Goal: Task Accomplishment & Management: Manage account settings

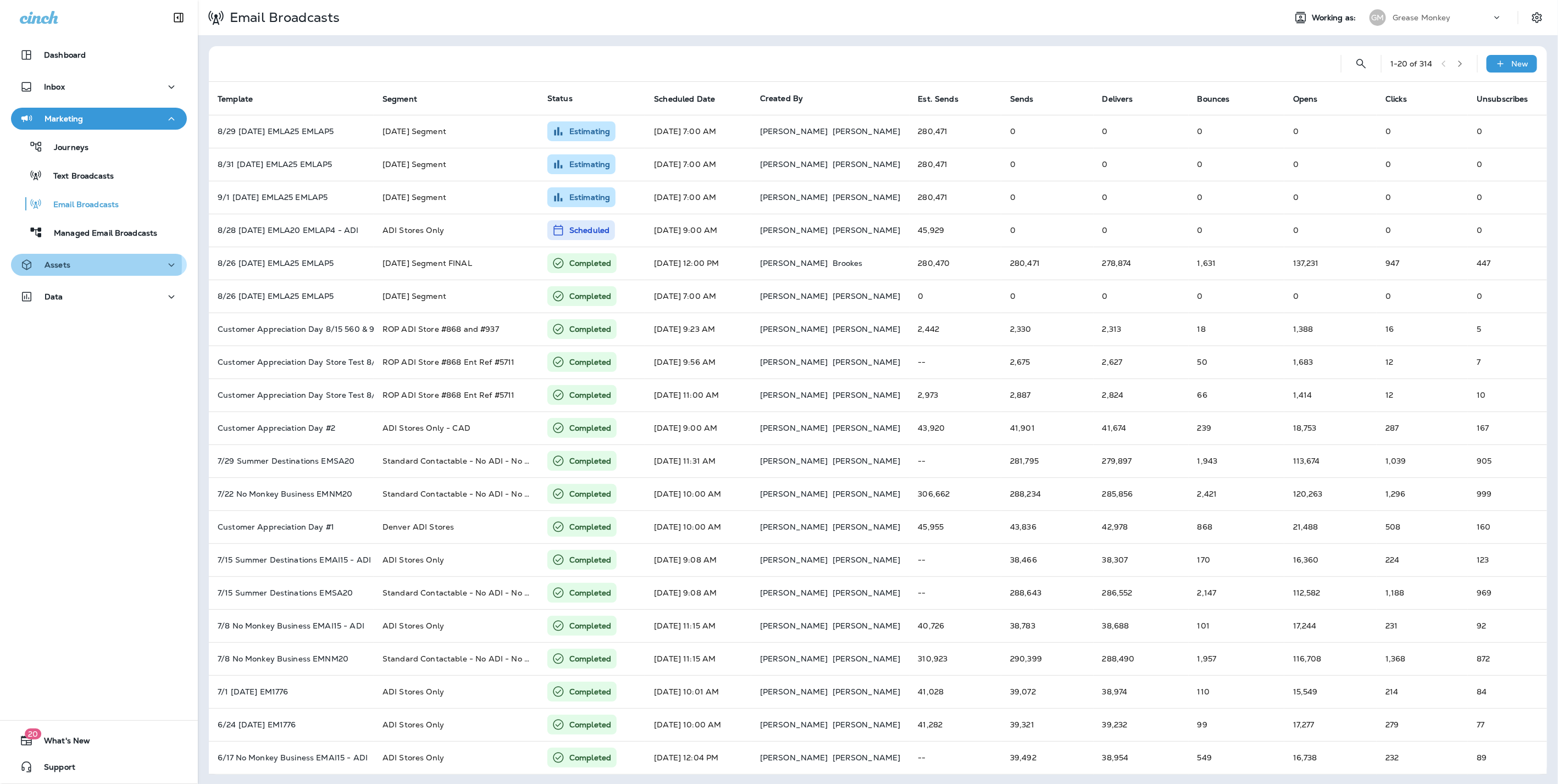
click at [60, 264] on p "Assets" at bounding box center [57, 264] width 26 height 9
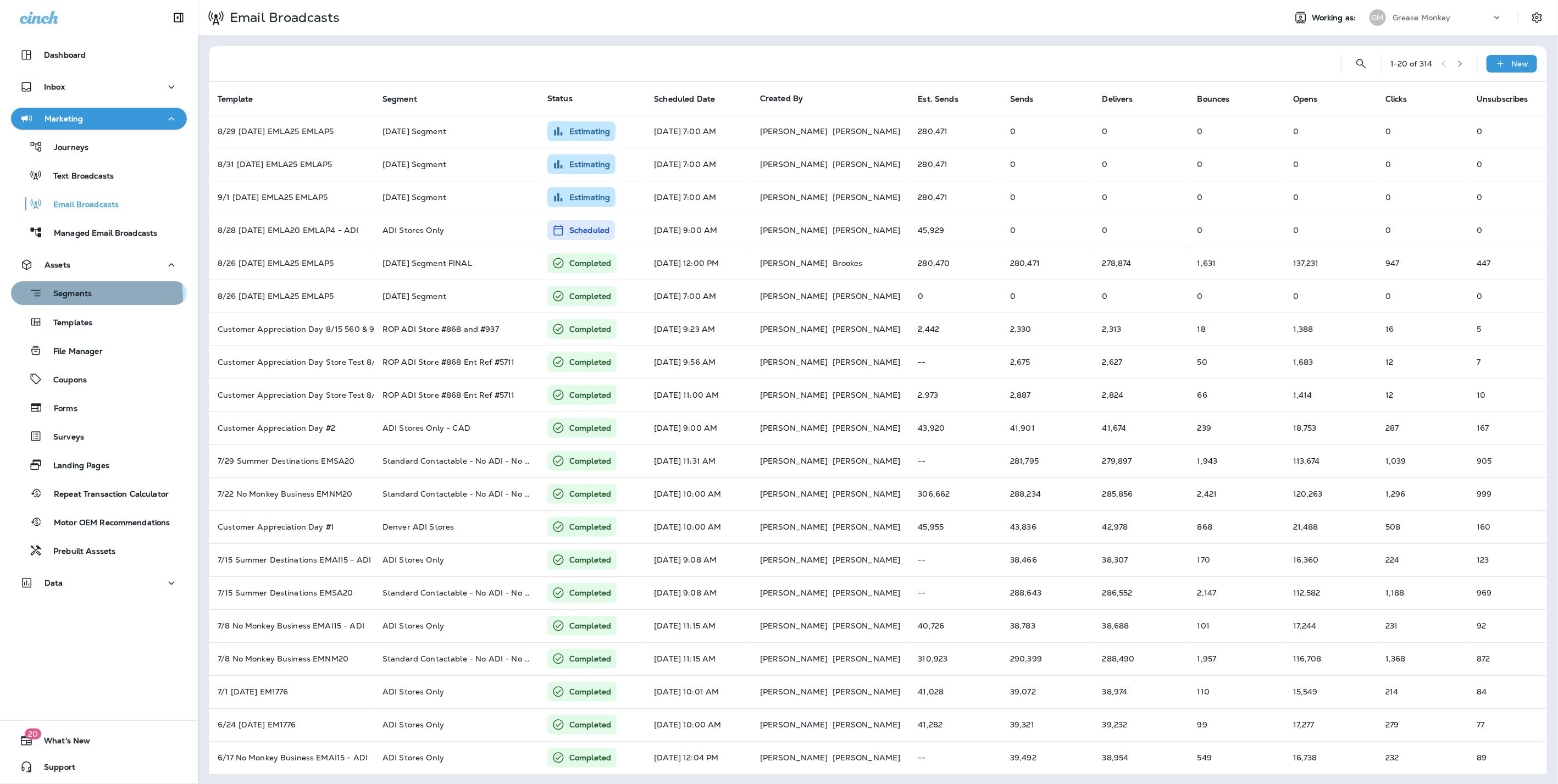
click at [73, 298] on p "Segments" at bounding box center [67, 294] width 50 height 11
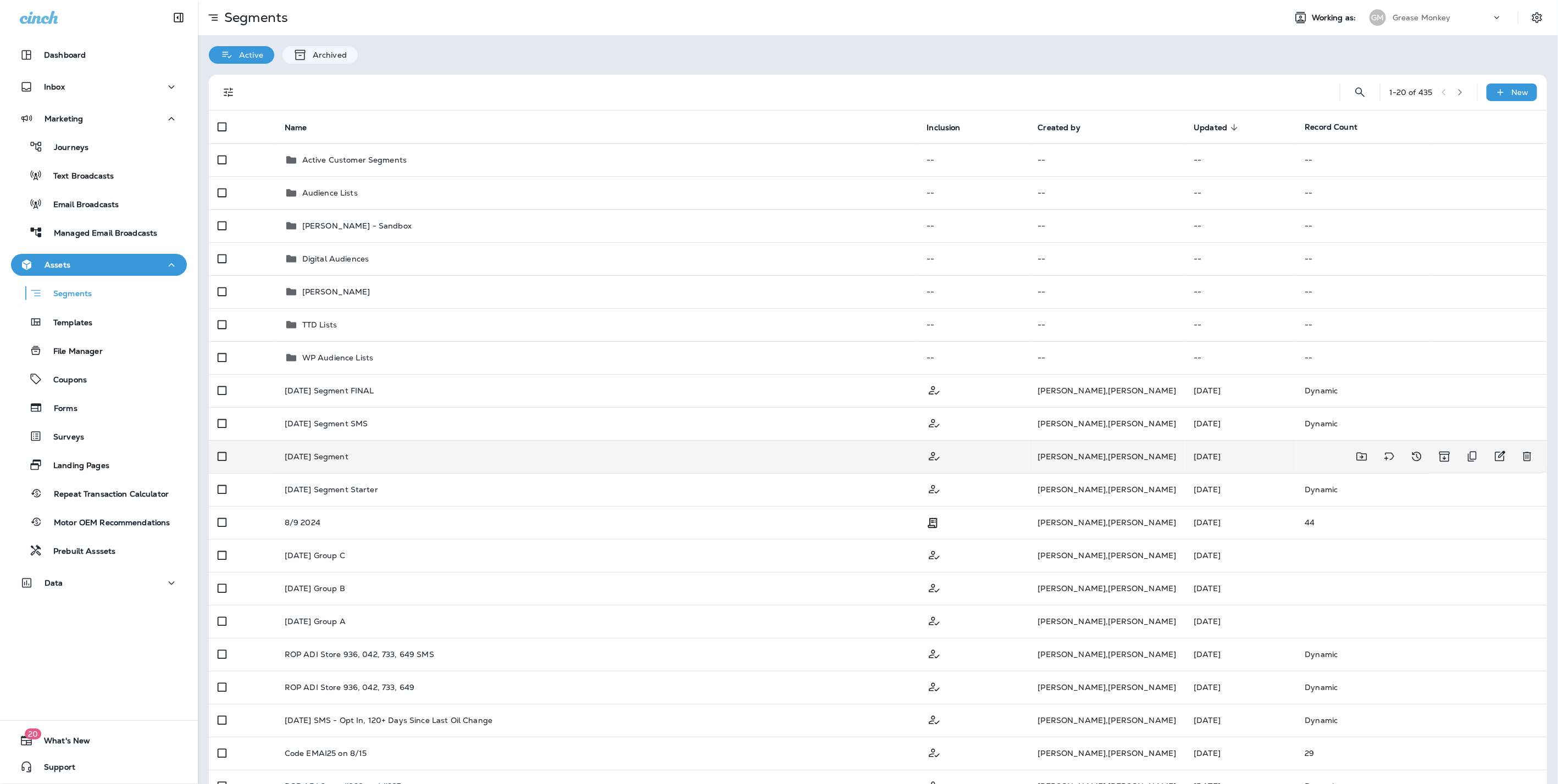
click at [427, 459] on div "Labor Day 2025 Segment" at bounding box center [596, 456] width 625 height 9
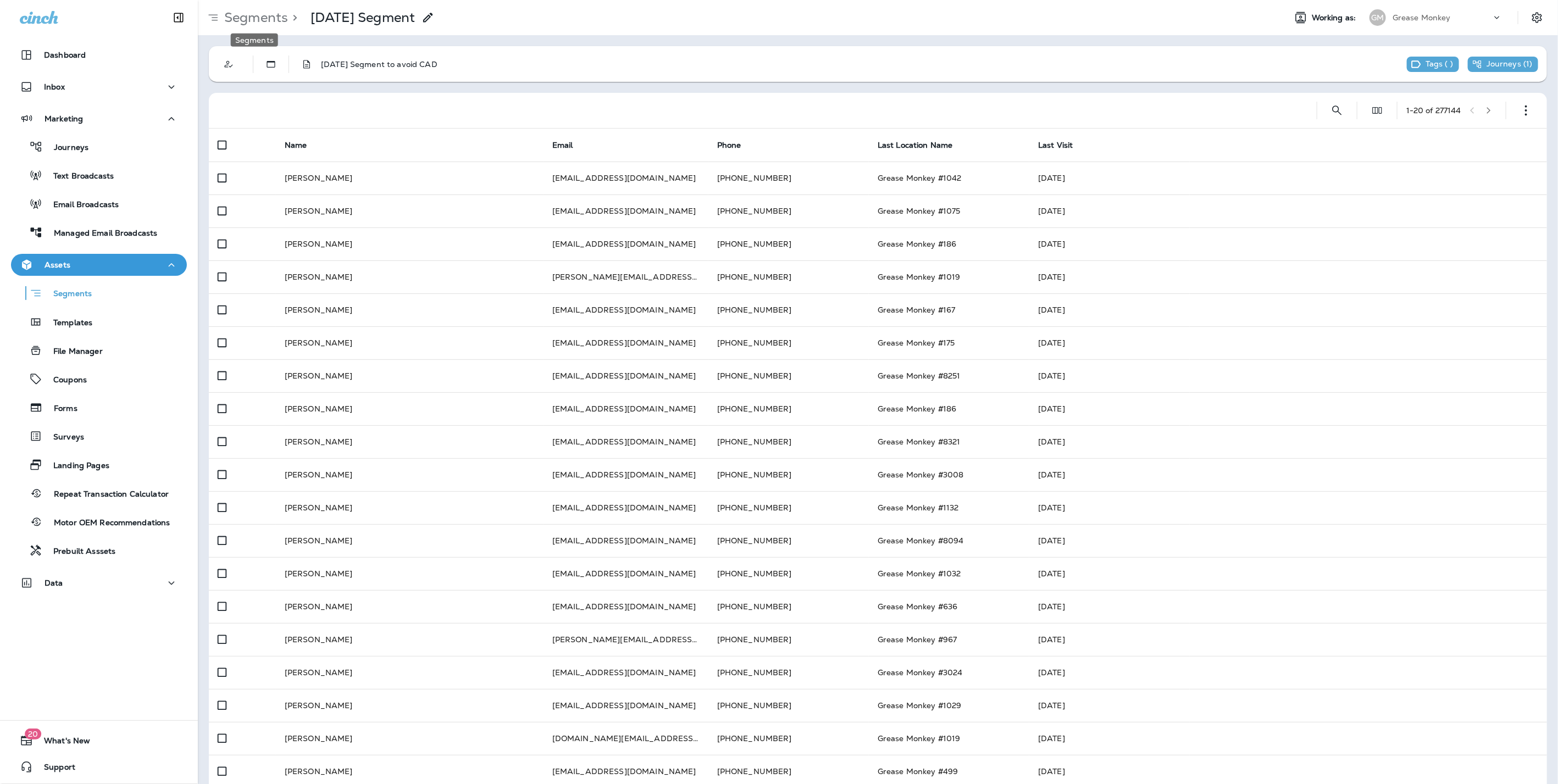
click at [245, 20] on p "Segments" at bounding box center [253, 17] width 68 height 17
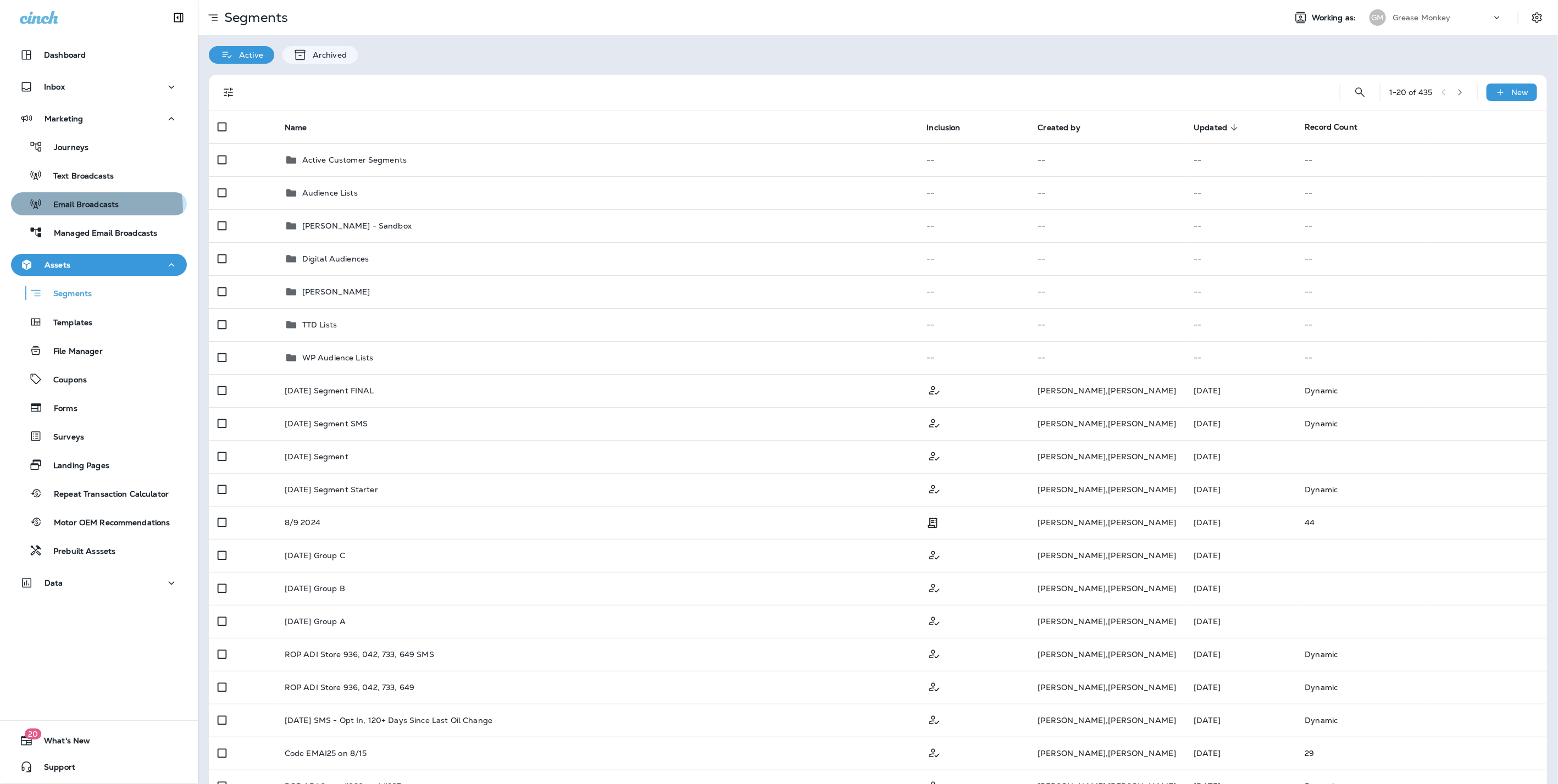
click at [65, 211] on div "Email Broadcasts" at bounding box center [67, 204] width 103 height 17
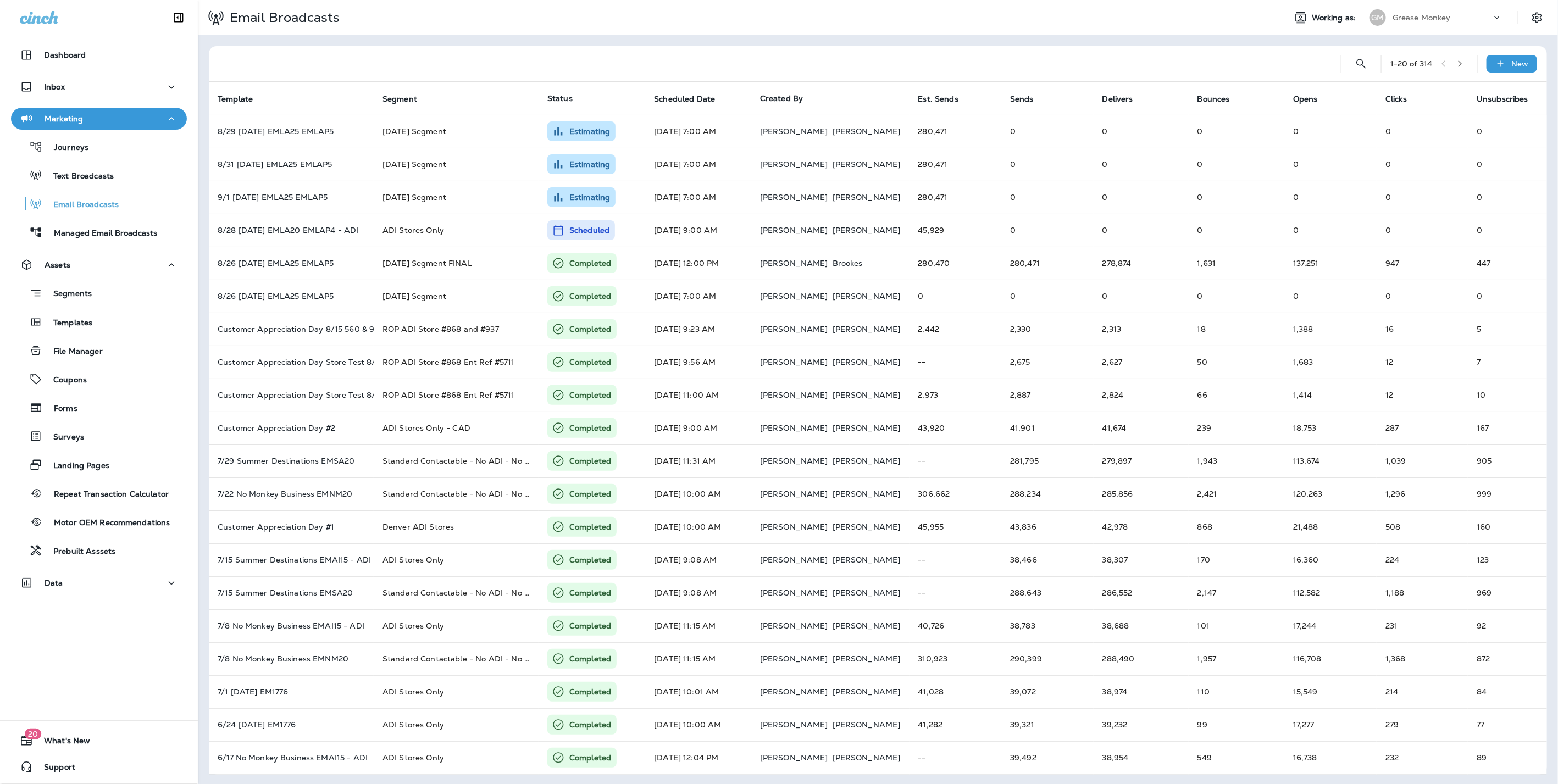
click at [1402, 23] on div "Grease Monkey" at bounding box center [1442, 17] width 99 height 17
type input "***"
click at [1403, 93] on p "New Freedom Automotive dba Grease Monkey 1144" at bounding box center [1436, 91] width 120 height 18
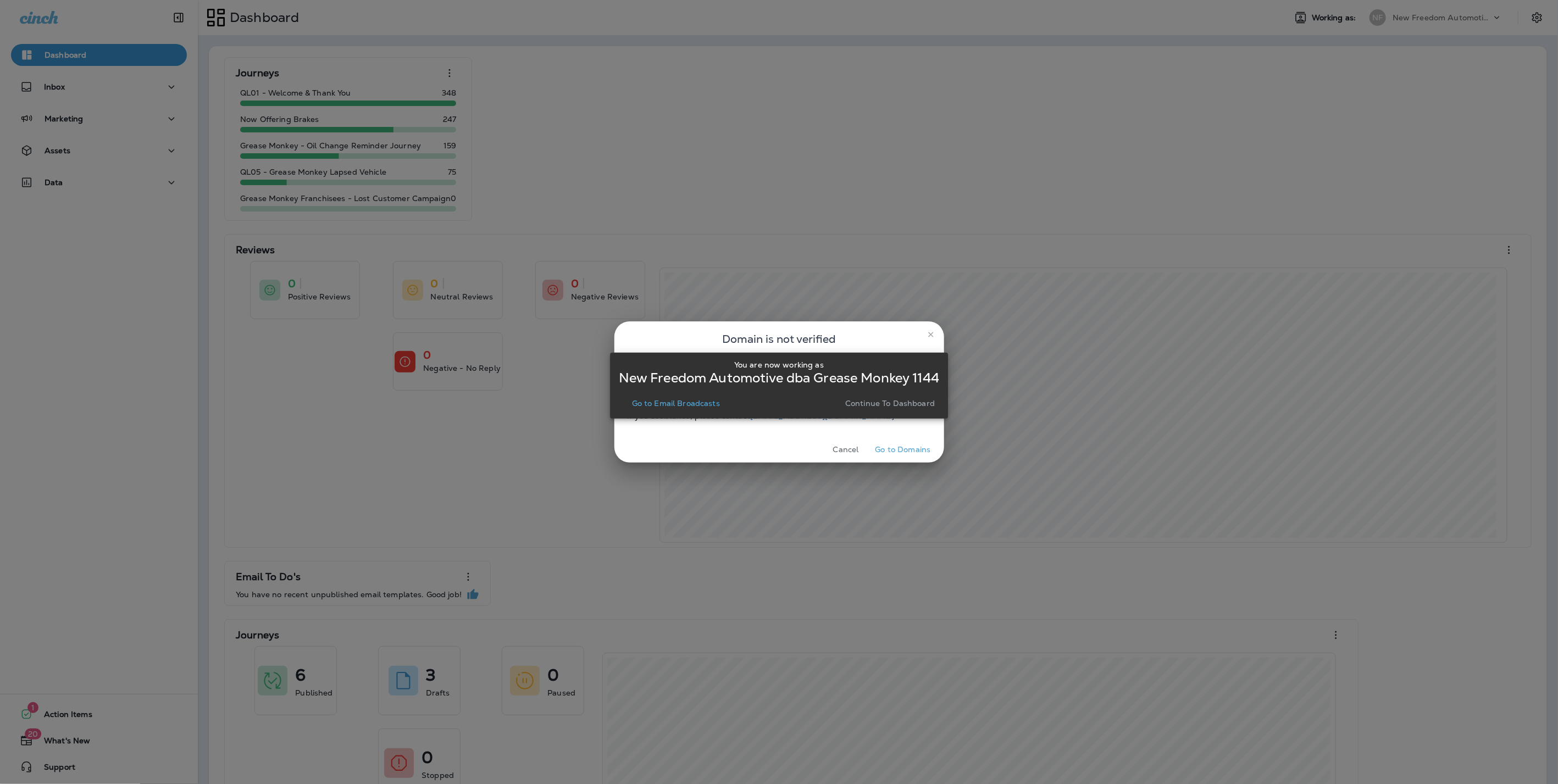
click at [891, 404] on p "Continue to Dashboard" at bounding box center [889, 403] width 89 height 9
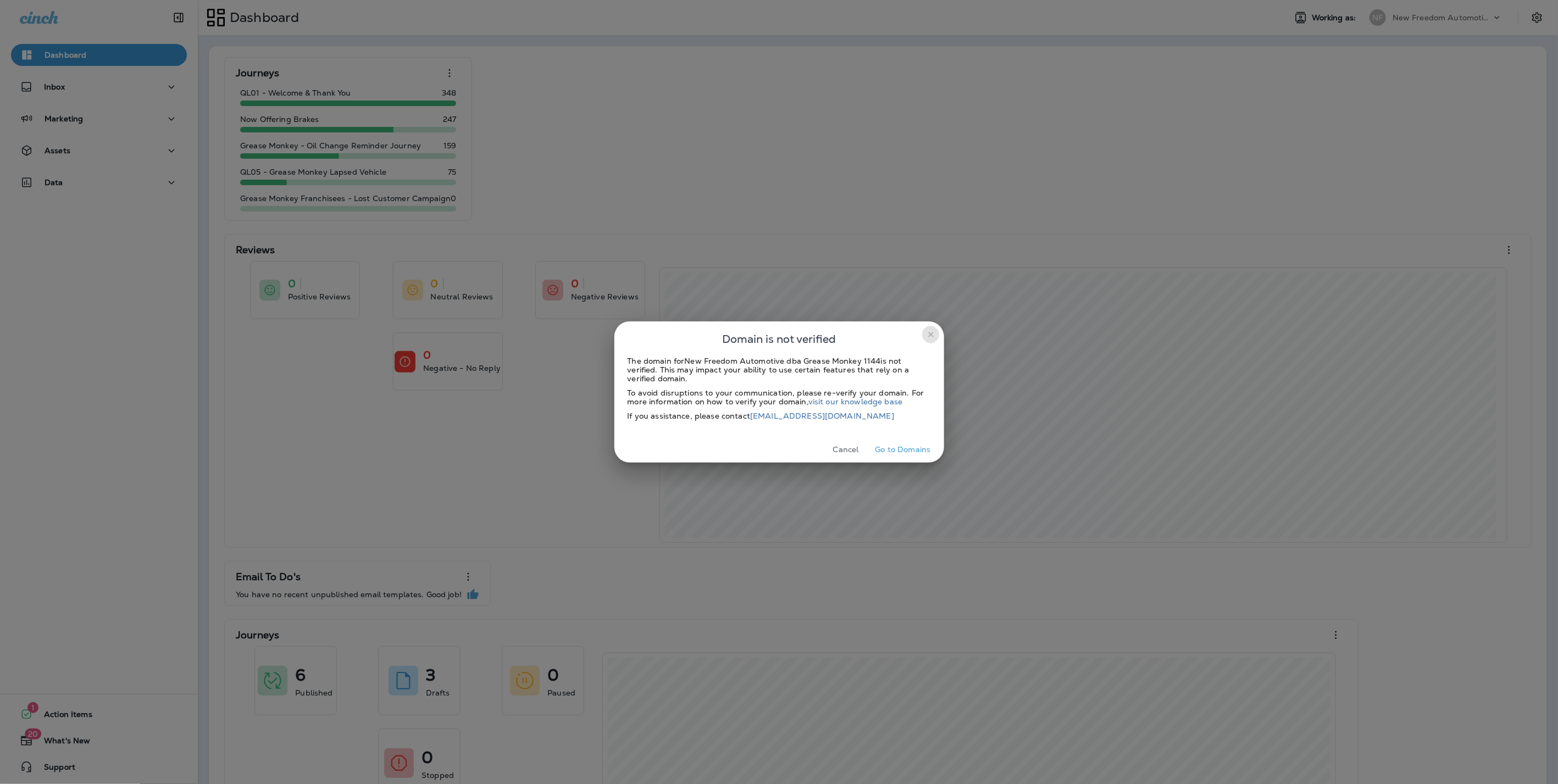
click at [932, 336] on icon "close" at bounding box center [930, 334] width 5 height 5
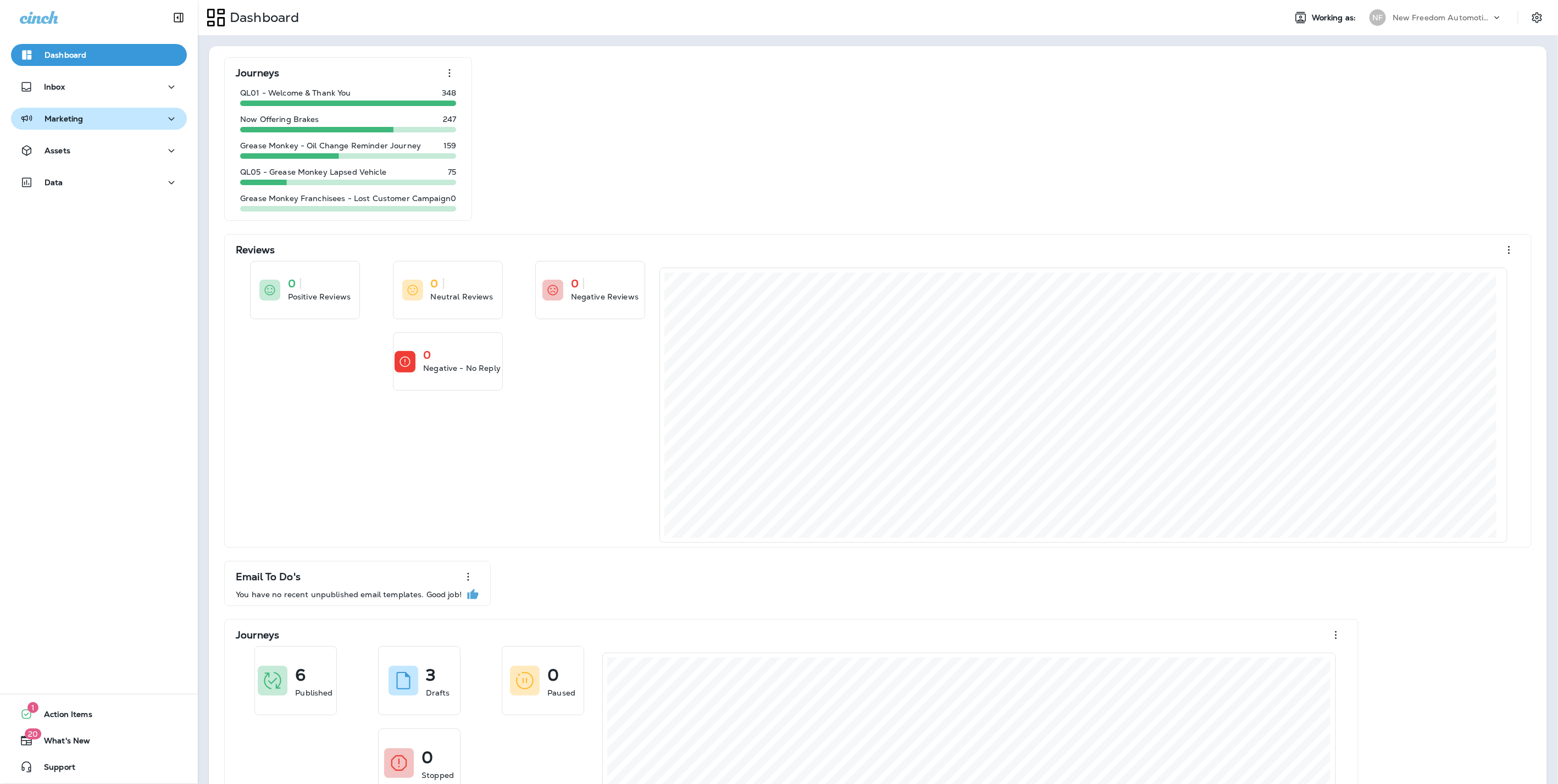
click at [89, 120] on div "Marketing" at bounding box center [99, 119] width 158 height 14
click at [92, 177] on p "Text Broadcasts" at bounding box center [78, 176] width 71 height 11
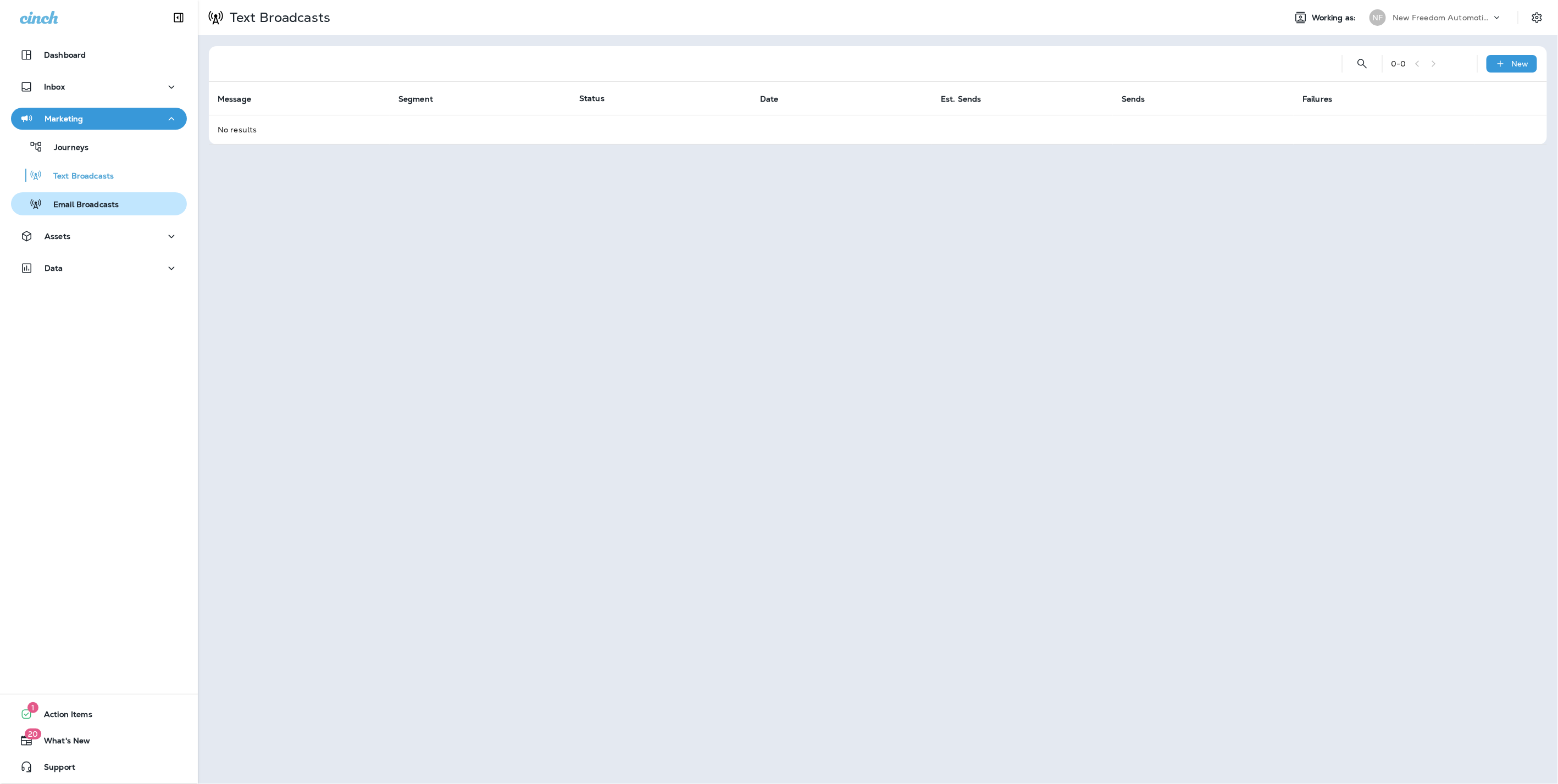
click at [88, 200] on p "Email Broadcasts" at bounding box center [80, 205] width 76 height 11
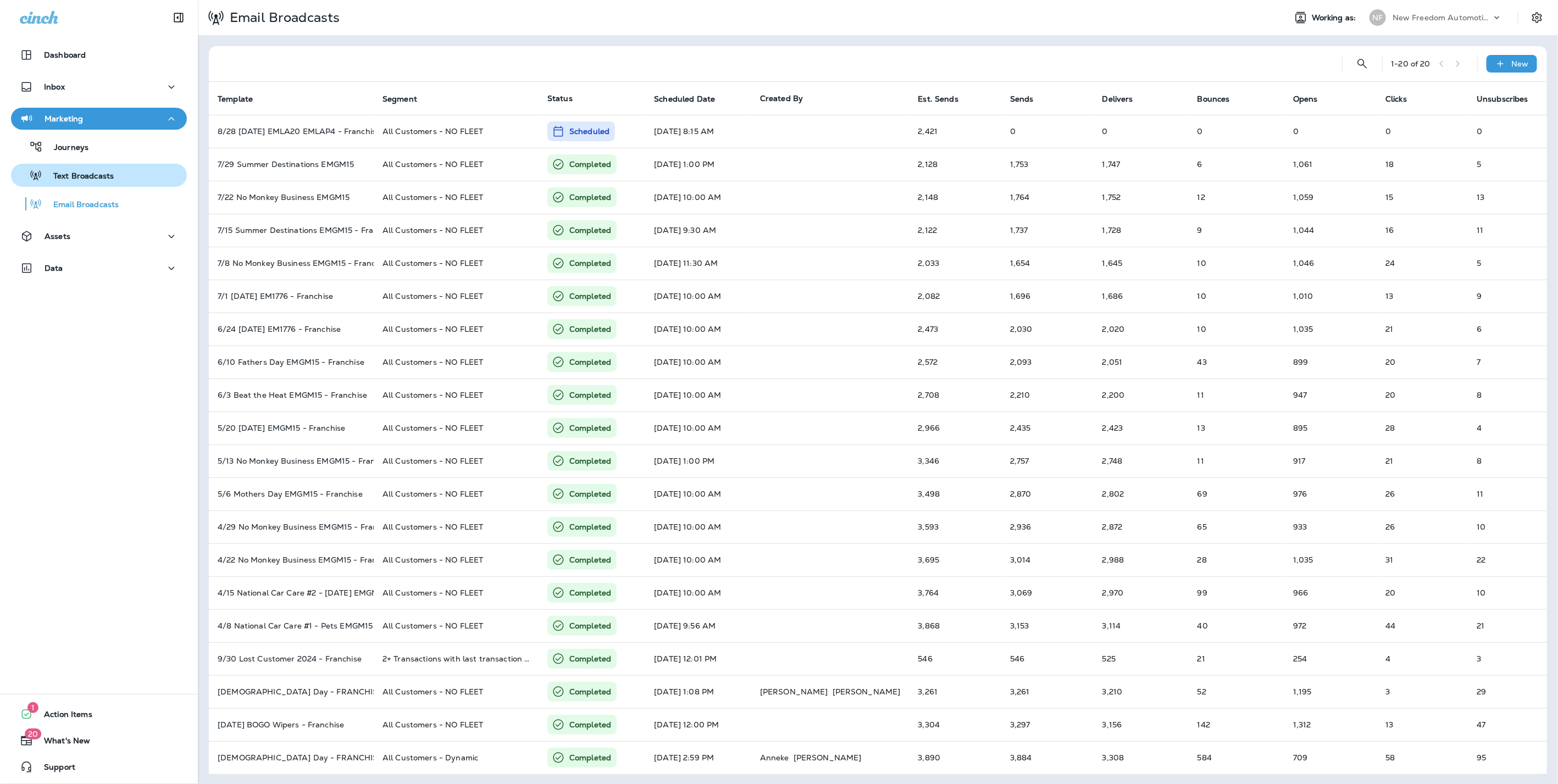
click at [101, 172] on p "Text Broadcasts" at bounding box center [78, 176] width 71 height 11
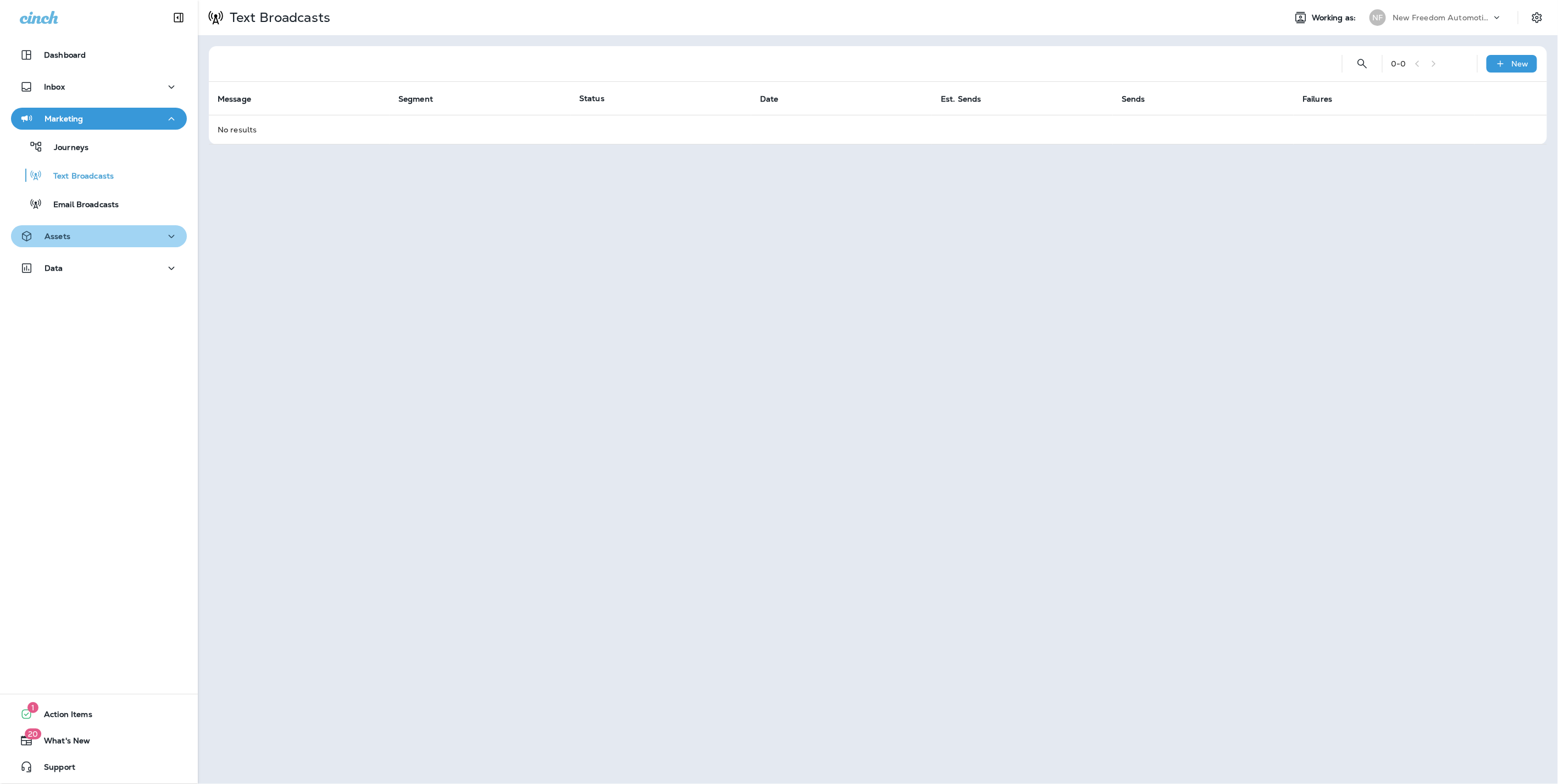
click at [108, 239] on div "Assets" at bounding box center [99, 236] width 158 height 14
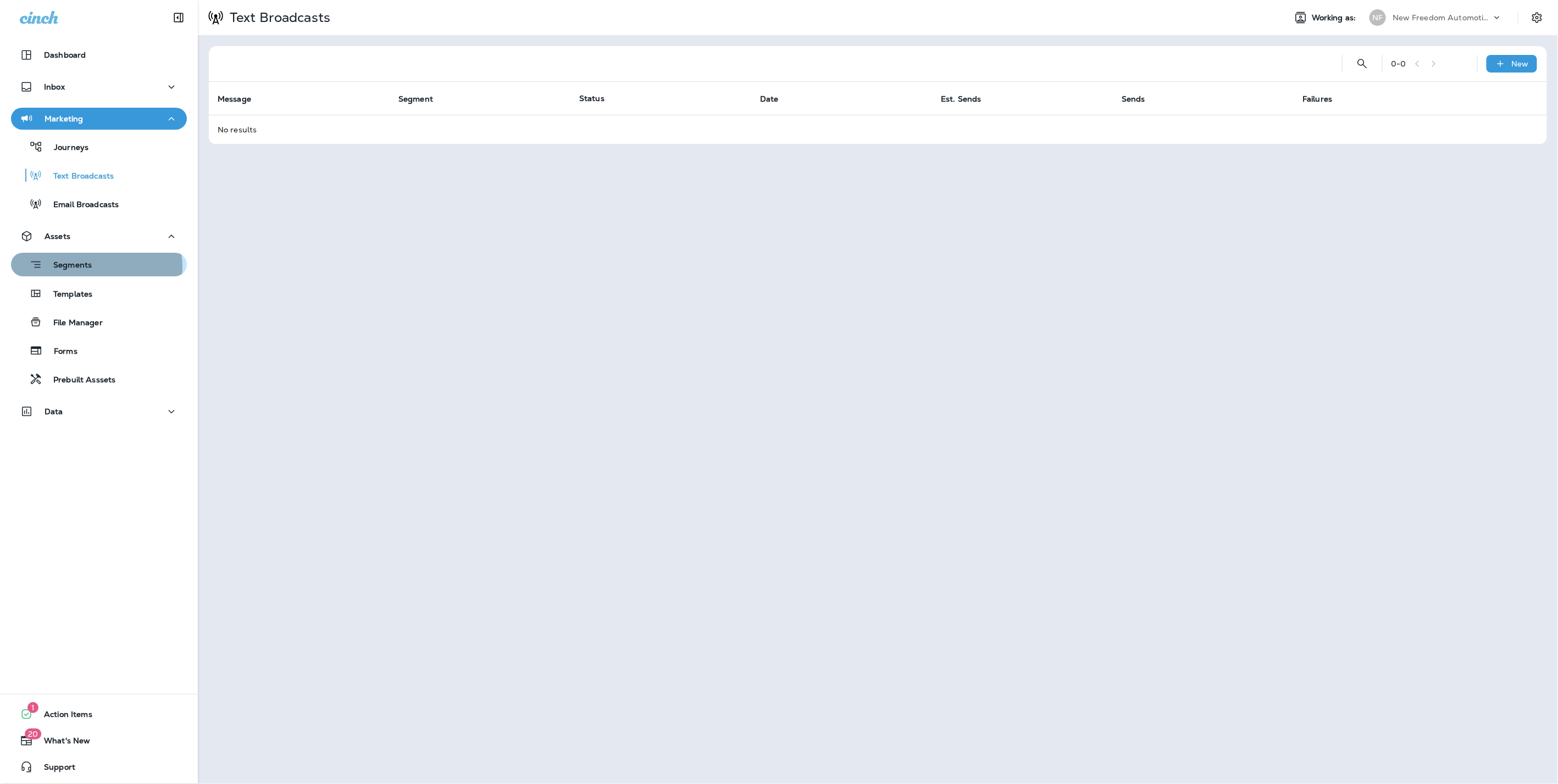
click at [79, 268] on p "Segments" at bounding box center [67, 266] width 50 height 11
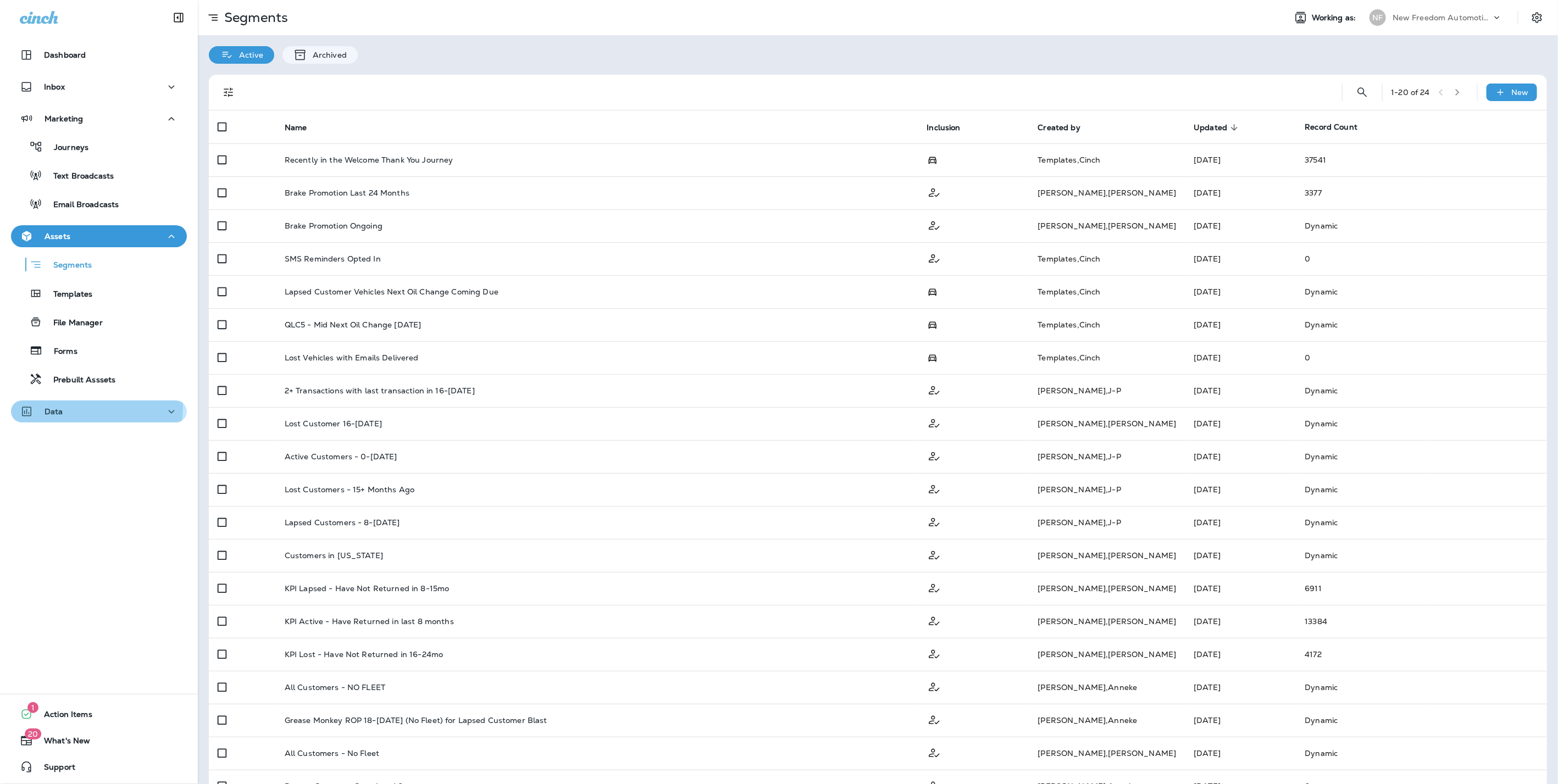
click at [79, 406] on div "Data" at bounding box center [99, 411] width 158 height 14
click at [79, 444] on p "Analytics" at bounding box center [66, 441] width 46 height 11
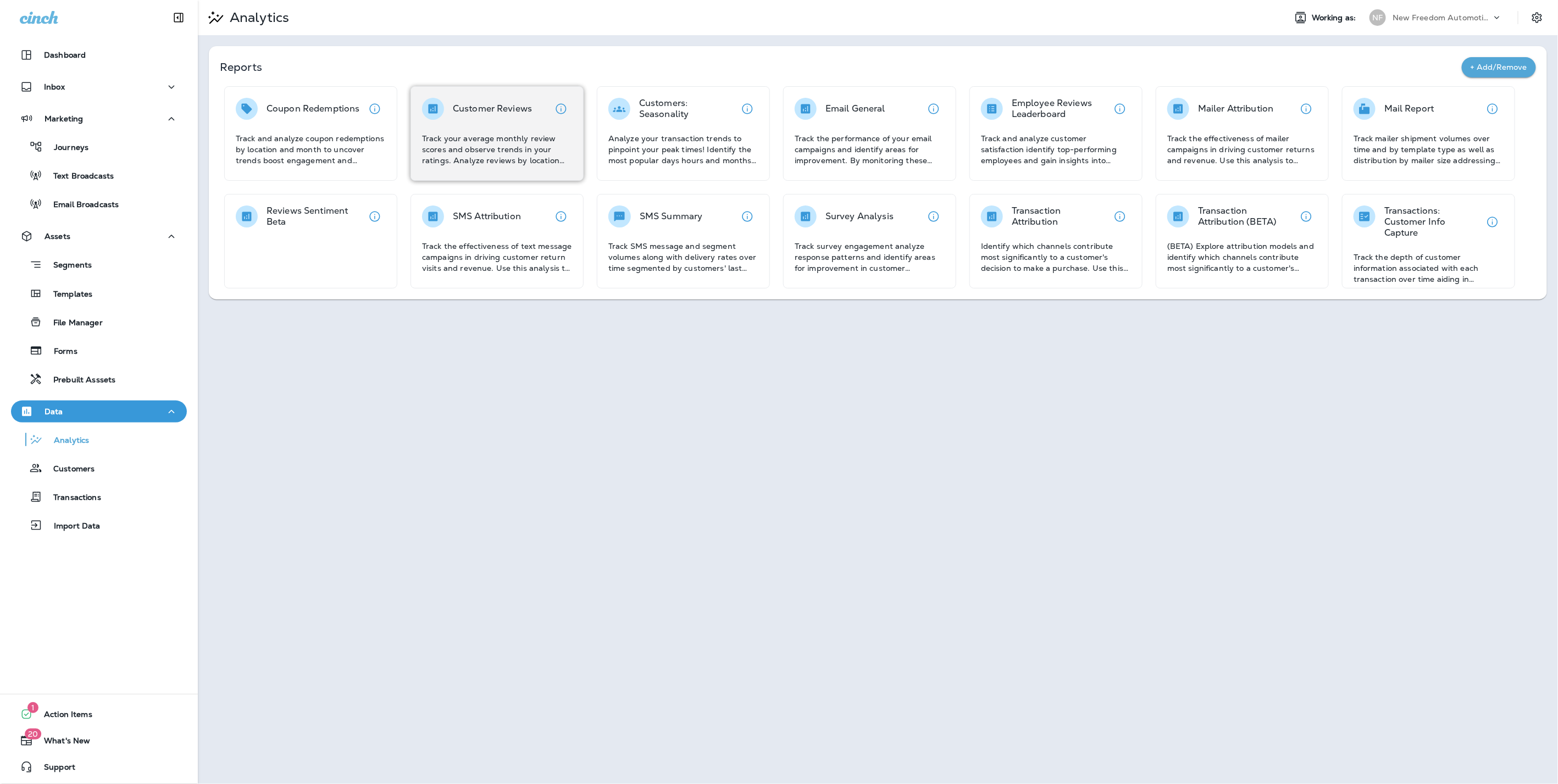
click at [500, 131] on div "Customer Reviews Track your average monthly review scores and observe trends in…" at bounding box center [497, 132] width 150 height 68
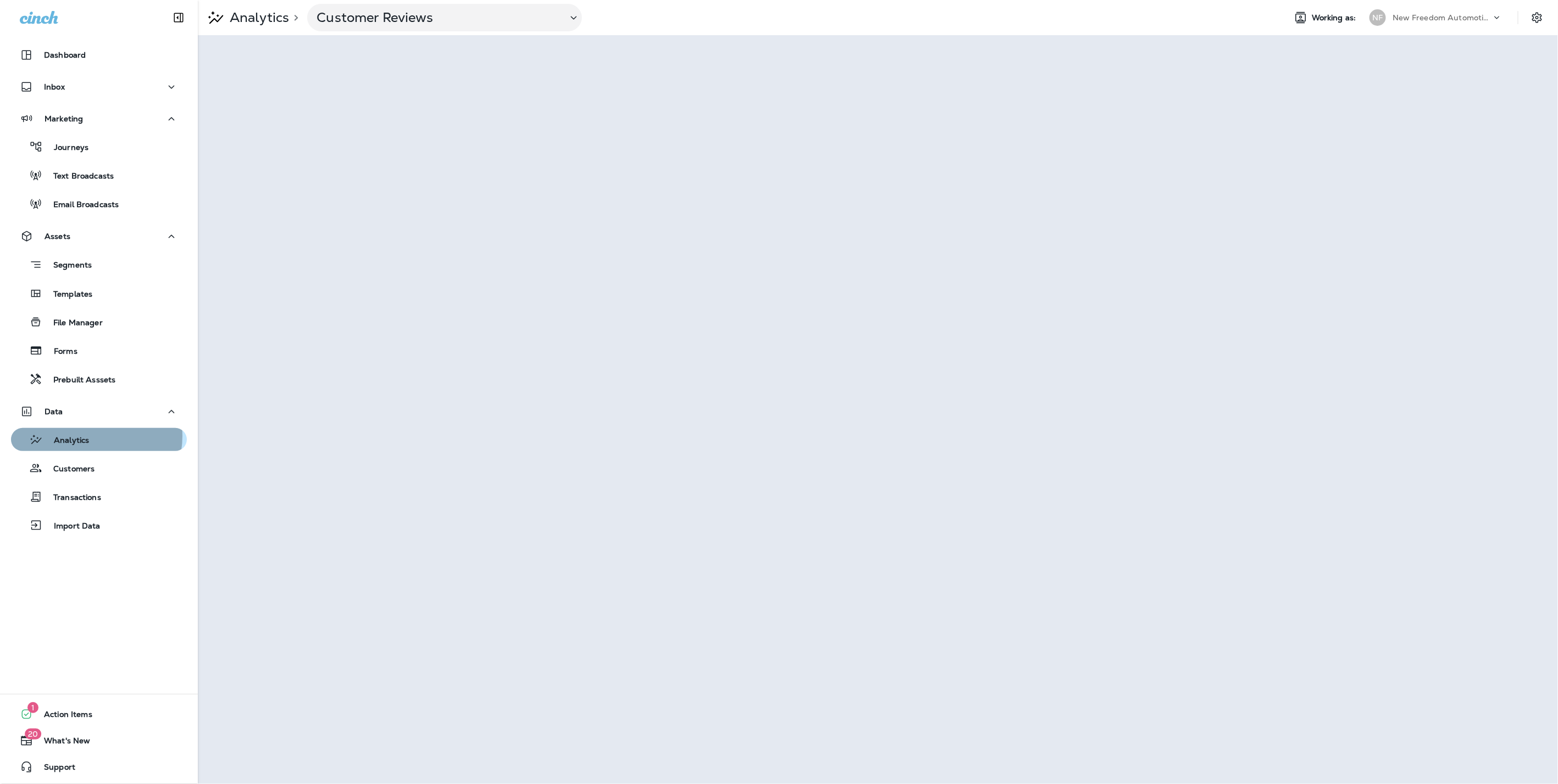
click at [89, 436] on div "Analytics" at bounding box center [99, 439] width 167 height 17
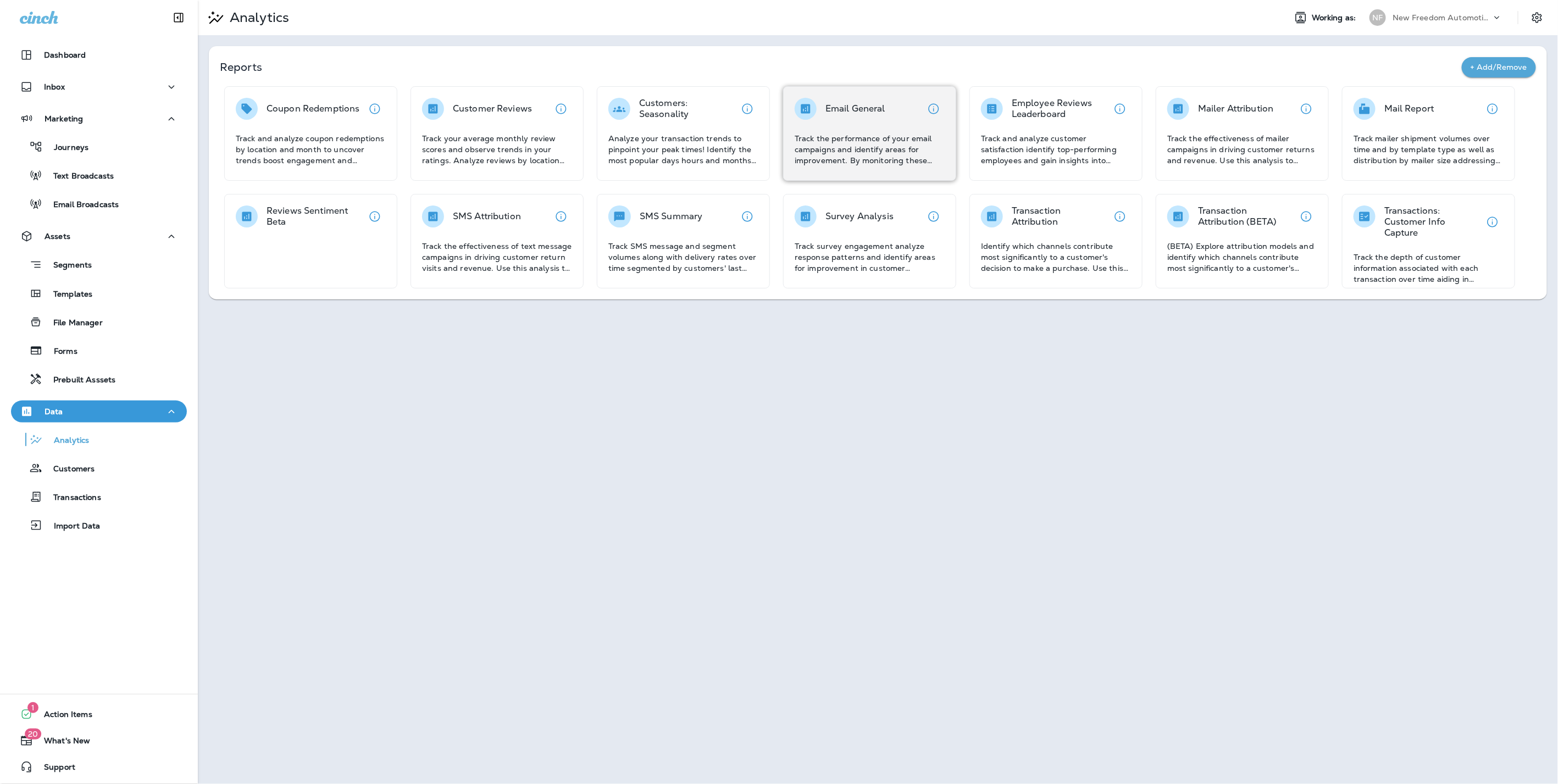
click at [893, 105] on div "Email General" at bounding box center [869, 108] width 150 height 22
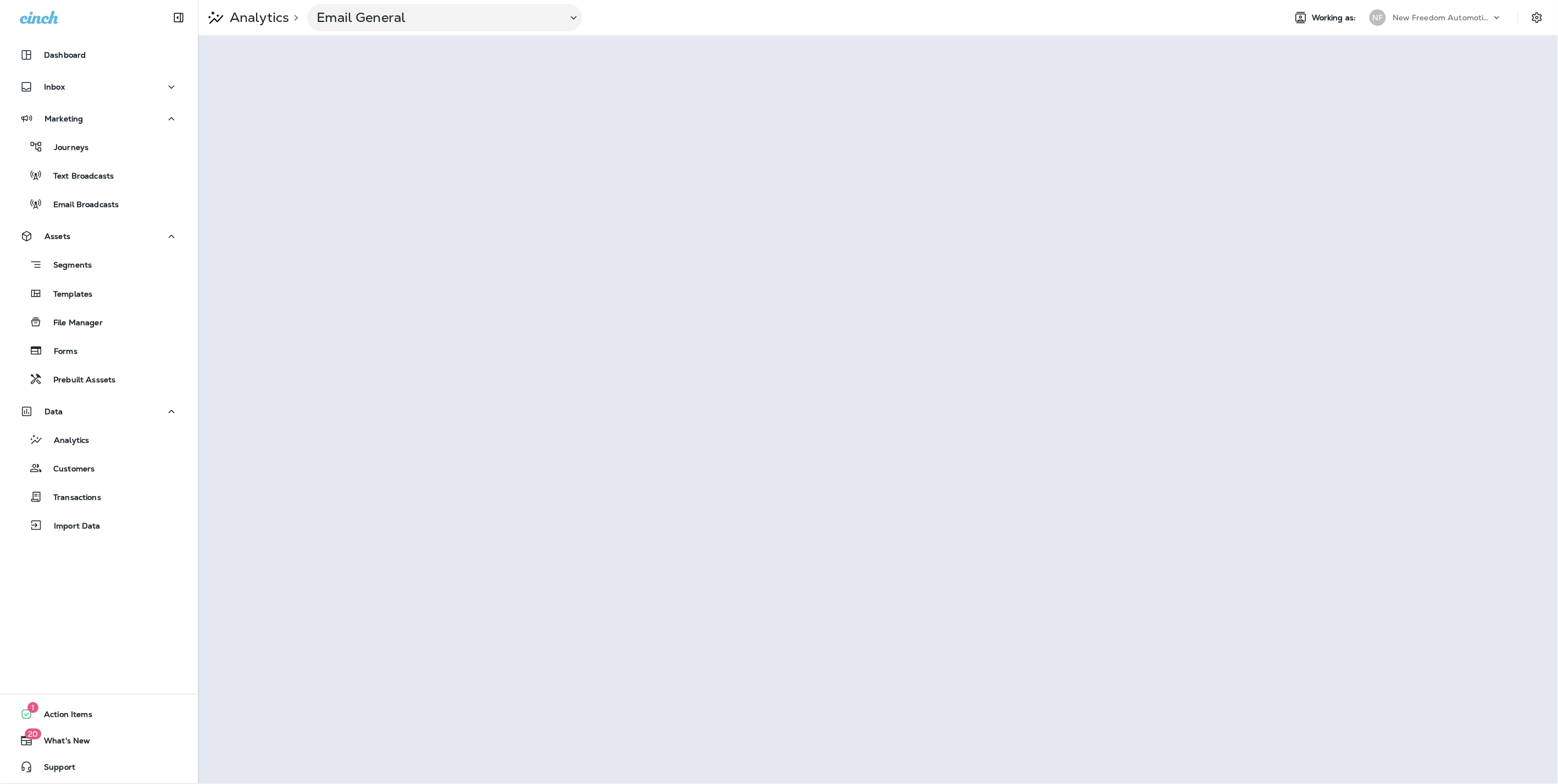
click at [265, 17] on p "Analytics" at bounding box center [257, 17] width 63 height 17
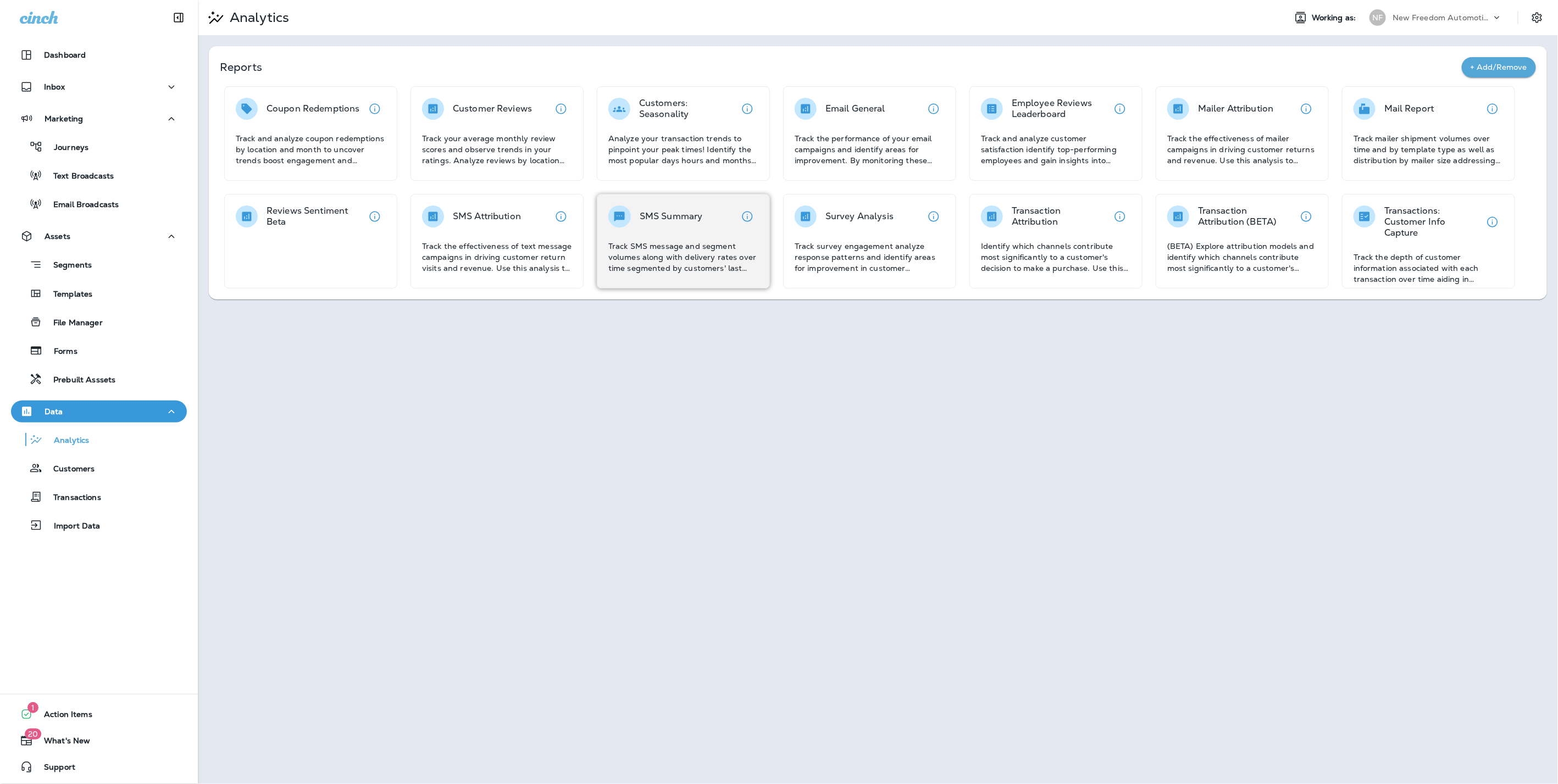
click at [708, 231] on div "SMS Summary Track SMS message and segment volumes along with delivery rates ove…" at bounding box center [683, 239] width 150 height 68
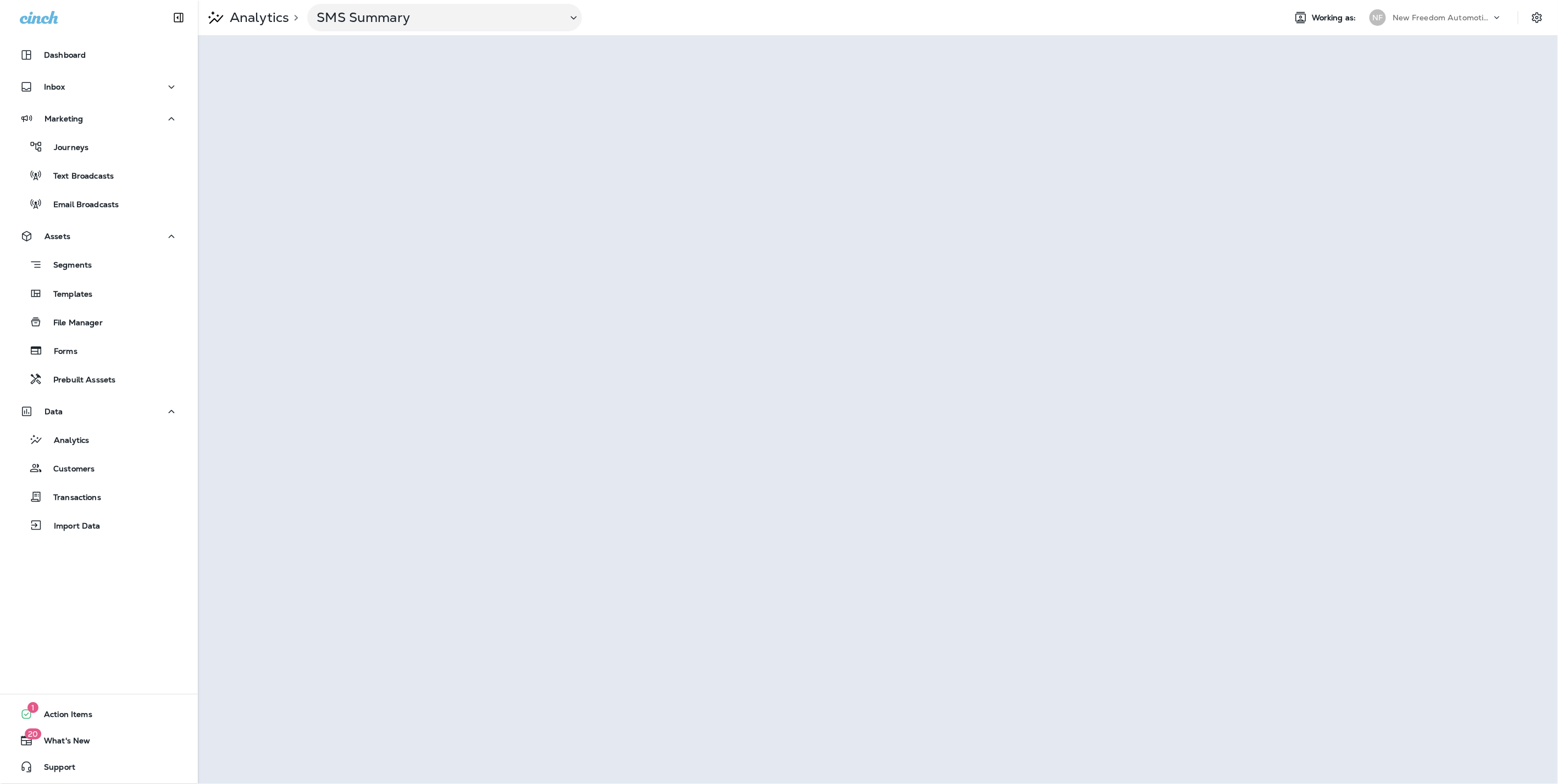
click at [248, 13] on p "Analytics" at bounding box center [257, 17] width 63 height 17
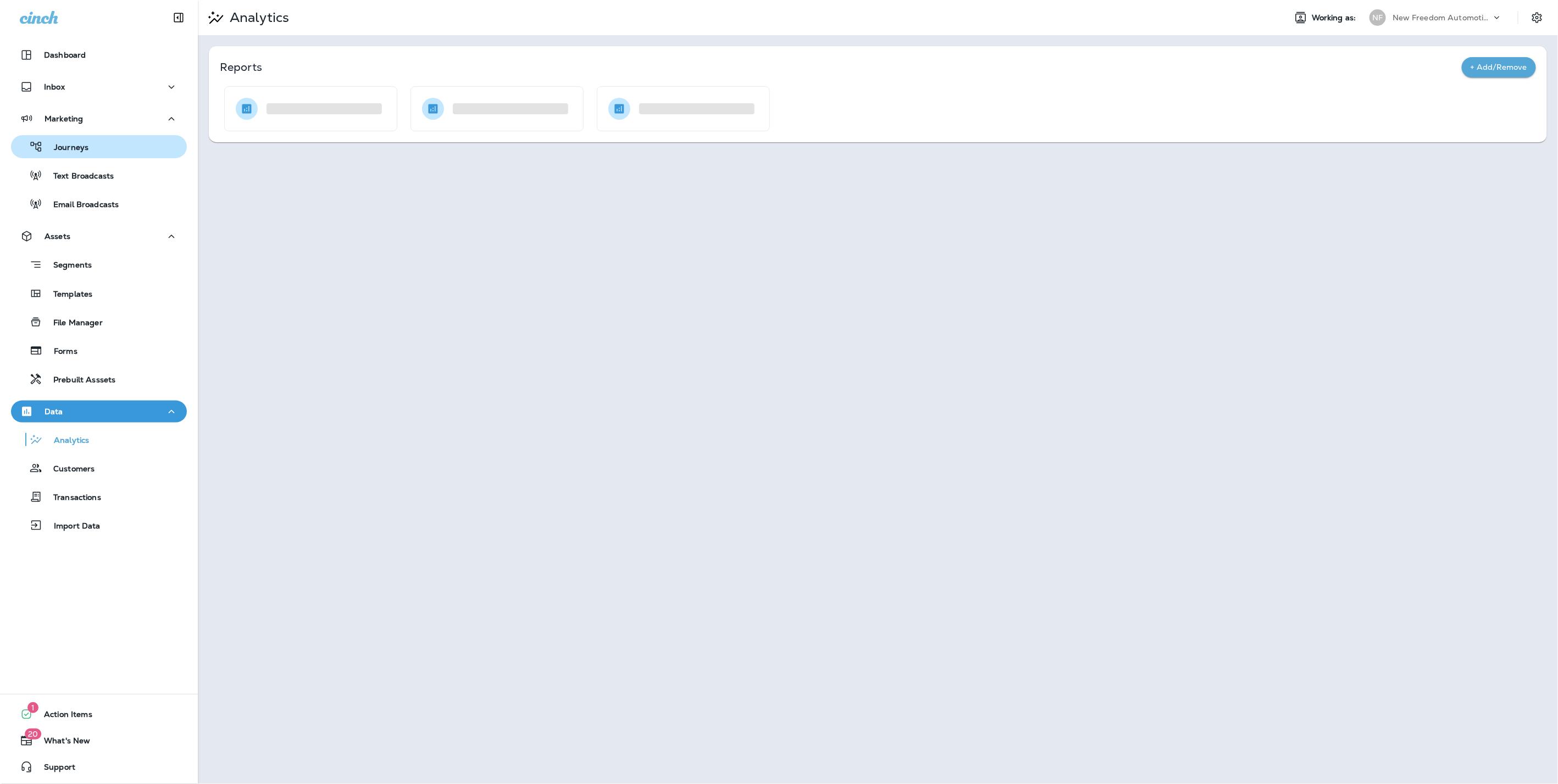
click at [71, 150] on p "Journeys" at bounding box center [65, 148] width 46 height 11
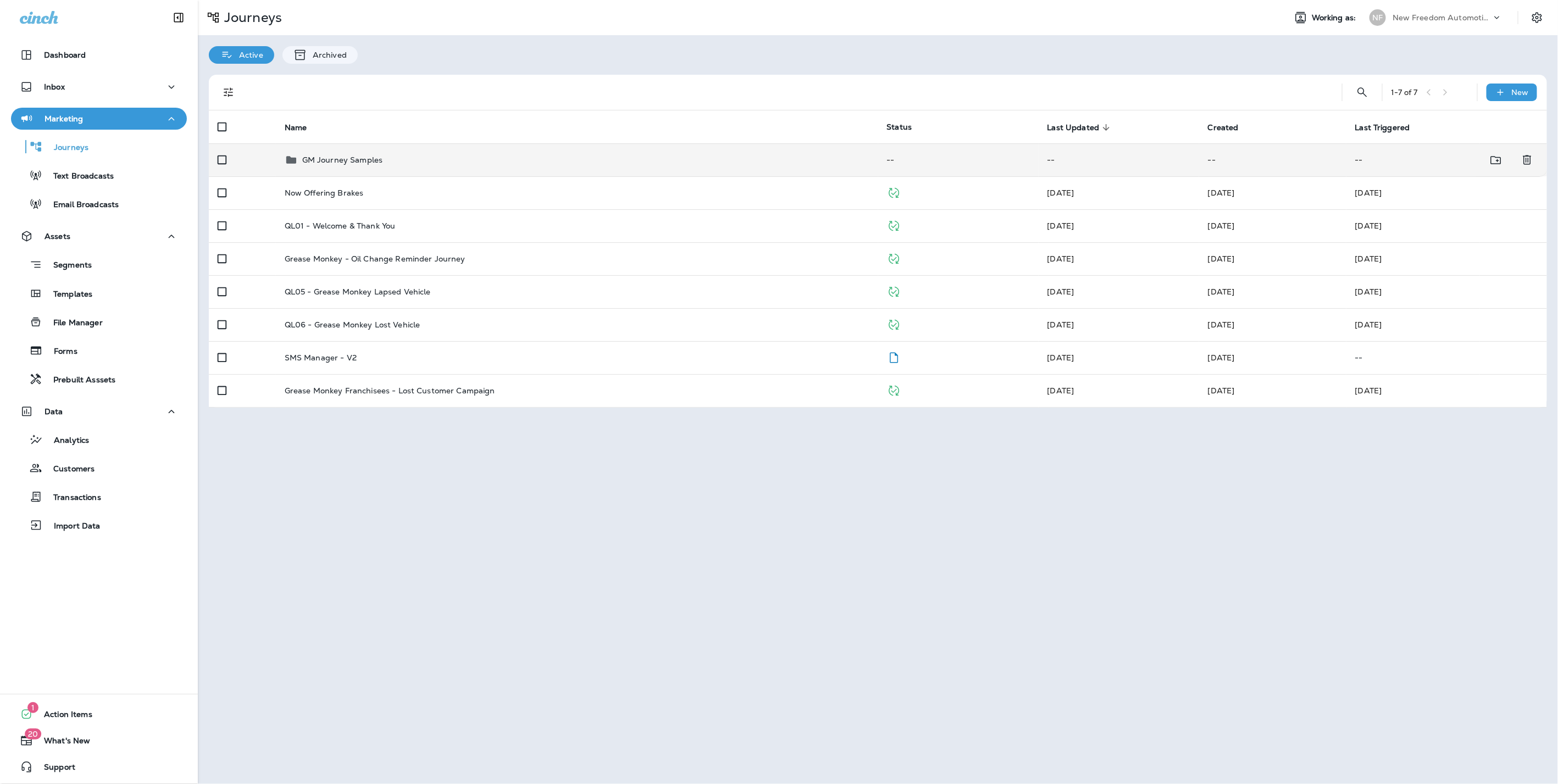
click at [398, 161] on div "GM Journey Samples" at bounding box center [577, 160] width 585 height 13
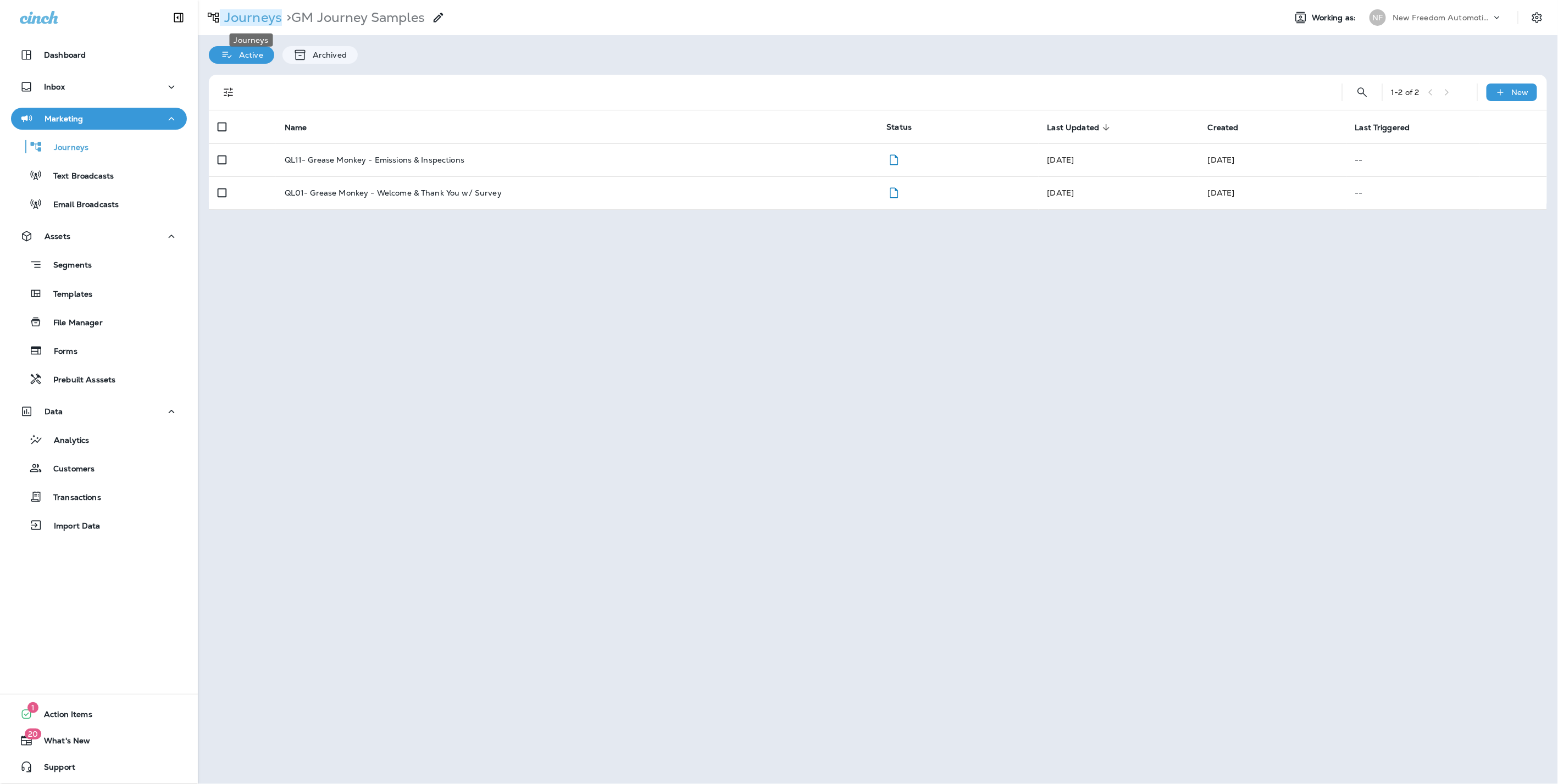
click at [259, 19] on p "Journeys" at bounding box center [251, 17] width 62 height 17
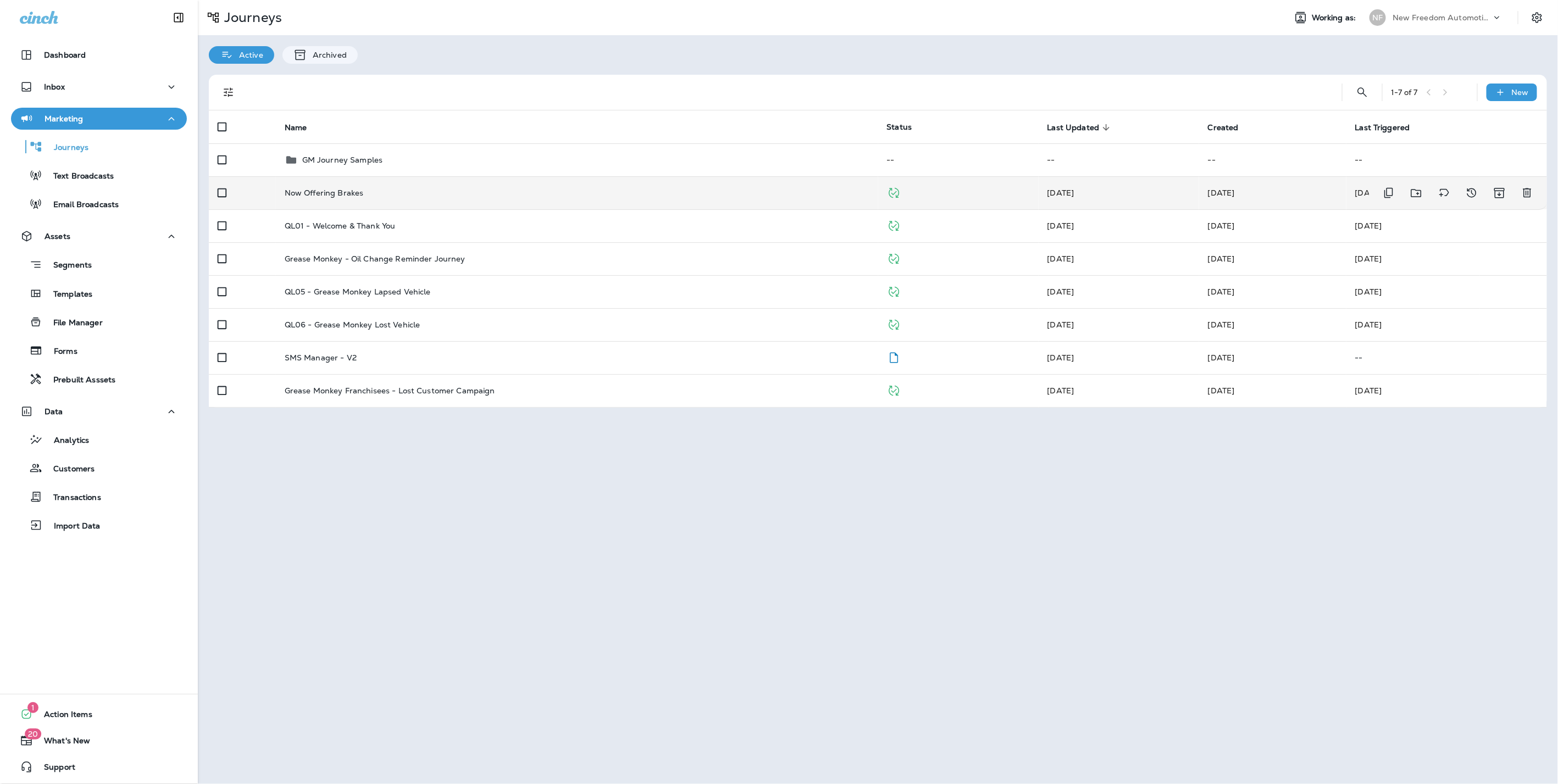
click at [314, 188] on p "Now Offering Brakes" at bounding box center [324, 192] width 79 height 9
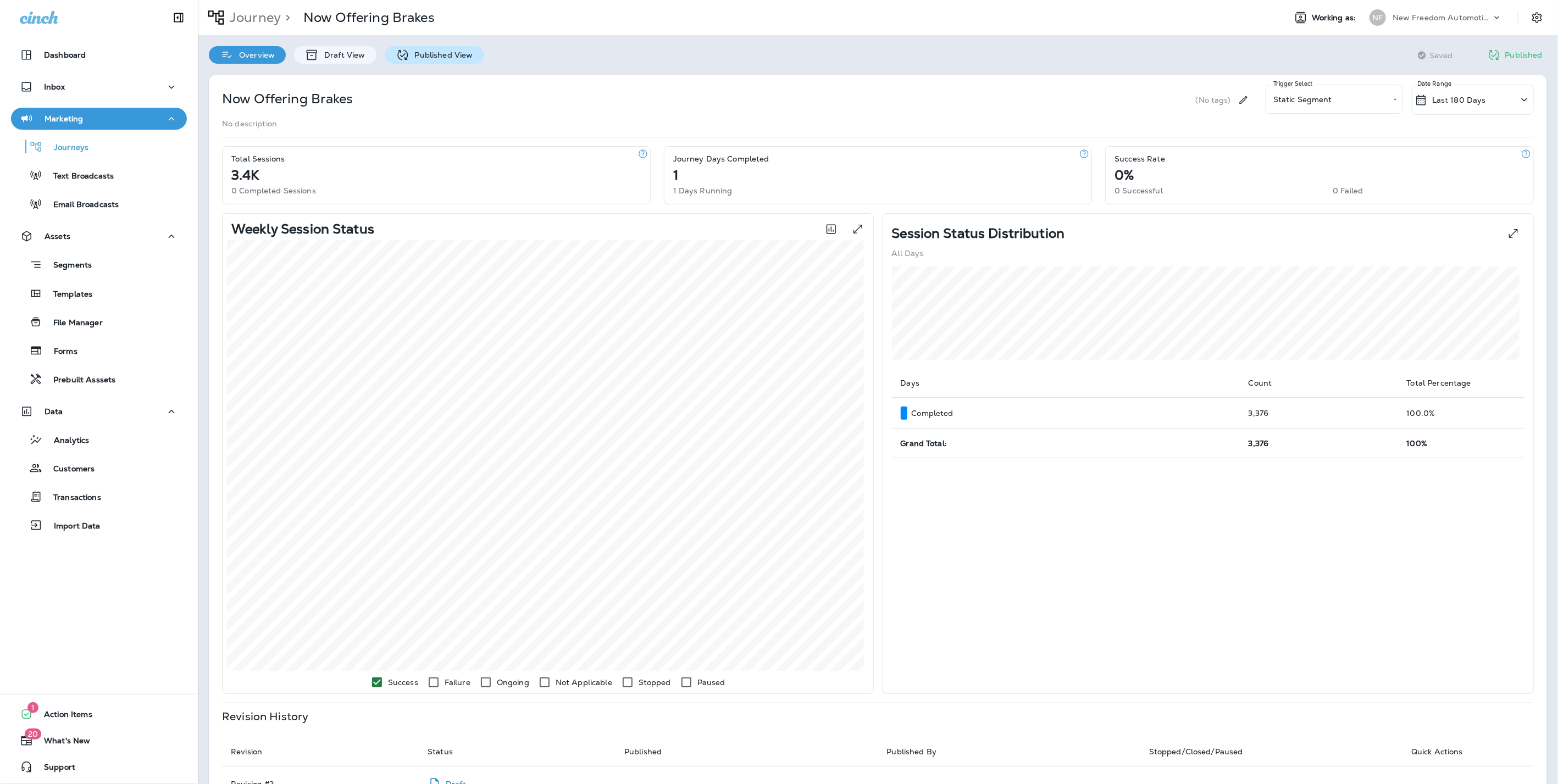
click at [438, 52] on p "Published View" at bounding box center [441, 54] width 63 height 9
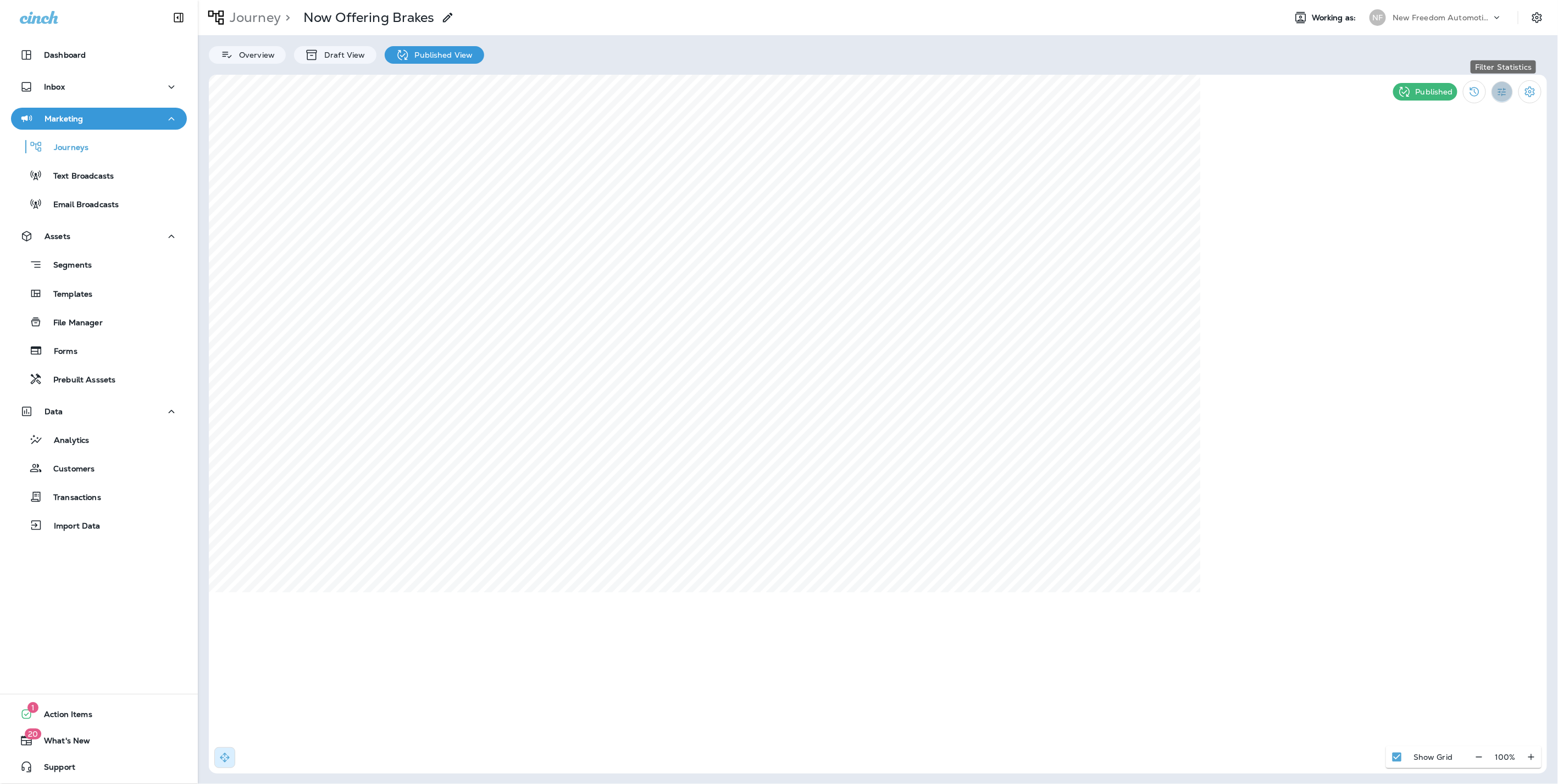
click at [1497, 88] on icon "Filter Statistics" at bounding box center [1502, 91] width 11 height 11
click at [1434, 119] on p "All" at bounding box center [1432, 116] width 11 height 9
click at [1473, 89] on icon "View Changelog" at bounding box center [1474, 92] width 13 height 13
click at [240, 13] on p "Journey" at bounding box center [253, 17] width 56 height 17
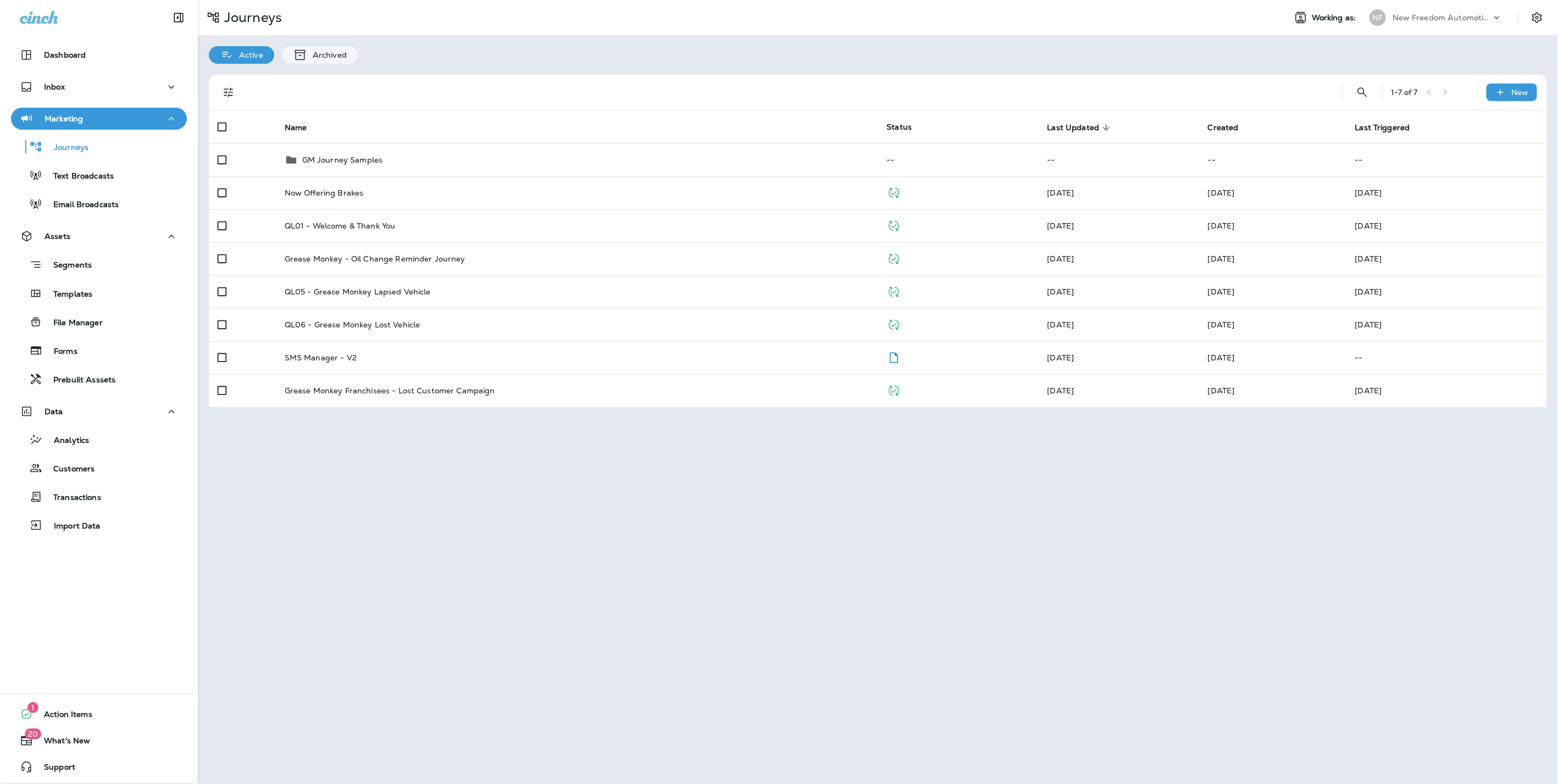
click at [1464, 11] on div "New Freedom Automotive dba Grease Monkey 1144" at bounding box center [1442, 17] width 99 height 17
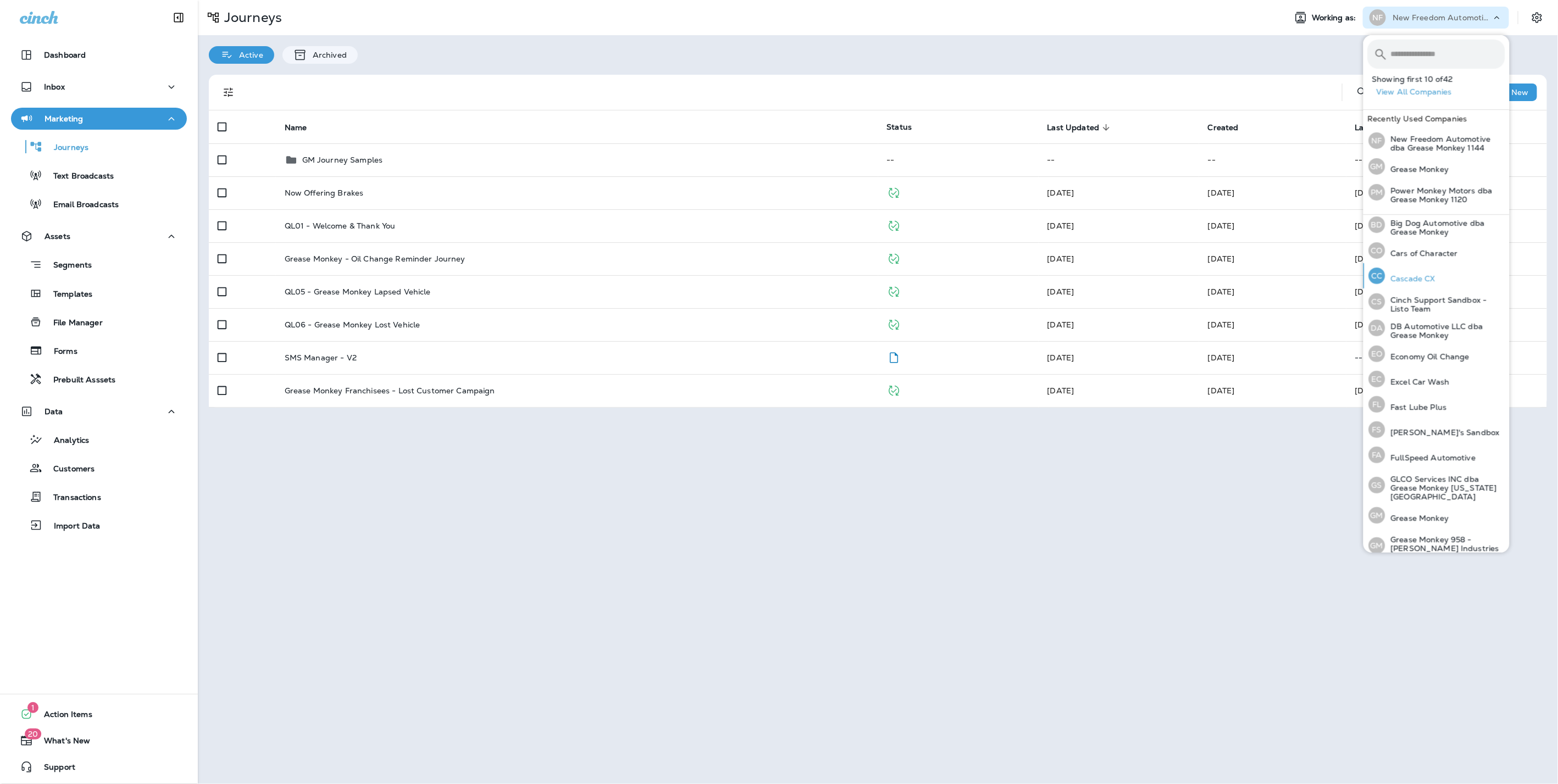
scroll to position [122, 0]
click at [1440, 165] on p "Grease Monkey" at bounding box center [1417, 169] width 63 height 9
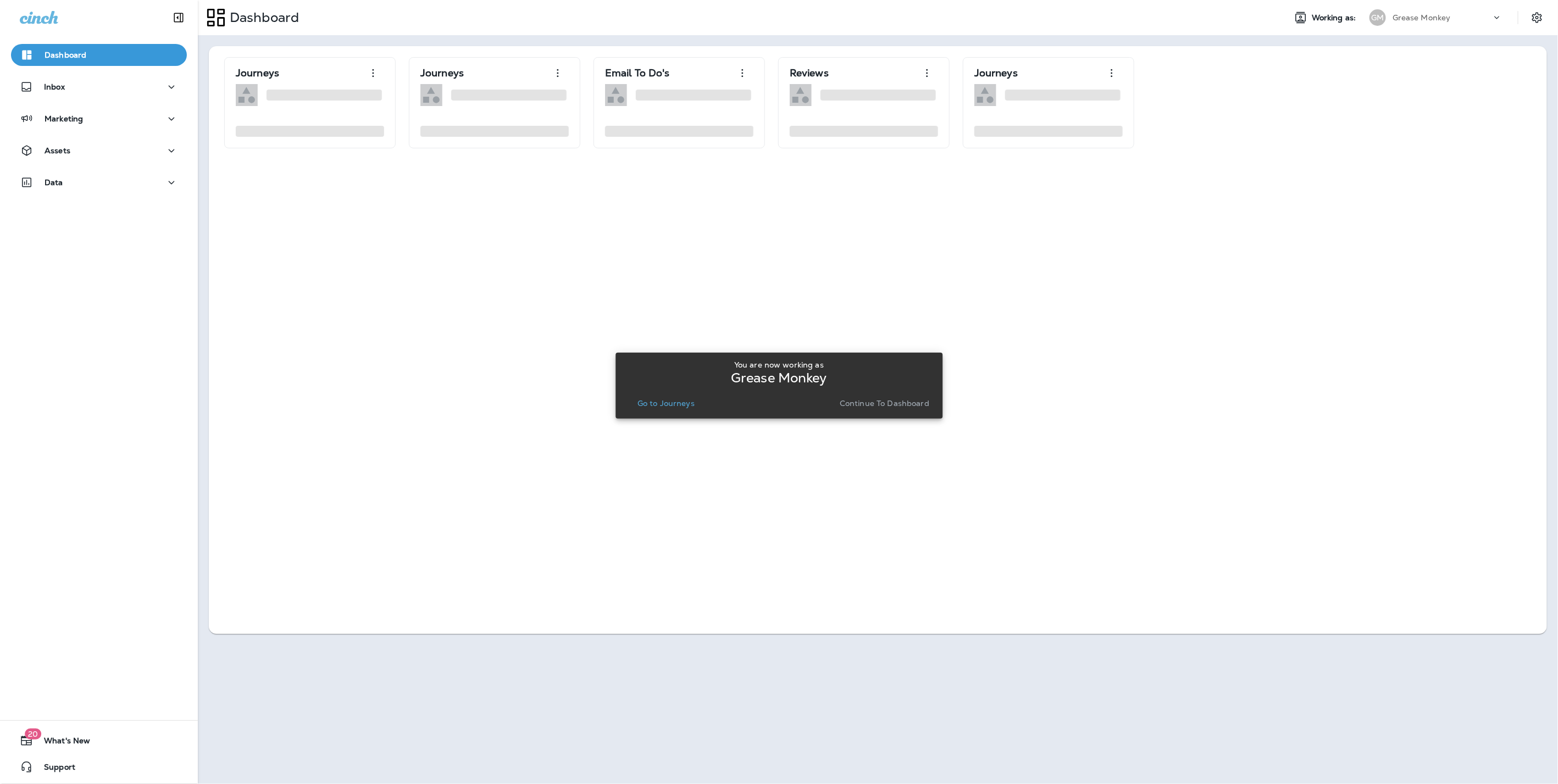
click at [907, 396] on button "Continue to Dashboard" at bounding box center [884, 403] width 99 height 15
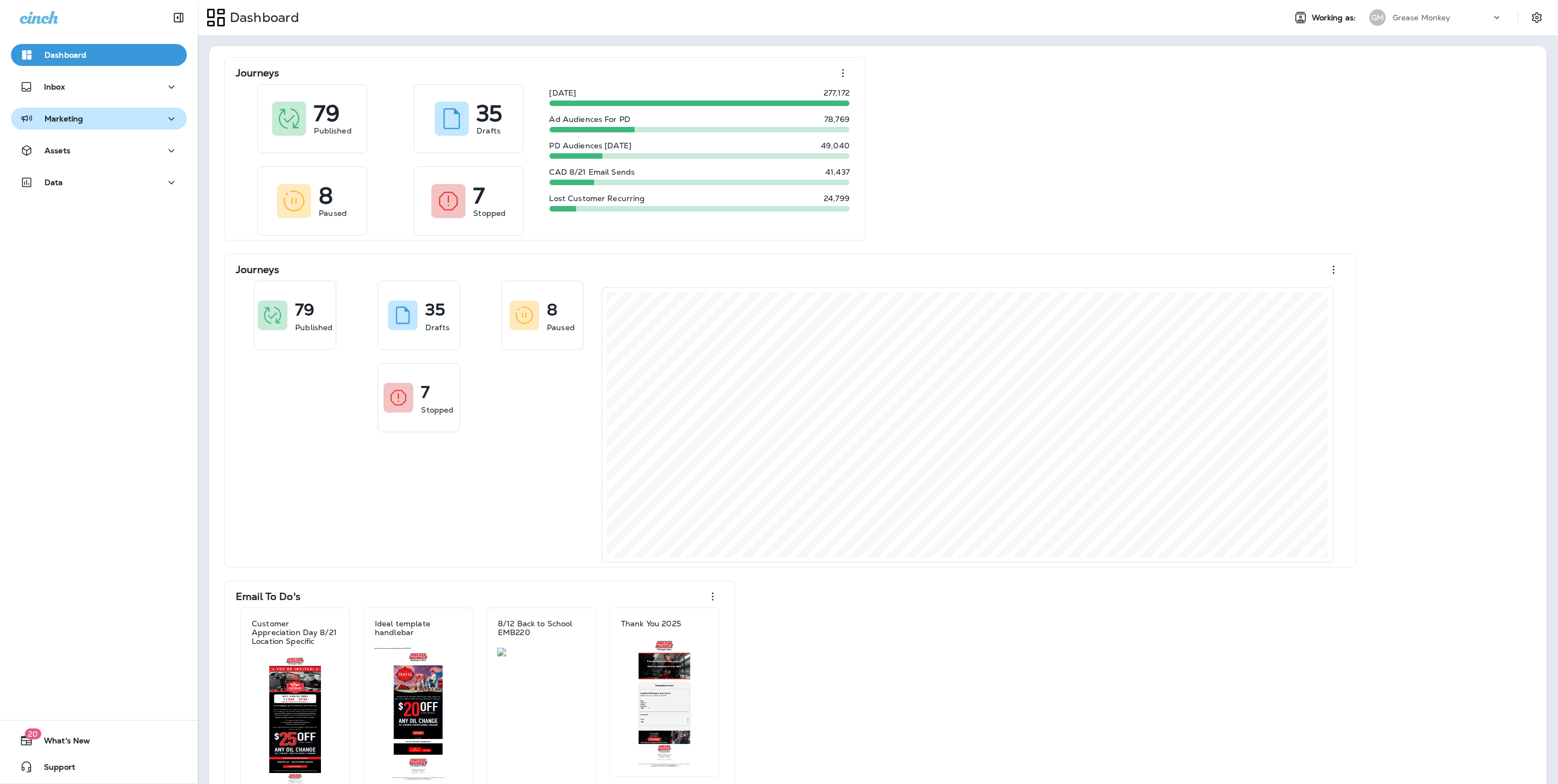
click at [75, 123] on p "Marketing" at bounding box center [63, 118] width 38 height 9
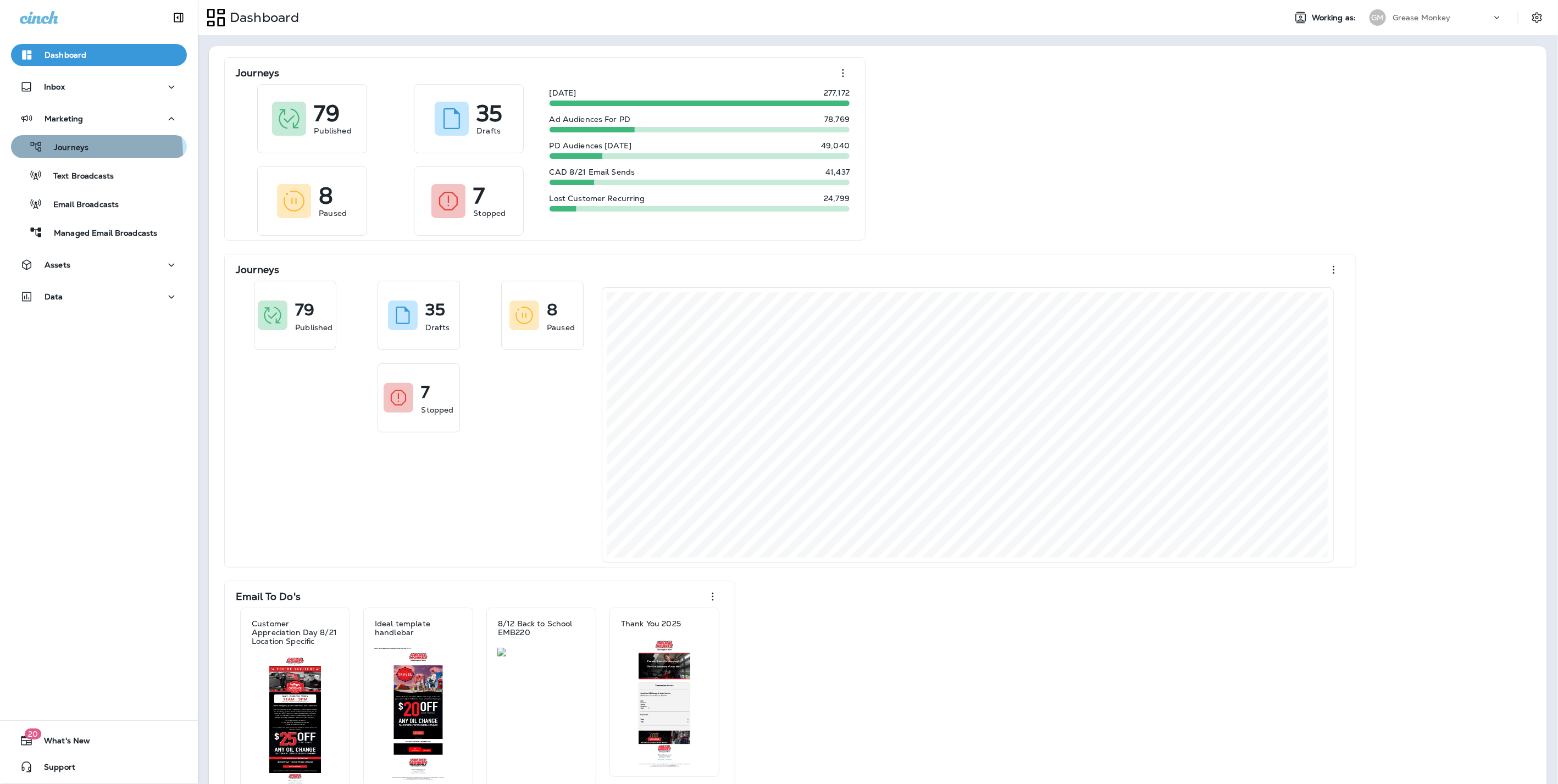
click at [67, 154] on div "Journeys" at bounding box center [52, 146] width 73 height 17
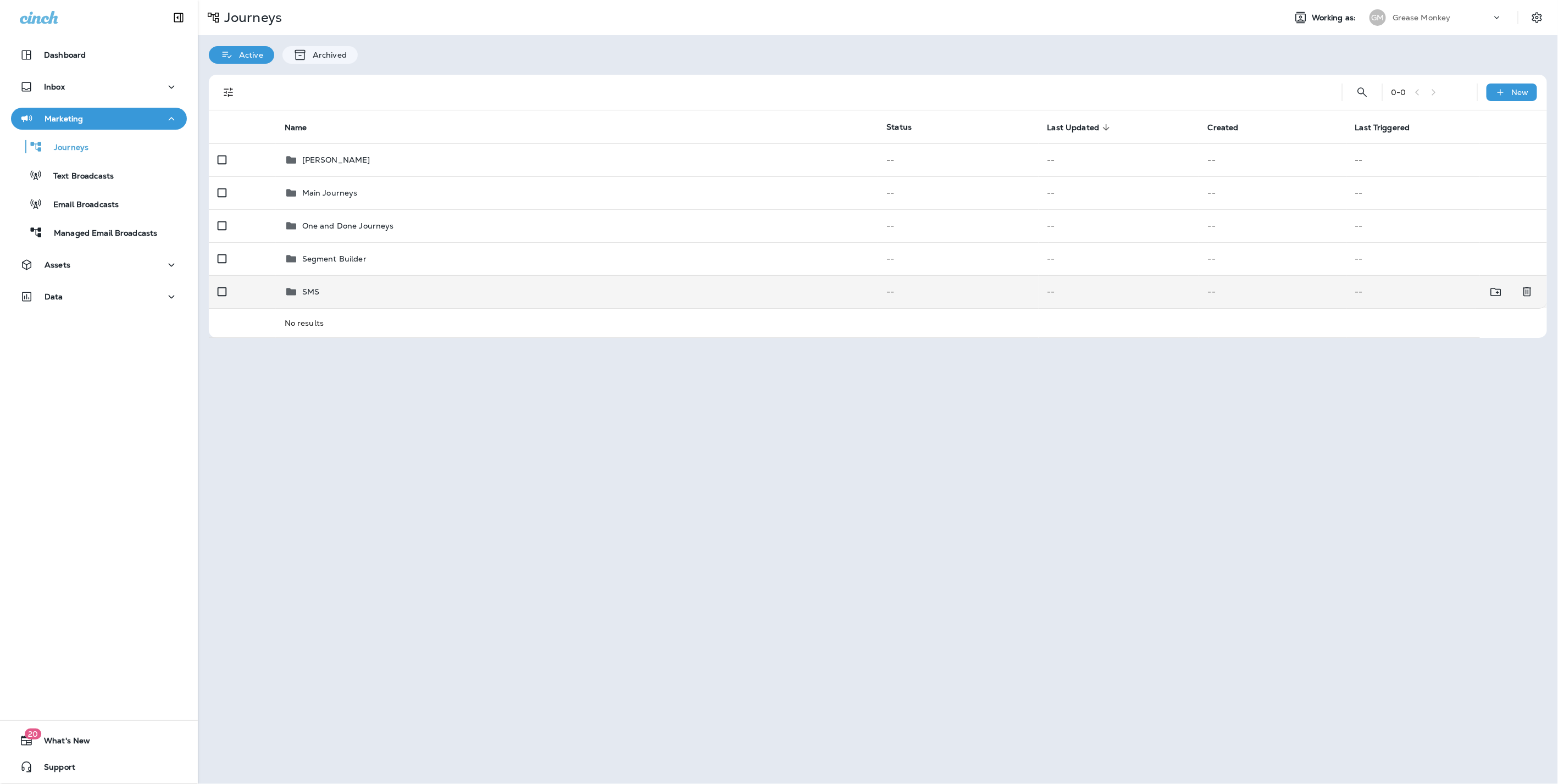
click at [358, 295] on div "SMS" at bounding box center [577, 292] width 585 height 13
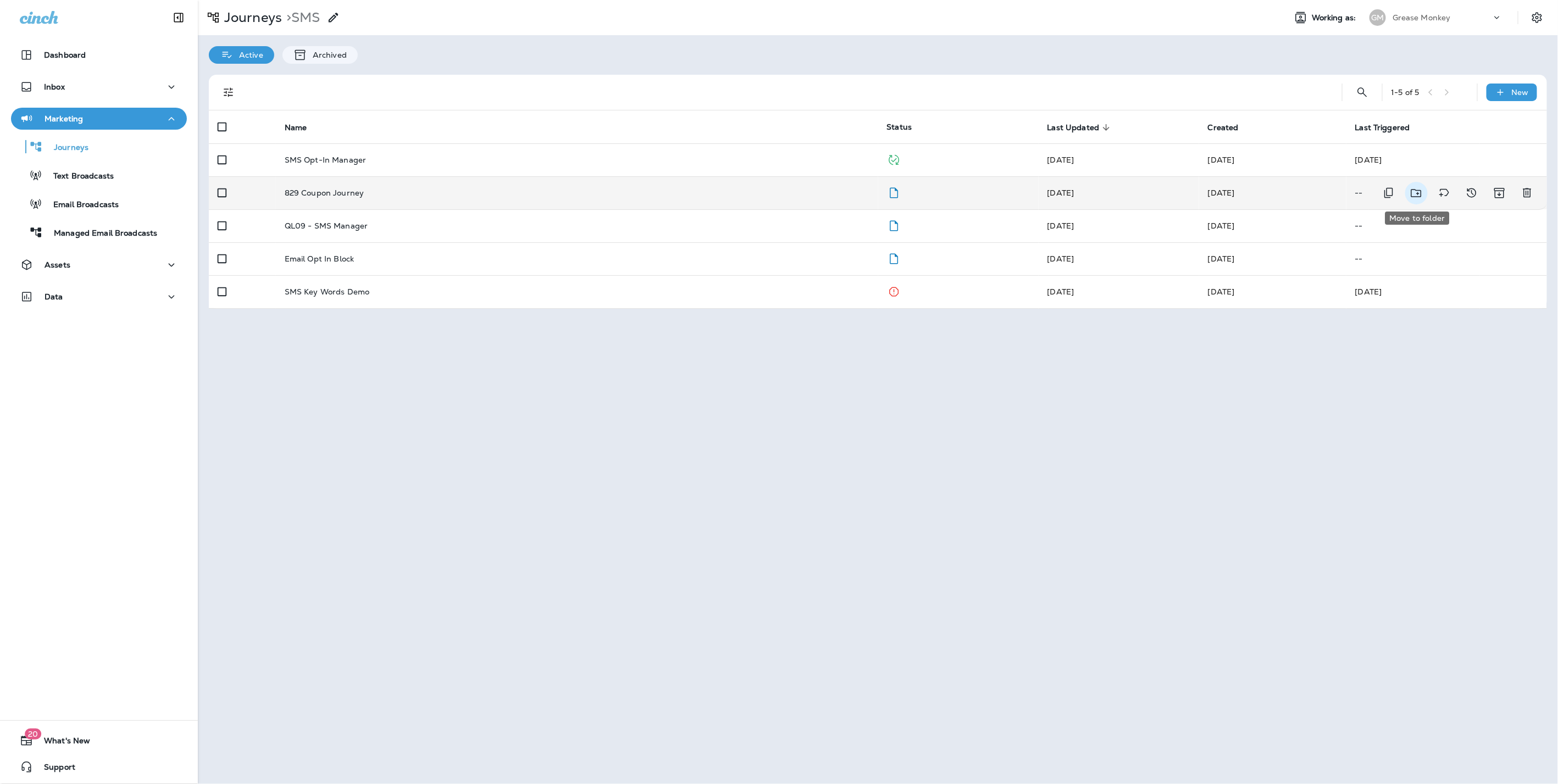
click at [1420, 193] on icon "Move to folder" at bounding box center [1416, 193] width 11 height 8
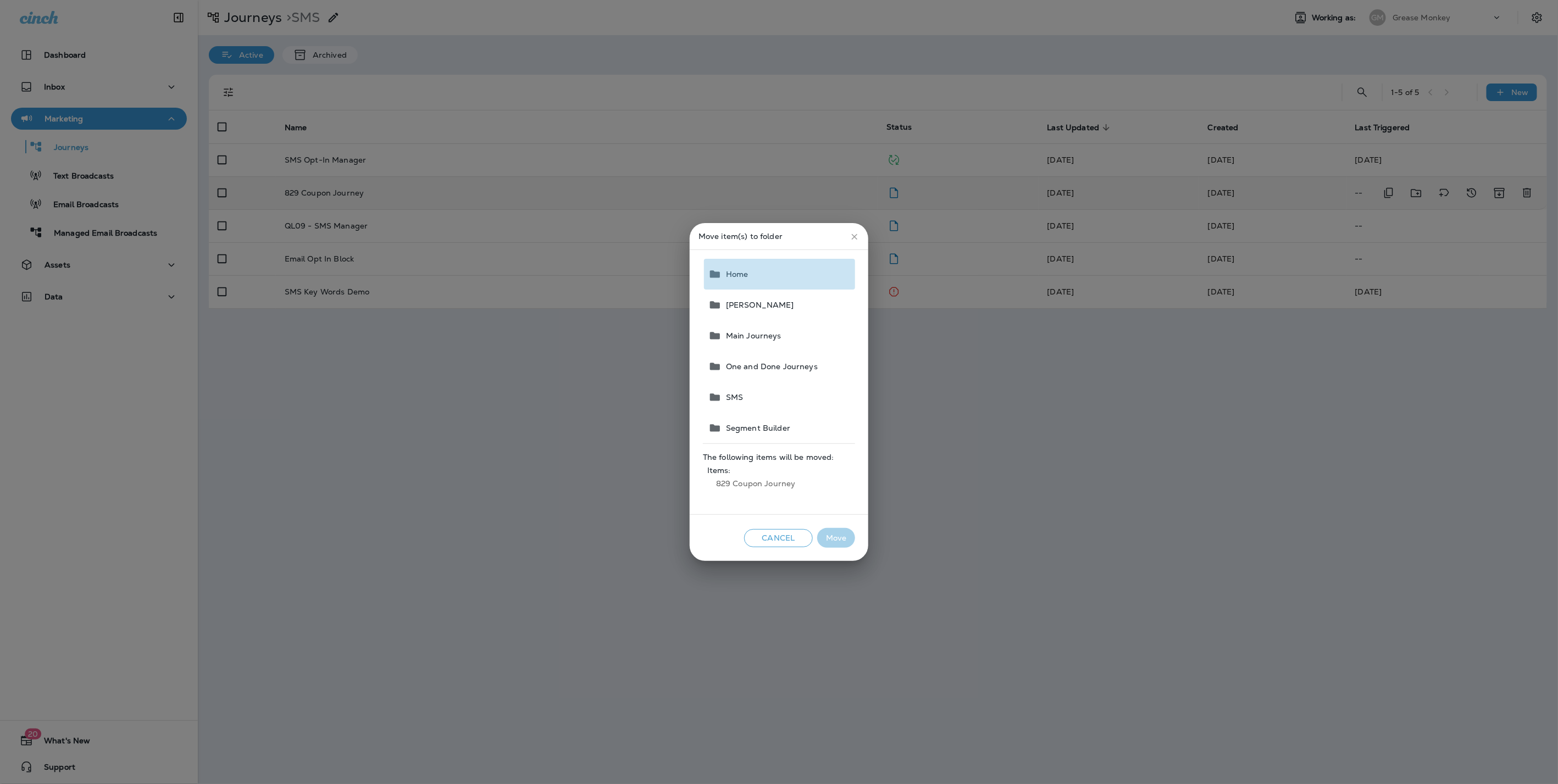
click at [746, 273] on span "Home" at bounding box center [735, 274] width 27 height 9
click at [839, 531] on button "Move" at bounding box center [836, 537] width 38 height 20
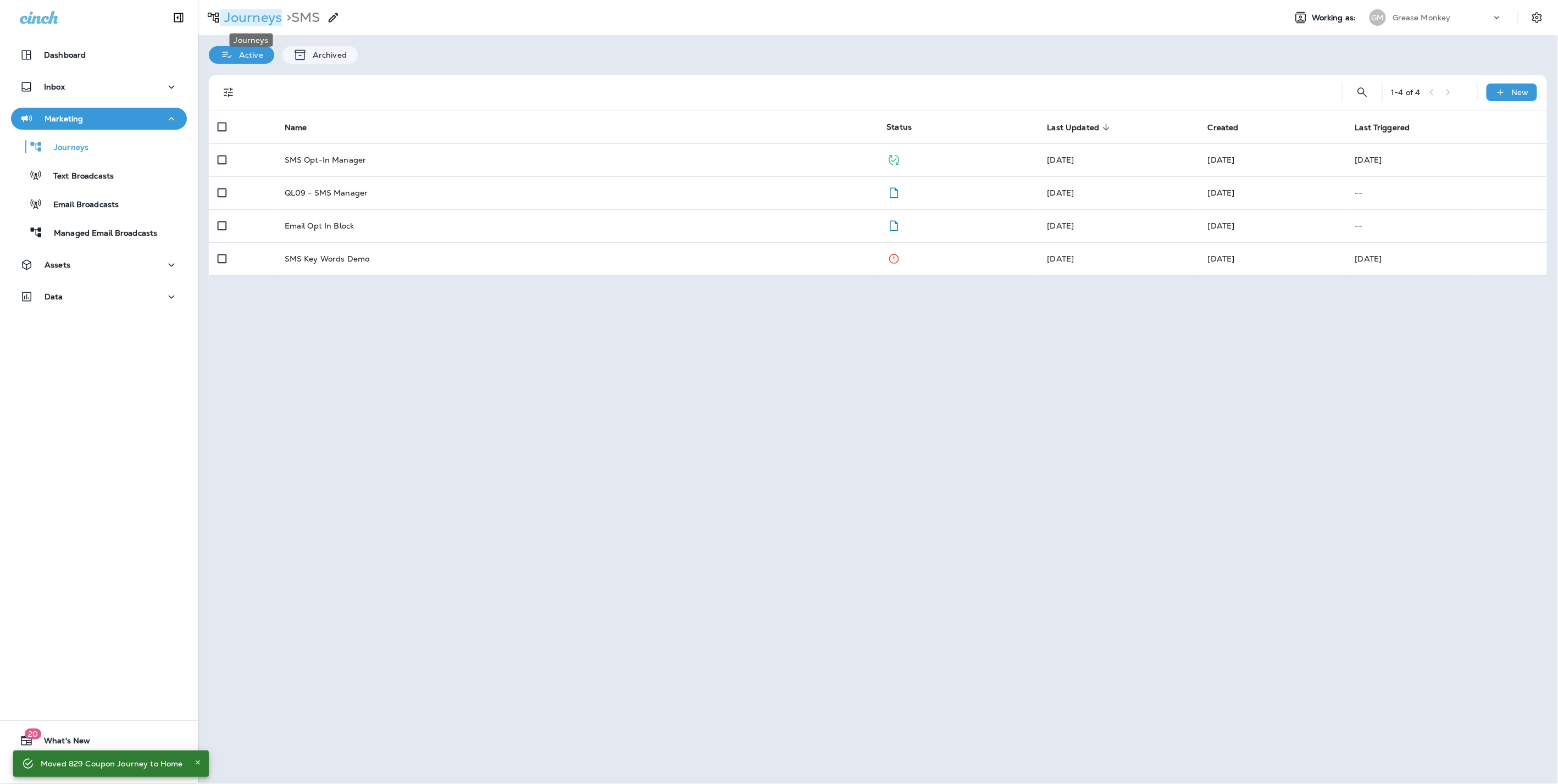
click at [242, 20] on p "Journeys" at bounding box center [251, 17] width 62 height 17
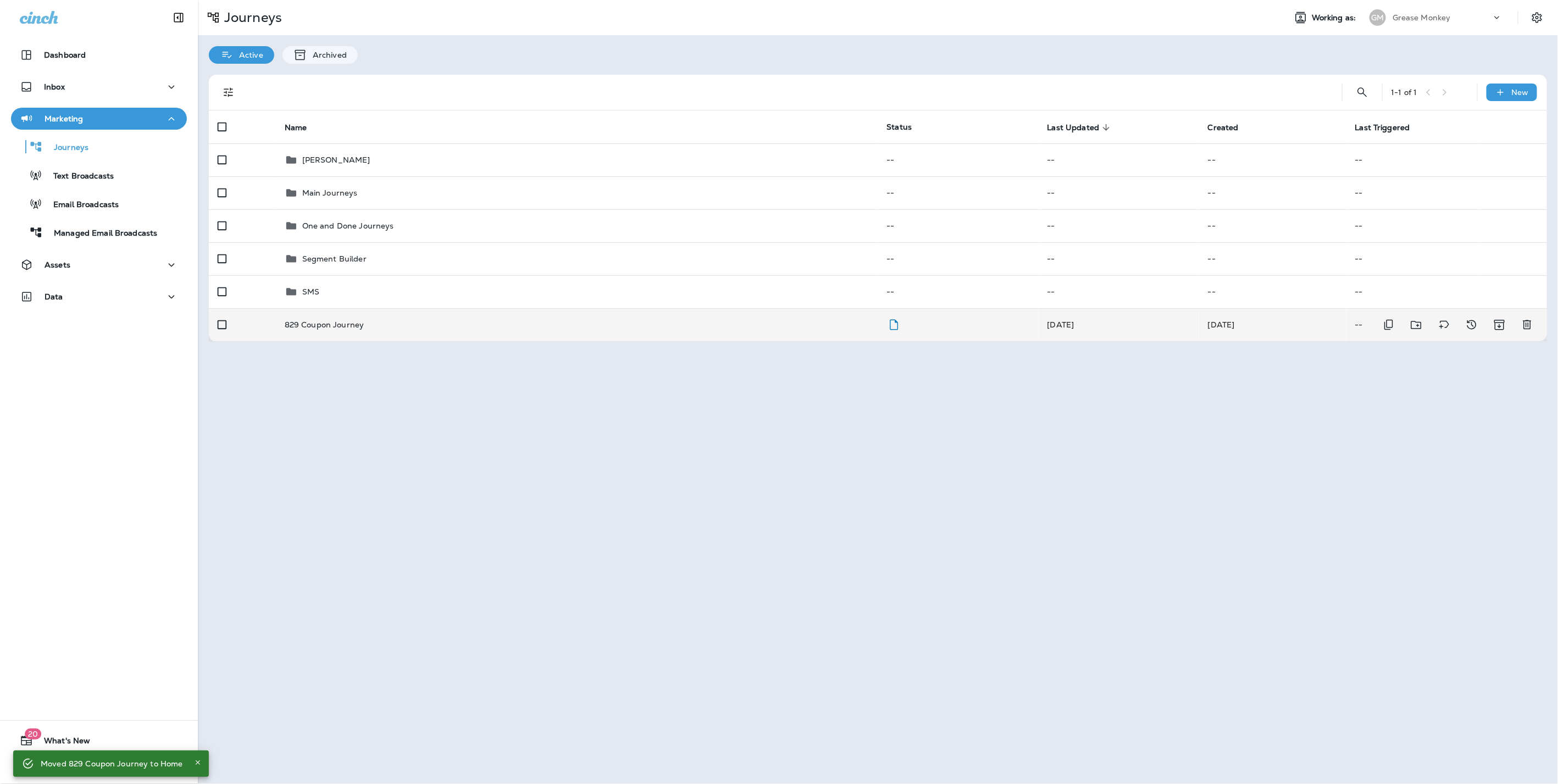
click at [353, 323] on p "829 Coupon Journey" at bounding box center [324, 324] width 79 height 9
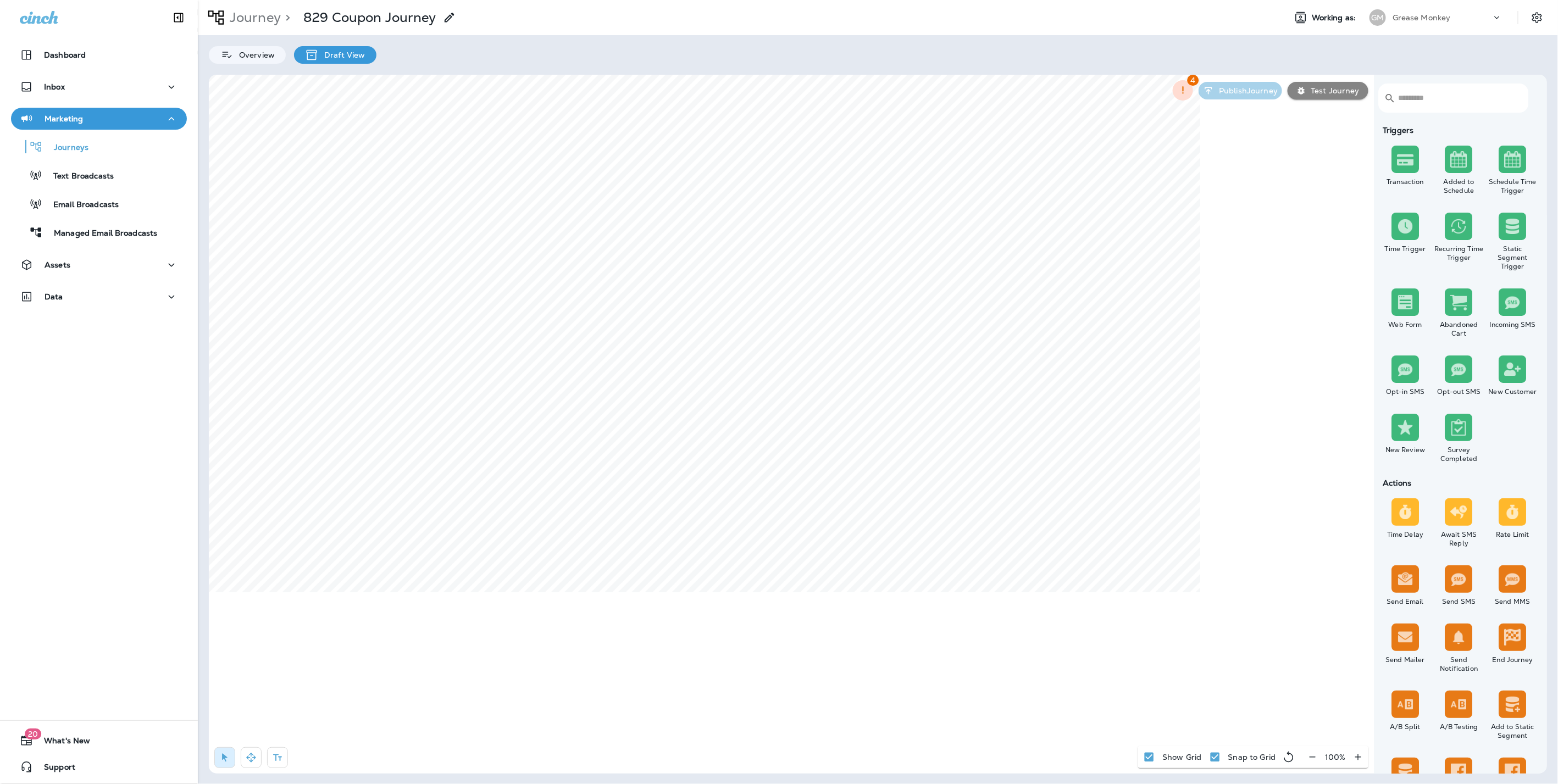
click at [1320, 758] on button "button" at bounding box center [1312, 757] width 20 height 20
click at [73, 148] on p "Journeys" at bounding box center [65, 148] width 46 height 11
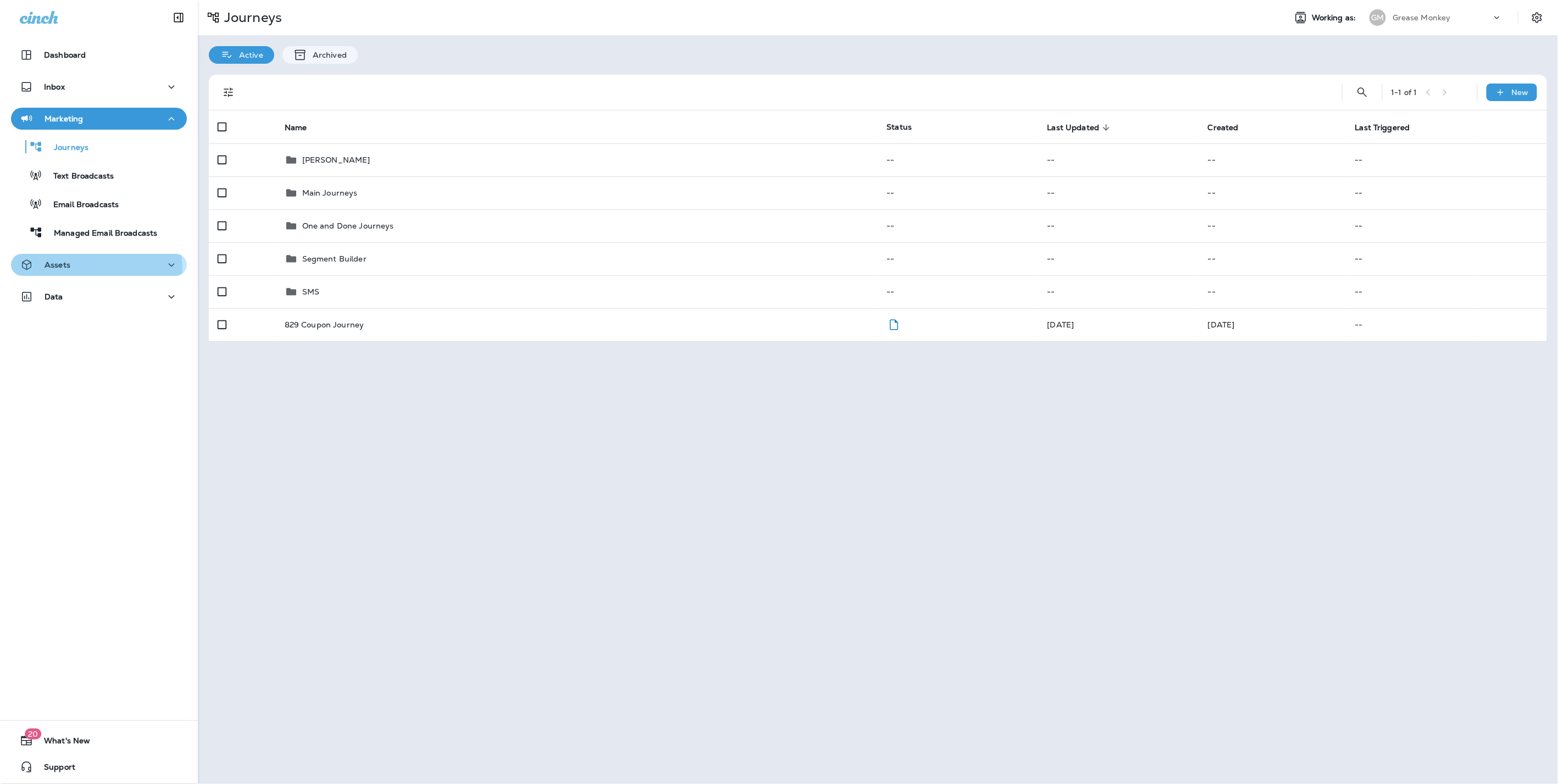
click at [63, 269] on p "Assets" at bounding box center [57, 264] width 26 height 9
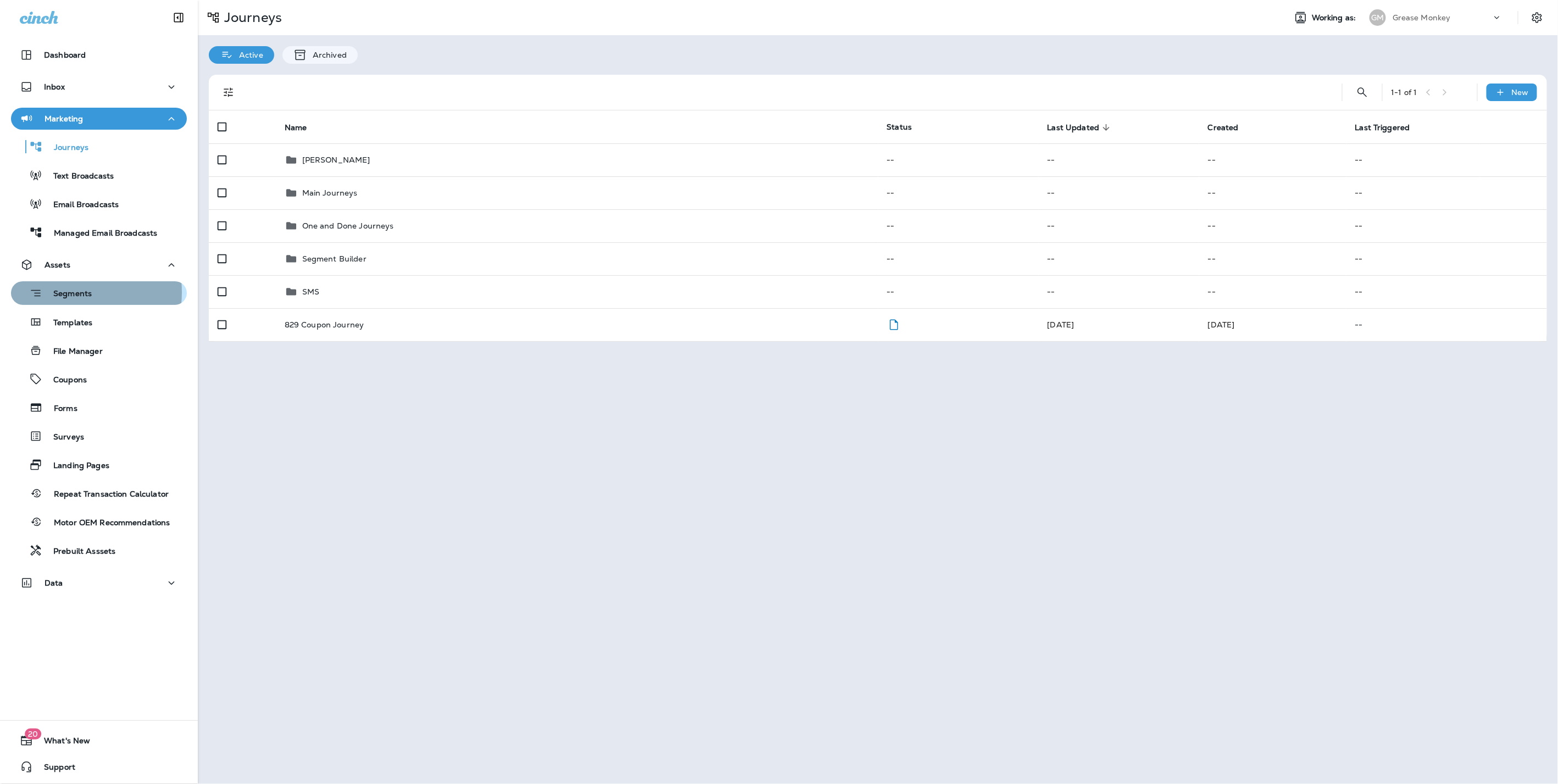
click at [63, 292] on p "Segments" at bounding box center [67, 294] width 50 height 11
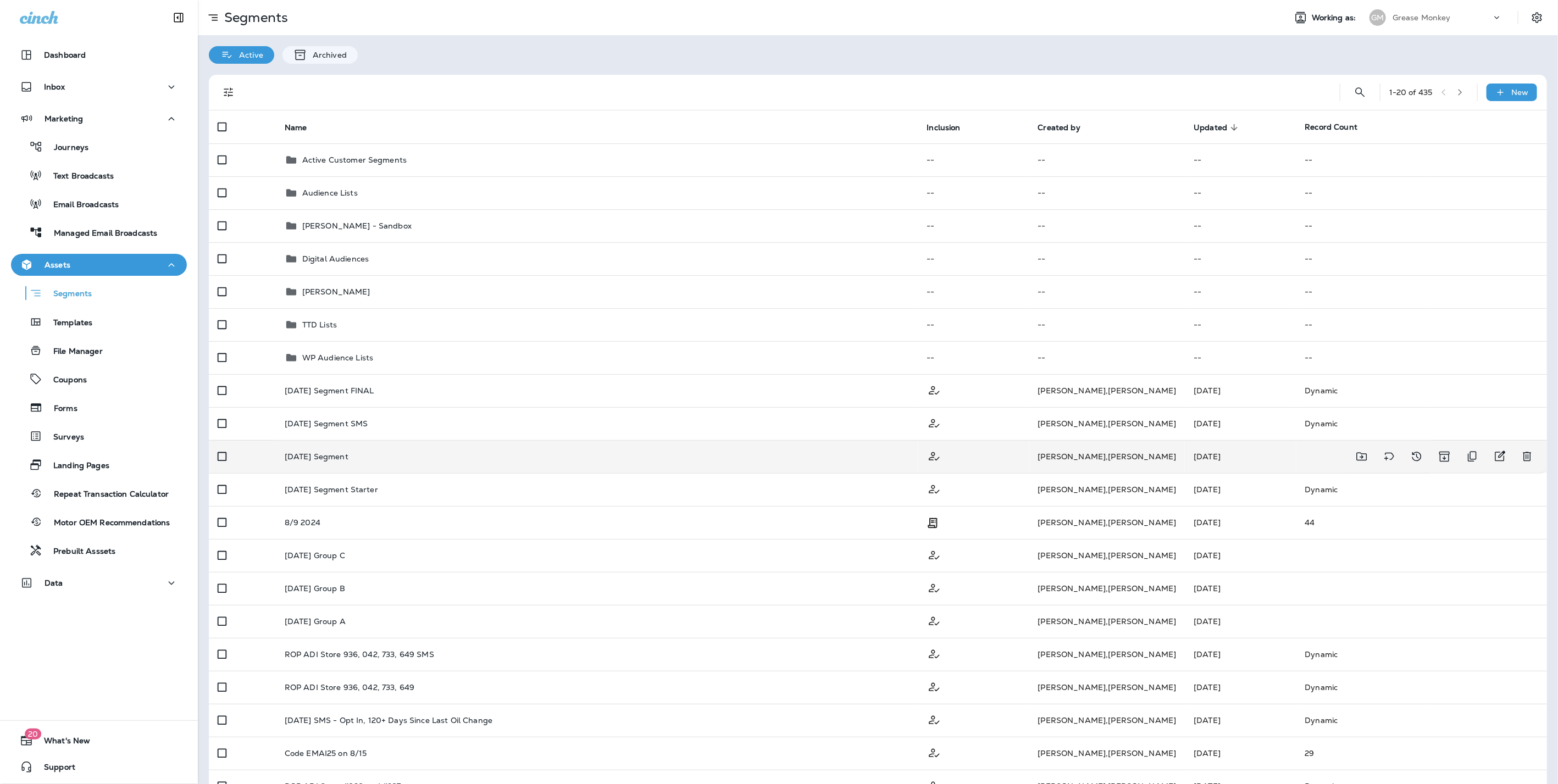
click at [412, 463] on td "Labor Day 2025 Segment" at bounding box center [596, 457] width 642 height 33
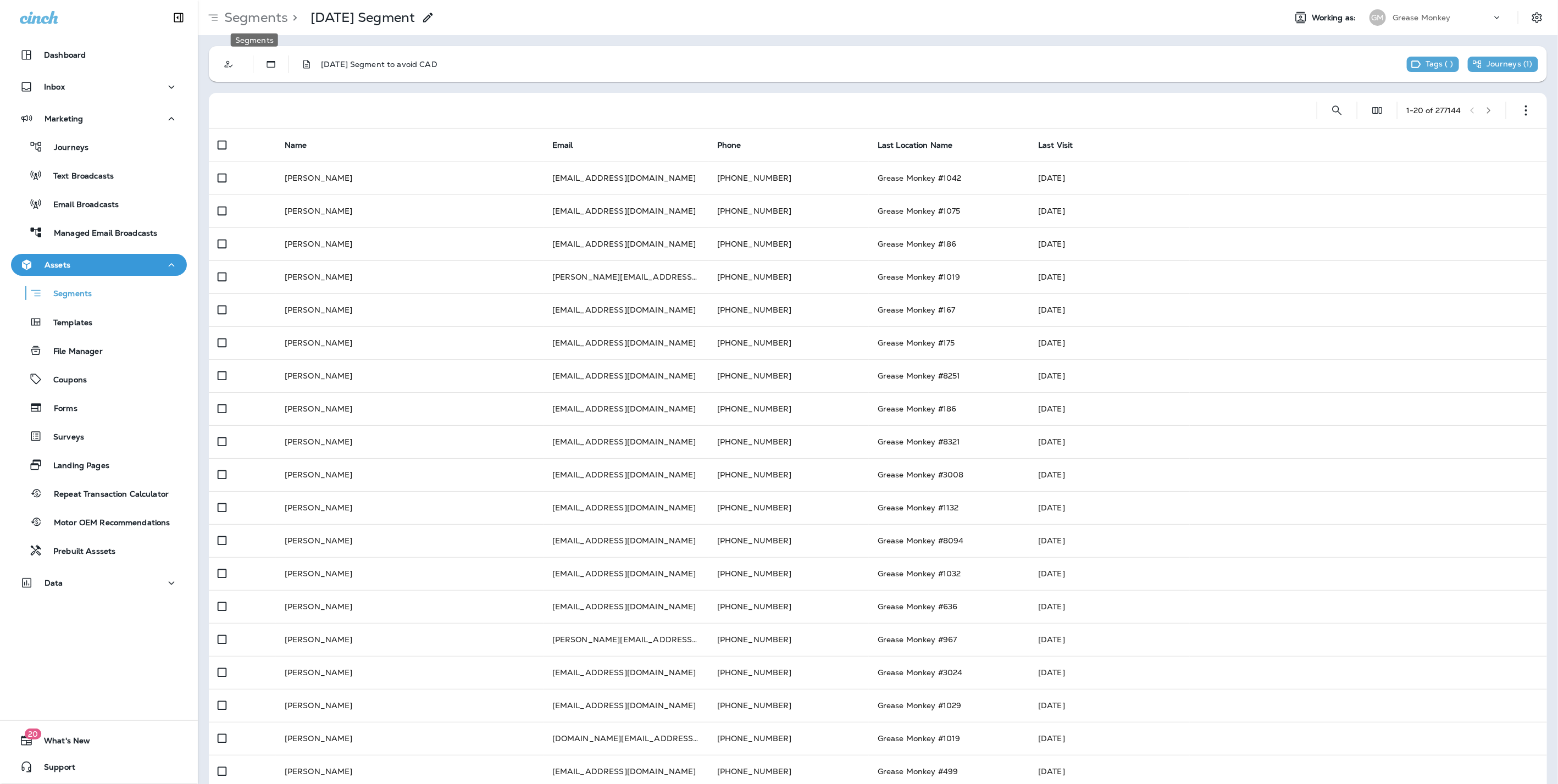
click at [266, 15] on p "Segments" at bounding box center [253, 17] width 68 height 17
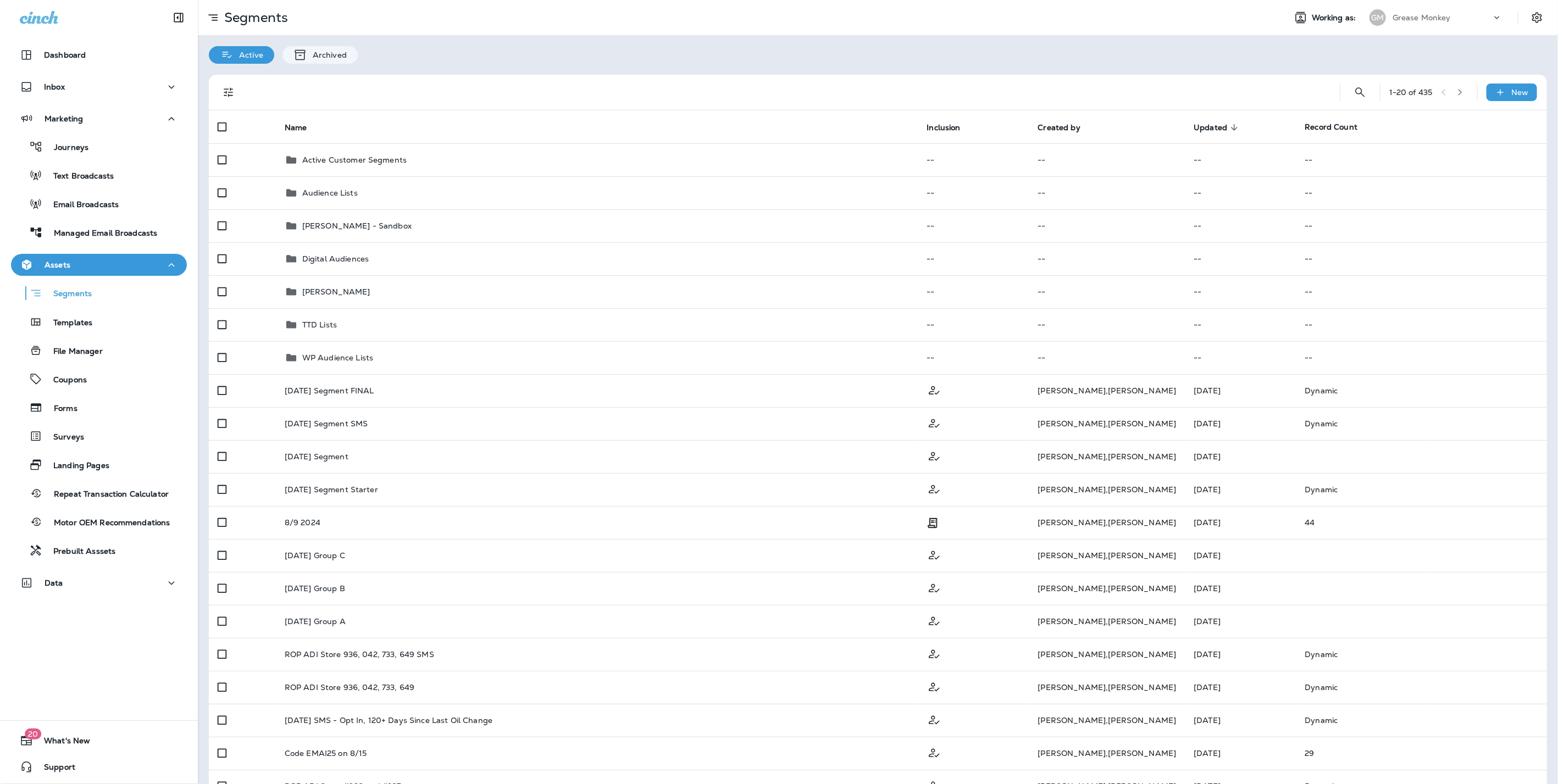
click at [1405, 15] on p "Grease Monkey" at bounding box center [1421, 17] width 58 height 9
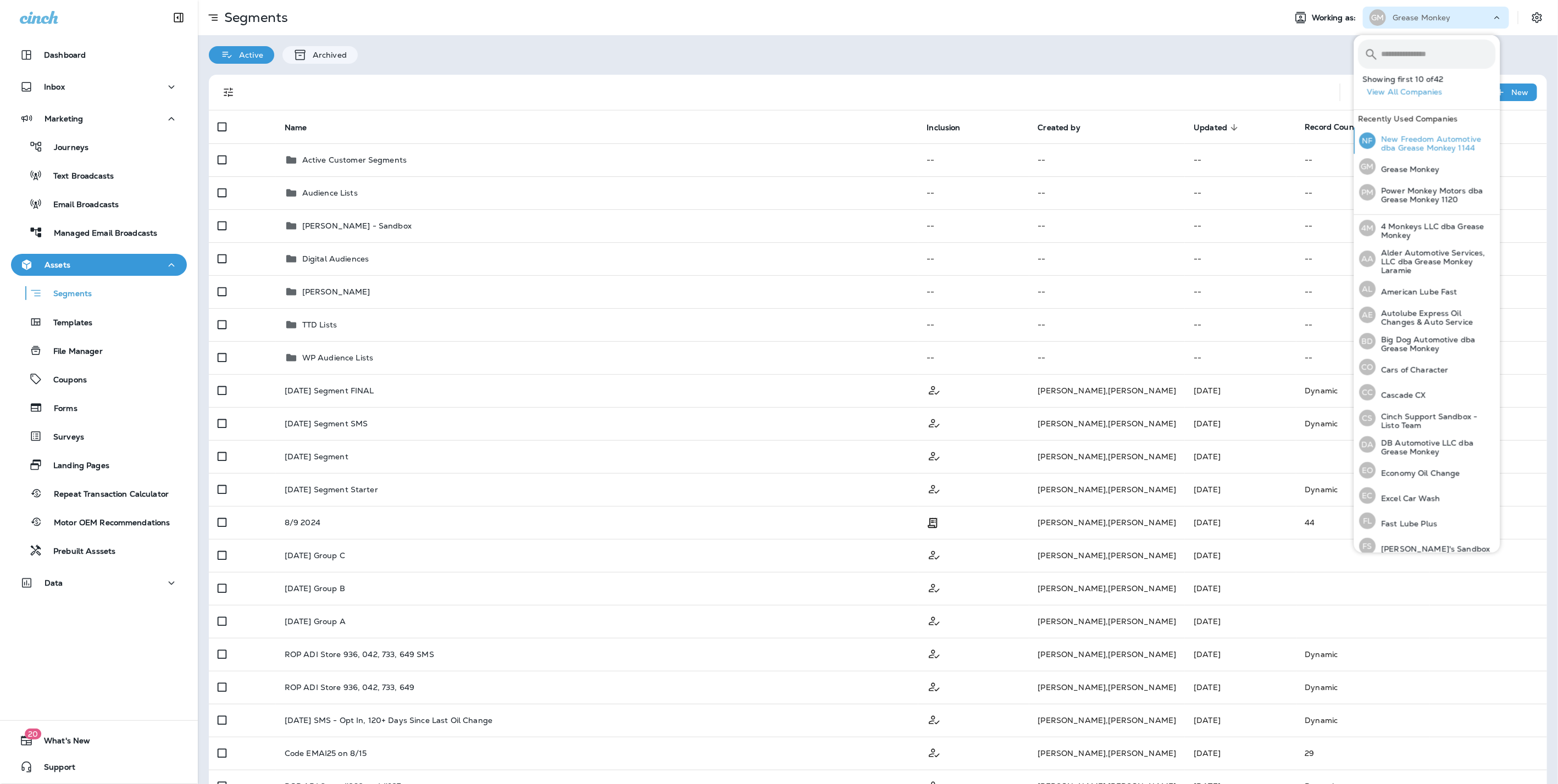
click at [1381, 139] on p "New Freedom Automotive dba Grease Monkey 1144" at bounding box center [1436, 143] width 120 height 18
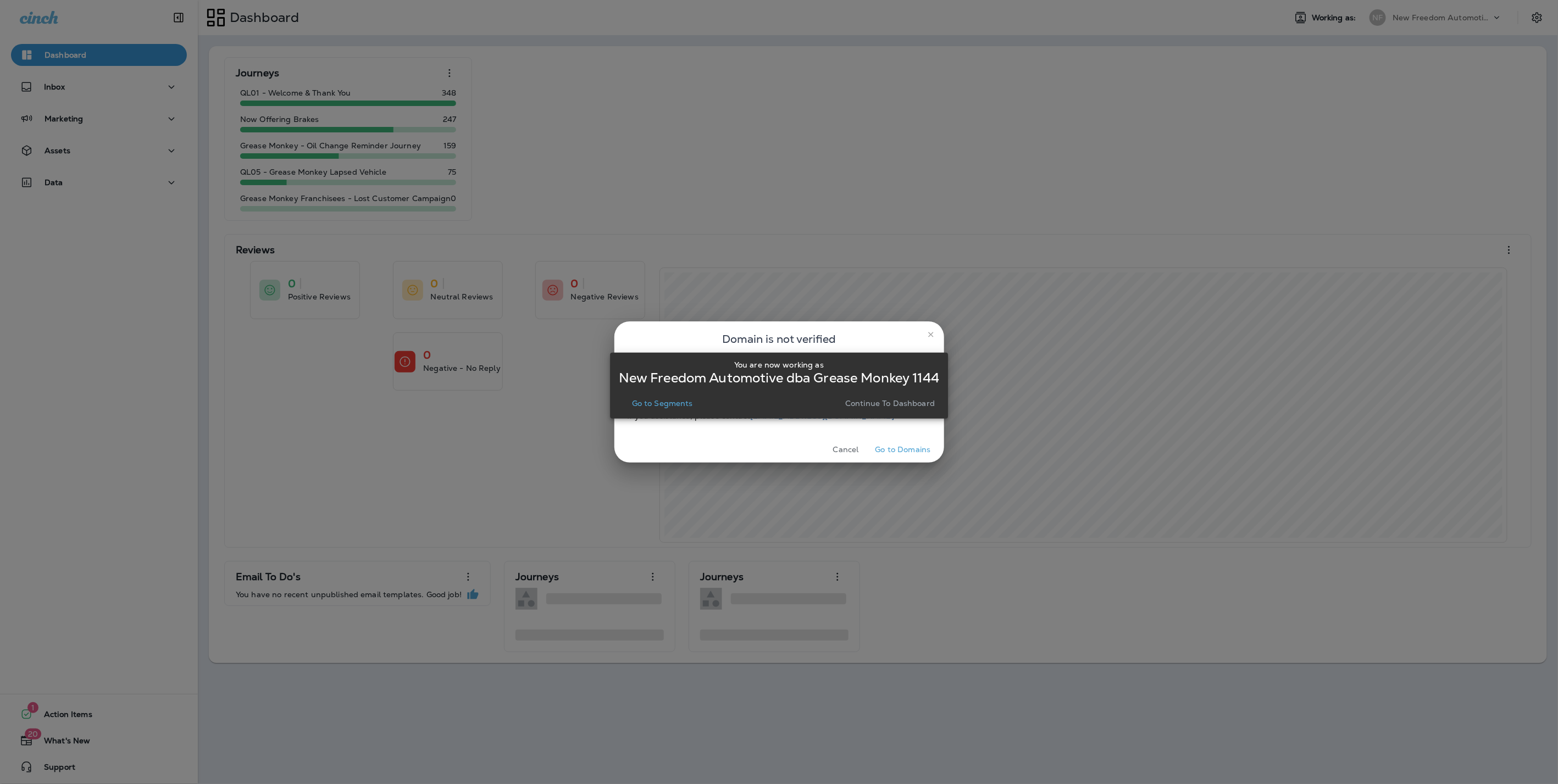
click at [914, 401] on p "Continue to Dashboard" at bounding box center [889, 403] width 89 height 9
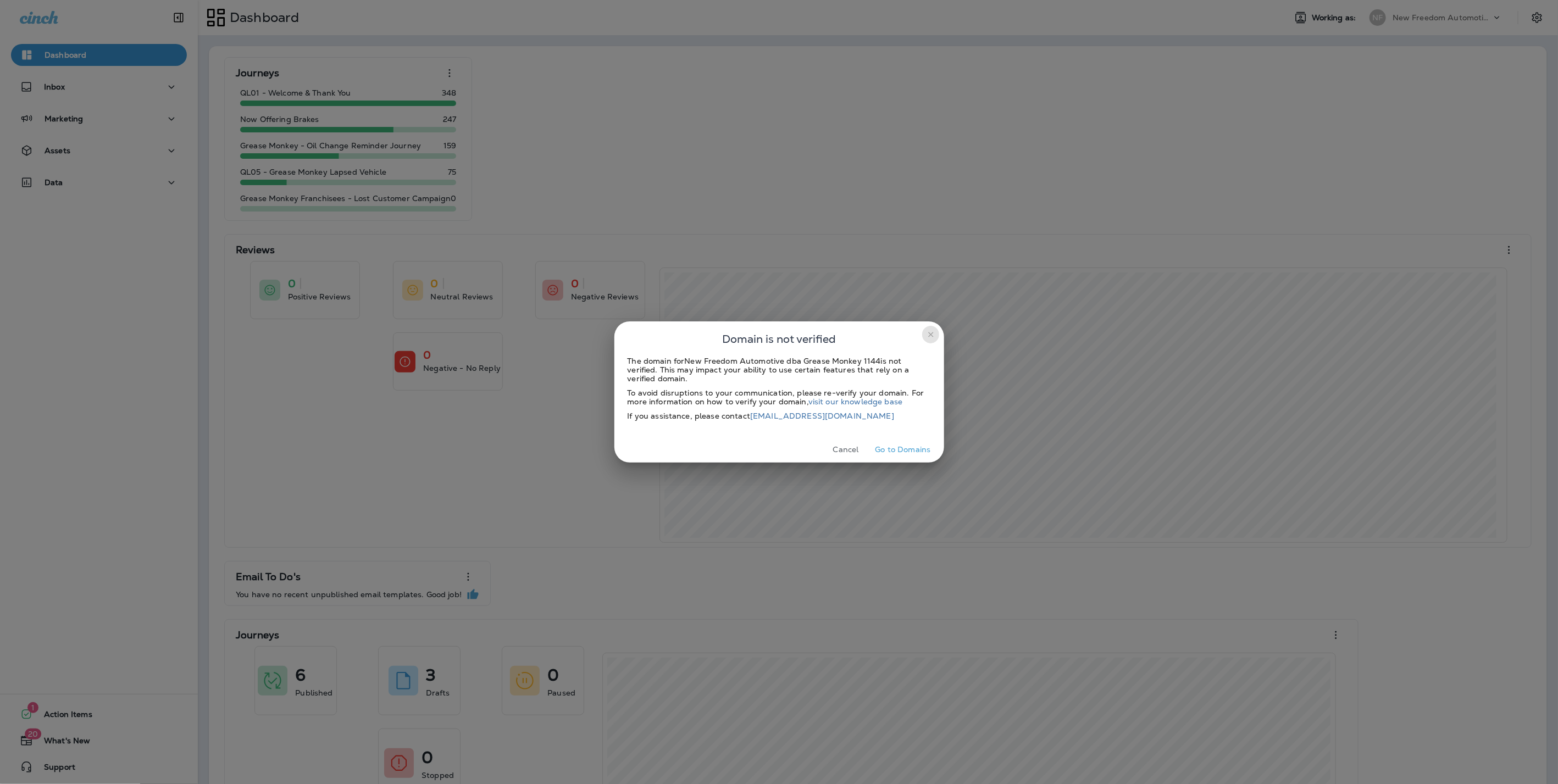
click at [926, 333] on button "close" at bounding box center [930, 334] width 18 height 18
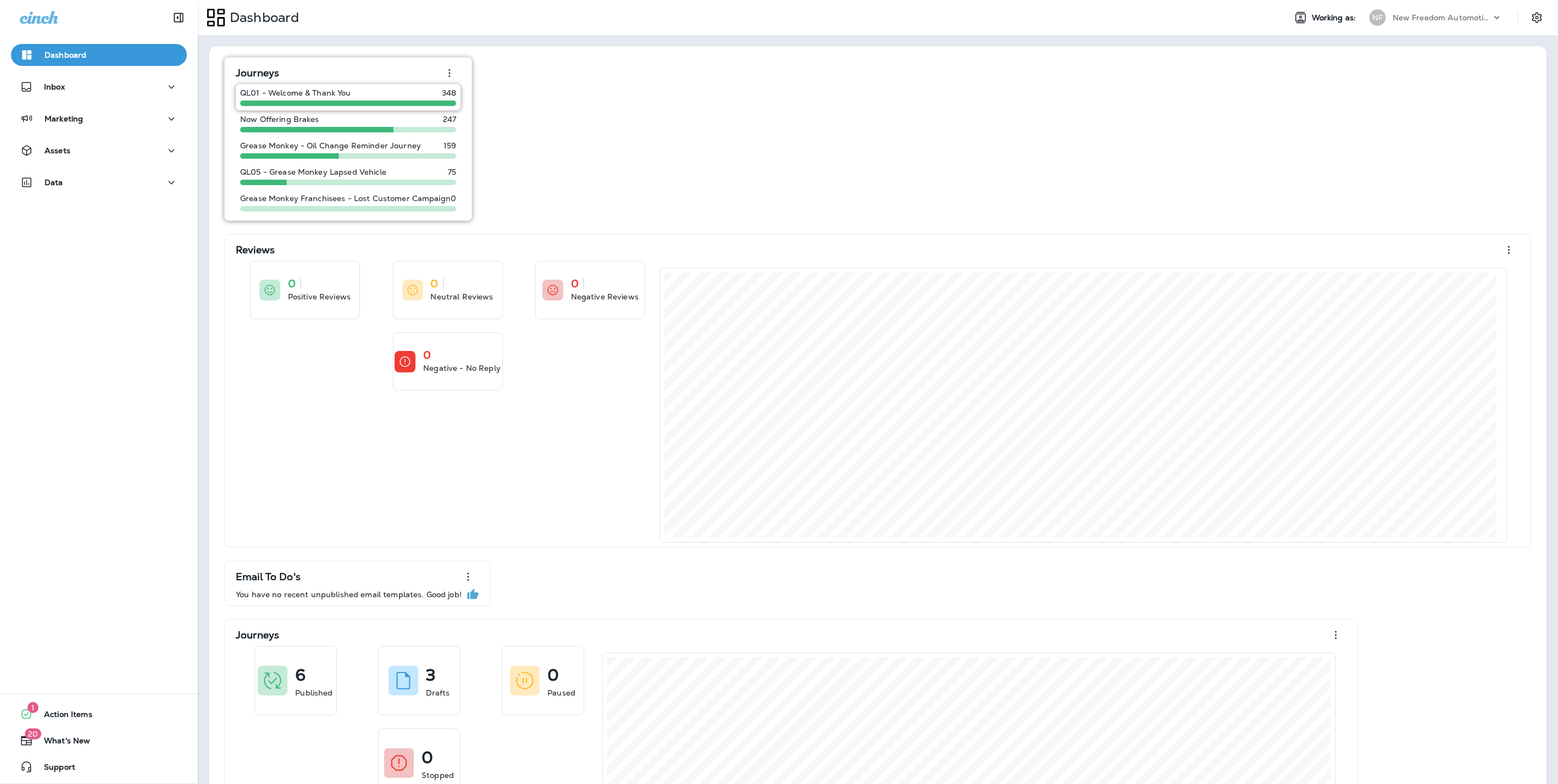
click at [317, 95] on p "QL01 - Welcome & Thank You" at bounding box center [296, 93] width 111 height 9
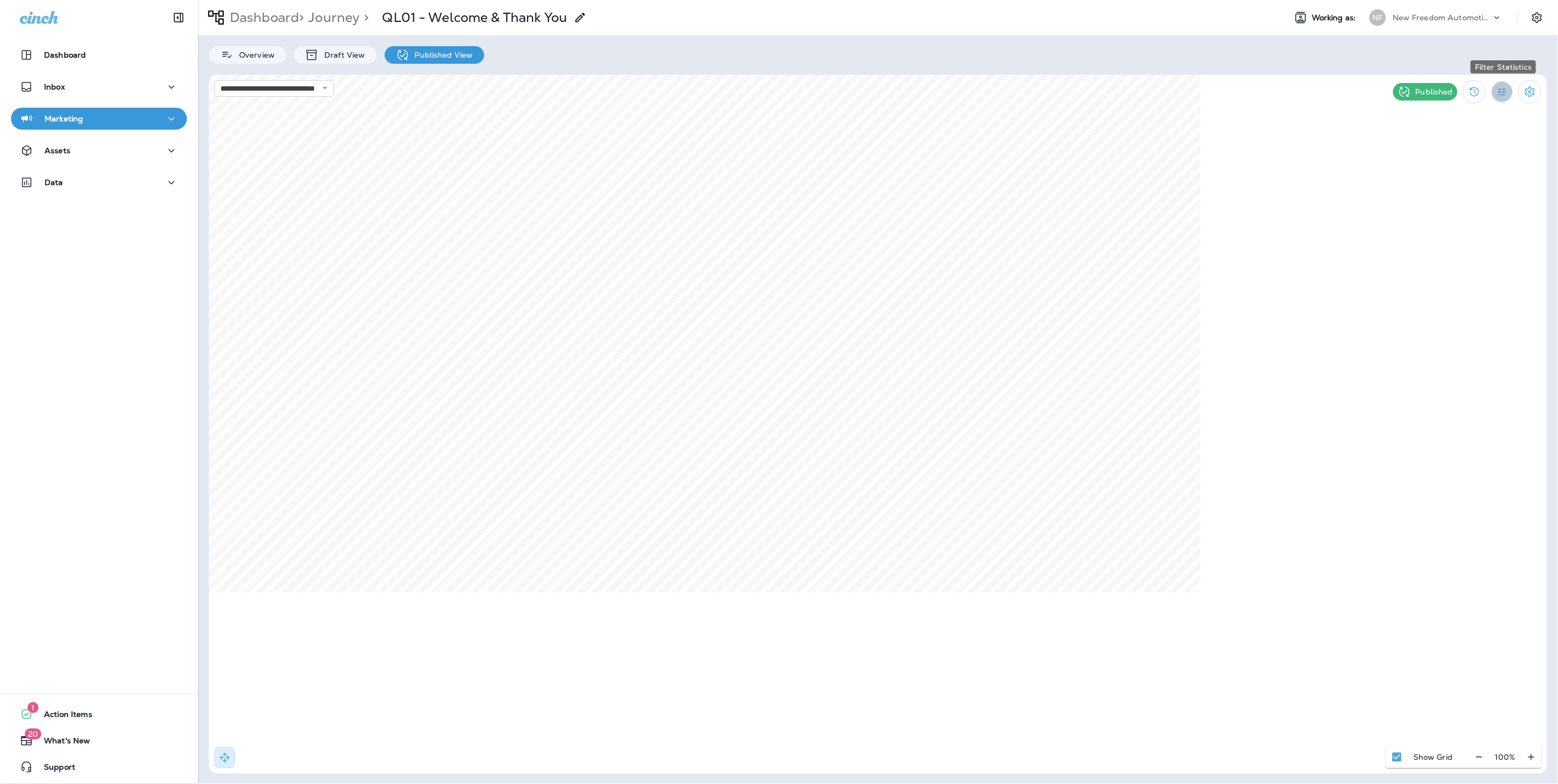
click at [1501, 89] on icon "Filter Statistics" at bounding box center [1502, 92] width 8 height 8
click at [1440, 193] on p "30 Days" at bounding box center [1442, 195] width 31 height 9
select select "*"
click at [968, 520] on span "Settings" at bounding box center [971, 520] width 29 height 8
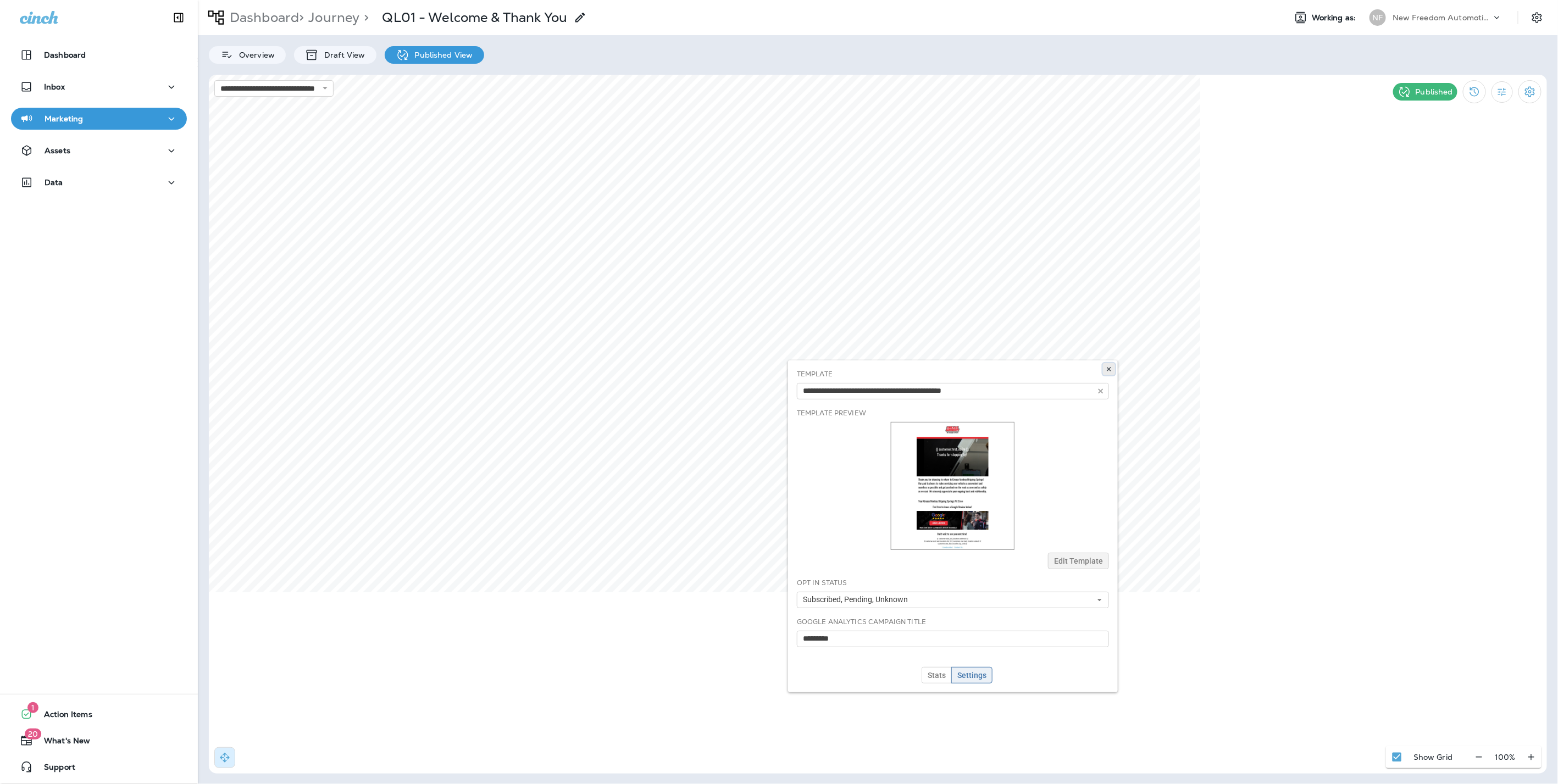
click at [1110, 368] on use at bounding box center [1108, 369] width 4 height 5
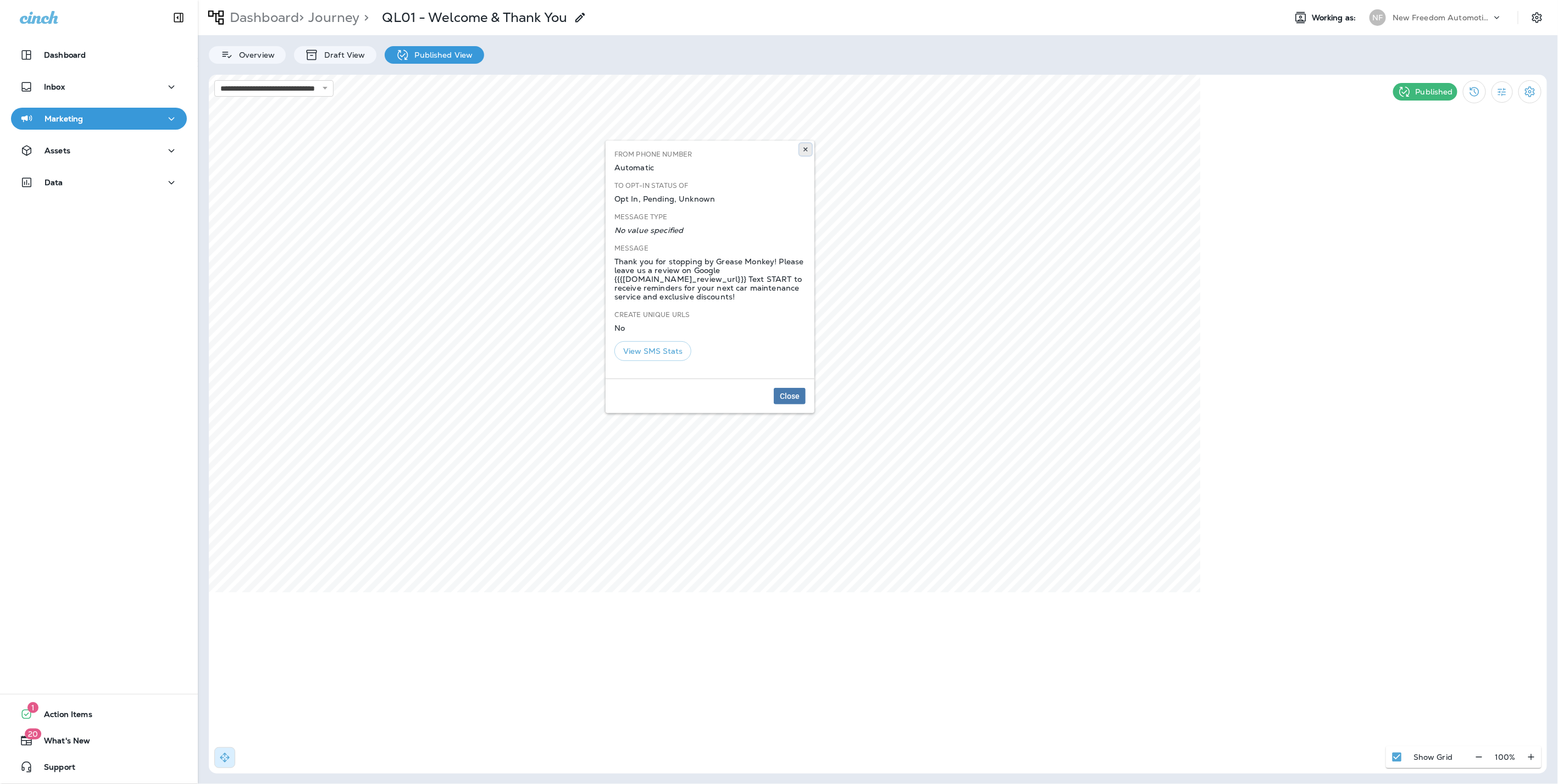
click at [807, 147] on icon at bounding box center [805, 149] width 7 height 7
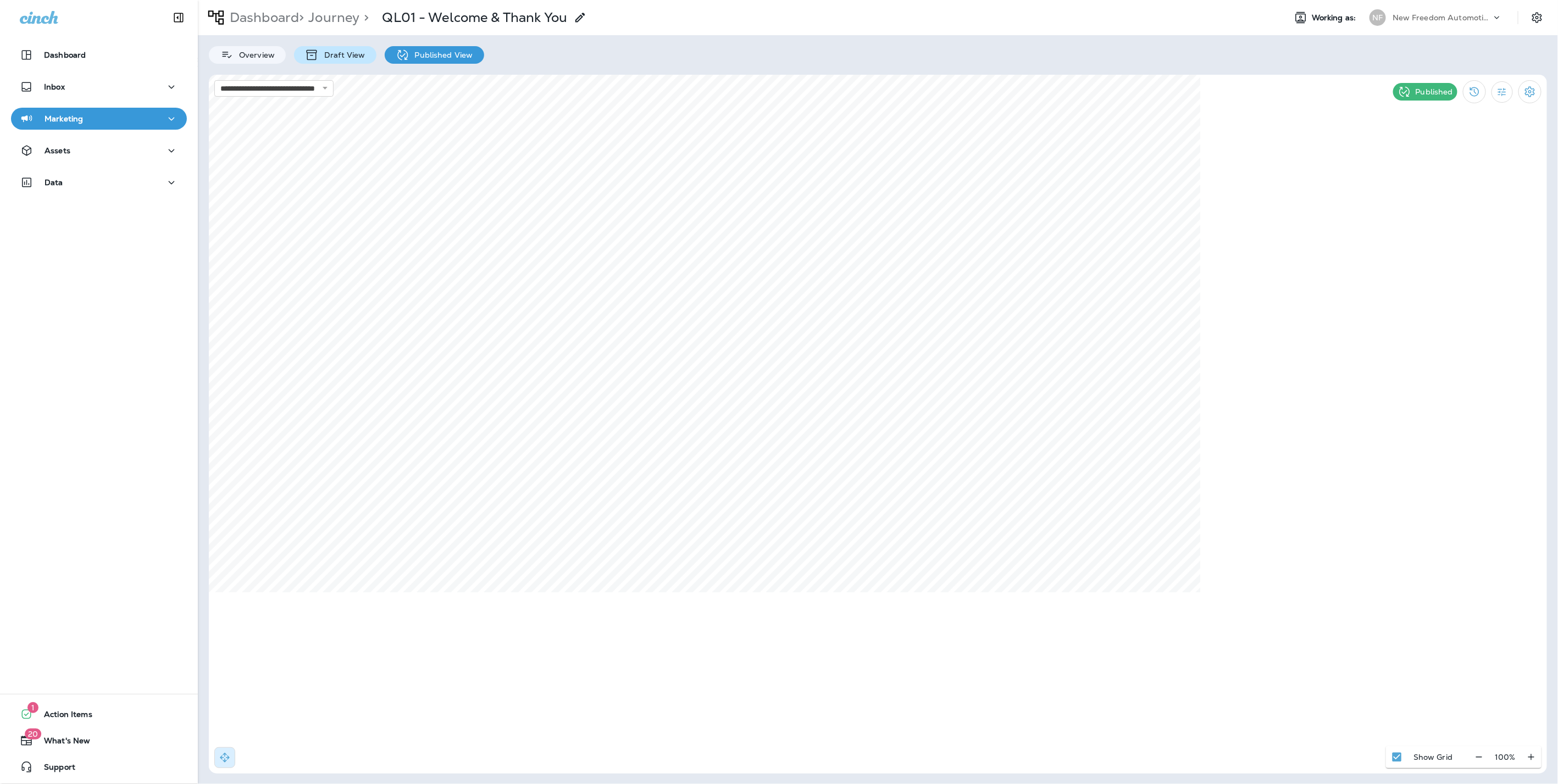
click at [355, 61] on div "Draft View" at bounding box center [335, 55] width 82 height 18
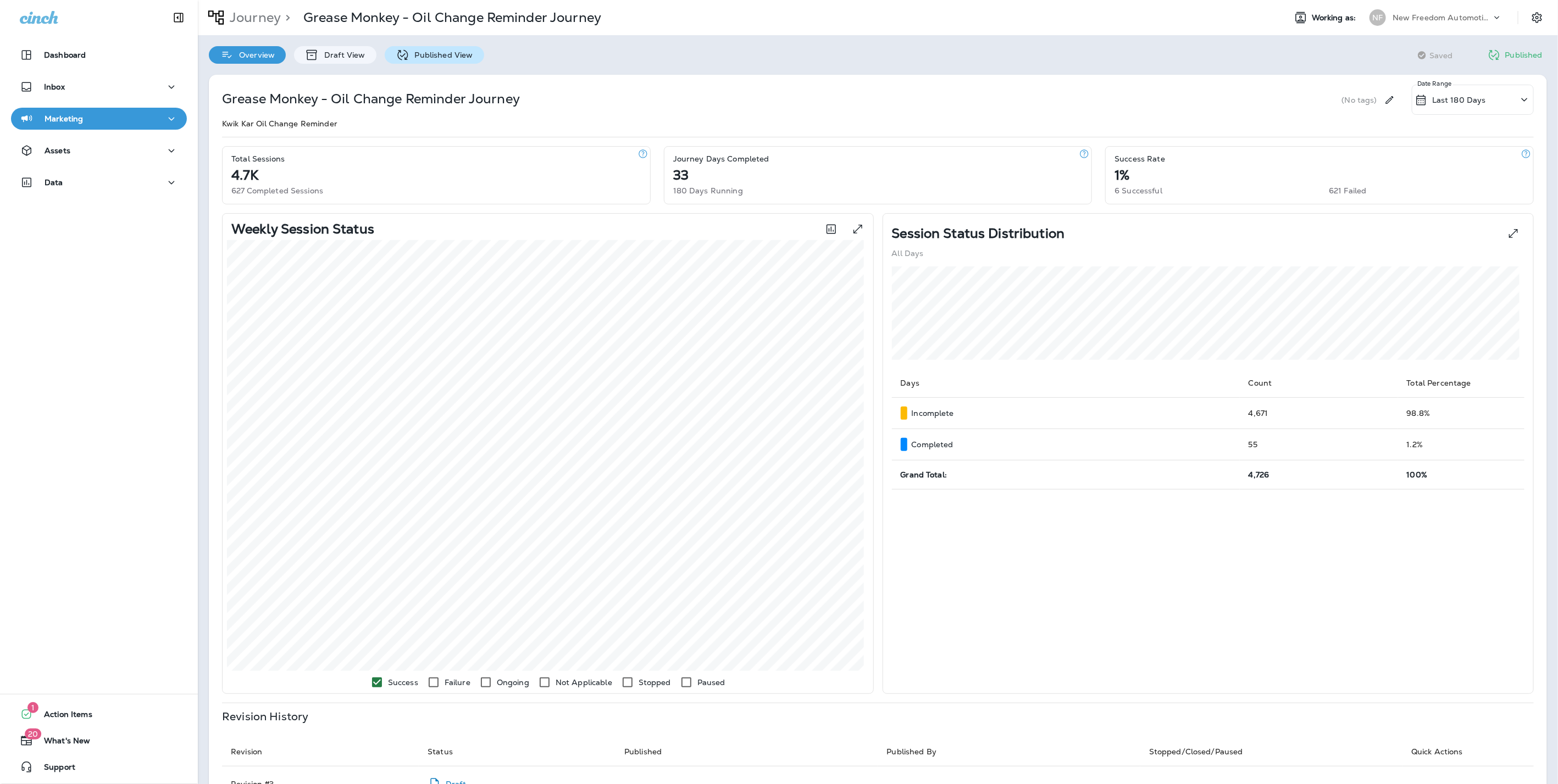
click at [432, 54] on p "Published View" at bounding box center [441, 54] width 63 height 9
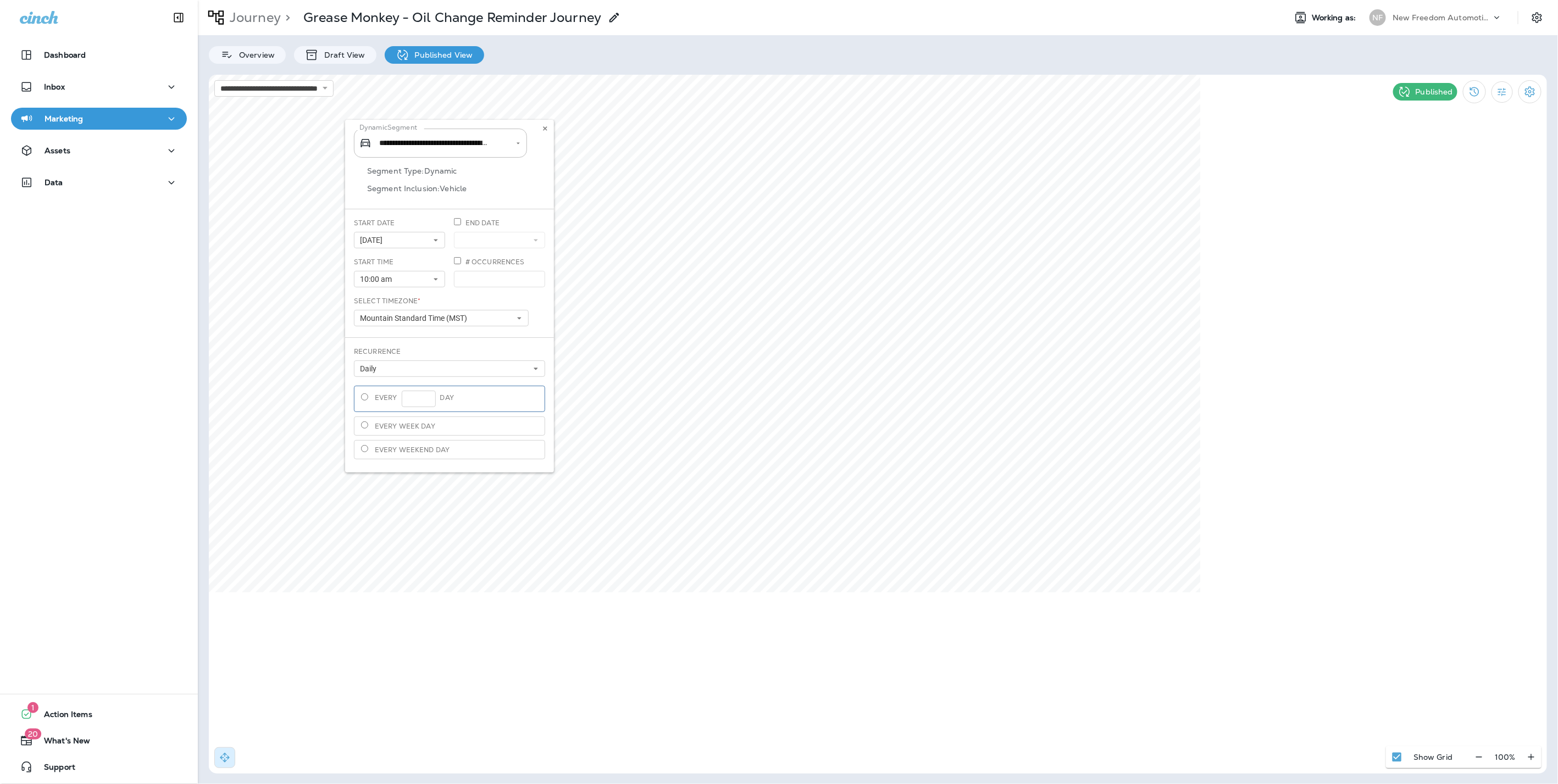
type input "**********"
click at [550, 126] on button at bounding box center [545, 128] width 12 height 12
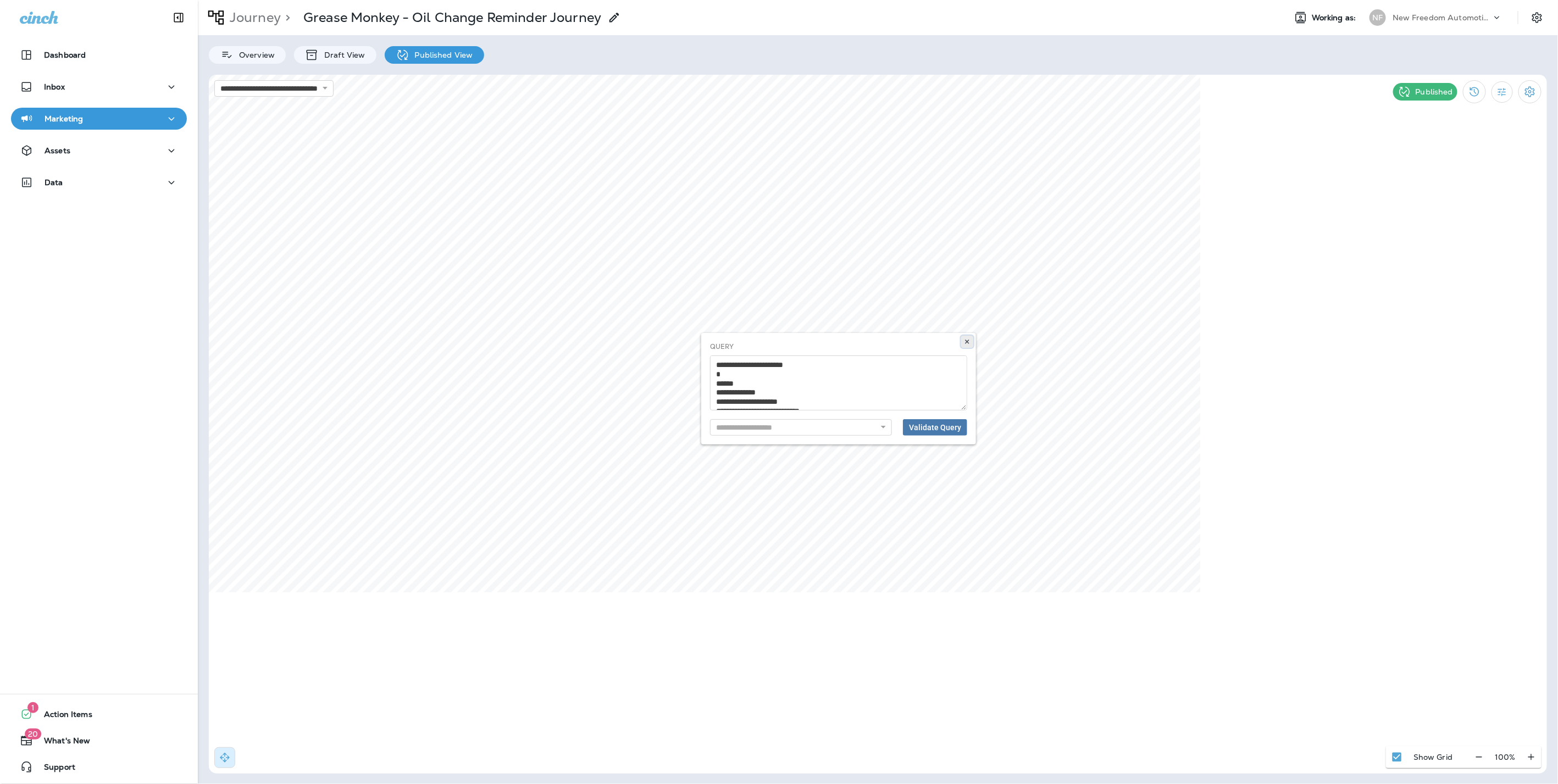
click at [967, 342] on use at bounding box center [967, 341] width 4 height 5
click at [969, 447] on button at bounding box center [967, 451] width 12 height 12
click at [264, 17] on p "Journey" at bounding box center [253, 17] width 56 height 17
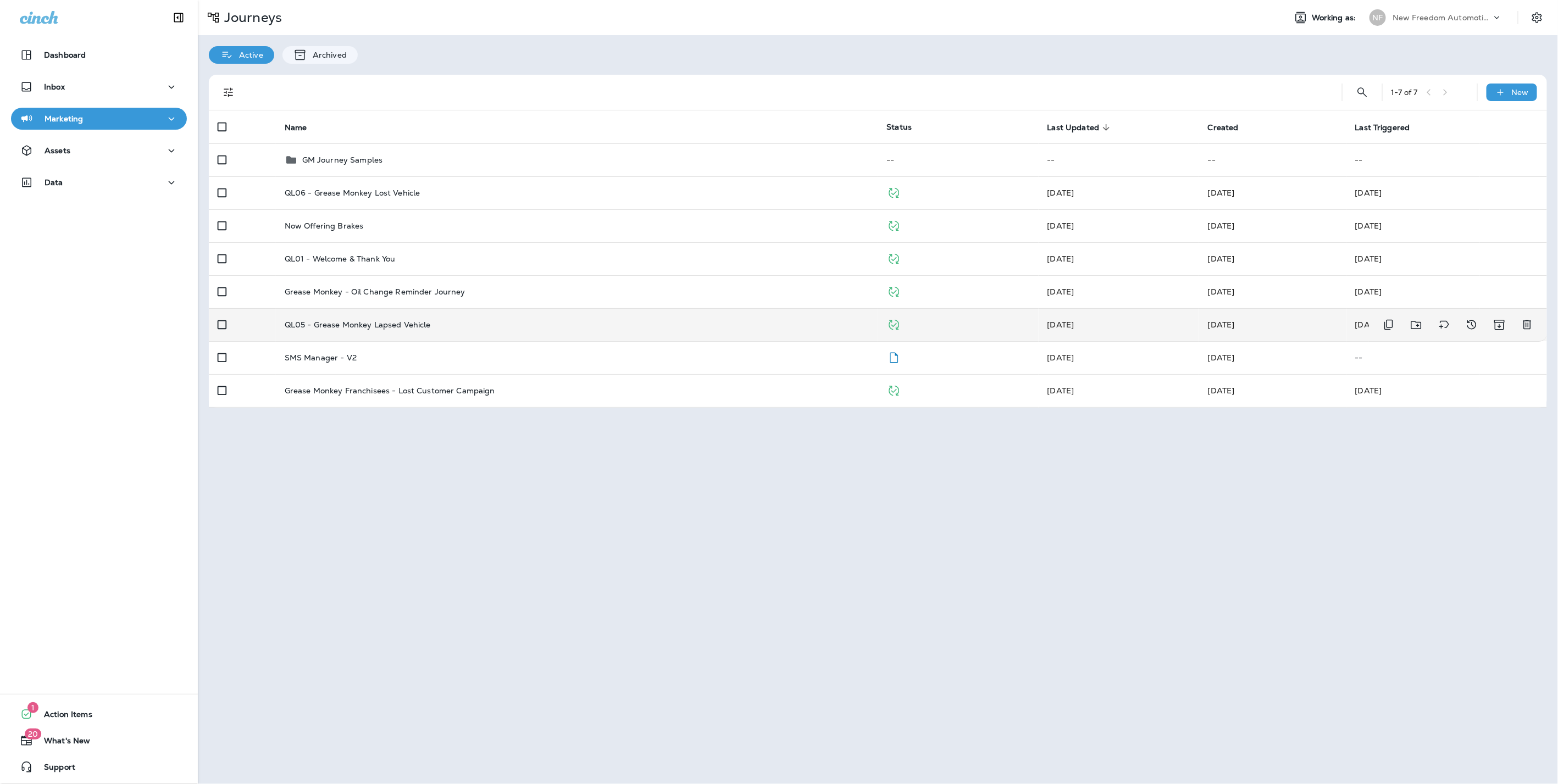
click at [408, 323] on p "QL05 - Grease Monkey Lapsed Vehicle" at bounding box center [357, 324] width 146 height 9
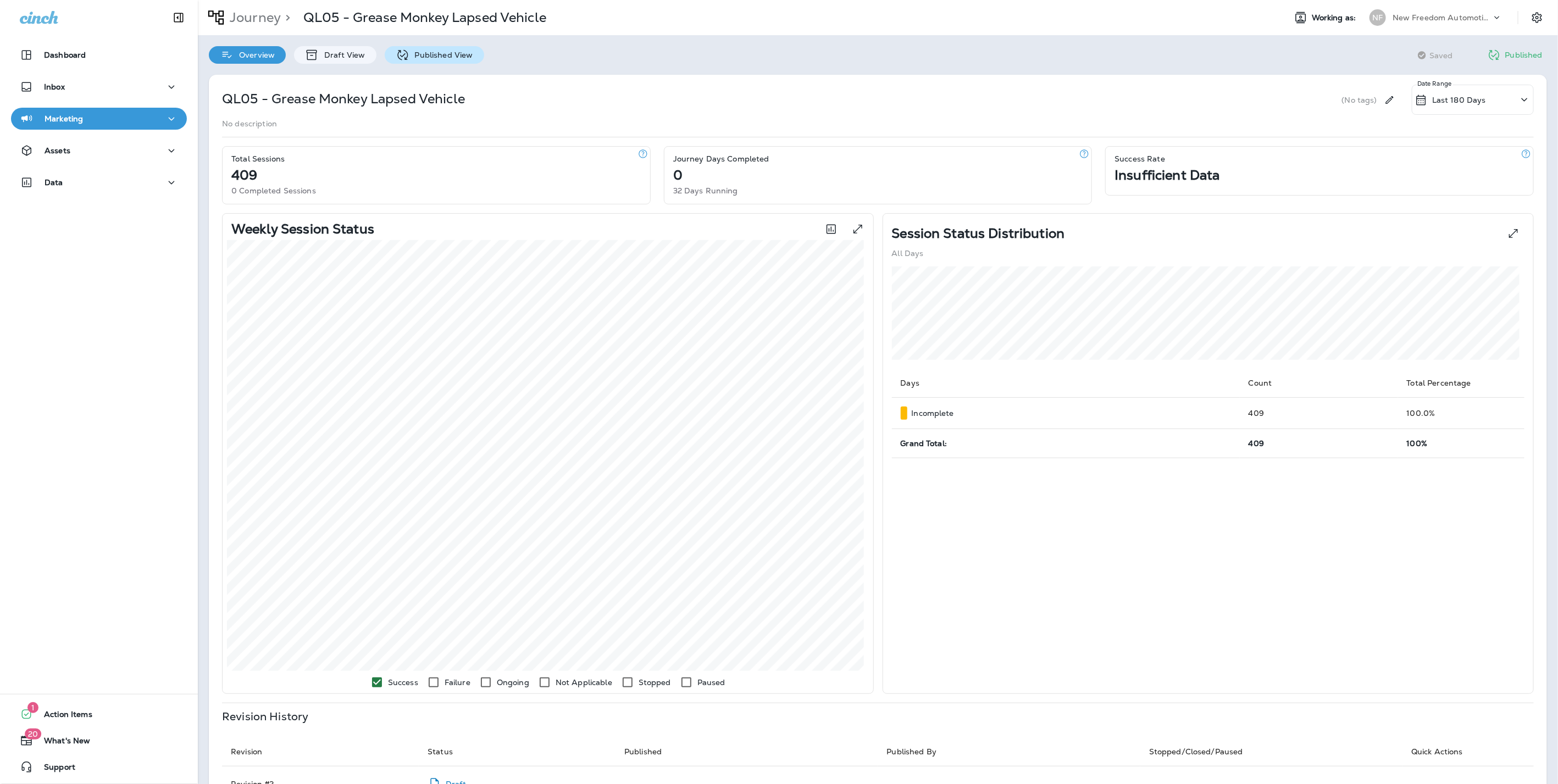
click at [417, 50] on p "Published View" at bounding box center [441, 54] width 63 height 9
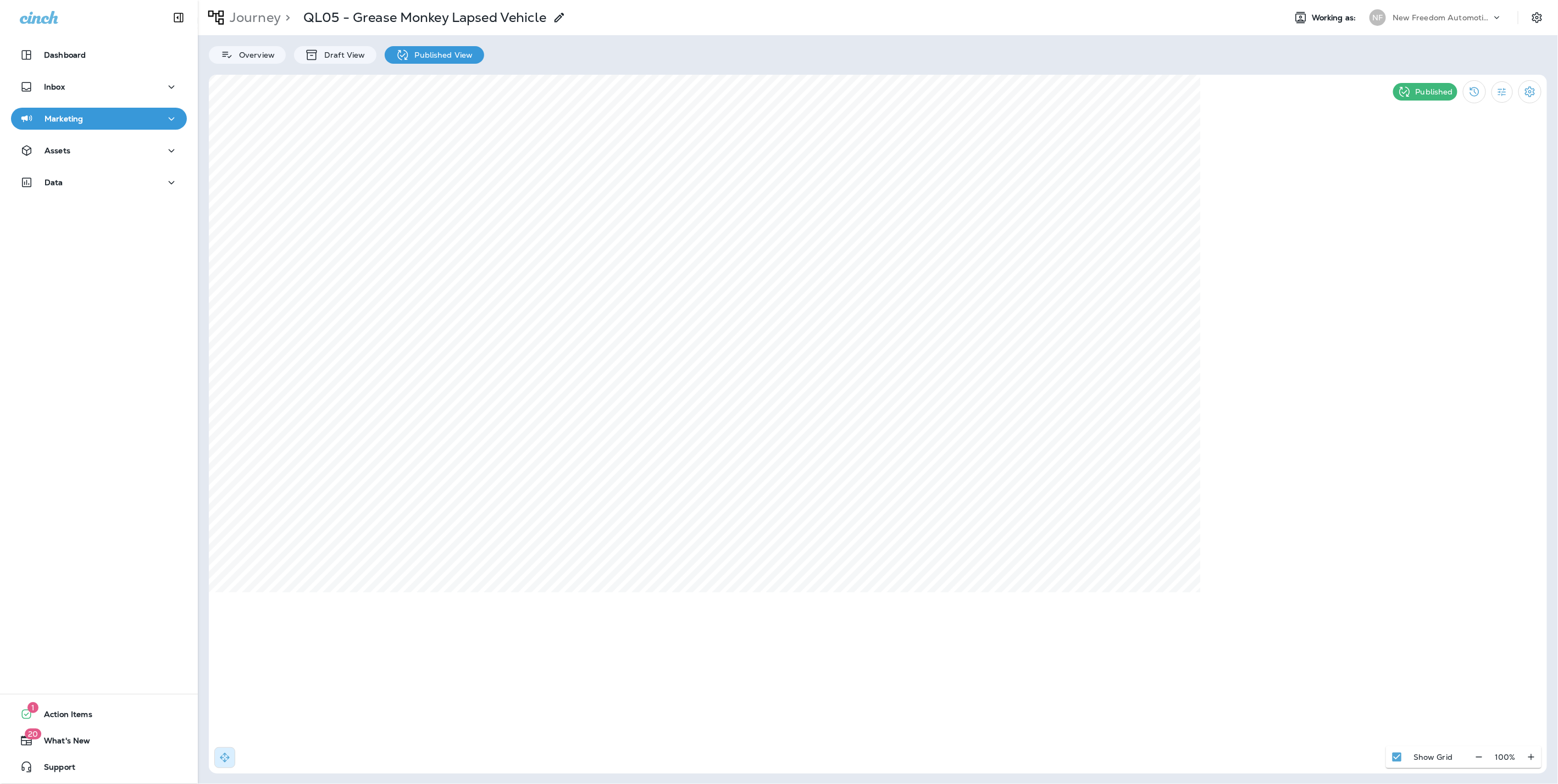
click at [1003, 47] on html "Dashboard Inbox Marketing Assets Data 1 Action Items 20 What's New Support Jour…" at bounding box center [779, 23] width 1558 height 47
click at [254, 19] on p "Journey" at bounding box center [253, 17] width 56 height 17
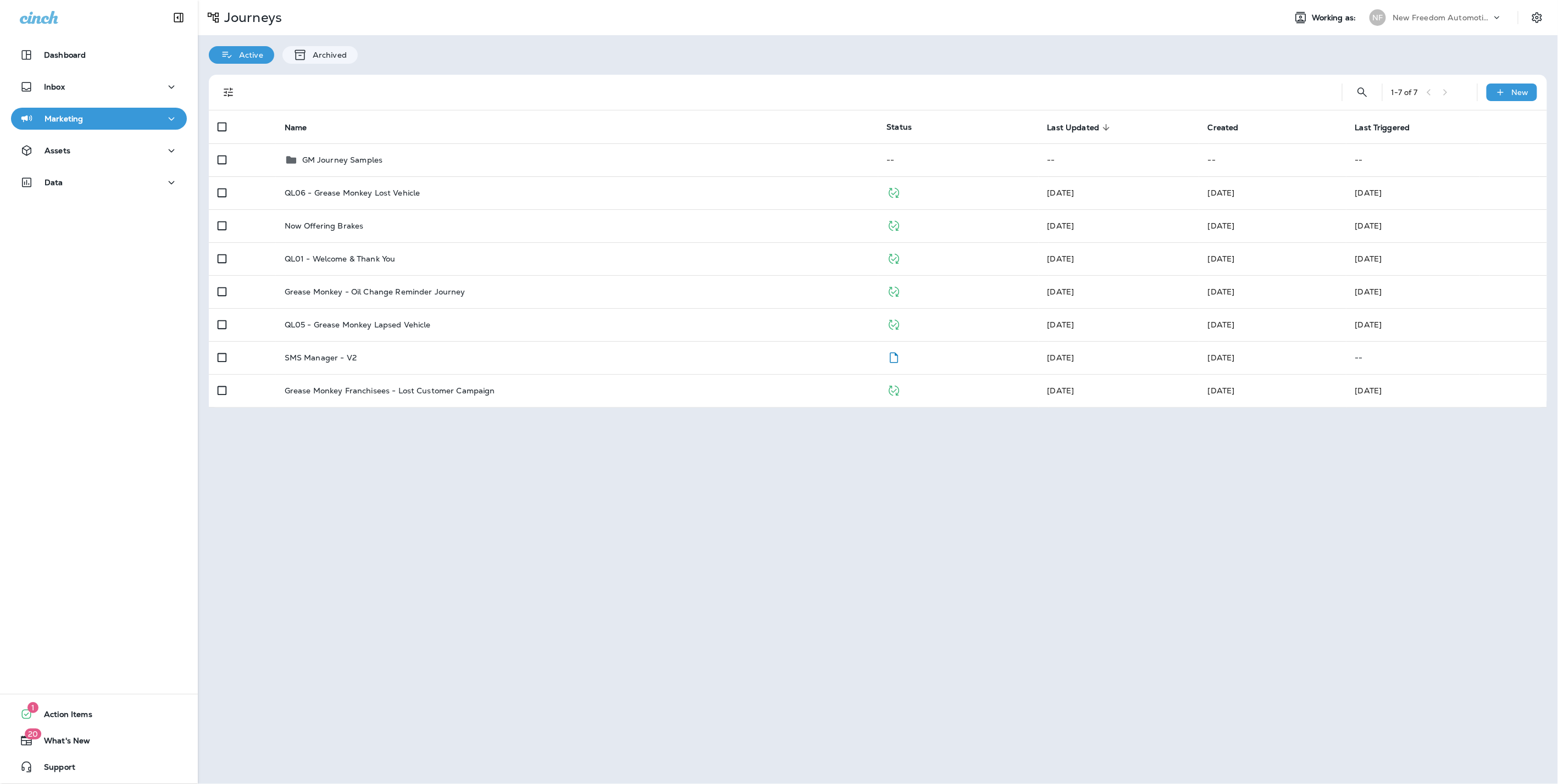
click at [1426, 11] on div "New Freedom Automotive dba Grease Monkey 1144" at bounding box center [1442, 17] width 99 height 17
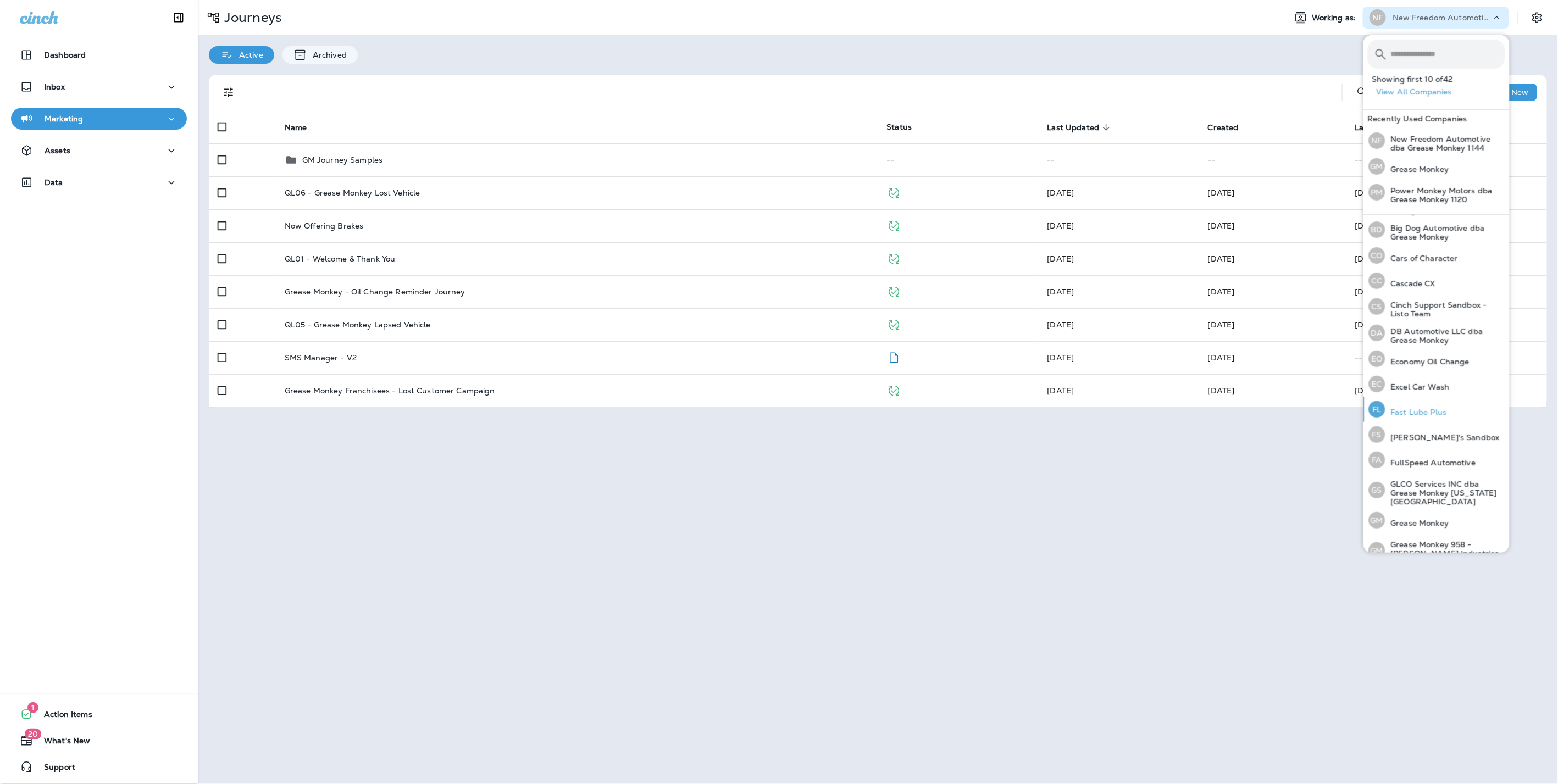
scroll to position [122, 0]
click at [1419, 508] on p "Grease Monkey" at bounding box center [1417, 512] width 63 height 9
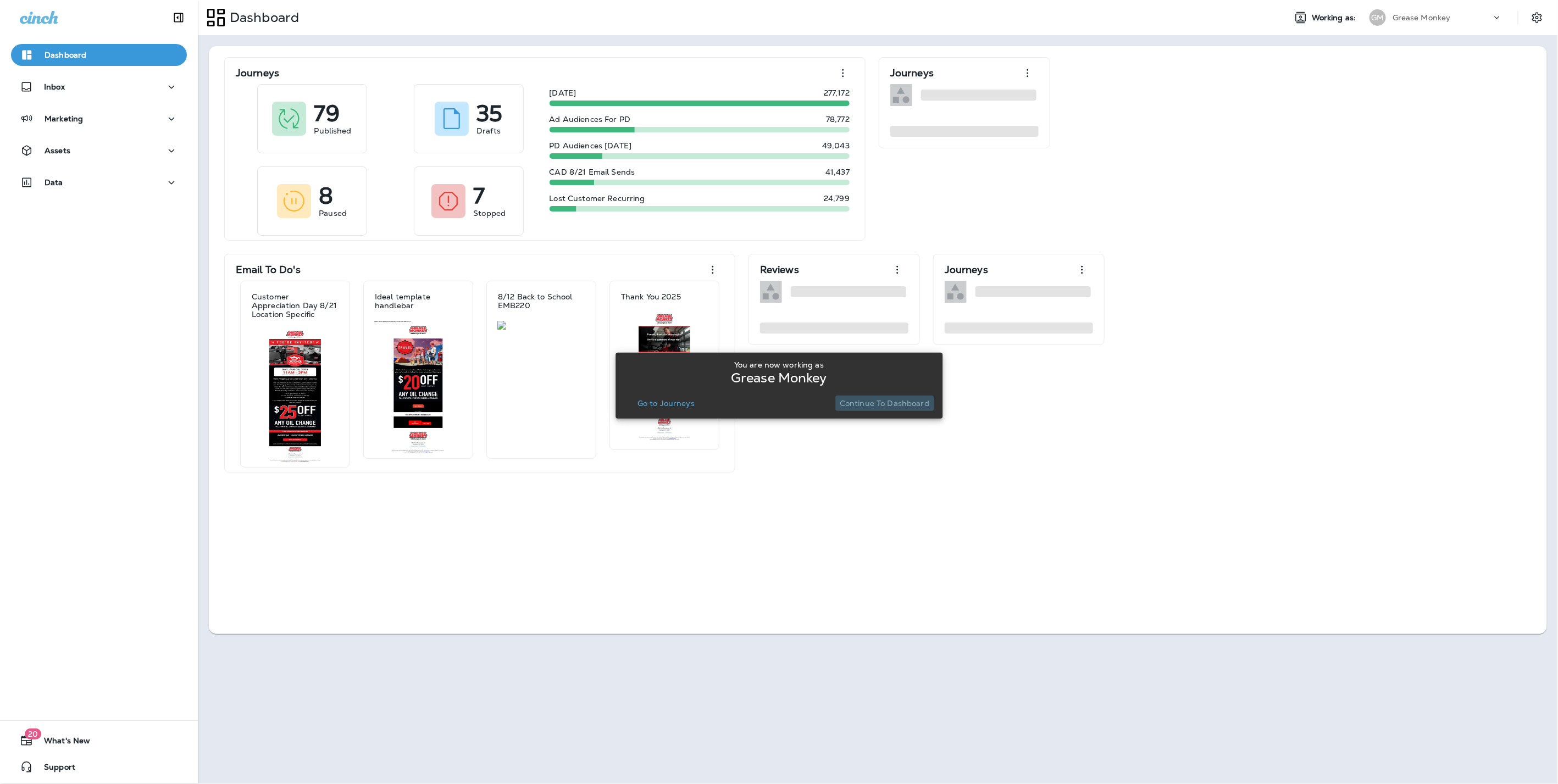
click at [886, 402] on p "Continue to Dashboard" at bounding box center [884, 403] width 89 height 9
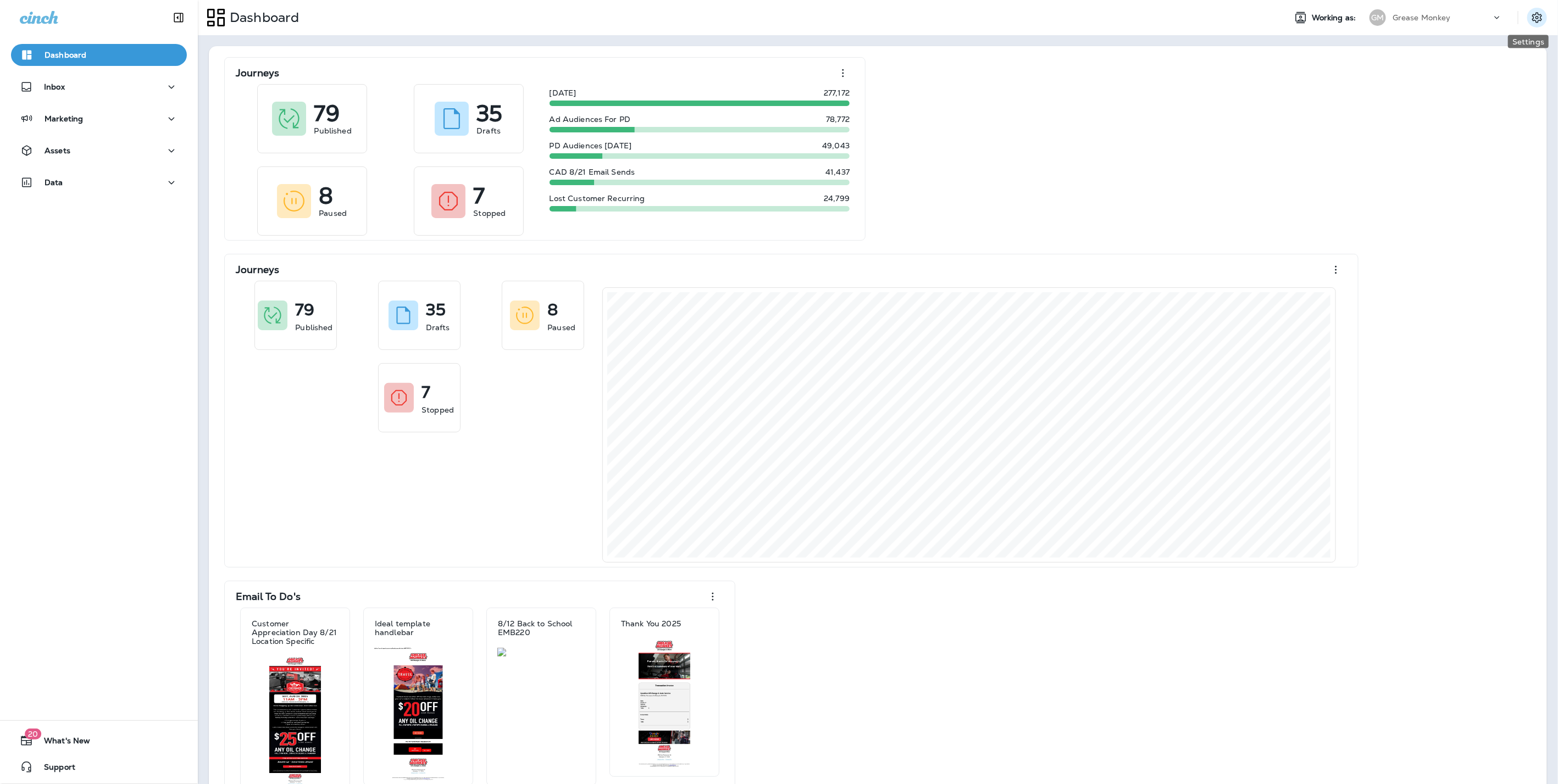
click at [1527, 10] on button "Settings" at bounding box center [1537, 18] width 20 height 20
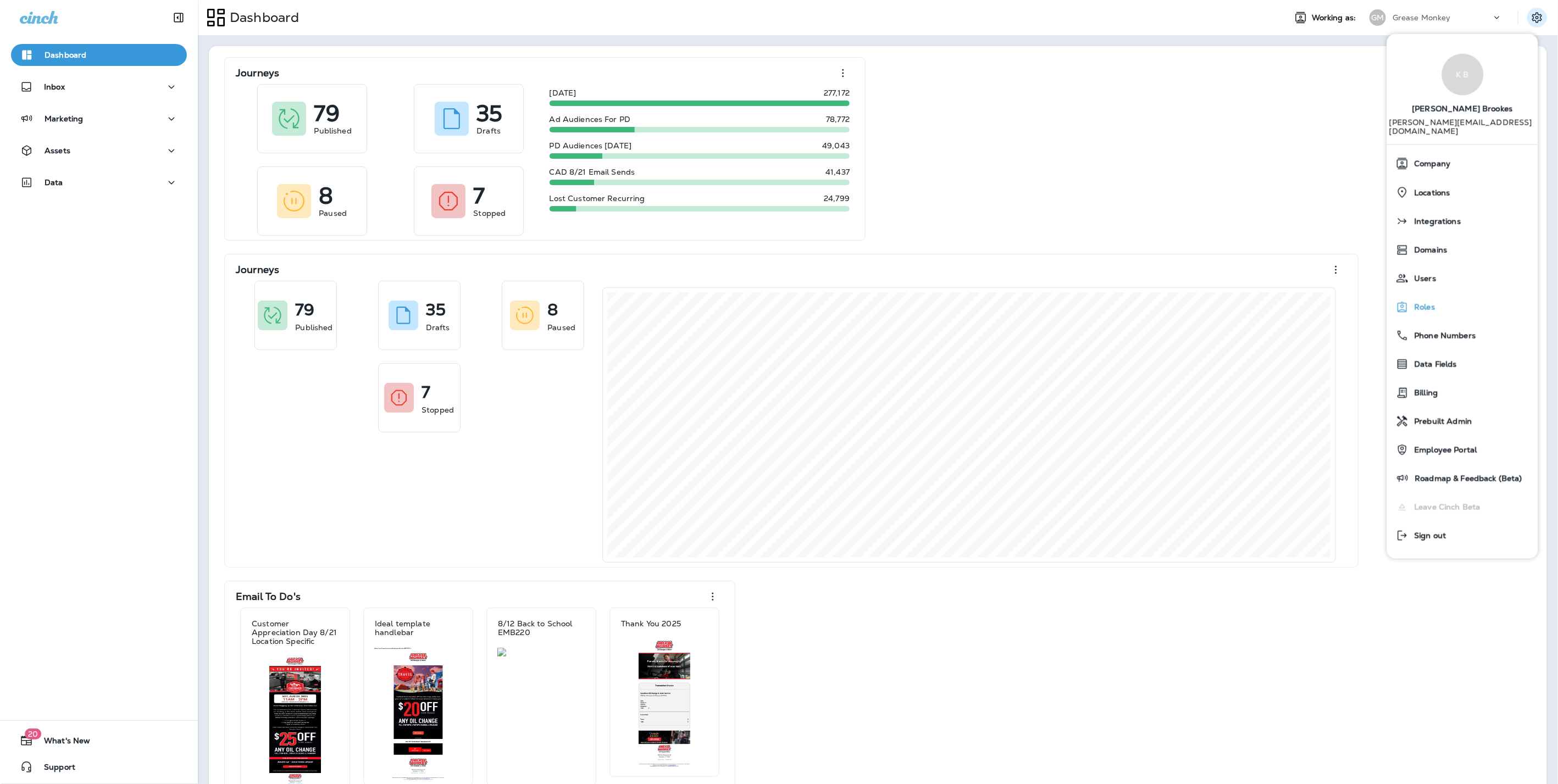
click at [1424, 303] on span "Roles" at bounding box center [1422, 307] width 26 height 9
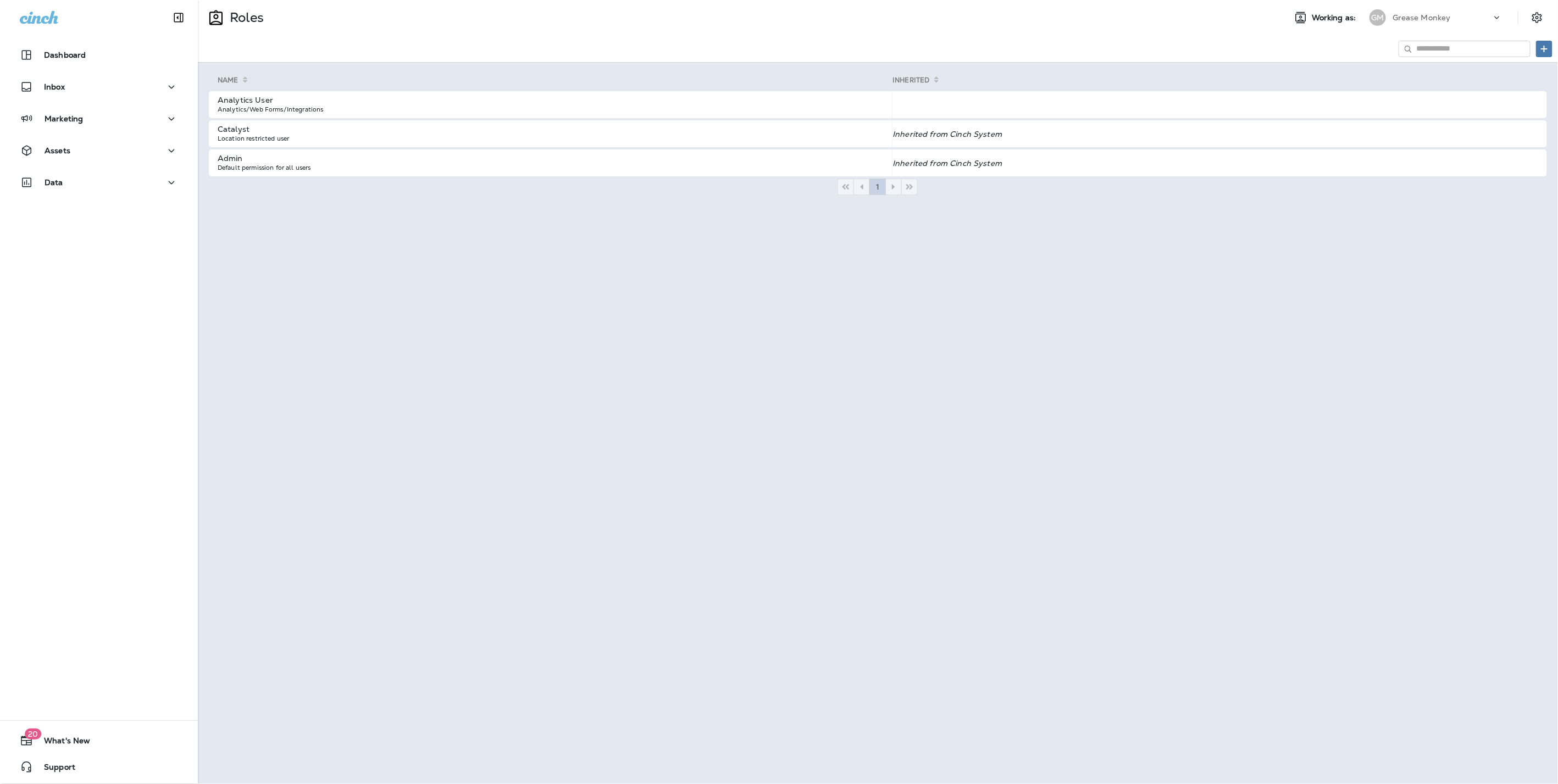
click at [1512, 20] on div at bounding box center [1502, 20] width 21 height 17
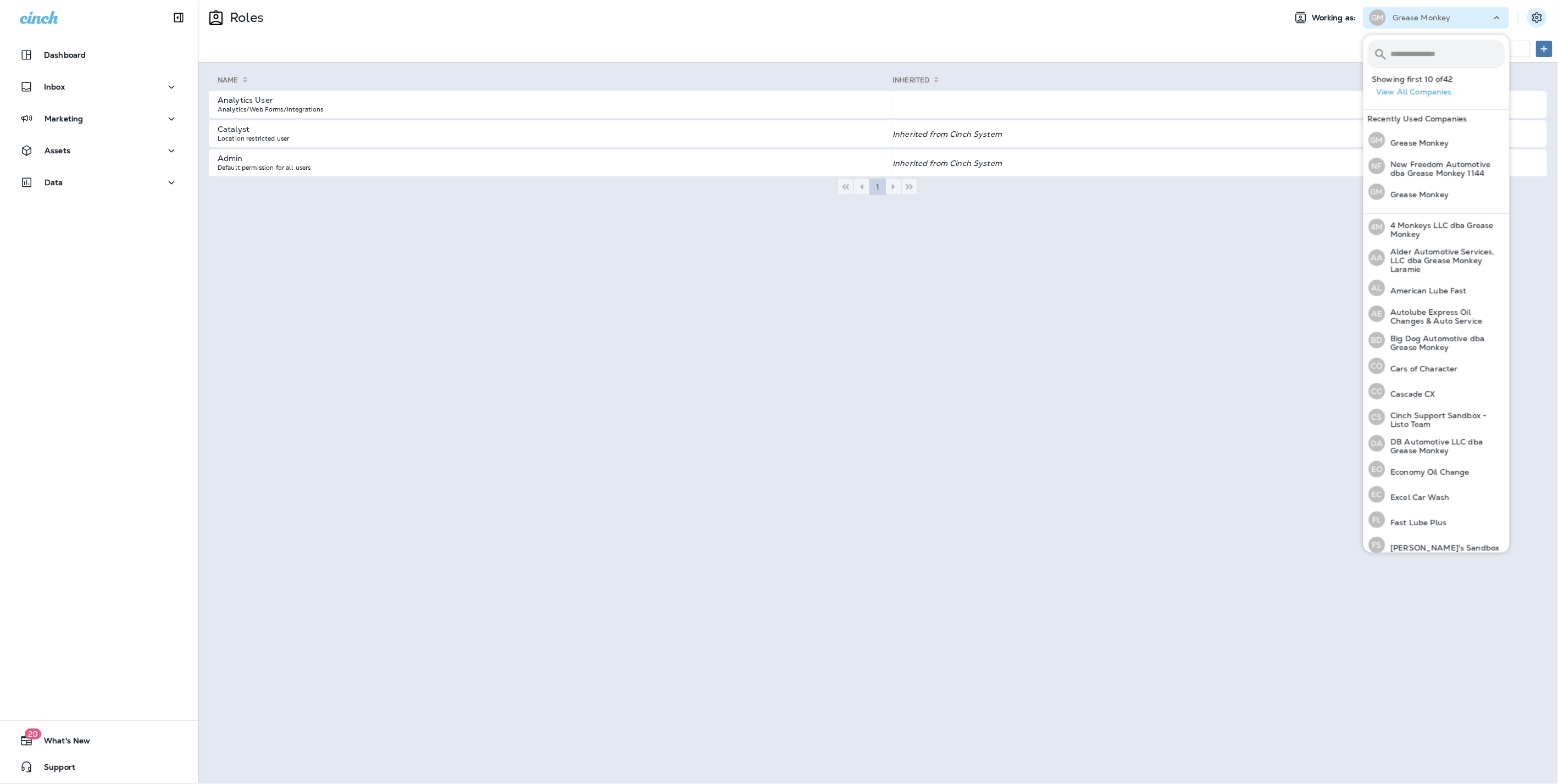
click at [1537, 15] on icon "Settings" at bounding box center [1537, 18] width 13 height 13
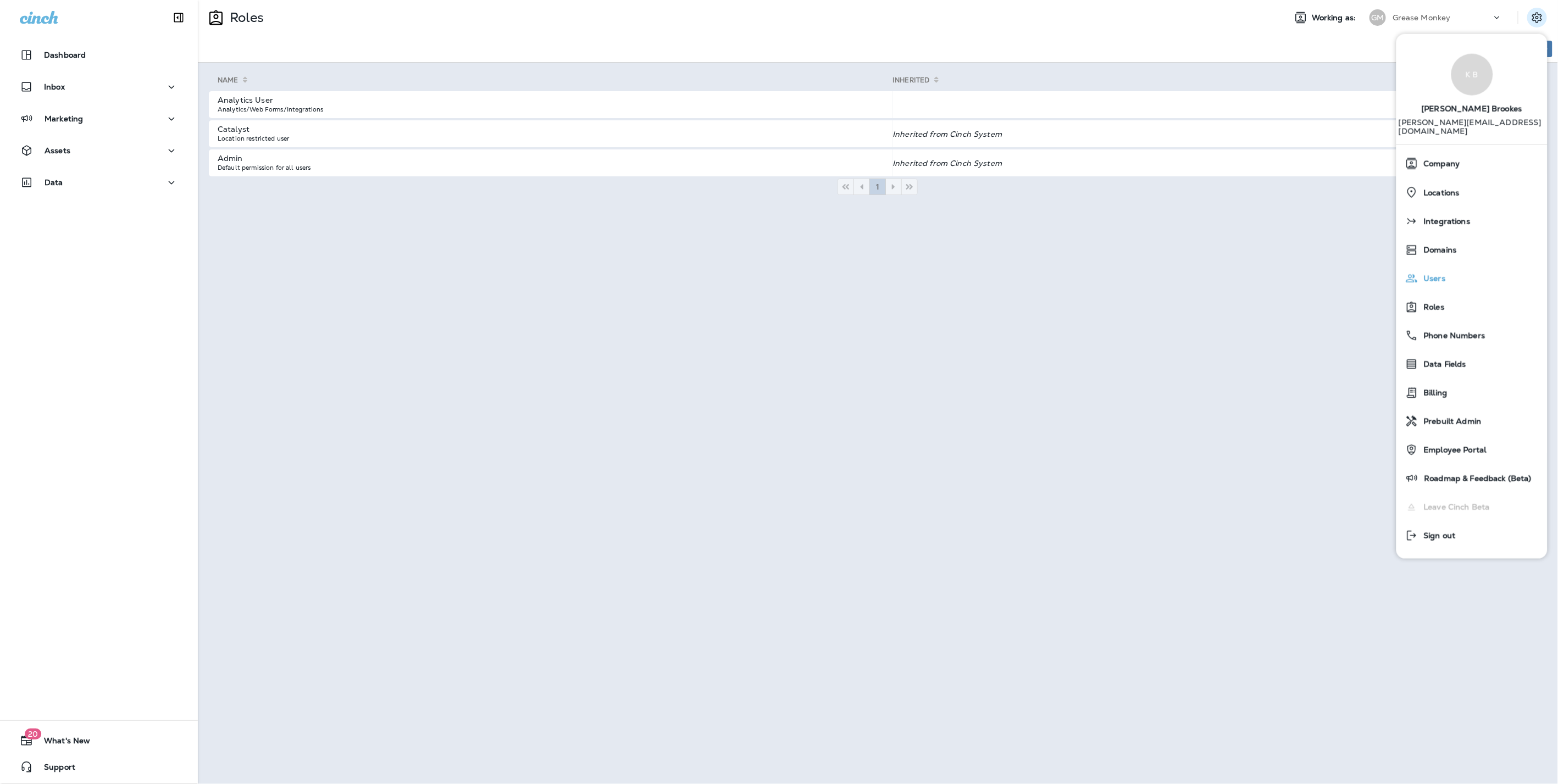
click at [1430, 274] on span "Users" at bounding box center [1432, 279] width 28 height 9
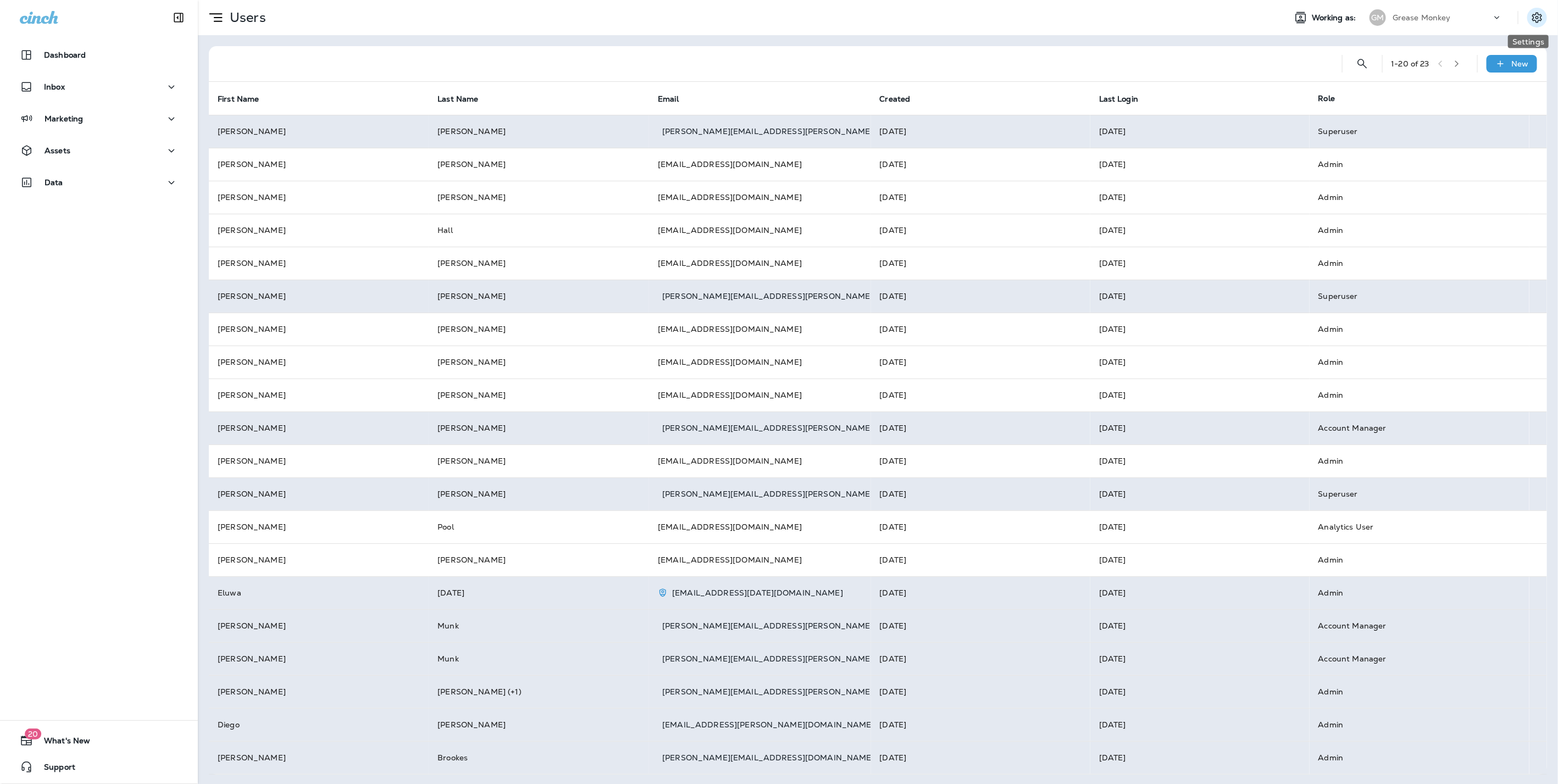
click at [1530, 15] on icon "Settings" at bounding box center [1537, 18] width 13 height 13
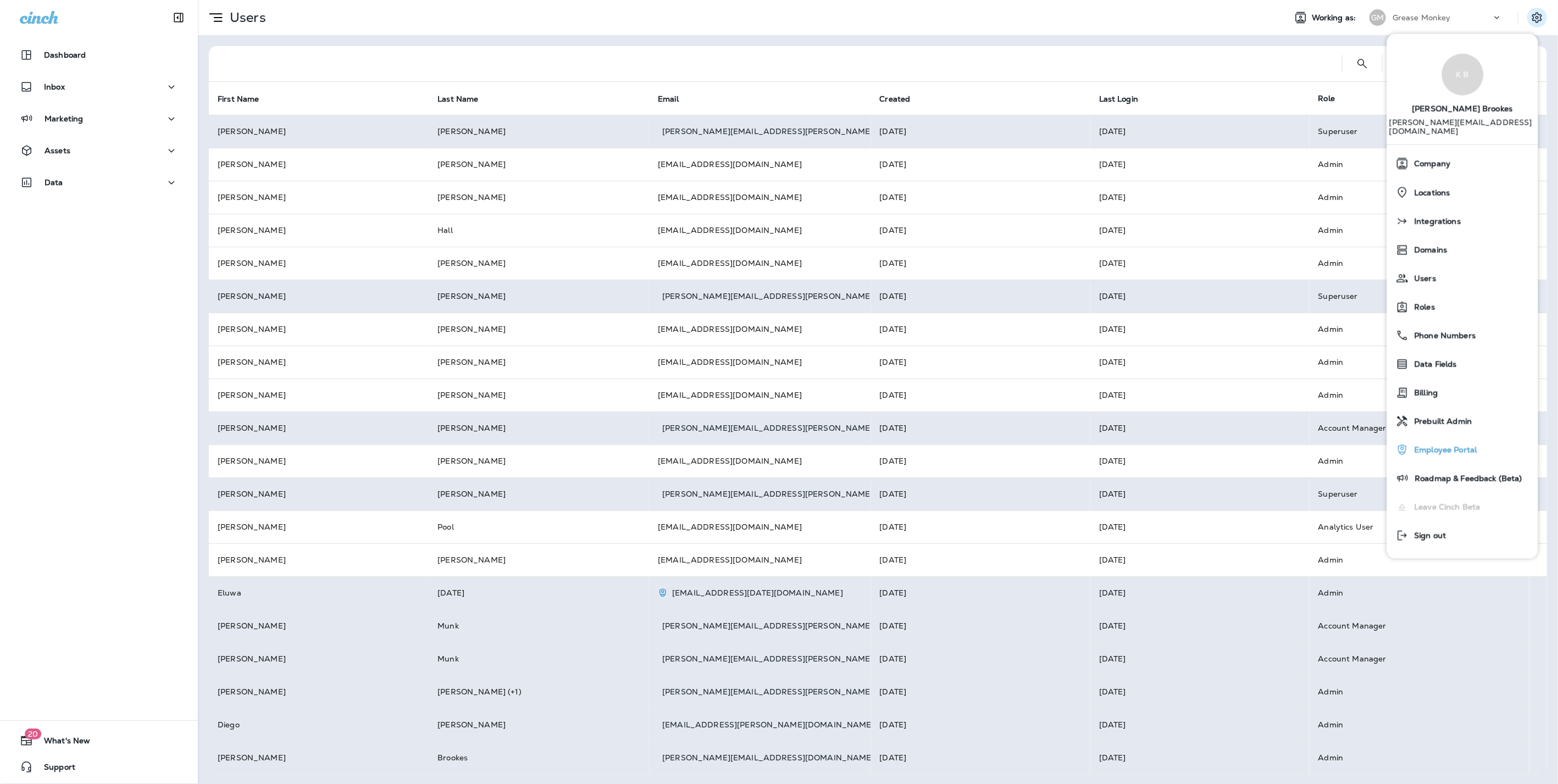
click at [1443, 438] on div "Employee Portal" at bounding box center [1462, 449] width 142 height 22
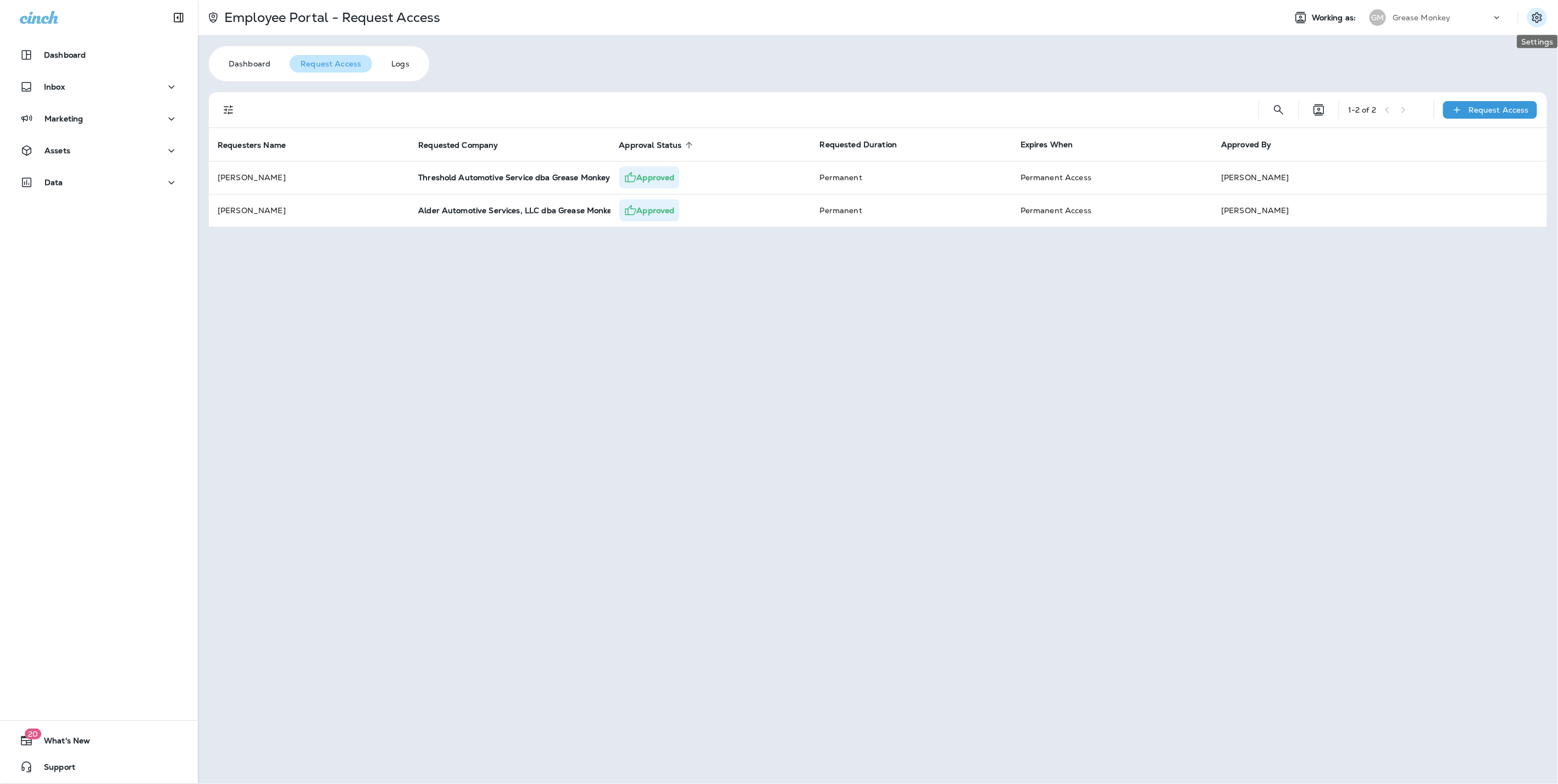
click at [1536, 11] on icon "Settings" at bounding box center [1537, 18] width 13 height 13
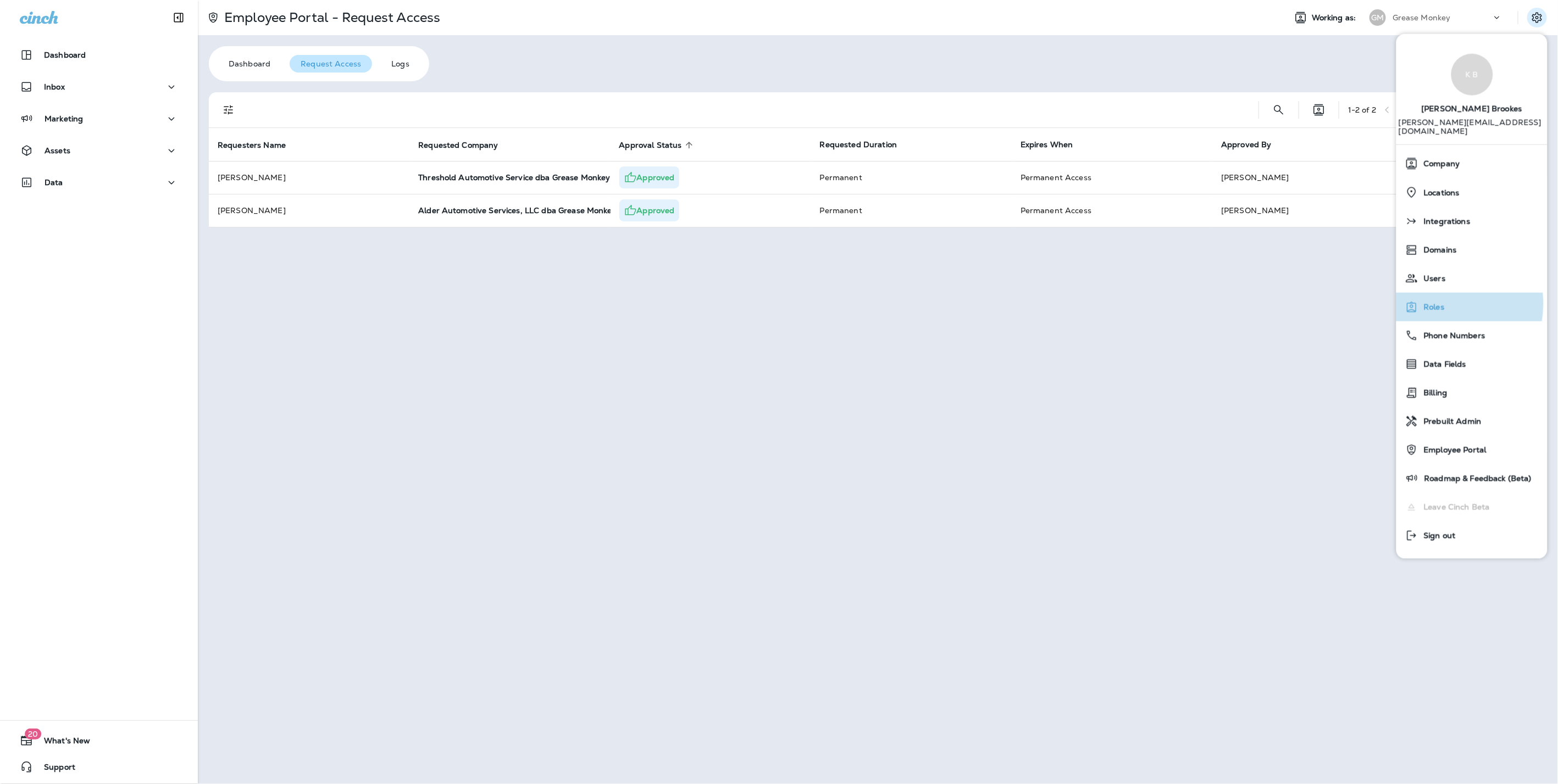
click at [1434, 303] on span "Roles" at bounding box center [1432, 307] width 26 height 9
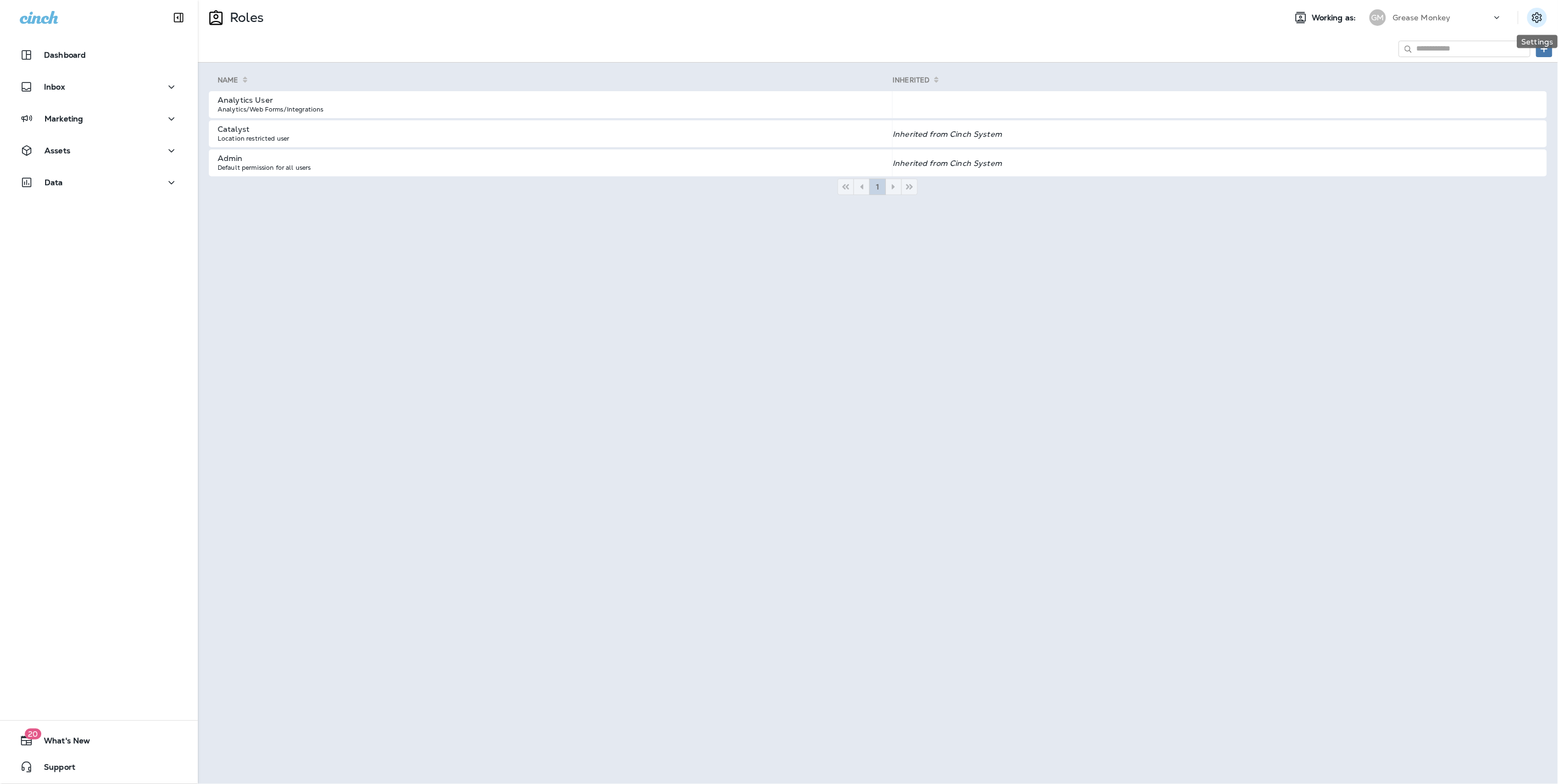
click at [1542, 18] on icon "Settings" at bounding box center [1537, 18] width 13 height 13
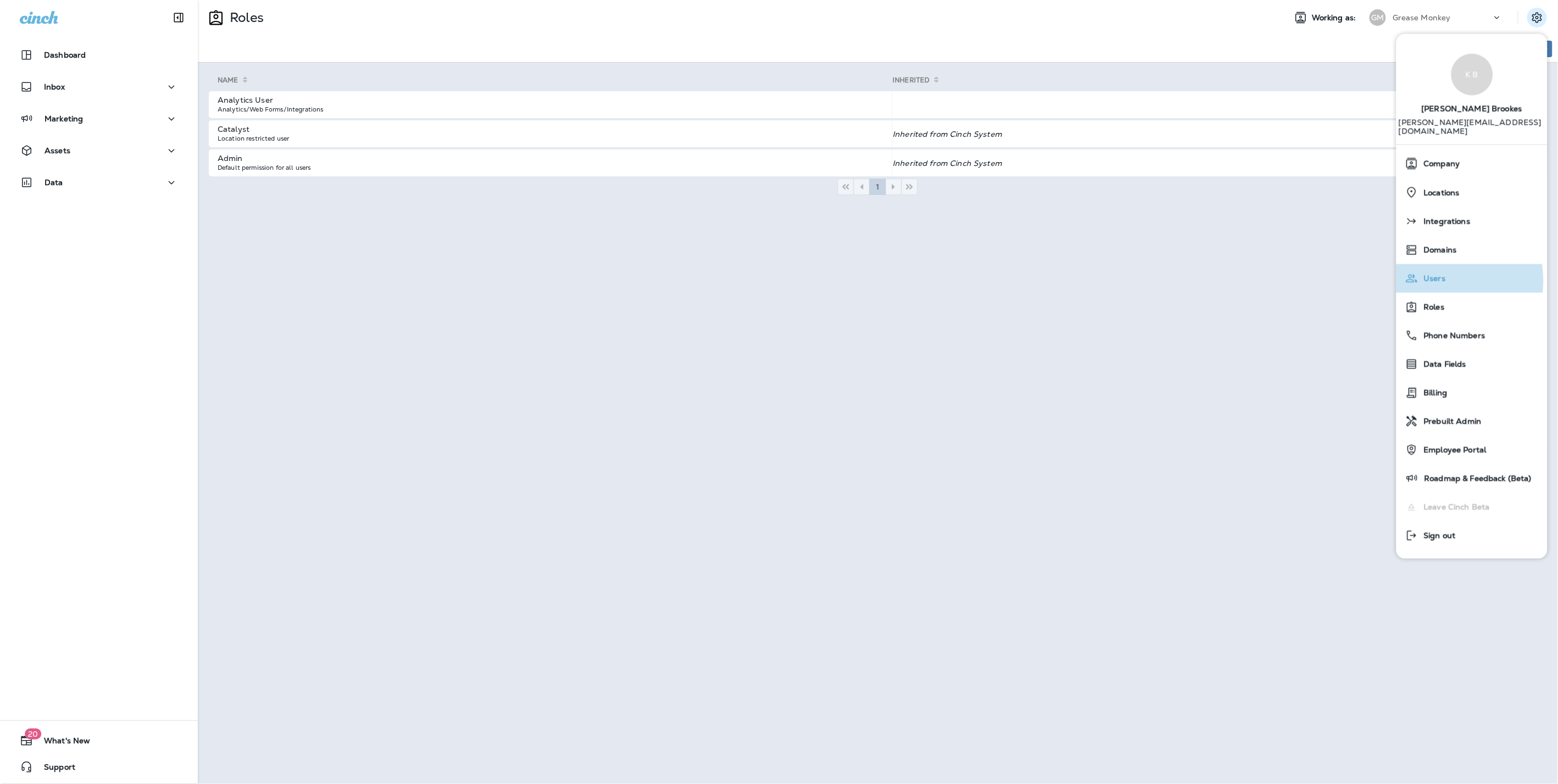
click at [1436, 274] on span "Users" at bounding box center [1432, 279] width 28 height 9
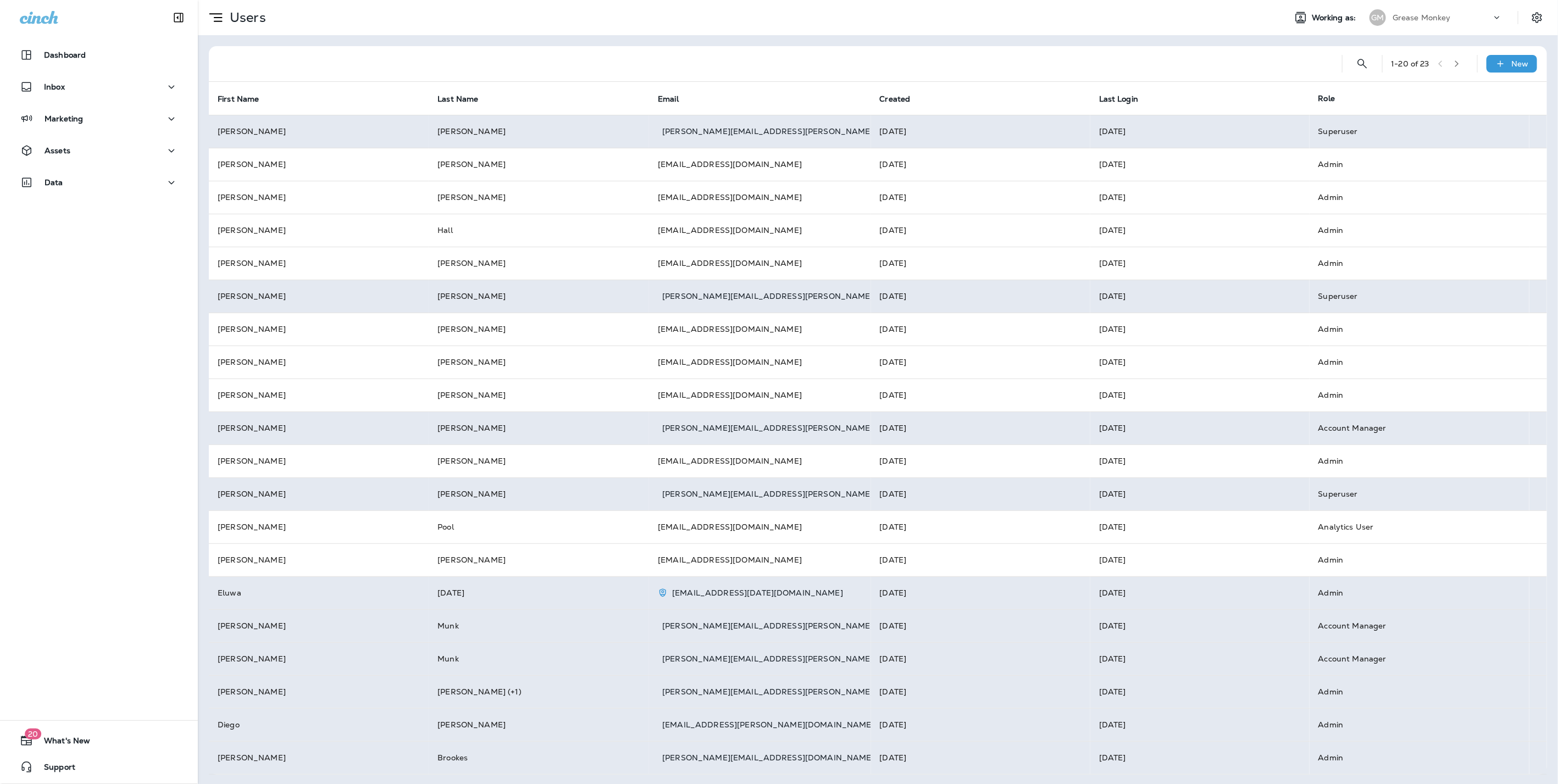
click at [1456, 61] on button "button" at bounding box center [1456, 63] width 17 height 17
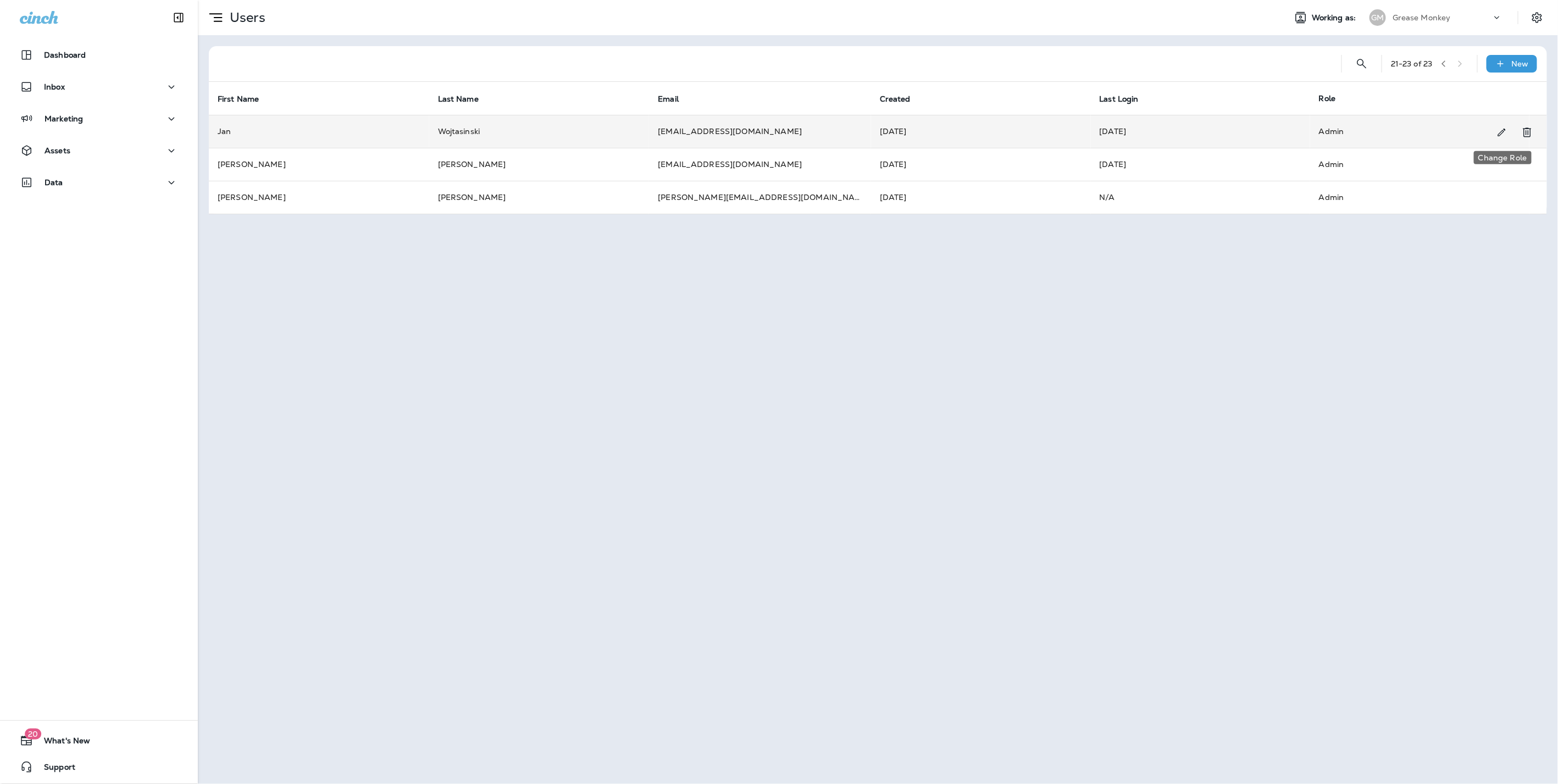
click at [1501, 128] on icon "Change Role" at bounding box center [1501, 132] width 11 height 11
select select "*"
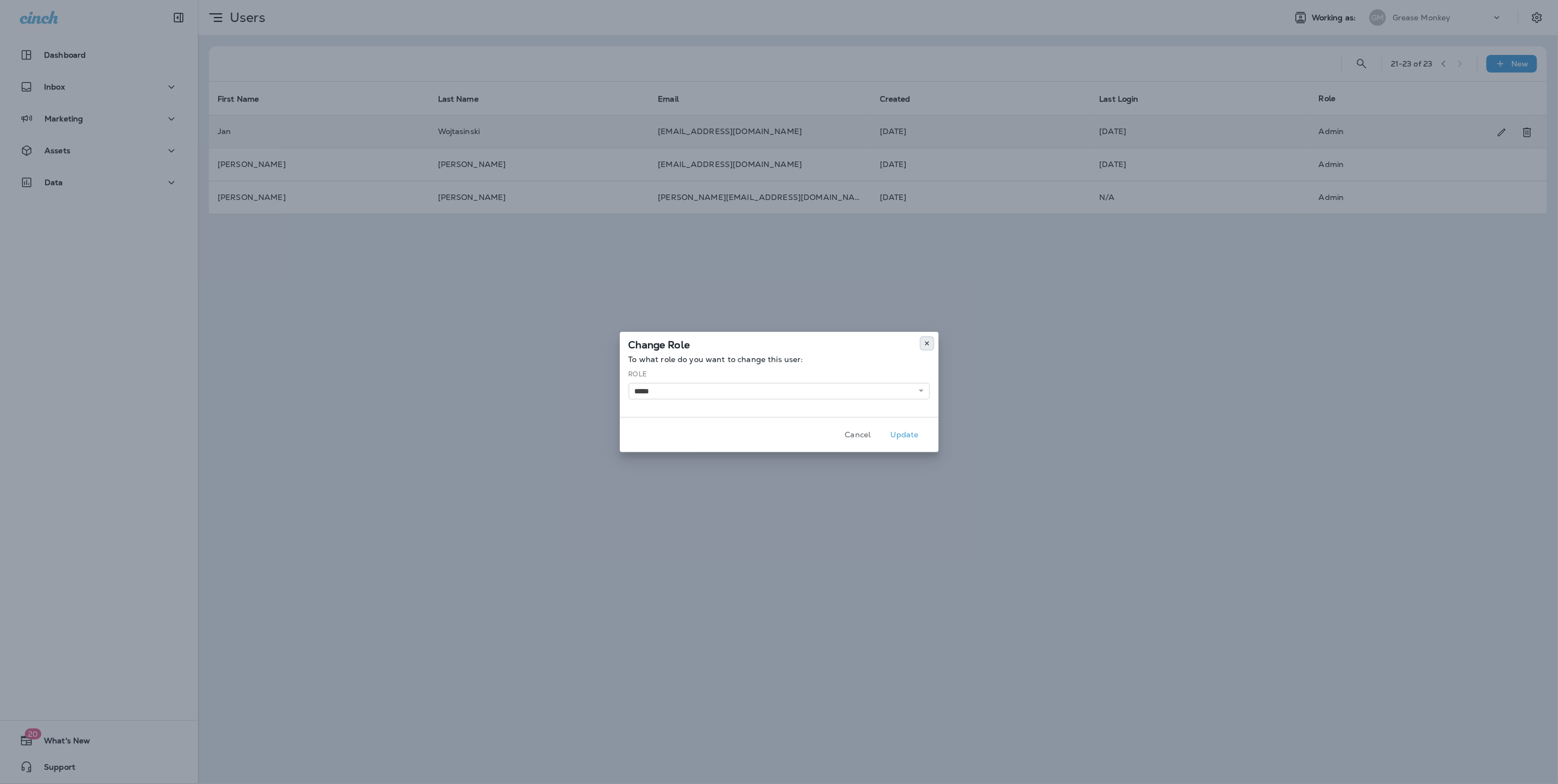
click at [928, 344] on icon at bounding box center [927, 343] width 7 height 7
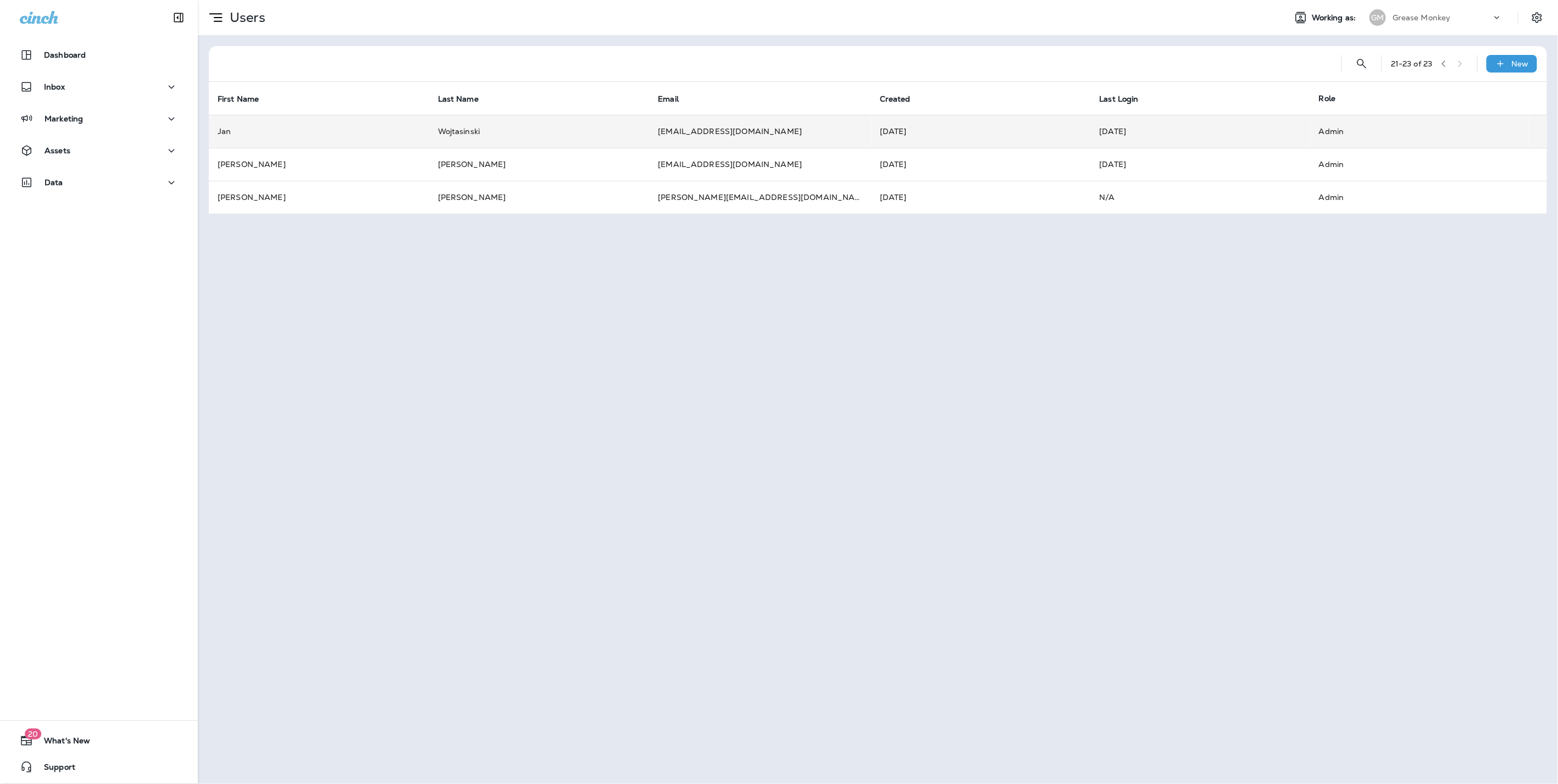
click at [1417, 14] on p "Grease Monkey" at bounding box center [1421, 17] width 58 height 9
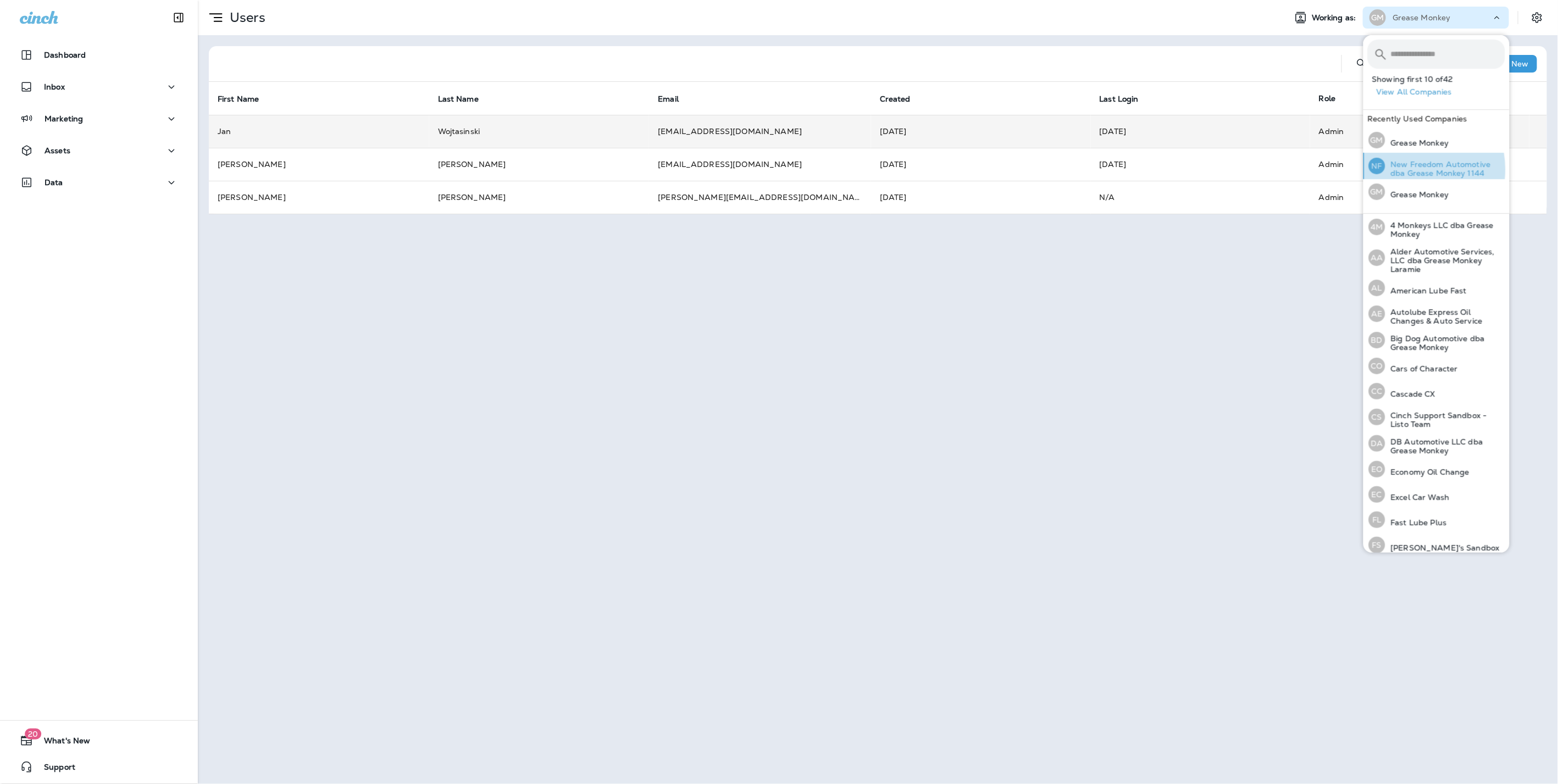
click at [1409, 169] on p "New Freedom Automotive dba Grease Monkey 1144" at bounding box center [1445, 169] width 120 height 18
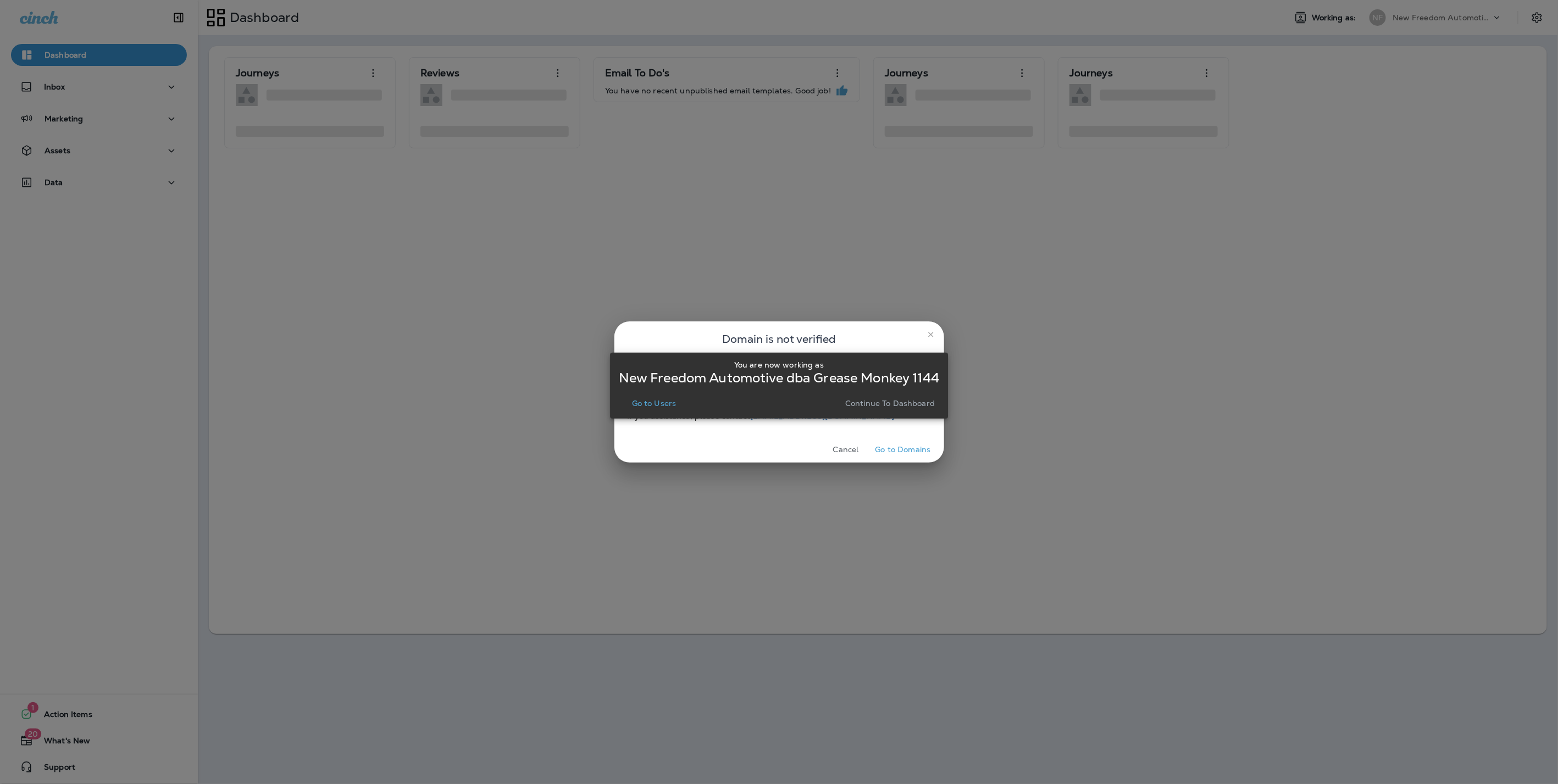
click at [863, 405] on p "Continue to Dashboard" at bounding box center [889, 403] width 89 height 9
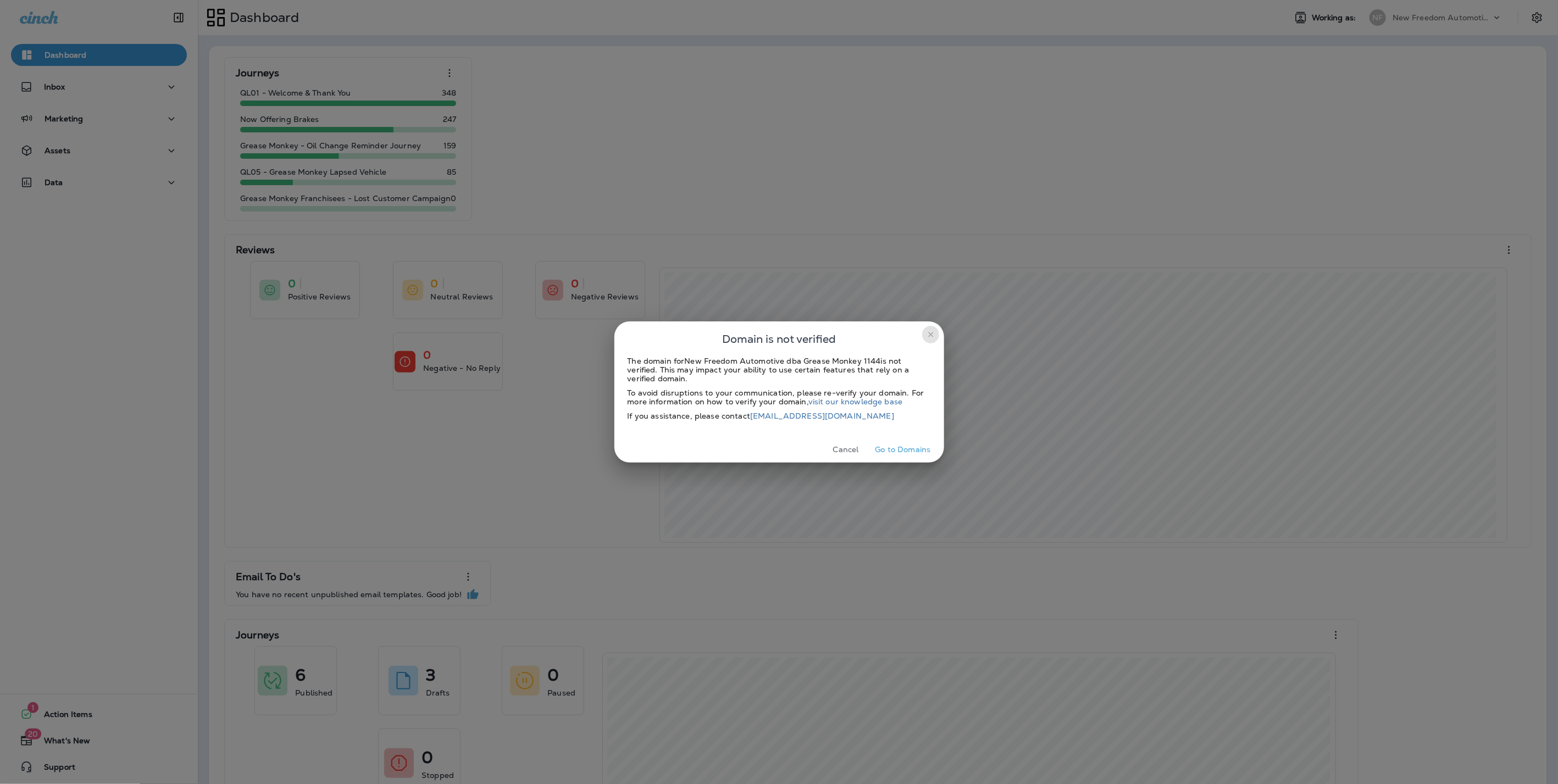
click at [929, 334] on icon "close" at bounding box center [930, 334] width 9 height 9
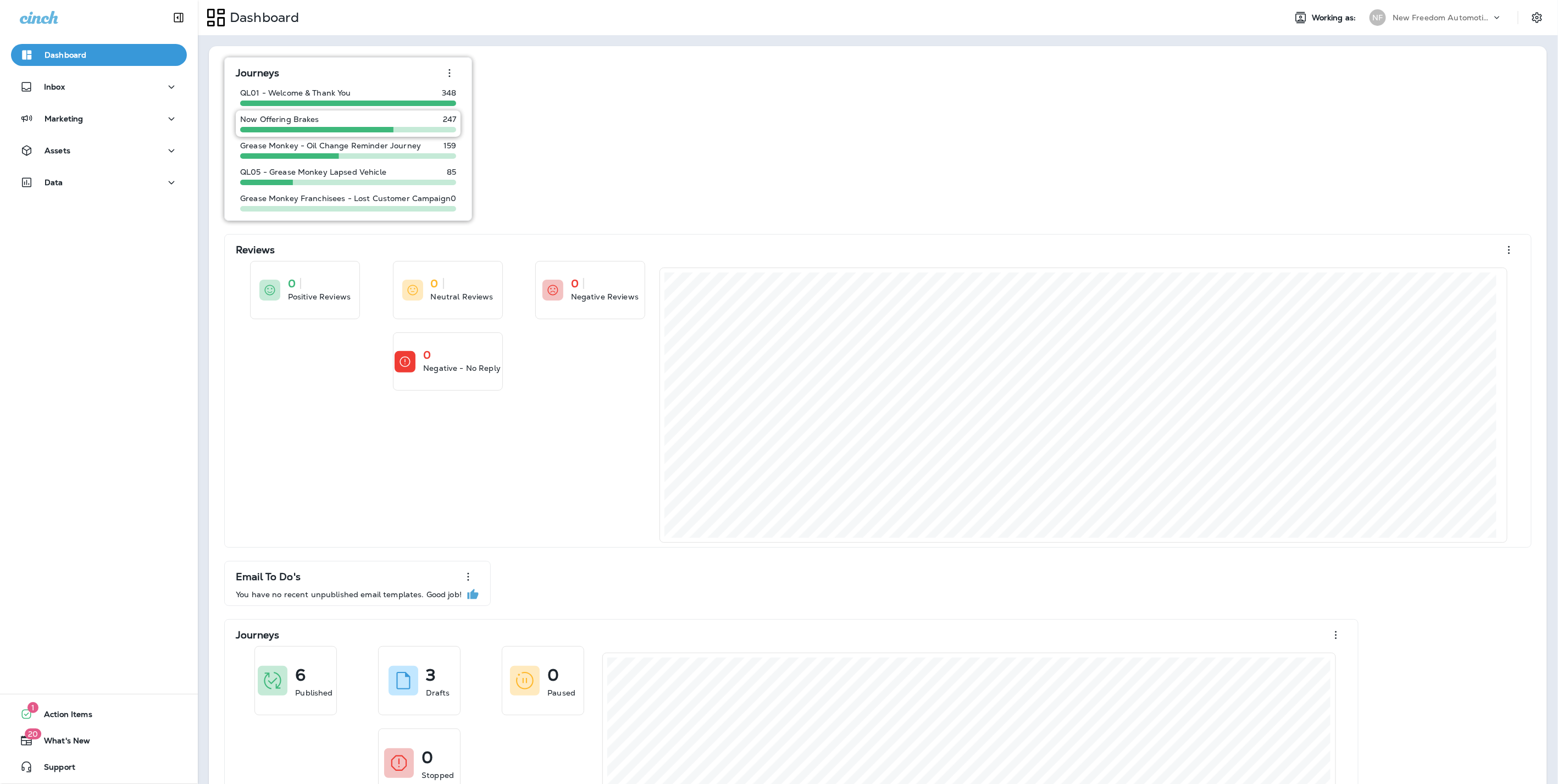
click at [359, 121] on div "Now Offering Brakes 247" at bounding box center [348, 119] width 216 height 9
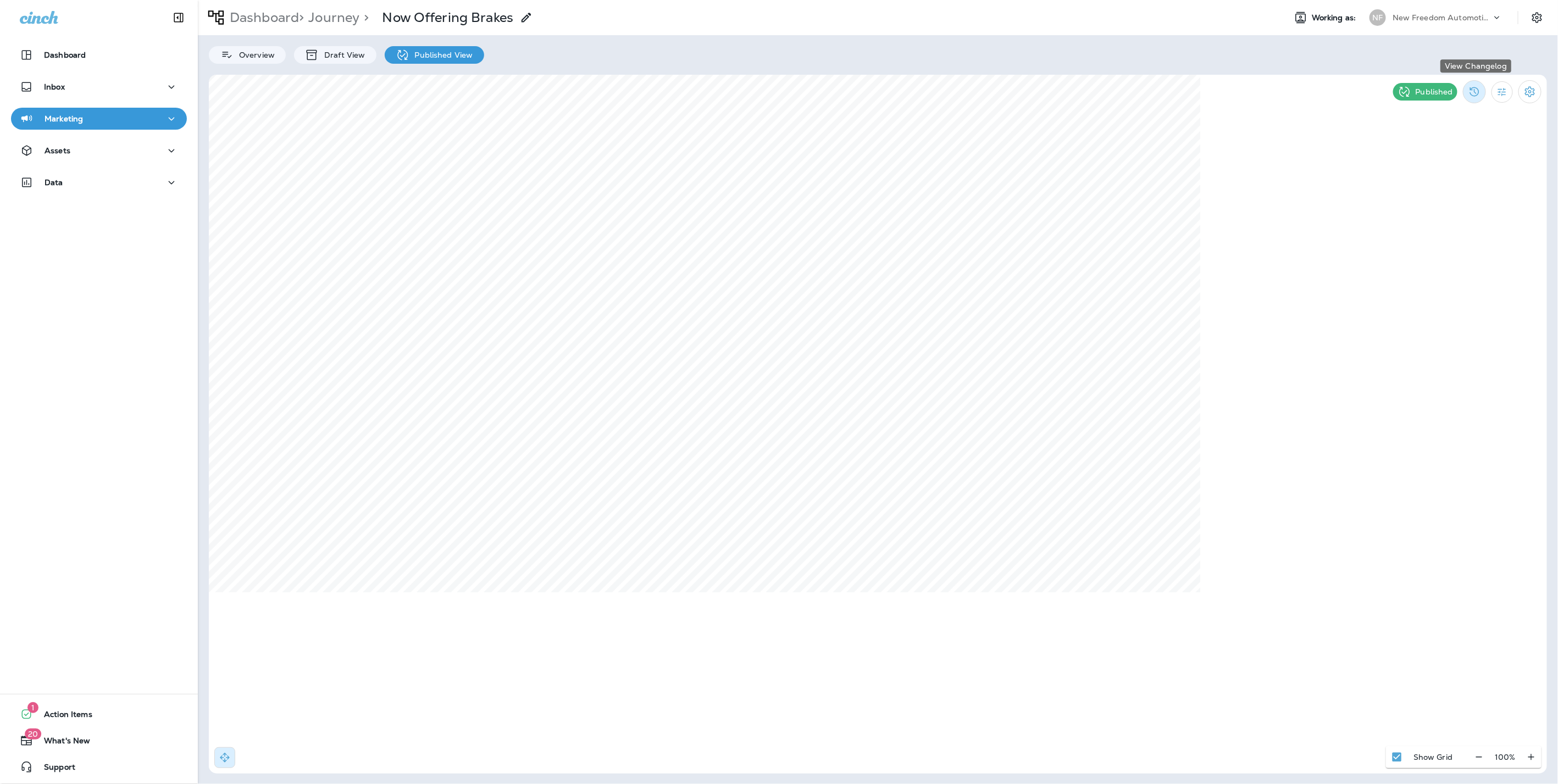
click at [1464, 88] on button "View Changelog" at bounding box center [1474, 91] width 23 height 23
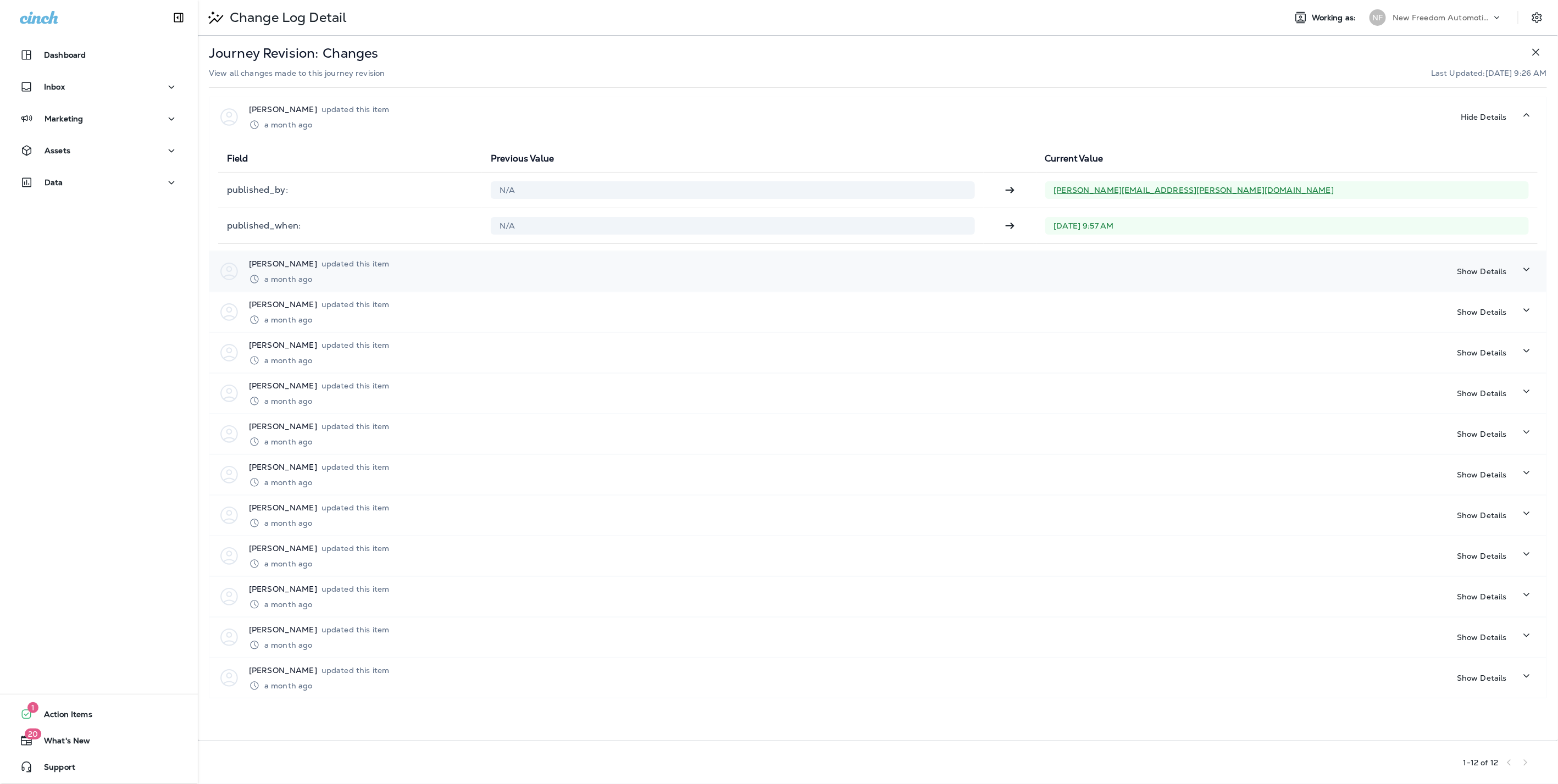
click at [1499, 271] on p "Show Details" at bounding box center [1482, 271] width 50 height 9
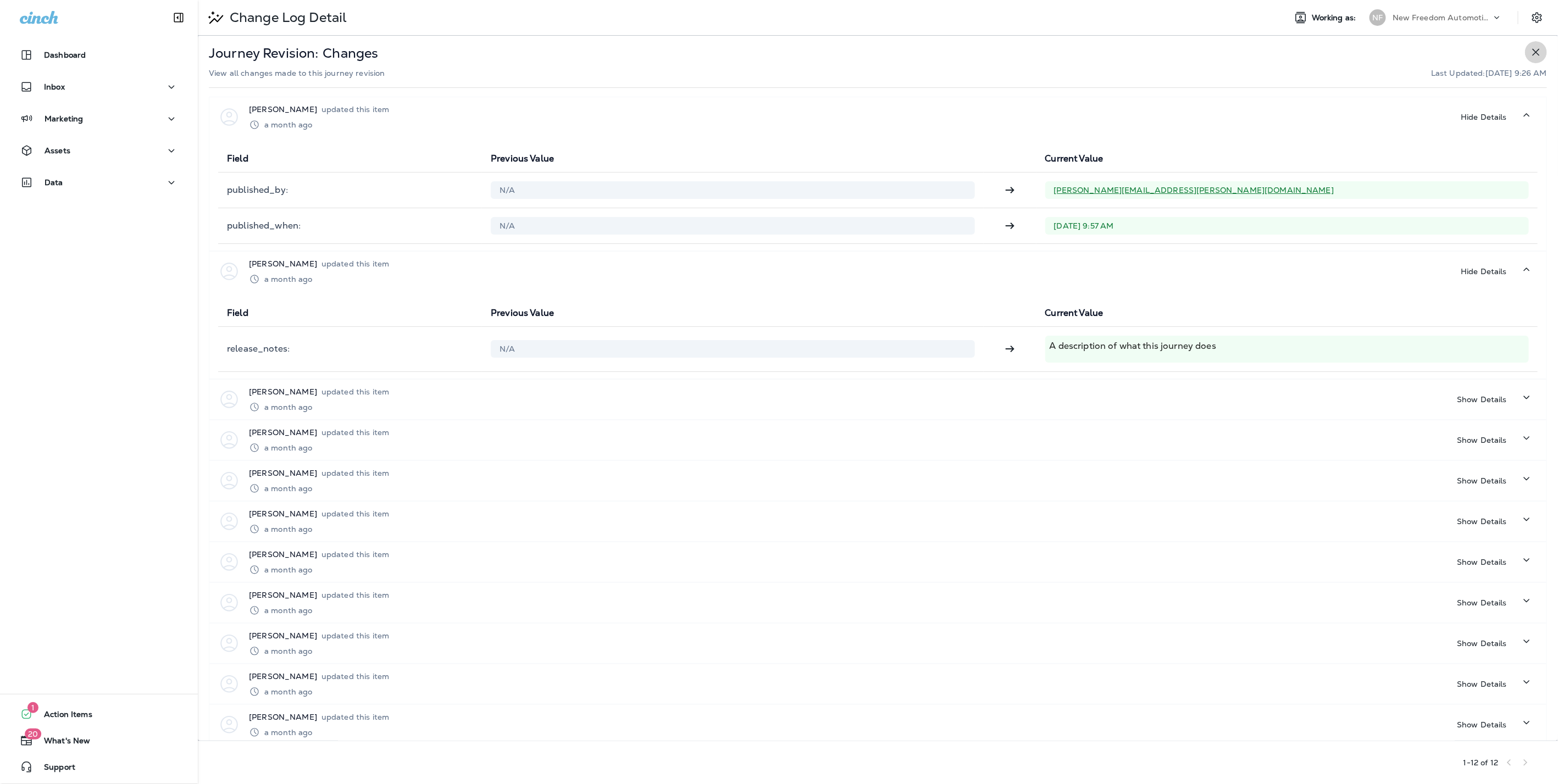
click at [1532, 51] on icon "button" at bounding box center [1536, 52] width 7 height 7
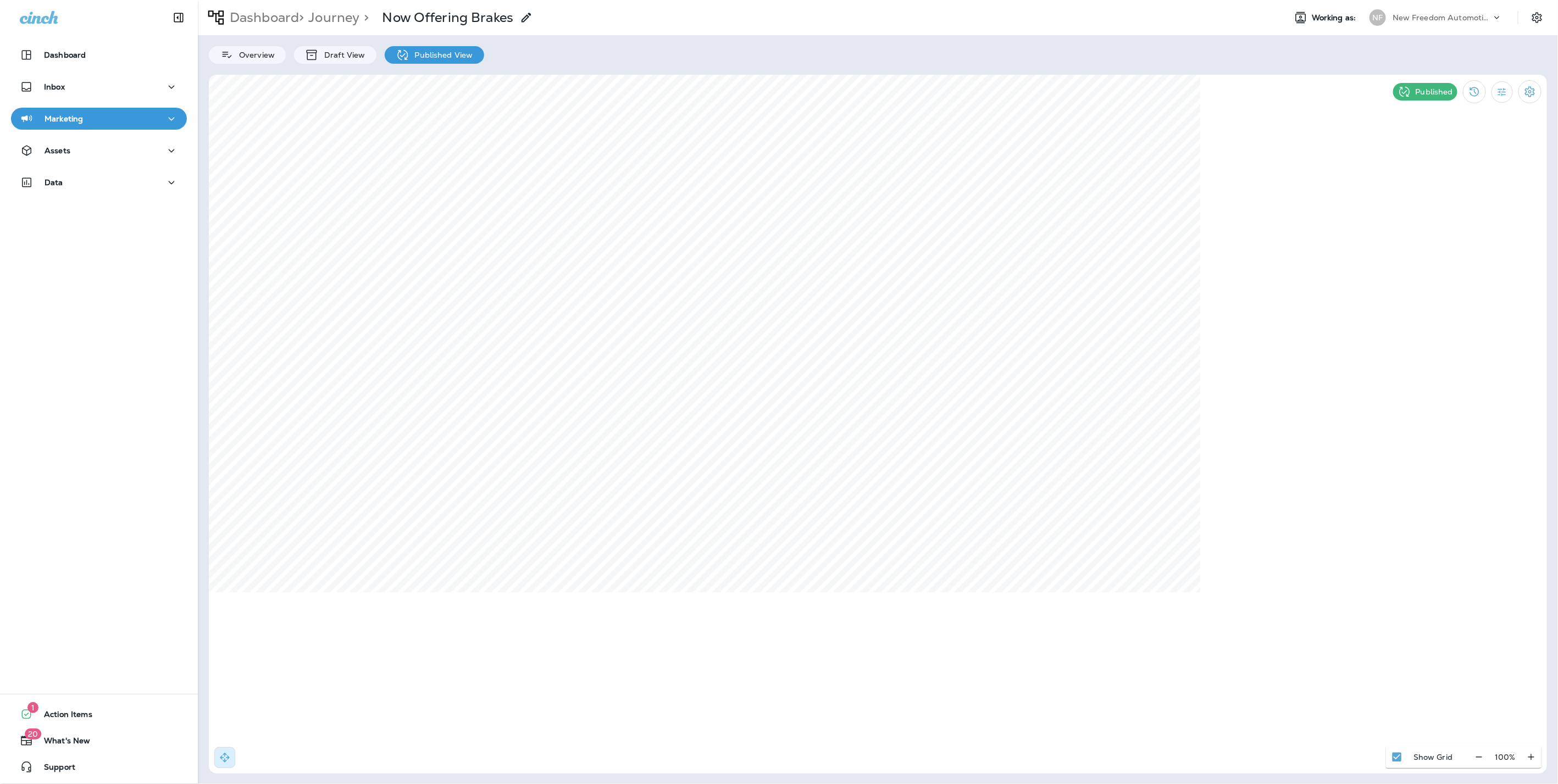
click at [1455, 11] on div "New Freedom Automotive dba Grease Monkey 1144" at bounding box center [1442, 17] width 99 height 17
click at [1506, 86] on icon "Filter Statistics" at bounding box center [1502, 91] width 11 height 11
click at [1437, 109] on div "All" at bounding box center [1446, 116] width 91 height 26
click at [1502, 89] on icon "Filter Statistics" at bounding box center [1502, 91] width 11 height 11
click at [1442, 191] on p "30 Days" at bounding box center [1442, 195] width 31 height 9
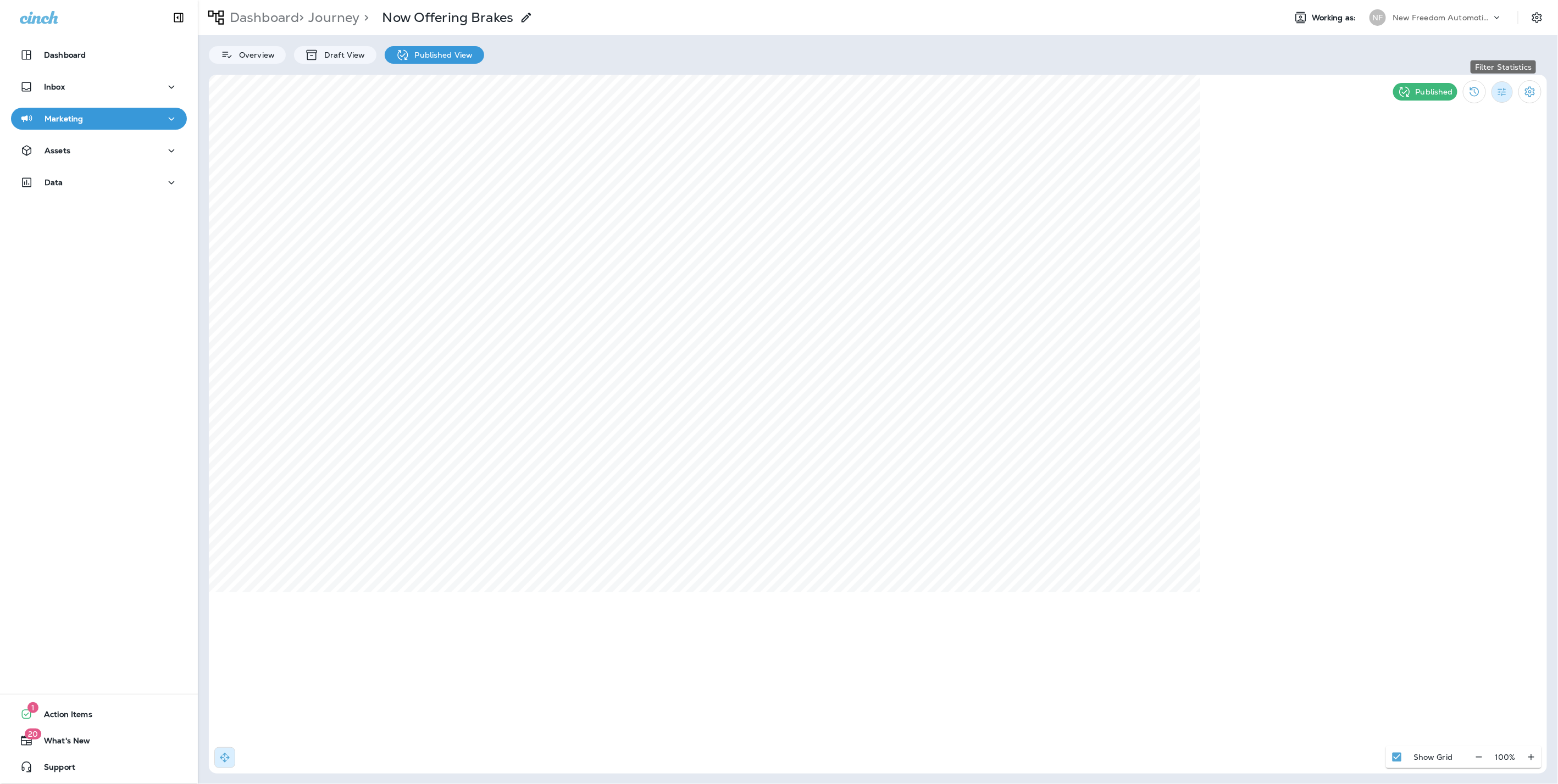
click at [1503, 93] on icon "Filter Statistics" at bounding box center [1502, 91] width 11 height 11
click at [1448, 163] on div "7 Days" at bounding box center [1446, 169] width 91 height 26
click at [1506, 92] on icon "Filter Statistics" at bounding box center [1502, 91] width 11 height 11
click at [1438, 191] on p "30 Days" at bounding box center [1442, 195] width 31 height 9
type input "**********"
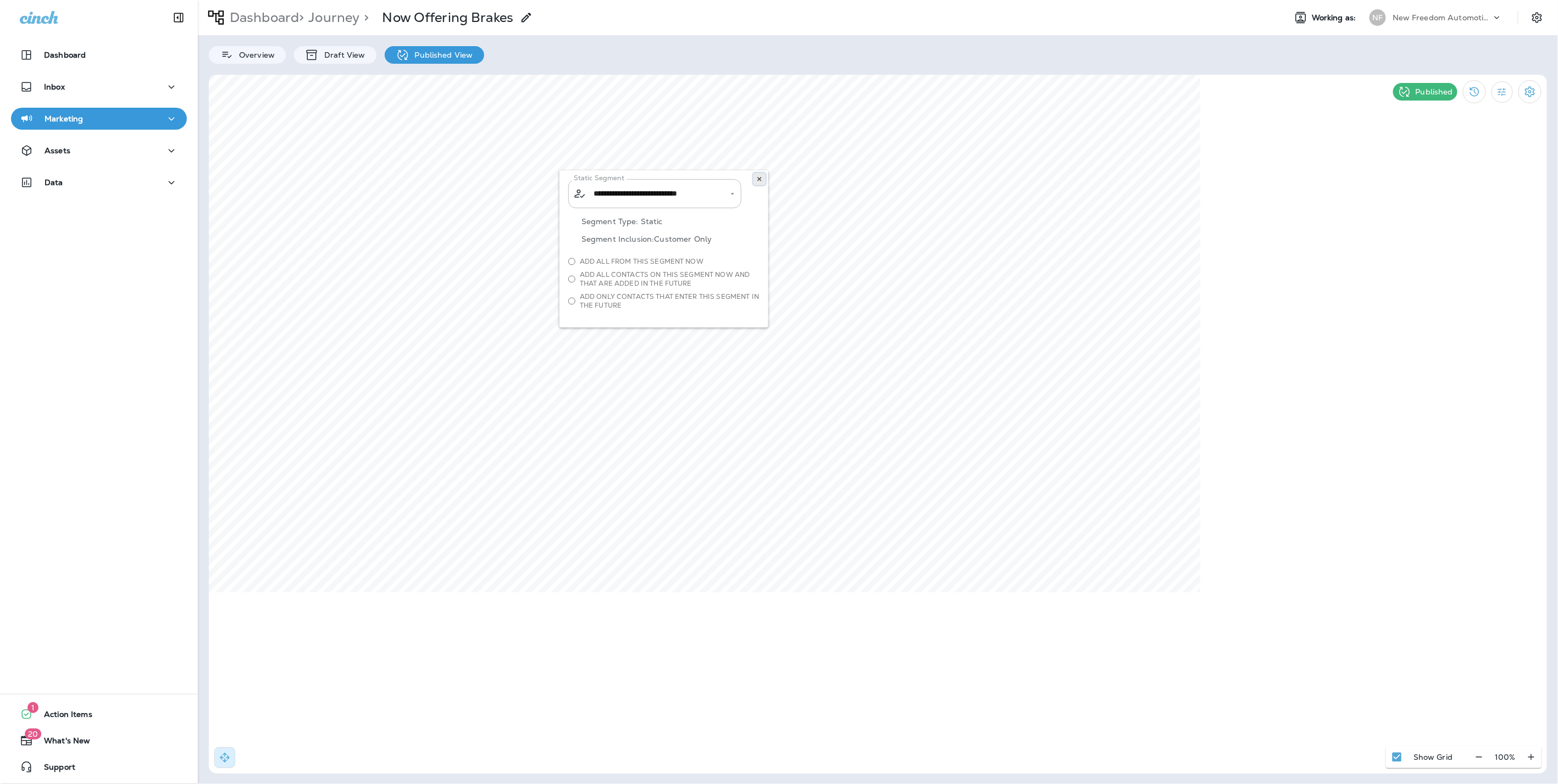
click at [760, 180] on use at bounding box center [759, 179] width 4 height 5
type input "**********"
click at [757, 178] on icon at bounding box center [759, 179] width 7 height 7
click at [1498, 95] on icon "Filter Statistics" at bounding box center [1502, 91] width 11 height 11
click at [1433, 116] on p "All" at bounding box center [1432, 116] width 11 height 9
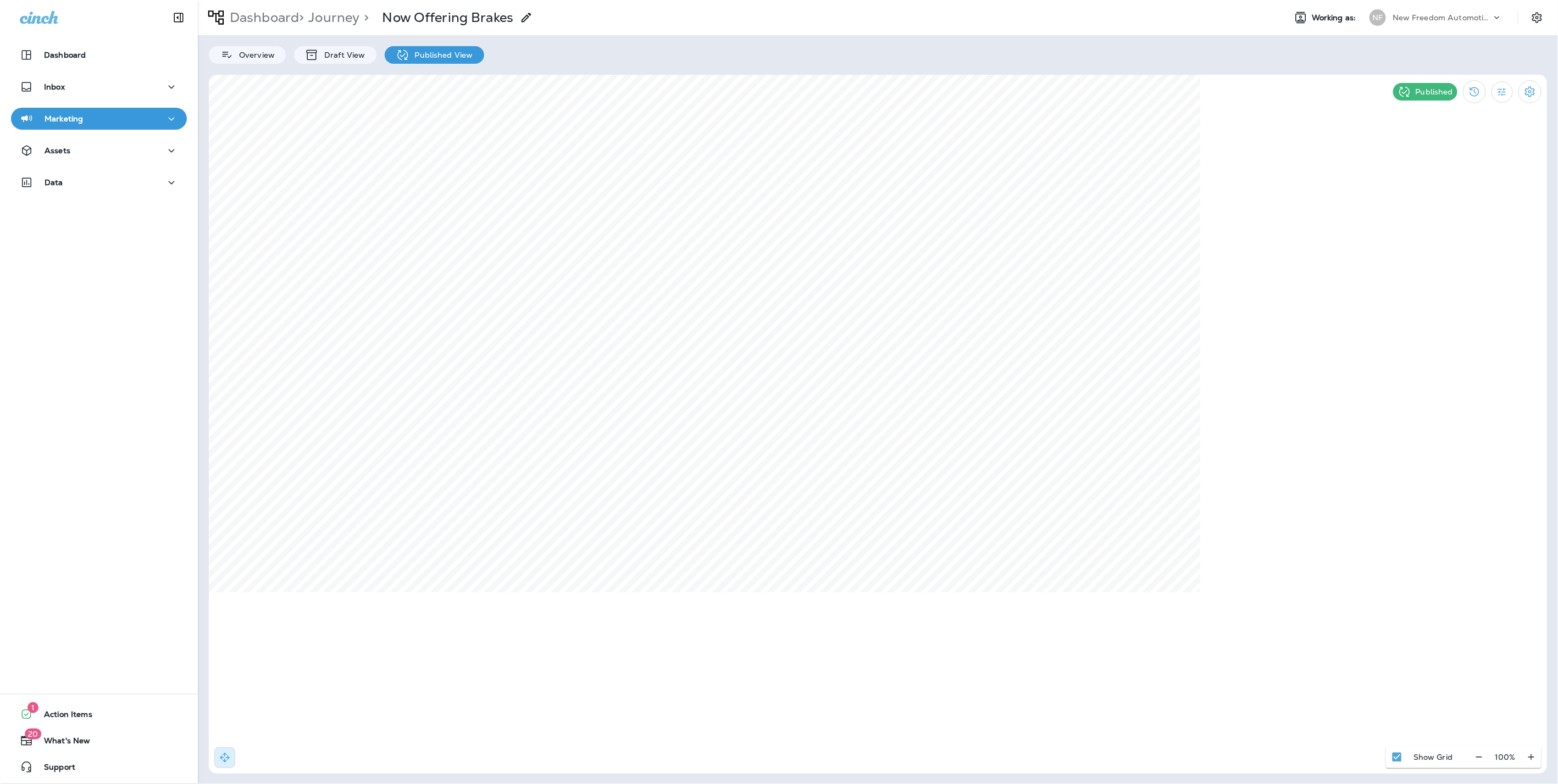
select select "*"
click at [937, 246] on icon at bounding box center [936, 249] width 7 height 7
click at [968, 346] on use at bounding box center [969, 348] width 4 height 5
click at [769, 303] on use at bounding box center [770, 305] width 4 height 5
click at [973, 265] on button at bounding box center [969, 267] width 12 height 12
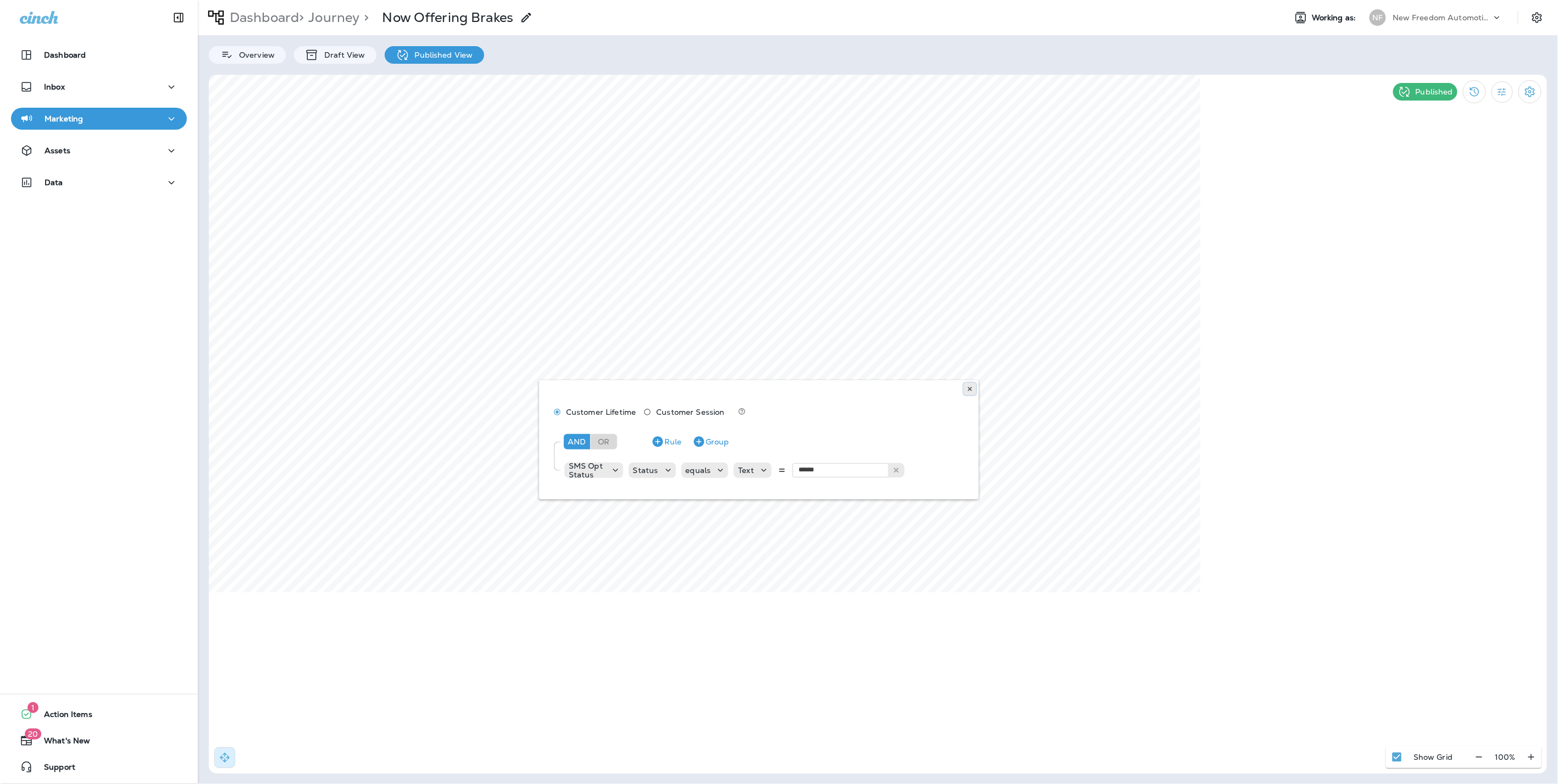
click at [967, 385] on icon at bounding box center [970, 389] width 7 height 7
click at [1502, 95] on icon "Filter Statistics" at bounding box center [1502, 91] width 11 height 11
click at [1039, 278] on use at bounding box center [1040, 279] width 4 height 5
select select "**********"
click at [753, 547] on button at bounding box center [749, 547] width 12 height 12
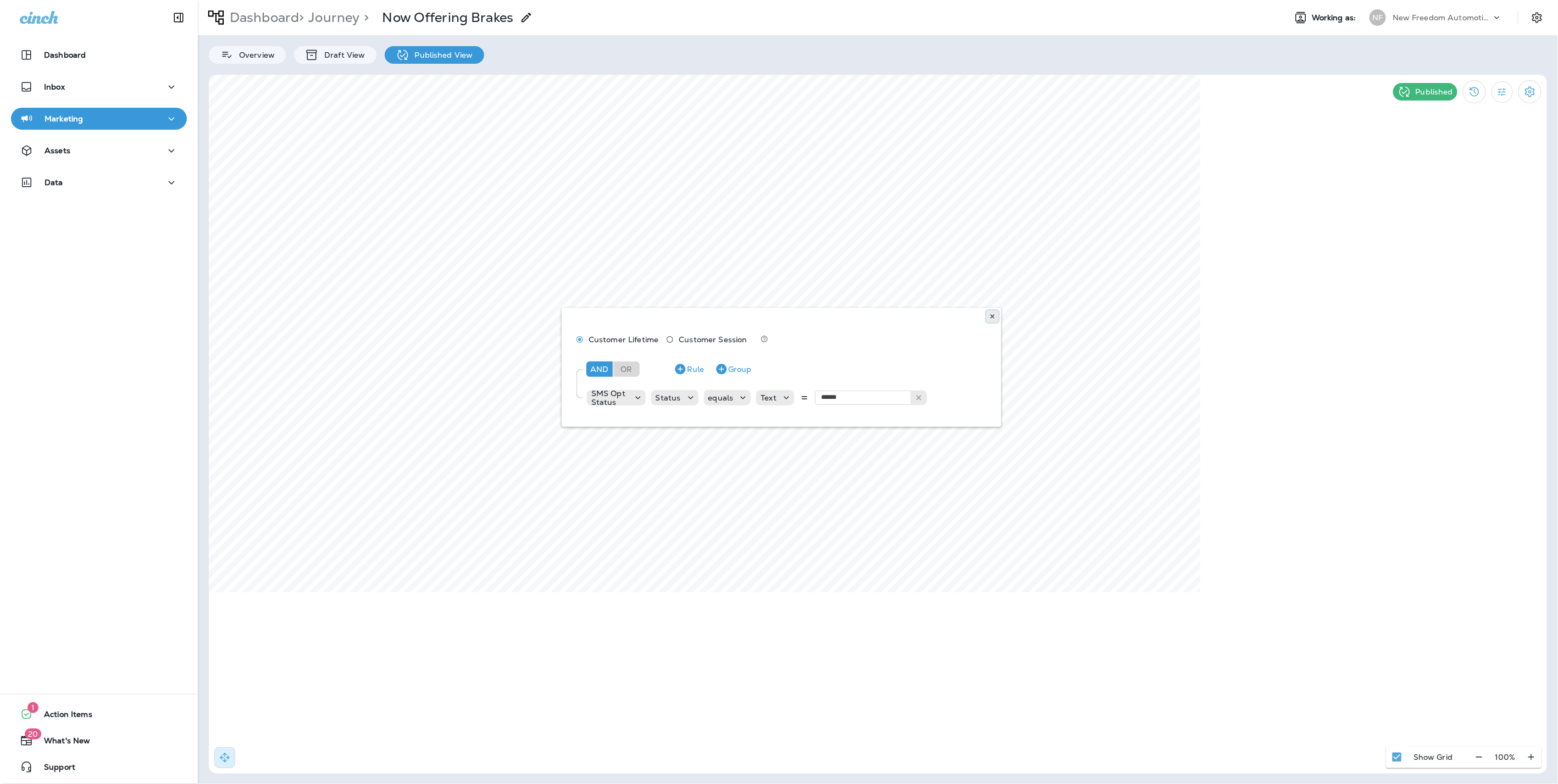
click at [994, 314] on icon at bounding box center [993, 317] width 7 height 7
click at [332, 13] on p "Journey" at bounding box center [331, 17] width 56 height 17
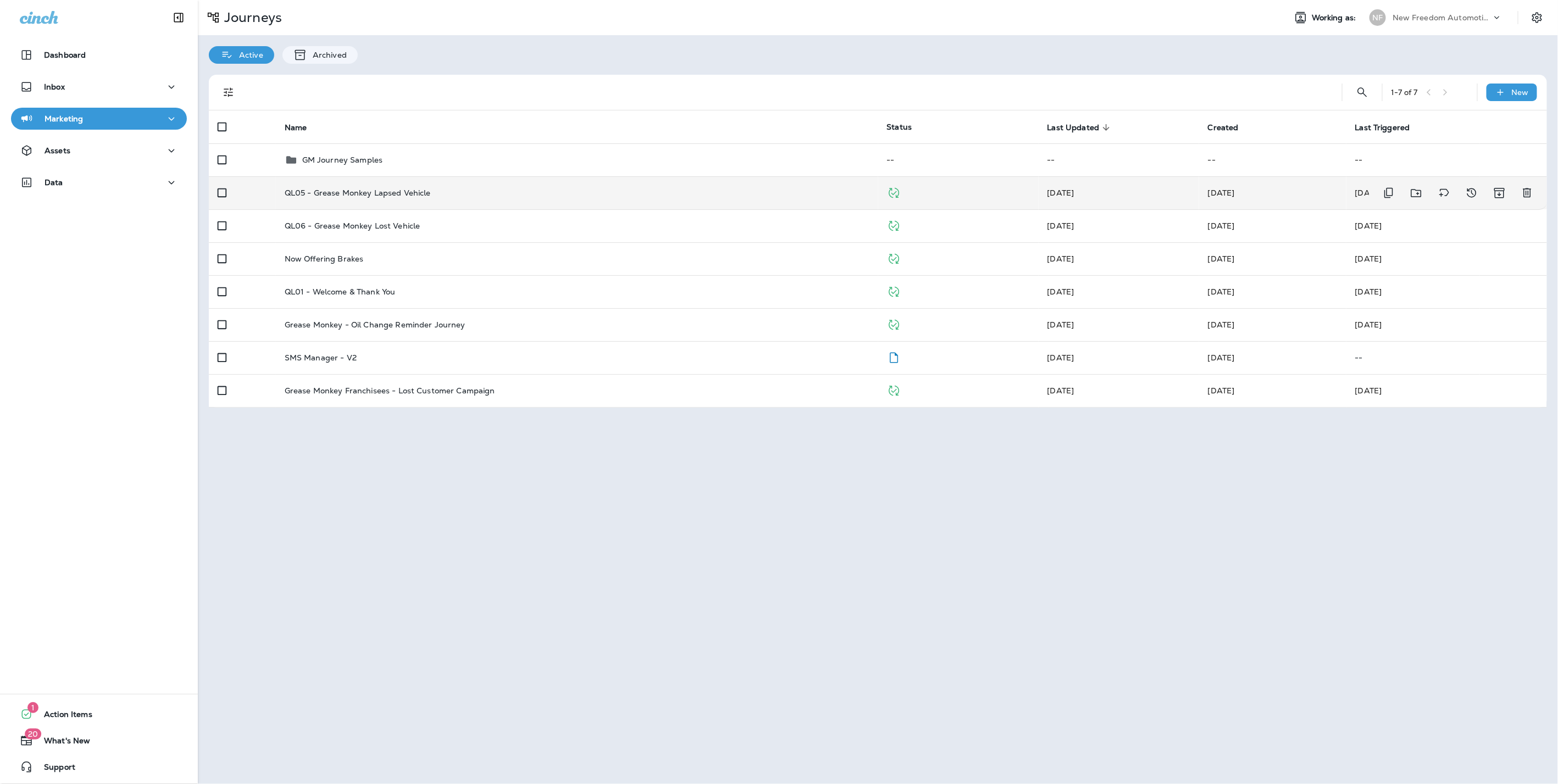
click at [473, 200] on td "QL05 - Grease Monkey Lapsed Vehicle" at bounding box center [577, 193] width 602 height 33
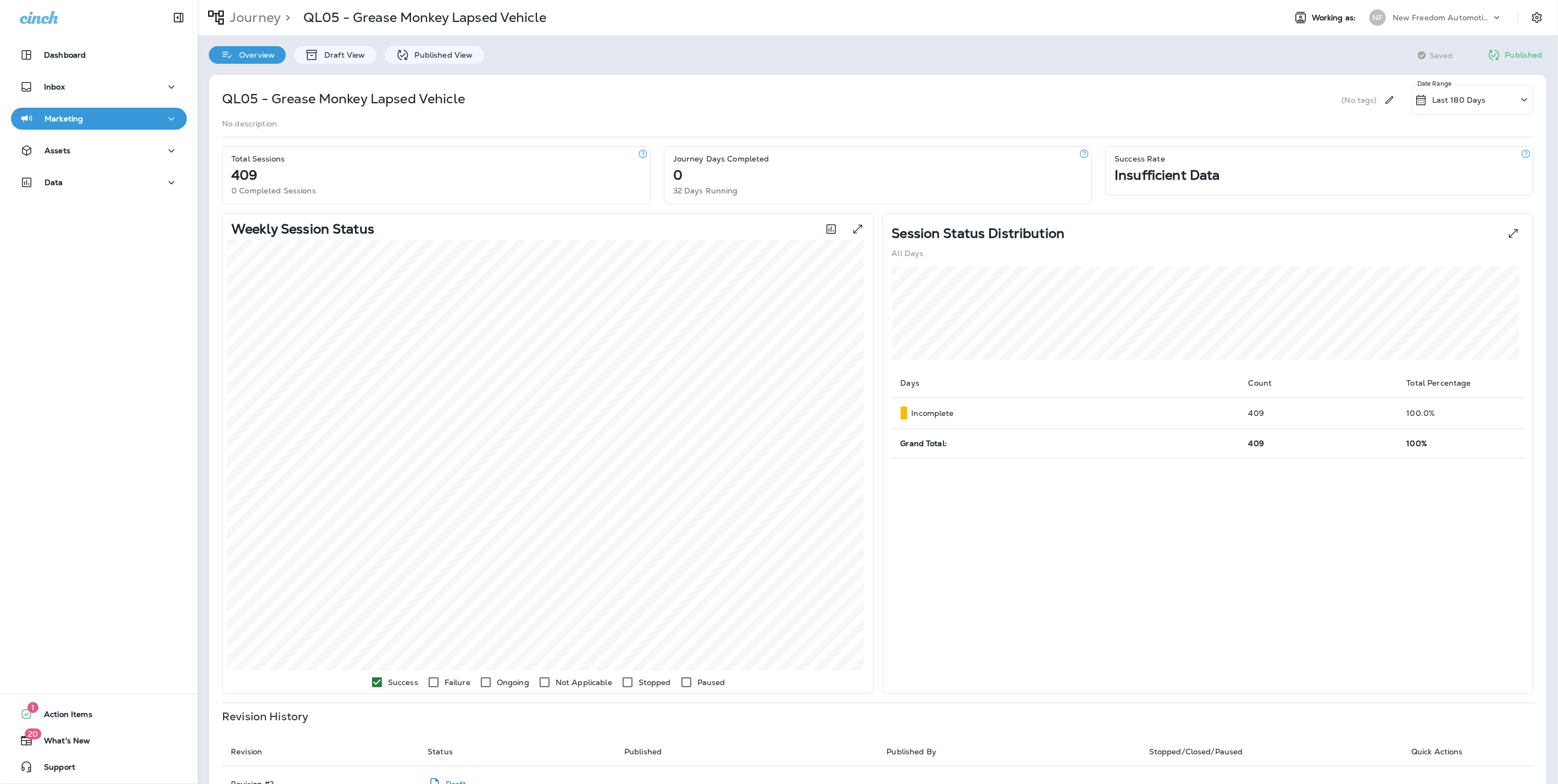
click at [1495, 98] on div "Last 180 Days" at bounding box center [1473, 100] width 122 height 30
click at [1261, 96] on div "QL05 - Grease Monkey Lapsed Vehicle (No tags) Last 180 Days Date Range" at bounding box center [878, 100] width 1311 height 30
click at [417, 52] on p "Published View" at bounding box center [441, 54] width 63 height 9
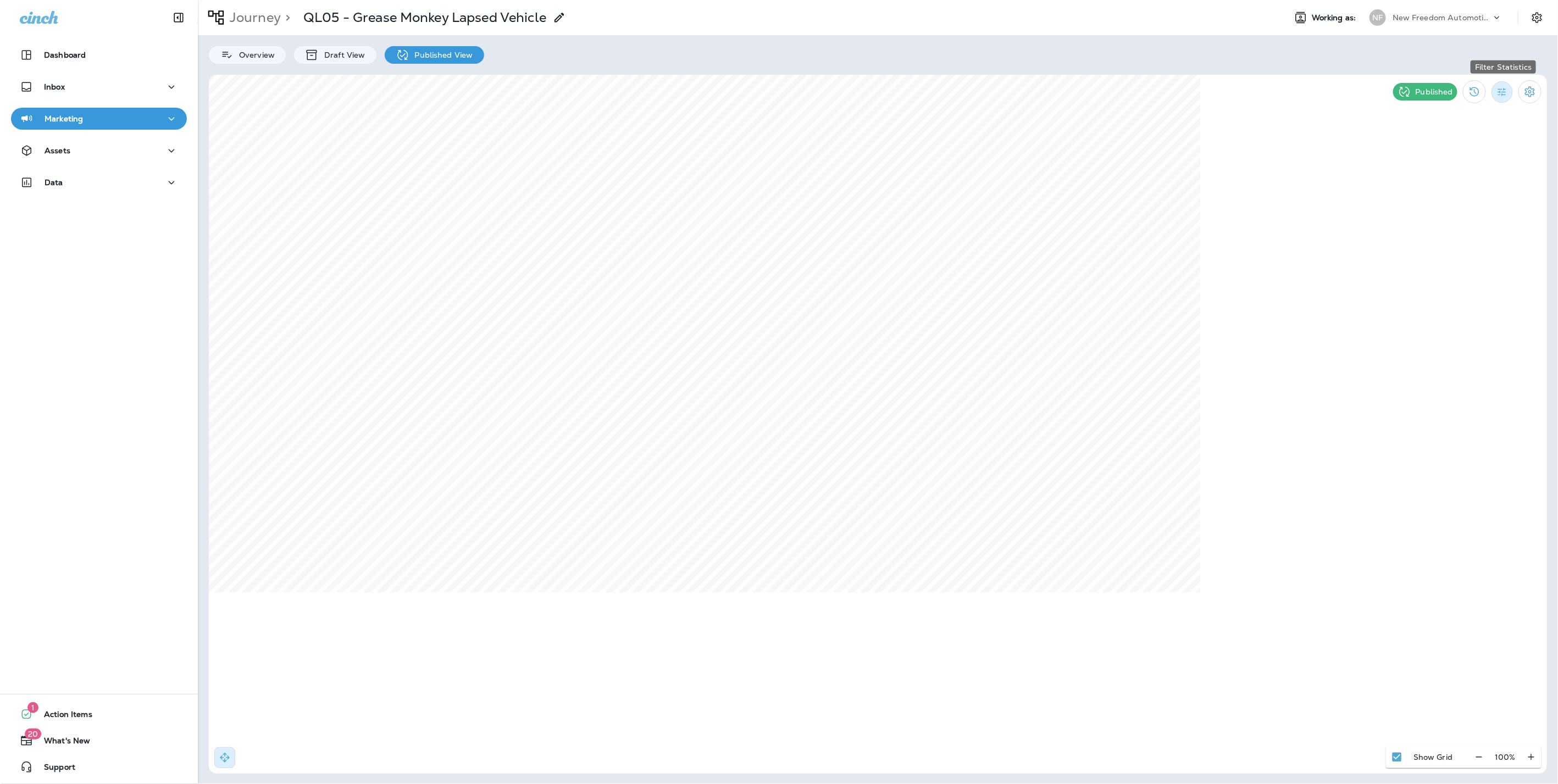
click at [1500, 86] on icon "Filter Statistics" at bounding box center [1502, 91] width 11 height 11
click at [1428, 112] on div "All" at bounding box center [1446, 116] width 91 height 26
select select "*"
click at [950, 122] on icon at bounding box center [948, 125] width 7 height 7
select select "*"
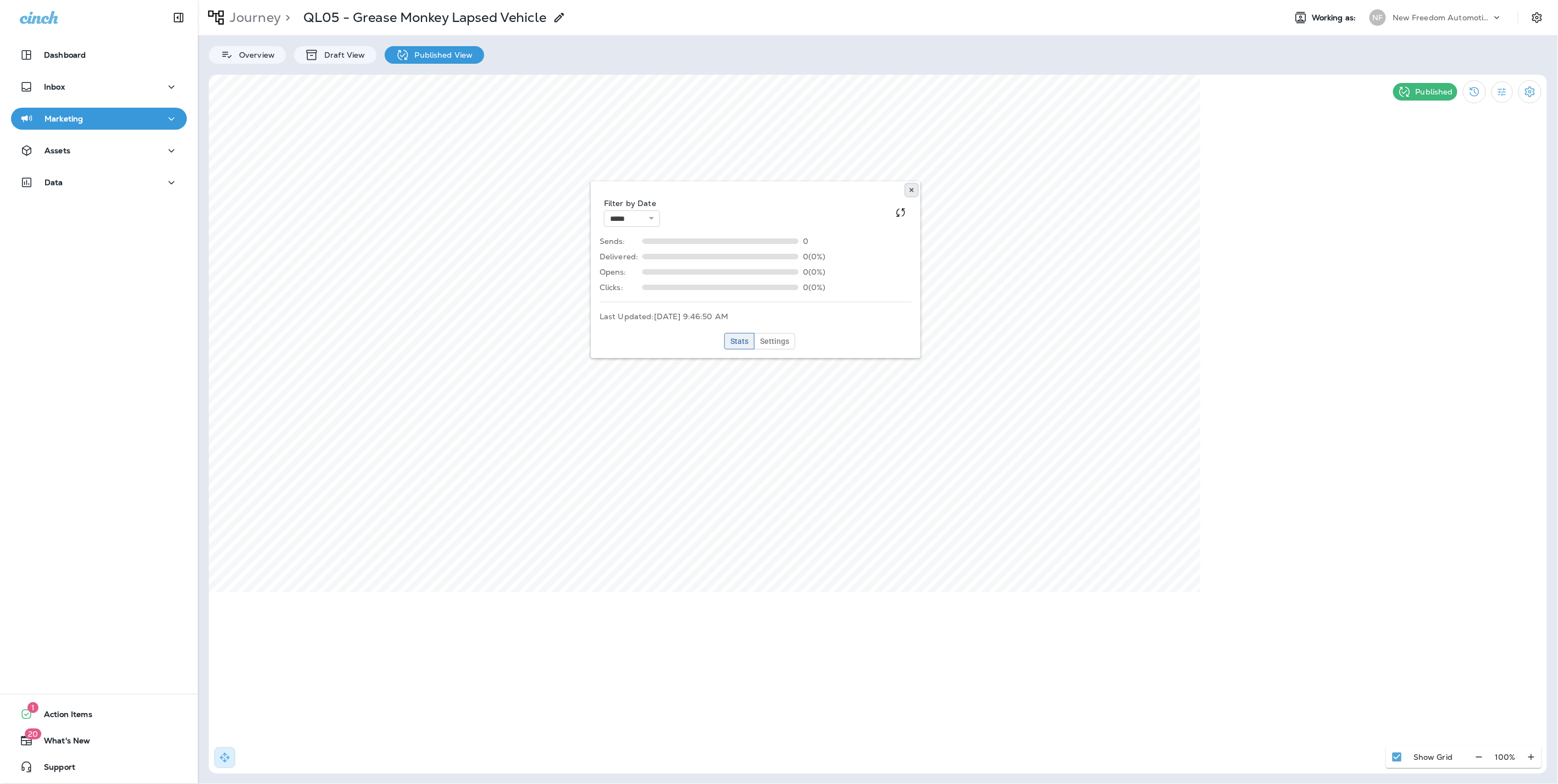
click at [912, 188] on icon at bounding box center [911, 190] width 7 height 7
click at [860, 47] on html "Dashboard Inbox Marketing Assets Data 1 Action Items 20 What's New Support Jour…" at bounding box center [779, 23] width 1558 height 47
click at [249, 15] on p "Journey" at bounding box center [253, 17] width 56 height 17
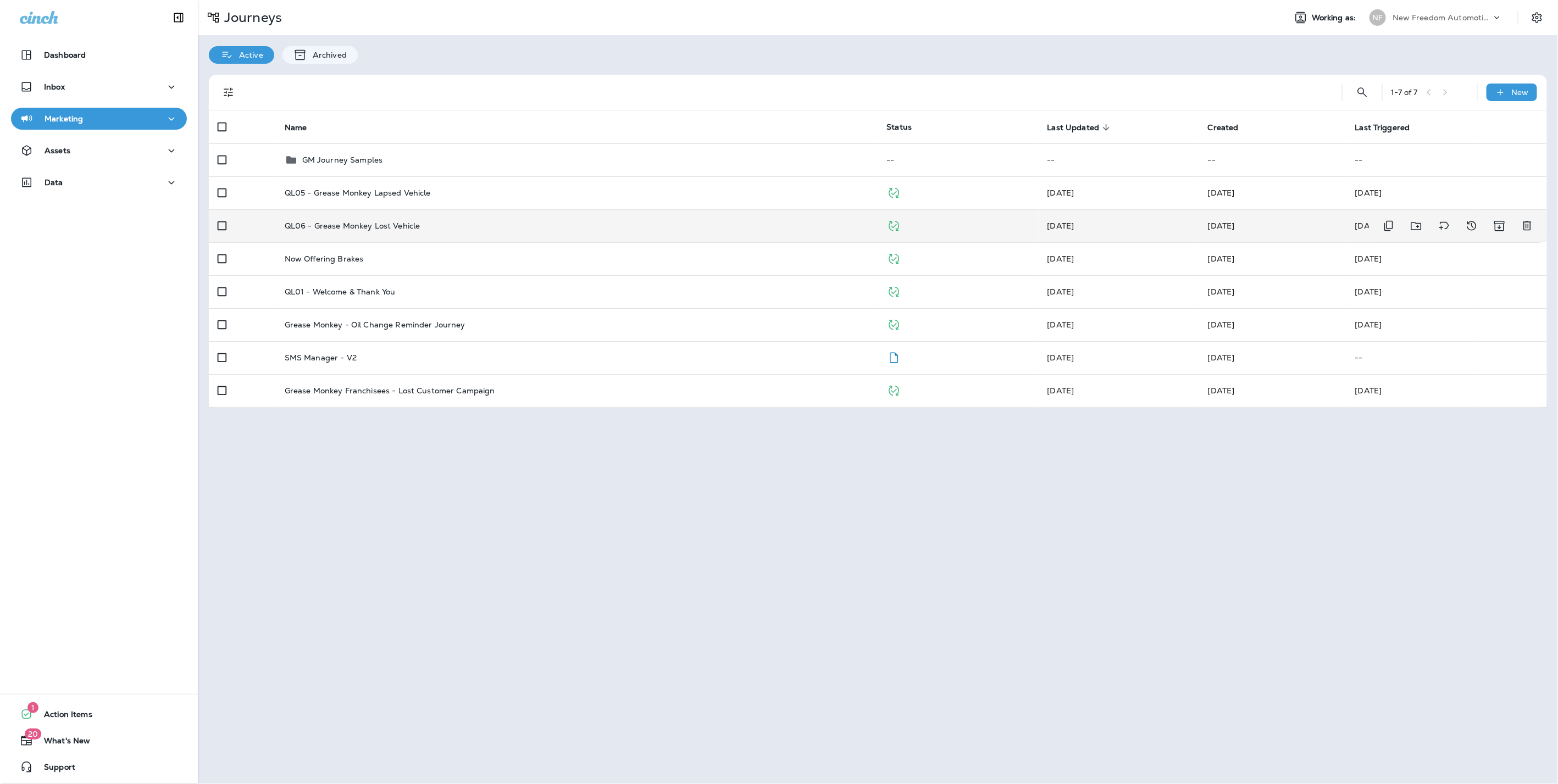
click at [352, 227] on p "QL06 - Grease Monkey Lost Vehicle" at bounding box center [352, 225] width 136 height 9
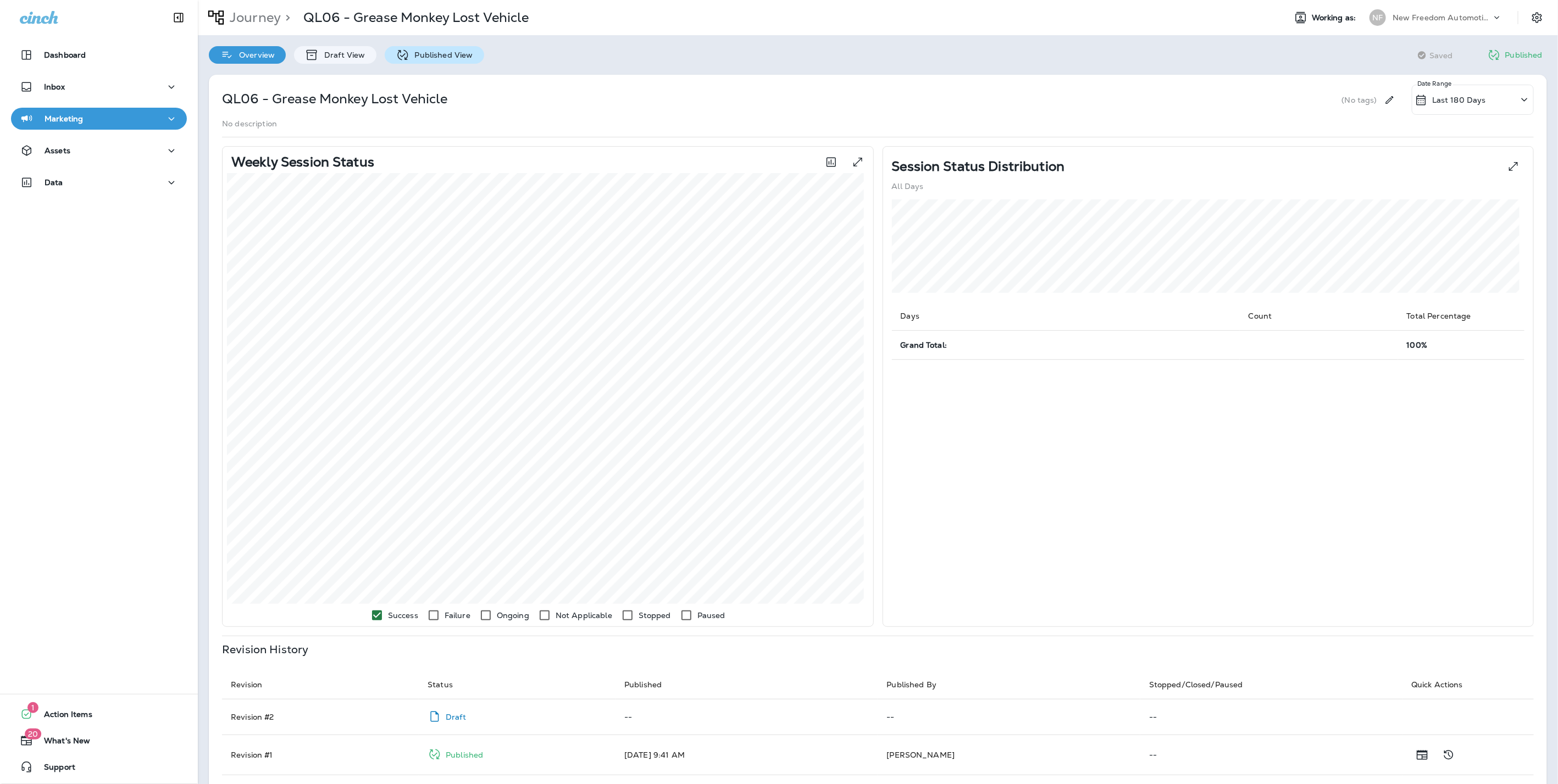
click at [446, 54] on p "Published View" at bounding box center [441, 54] width 63 height 9
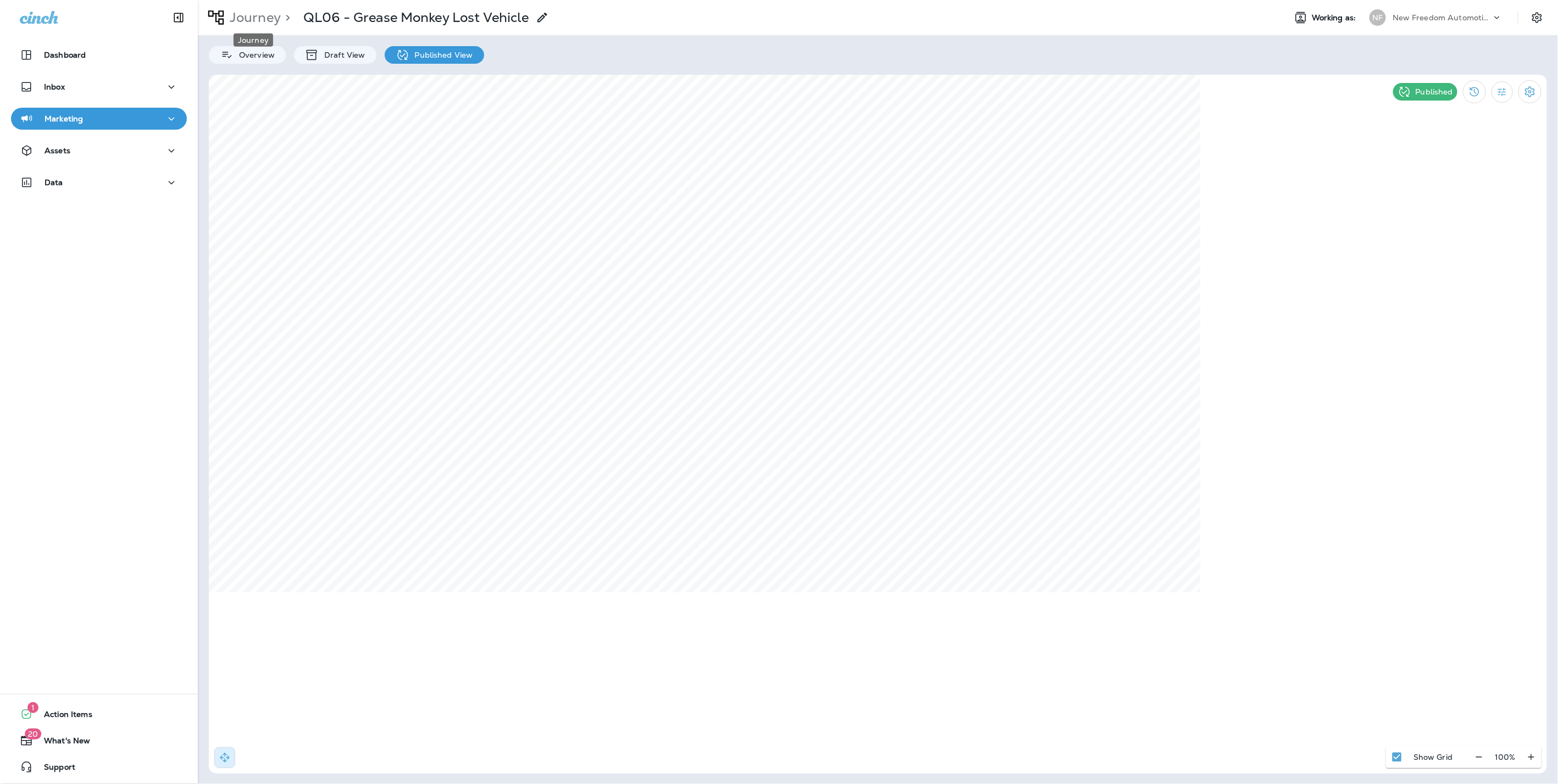
click at [264, 13] on p "Journey" at bounding box center [253, 17] width 56 height 17
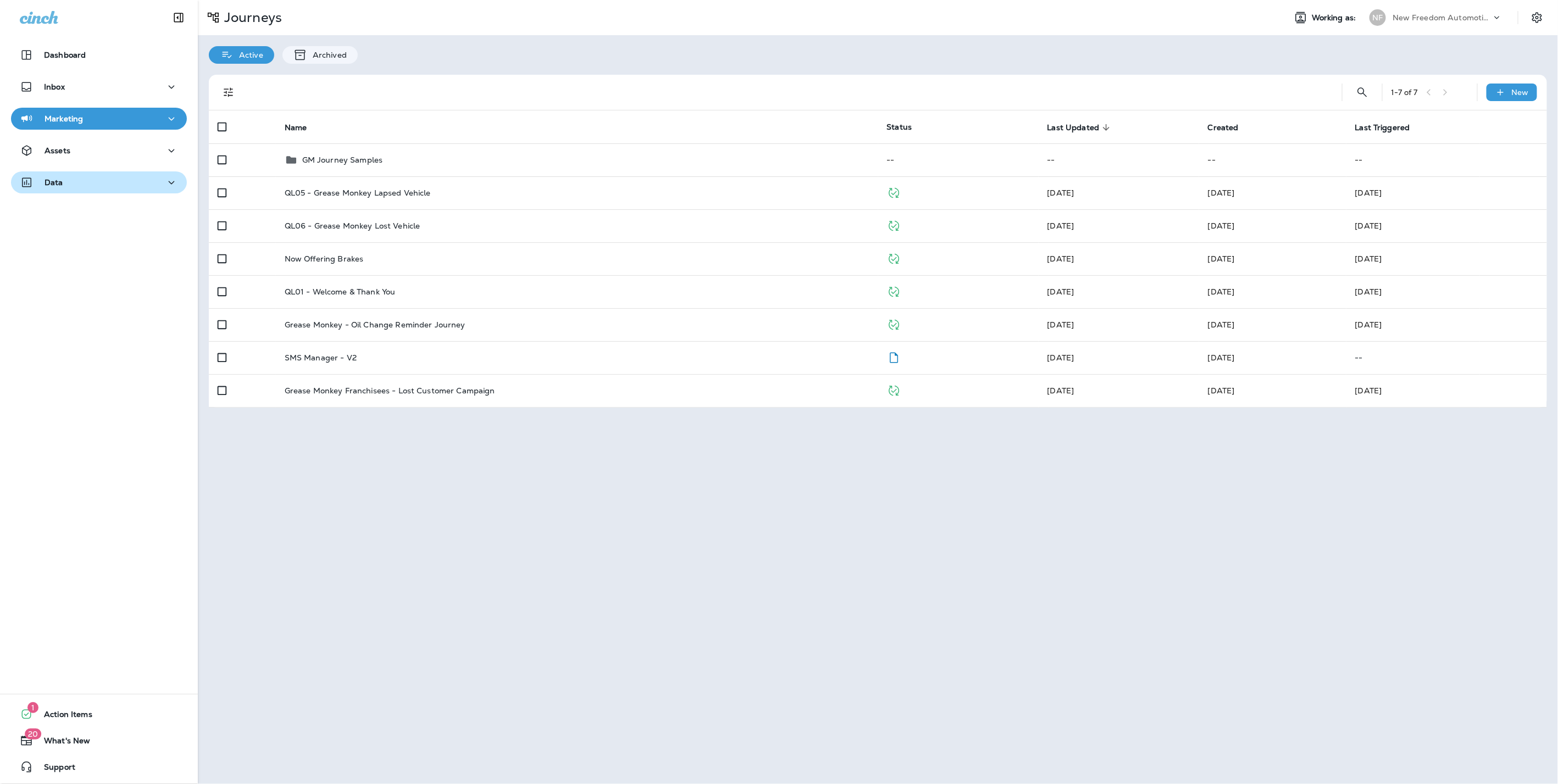
click at [89, 177] on div "Data" at bounding box center [99, 182] width 158 height 14
click at [76, 206] on p "Analytics" at bounding box center [66, 212] width 46 height 11
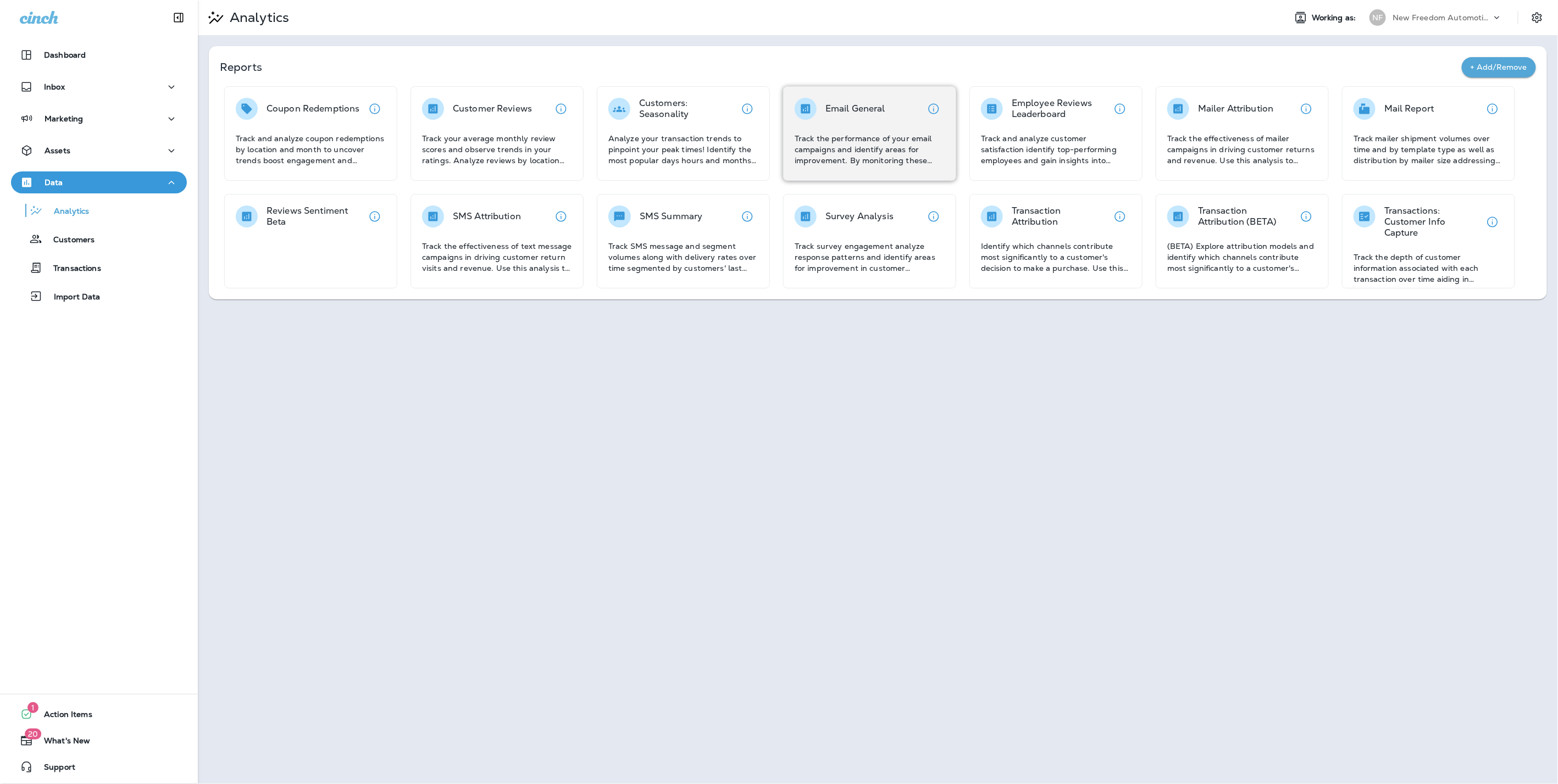
click at [846, 137] on p "Track the performance of your email campaigns and identify areas for improvemen…" at bounding box center [869, 149] width 150 height 33
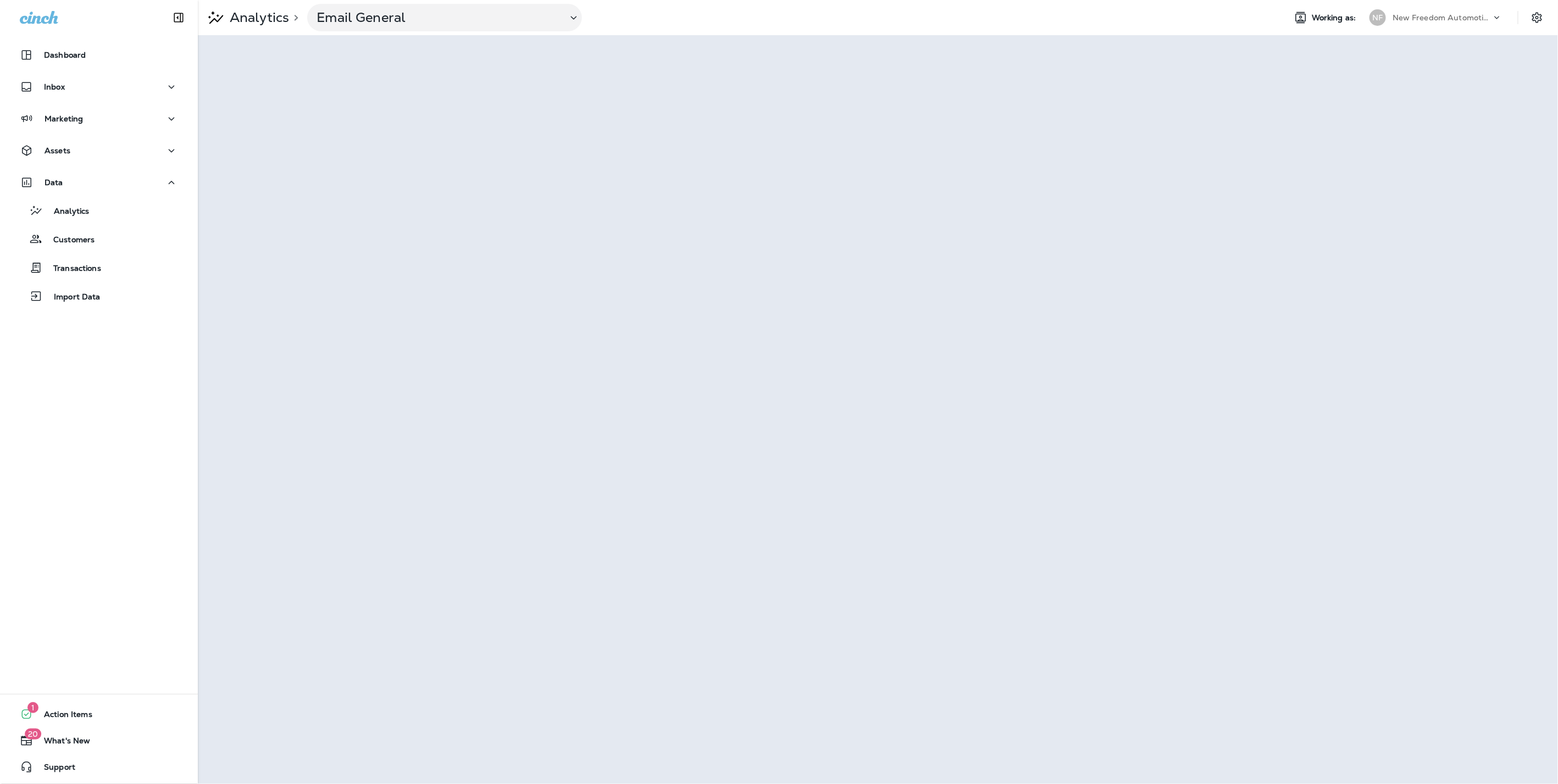
click at [257, 14] on p "Analytics" at bounding box center [257, 17] width 63 height 17
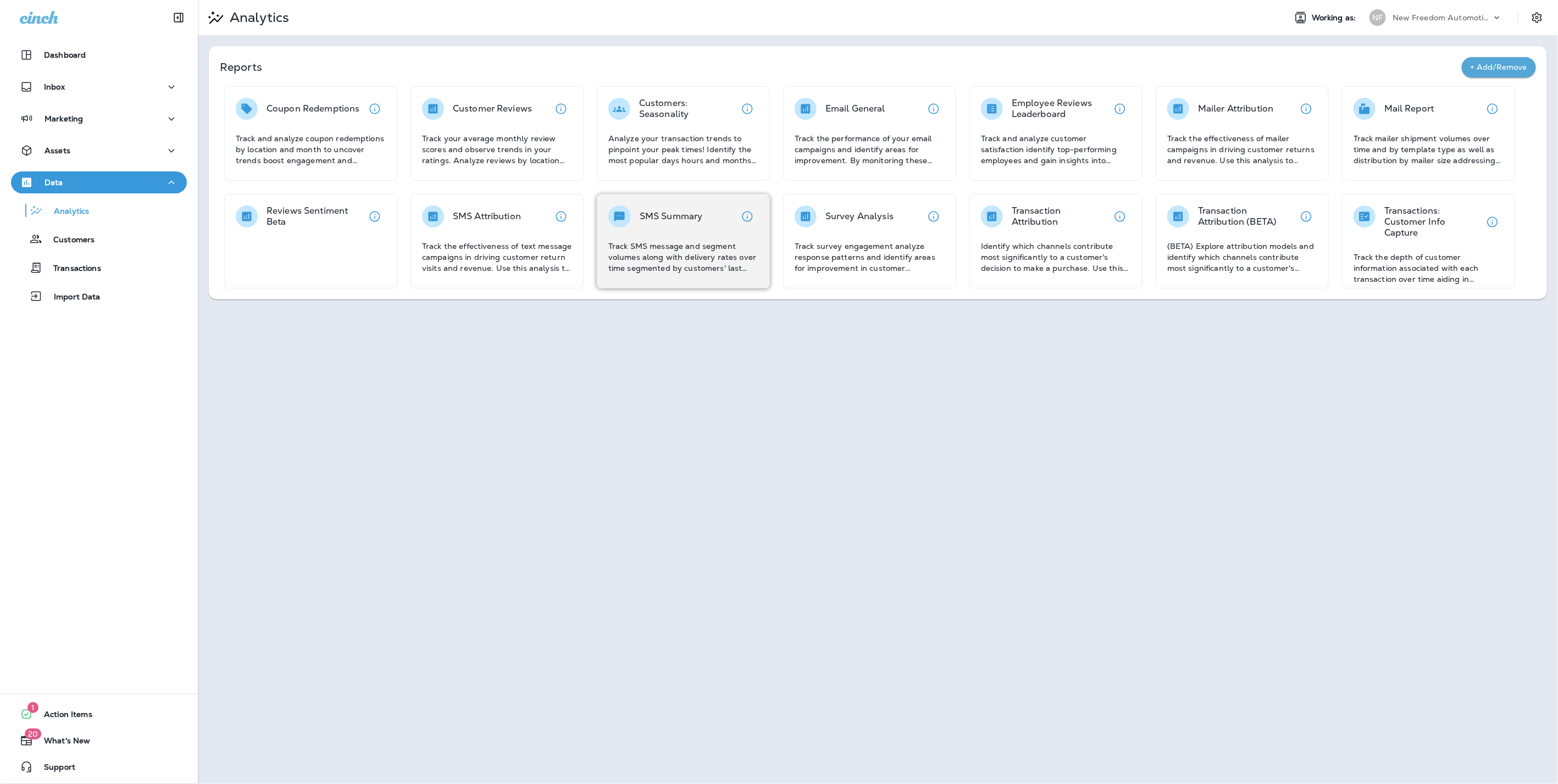
click at [708, 241] on p "Track SMS message and segment volumes along with delivery rates over time segme…" at bounding box center [683, 257] width 150 height 33
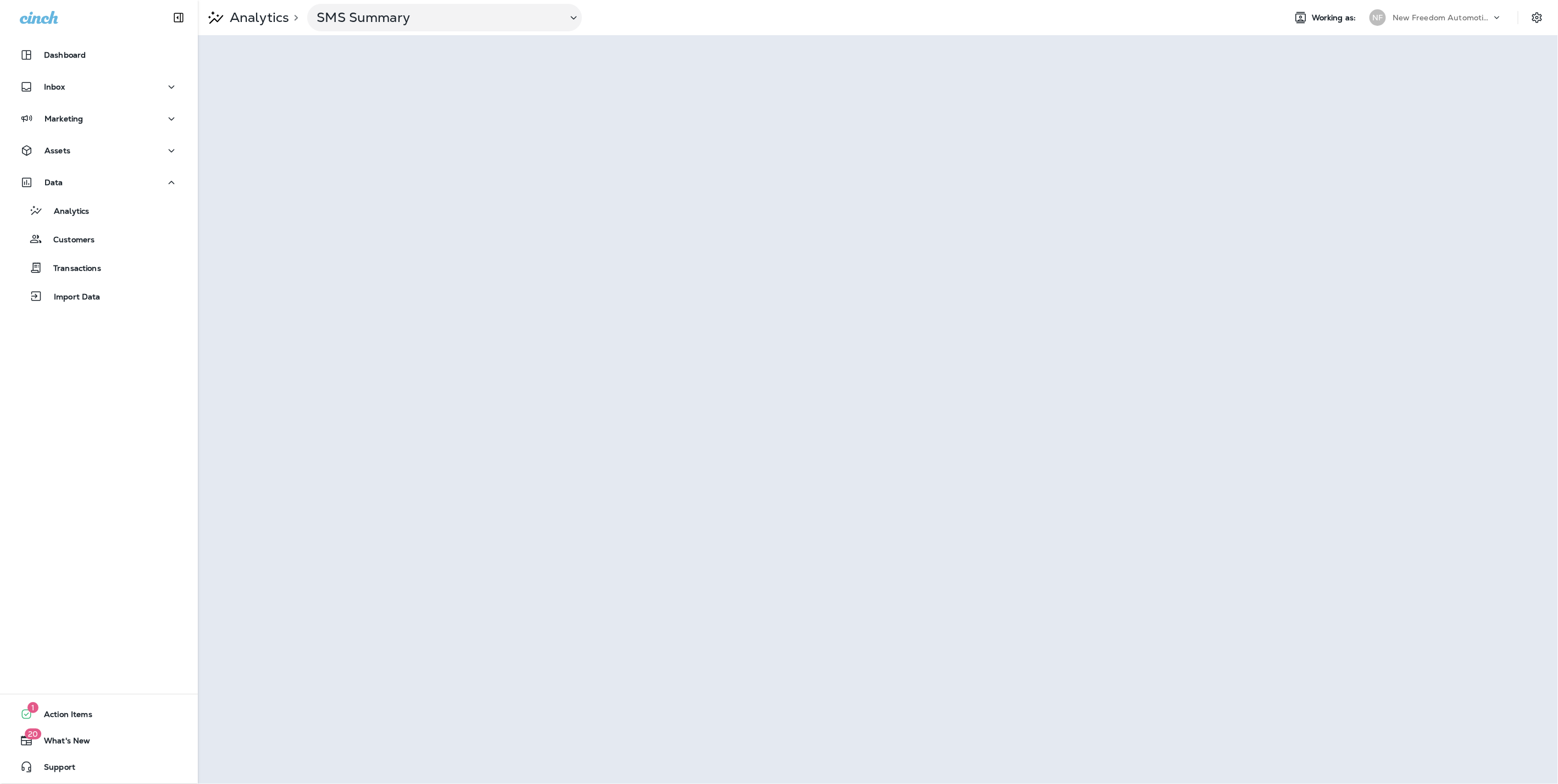
click at [265, 15] on p "Analytics" at bounding box center [257, 17] width 63 height 17
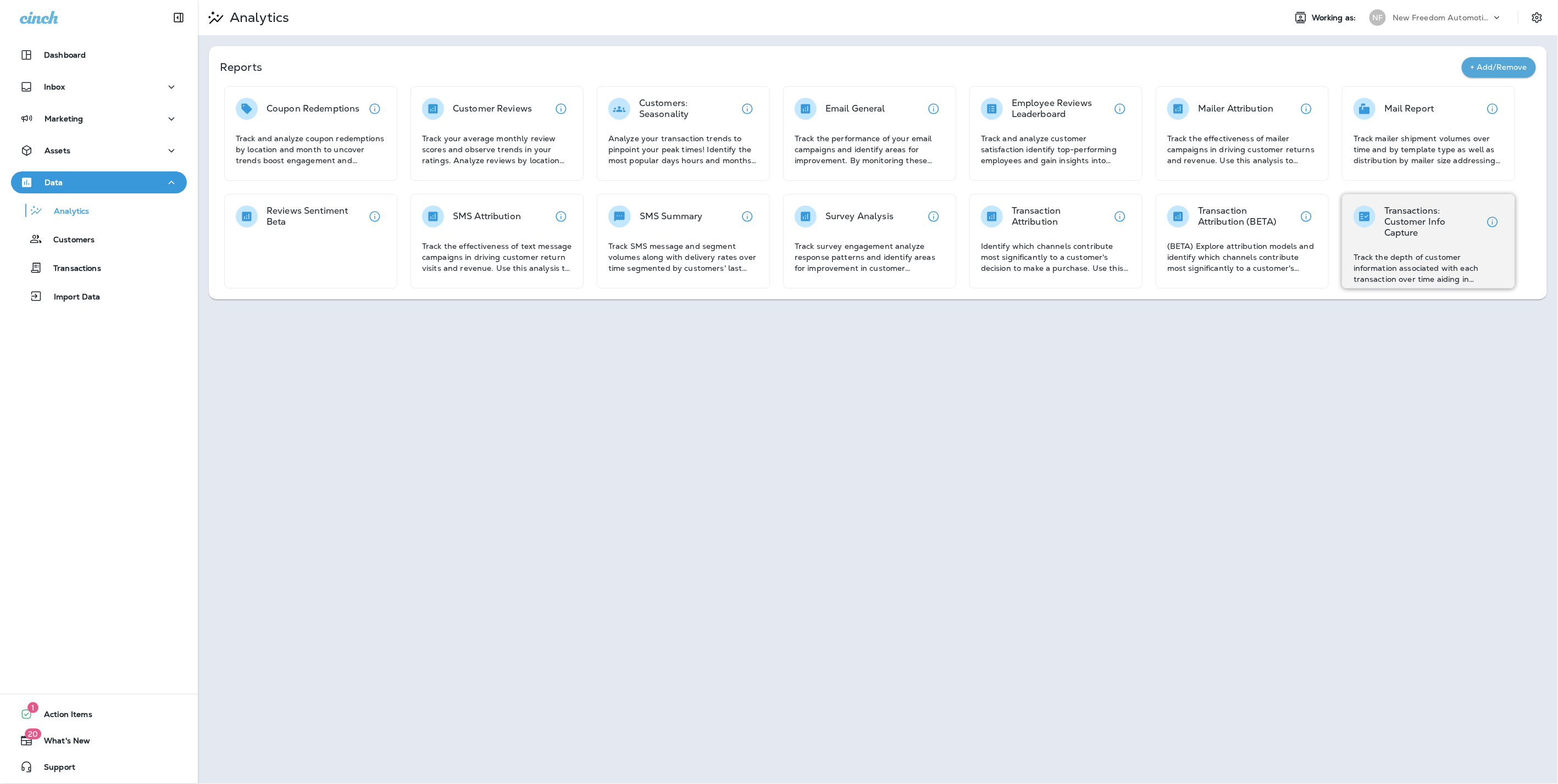
click at [1442, 252] on p "Track the depth of customer information associated with each transaction over t…" at bounding box center [1428, 268] width 150 height 33
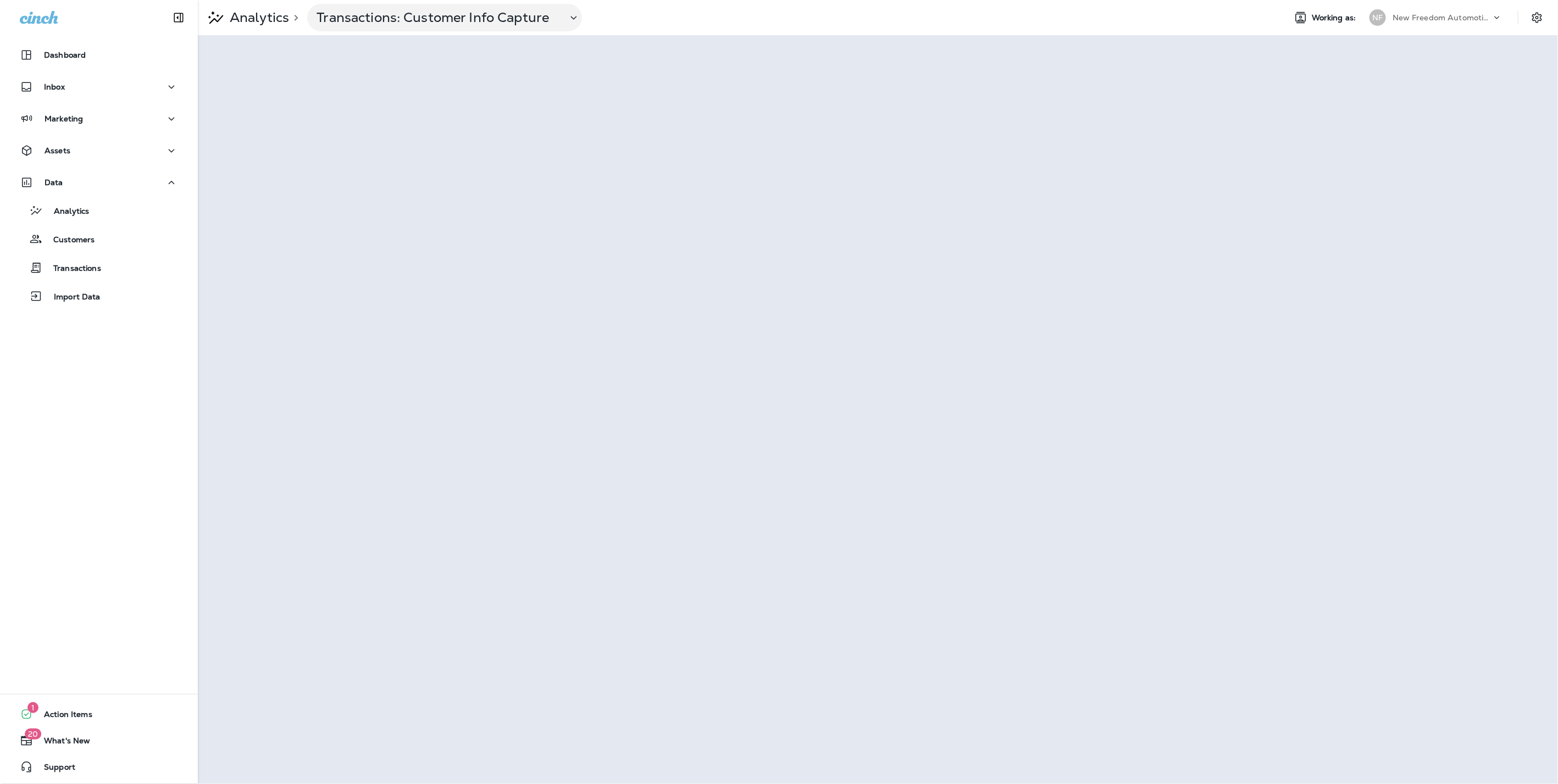
click at [1433, 9] on div "New Freedom Automotive dba Grease Monkey 1144" at bounding box center [1442, 17] width 99 height 17
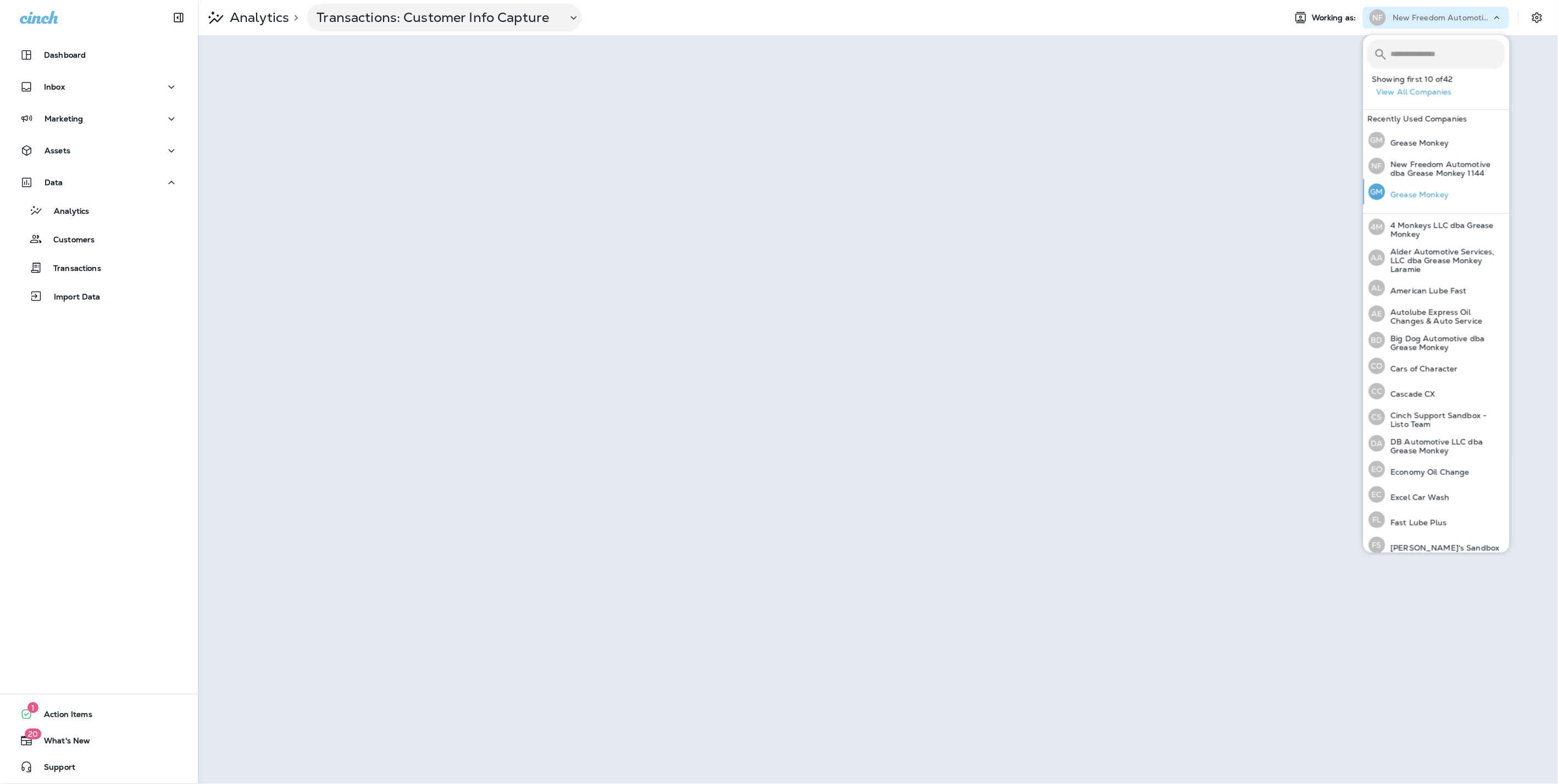
click at [1427, 196] on p "Grease Monkey" at bounding box center [1417, 194] width 63 height 9
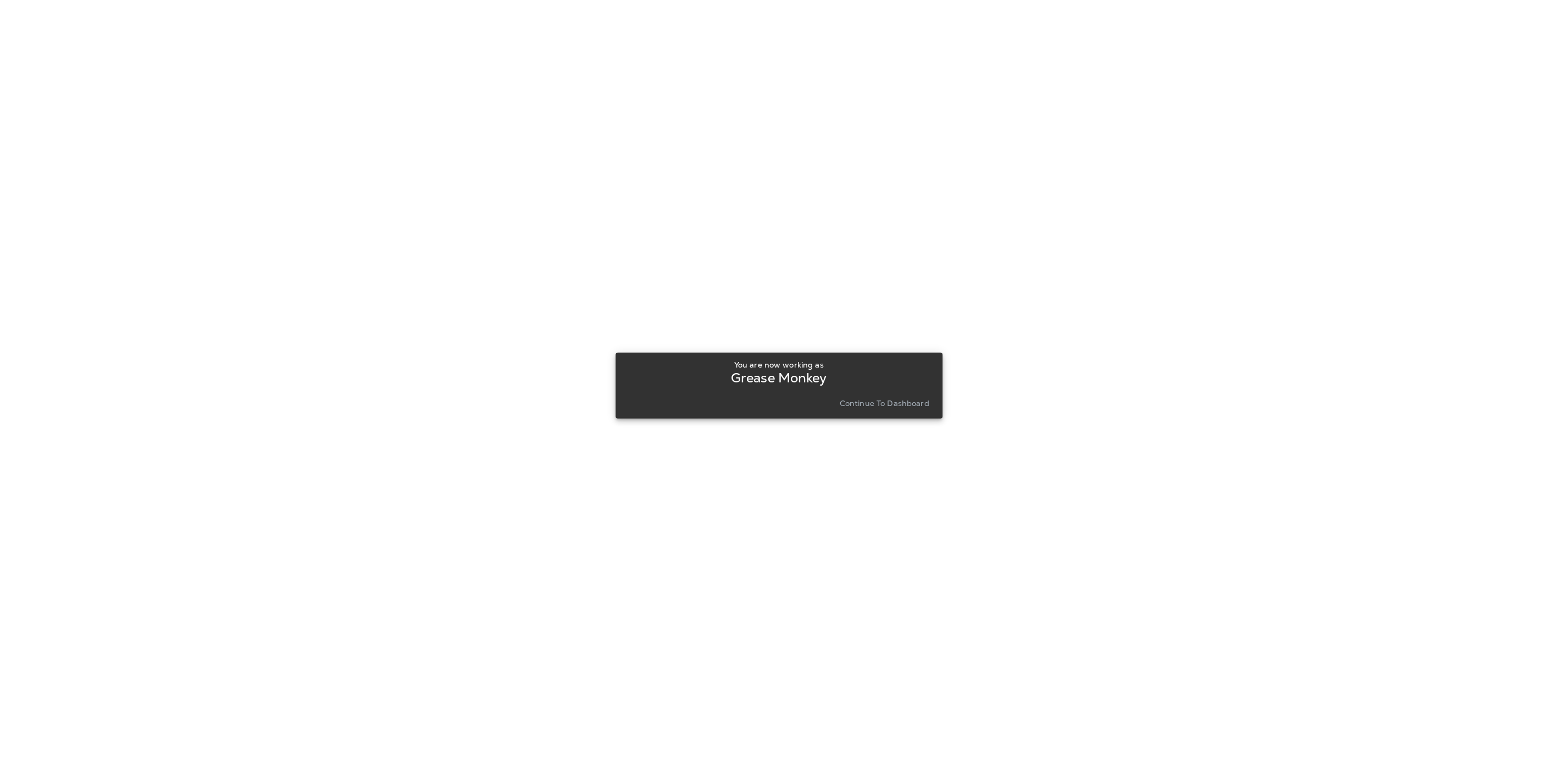
click at [866, 399] on p "Continue to Dashboard" at bounding box center [884, 403] width 89 height 9
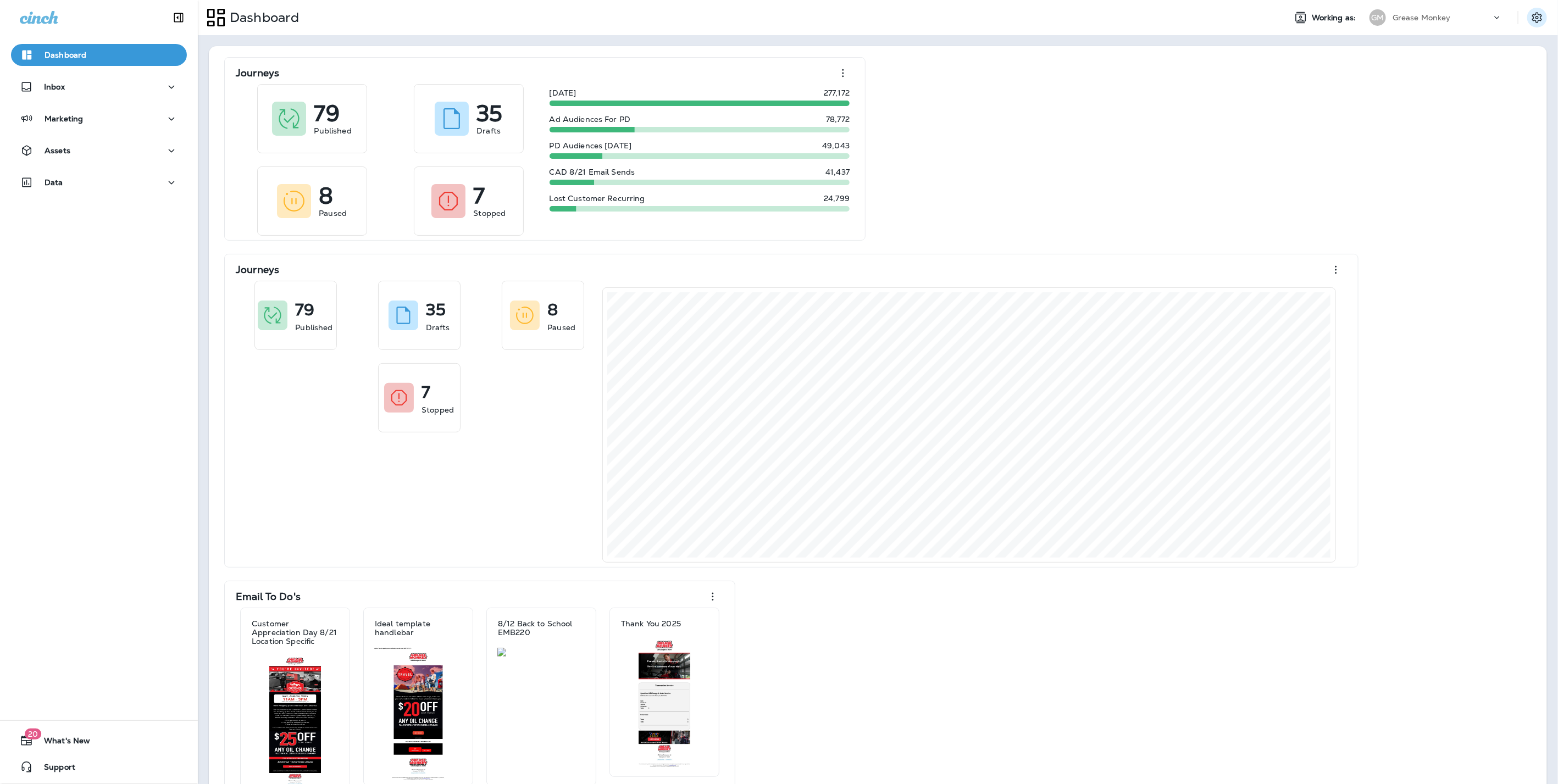
click at [1534, 19] on button "Settings" at bounding box center [1537, 18] width 20 height 20
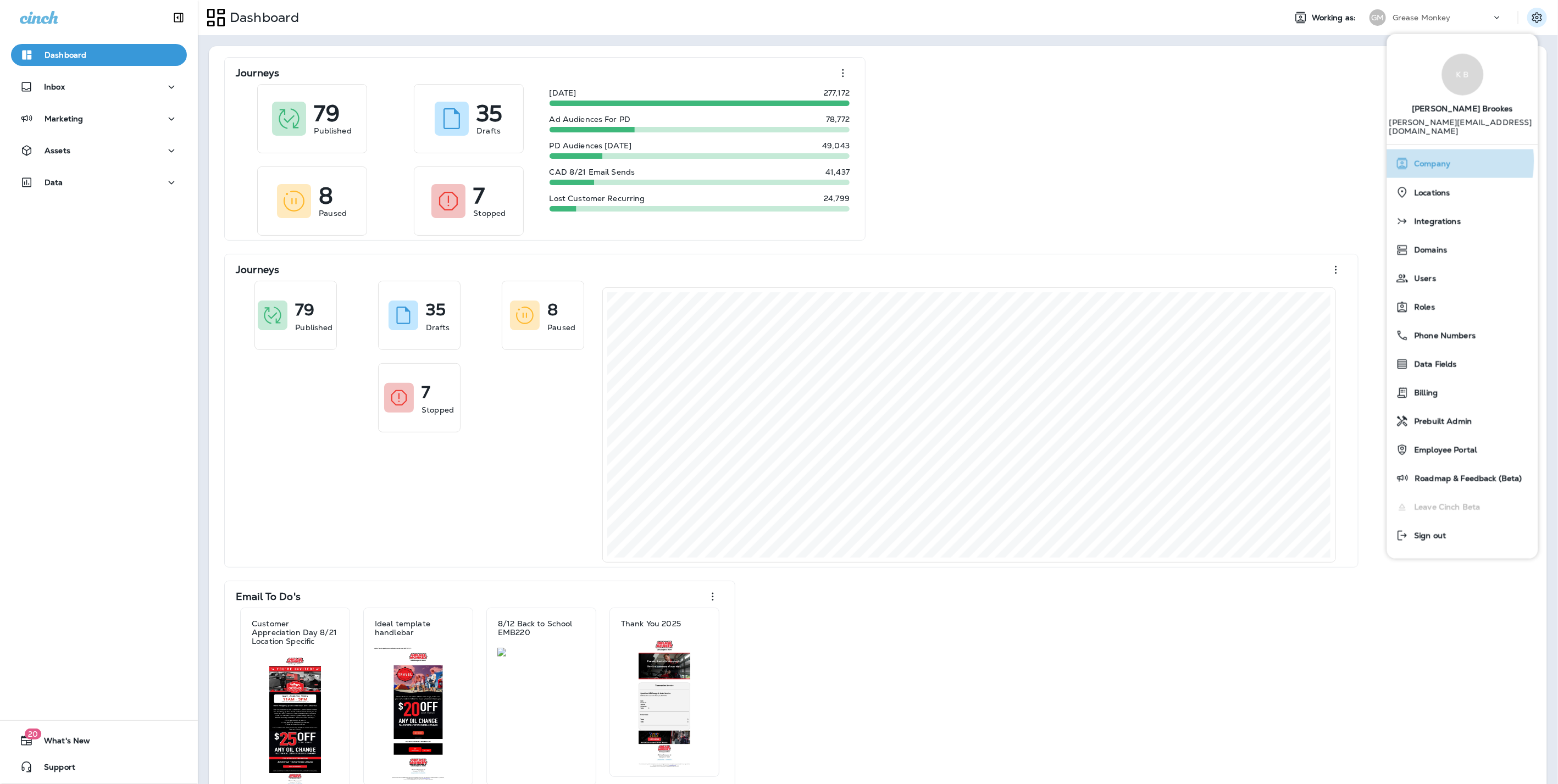
click at [1429, 159] on span "Company" at bounding box center [1429, 164] width 42 height 9
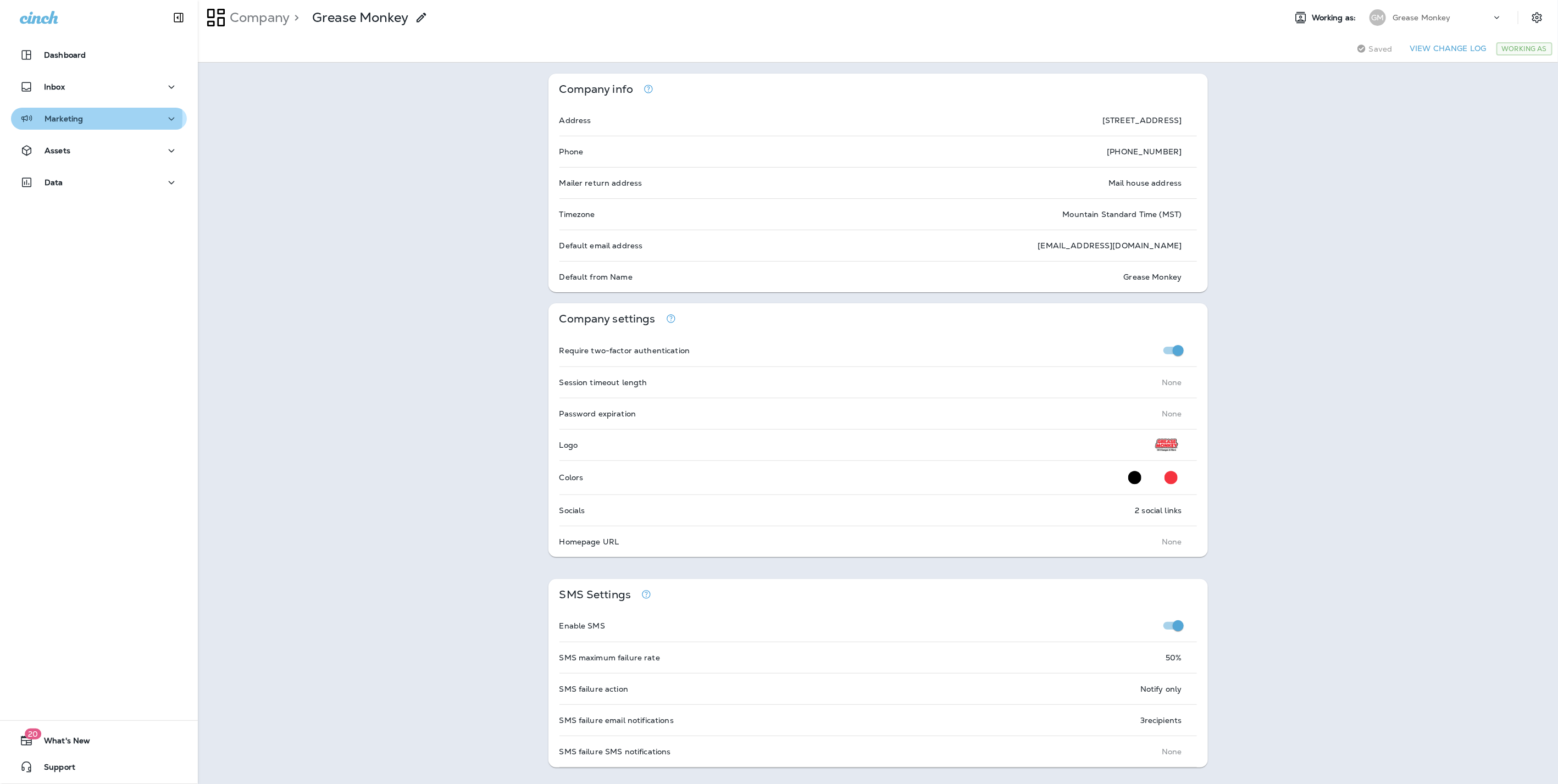
click at [77, 117] on p "Marketing" at bounding box center [63, 118] width 38 height 9
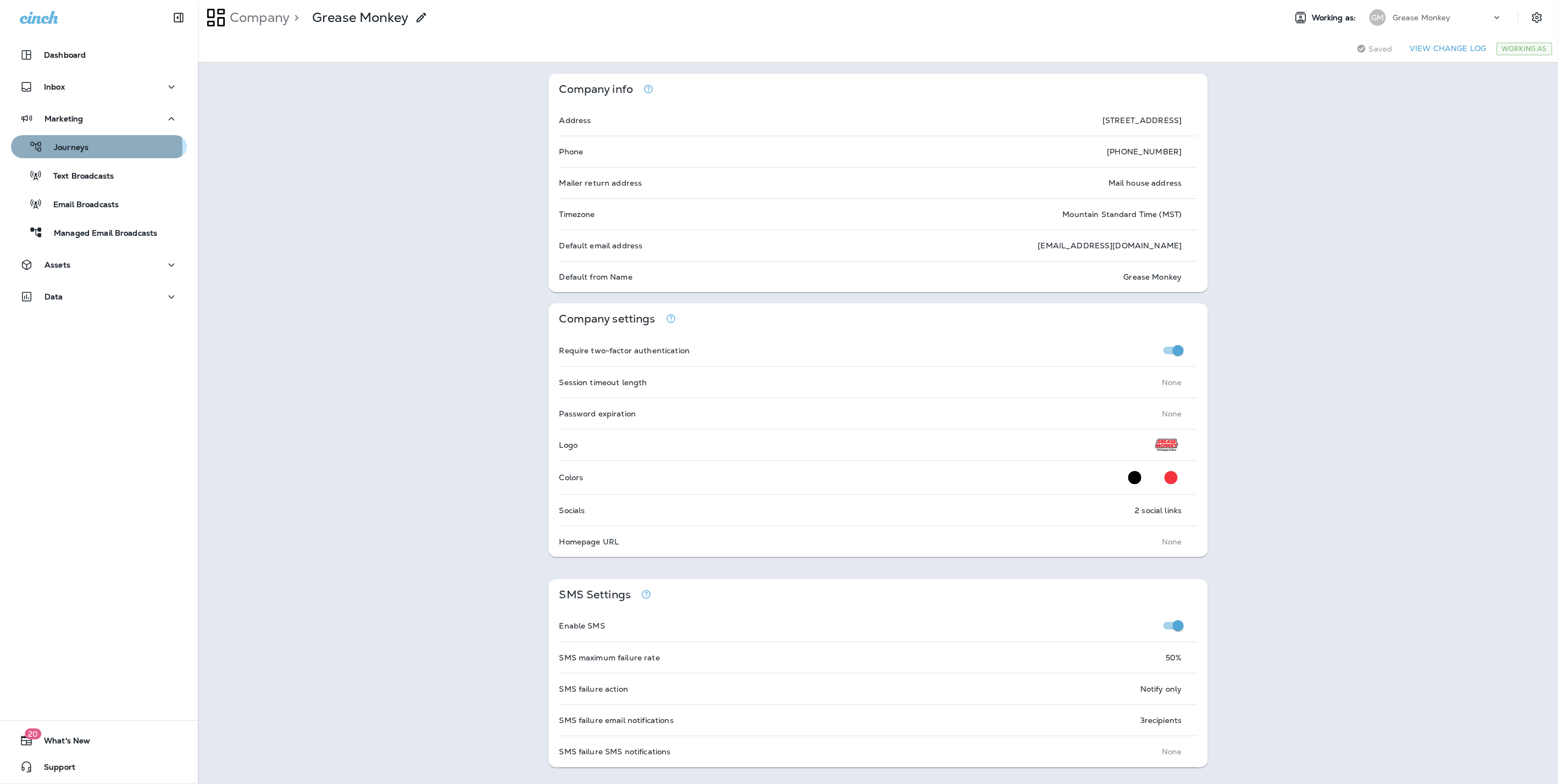
click at [86, 147] on p "Journeys" at bounding box center [65, 148] width 46 height 11
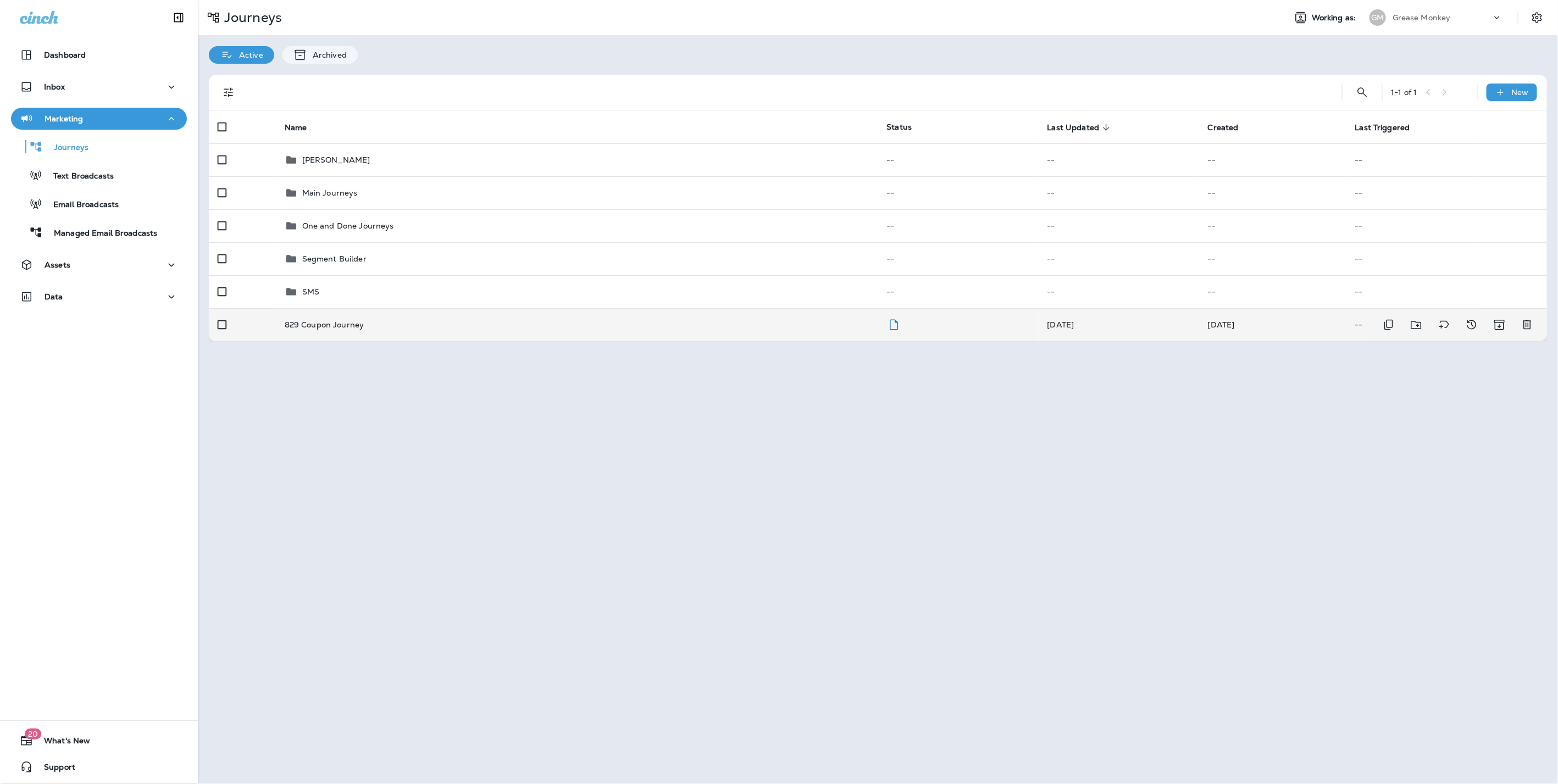
click at [300, 316] on td "829 Coupon Journey" at bounding box center [577, 325] width 602 height 33
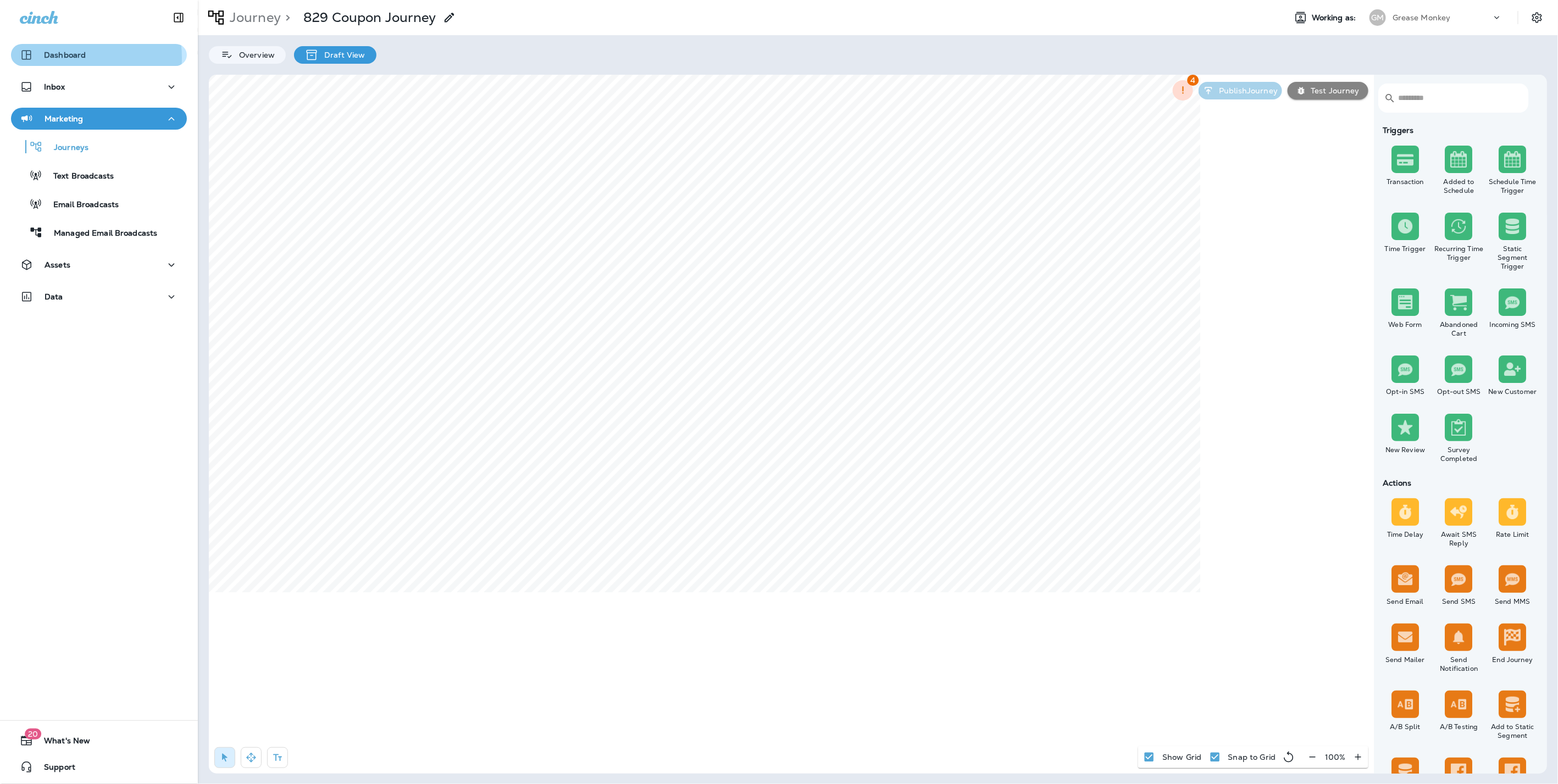
click at [57, 58] on p "Dashboard" at bounding box center [64, 54] width 42 height 9
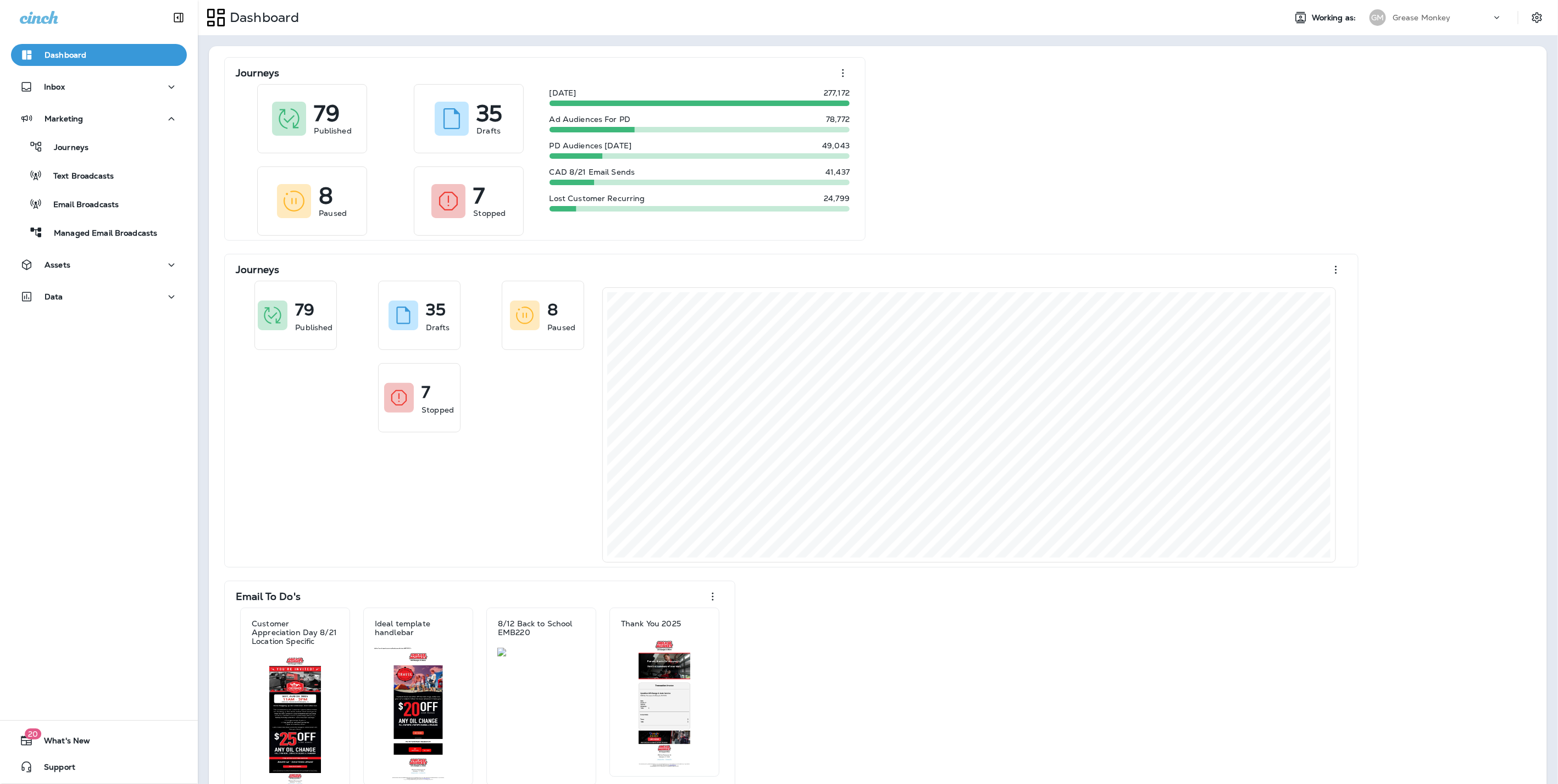
click at [1372, 9] on div "GM" at bounding box center [1377, 17] width 30 height 17
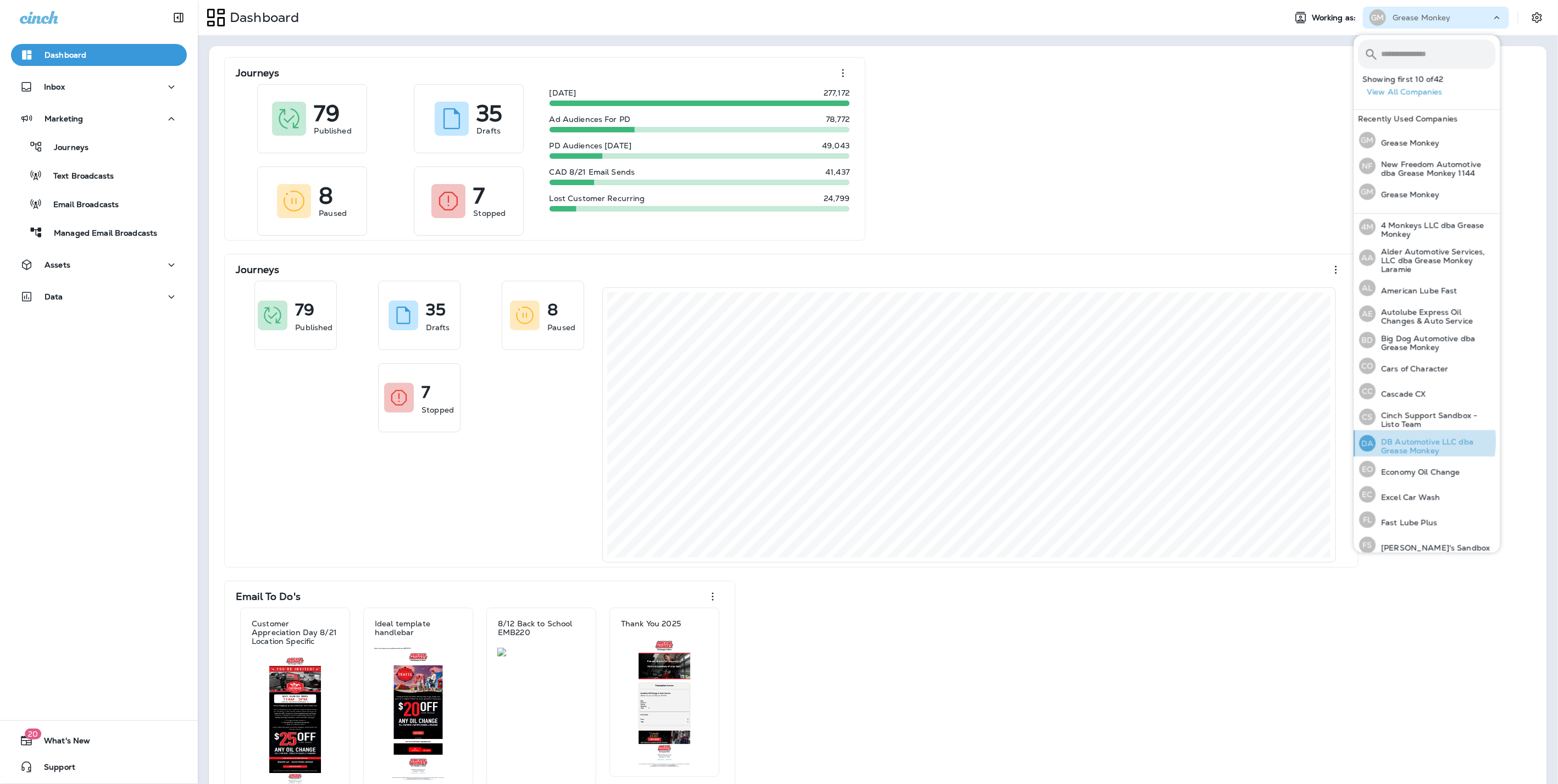
click at [1396, 440] on p "DB Automotive LLC dba Grease Monkey" at bounding box center [1436, 446] width 120 height 18
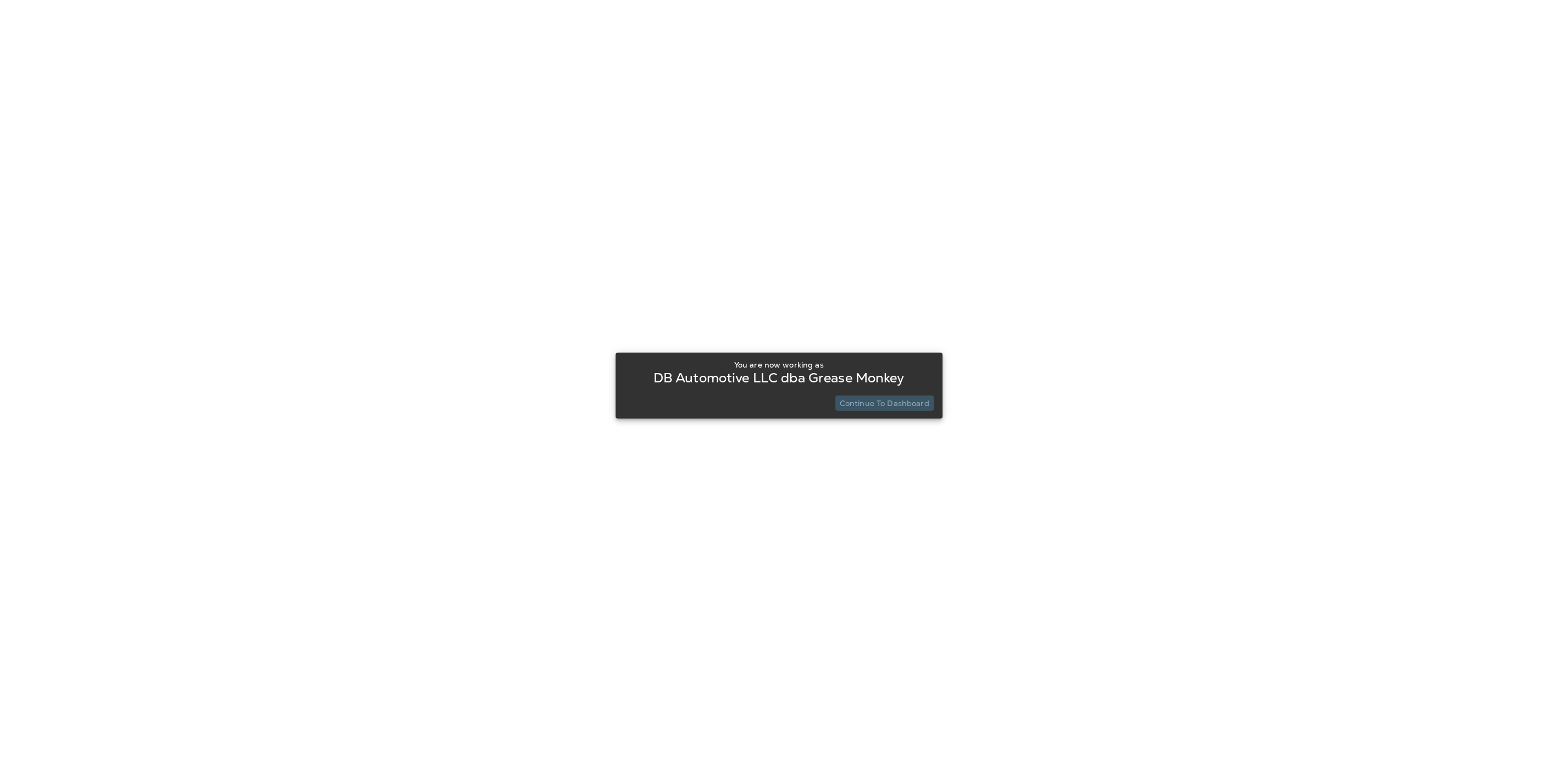
click at [918, 401] on p "Continue to Dashboard" at bounding box center [884, 403] width 89 height 9
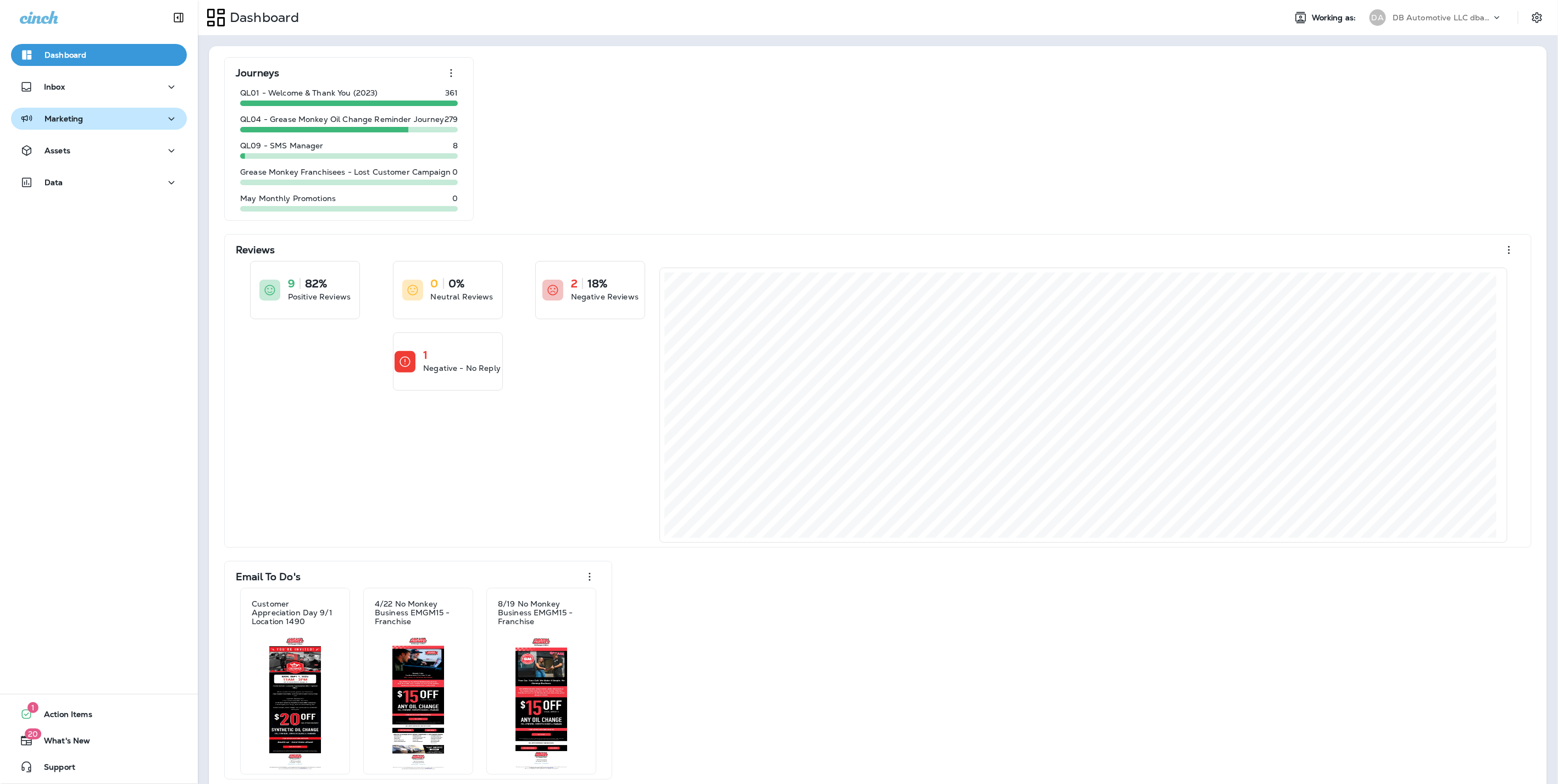
click at [85, 128] on button "Marketing" at bounding box center [99, 118] width 176 height 22
drag, startPoint x: 90, startPoint y: 204, endPoint x: 109, endPoint y: 208, distance: 19.4
click at [91, 203] on p "Email Broadcasts" at bounding box center [80, 205] width 76 height 11
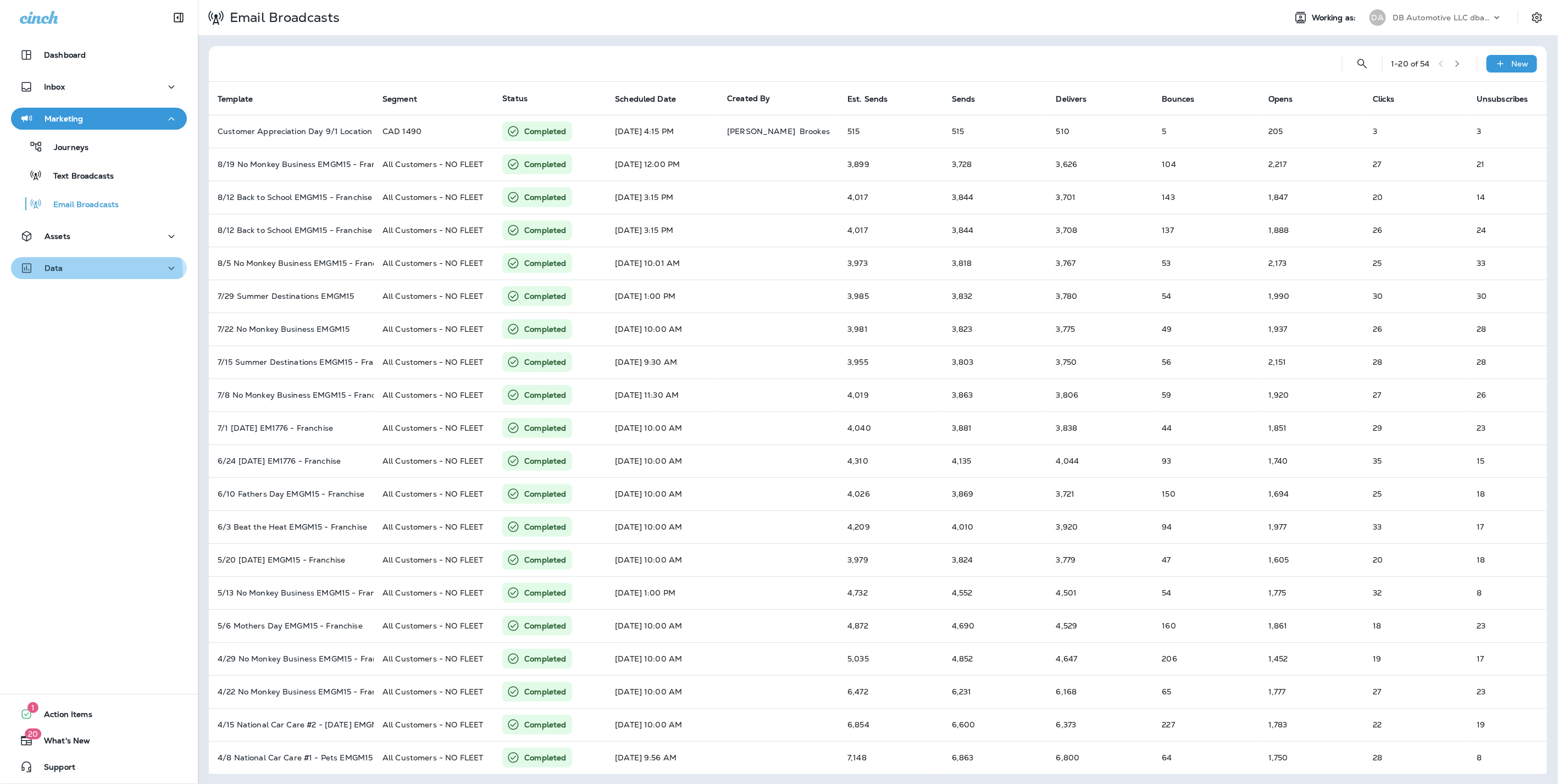
click at [70, 276] on button "Data" at bounding box center [99, 268] width 176 height 22
click at [81, 305] on button "Analytics" at bounding box center [99, 295] width 176 height 23
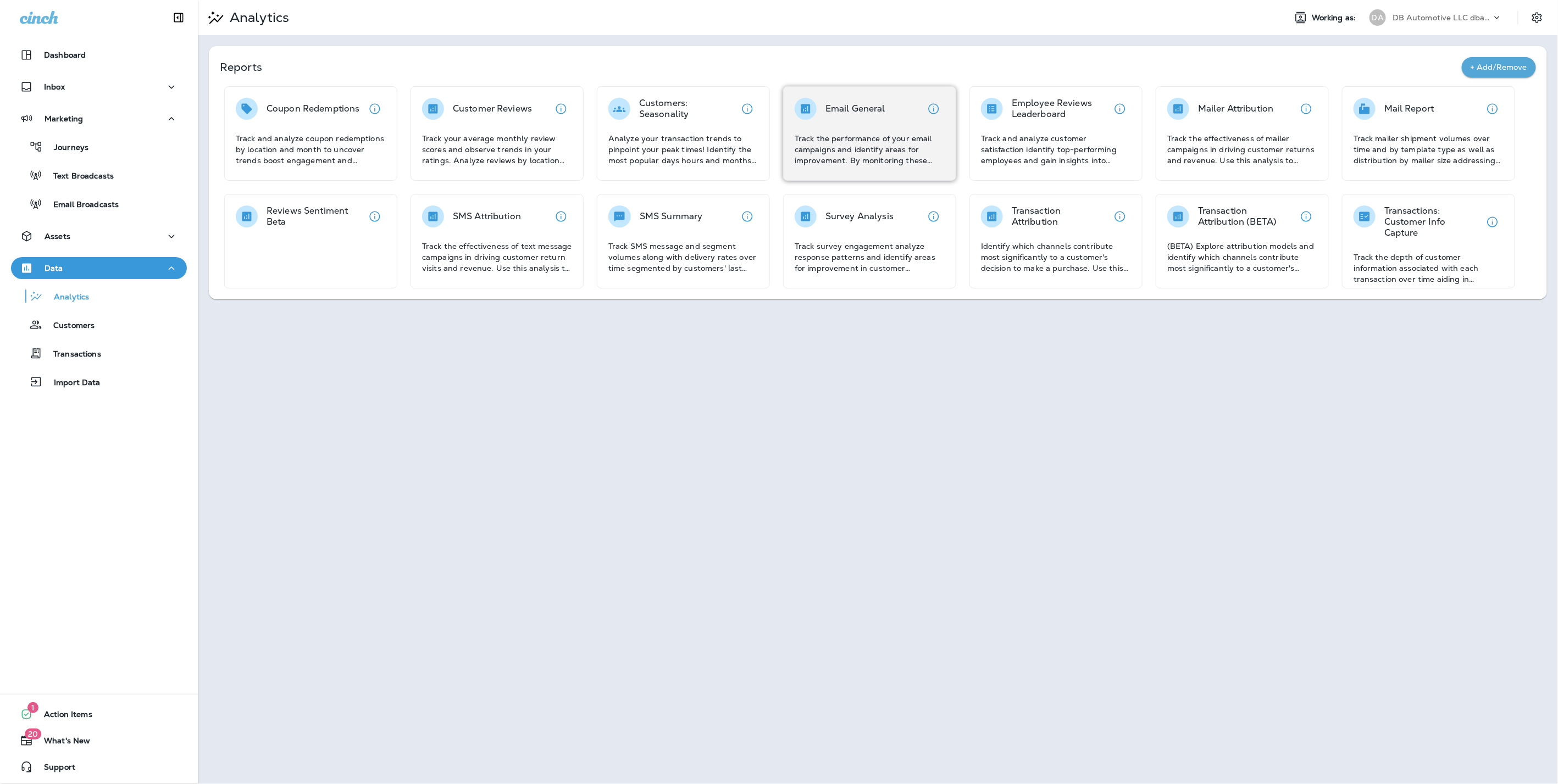
click at [851, 151] on p "Track the performance of your email campaigns and identify areas for improvemen…" at bounding box center [869, 149] width 150 height 33
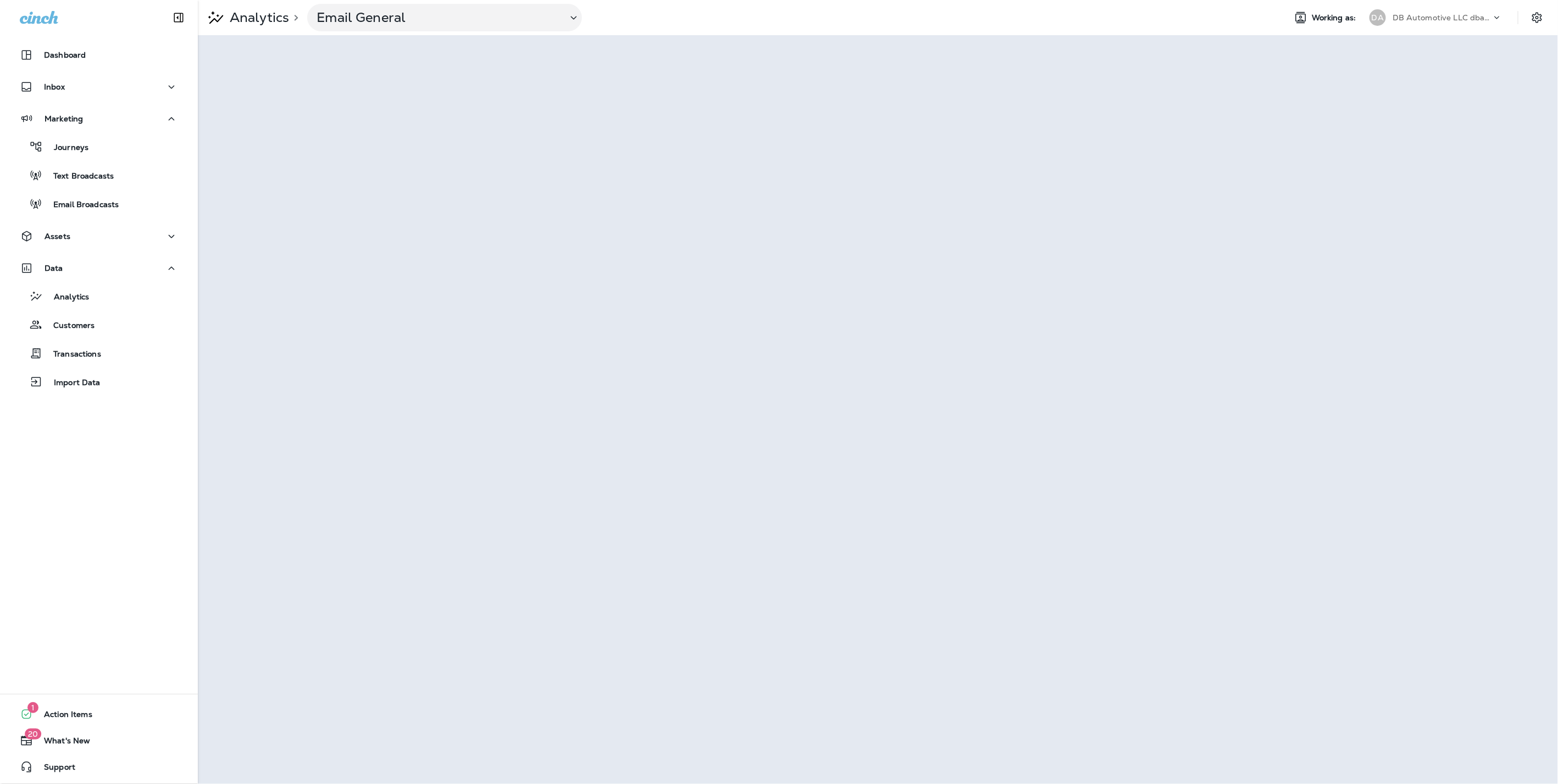
click at [1483, 7] on div "DA DB Automotive LLC dba Grease Monkey" at bounding box center [1436, 17] width 146 height 22
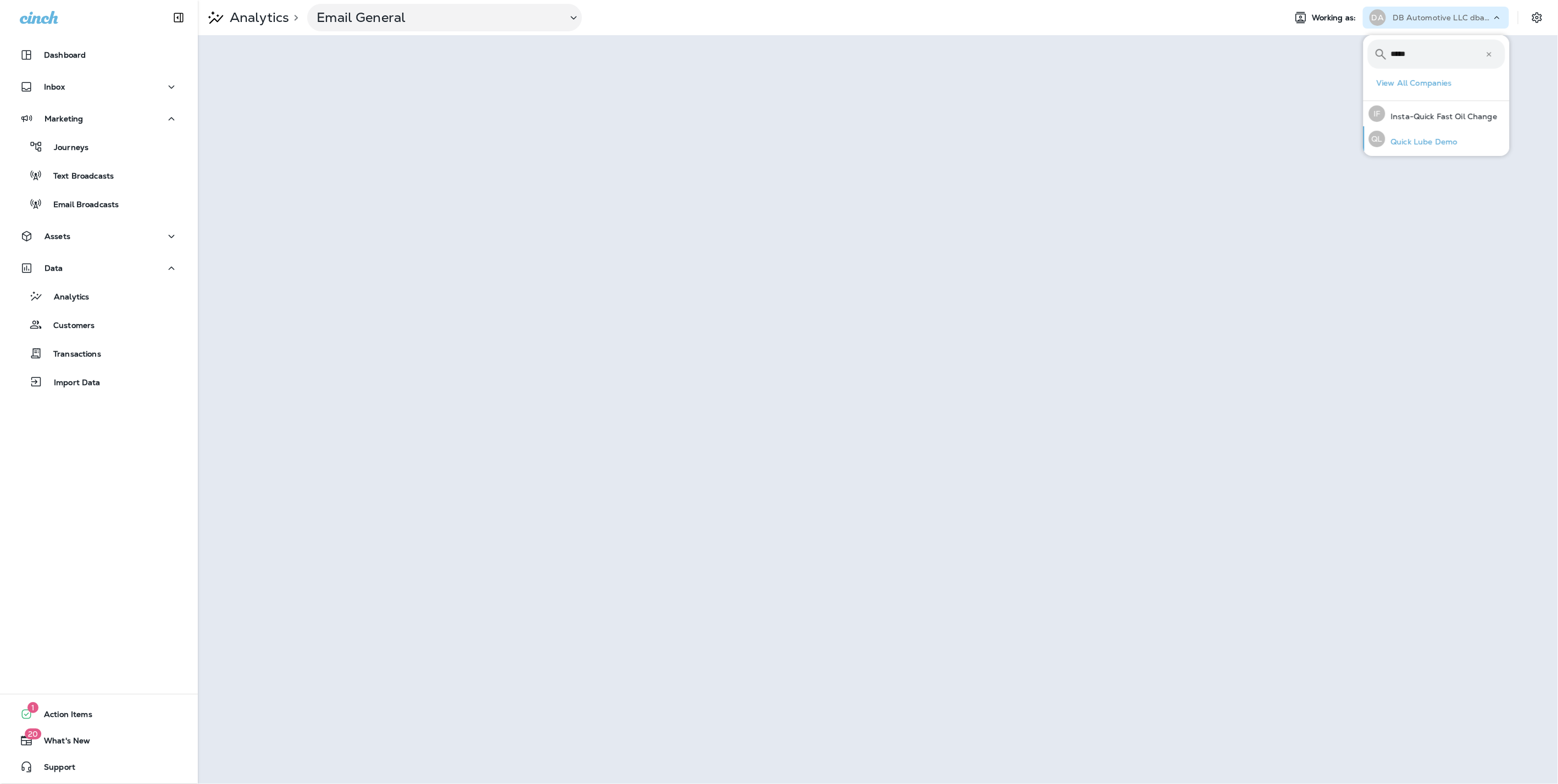
type input "*****"
click at [1409, 138] on p "Quick Lube Demo" at bounding box center [1421, 141] width 72 height 9
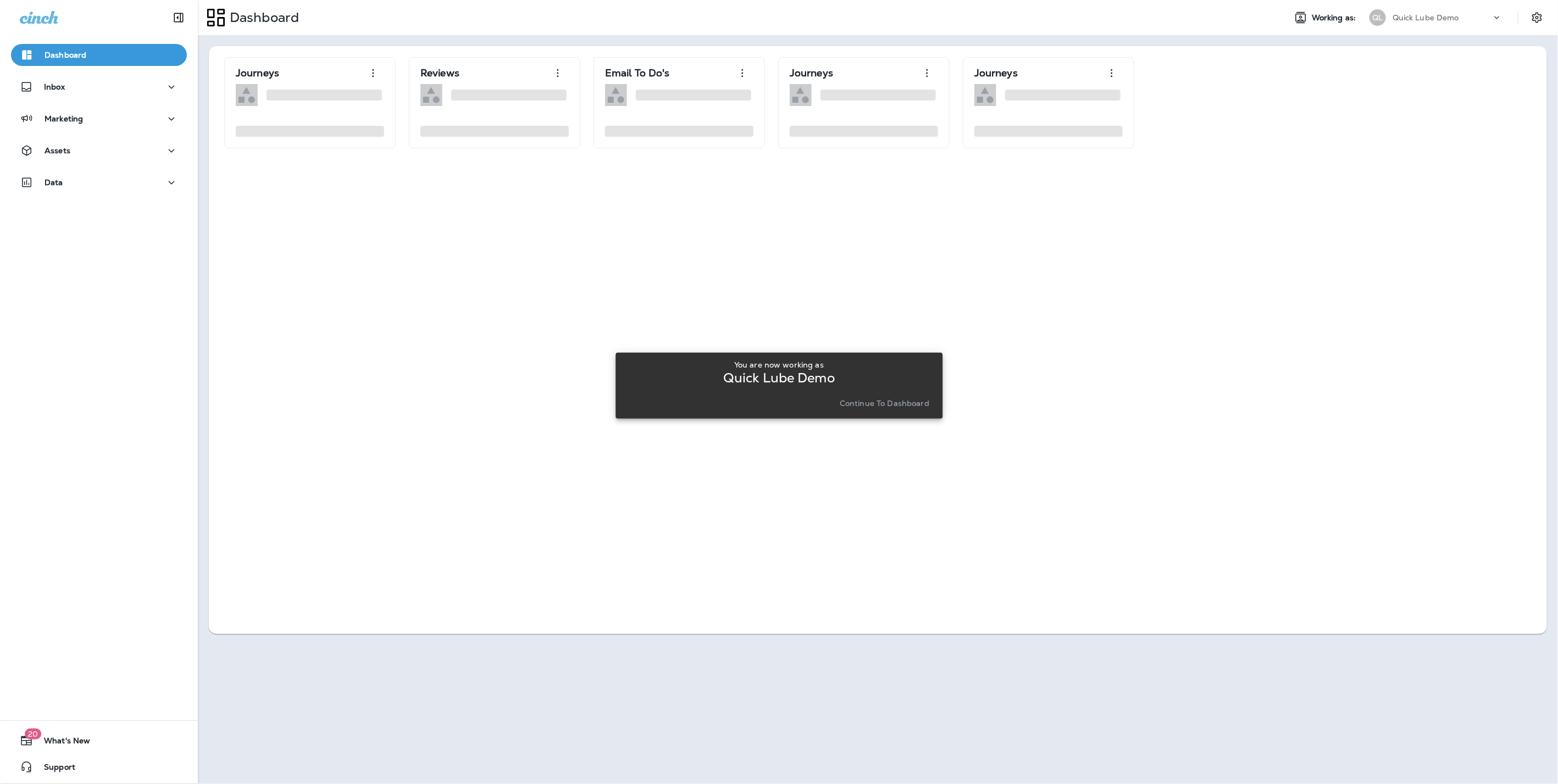
click at [876, 399] on p "Continue to Dashboard" at bounding box center [884, 403] width 89 height 9
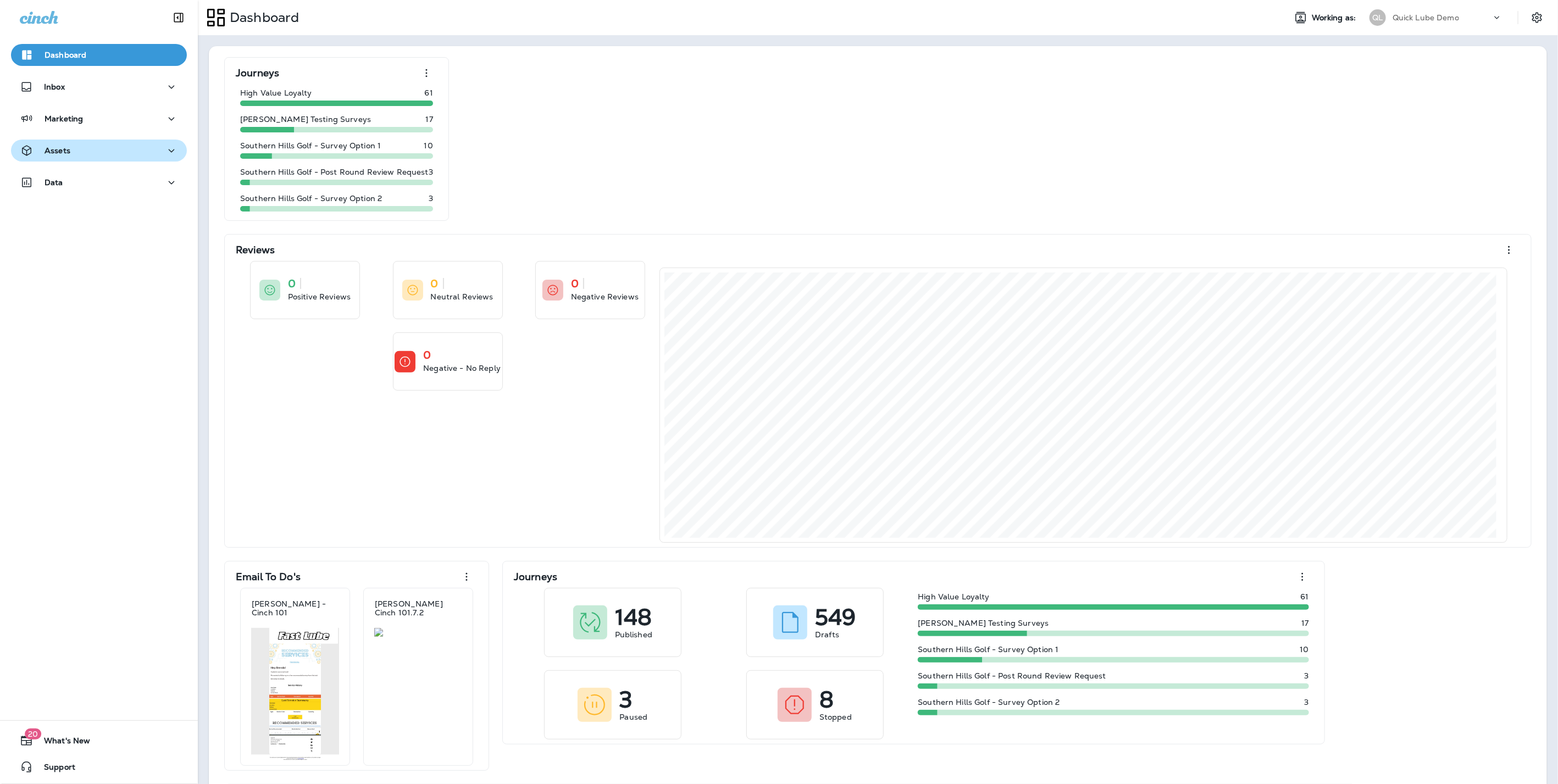
click at [74, 151] on div "Assets" at bounding box center [99, 151] width 158 height 14
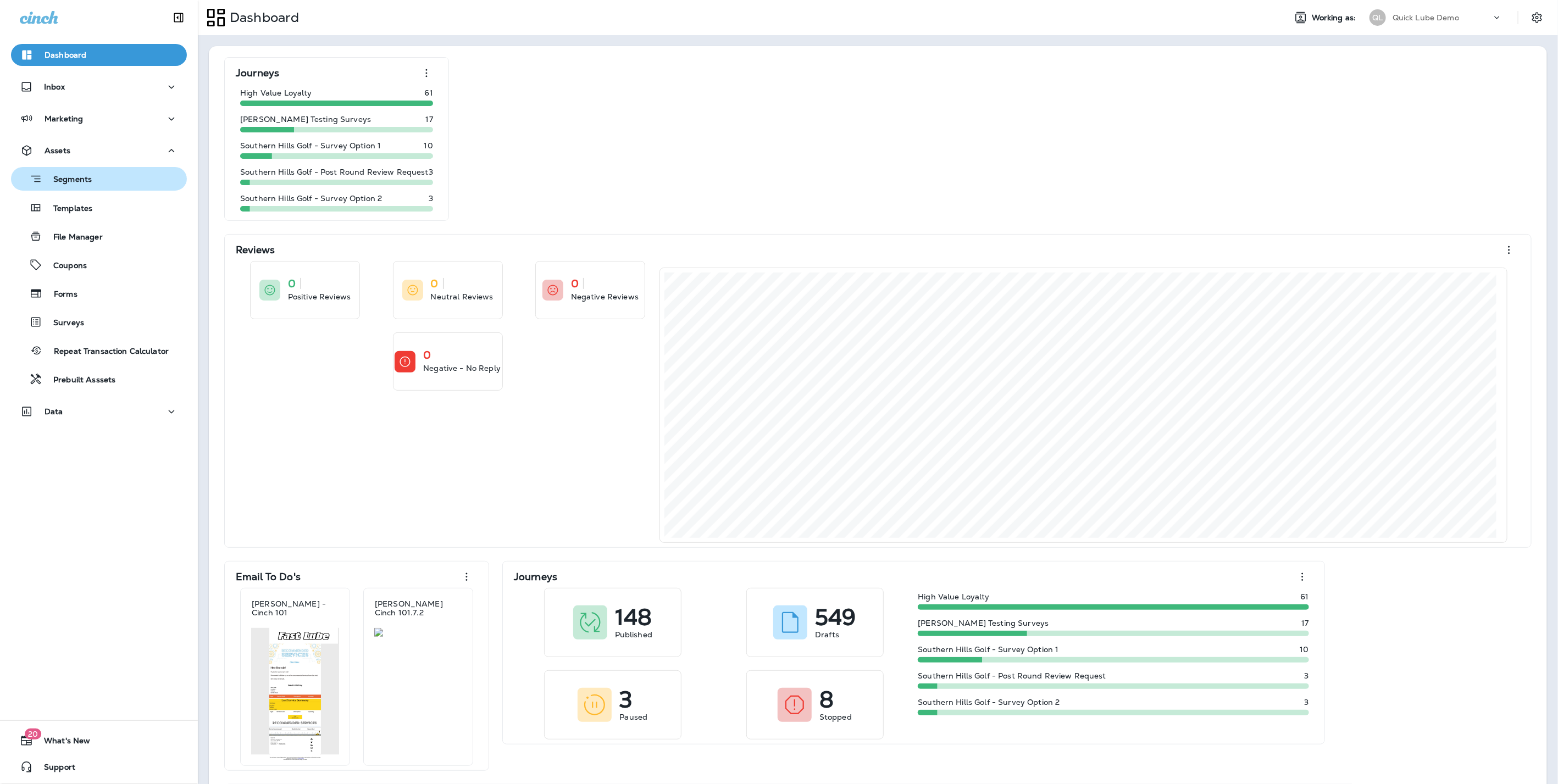
click at [73, 183] on p "Segments" at bounding box center [67, 180] width 50 height 11
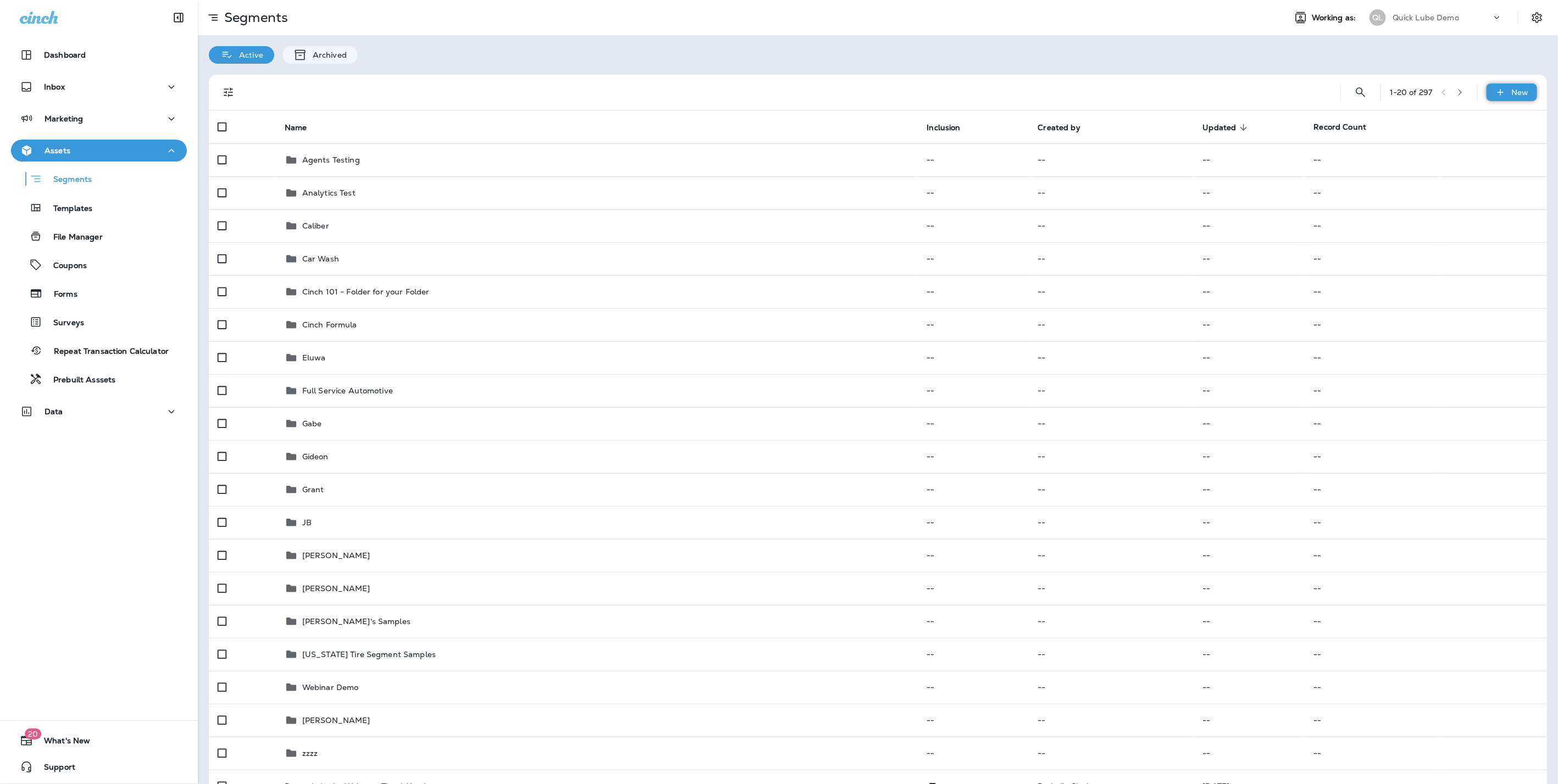
click at [1497, 93] on icon at bounding box center [1500, 92] width 11 height 11
click at [1454, 138] on button "Custom Segment" at bounding box center [1473, 145] width 110 height 26
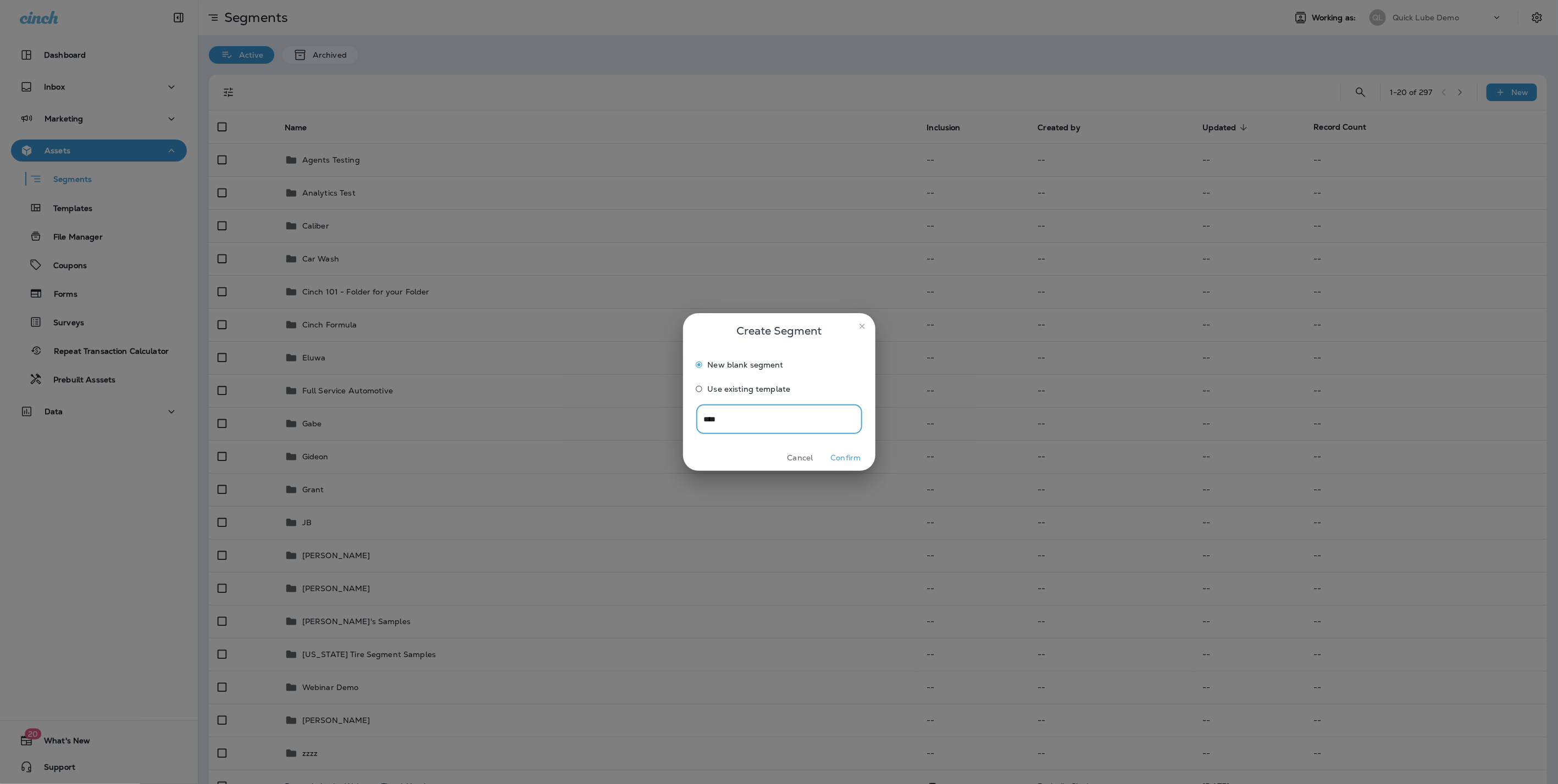
type input "****"
click at [844, 453] on button "Confirm" at bounding box center [846, 458] width 41 height 17
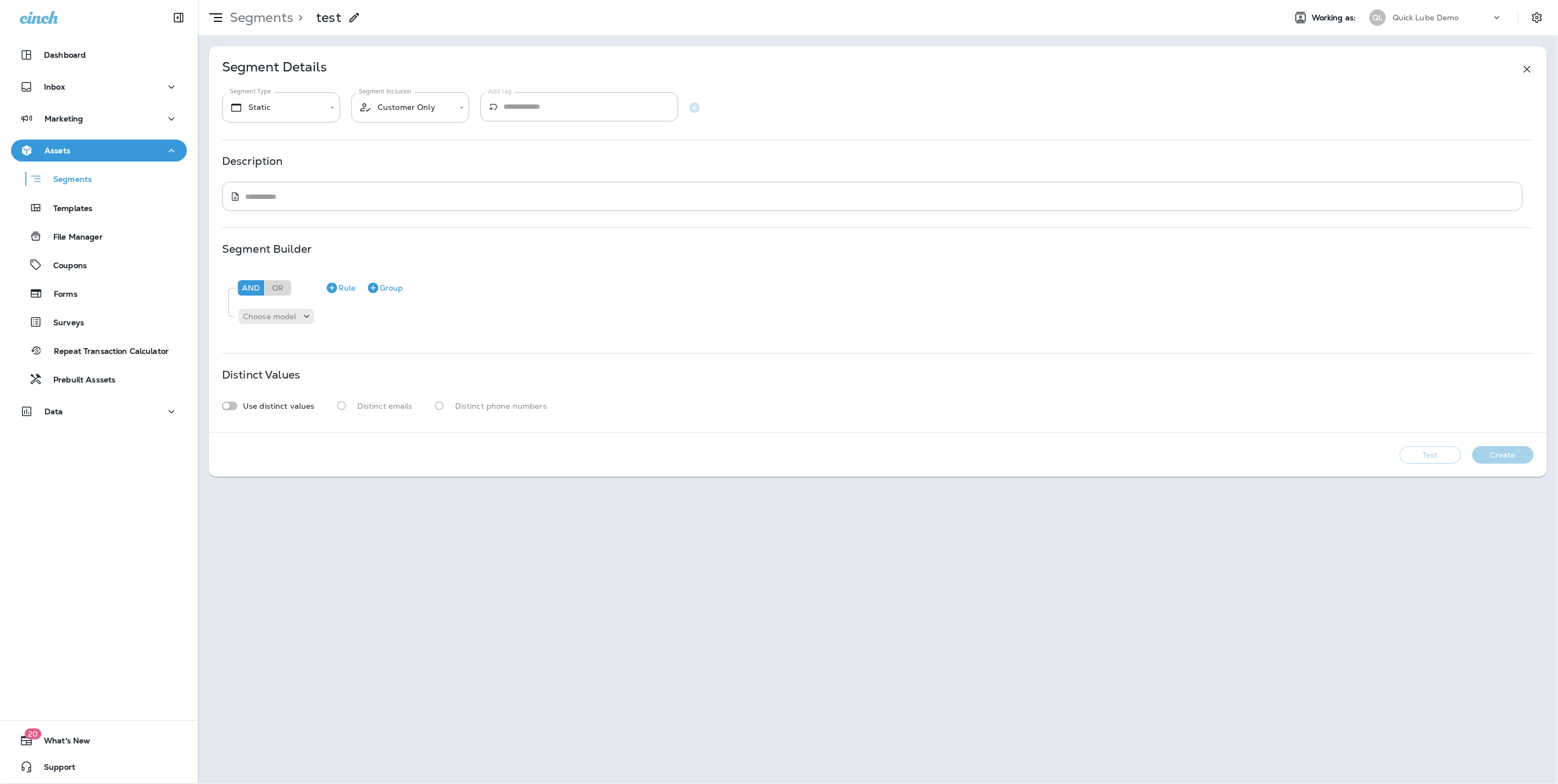
click at [1524, 63] on icon at bounding box center [1527, 69] width 13 height 13
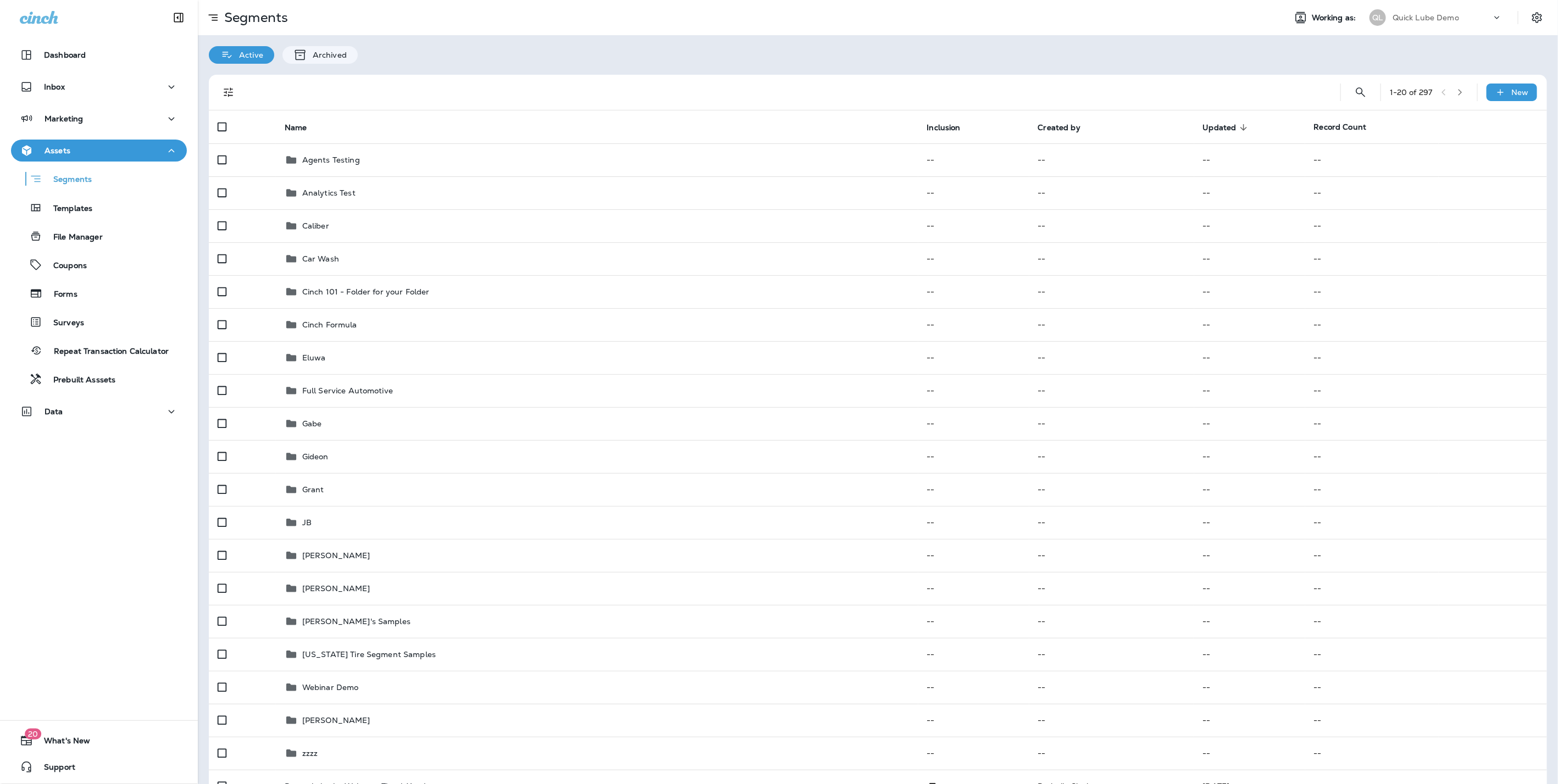
click at [1395, 14] on p "Quick Lube Demo" at bounding box center [1425, 17] width 67 height 9
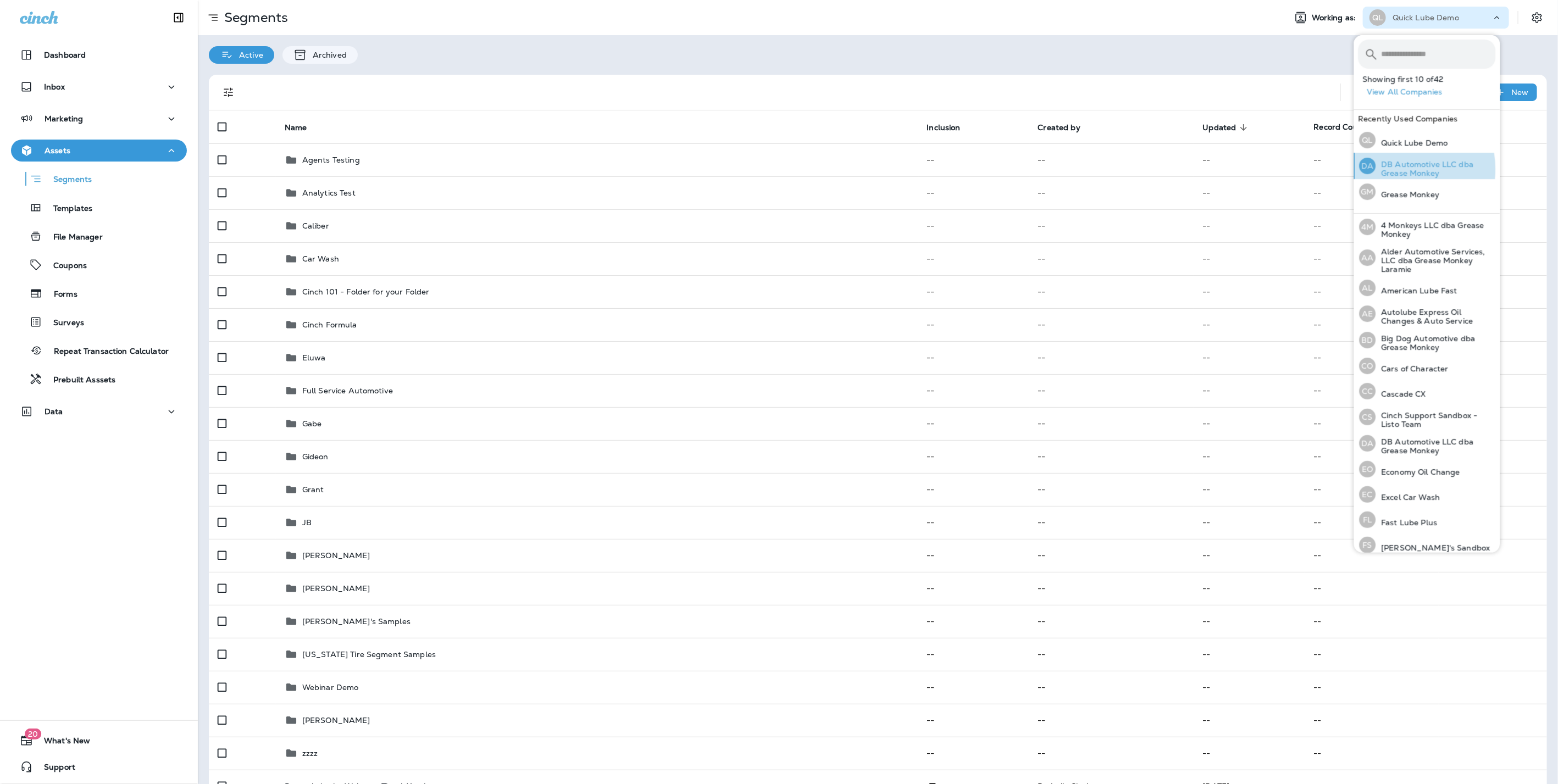
click at [1387, 169] on p "DB Automotive LLC dba Grease Monkey" at bounding box center [1436, 169] width 120 height 18
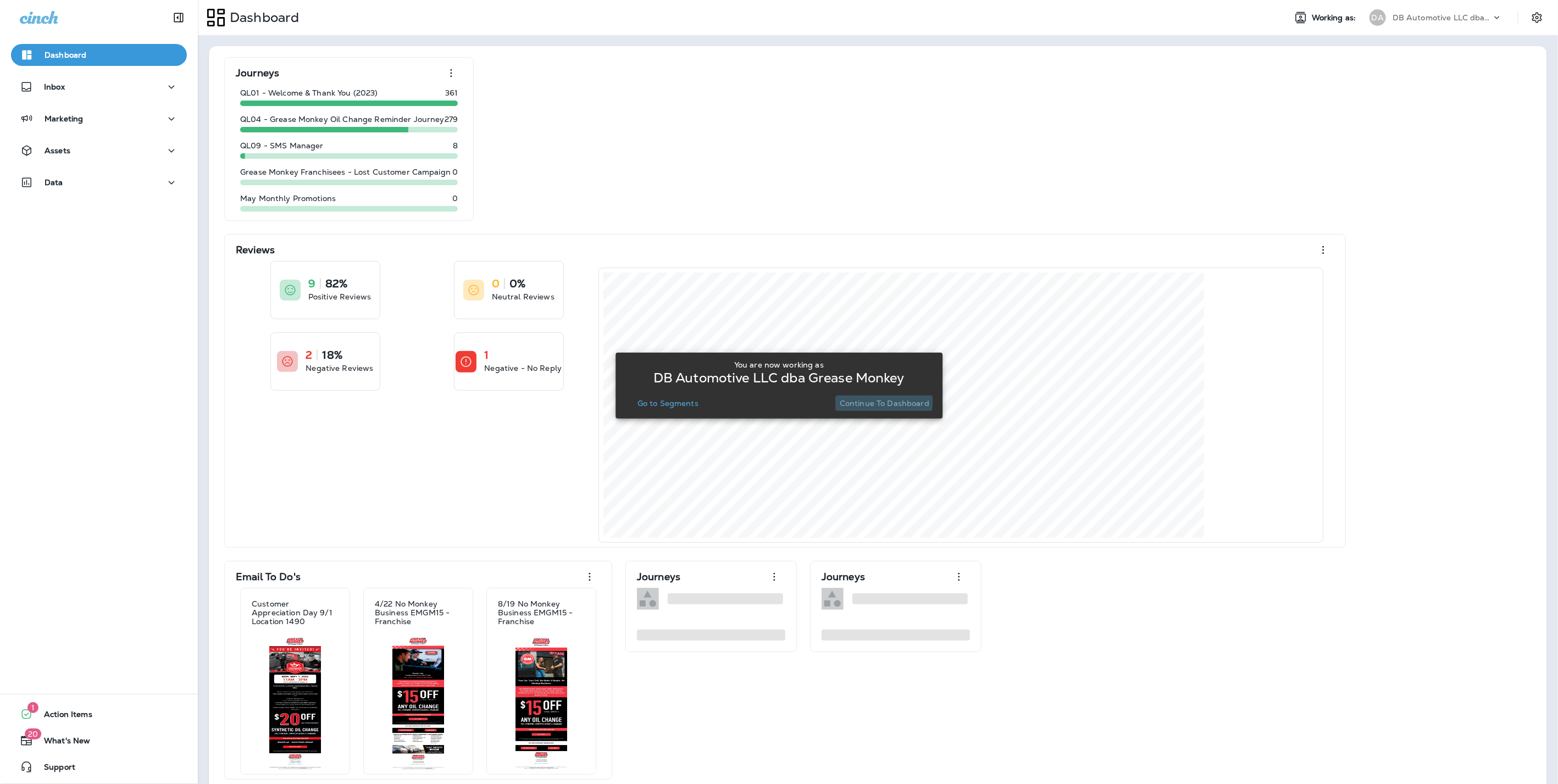
click at [878, 401] on p "Continue to Dashboard" at bounding box center [884, 403] width 89 height 9
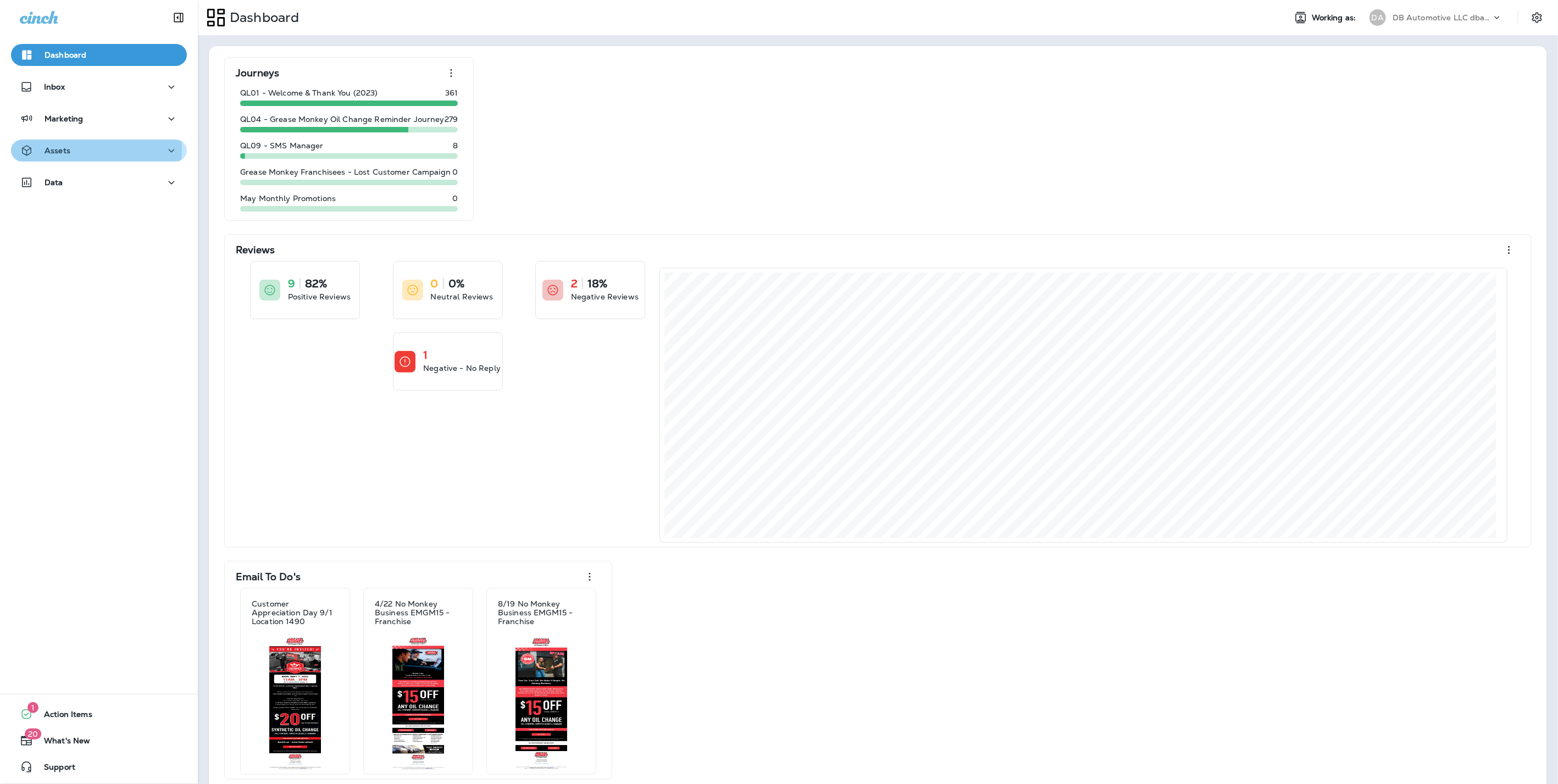
click at [69, 150] on p "Assets" at bounding box center [57, 150] width 26 height 9
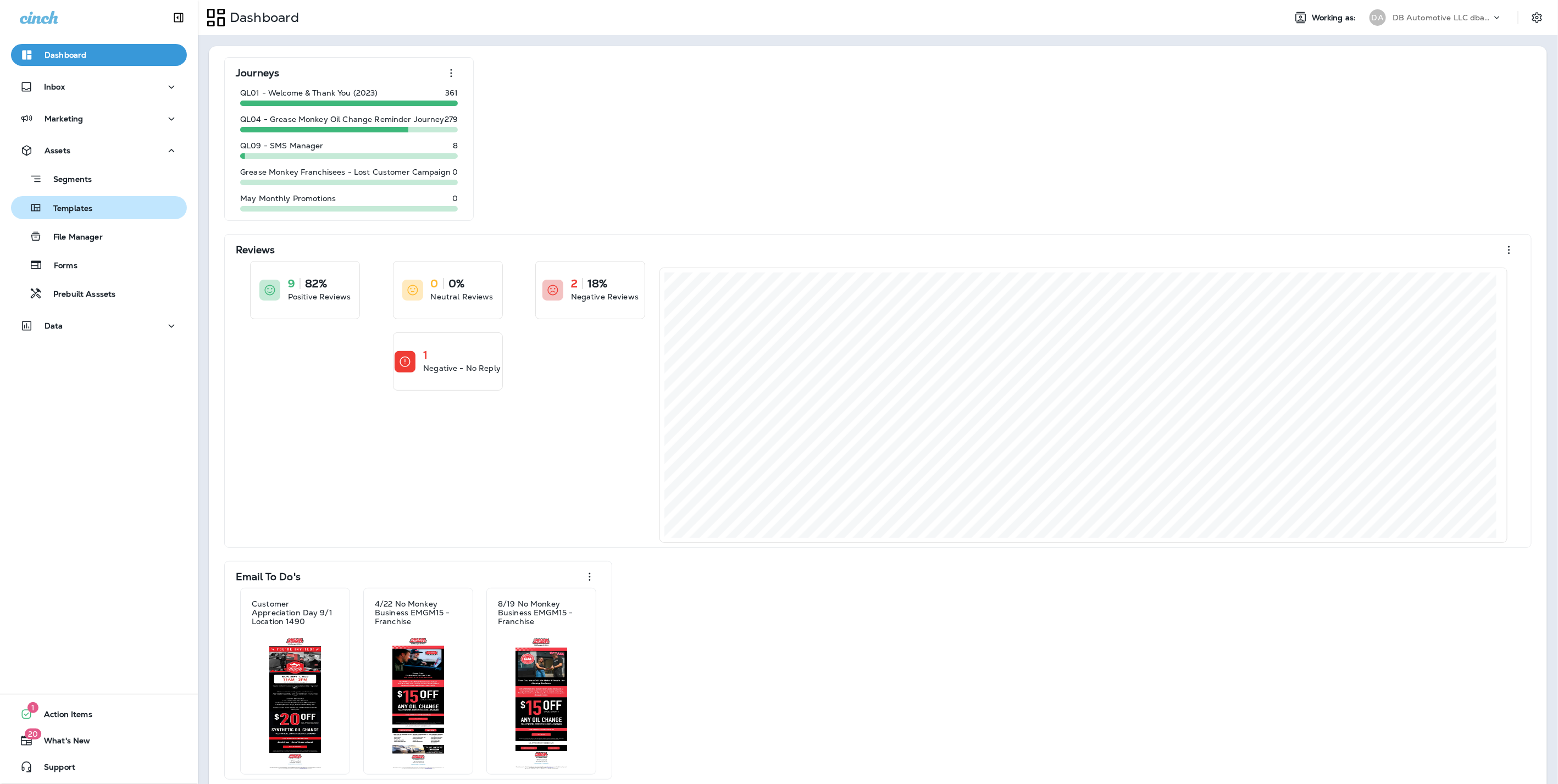
click at [67, 210] on p "Templates" at bounding box center [67, 209] width 50 height 11
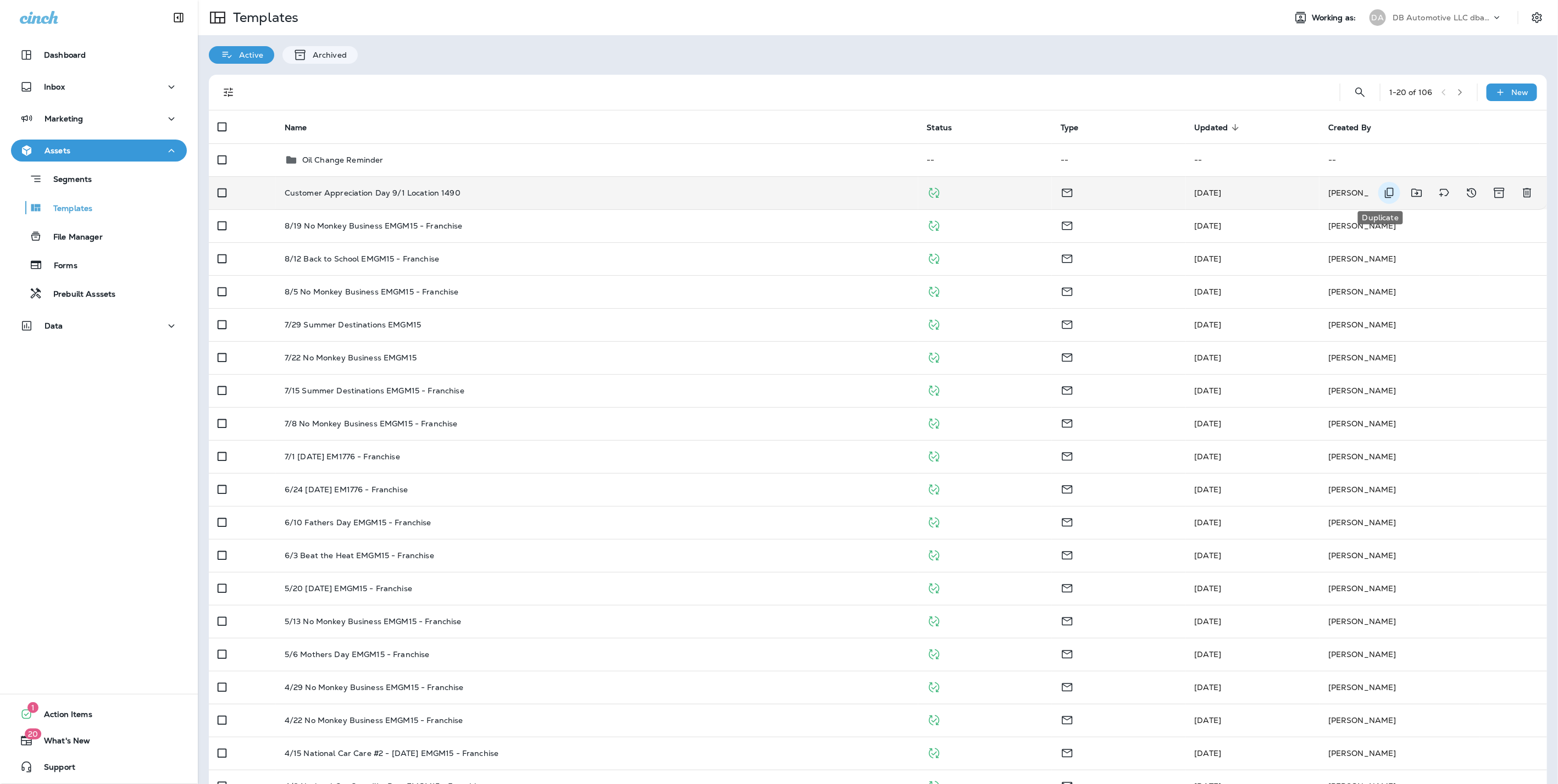
click at [1383, 191] on icon "Duplicate" at bounding box center [1389, 193] width 13 height 13
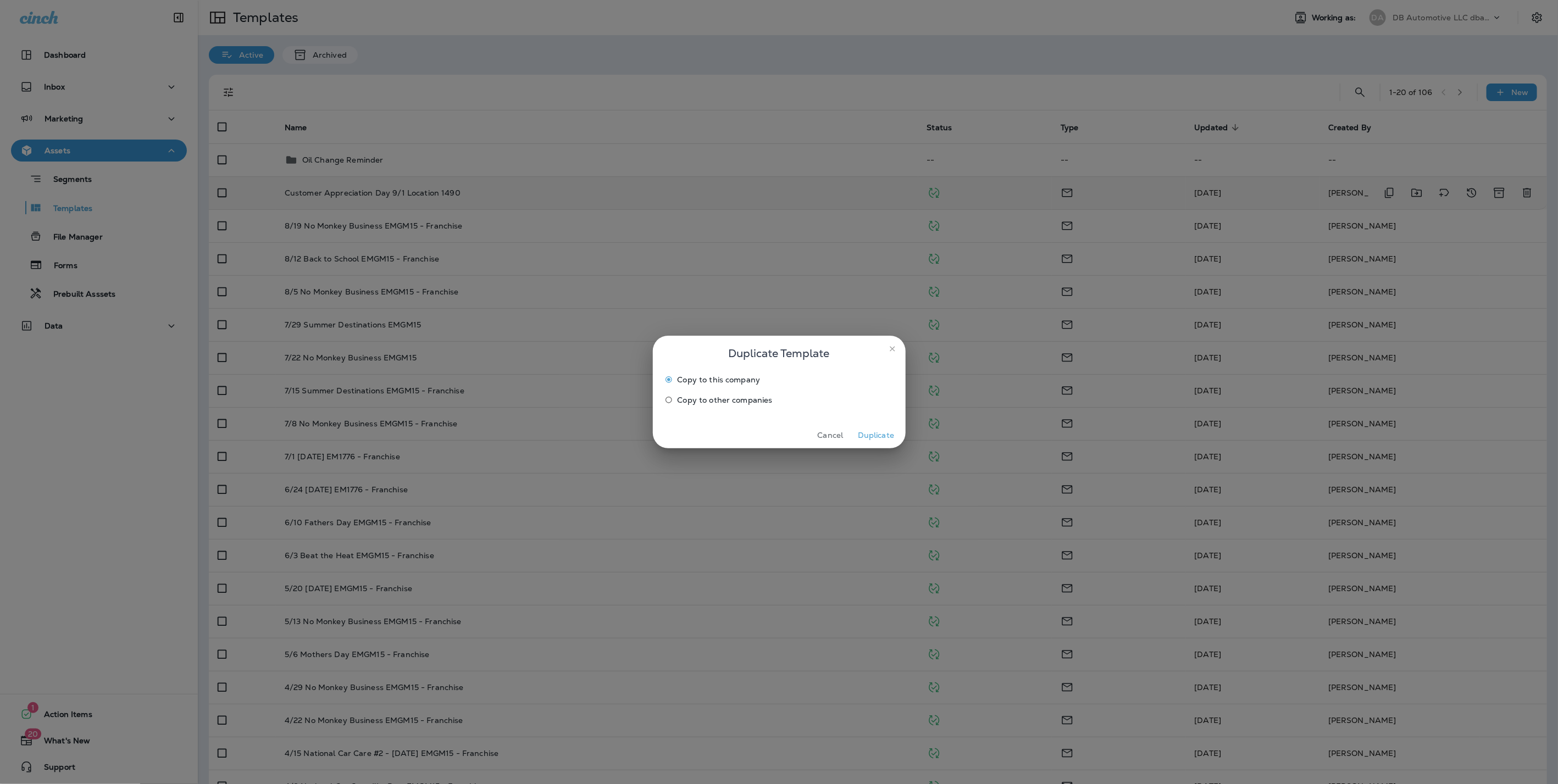
click at [878, 432] on button "Duplicate" at bounding box center [876, 436] width 41 height 17
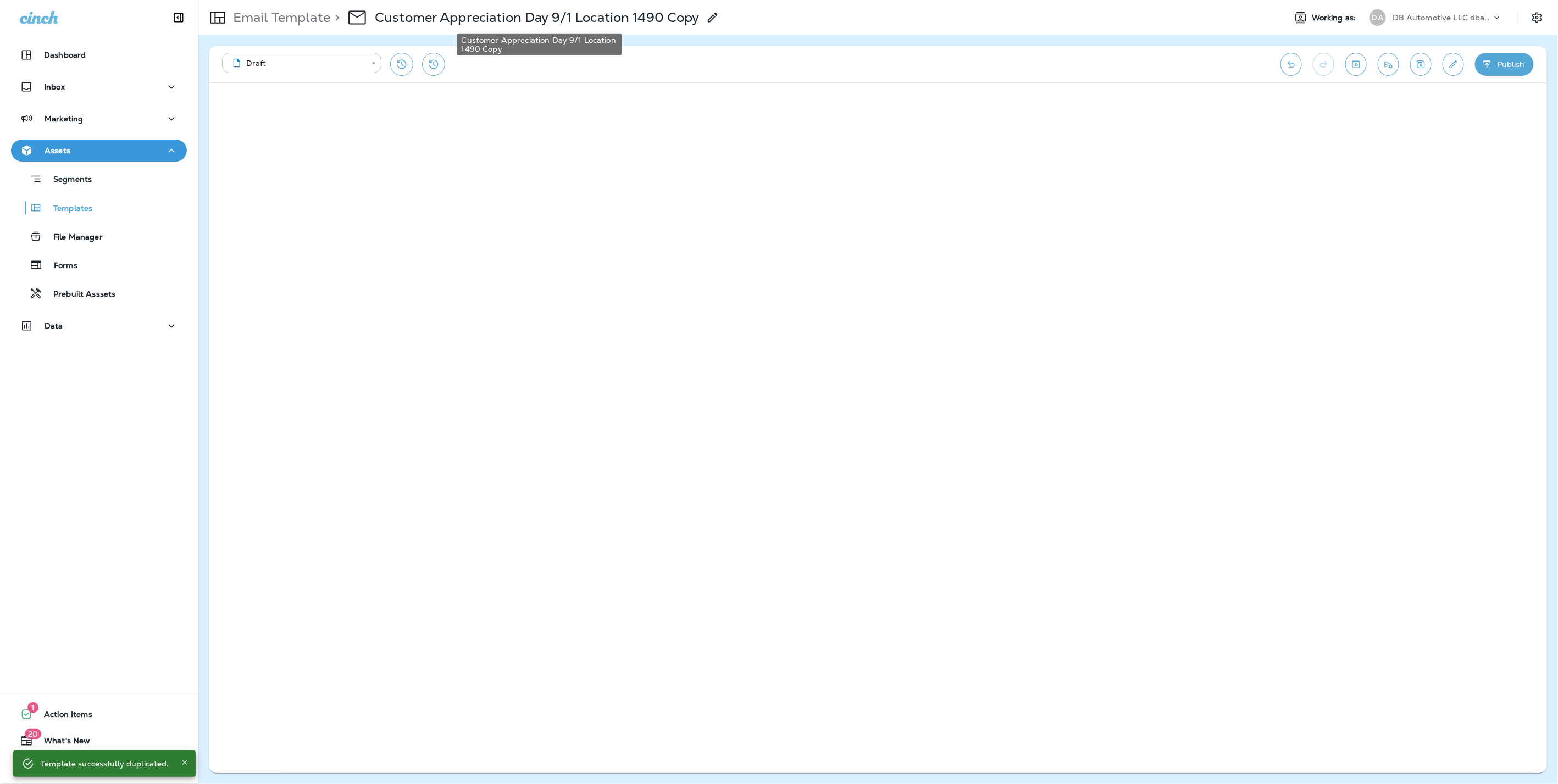
click at [689, 18] on p "Customer Appreciation Day 9/1 Location 1490 Copy" at bounding box center [537, 17] width 325 height 17
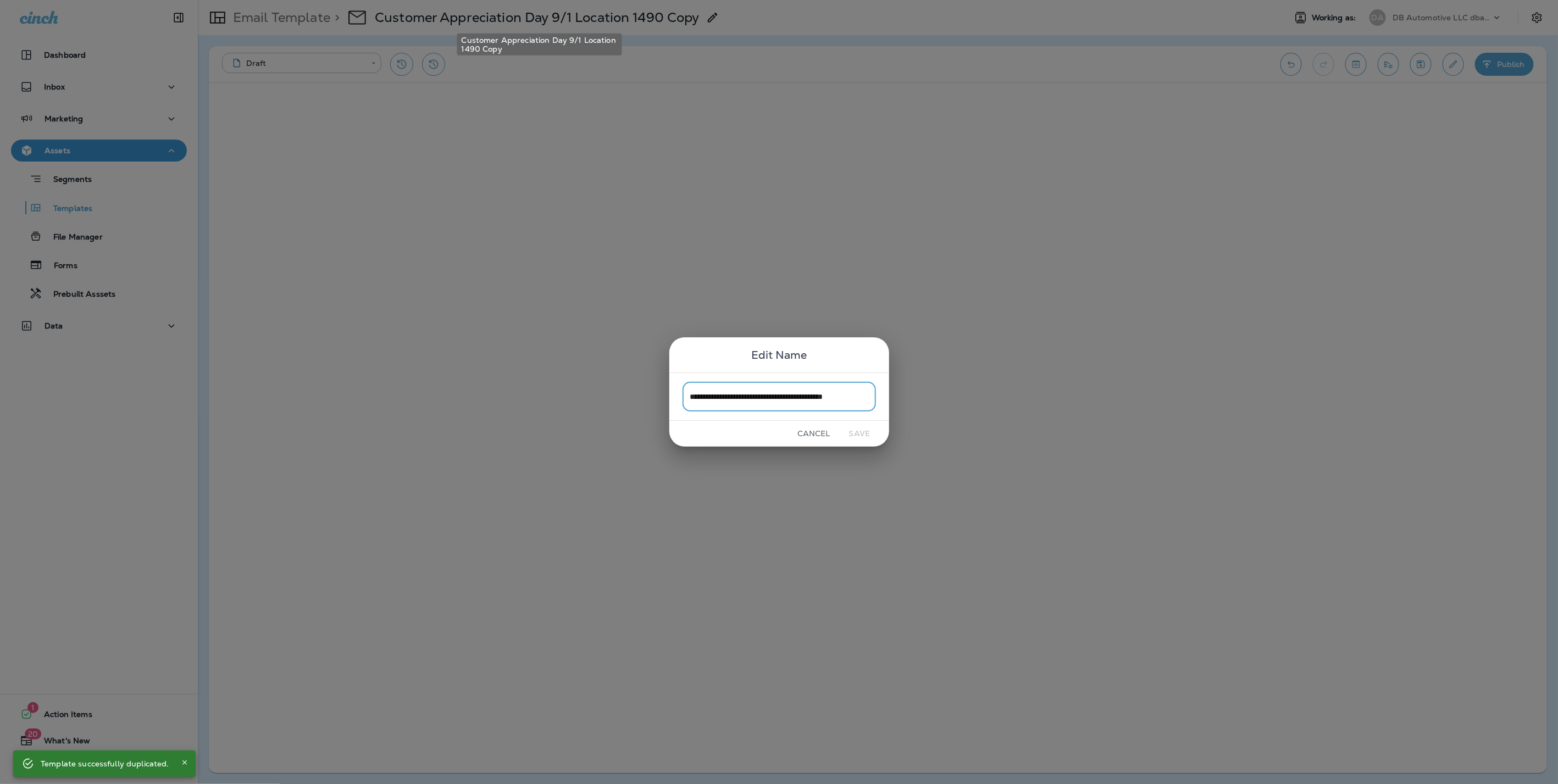
scroll to position [0, 15]
click at [849, 398] on input "**********" at bounding box center [779, 396] width 193 height 29
drag, startPoint x: 850, startPoint y: 398, endPoint x: 889, endPoint y: 395, distance: 39.1
click at [889, 395] on div "**********" at bounding box center [779, 396] width 220 height 48
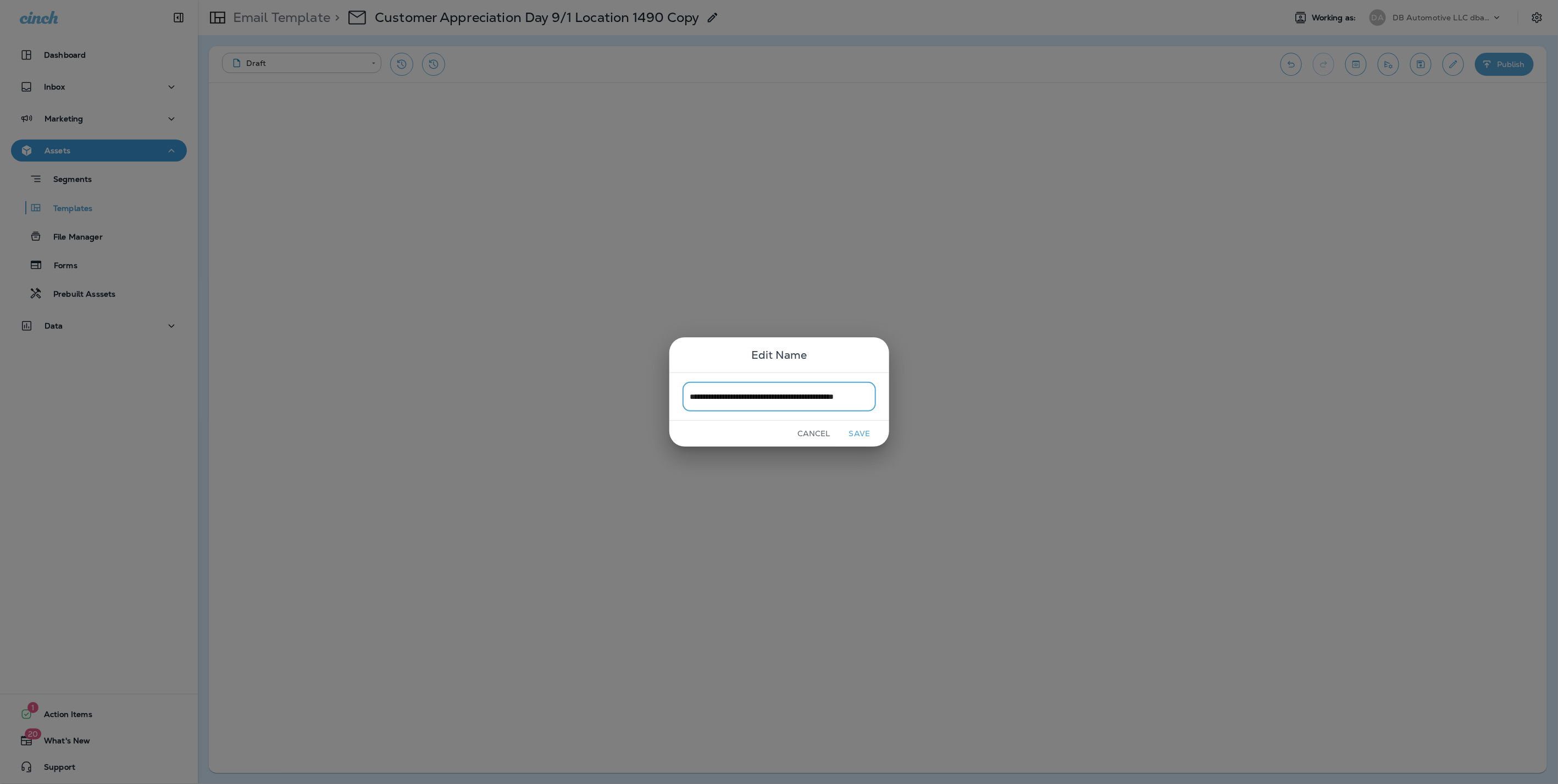
type input "**********"
click at [857, 436] on button "Save" at bounding box center [860, 434] width 41 height 17
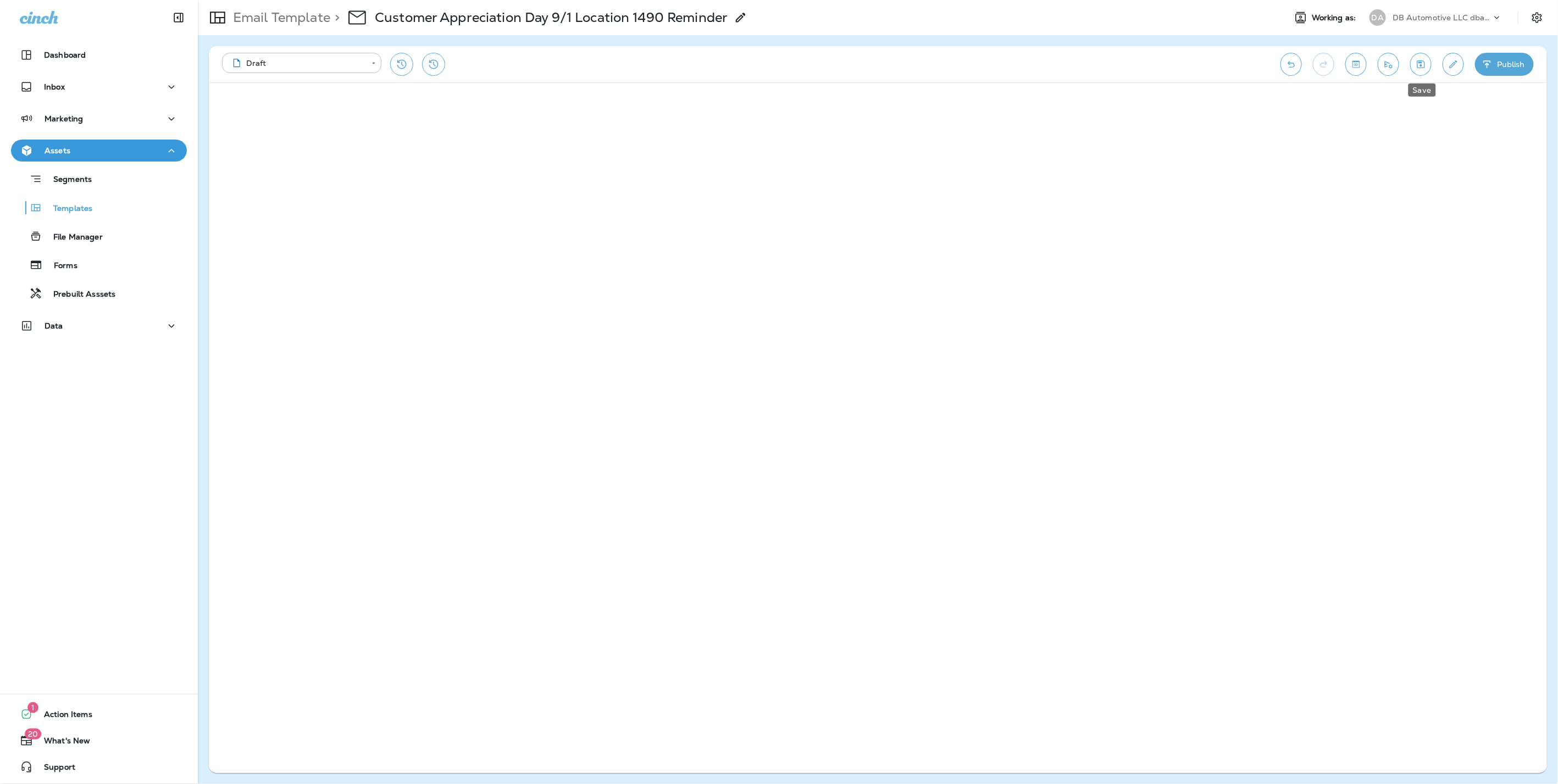
click at [1428, 61] on button "Save" at bounding box center [1420, 64] width 21 height 23
click at [66, 324] on div "Data" at bounding box center [99, 326] width 158 height 14
click at [71, 354] on p "Analytics" at bounding box center [66, 355] width 46 height 11
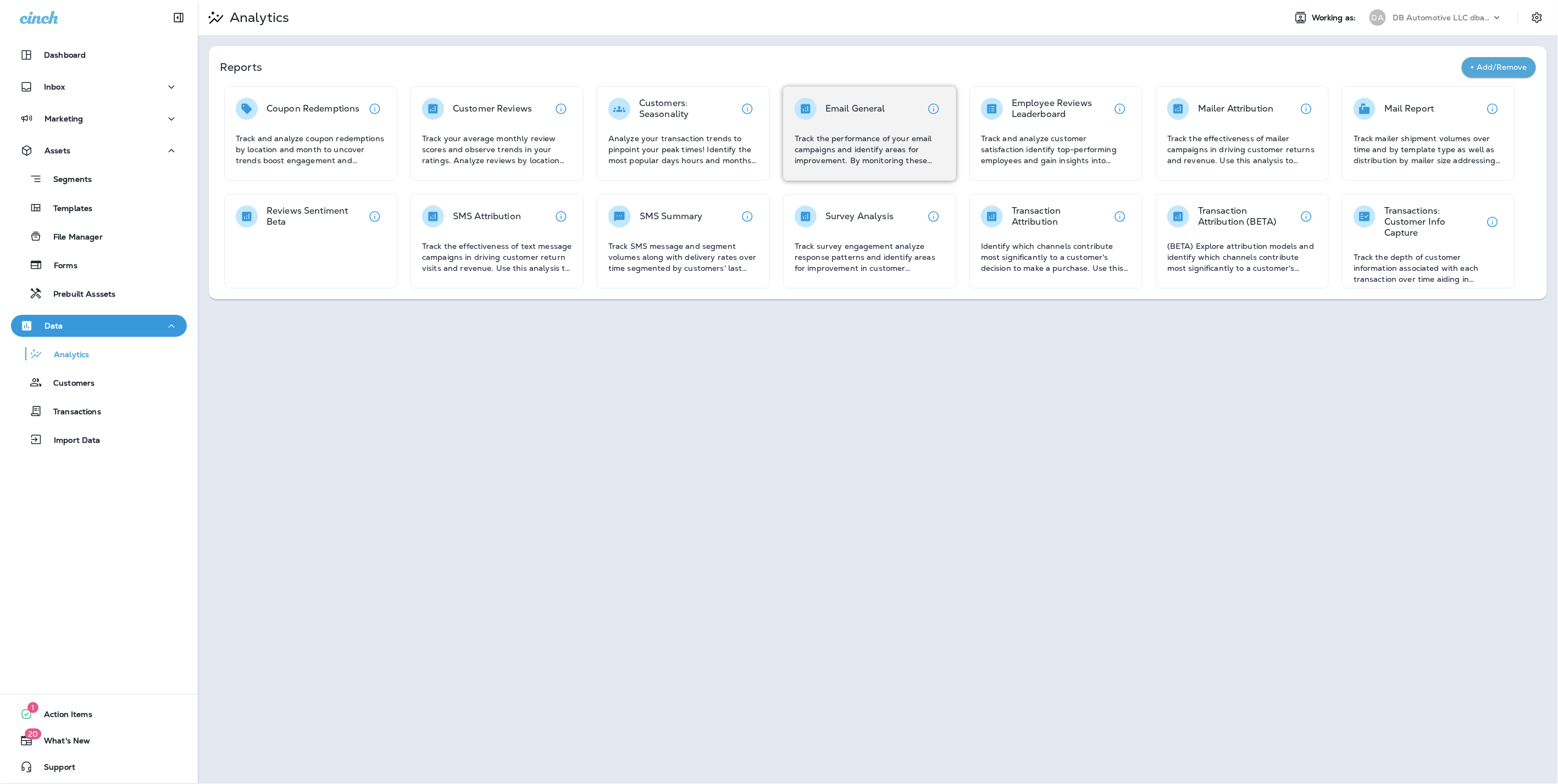
click at [891, 137] on p "Track the performance of your email campaigns and identify areas for improvemen…" at bounding box center [869, 149] width 150 height 33
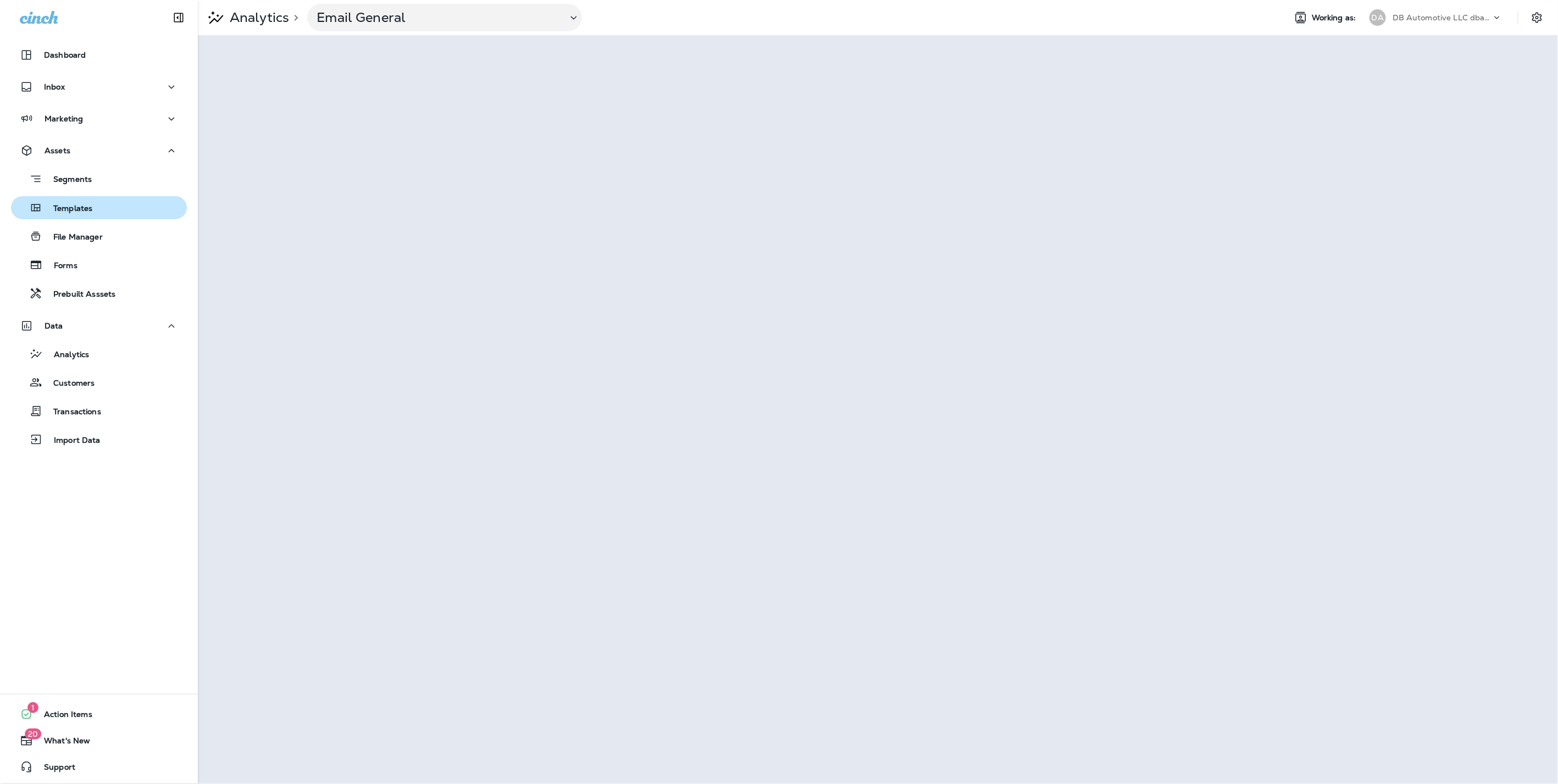
click at [78, 210] on p "Templates" at bounding box center [67, 209] width 50 height 11
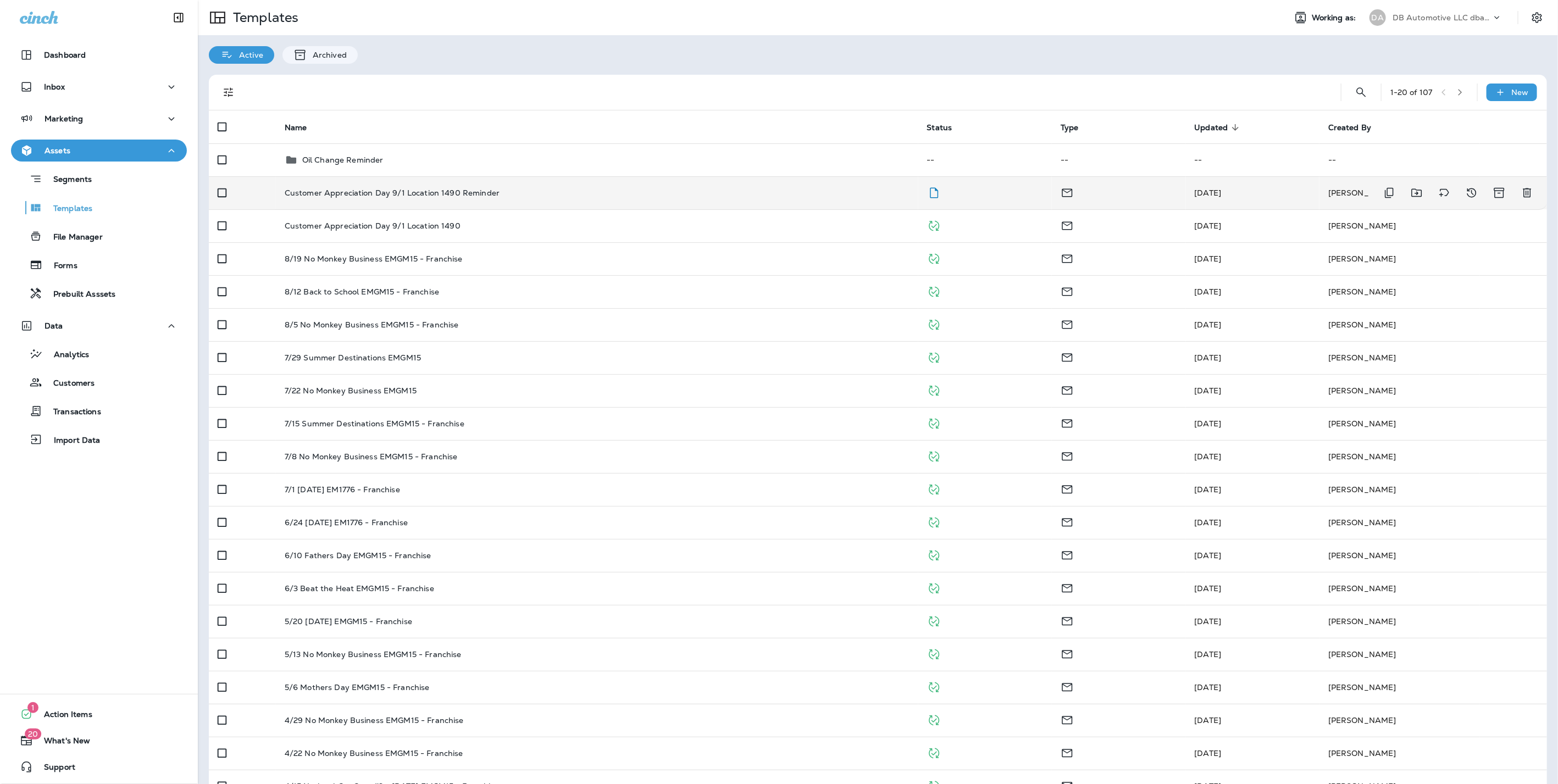
click at [489, 192] on p "Customer Appreciation Day 9/1 Location 1490 Reminder" at bounding box center [391, 192] width 215 height 9
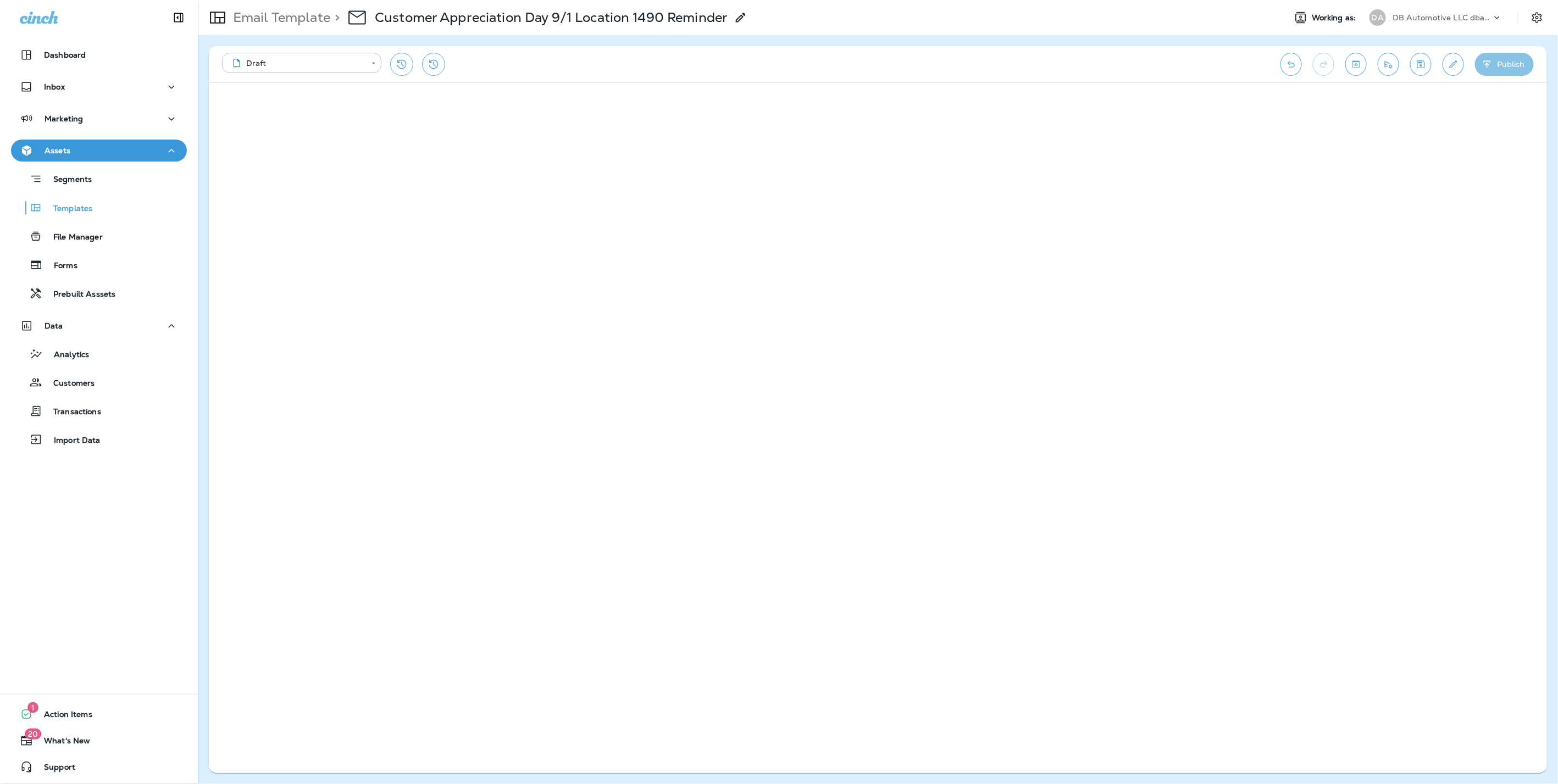
click at [1496, 62] on button "Publish" at bounding box center [1504, 64] width 59 height 23
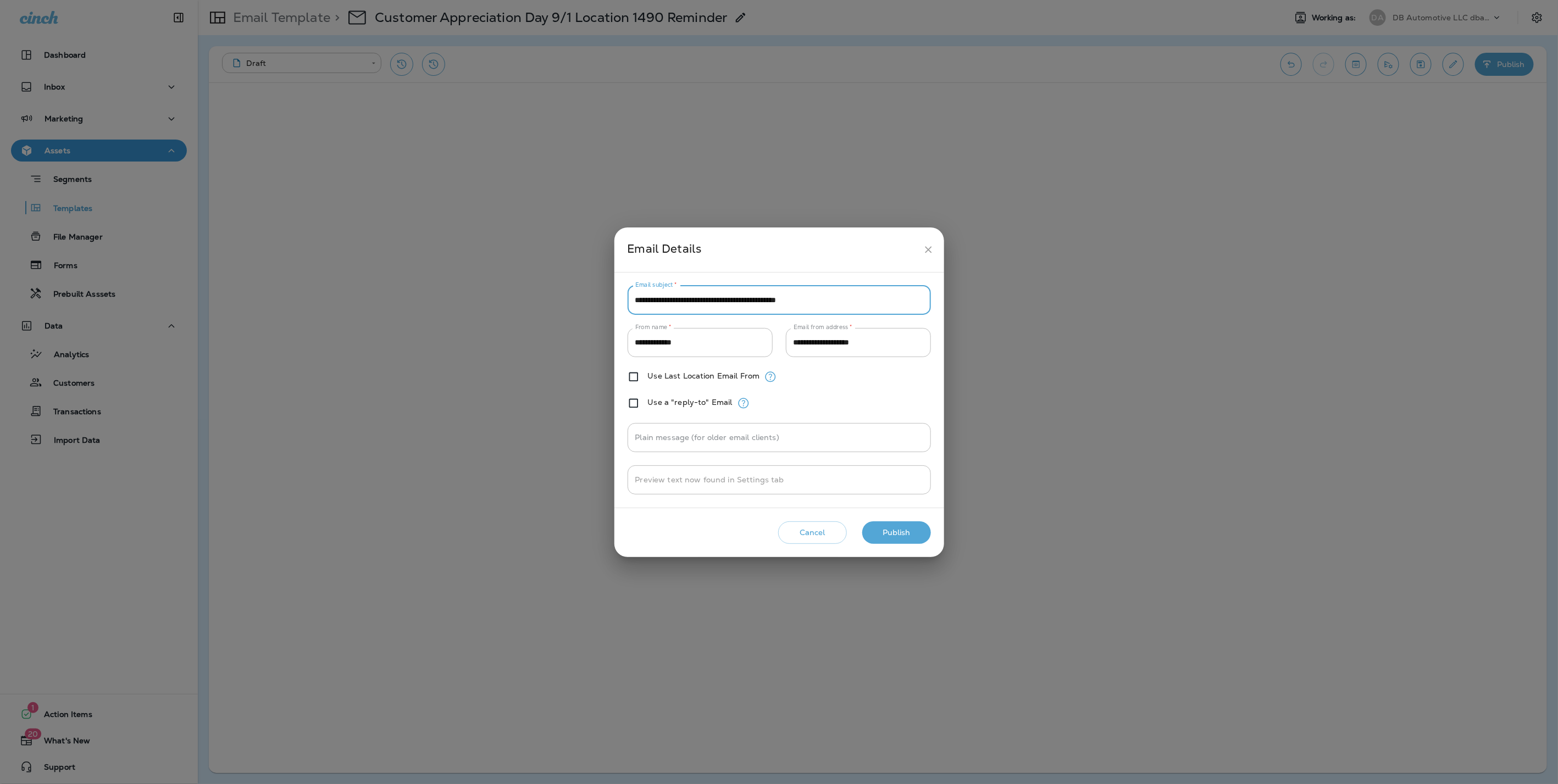
drag, startPoint x: 852, startPoint y: 298, endPoint x: 629, endPoint y: 297, distance: 223.0
click at [629, 297] on input "**********" at bounding box center [779, 300] width 304 height 29
paste input "*******"
type input "**********"
click at [899, 528] on button "Publish" at bounding box center [897, 533] width 69 height 22
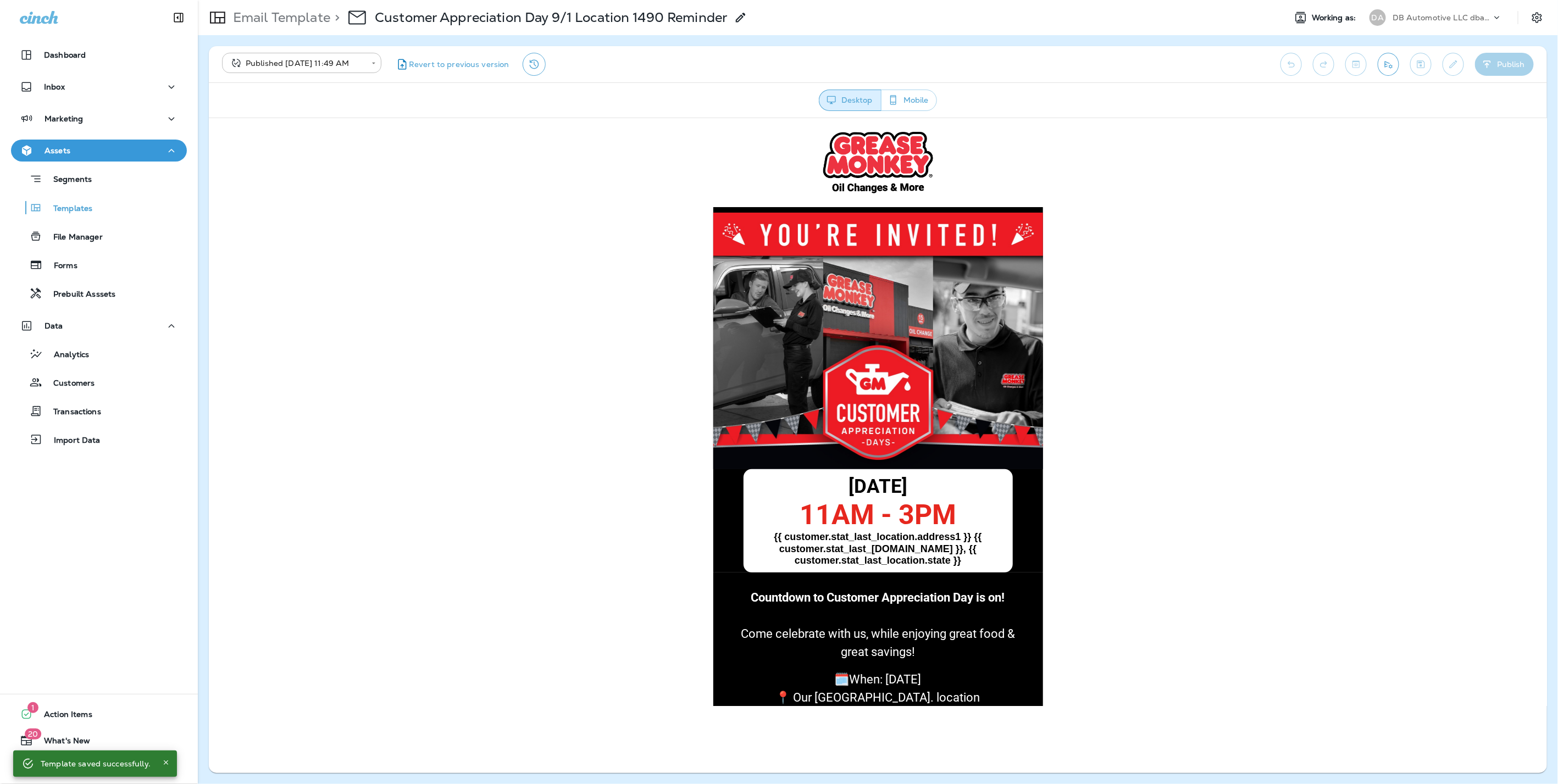
click at [905, 101] on button "Mobile" at bounding box center [909, 100] width 56 height 21
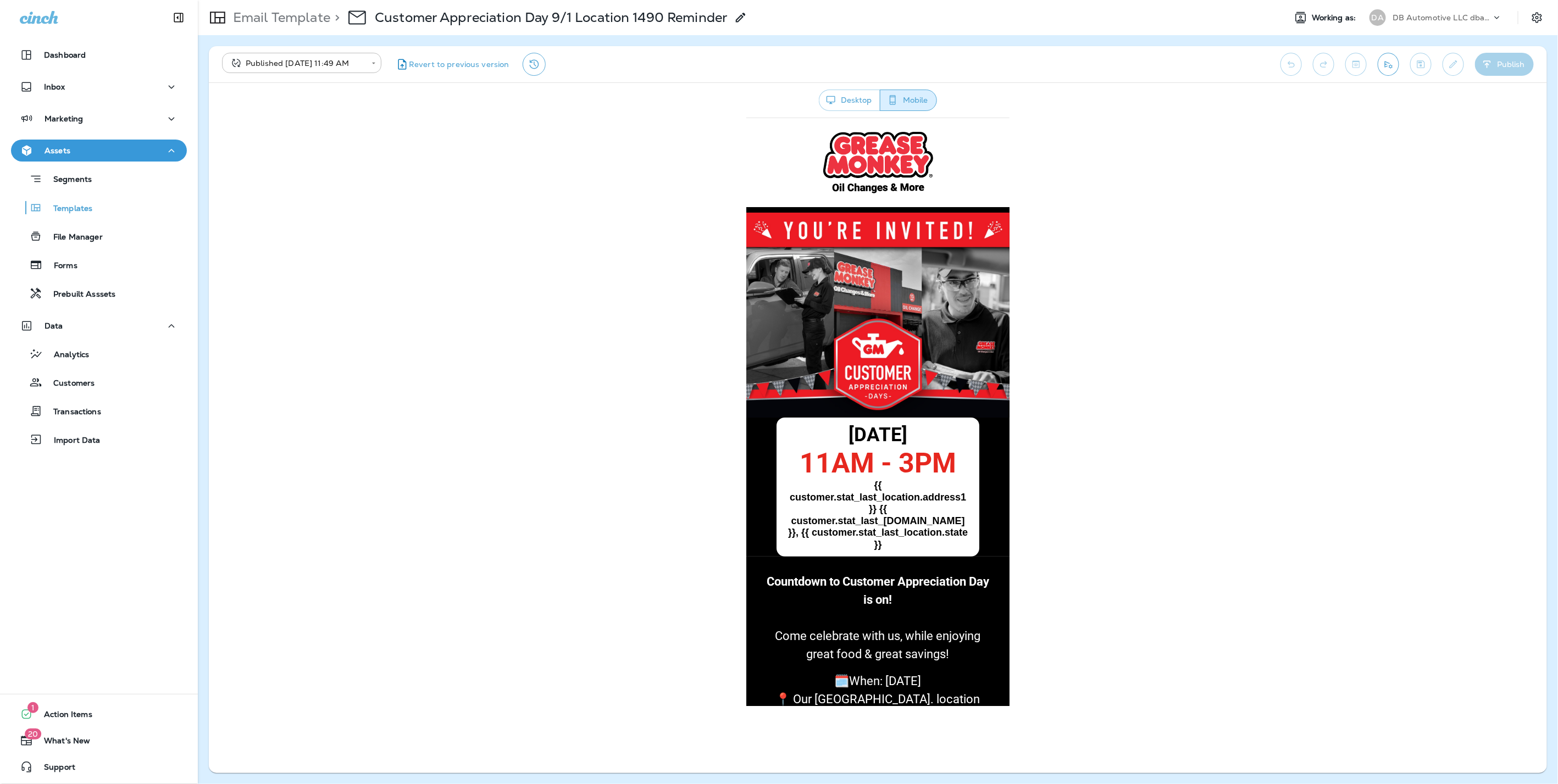
click at [855, 98] on button "Desktop" at bounding box center [849, 100] width 62 height 21
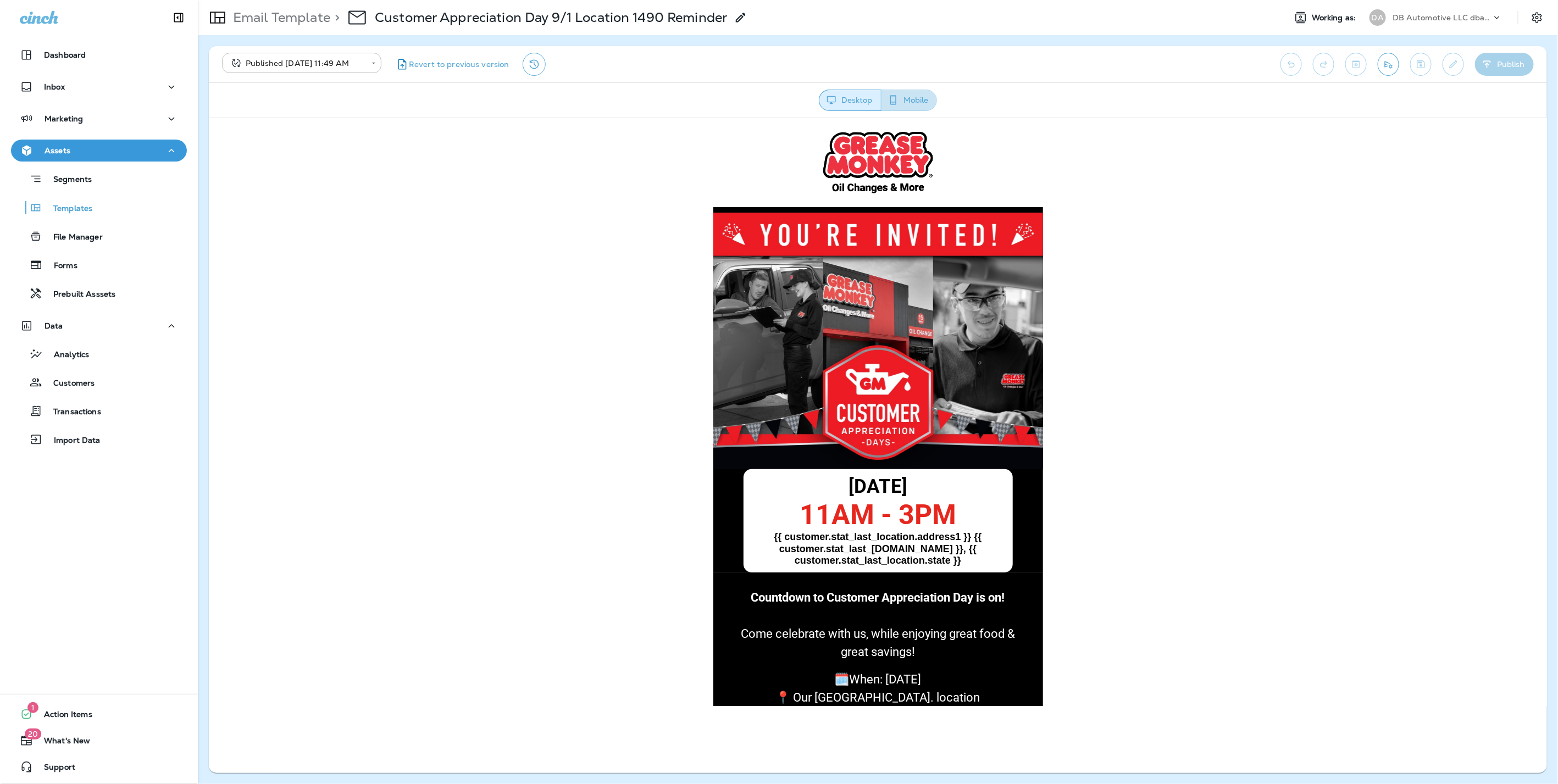
click at [919, 100] on button "Mobile" at bounding box center [909, 100] width 56 height 21
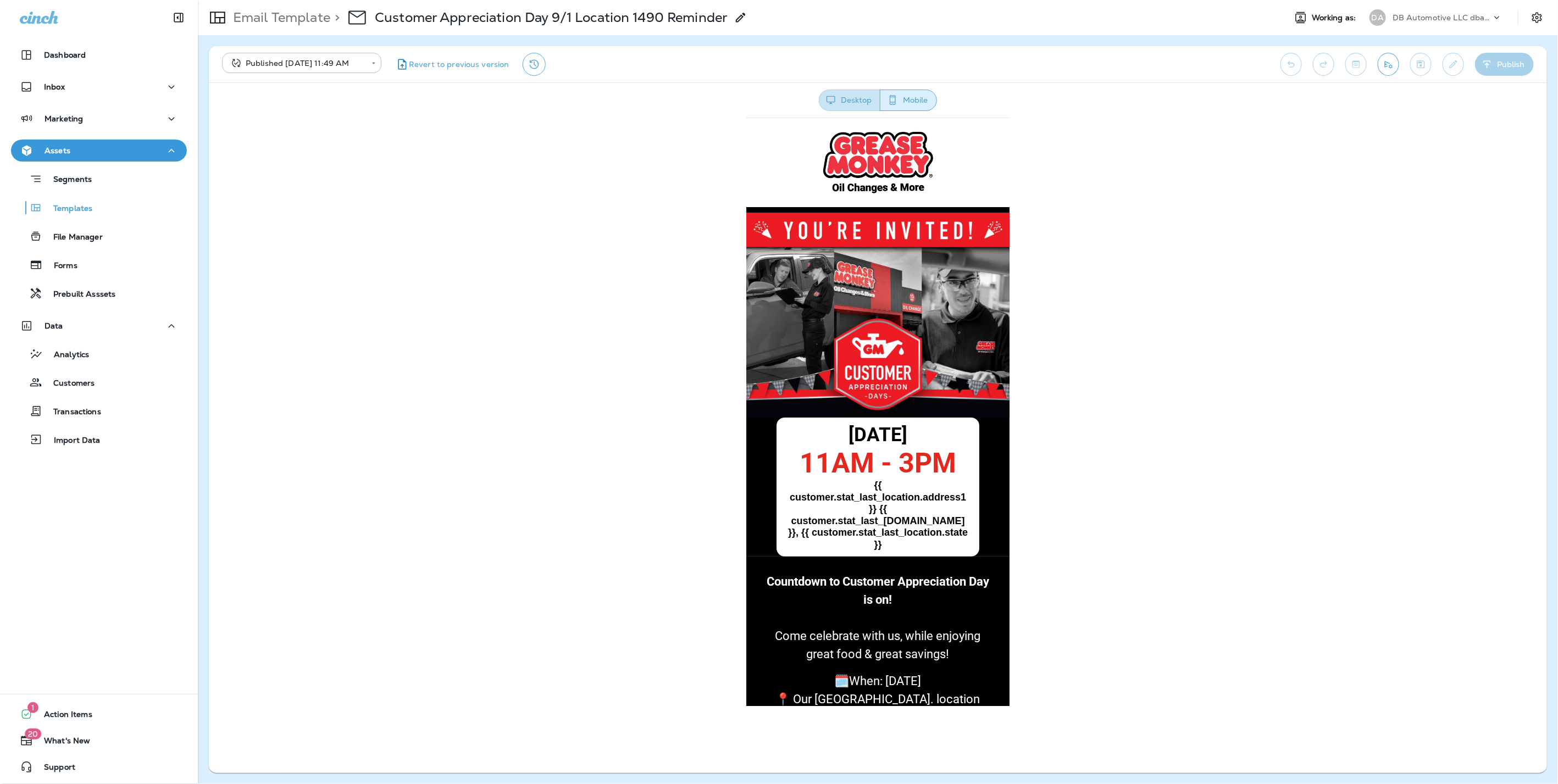
click at [856, 99] on button "Desktop" at bounding box center [849, 100] width 62 height 21
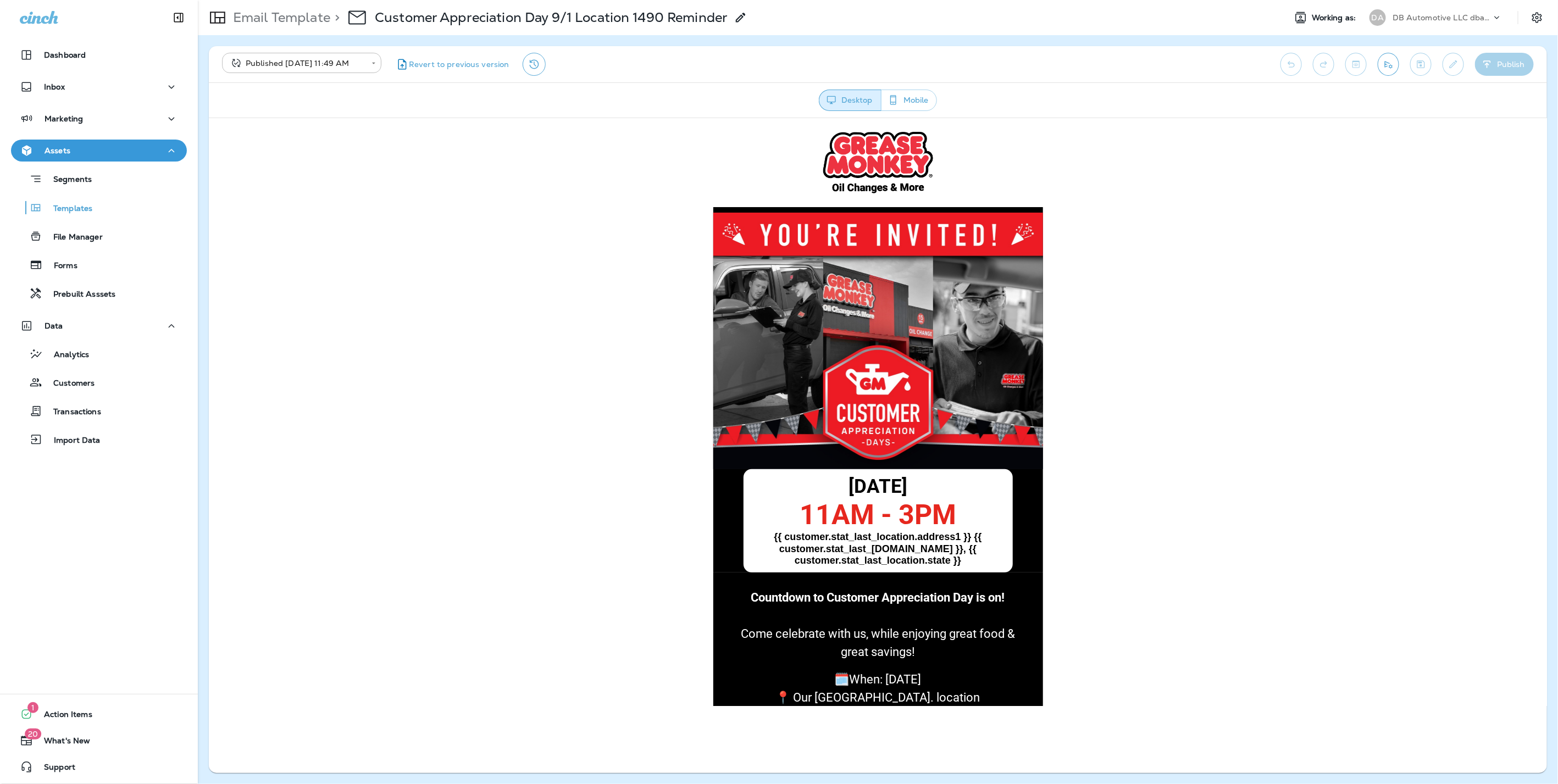
click at [1414, 11] on div "DB Automotive LLC dba Grease Monkey" at bounding box center [1442, 17] width 99 height 17
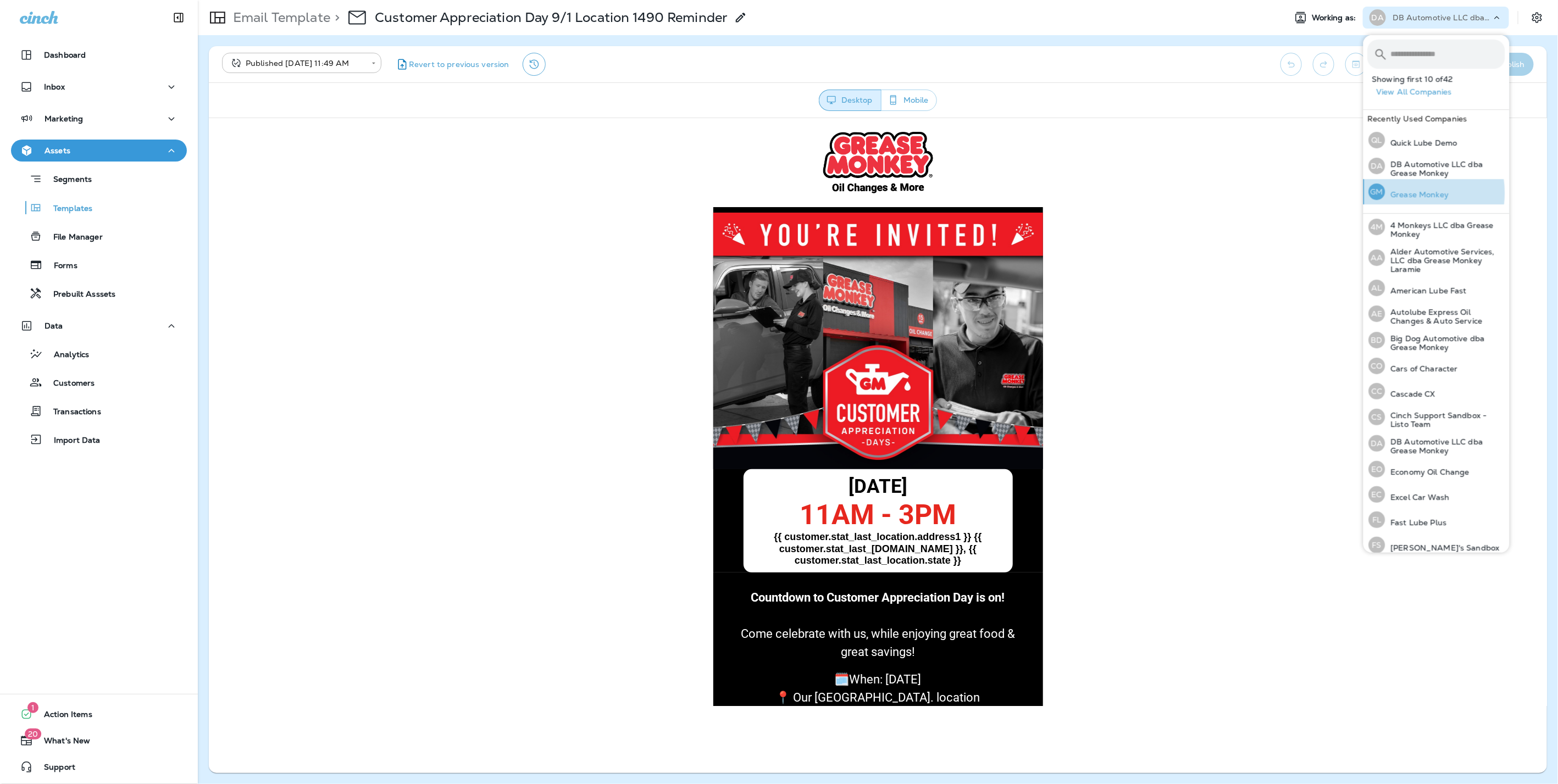
click at [1406, 193] on p "Grease Monkey" at bounding box center [1417, 194] width 63 height 9
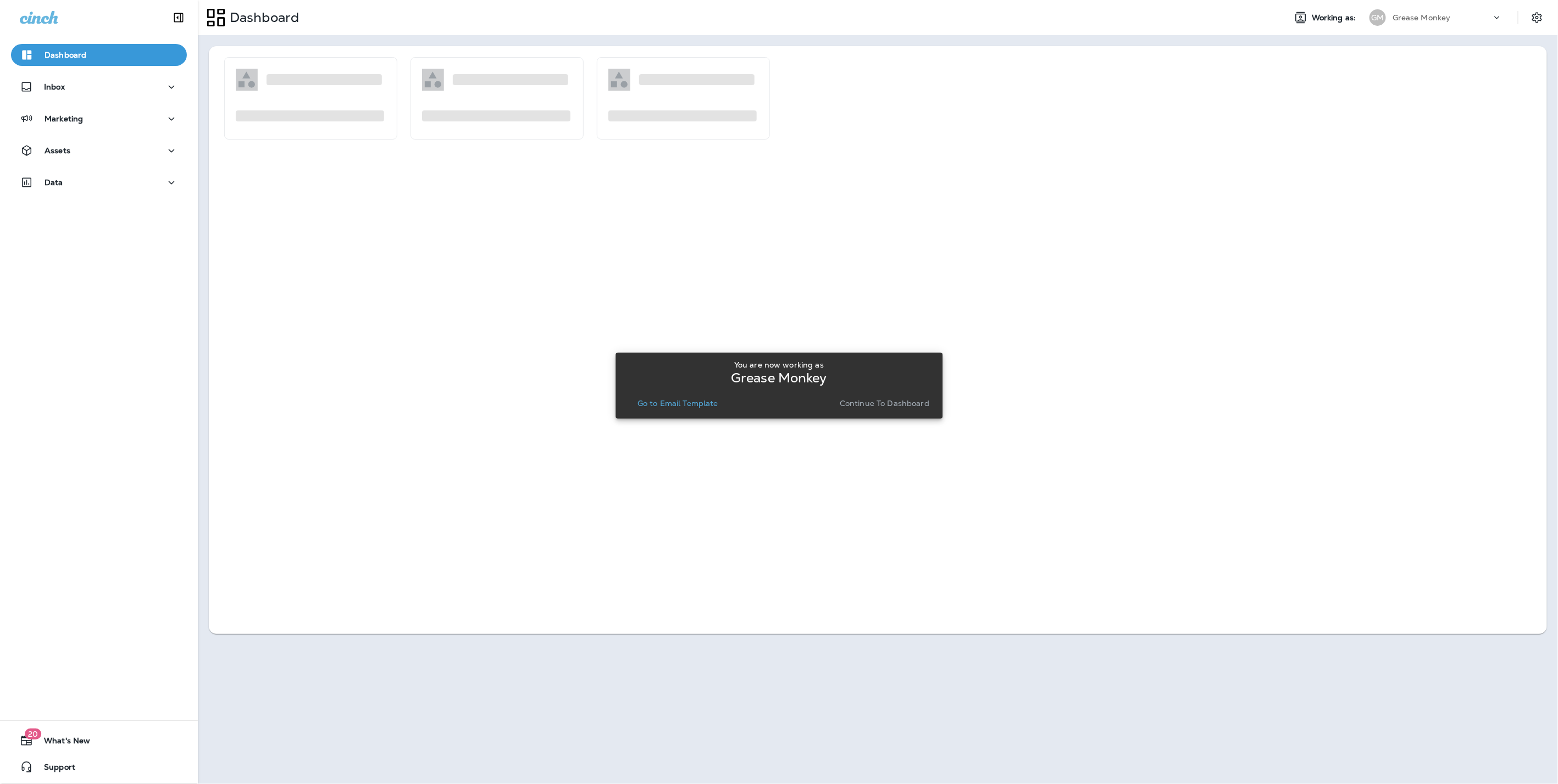
click at [885, 399] on p "Continue to Dashboard" at bounding box center [884, 403] width 89 height 9
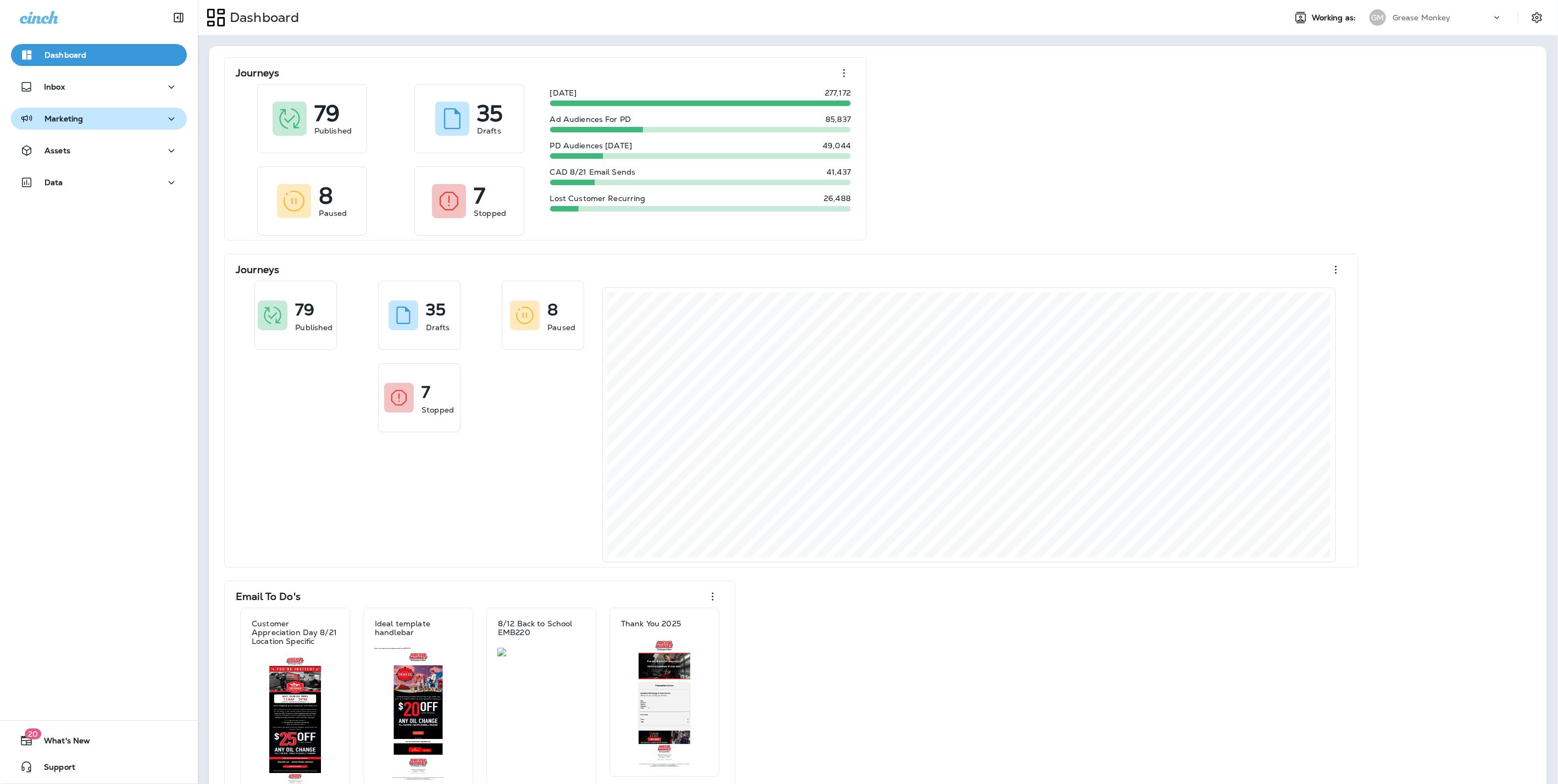
click at [116, 118] on div "Marketing" at bounding box center [99, 119] width 158 height 14
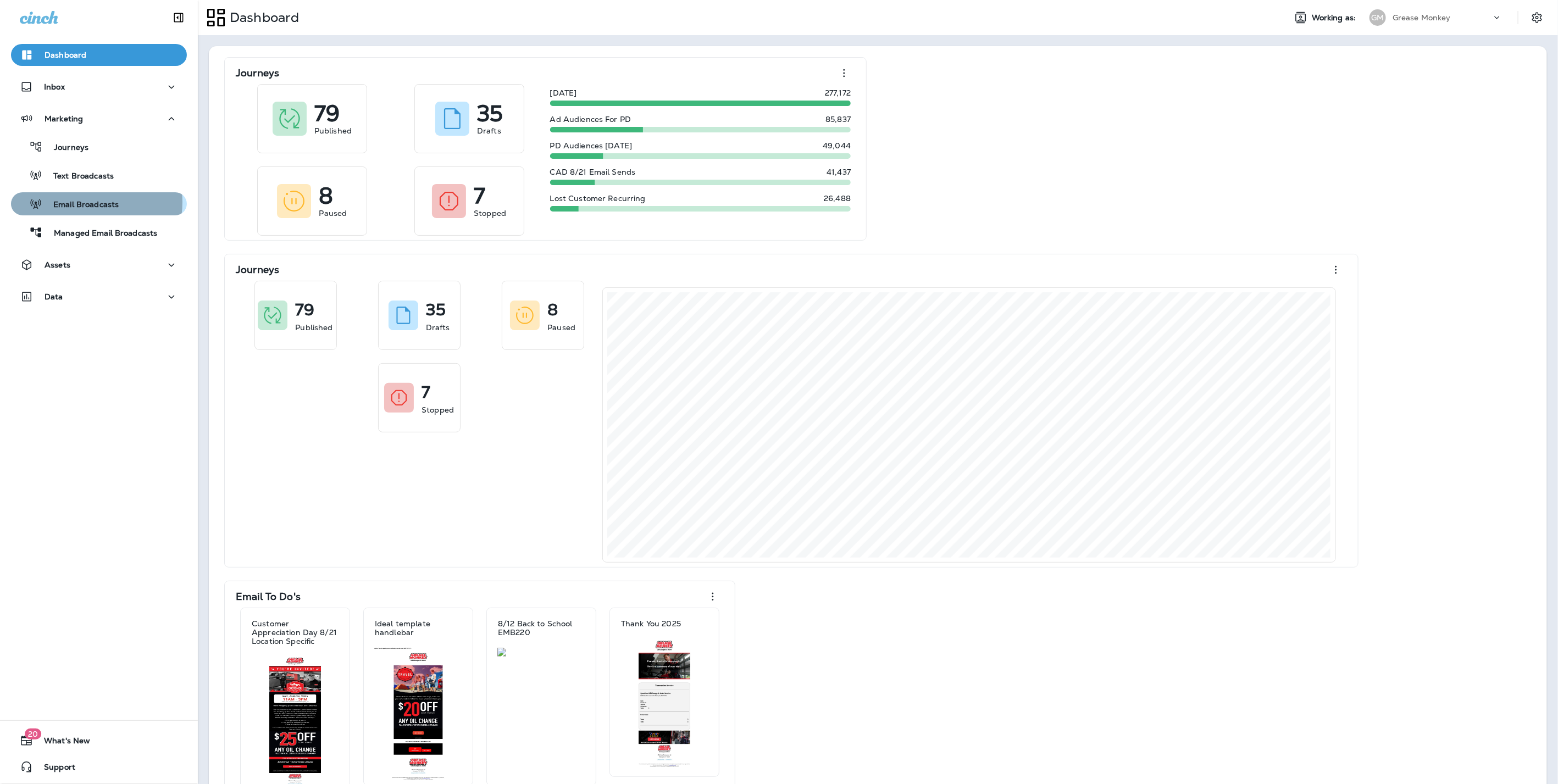
click at [85, 202] on p "Email Broadcasts" at bounding box center [80, 205] width 76 height 11
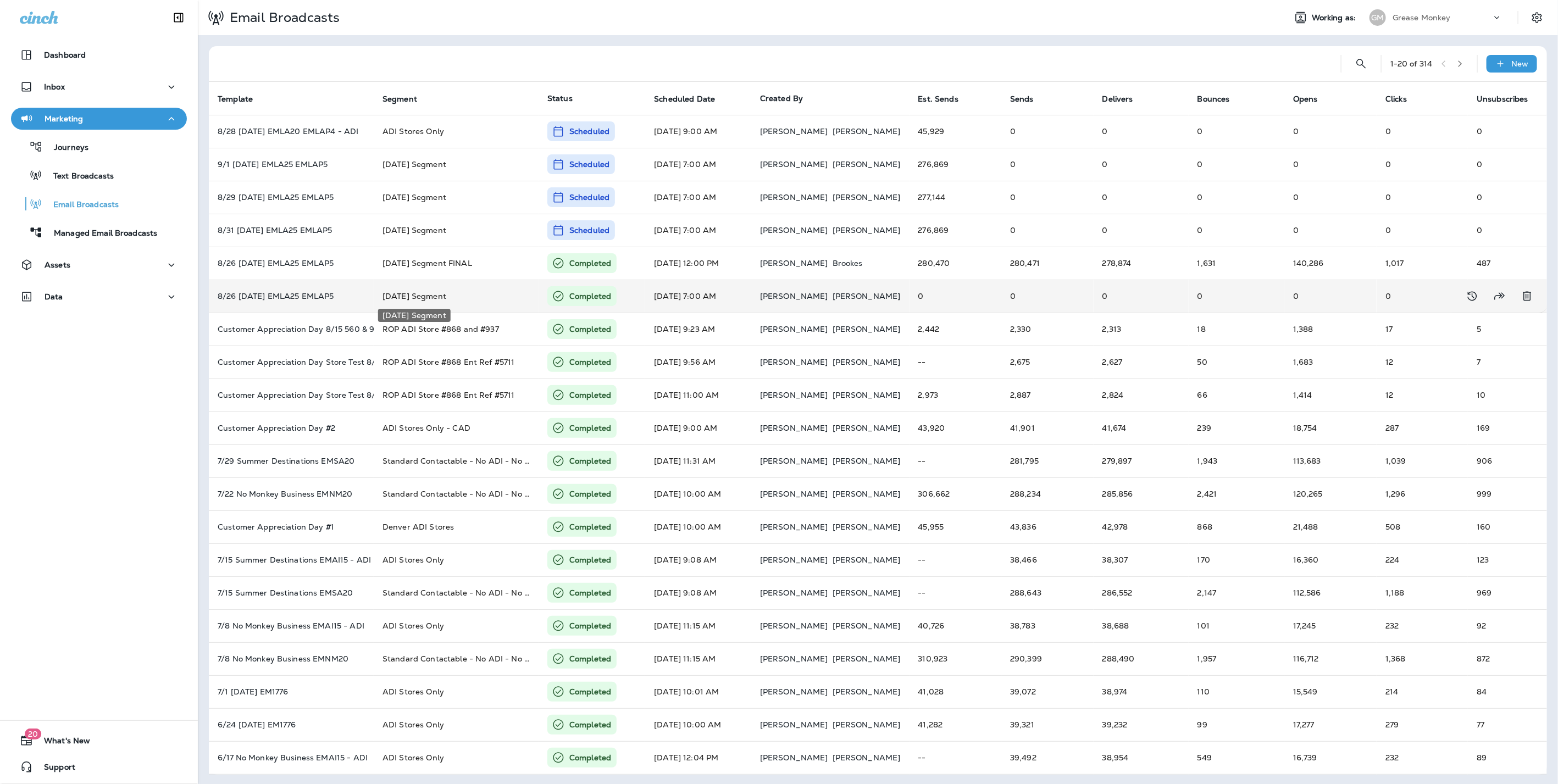
click at [446, 292] on span "Labor Day 2025 Segment" at bounding box center [414, 295] width 63 height 10
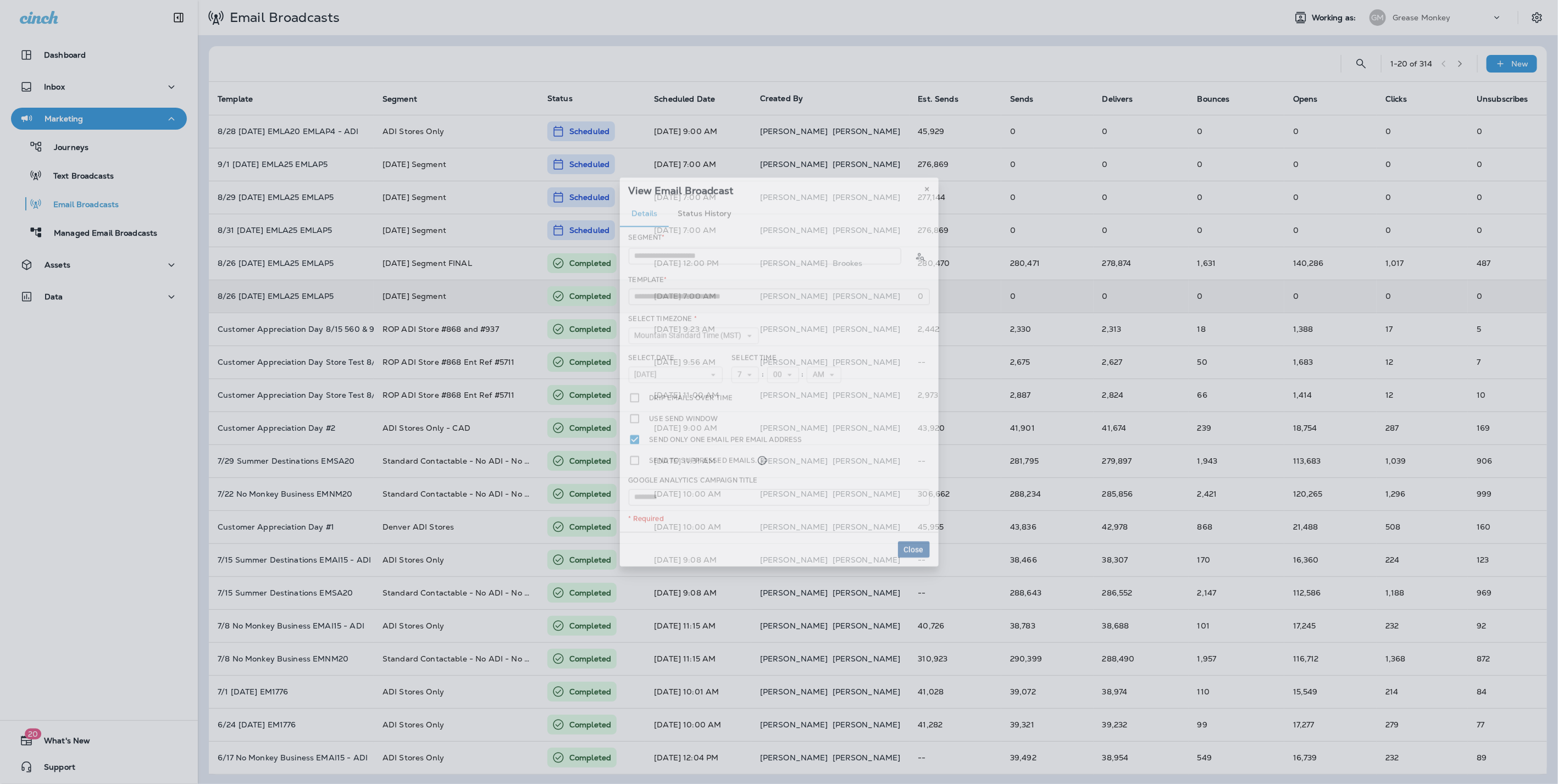
type input "**********"
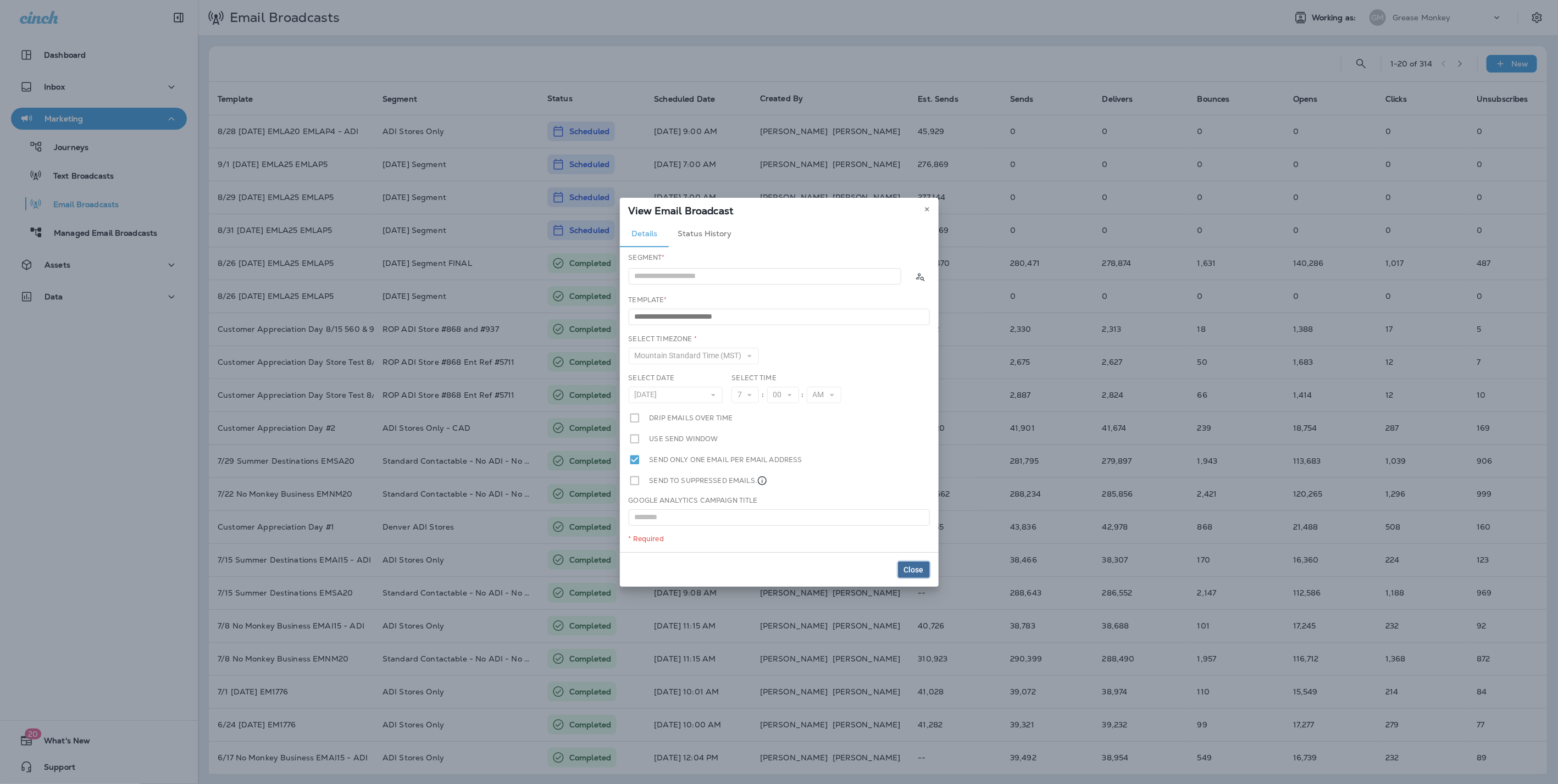
click at [918, 570] on span "Close" at bounding box center [914, 570] width 20 height 8
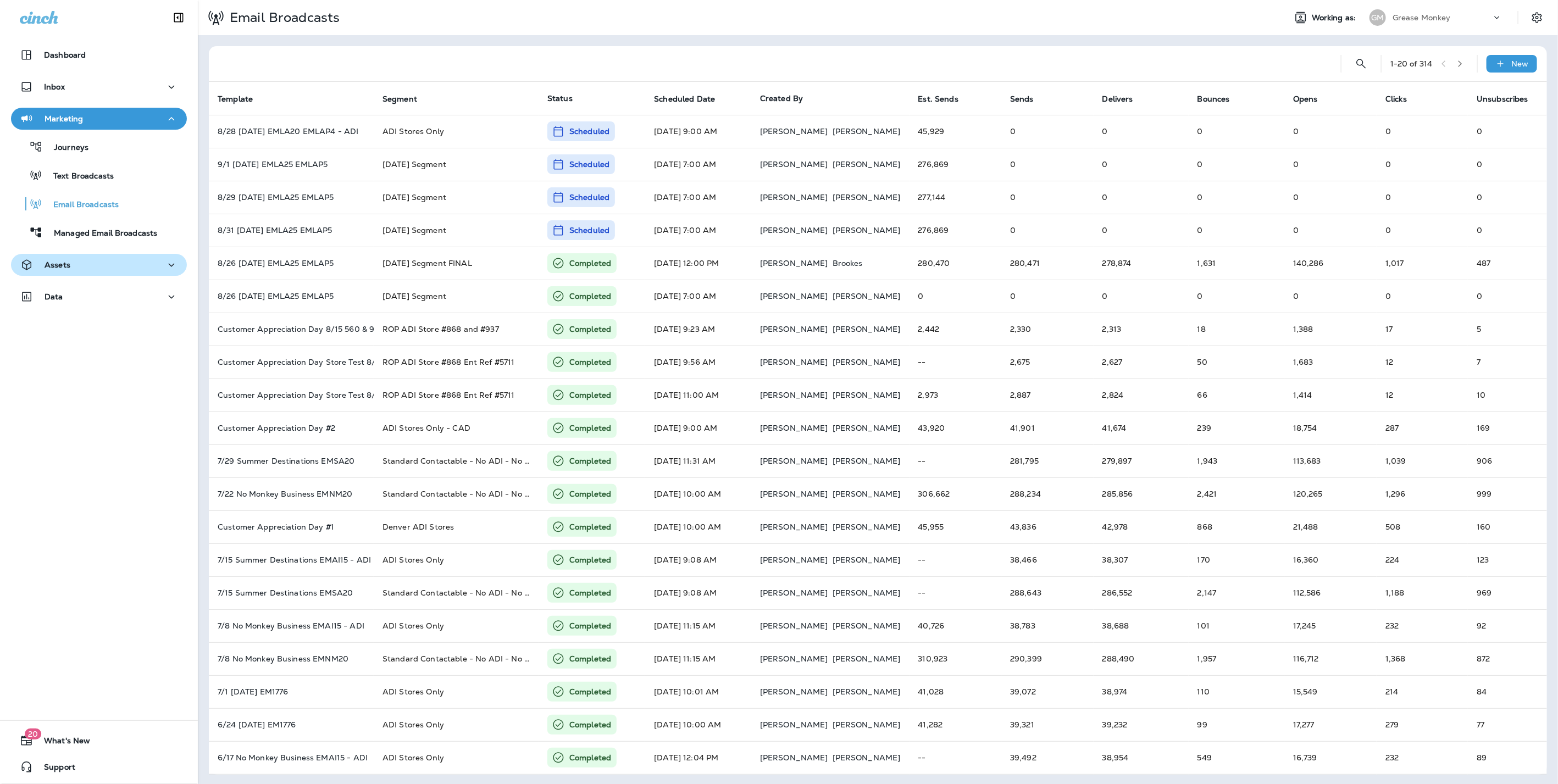
click at [62, 260] on p "Assets" at bounding box center [57, 264] width 26 height 9
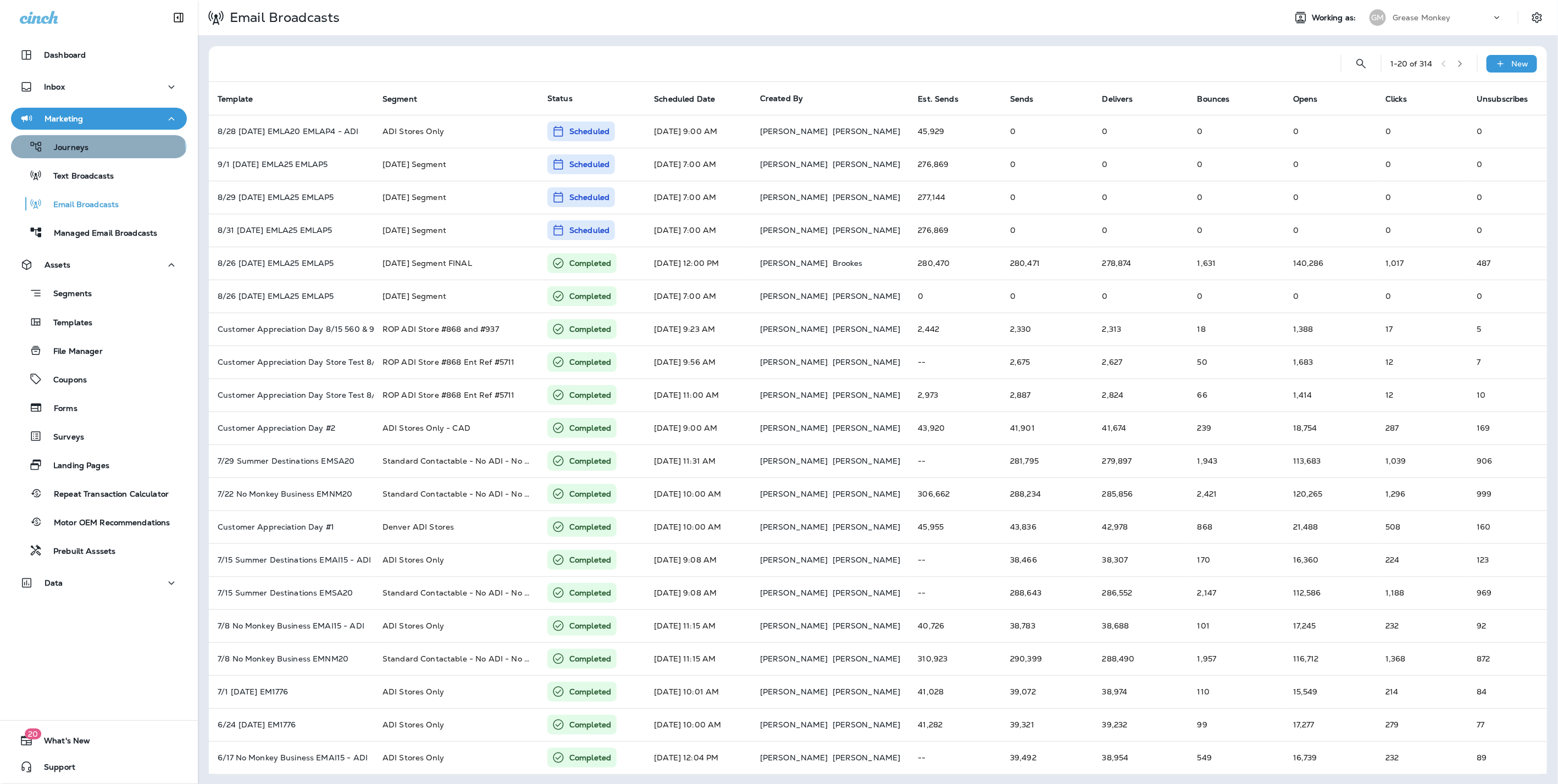
click at [97, 152] on div "Journeys" at bounding box center [99, 146] width 167 height 17
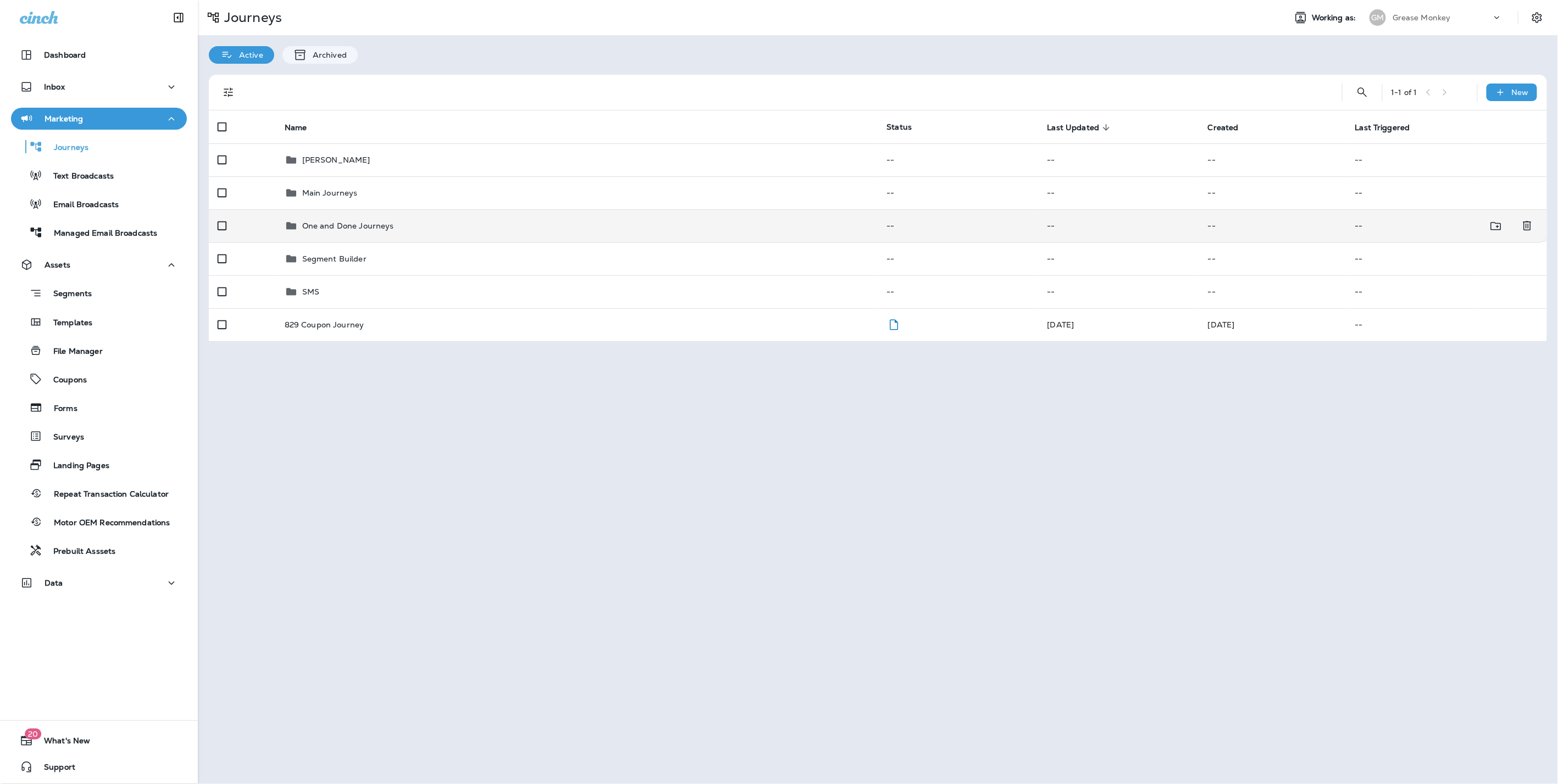
click at [356, 216] on td "One and Done Journeys" at bounding box center [577, 226] width 602 height 33
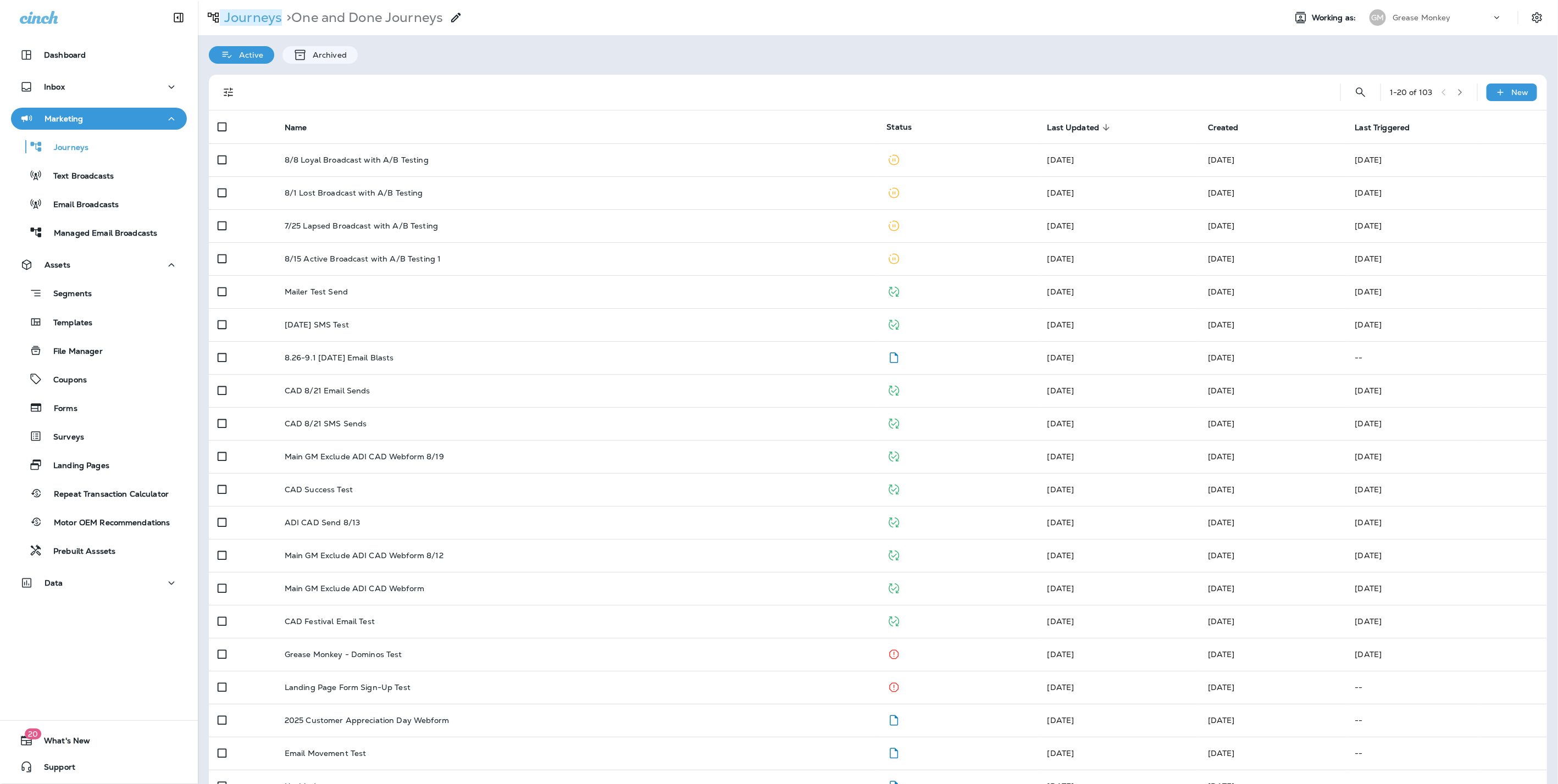
click at [249, 24] on p "Journeys" at bounding box center [251, 17] width 62 height 17
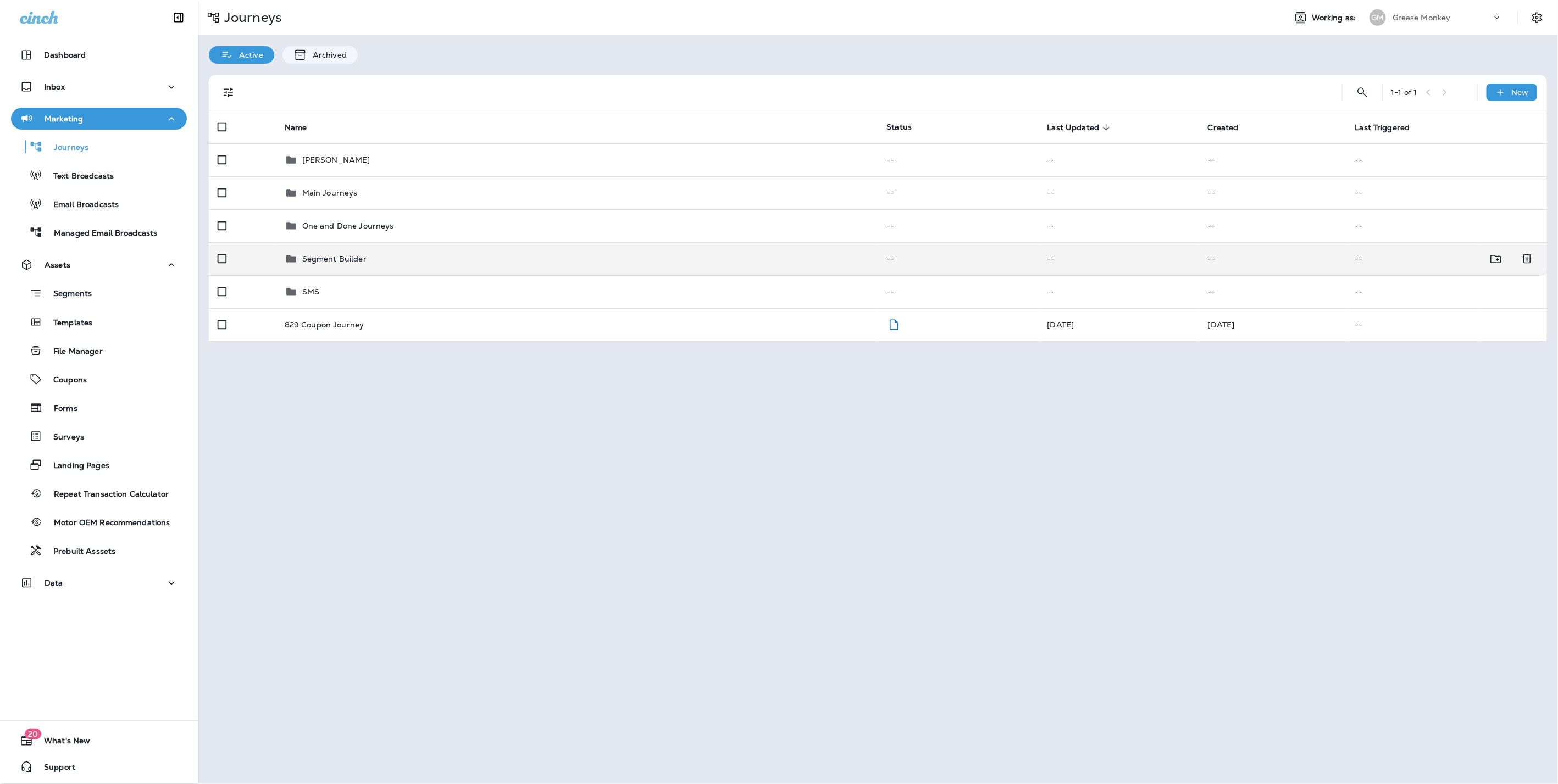
click at [381, 262] on div "Segment Builder" at bounding box center [577, 258] width 585 height 13
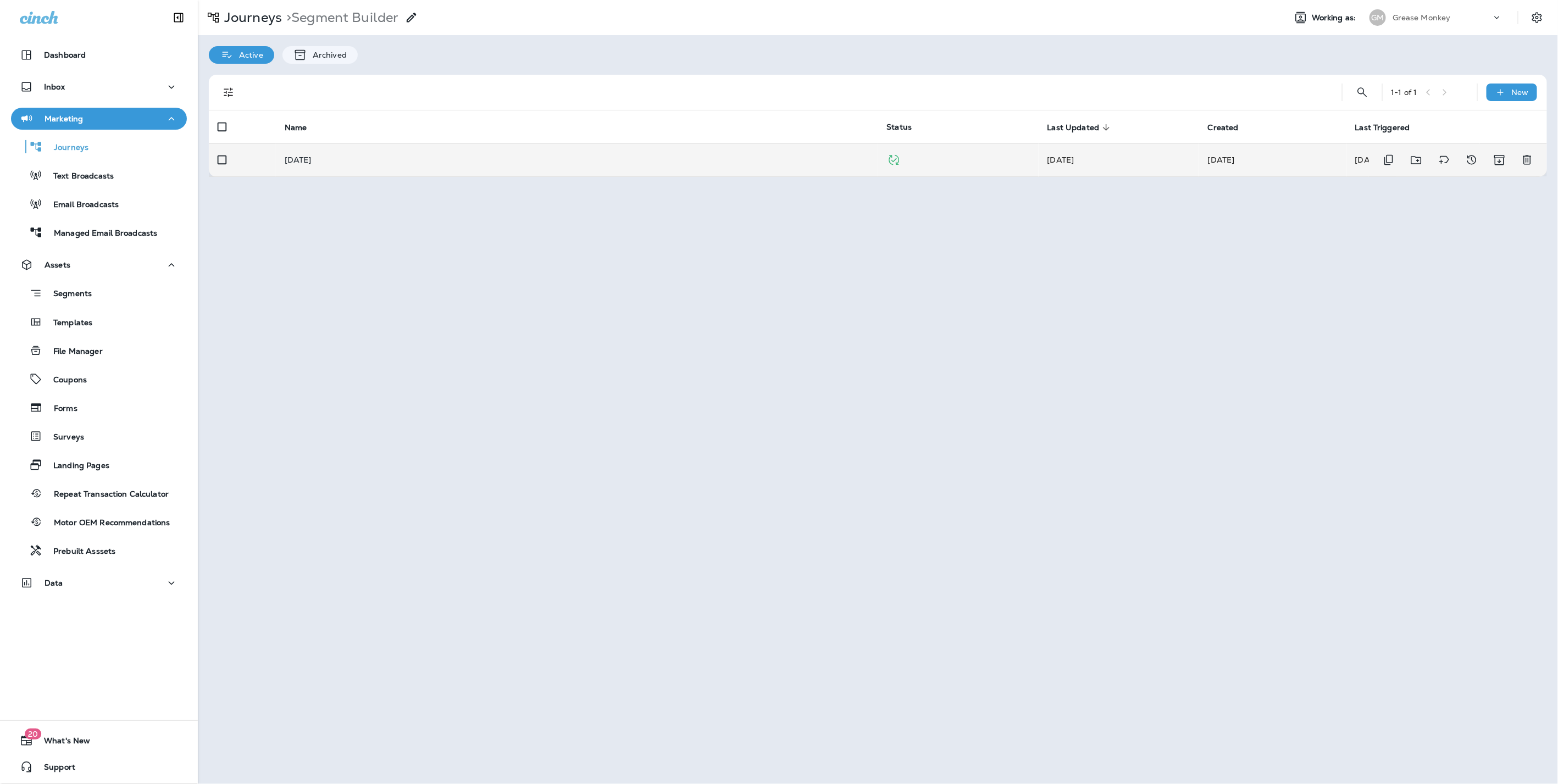
click at [323, 153] on td "Labor Day 2025" at bounding box center [577, 160] width 602 height 33
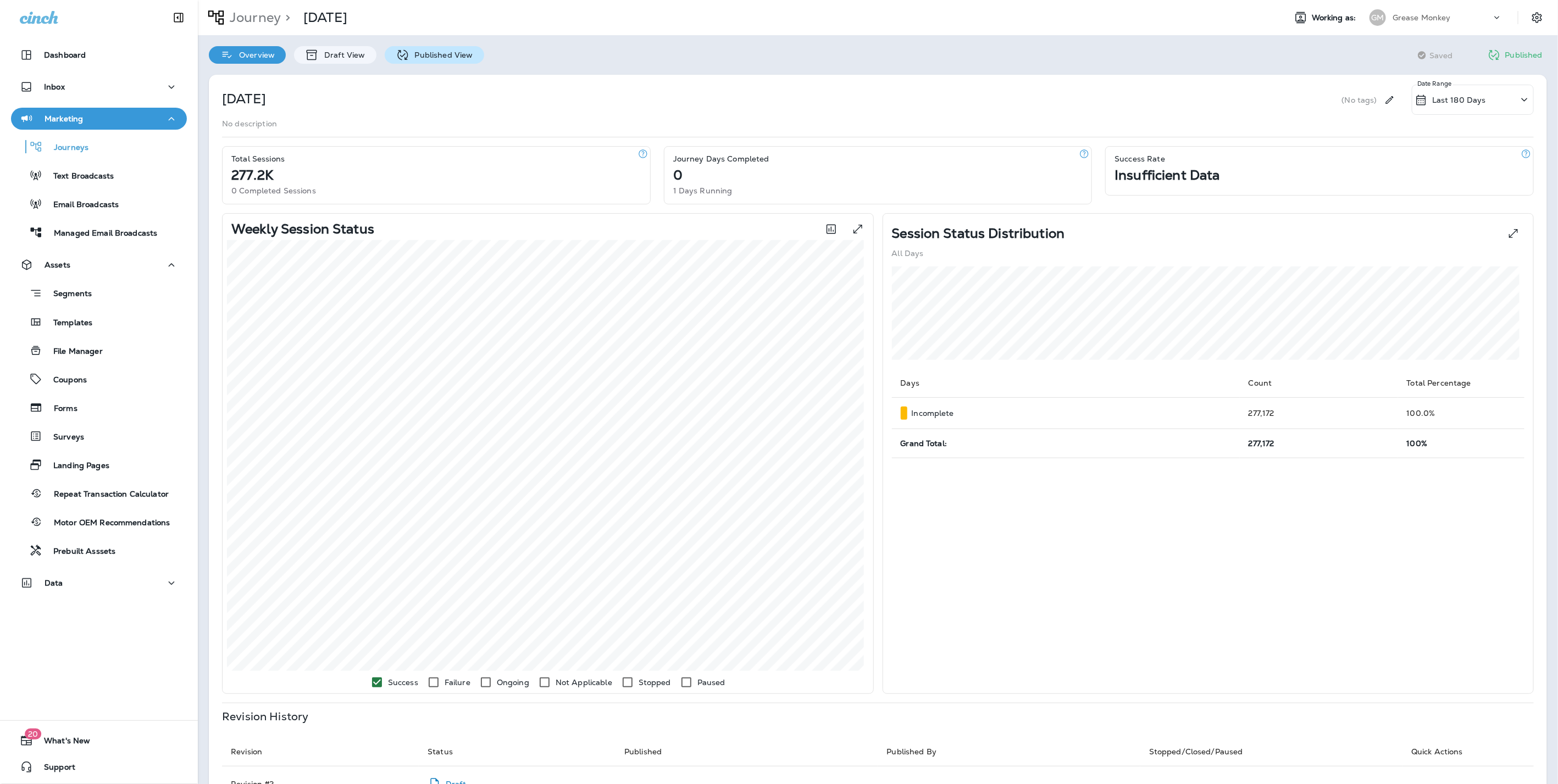
click at [447, 58] on p "Published View" at bounding box center [441, 54] width 63 height 9
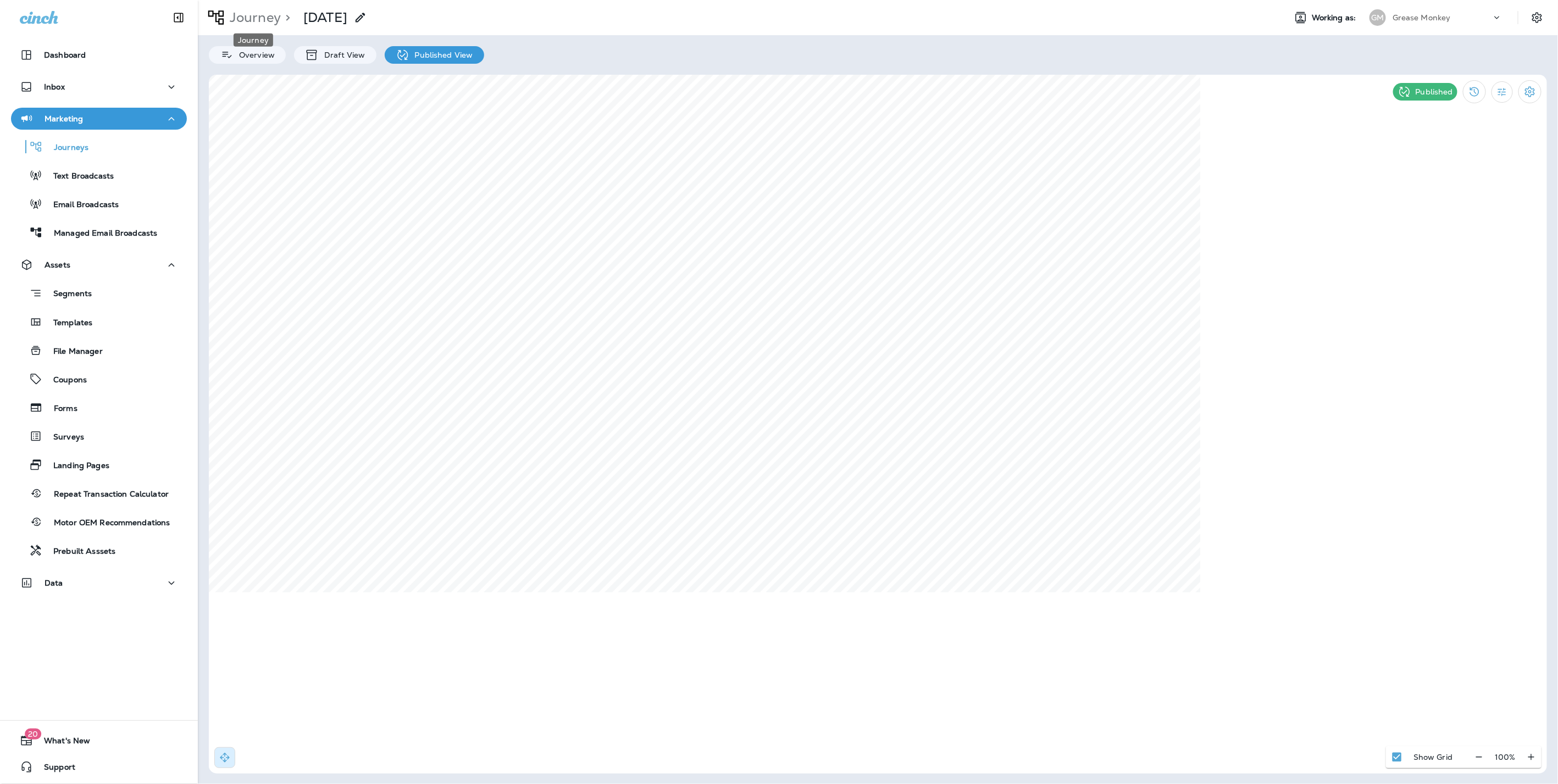
click at [259, 14] on p "Journey" at bounding box center [253, 17] width 56 height 17
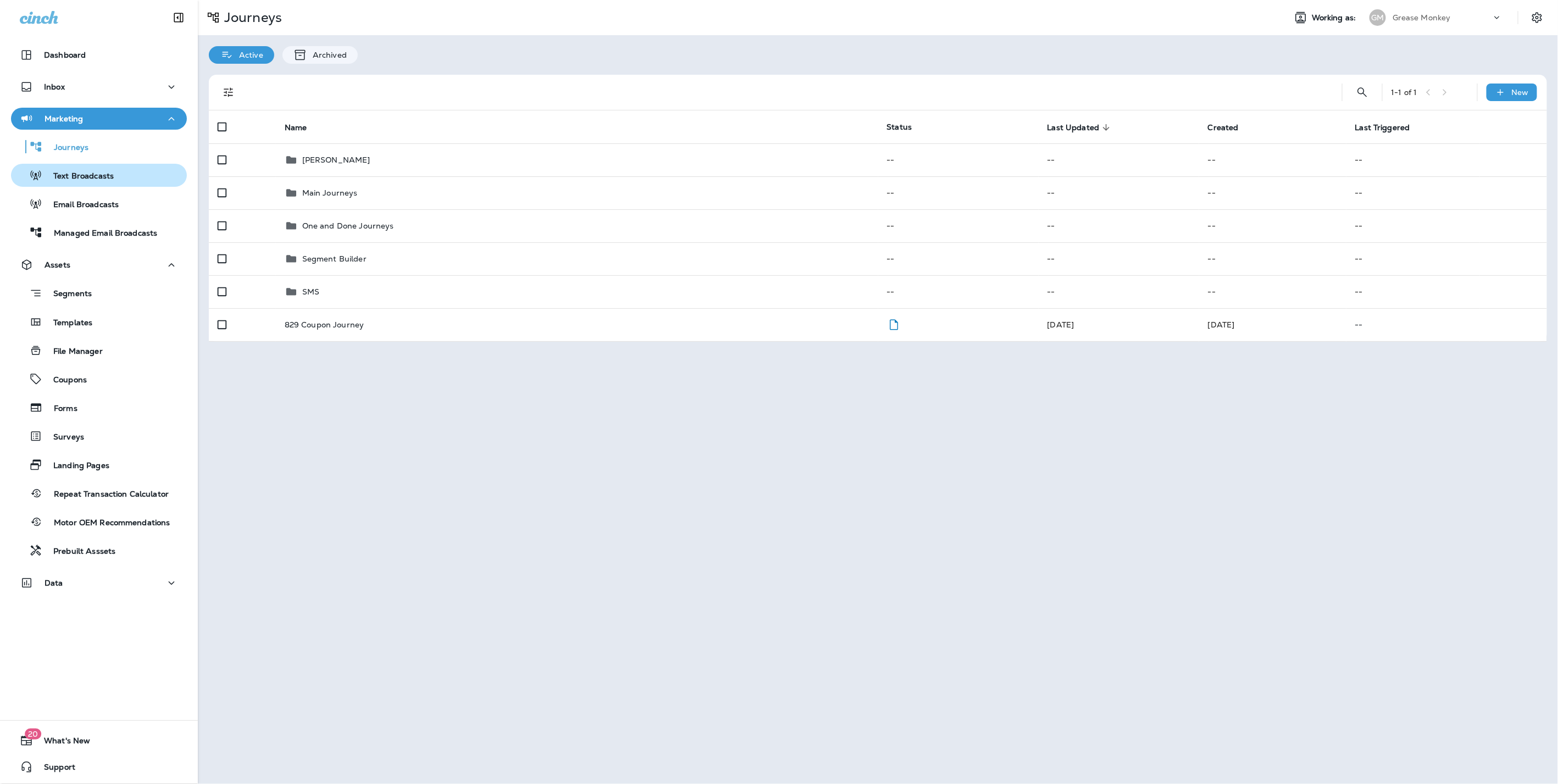
click at [79, 177] on p "Text Broadcasts" at bounding box center [78, 176] width 71 height 11
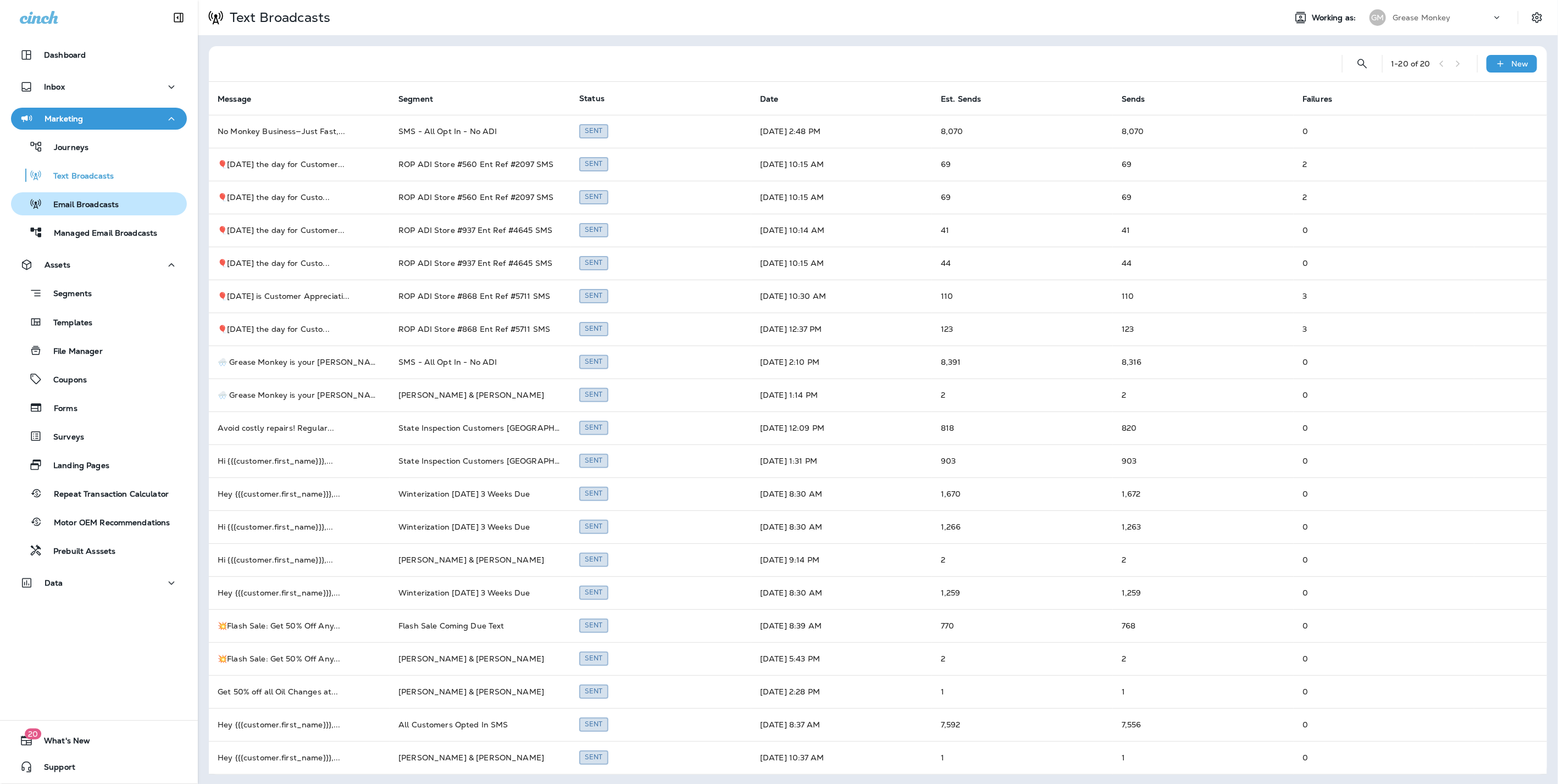
click at [81, 200] on p "Email Broadcasts" at bounding box center [80, 205] width 76 height 11
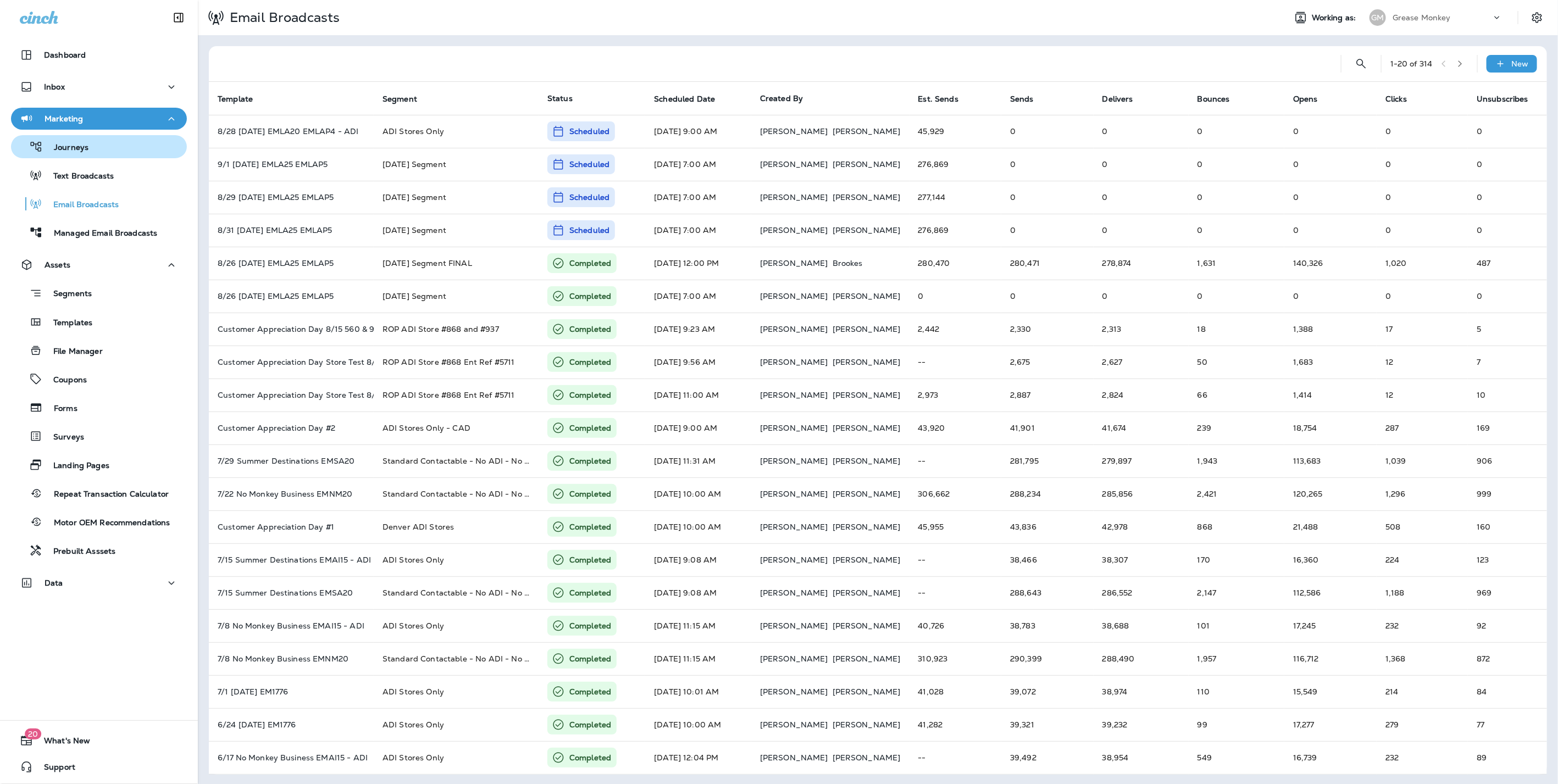
click at [87, 144] on div "Journeys" at bounding box center [99, 146] width 167 height 17
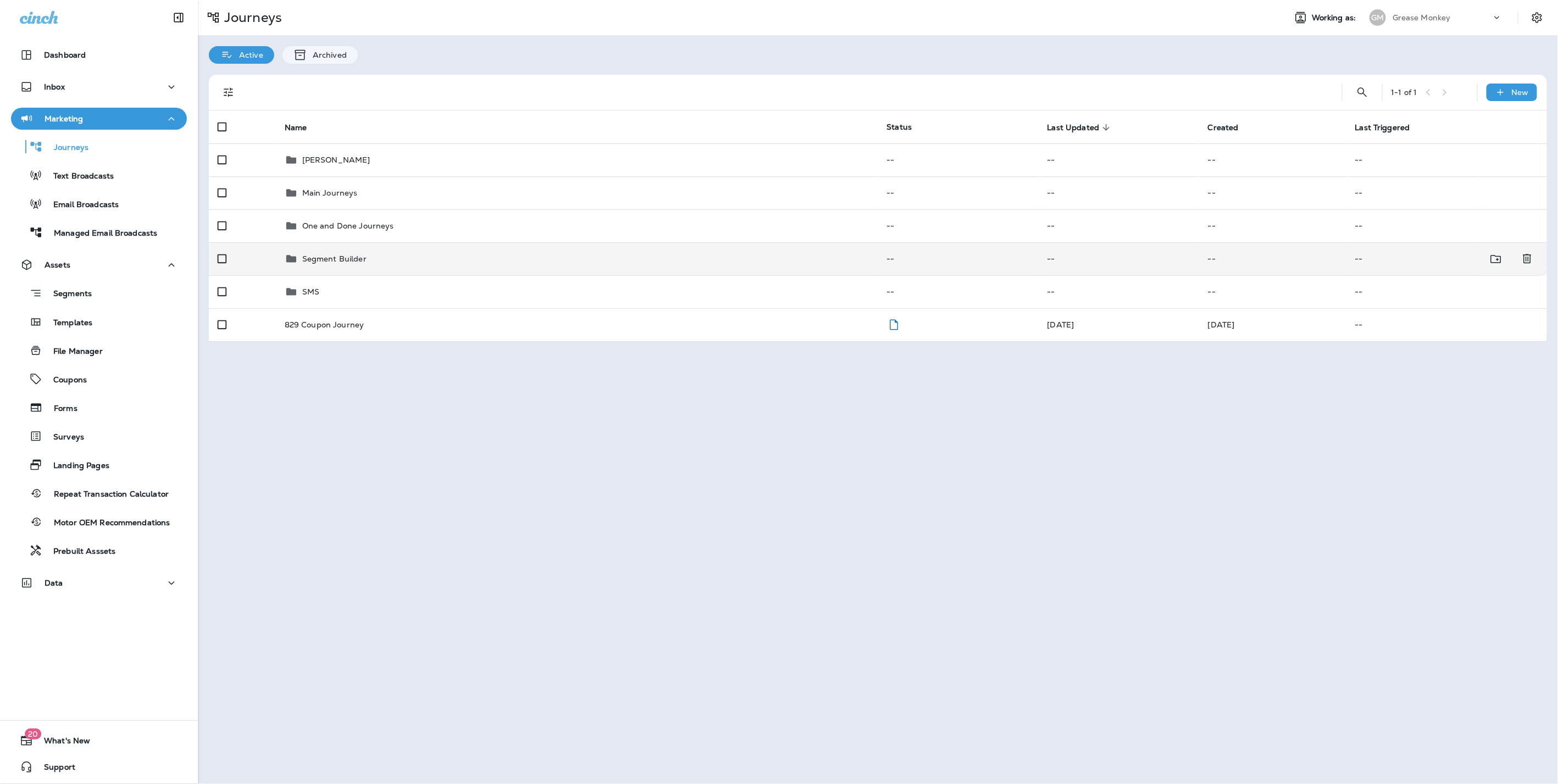
click at [334, 258] on p "Segment Builder" at bounding box center [334, 258] width 64 height 9
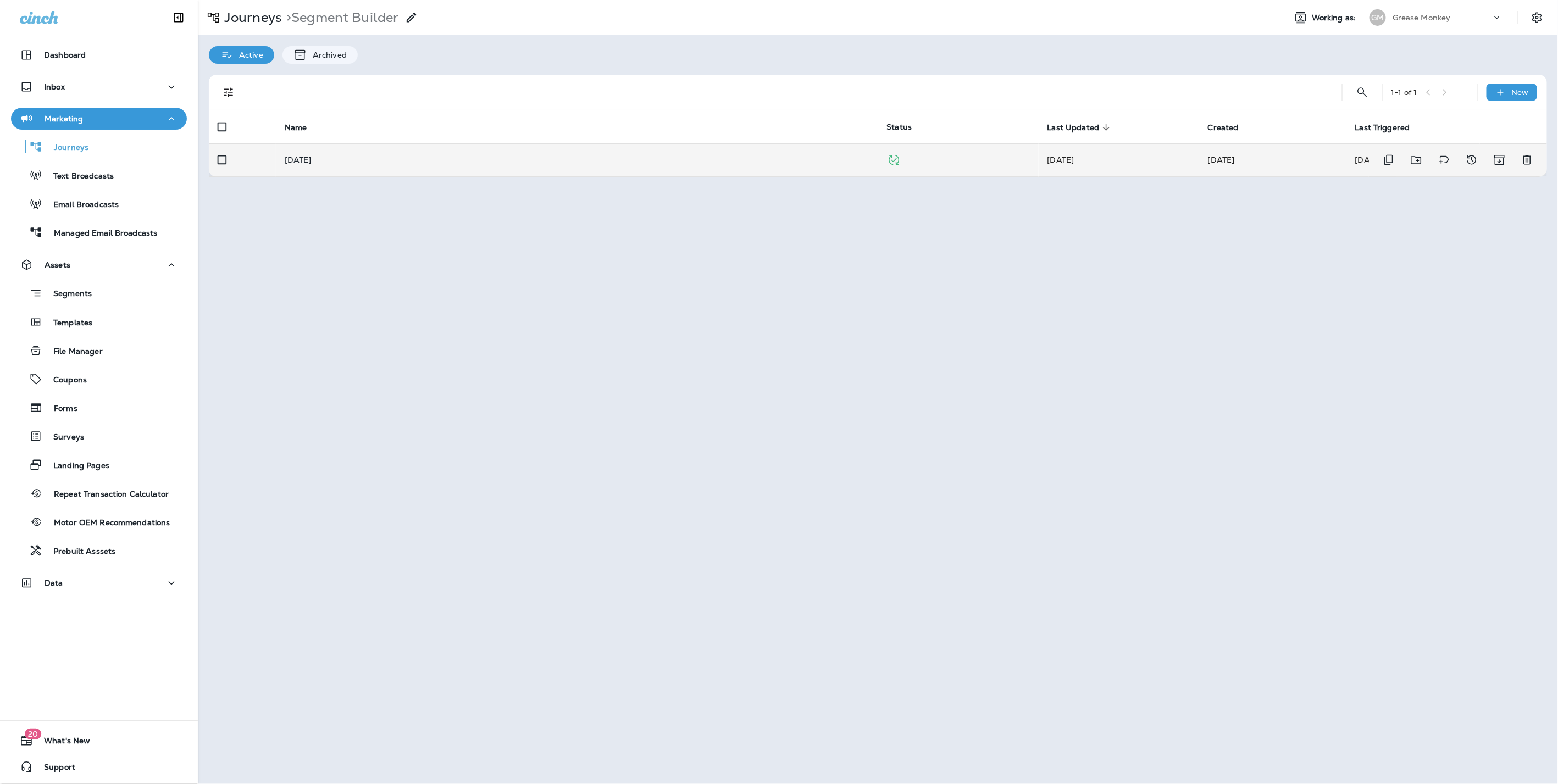
click at [311, 155] on p "Labor Day 2025" at bounding box center [298, 159] width 27 height 9
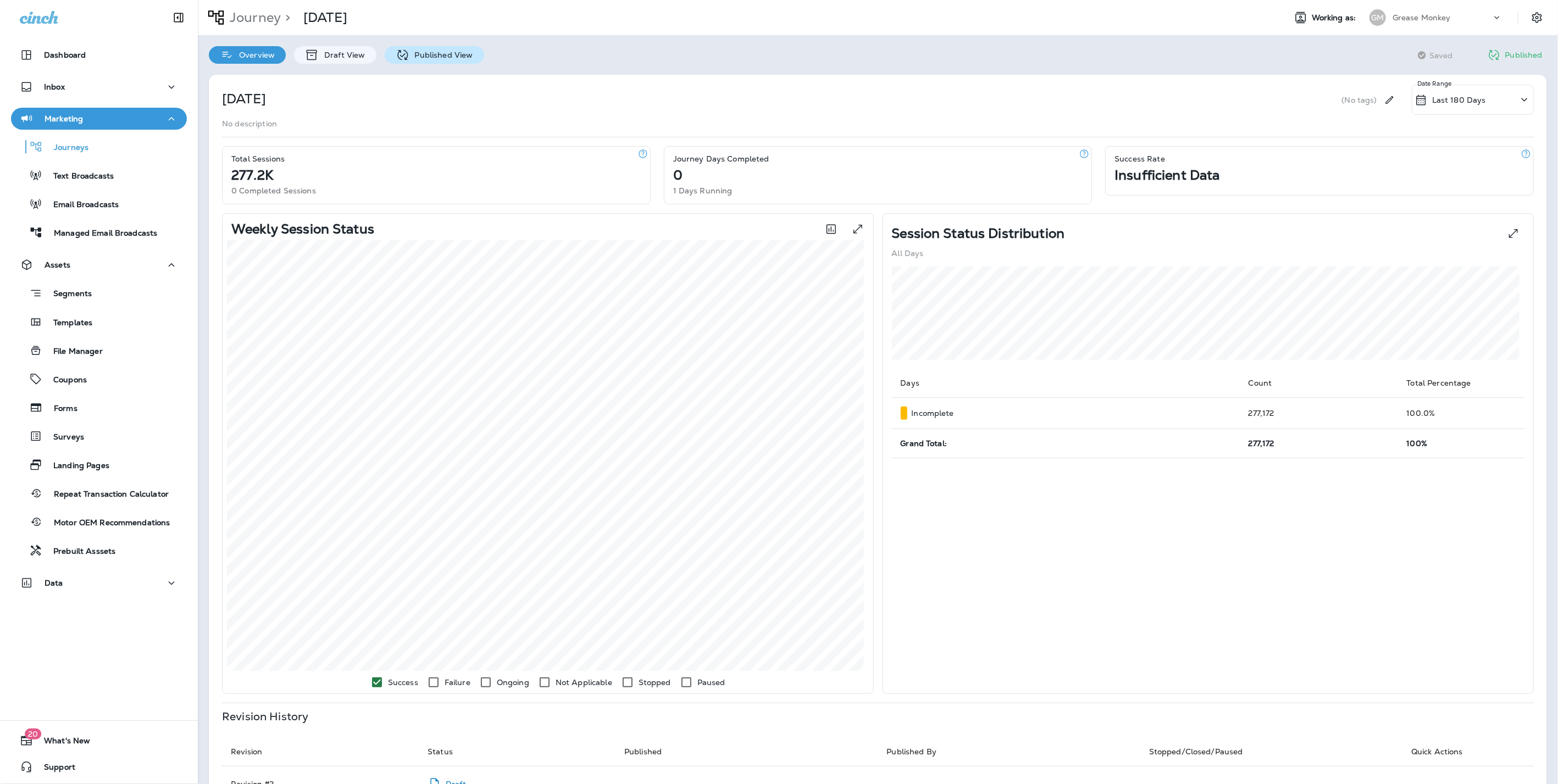
click at [427, 54] on p "Published View" at bounding box center [441, 54] width 63 height 9
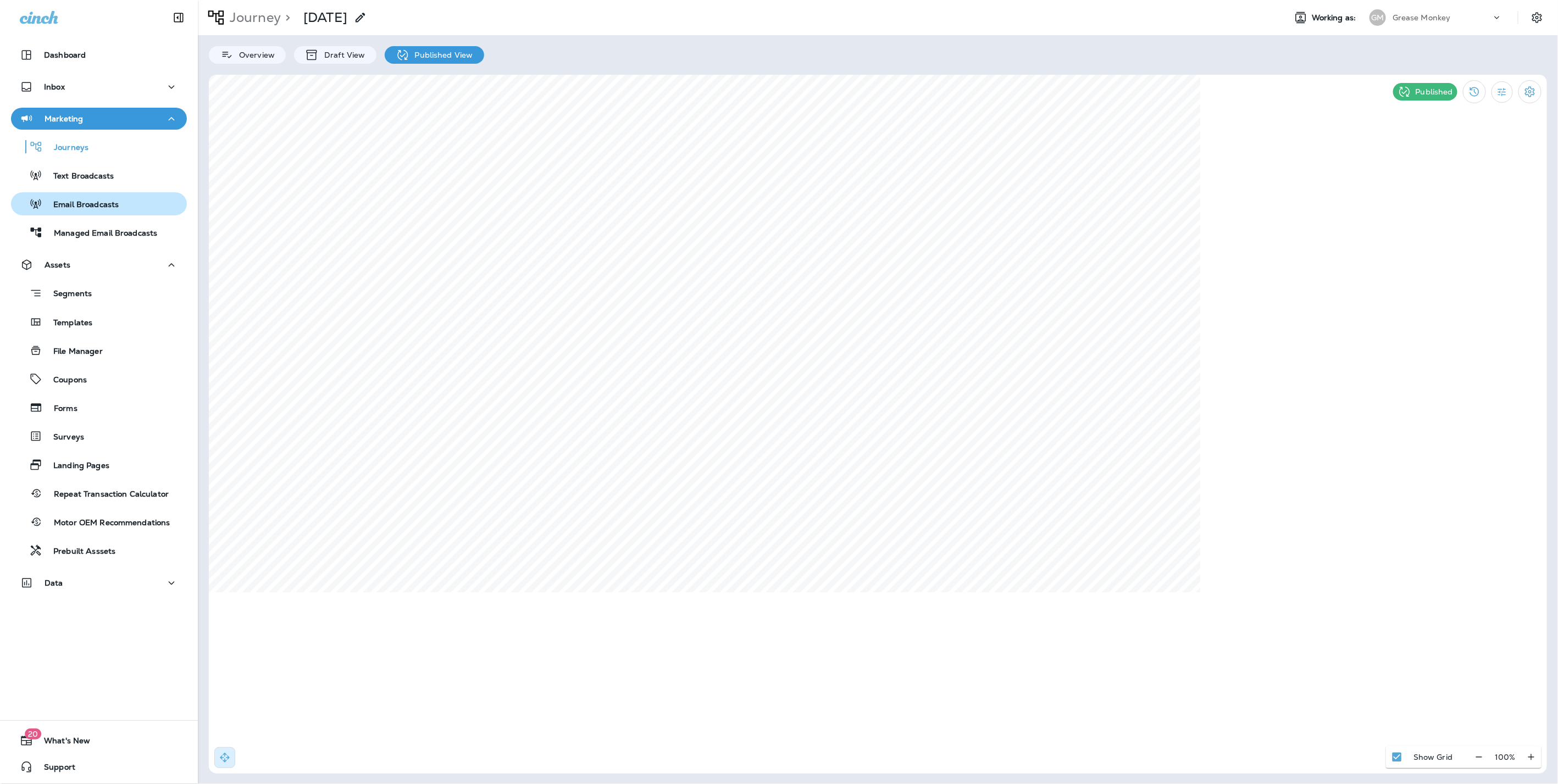
click at [89, 203] on p "Email Broadcasts" at bounding box center [80, 205] width 76 height 11
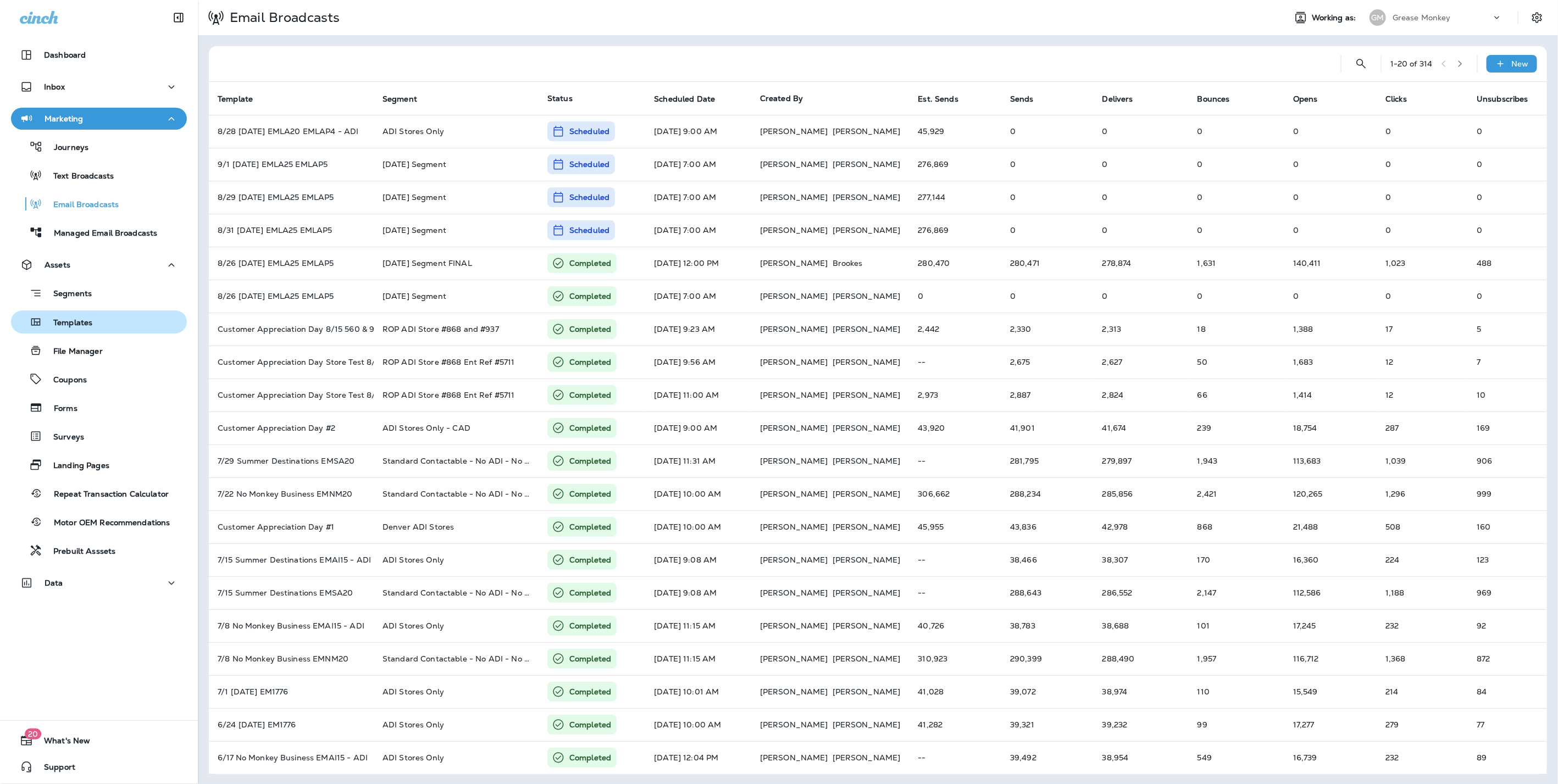
click at [85, 323] on p "Templates" at bounding box center [67, 323] width 50 height 11
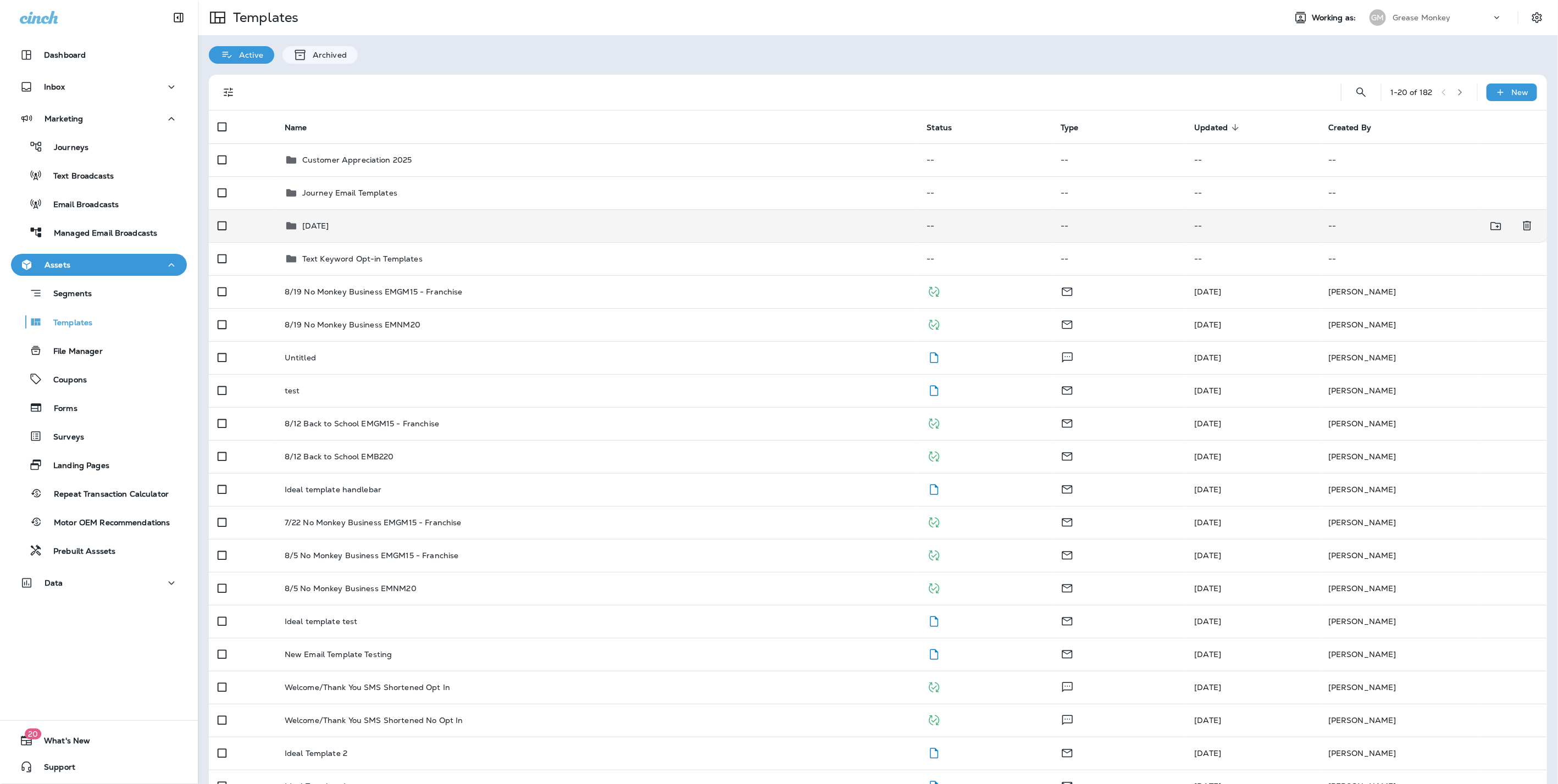
click at [375, 215] on td "Labor Day 2025" at bounding box center [596, 226] width 642 height 33
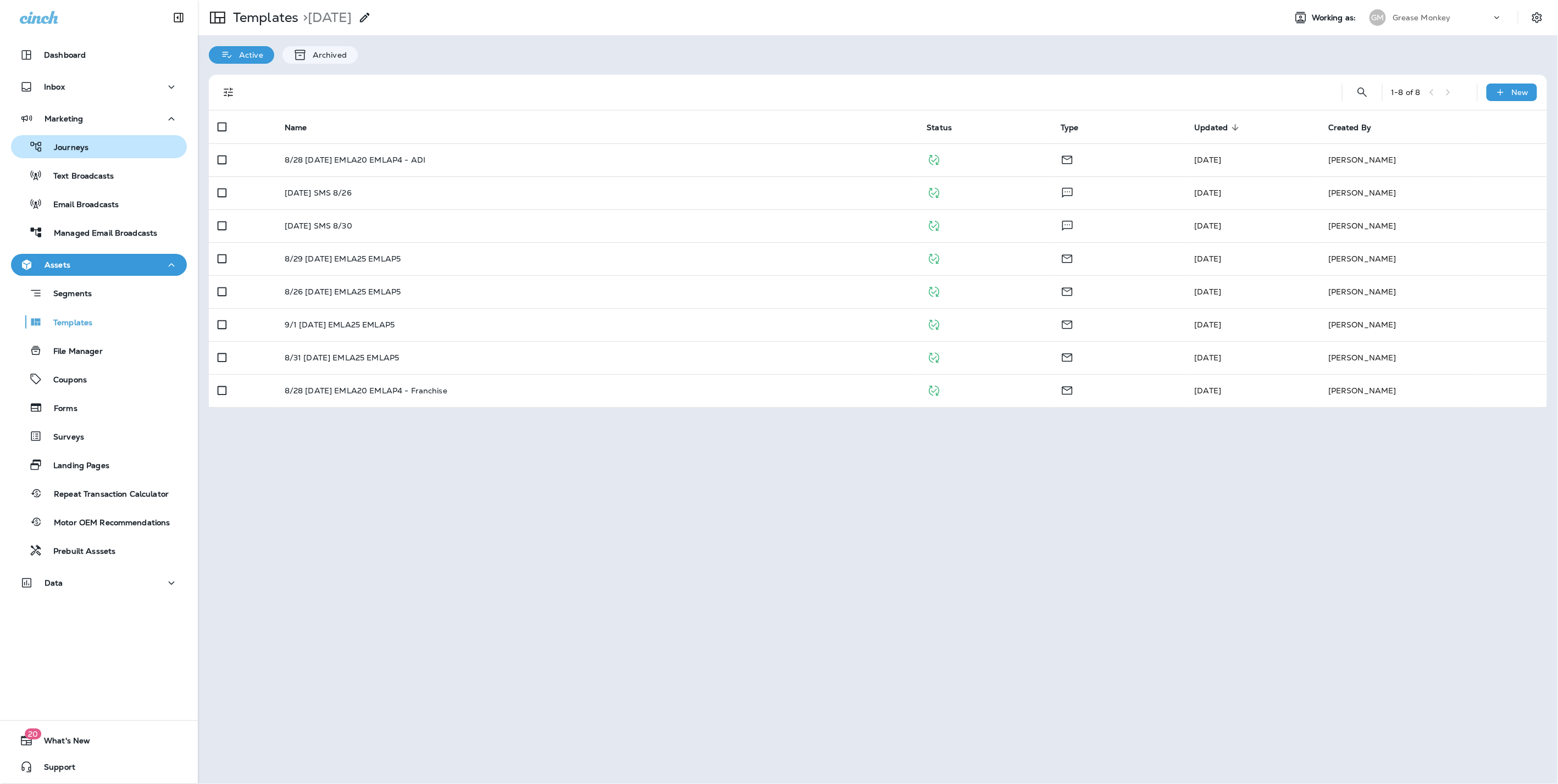
click at [71, 149] on p "Journeys" at bounding box center [65, 148] width 46 height 11
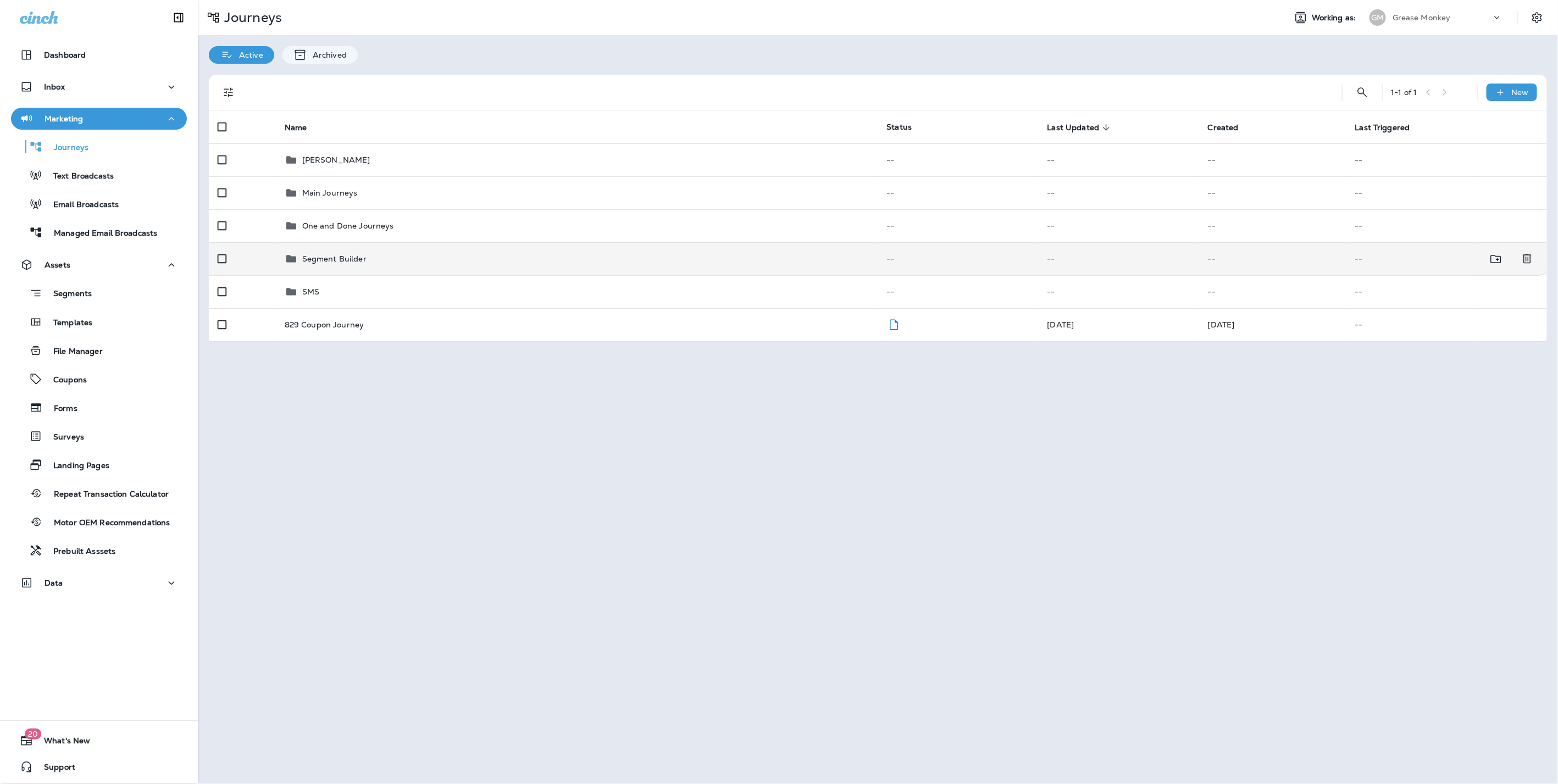
click at [374, 264] on div "Segment Builder" at bounding box center [577, 258] width 585 height 13
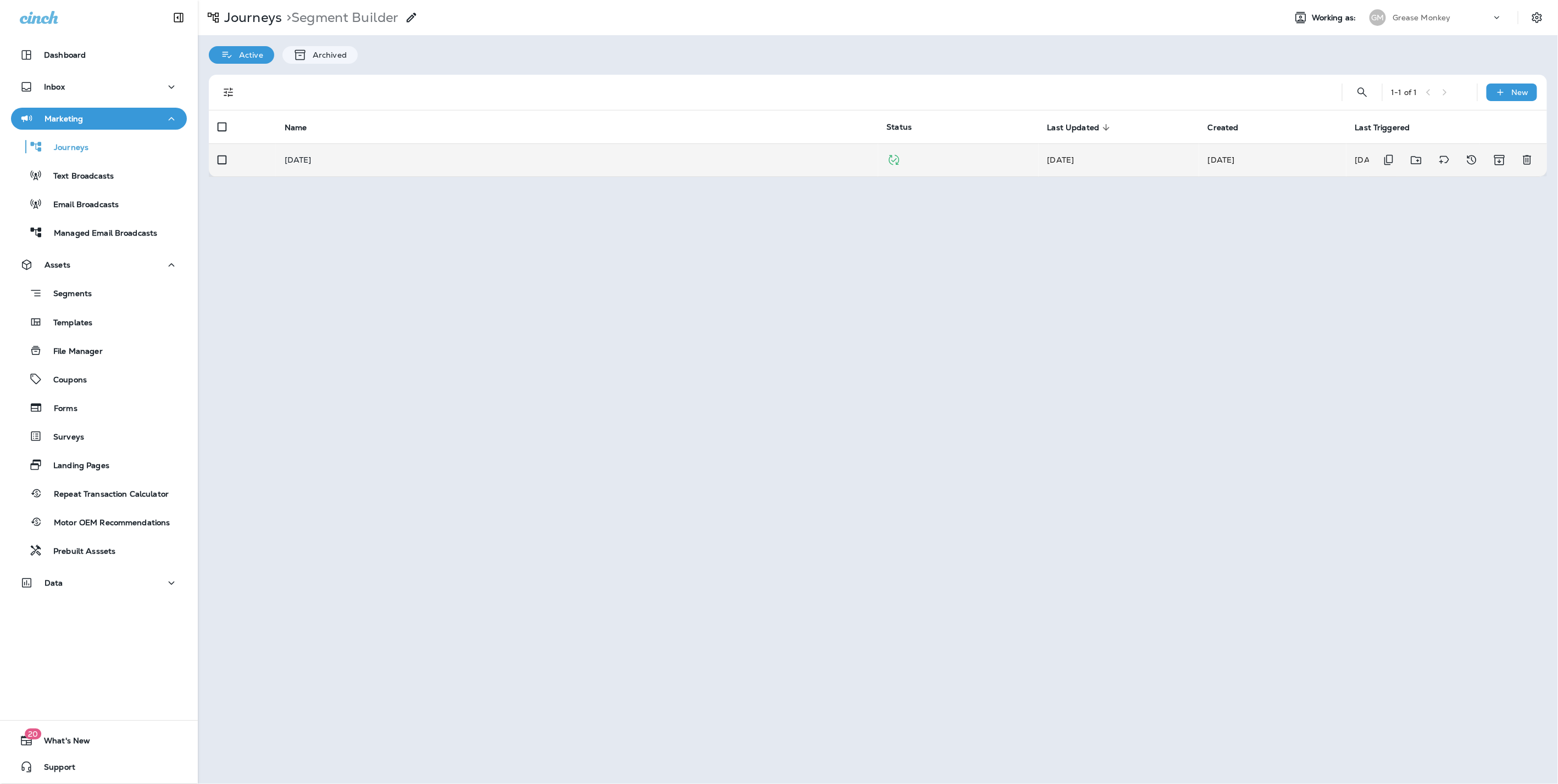
click at [344, 154] on td "Labor Day 2025" at bounding box center [577, 160] width 602 height 33
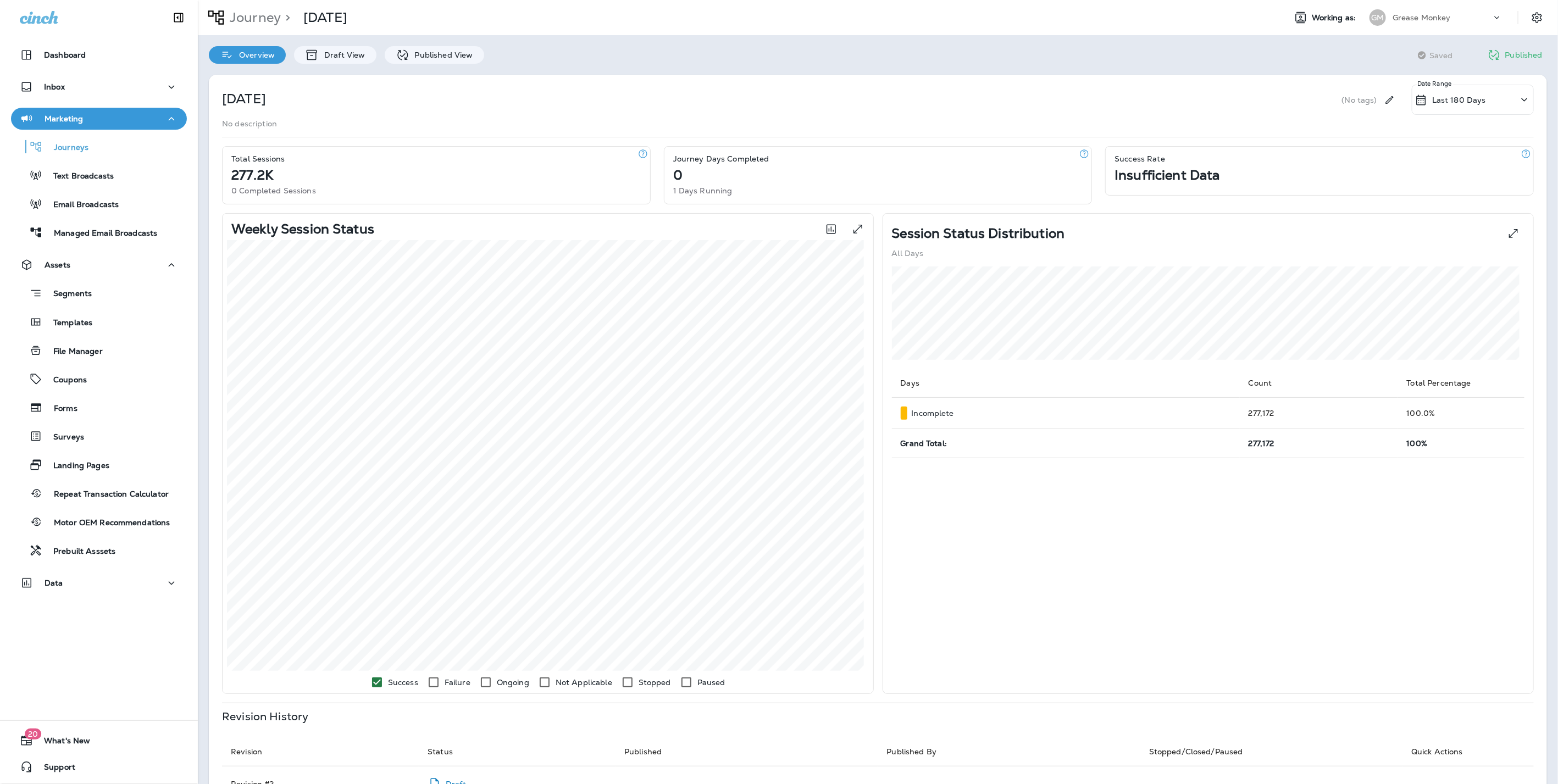
scroll to position [183, 0]
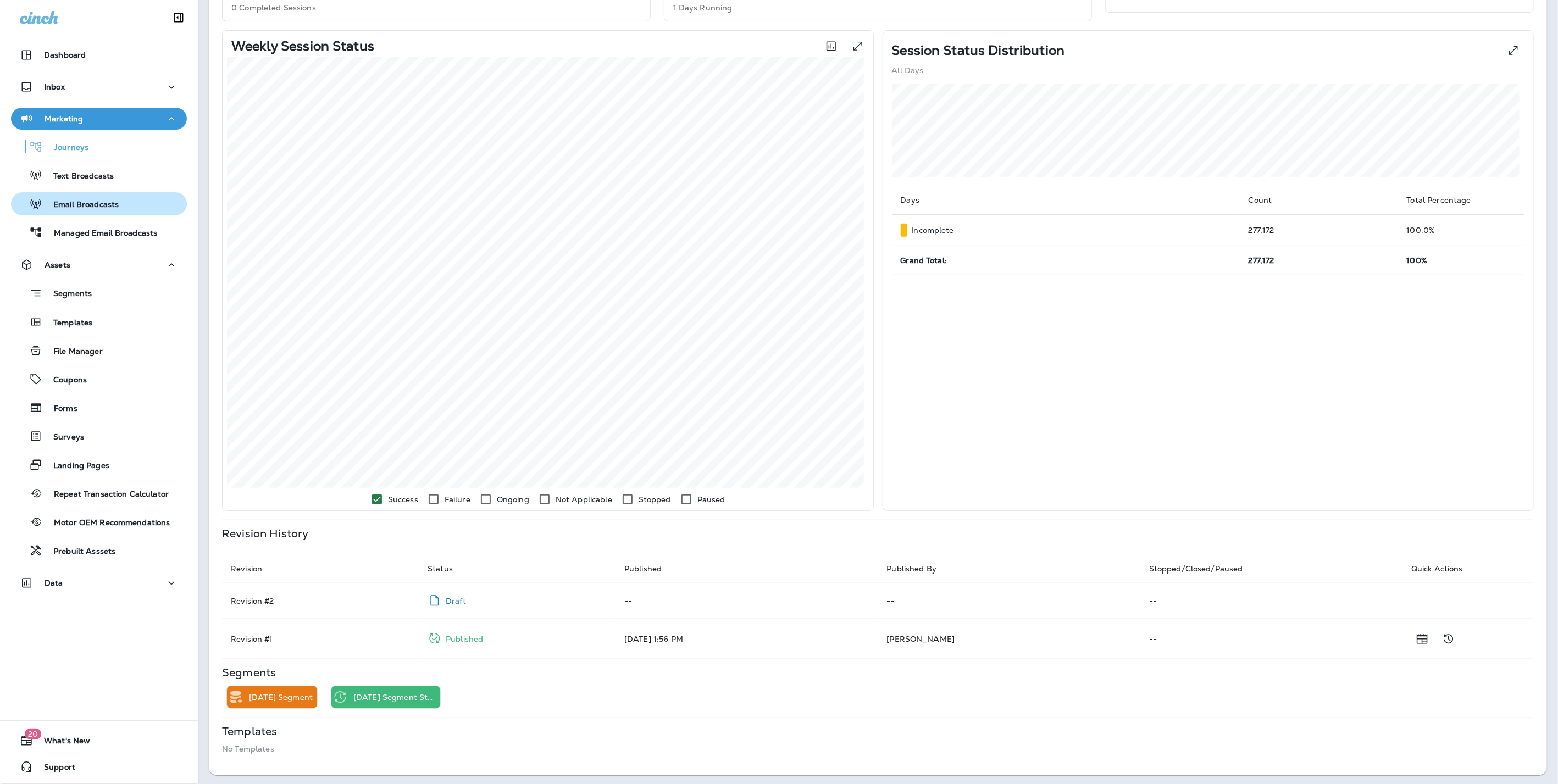
click at [81, 200] on p "Email Broadcasts" at bounding box center [80, 205] width 76 height 11
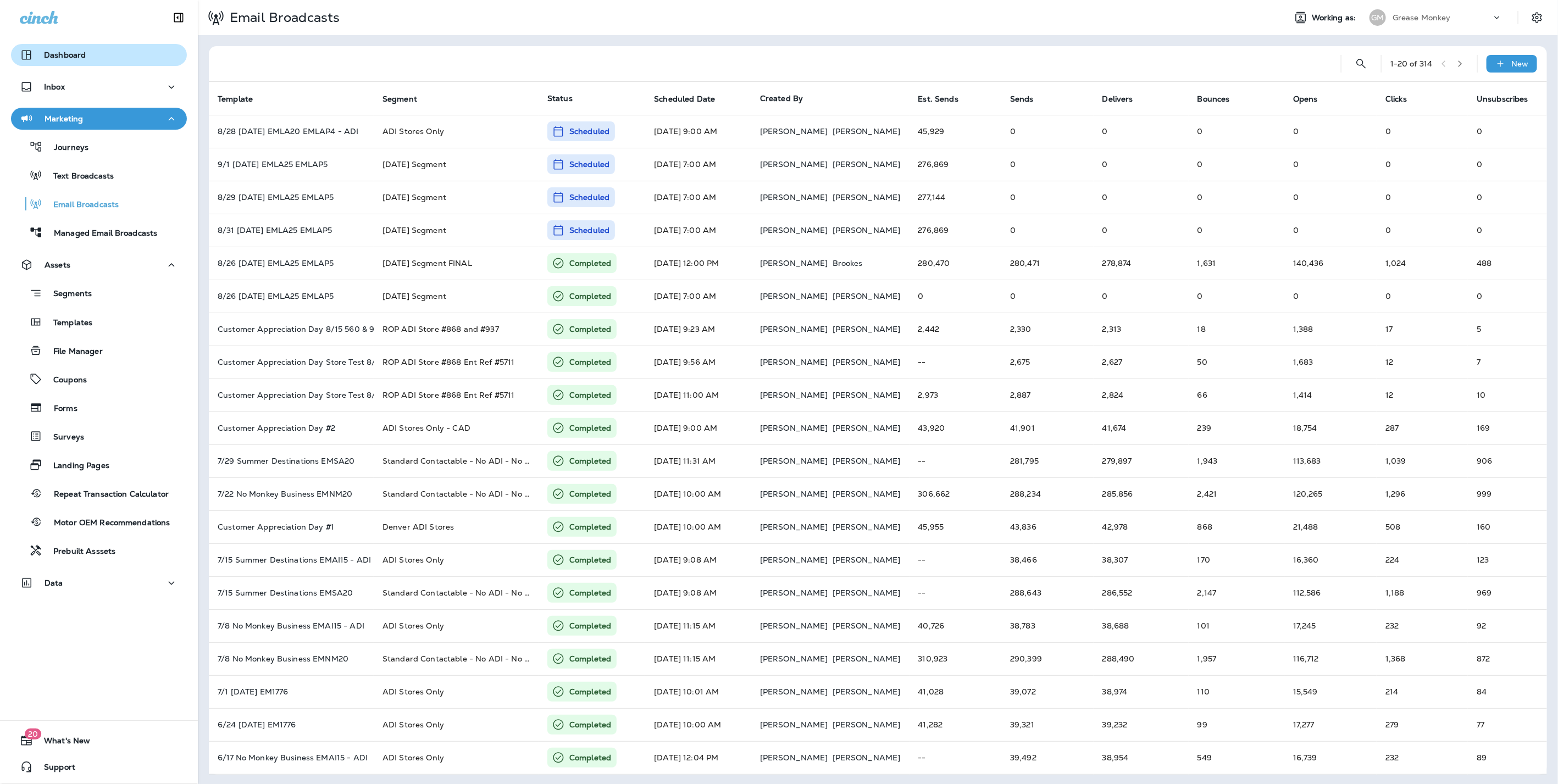
click at [82, 57] on p "Dashboard" at bounding box center [64, 54] width 42 height 9
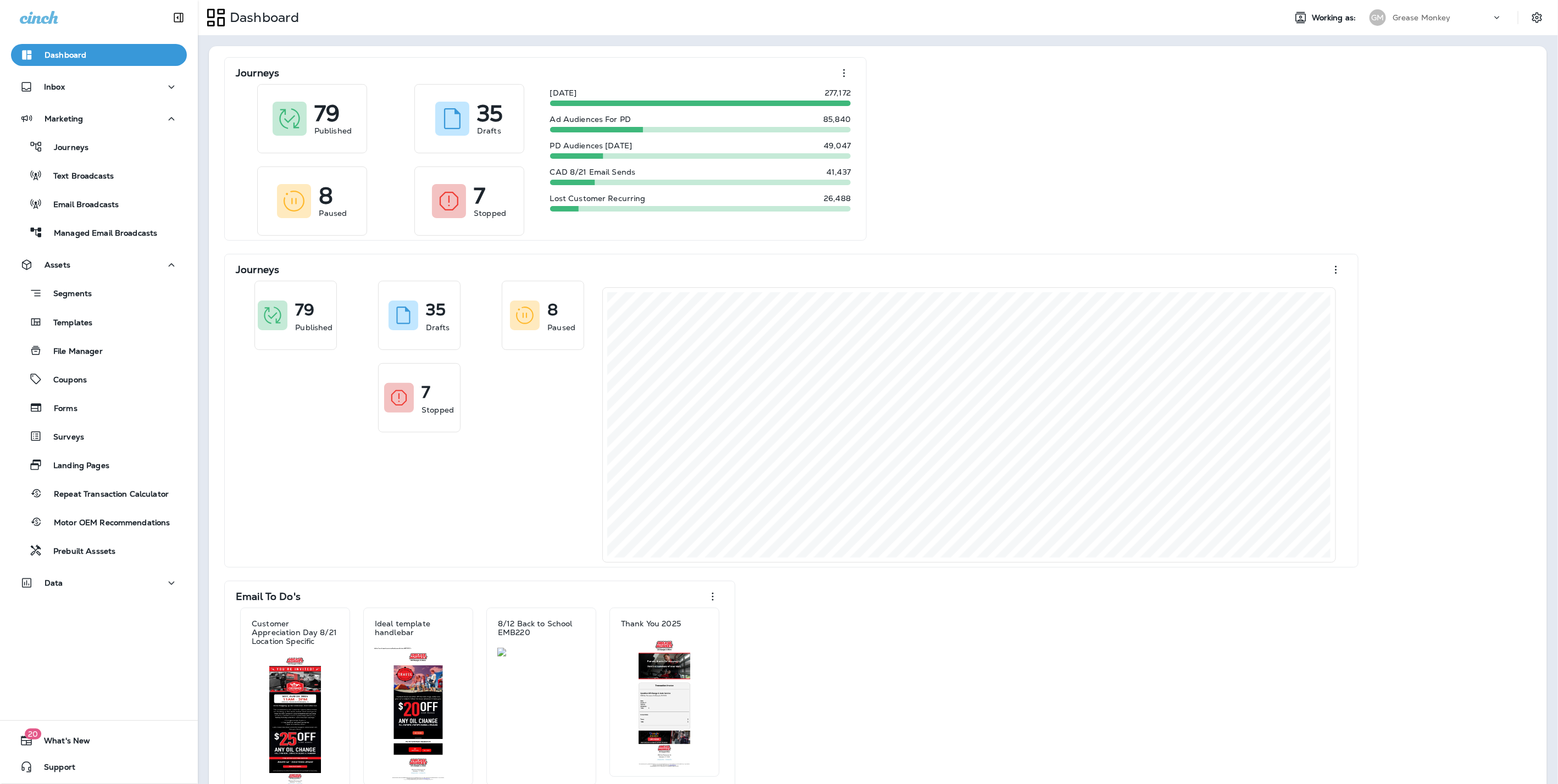
click at [1392, 14] on p "Grease Monkey" at bounding box center [1421, 17] width 58 height 9
type input "*********"
click at [1421, 91] on p "Threshold Automotive Service dba Grease Monkey" at bounding box center [1436, 91] width 120 height 18
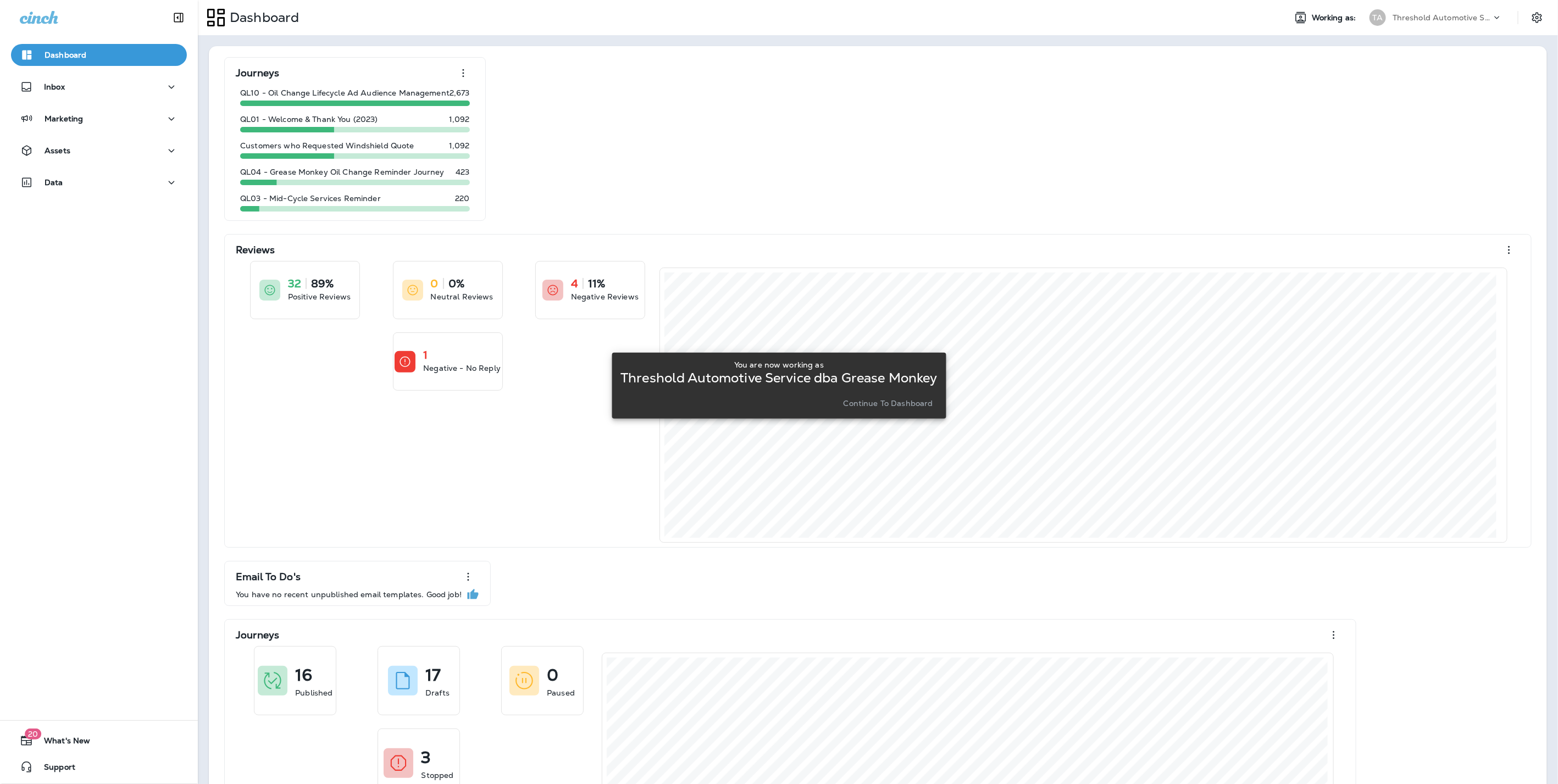
click at [872, 405] on p "Continue to Dashboard" at bounding box center [887, 403] width 89 height 9
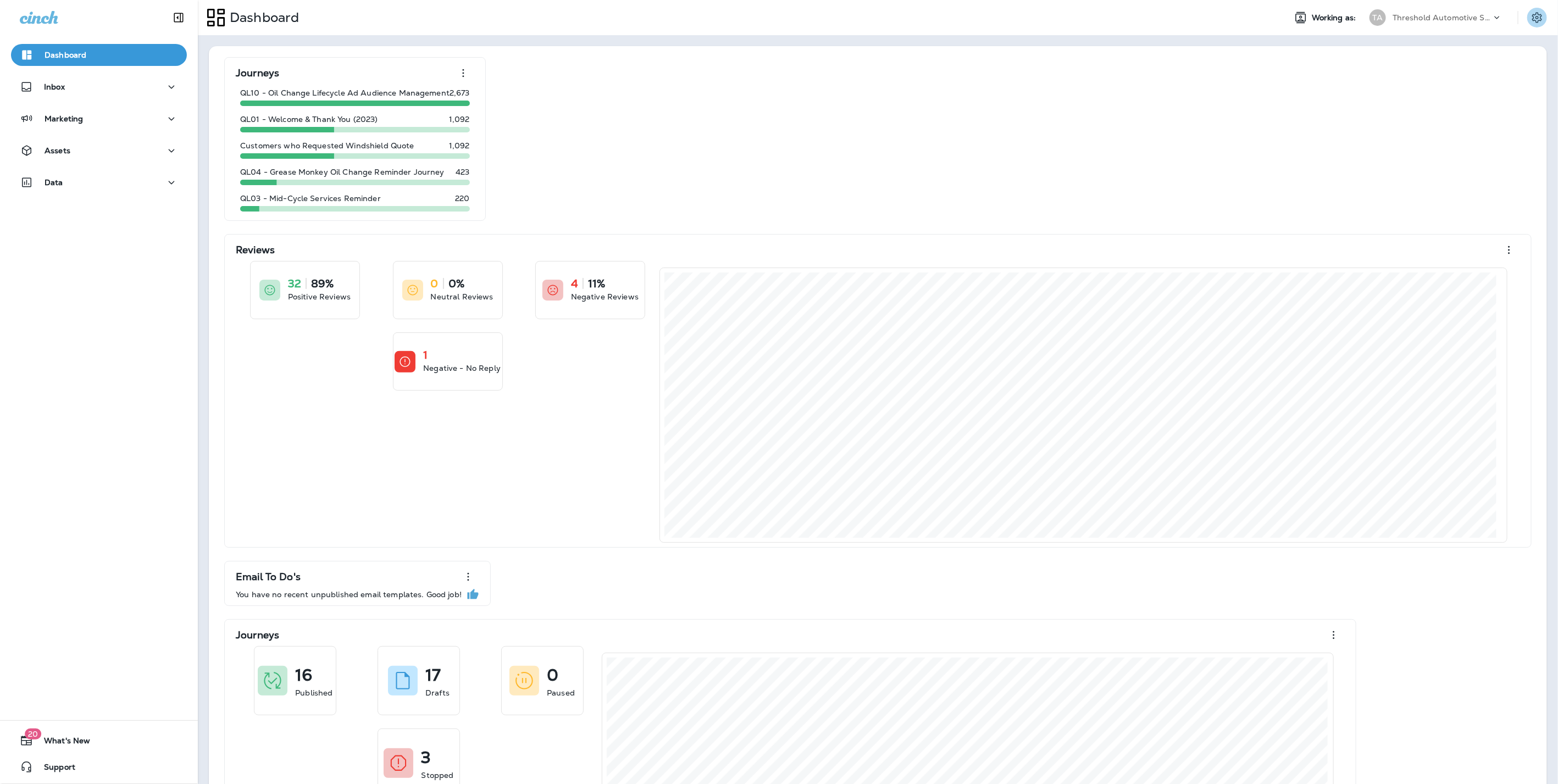
click at [1532, 18] on icon "Settings" at bounding box center [1537, 17] width 10 height 11
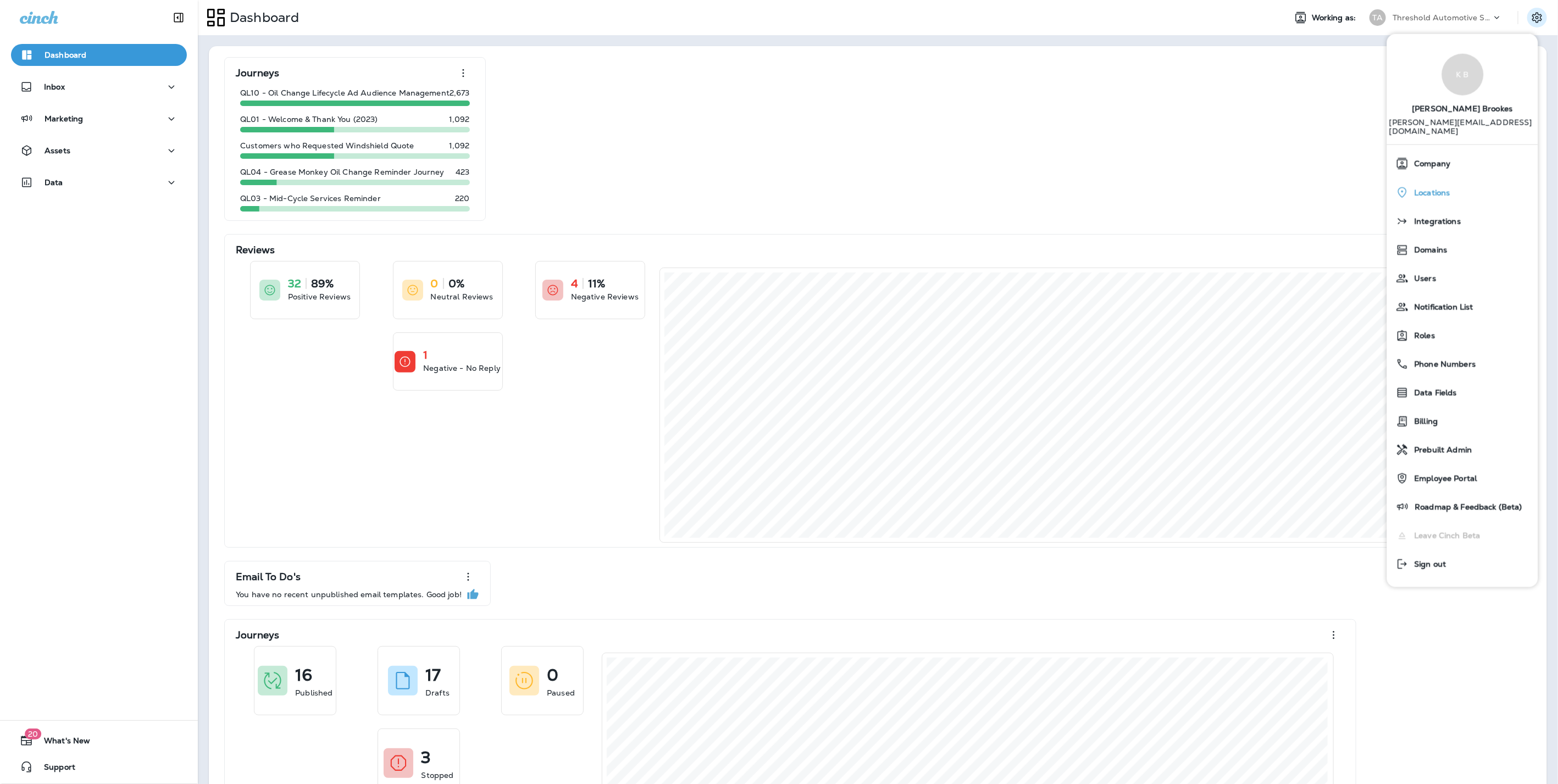
click at [1418, 188] on span "Locations" at bounding box center [1429, 193] width 41 height 9
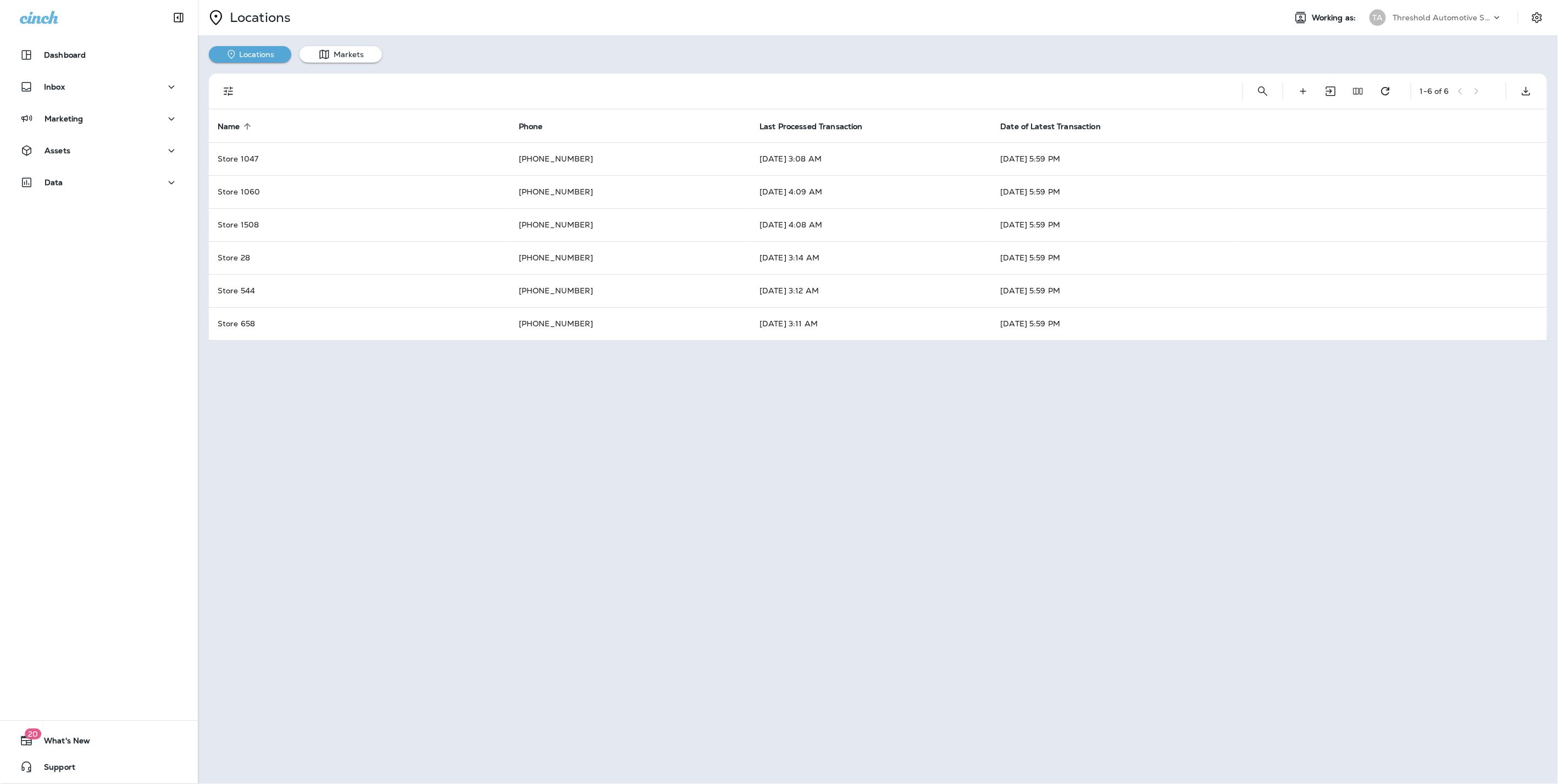
click at [1409, 17] on p "Threshold Automotive Service dba Grease Monkey" at bounding box center [1442, 17] width 99 height 9
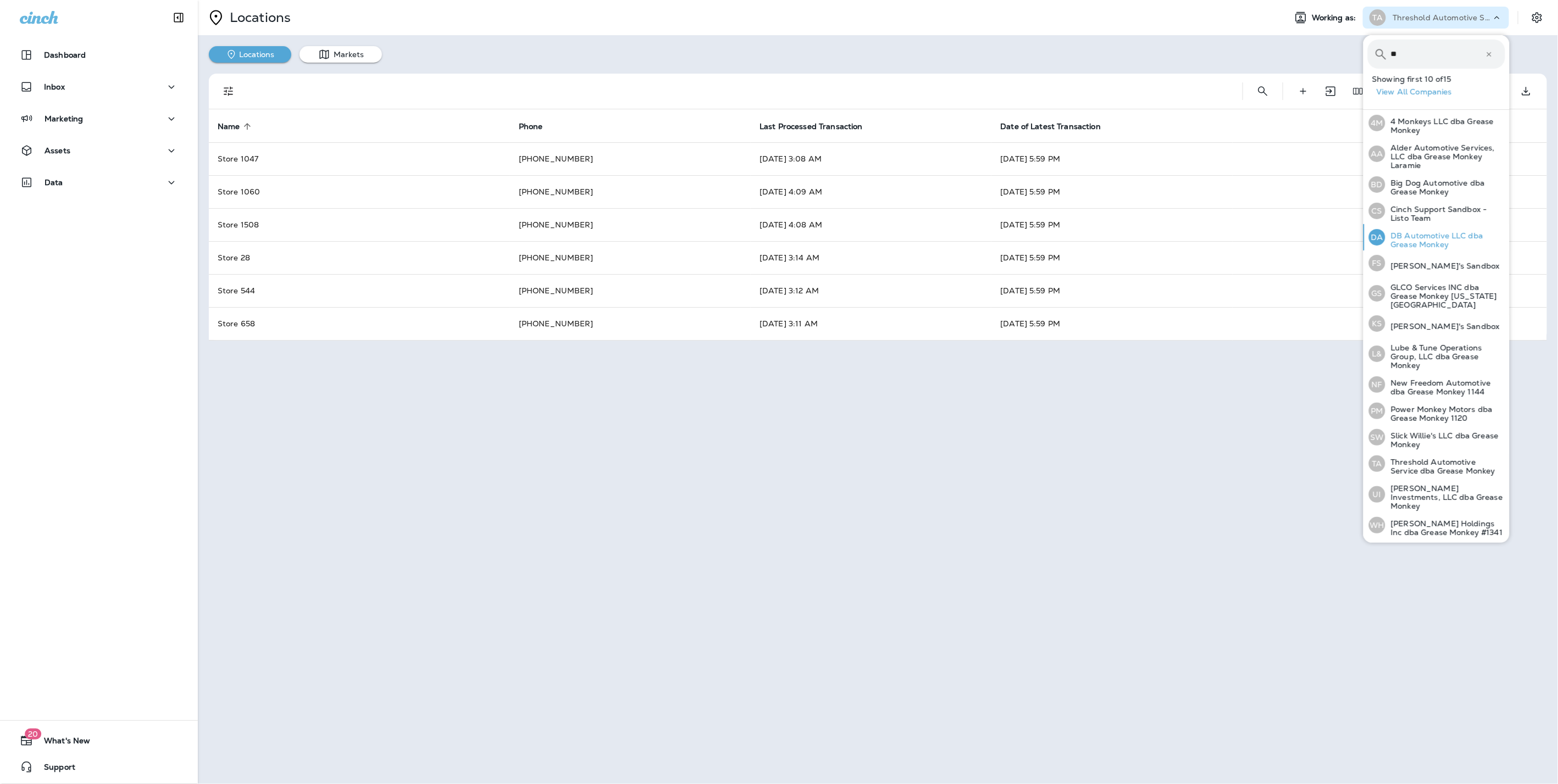
type input "**"
click at [1424, 233] on p "DB Automotive LLC dba Grease Monkey" at bounding box center [1445, 240] width 120 height 18
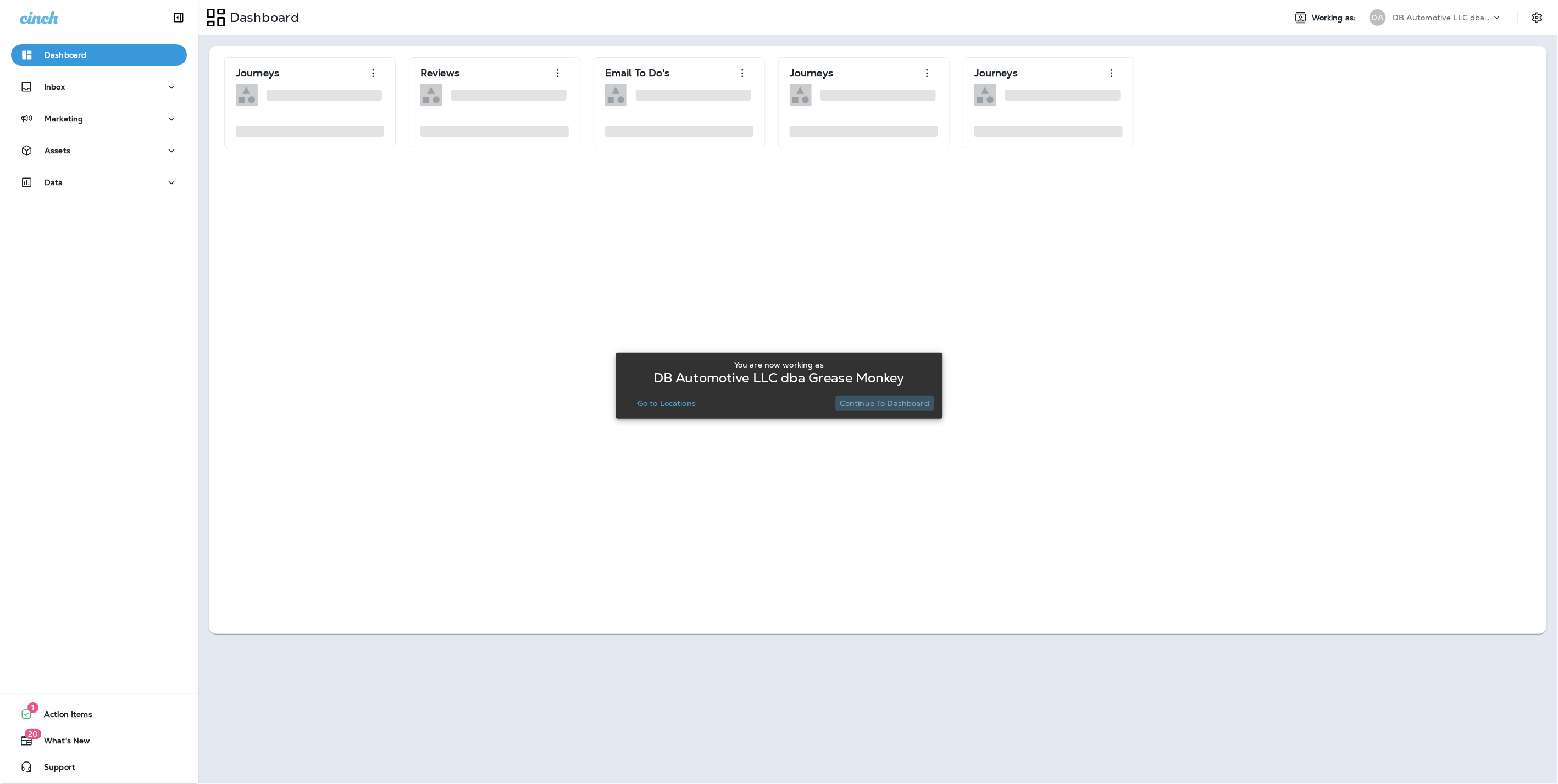
click at [913, 399] on p "Continue to Dashboard" at bounding box center [884, 403] width 89 height 9
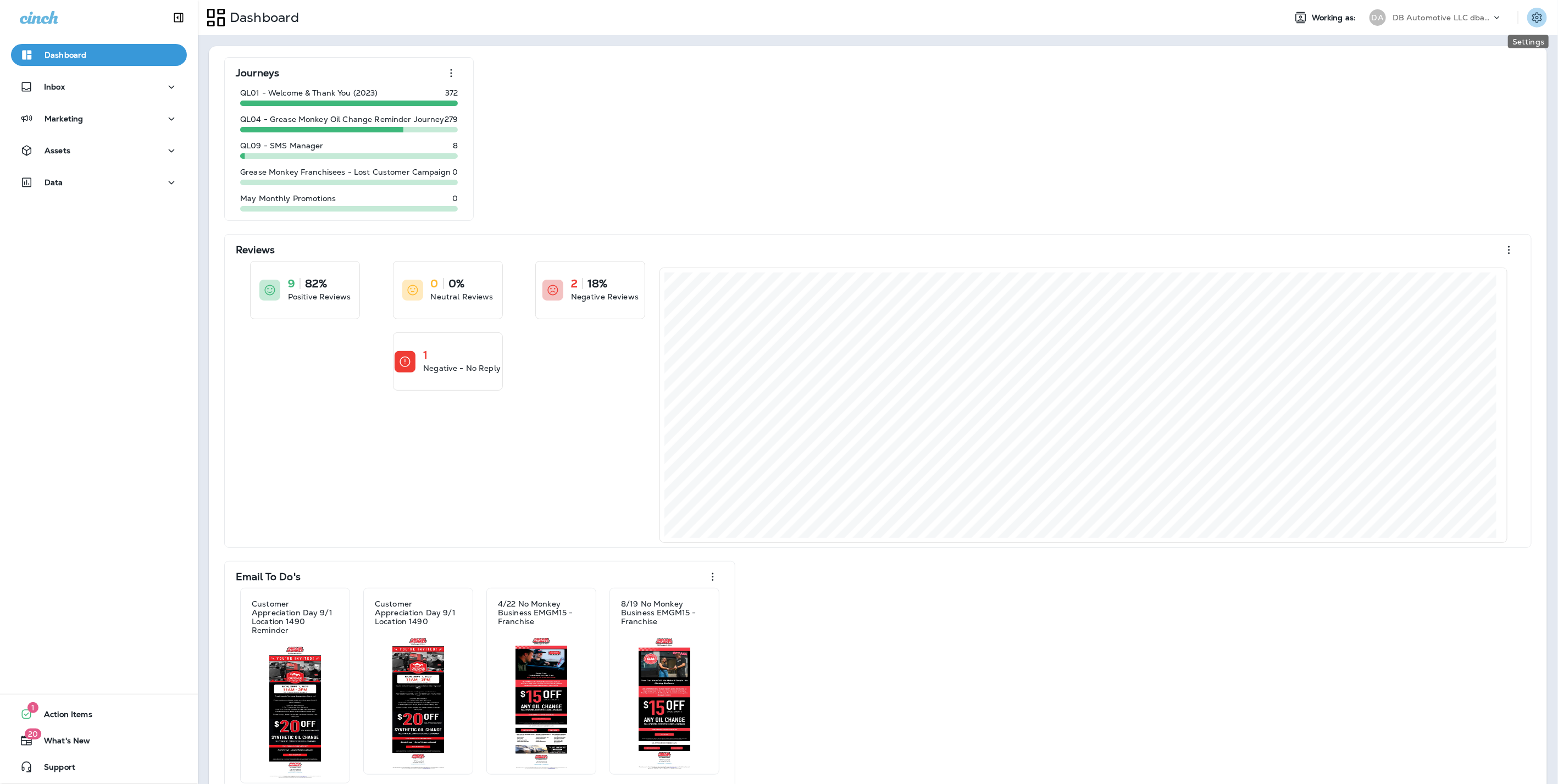
click at [1534, 15] on icon "Settings" at bounding box center [1537, 18] width 13 height 13
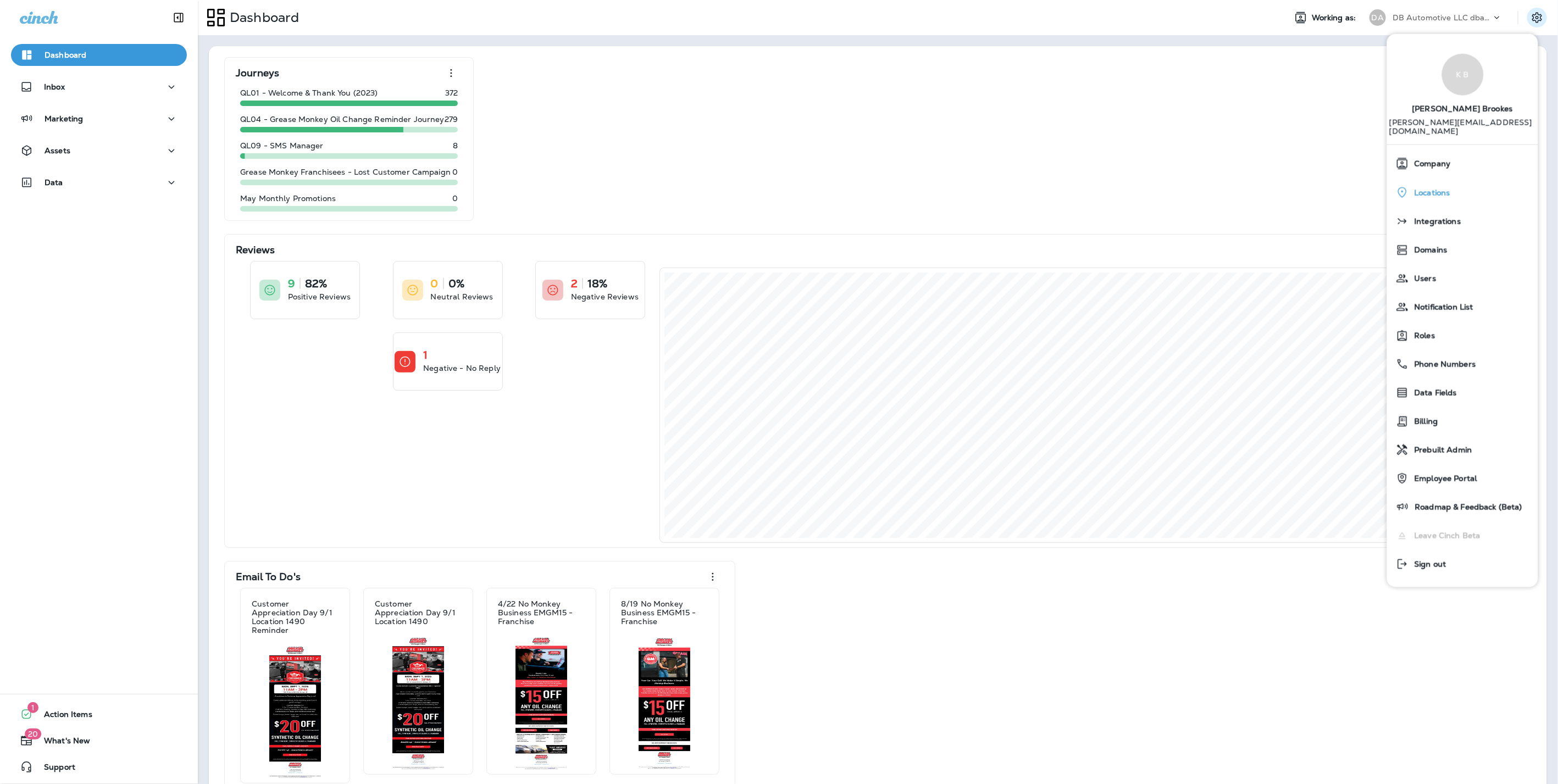
click at [1433, 188] on span "Locations" at bounding box center [1429, 193] width 41 height 9
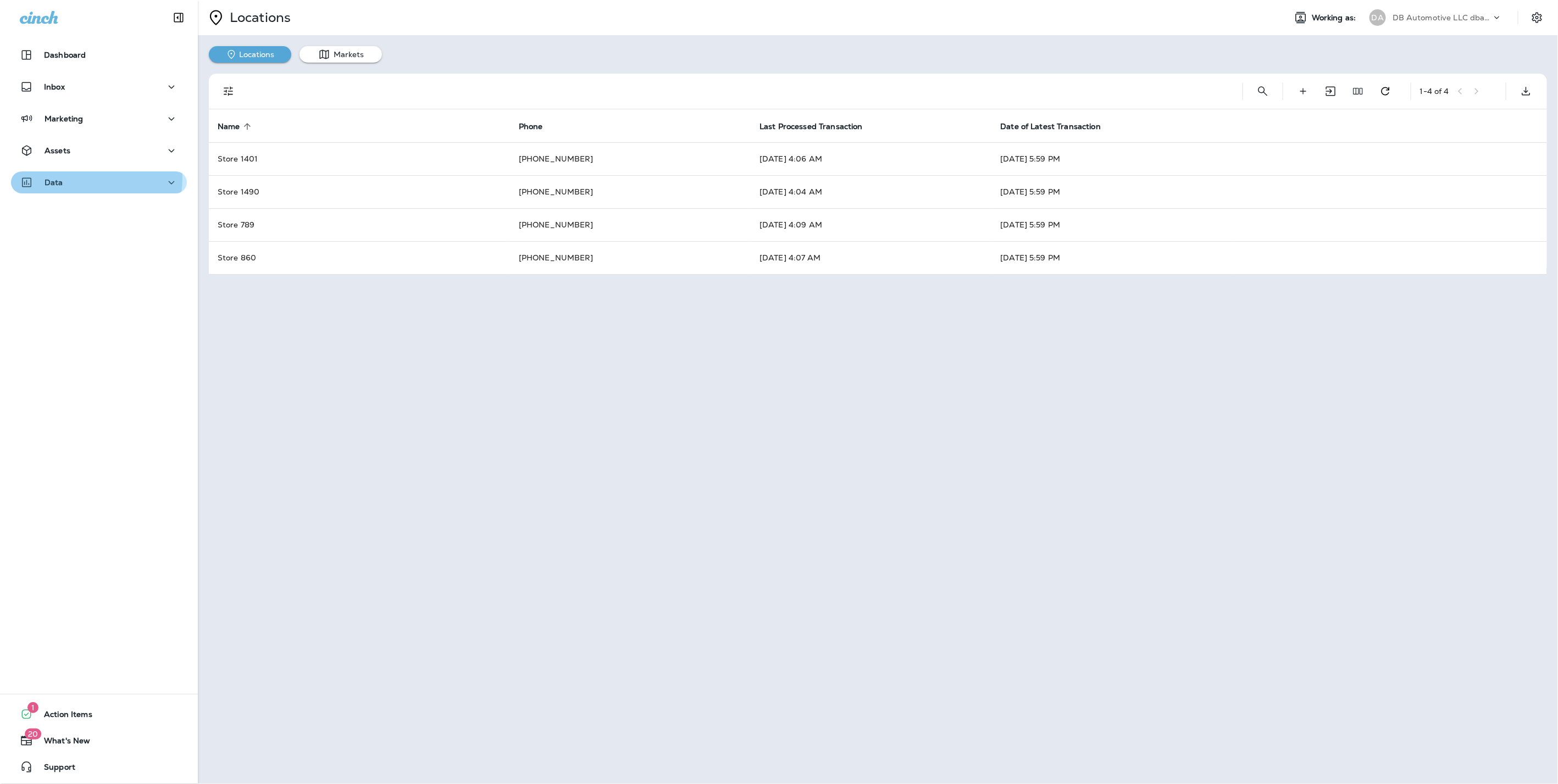
click at [65, 177] on div "Data" at bounding box center [99, 182] width 158 height 14
click at [64, 265] on p "Transactions" at bounding box center [71, 269] width 59 height 11
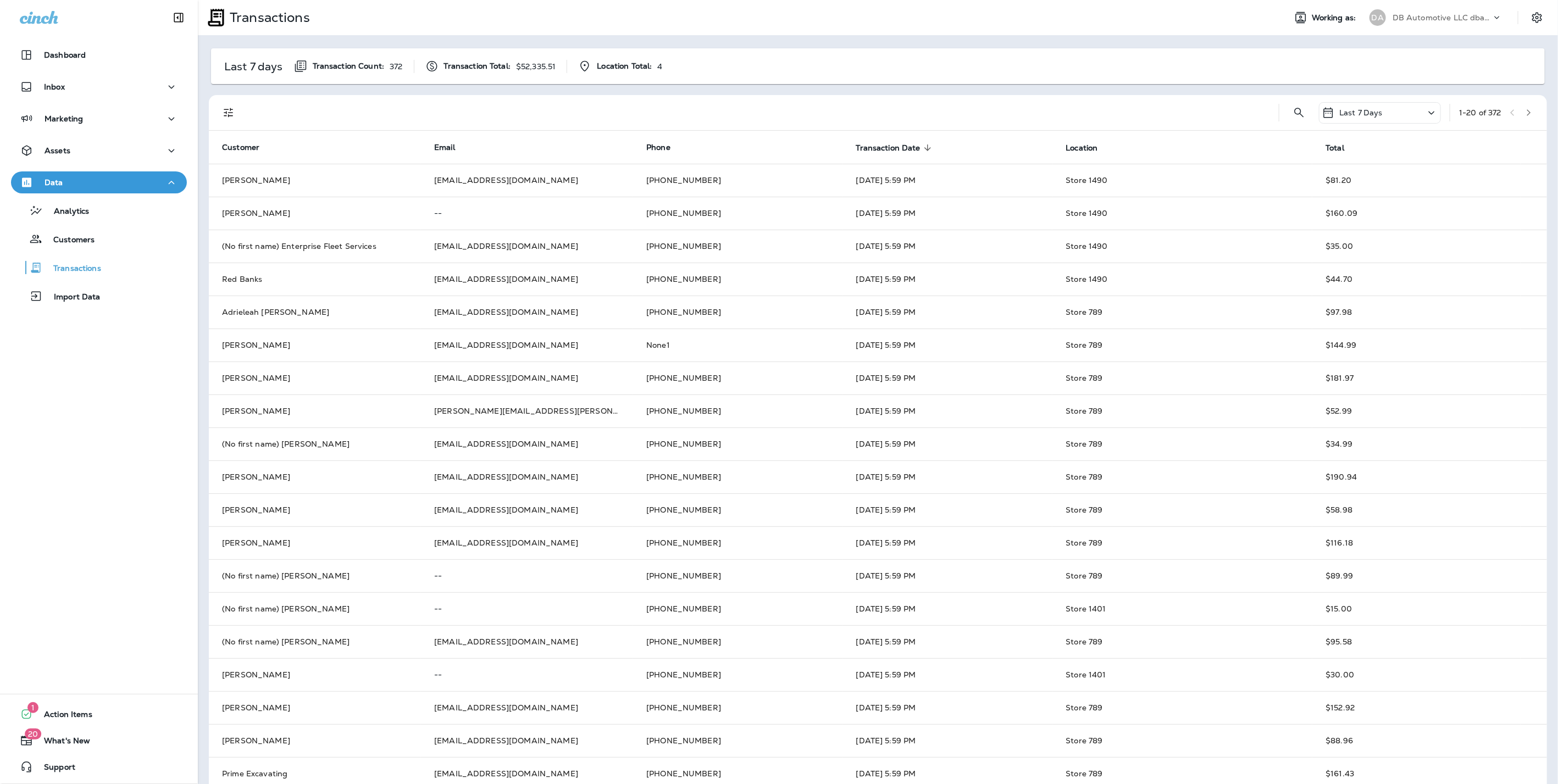
click at [1372, 108] on div "Last 7 Days" at bounding box center [1379, 113] width 122 height 21
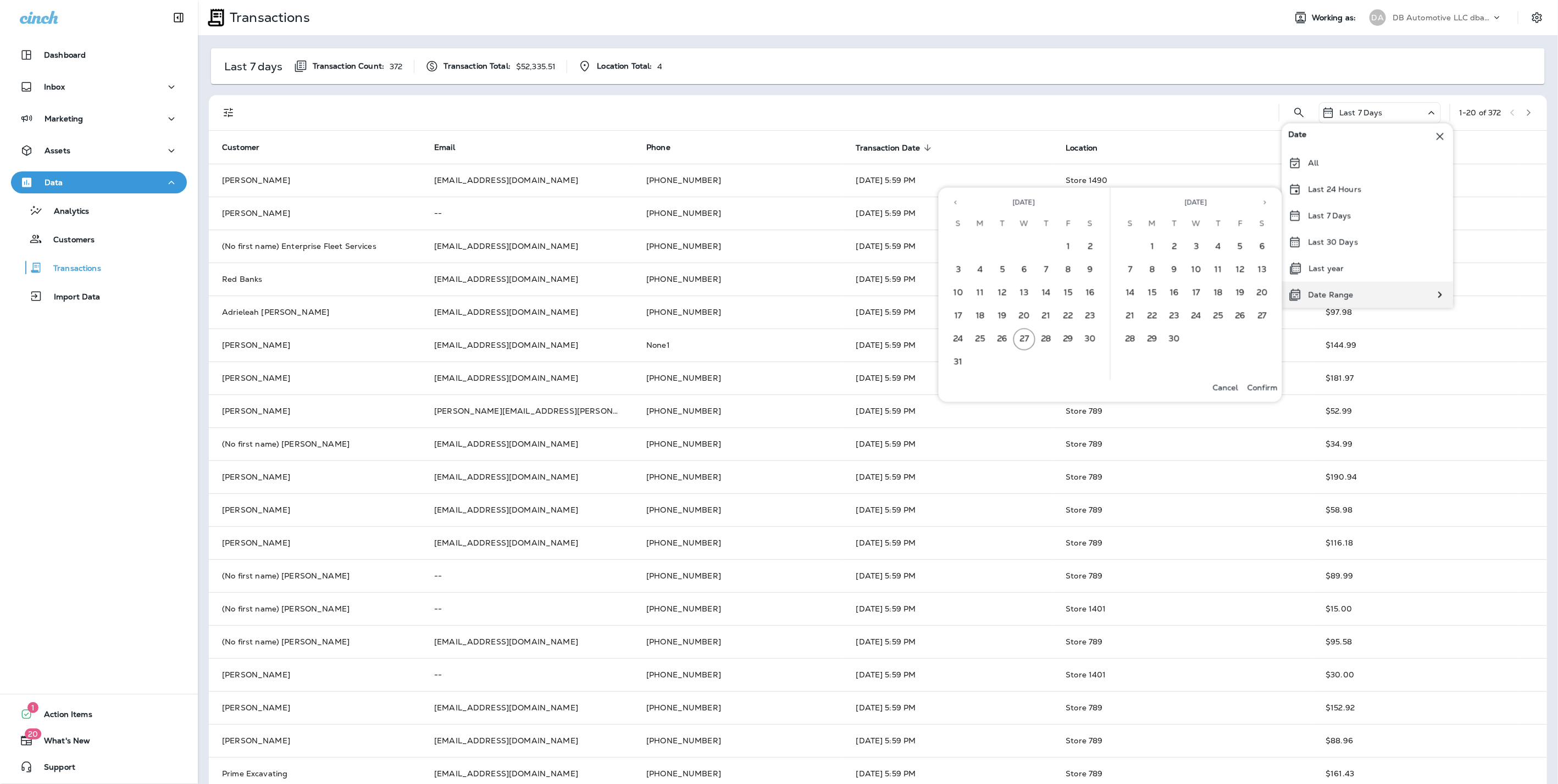
click at [1337, 298] on p "Date Range" at bounding box center [1331, 294] width 45 height 9
click at [1024, 291] on button "13" at bounding box center [1024, 293] width 22 height 22
click at [1262, 388] on p "Confirm" at bounding box center [1262, 387] width 30 height 9
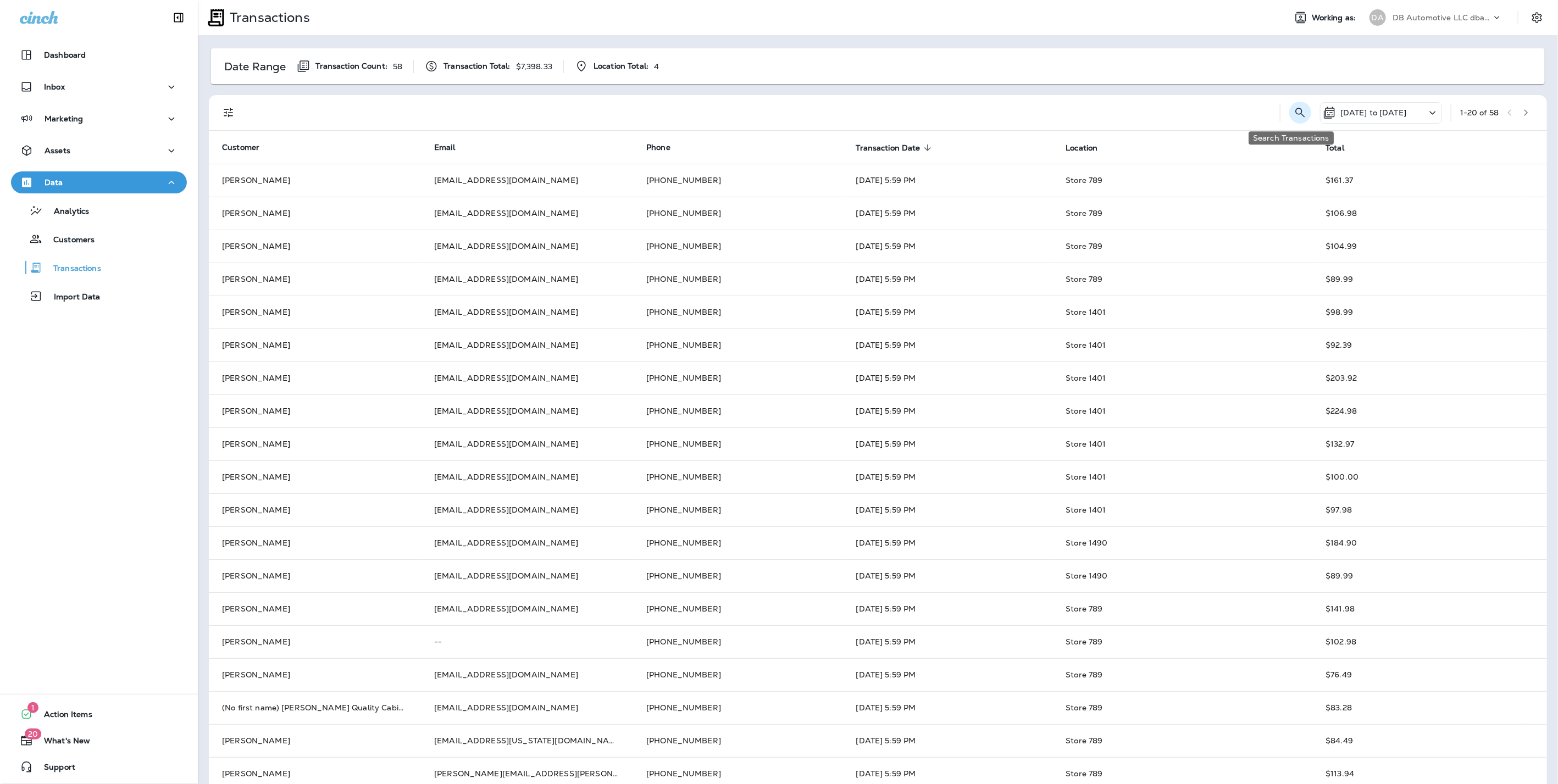
click at [1293, 116] on icon "Search Transactions" at bounding box center [1300, 112] width 13 height 13
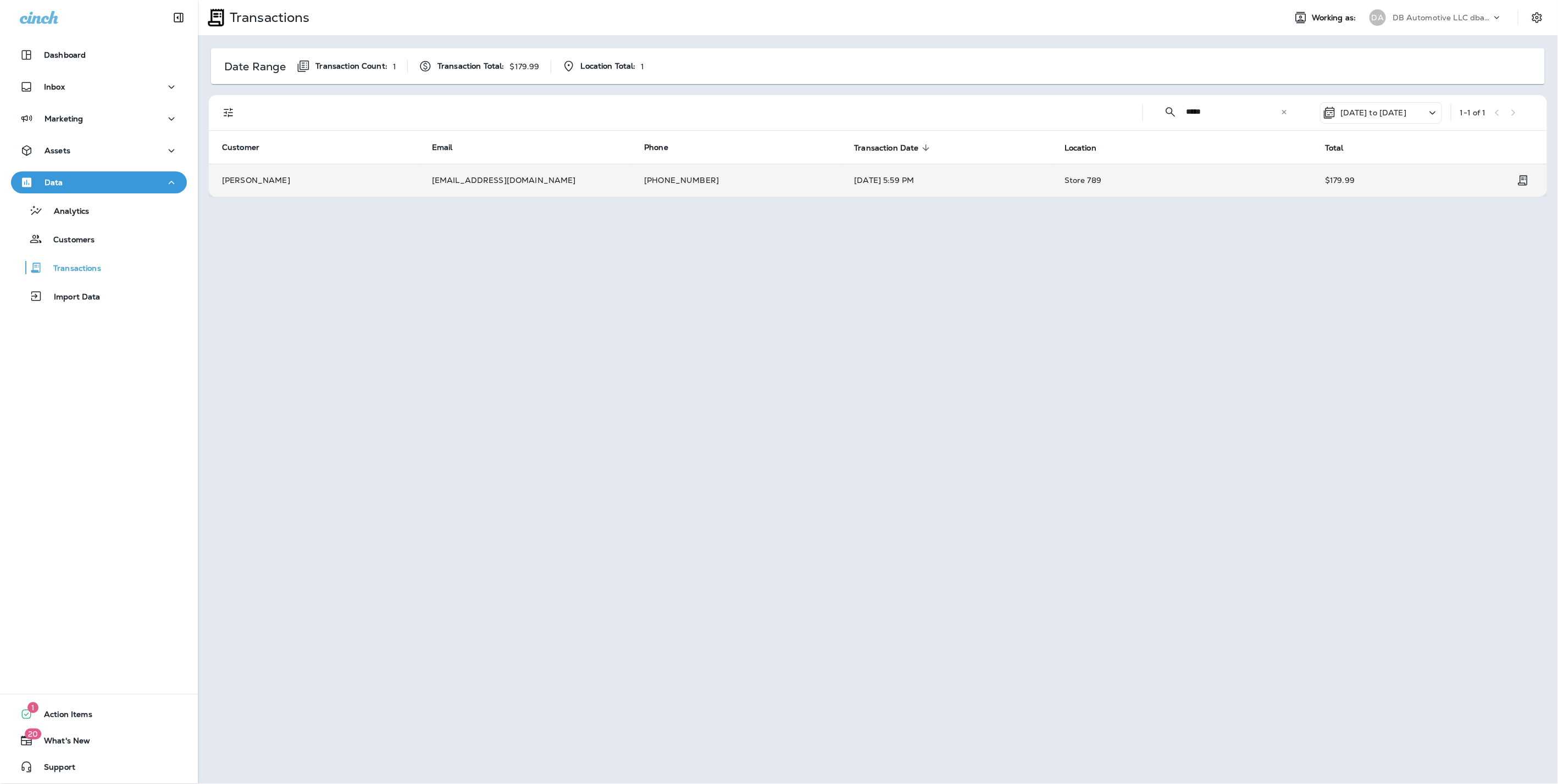
type input "*****"
click at [284, 177] on td "Tyson Daniels" at bounding box center [313, 180] width 210 height 33
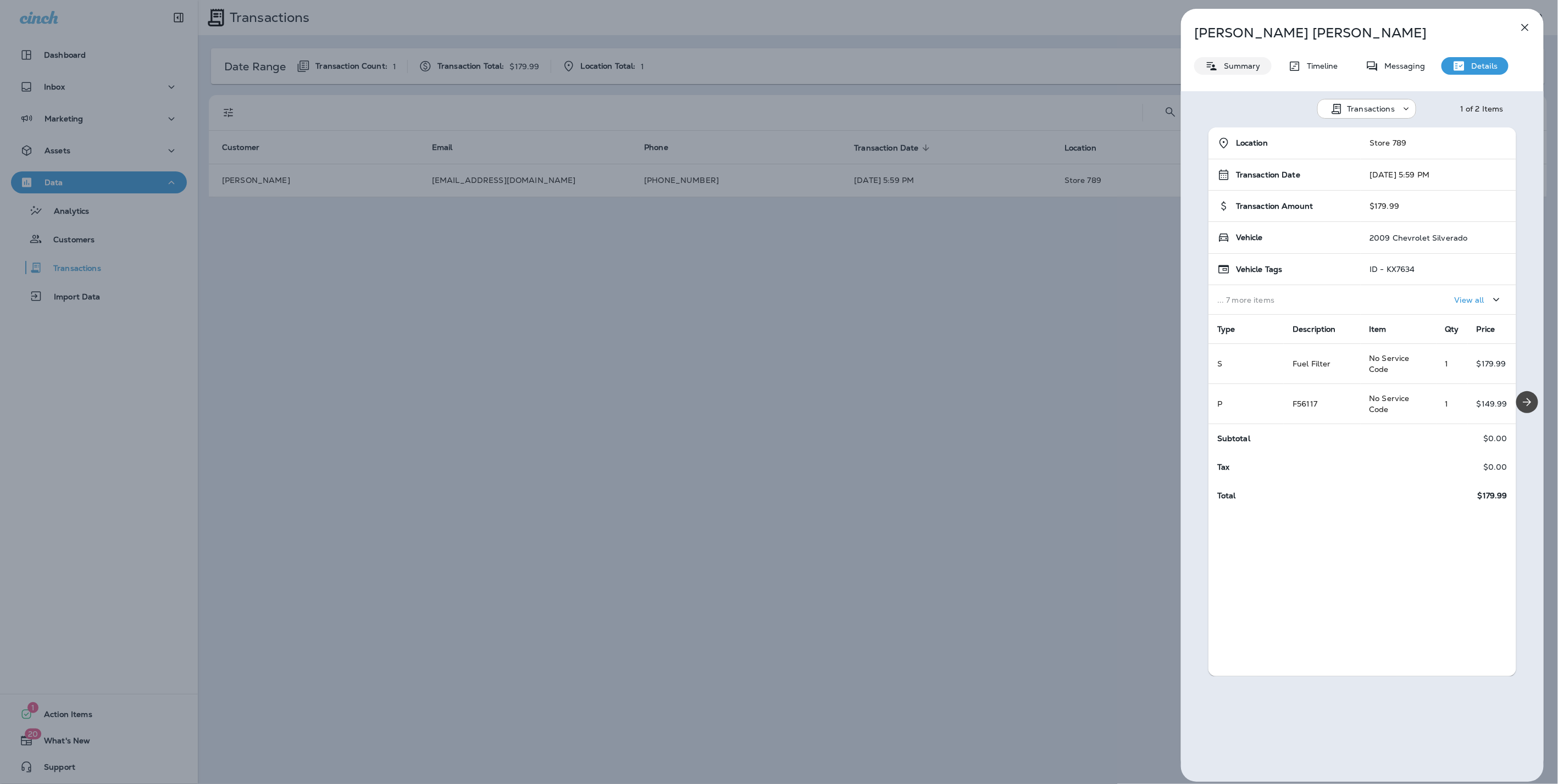
click at [1233, 69] on p "Summary" at bounding box center [1239, 65] width 42 height 9
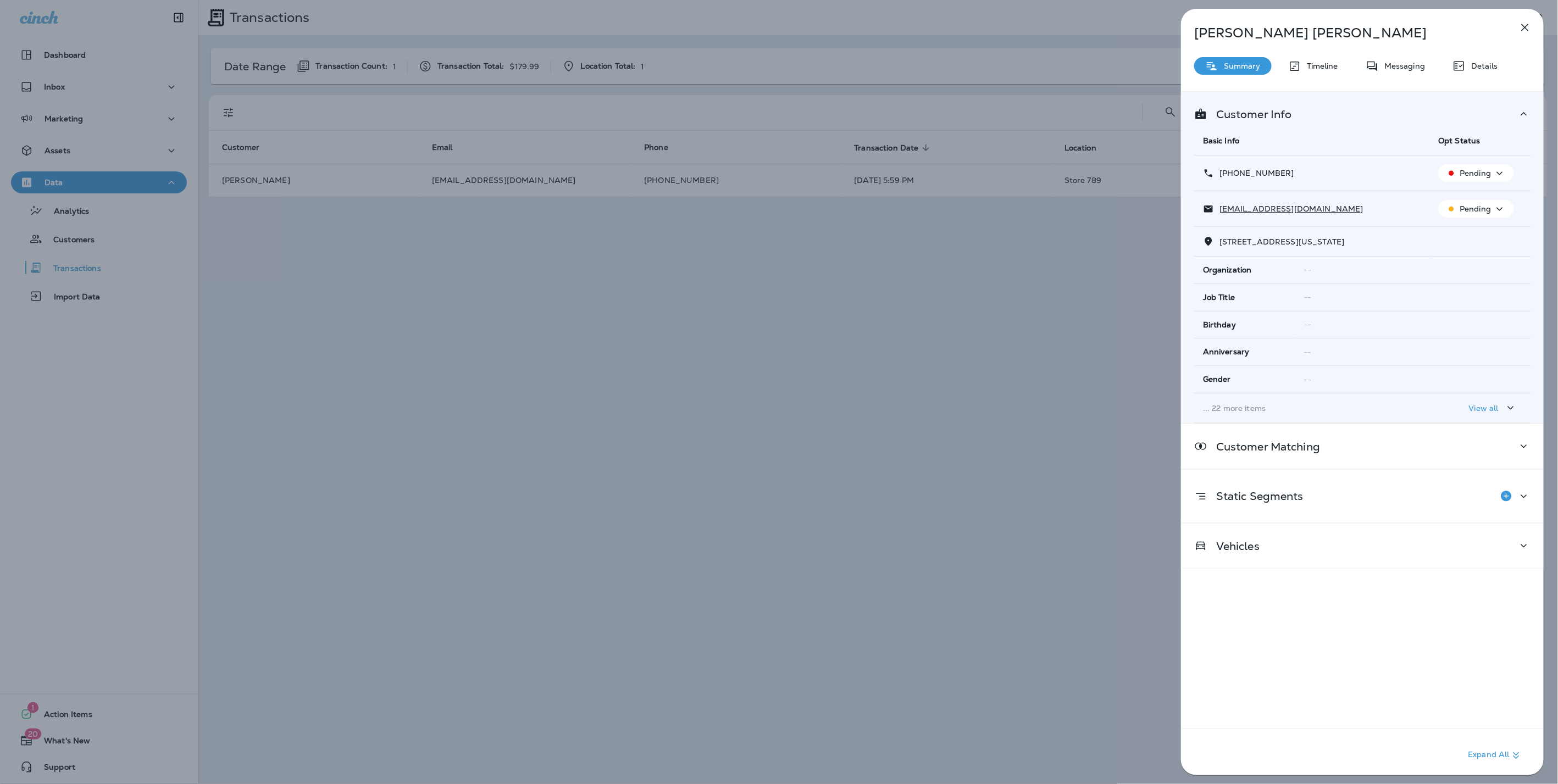
click at [1232, 404] on p "... 22 more items" at bounding box center [1311, 408] width 218 height 9
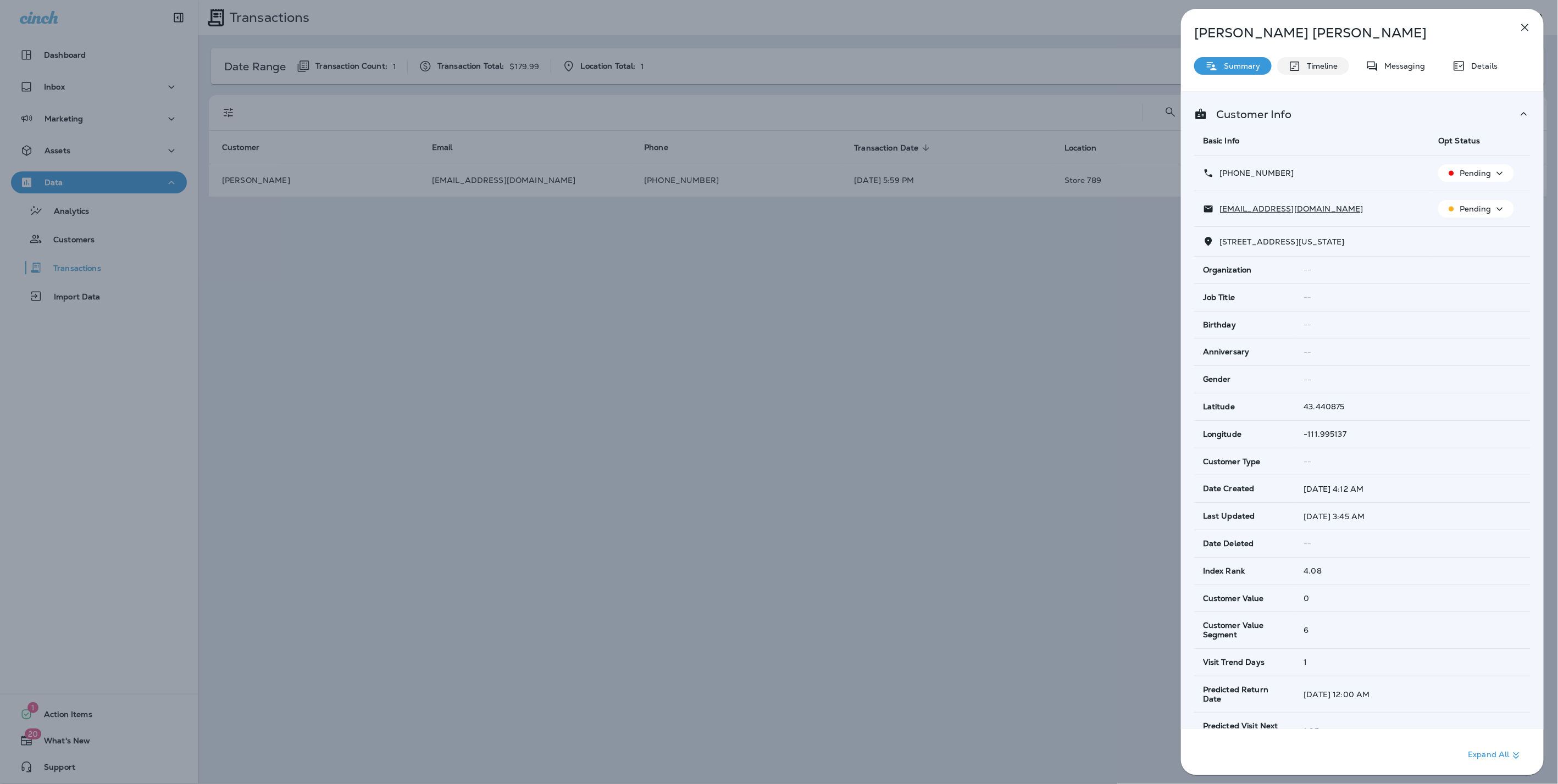
click at [1331, 63] on p "Timeline" at bounding box center [1320, 65] width 37 height 9
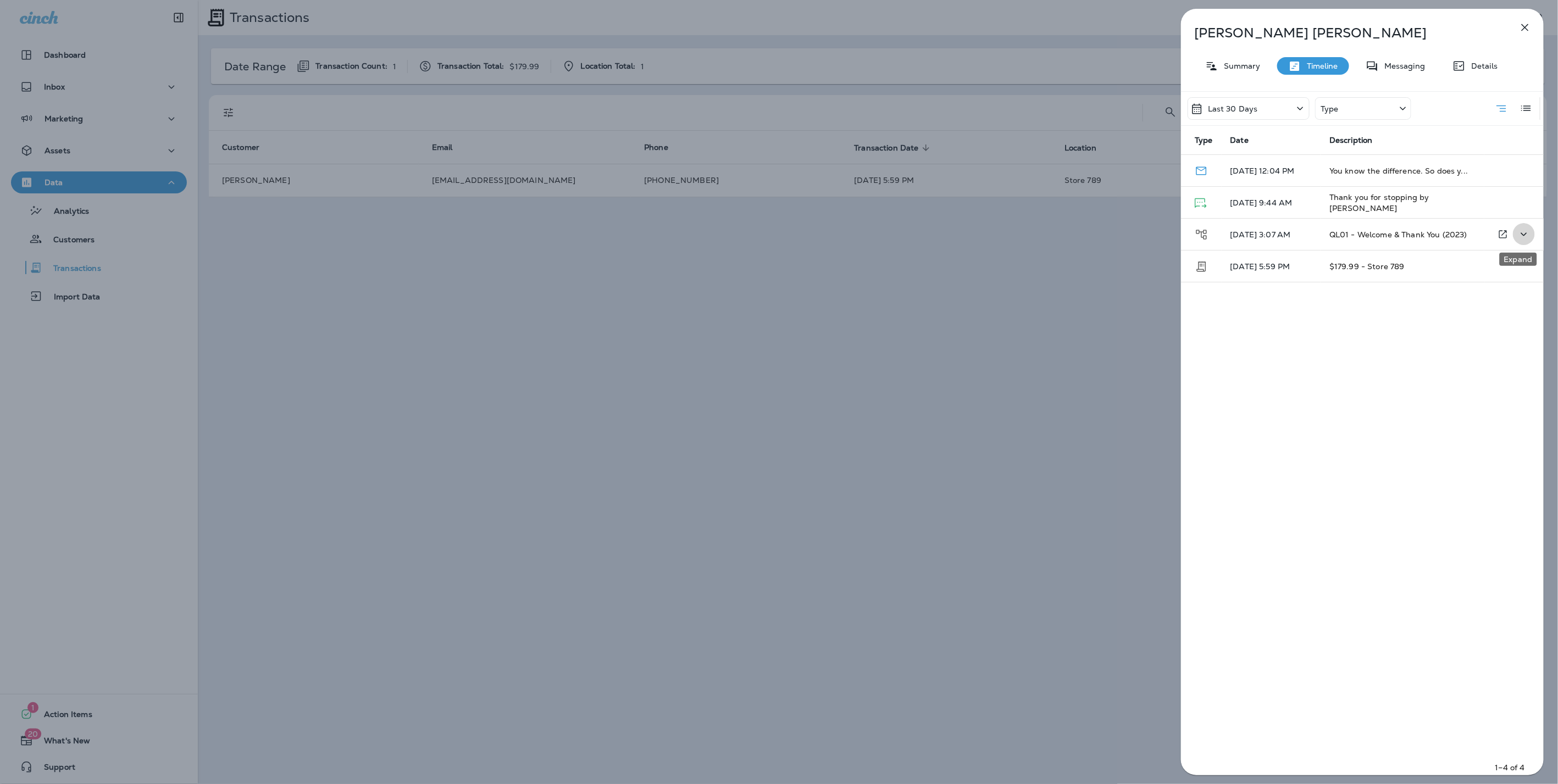
click at [1512, 233] on button "Expand" at bounding box center [1523, 234] width 22 height 22
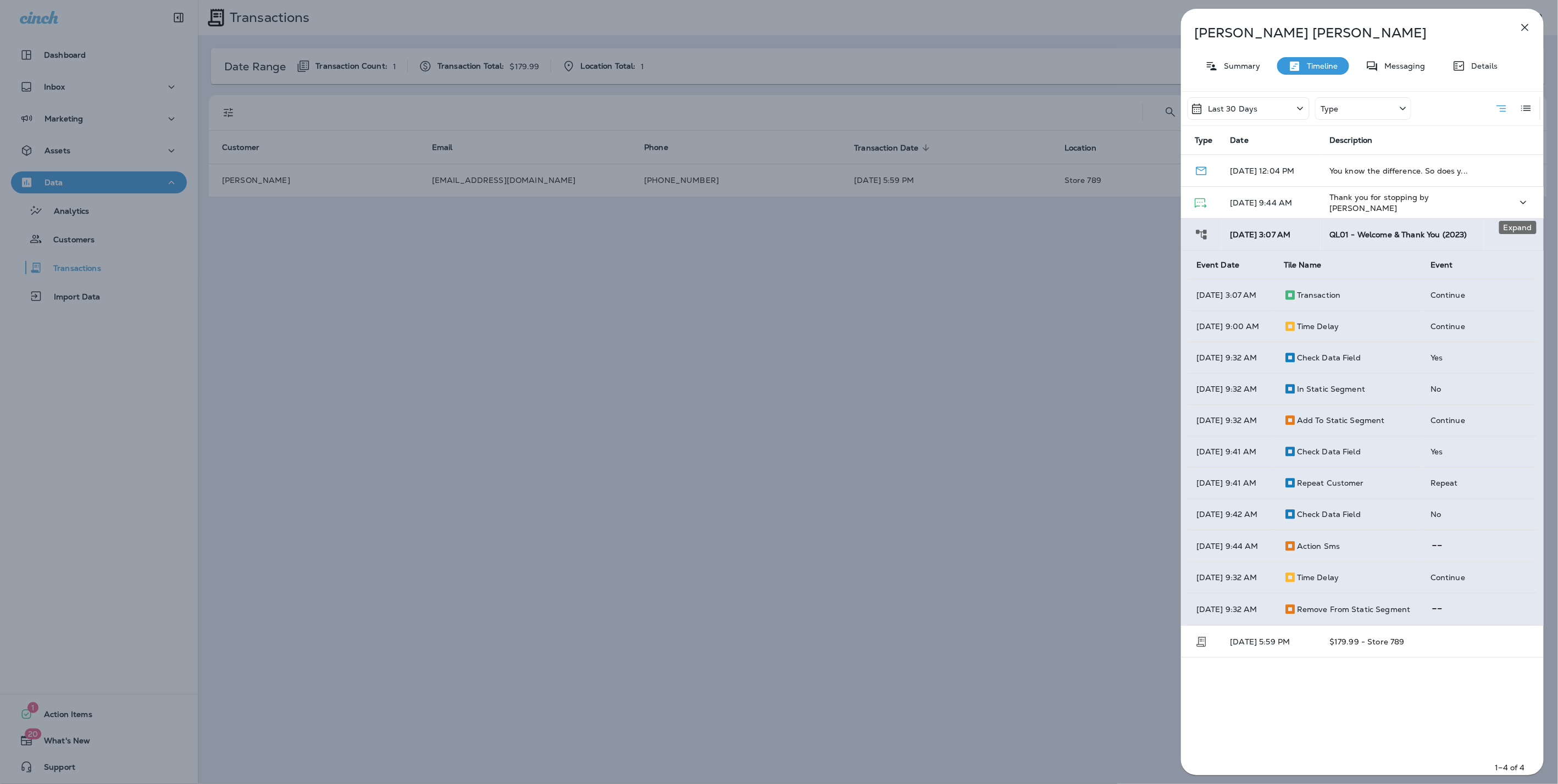
click at [1522, 201] on icon "Expand" at bounding box center [1523, 202] width 13 height 14
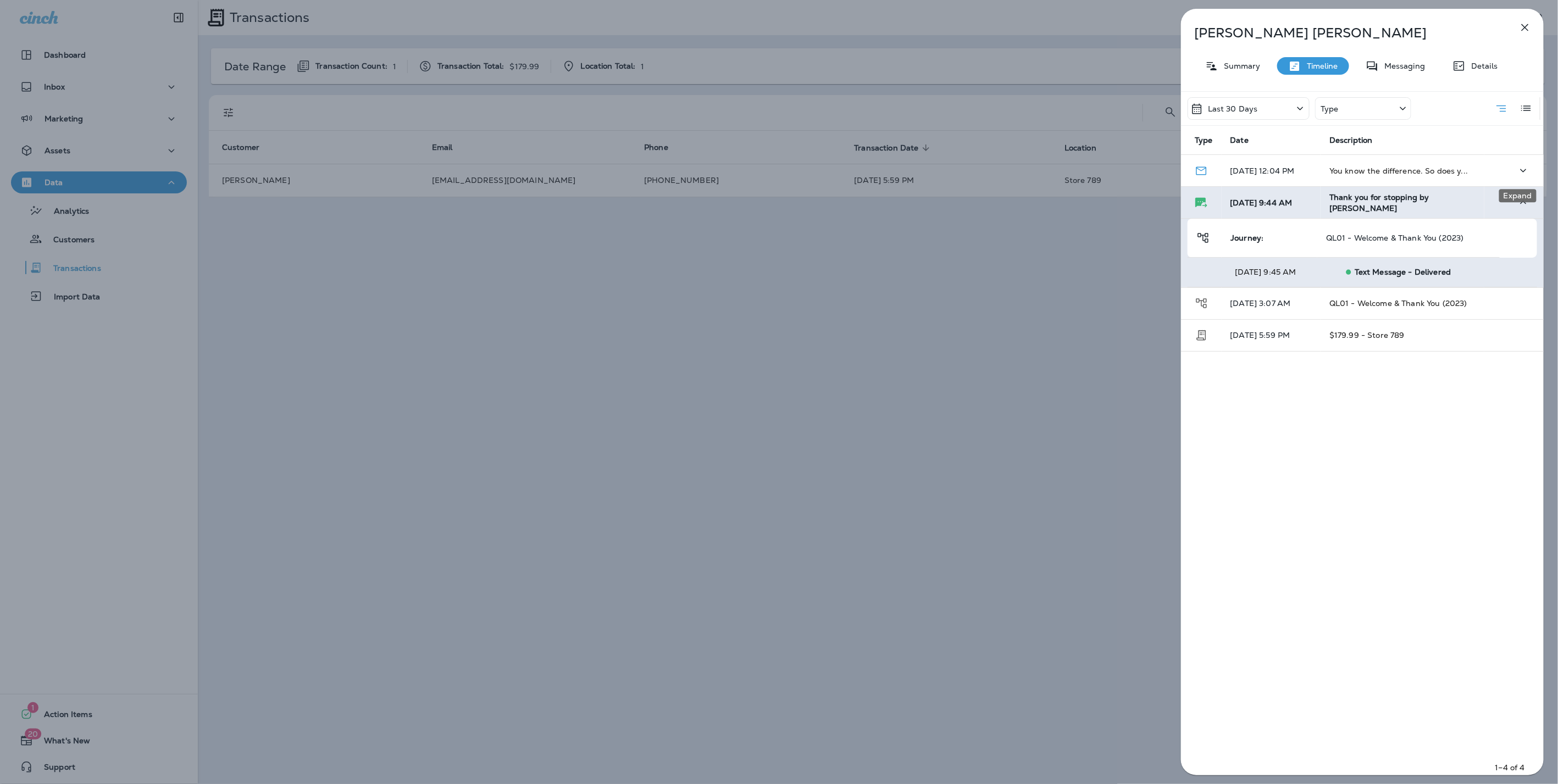
click at [1520, 168] on icon "Expand" at bounding box center [1523, 171] width 13 height 14
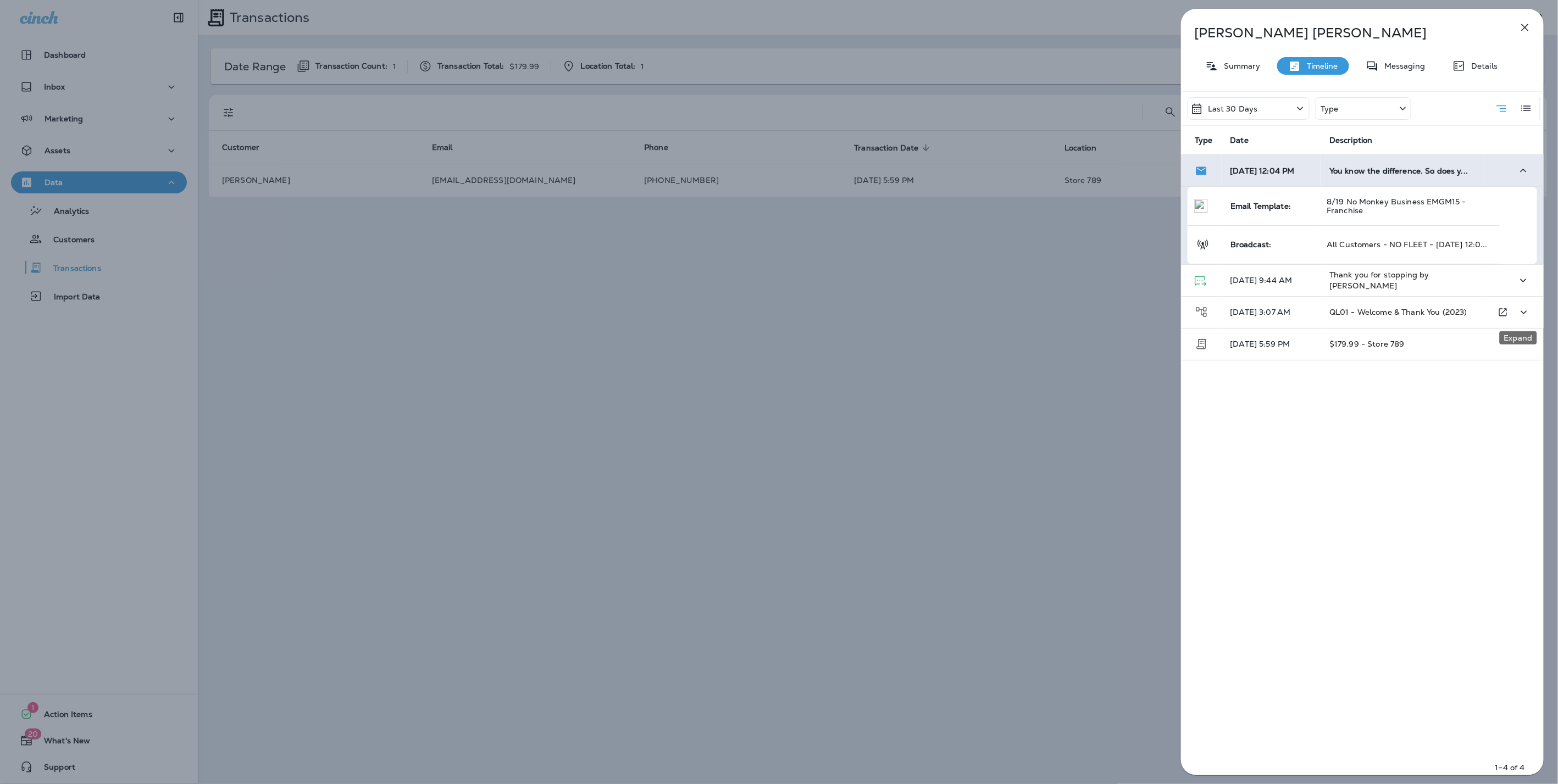
click at [1521, 311] on icon "Expand" at bounding box center [1524, 311] width 6 height 3
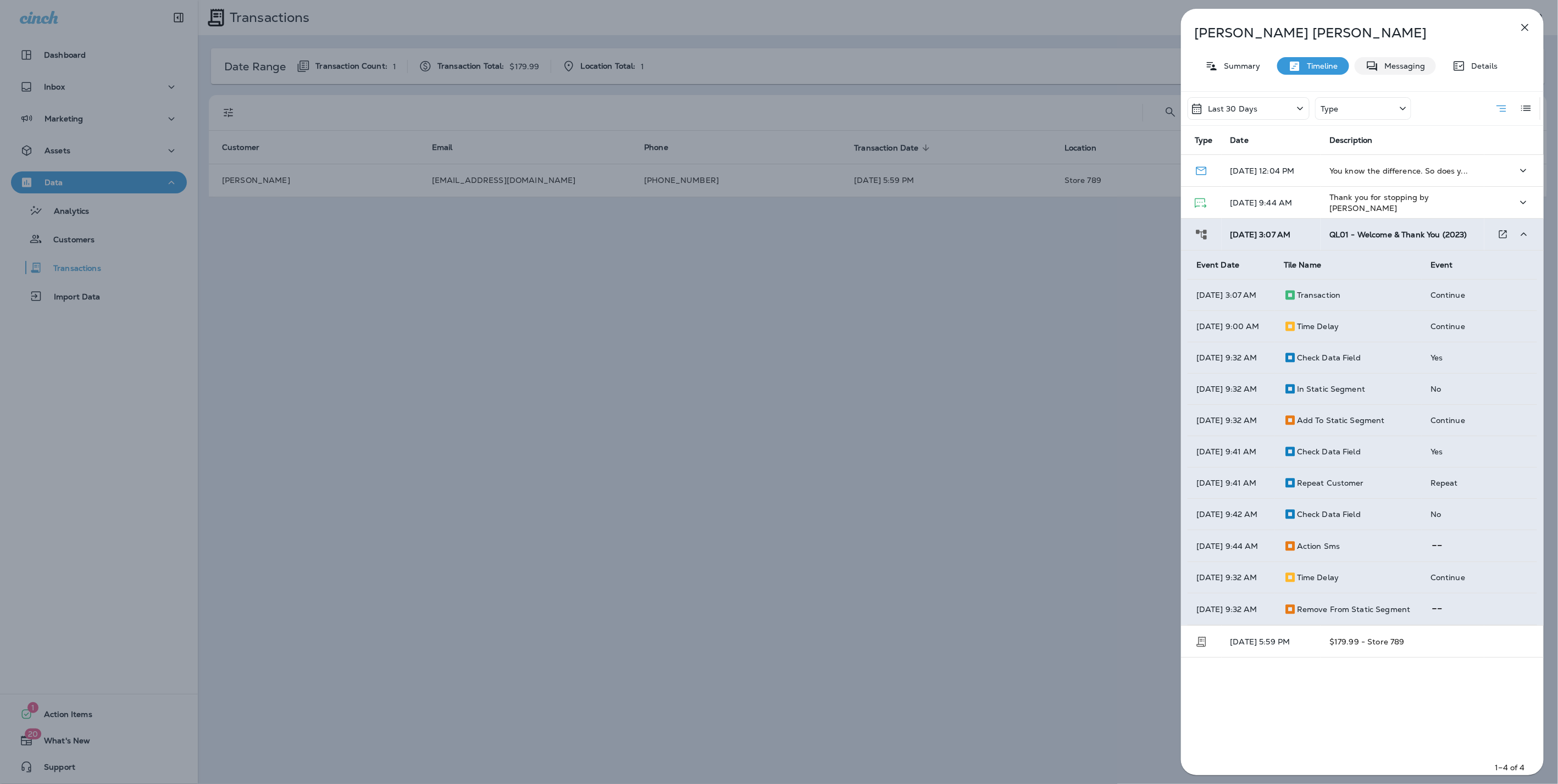
click at [1411, 70] on p "Messaging" at bounding box center [1402, 65] width 46 height 9
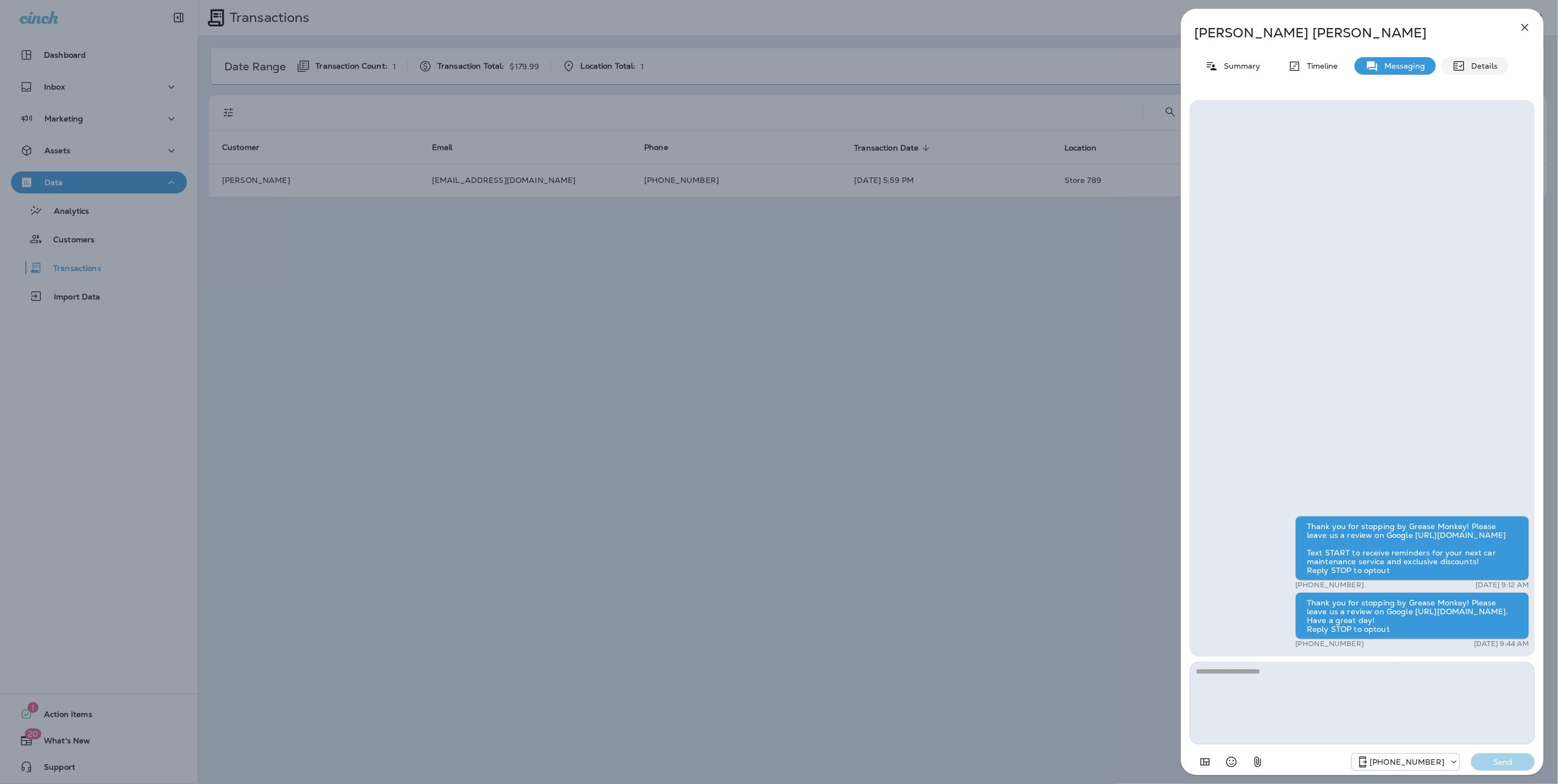
click at [1495, 70] on p "Details" at bounding box center [1481, 65] width 32 height 9
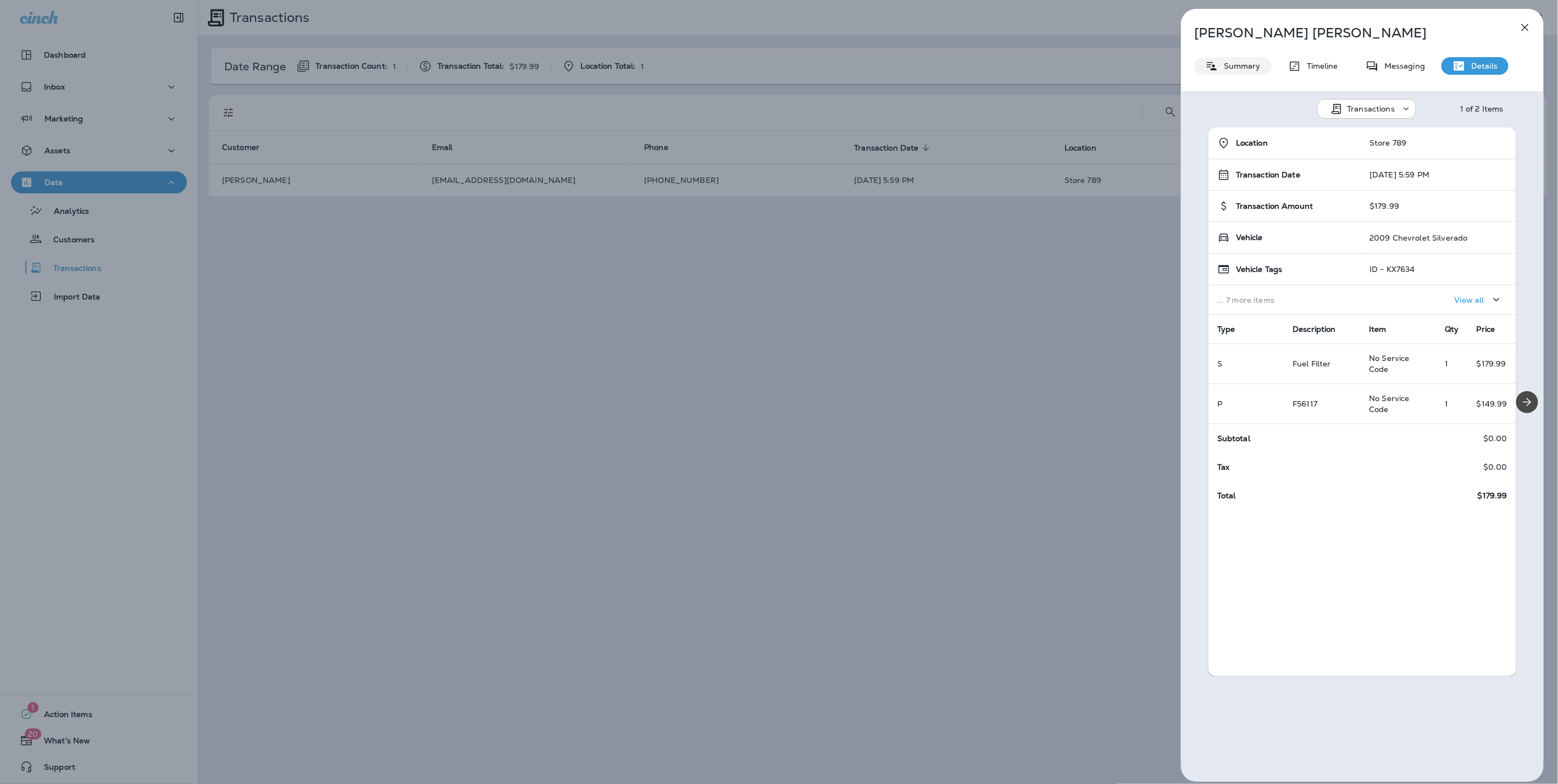
click at [1233, 61] on p "Summary" at bounding box center [1239, 65] width 42 height 9
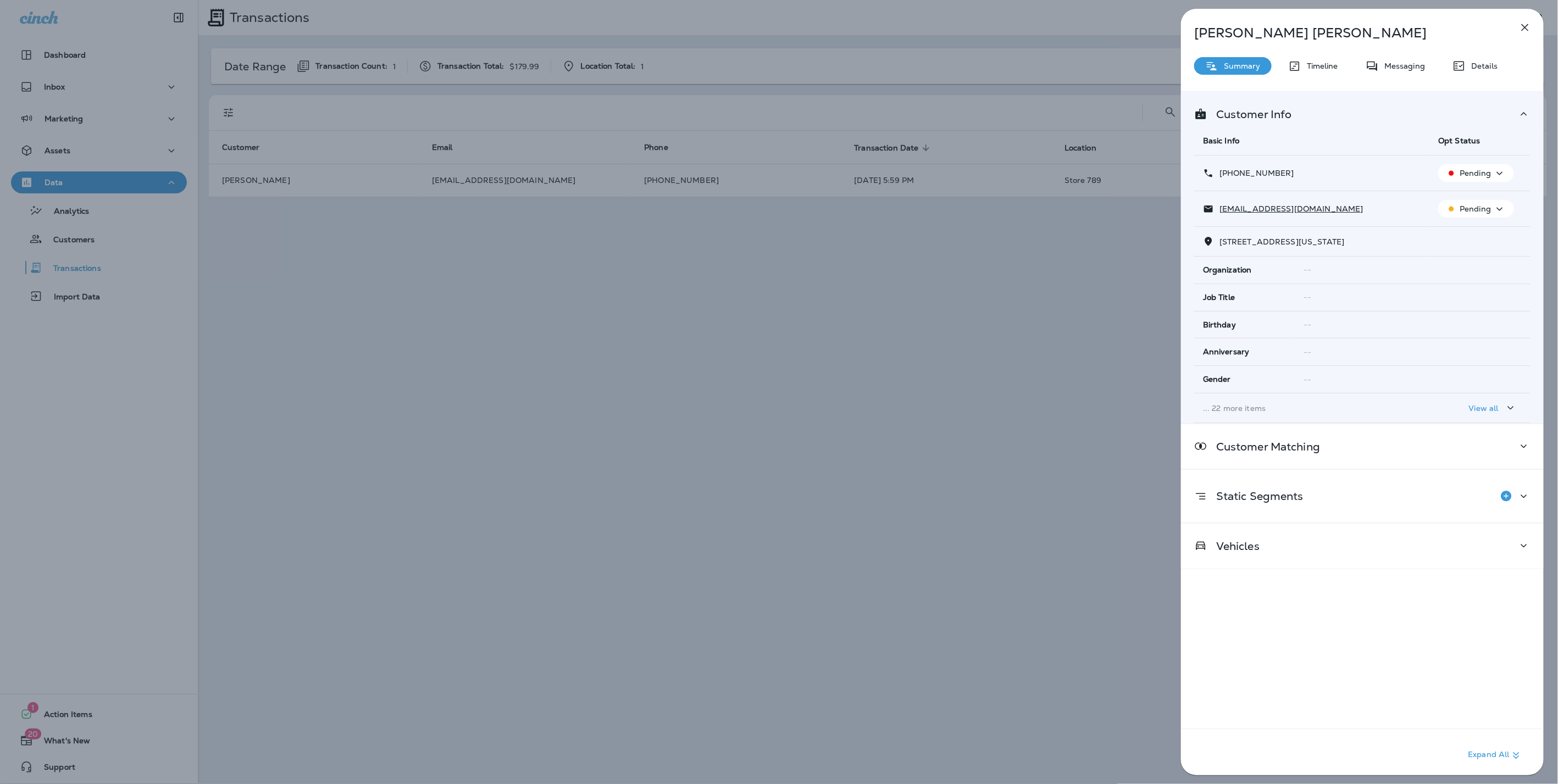
click at [1230, 405] on p "... 22 more items" at bounding box center [1311, 408] width 218 height 9
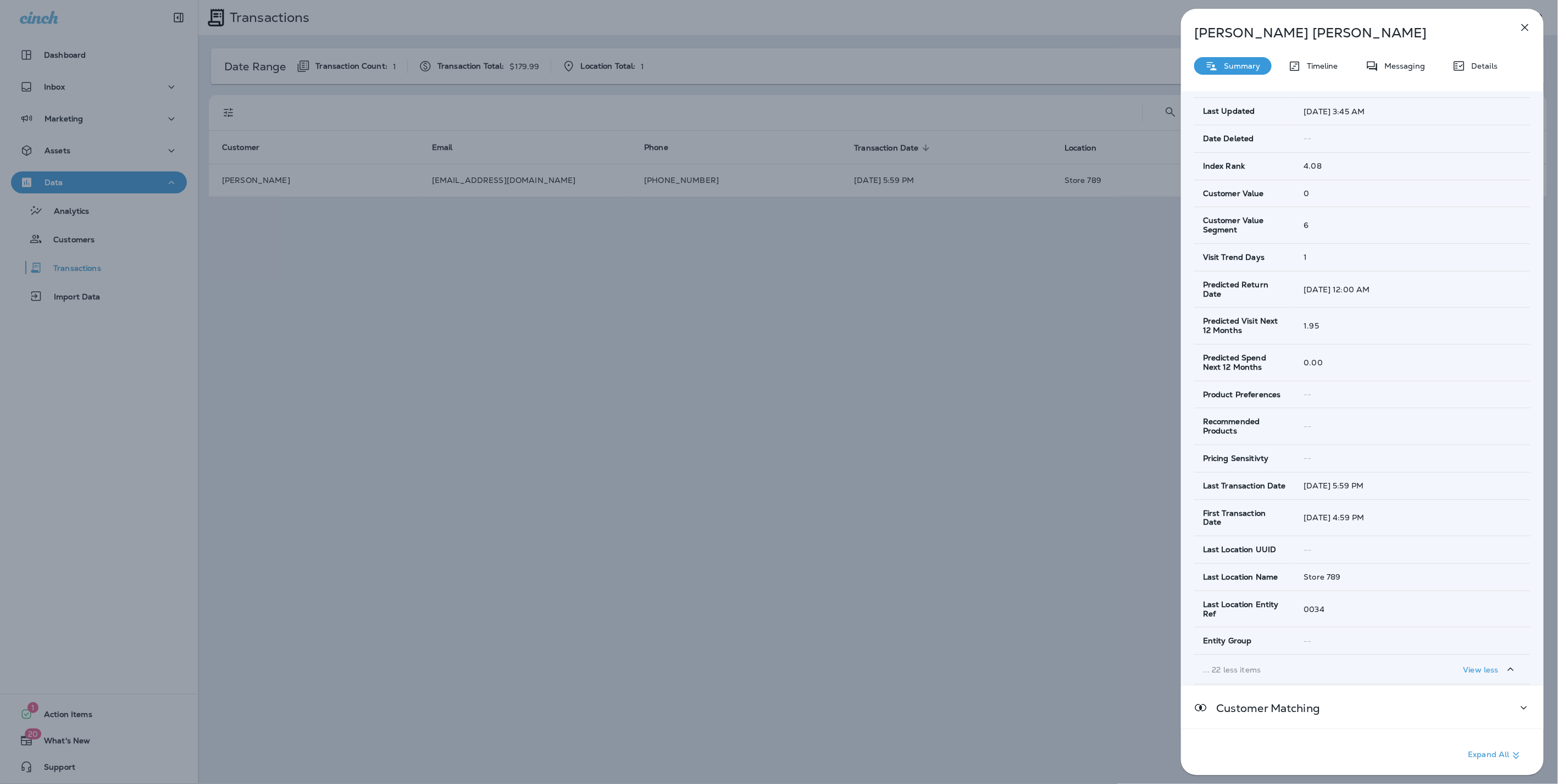
scroll to position [427, 0]
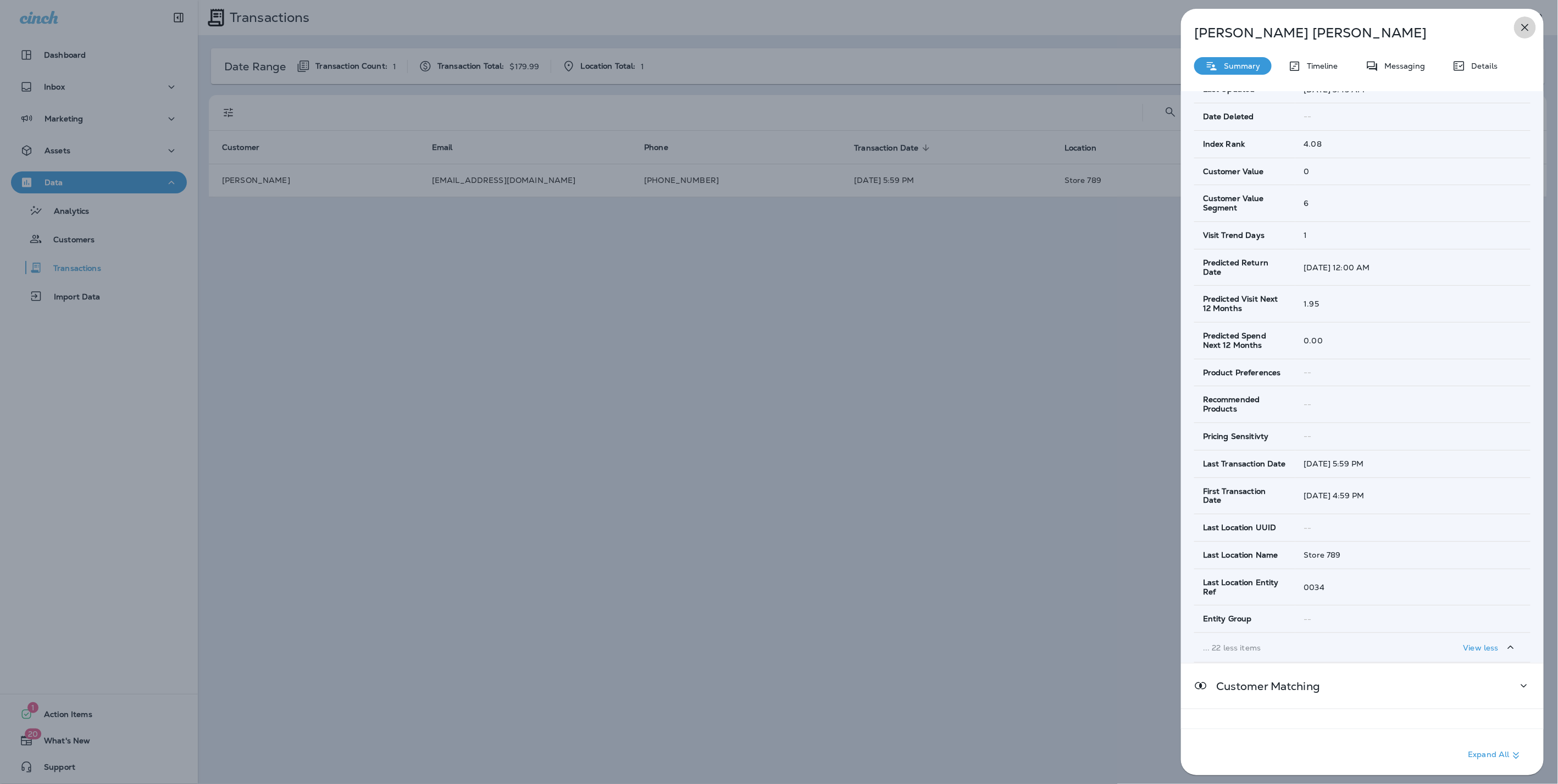
click at [1525, 28] on icon "button" at bounding box center [1525, 28] width 13 height 13
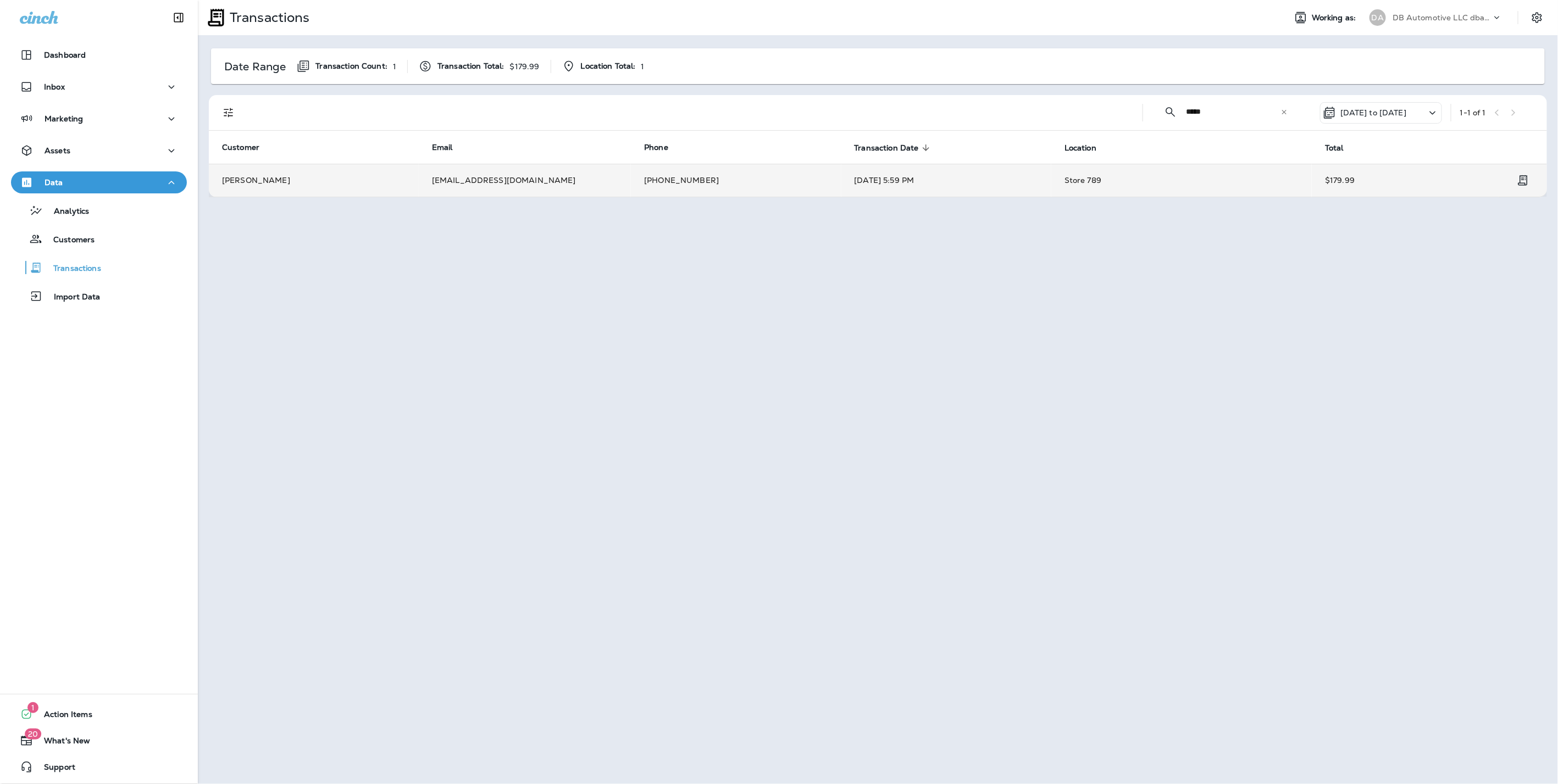
click at [364, 179] on td "Tyson Daniels" at bounding box center [313, 180] width 210 height 33
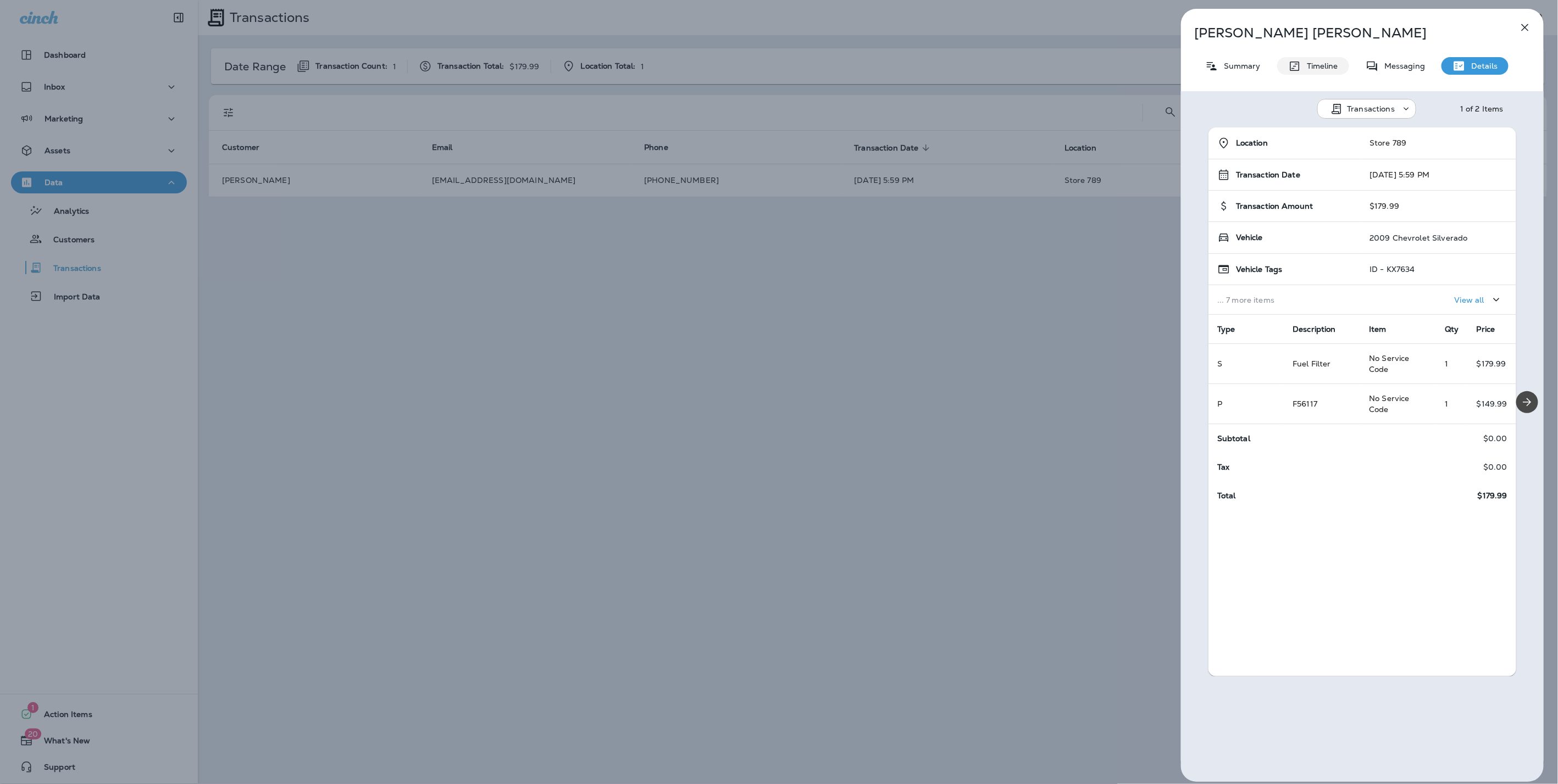
click at [1327, 64] on p "Timeline" at bounding box center [1320, 65] width 37 height 9
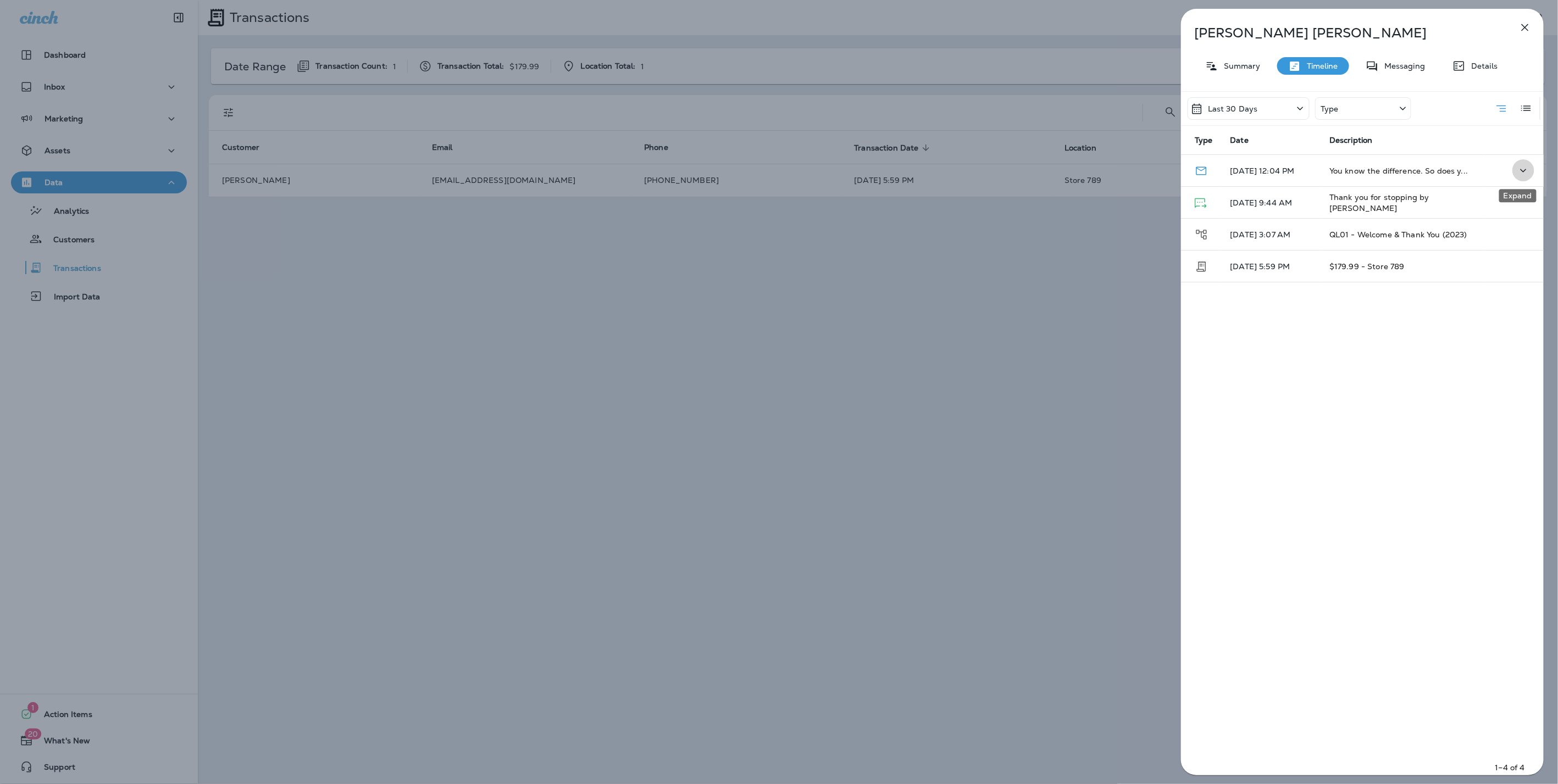
click at [1520, 165] on icon "Expand" at bounding box center [1523, 171] width 13 height 14
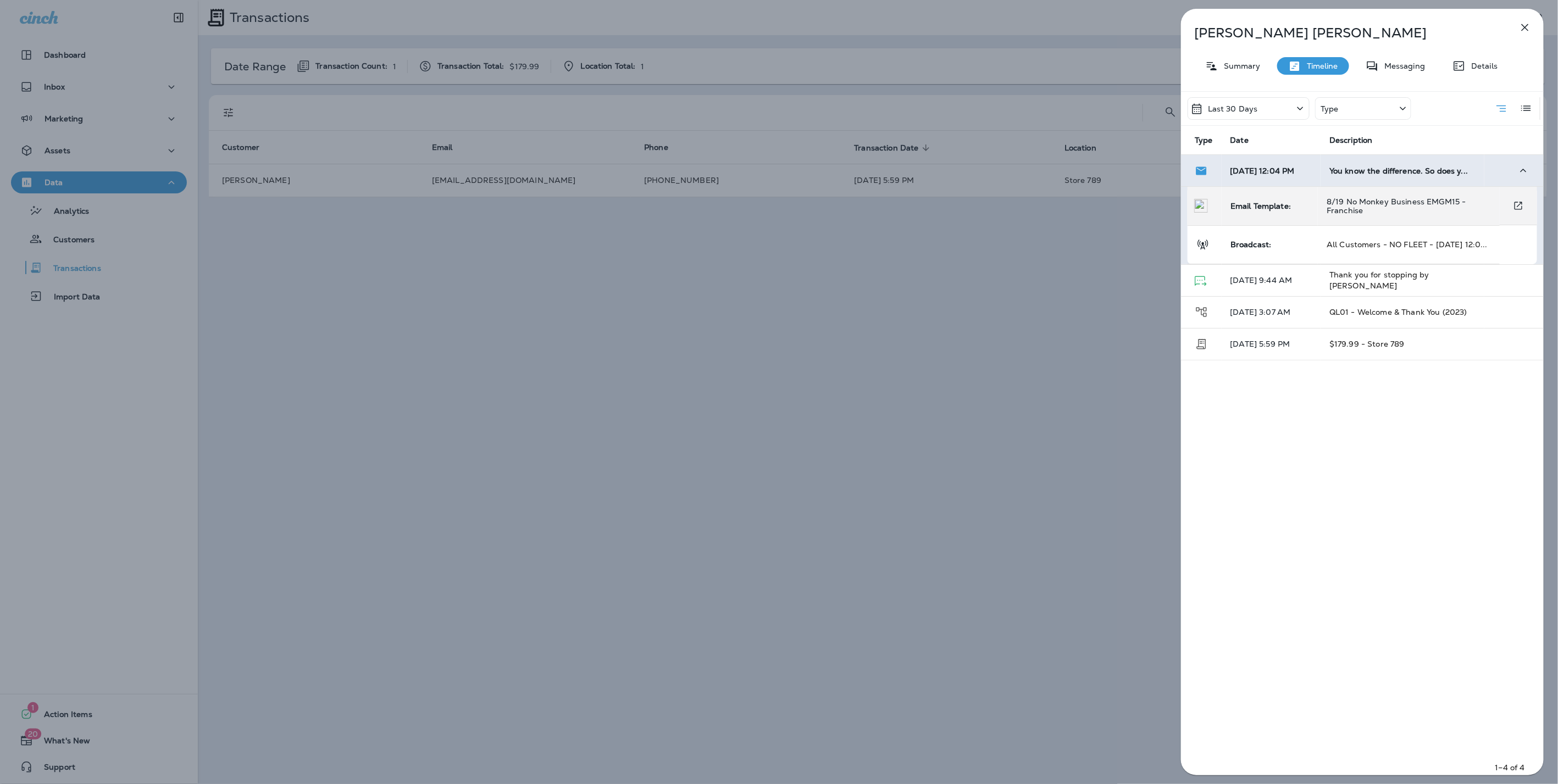
click at [1285, 212] on td "Email Template:" at bounding box center [1269, 206] width 96 height 38
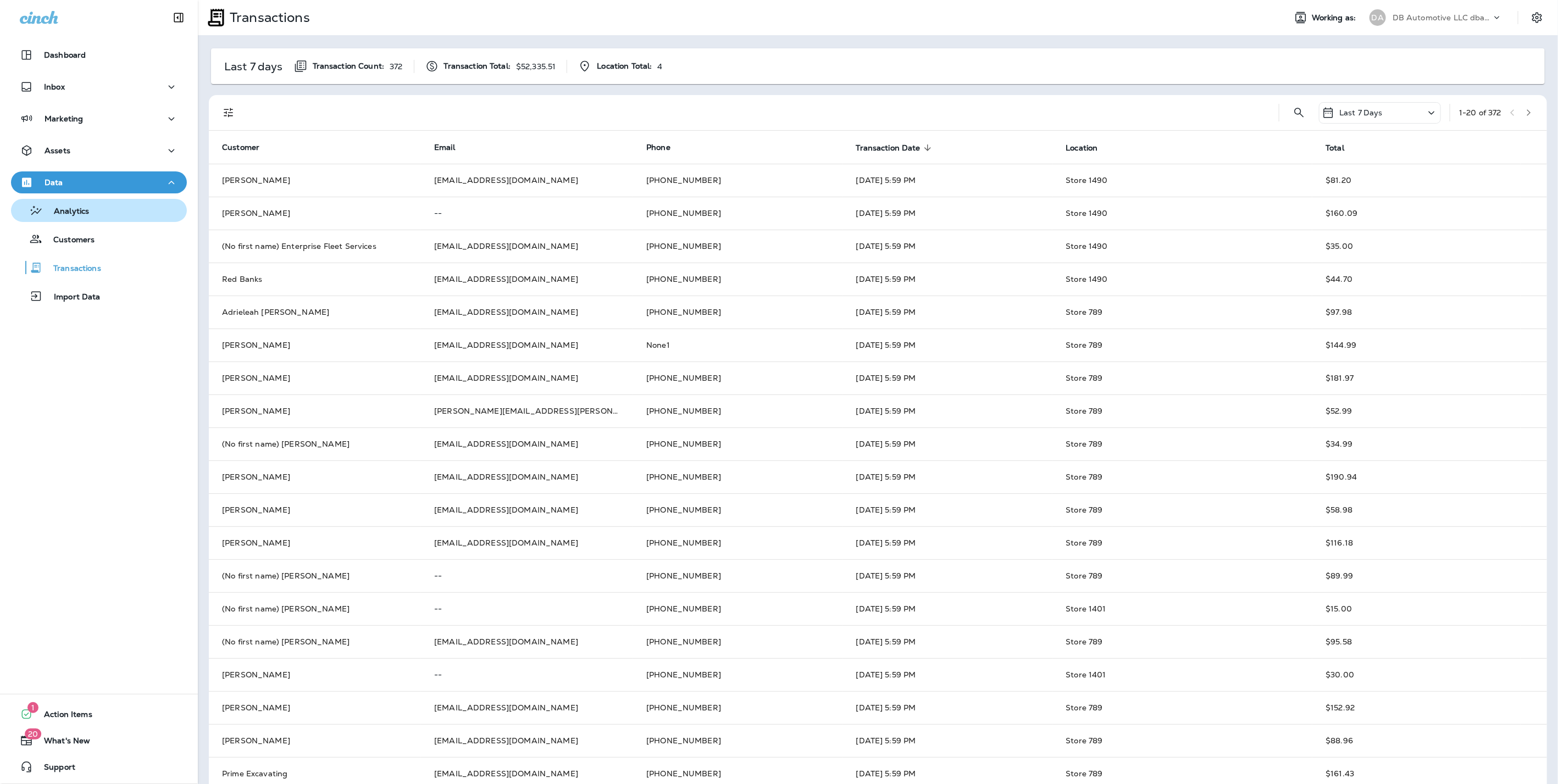
click at [83, 218] on div "Analytics" at bounding box center [52, 210] width 73 height 17
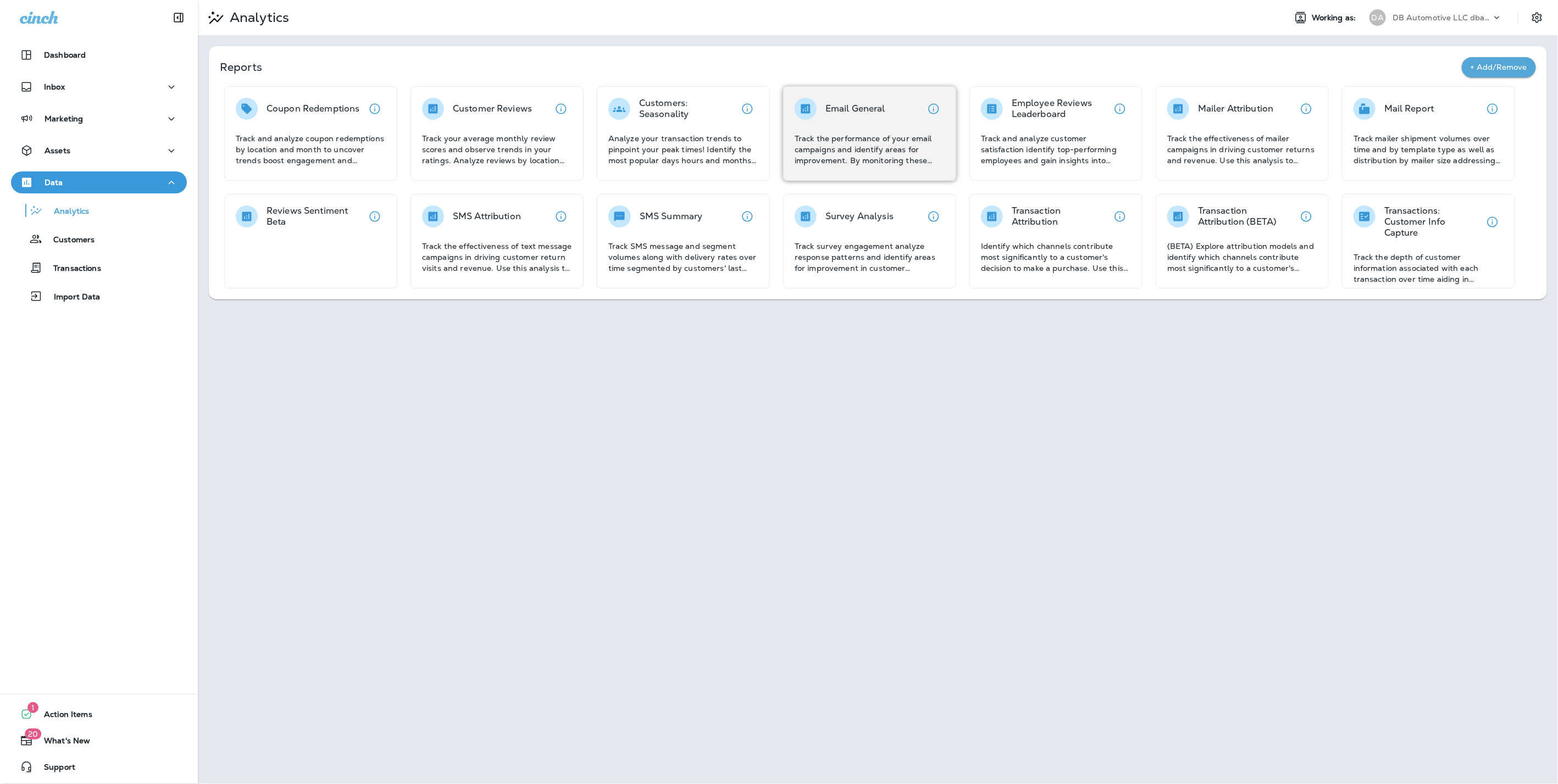
click at [860, 130] on div "Email General Track the performance of your email campaigns and identify areas …" at bounding box center [869, 132] width 150 height 68
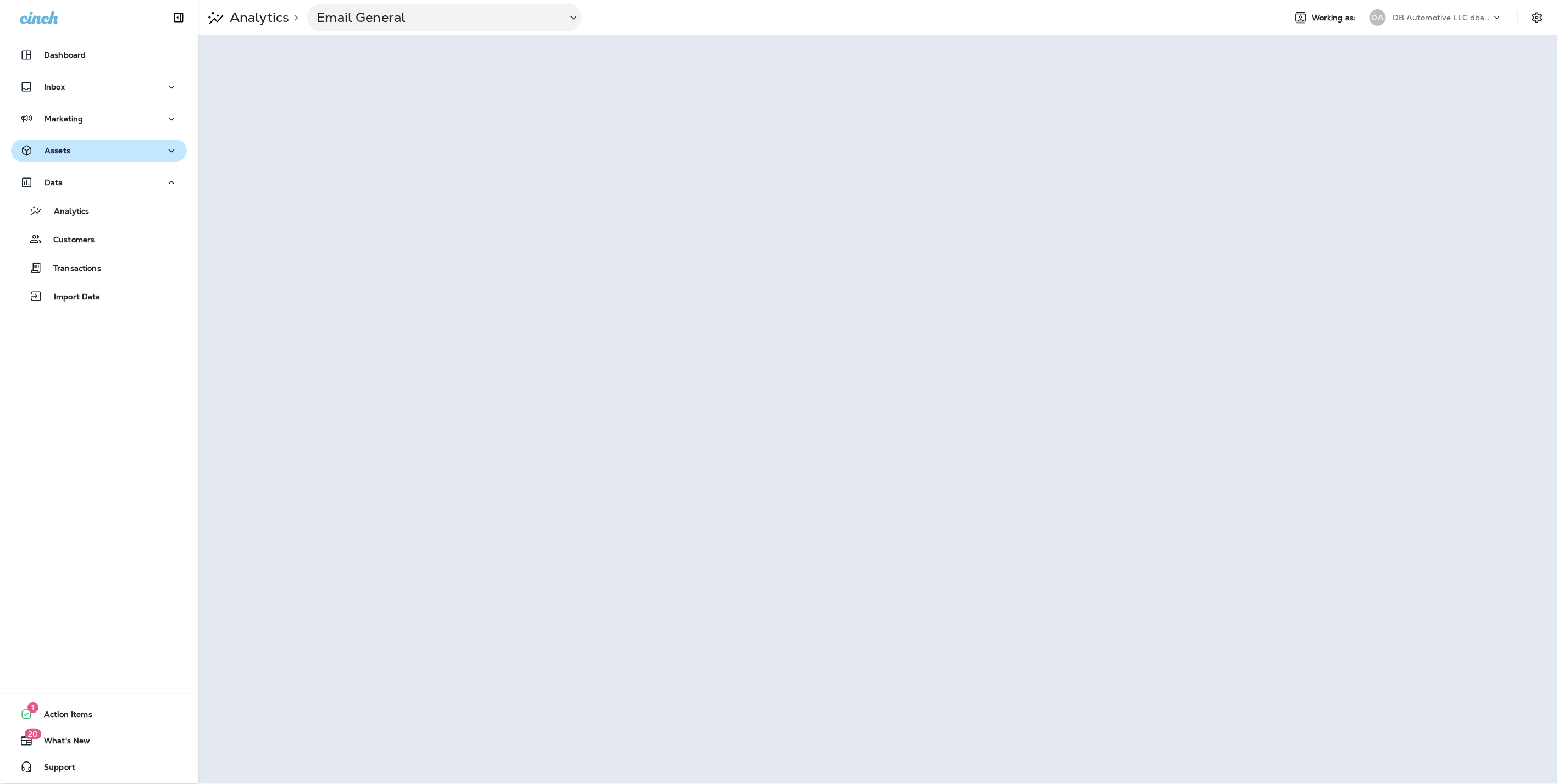
click at [66, 152] on p "Assets" at bounding box center [57, 150] width 26 height 9
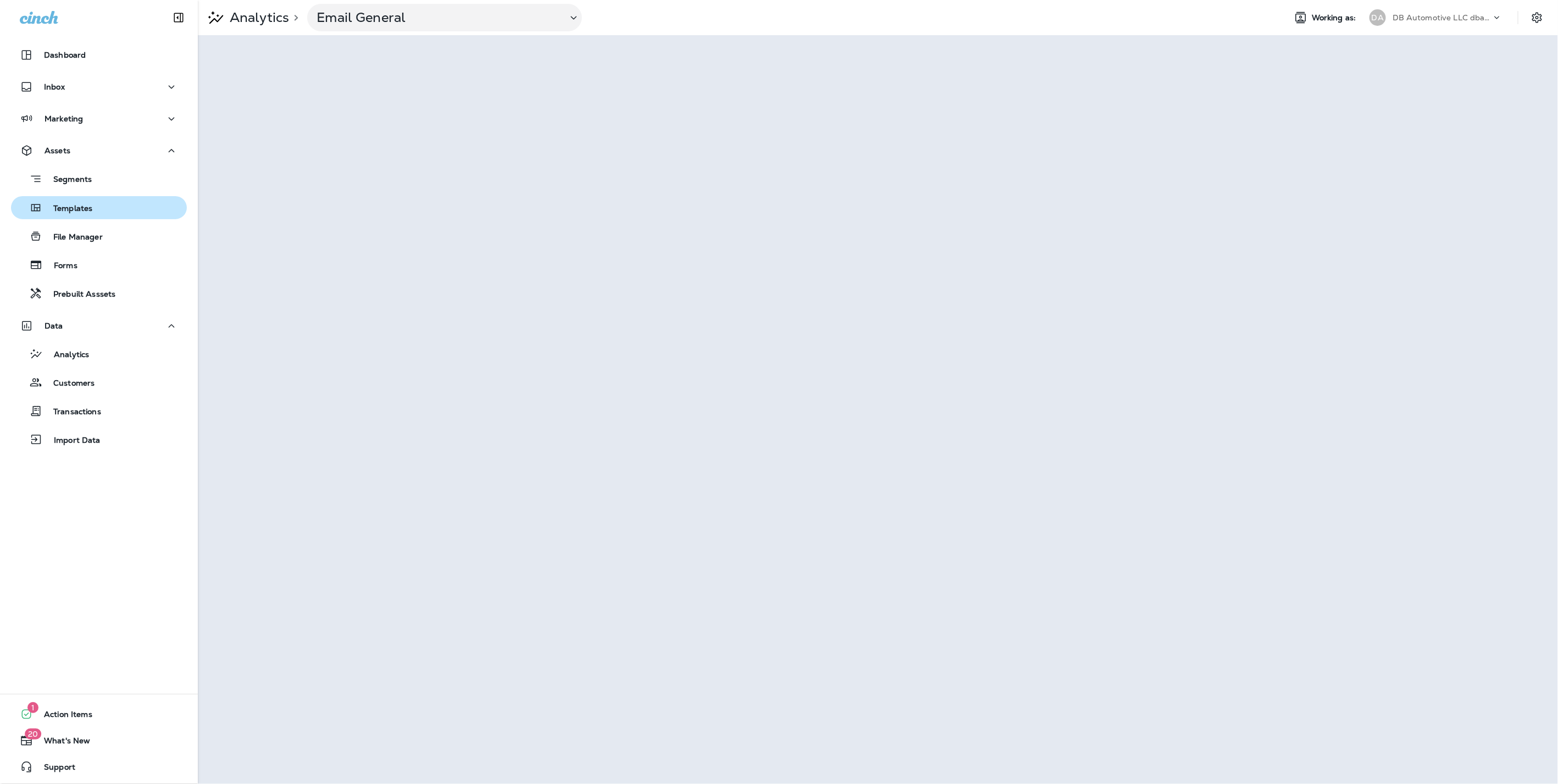
click at [64, 212] on p "Templates" at bounding box center [67, 209] width 50 height 11
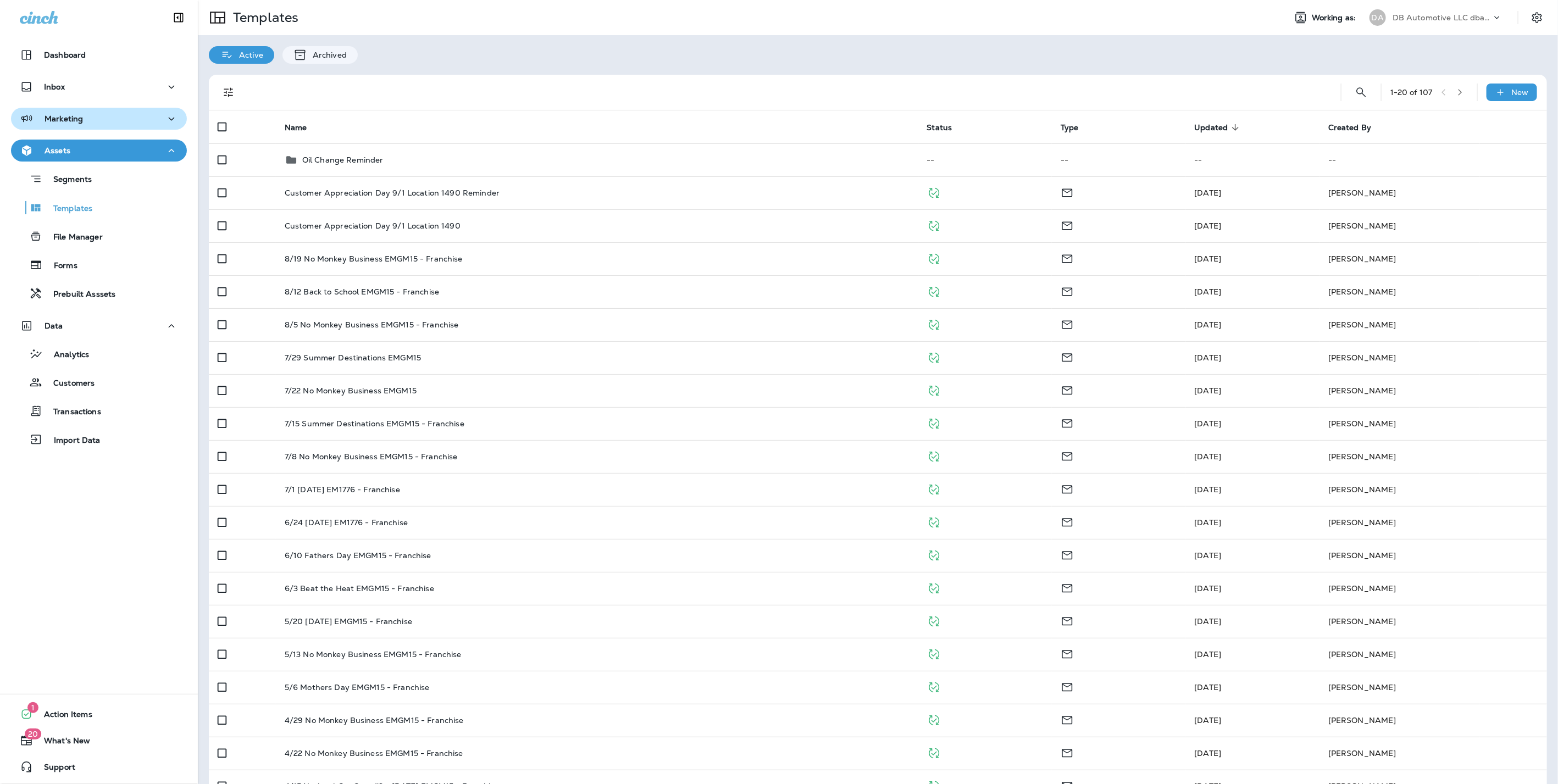
click at [58, 114] on p "Marketing" at bounding box center [63, 118] width 38 height 9
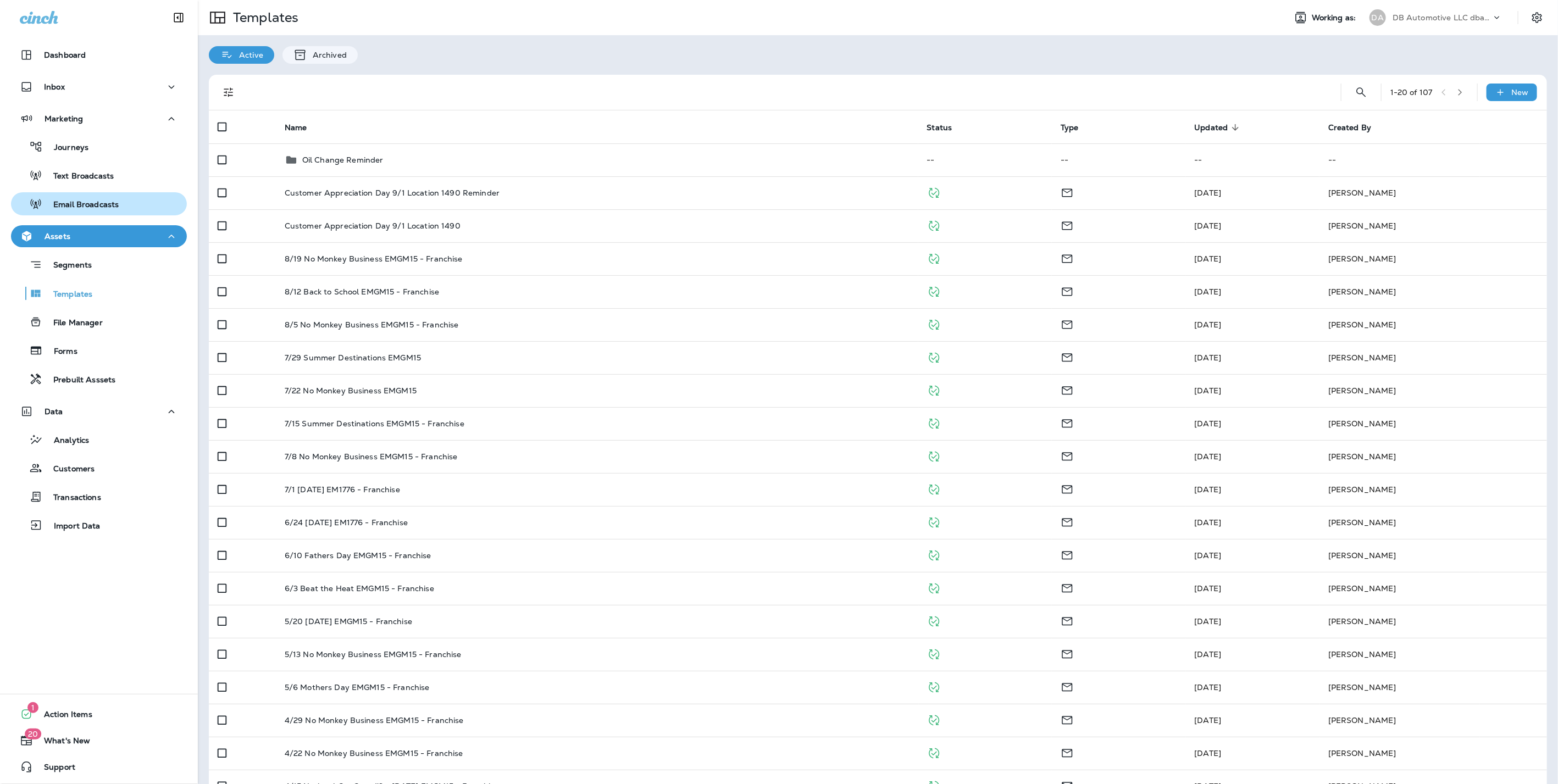
click at [86, 200] on p "Email Broadcasts" at bounding box center [80, 205] width 76 height 11
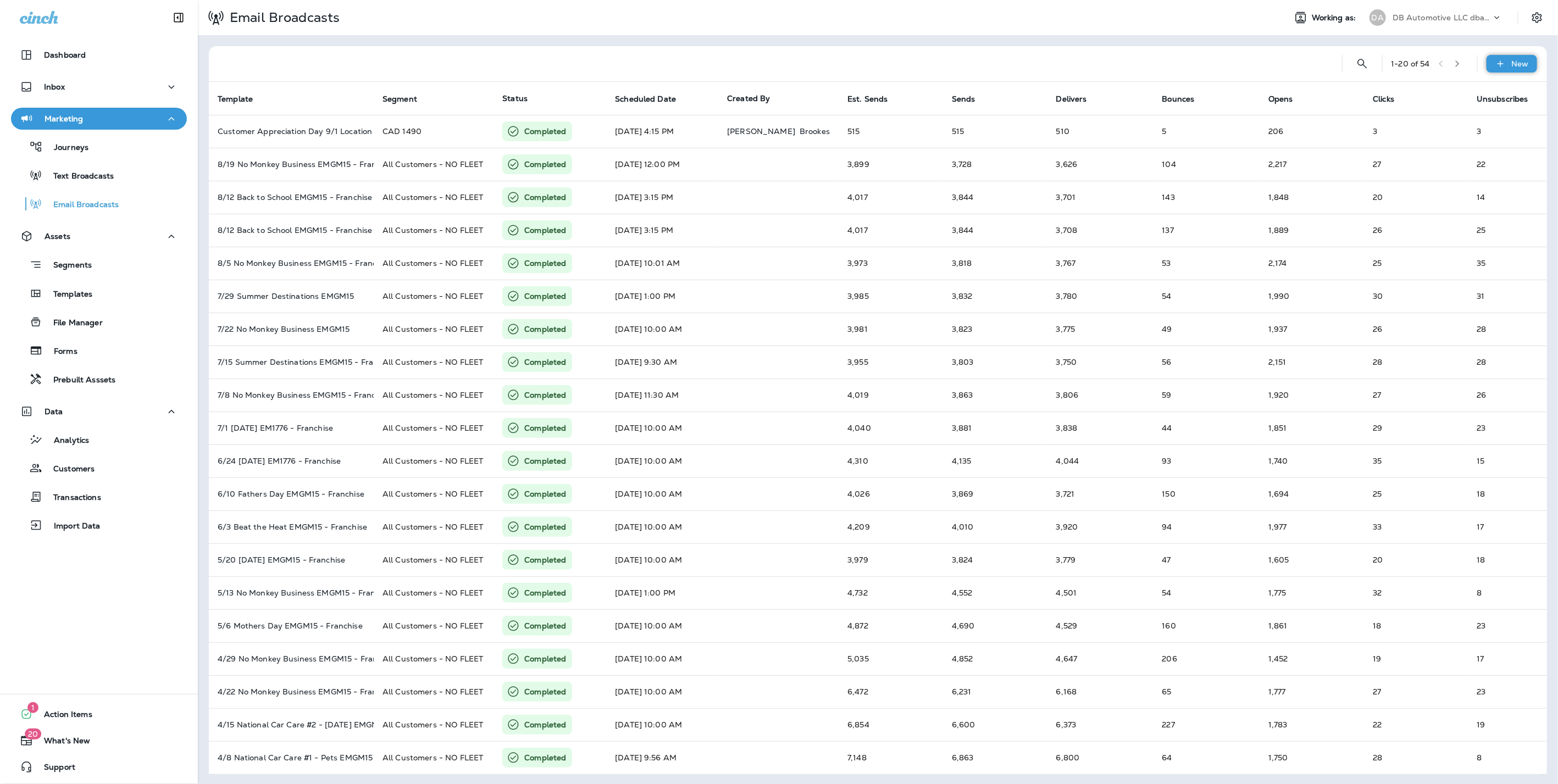
click at [1495, 60] on icon at bounding box center [1500, 63] width 11 height 11
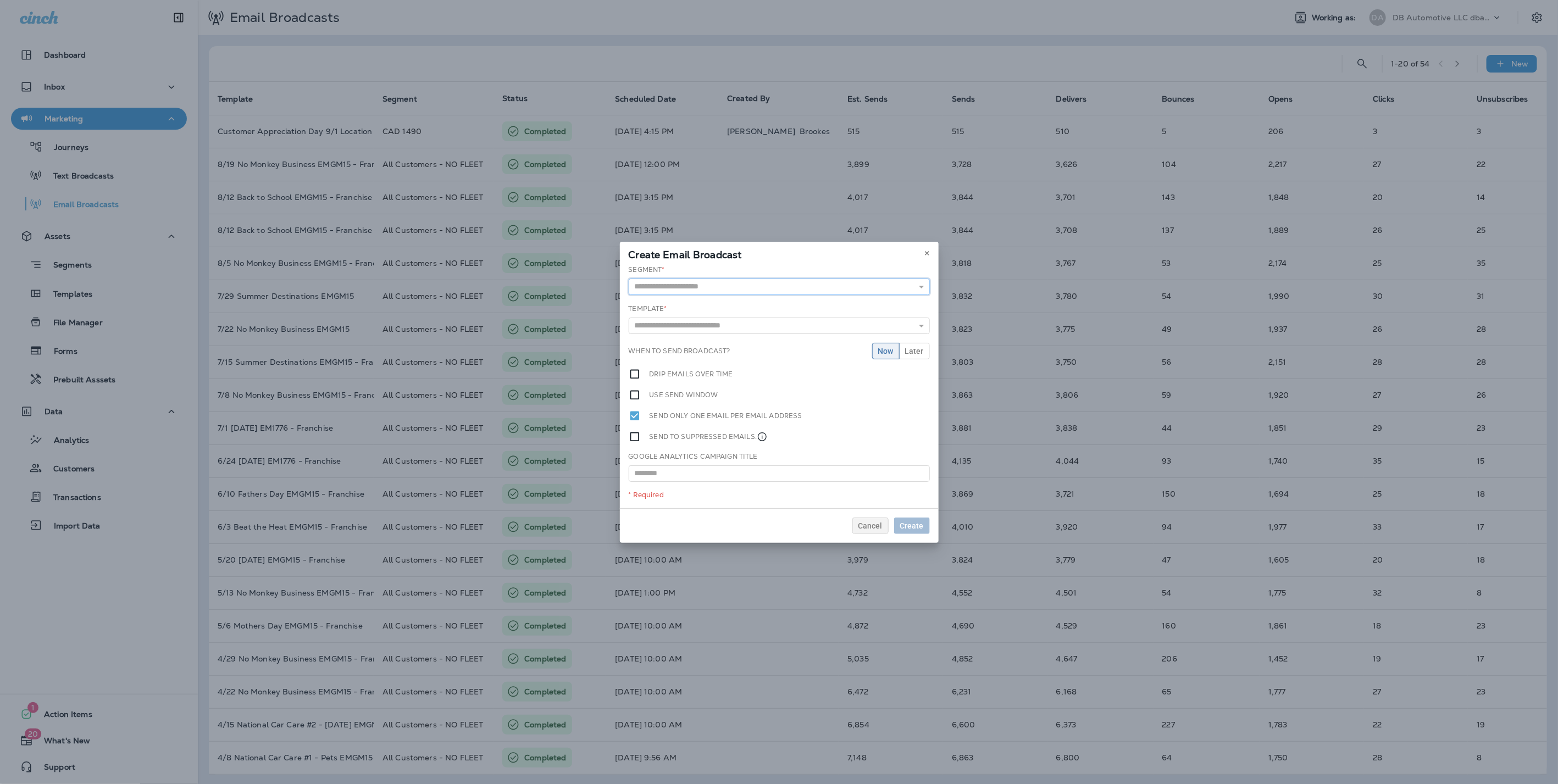
click at [757, 282] on input "text" at bounding box center [779, 286] width 301 height 17
type input "********"
click at [755, 304] on div "Segment * ******** CAD 1490 Template * 10/9 Breast Cancer Fuel Saver - Franchis…" at bounding box center [779, 386] width 319 height 243
click at [749, 323] on input "text" at bounding box center [779, 327] width 301 height 17
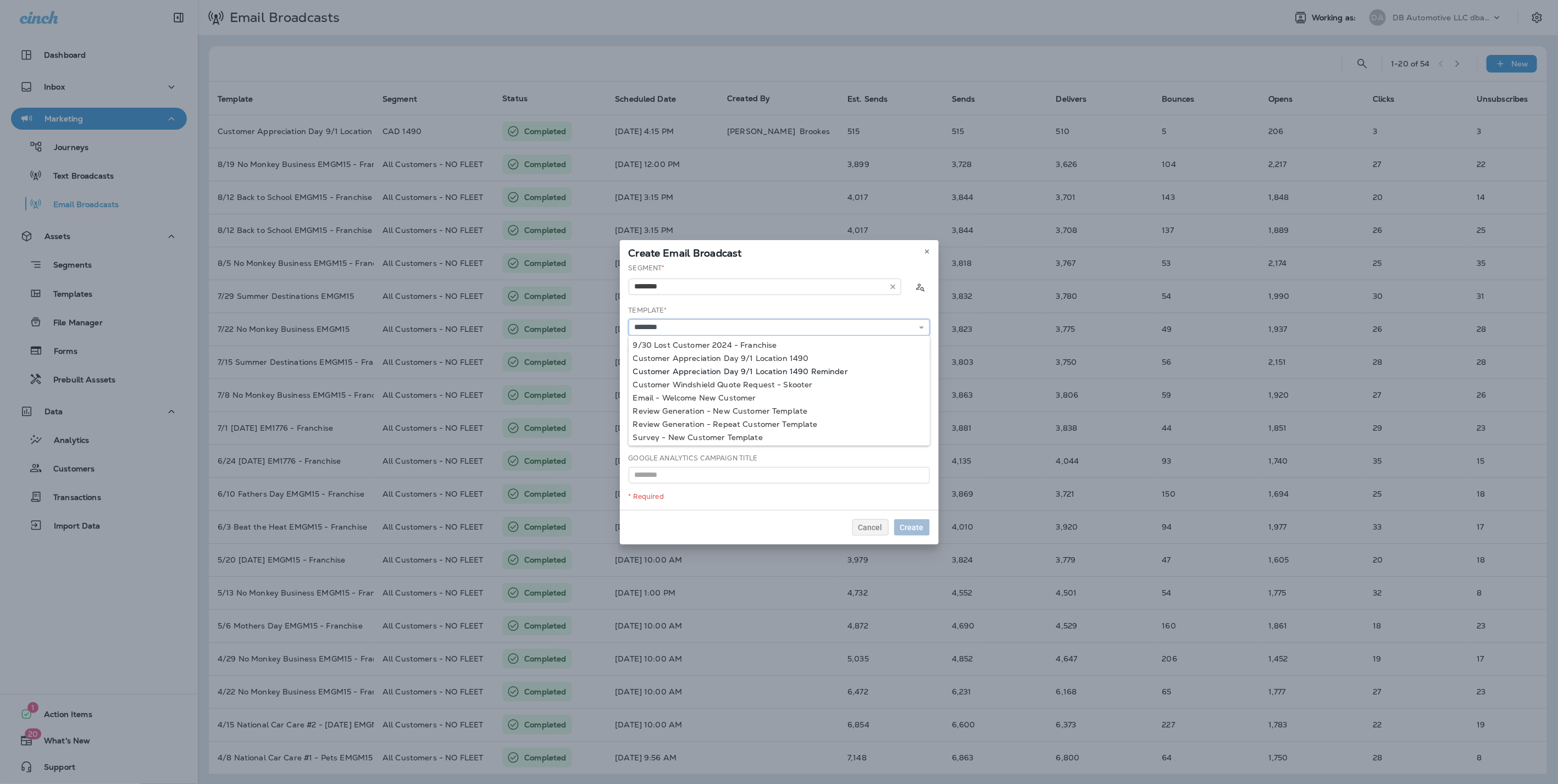
type input "**********"
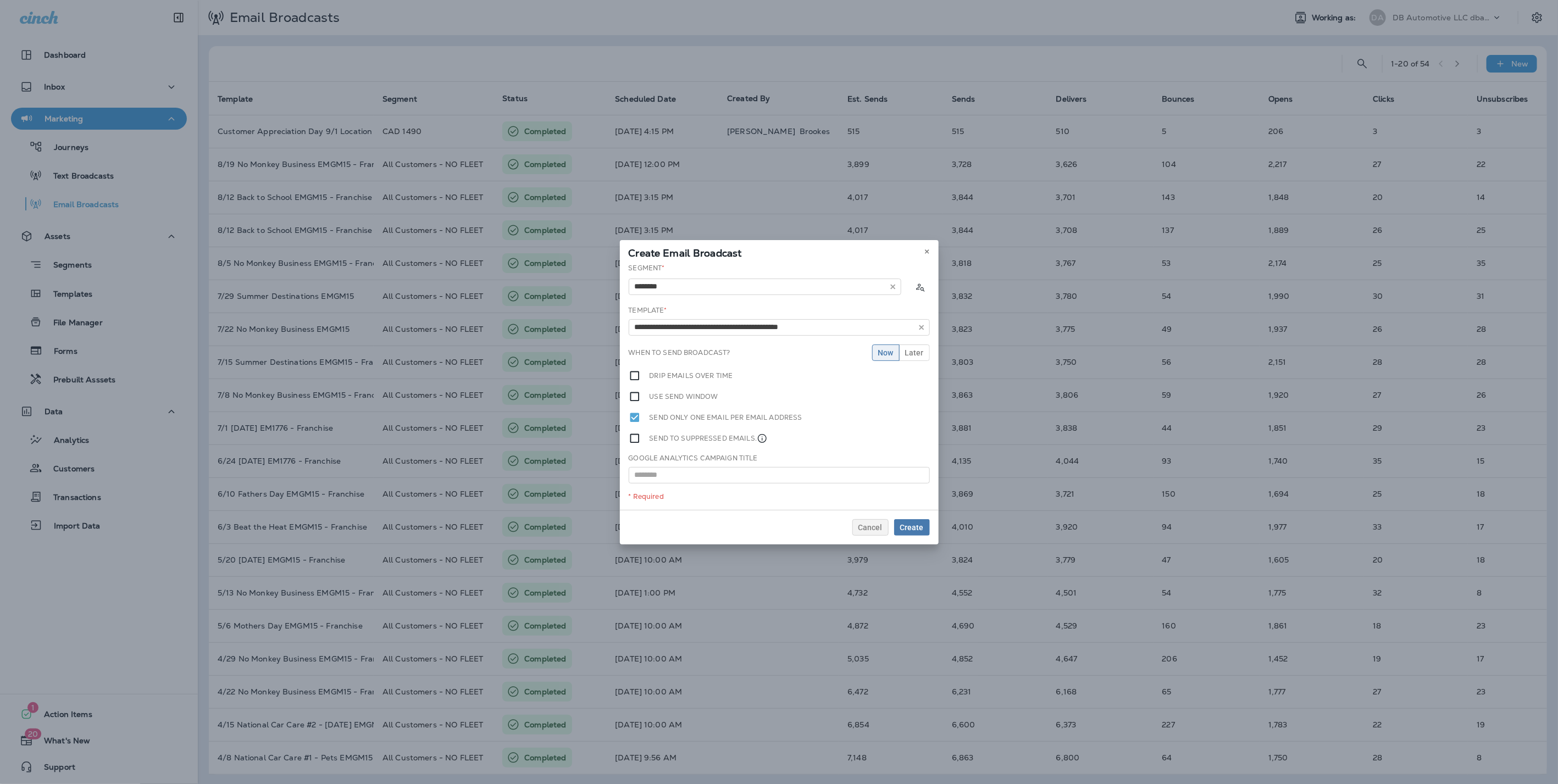
click at [770, 372] on div "**********" at bounding box center [779, 386] width 319 height 247
click at [917, 350] on span "Later" at bounding box center [914, 353] width 19 height 8
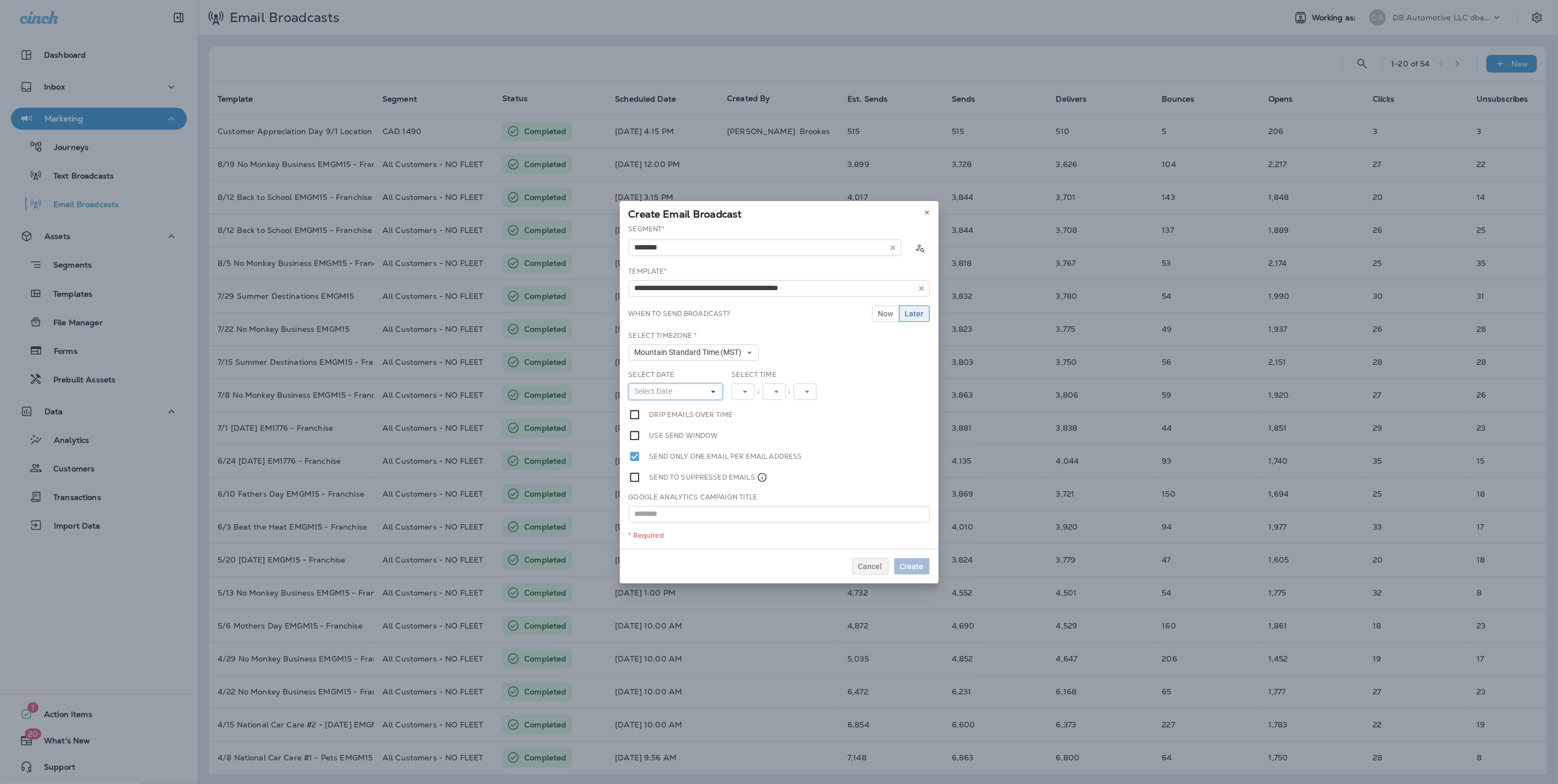
click at [703, 385] on button "Select Date" at bounding box center [676, 391] width 95 height 17
click at [769, 516] on button "31" at bounding box center [768, 524] width 21 height 20
click at [760, 394] on button "12" at bounding box center [747, 391] width 32 height 17
click at [731, 510] on link "9" at bounding box center [747, 515] width 32 height 13
click at [915, 565] on span "Create" at bounding box center [912, 567] width 24 height 8
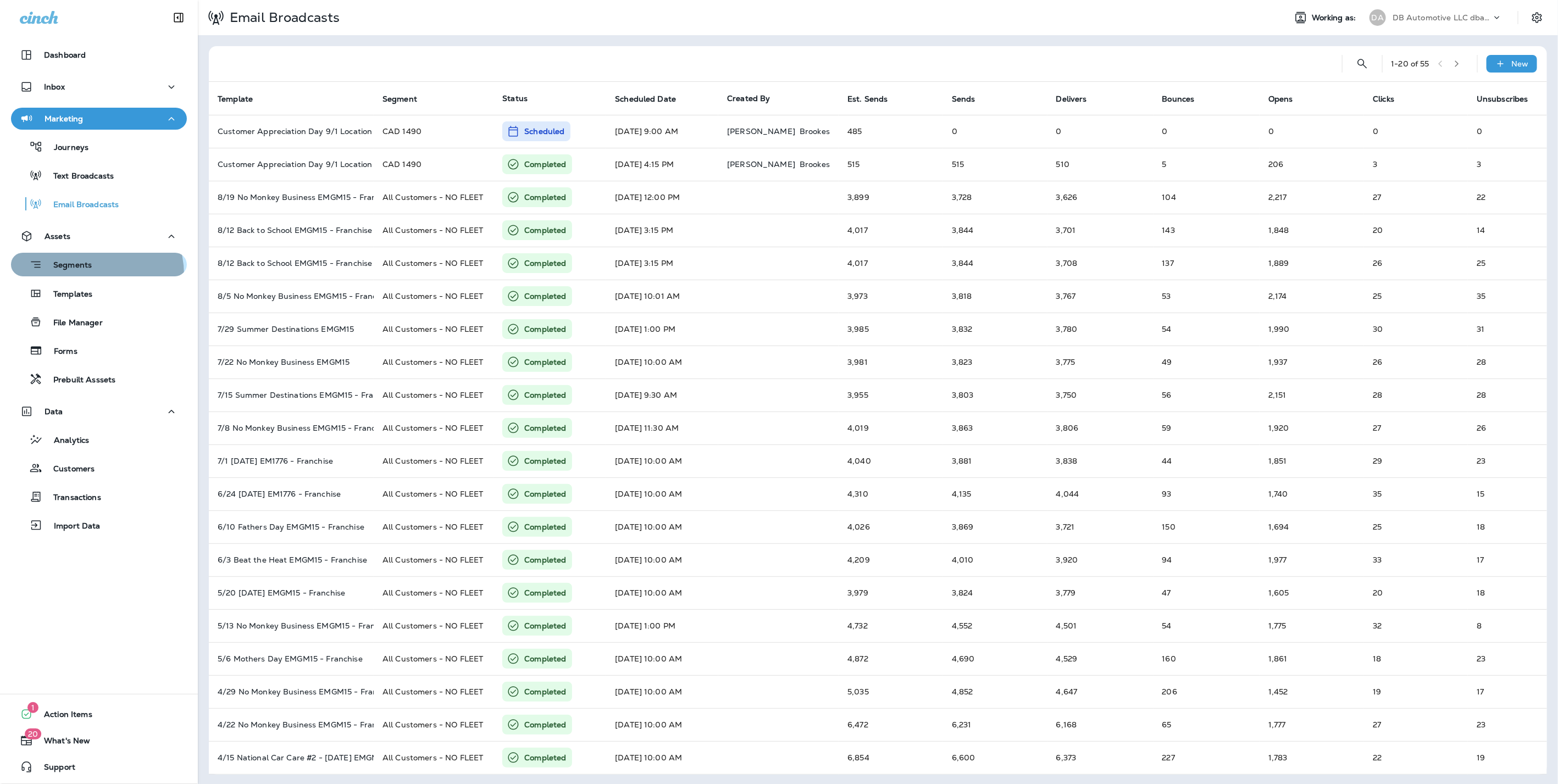
click at [88, 274] on button "Segments" at bounding box center [99, 264] width 176 height 24
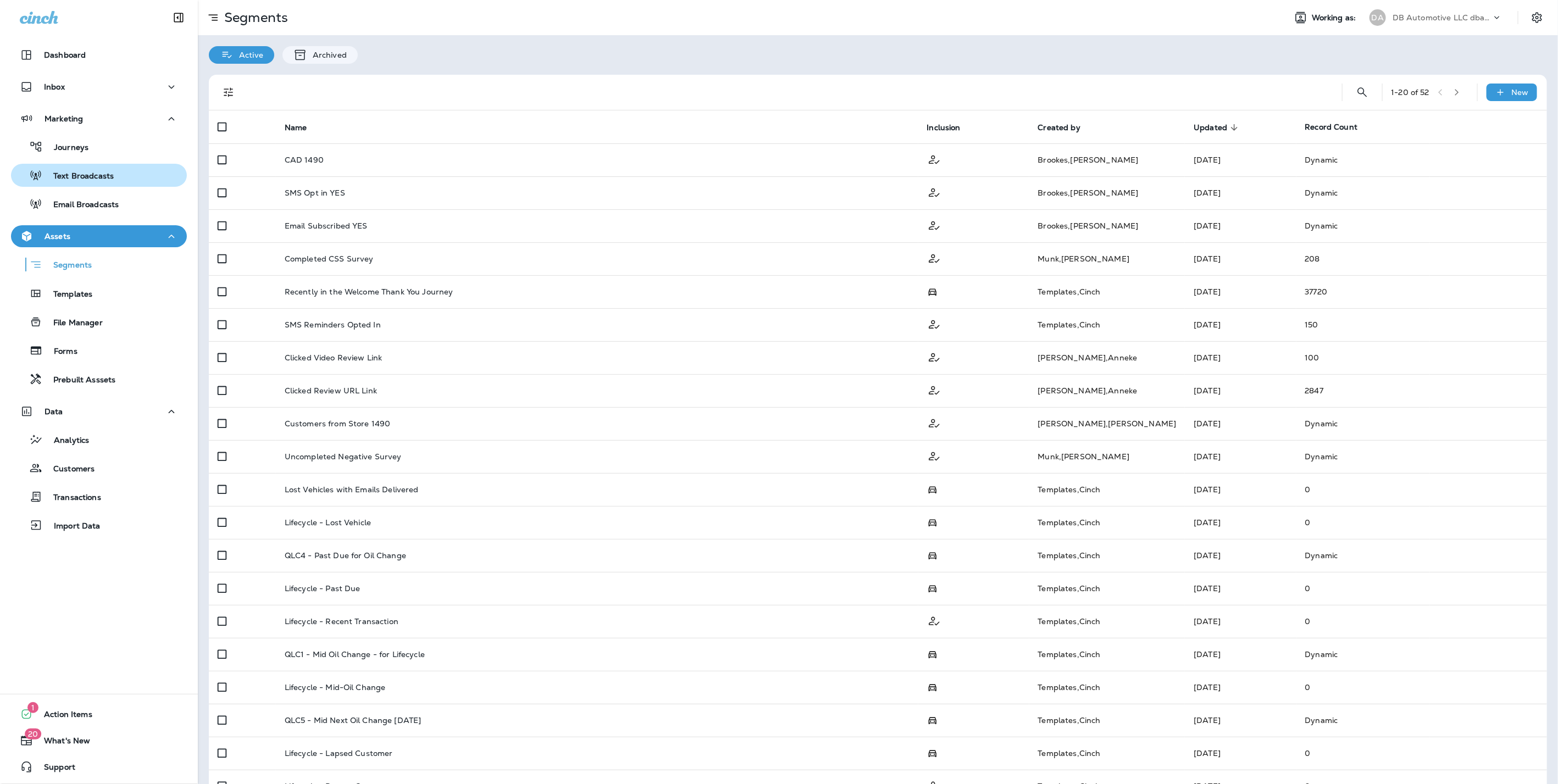
click at [87, 174] on p "Text Broadcasts" at bounding box center [78, 176] width 71 height 11
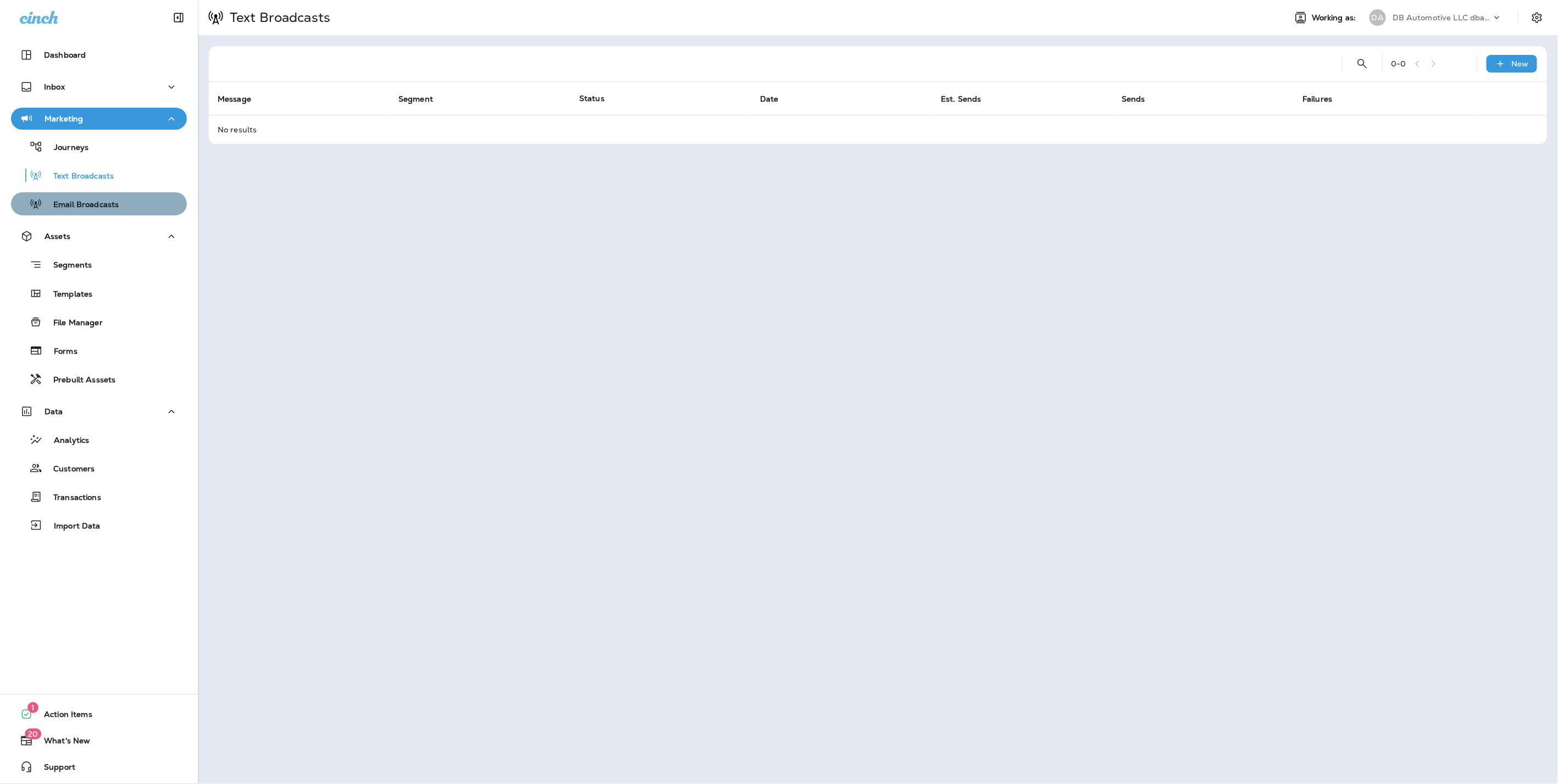
click at [99, 203] on p "Email Broadcasts" at bounding box center [80, 205] width 76 height 11
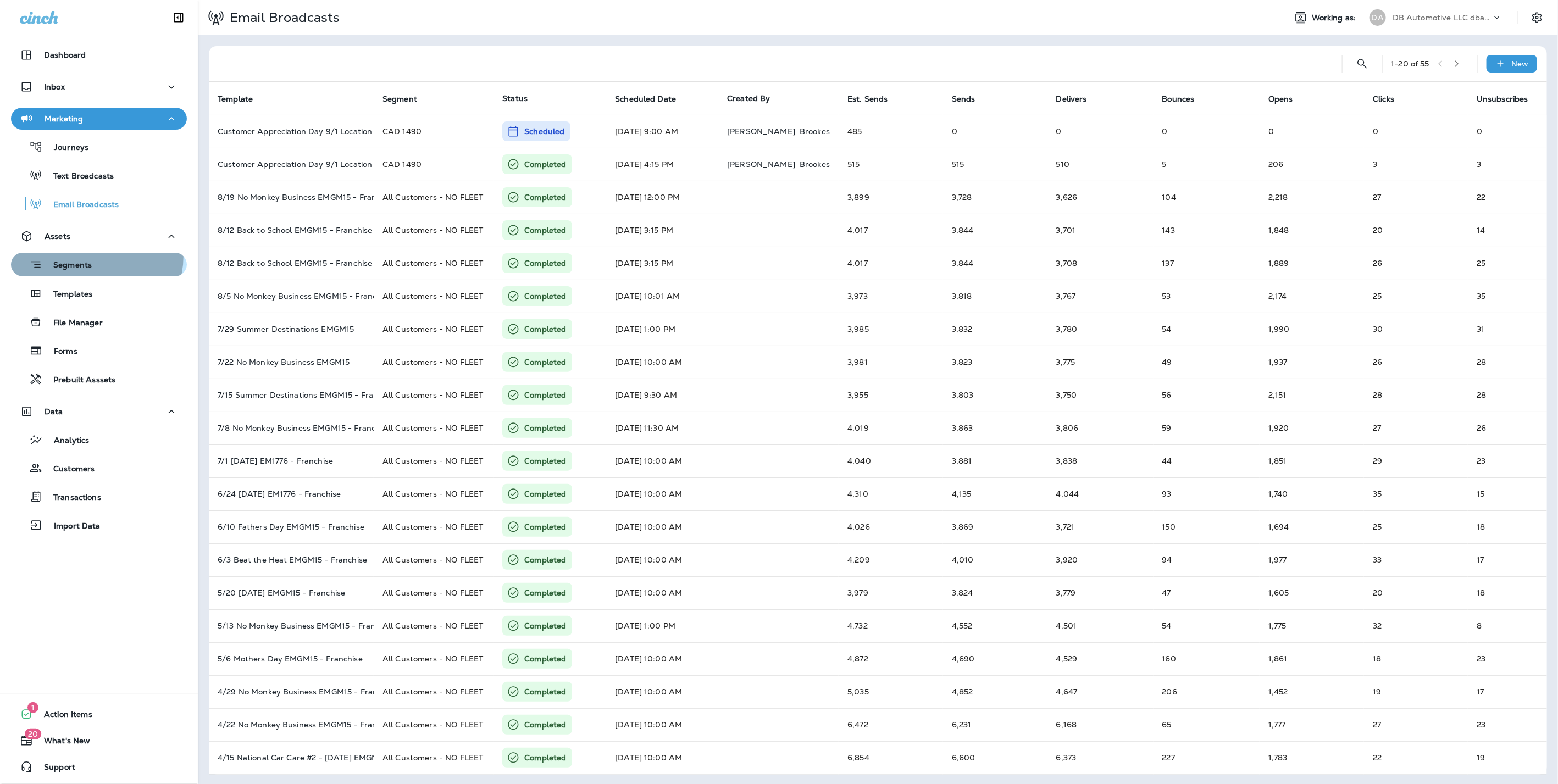
click at [85, 255] on button "Segments" at bounding box center [99, 264] width 176 height 24
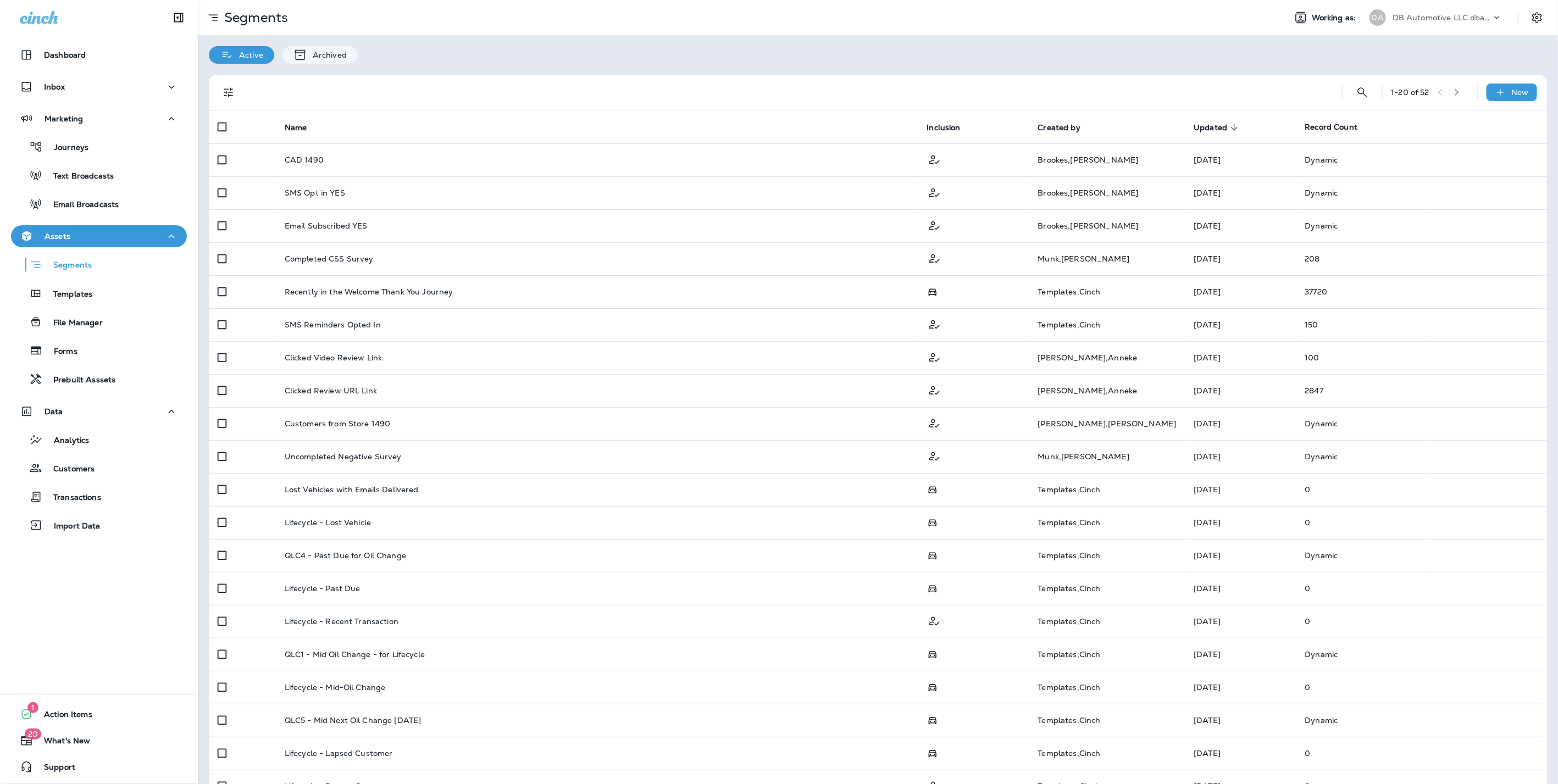
click at [1413, 19] on p "DB Automotive LLC dba Grease Monkey" at bounding box center [1442, 17] width 99 height 9
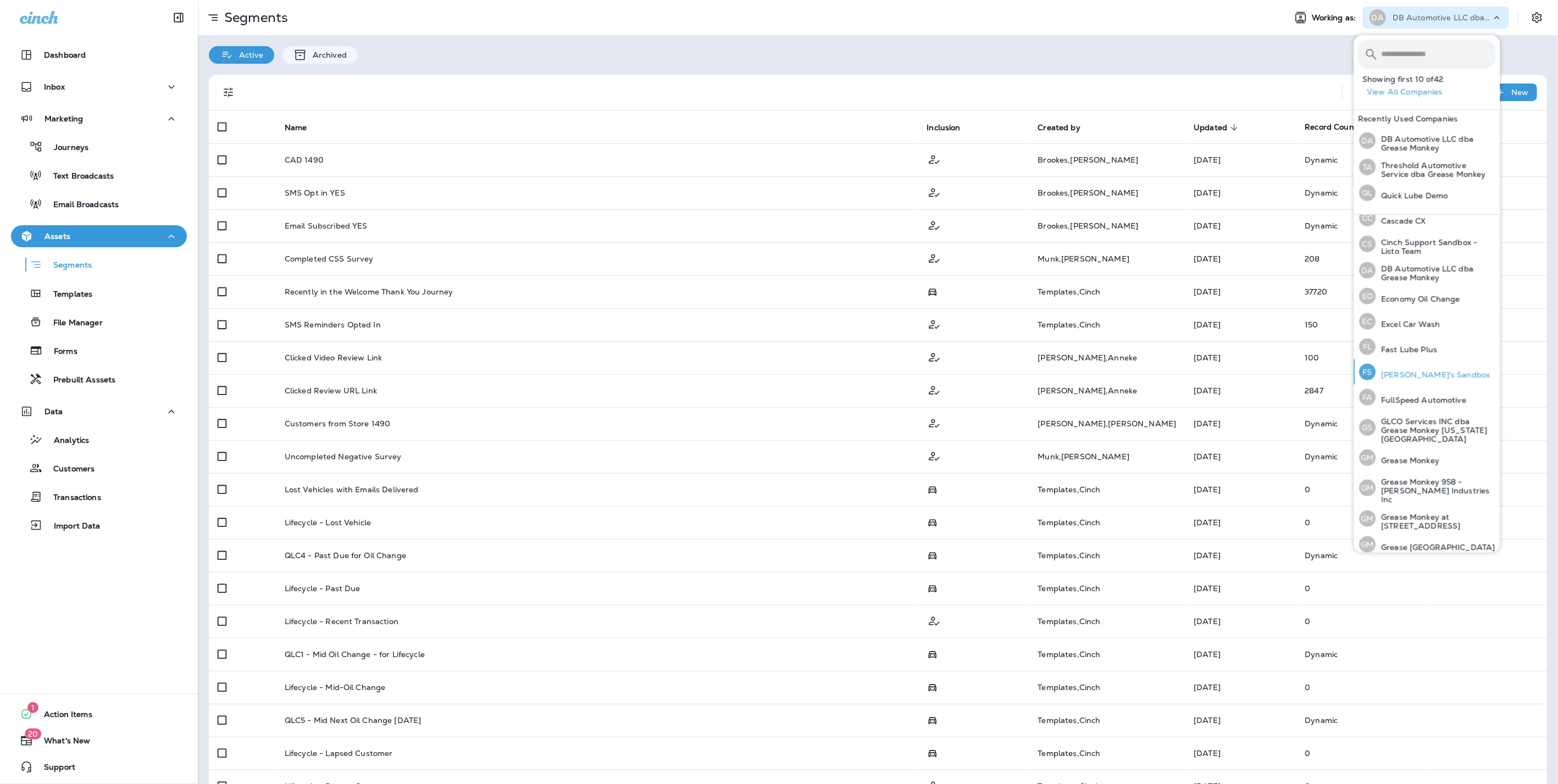
scroll to position [183, 0]
click at [1394, 447] on p "Grease Monkey" at bounding box center [1408, 451] width 63 height 9
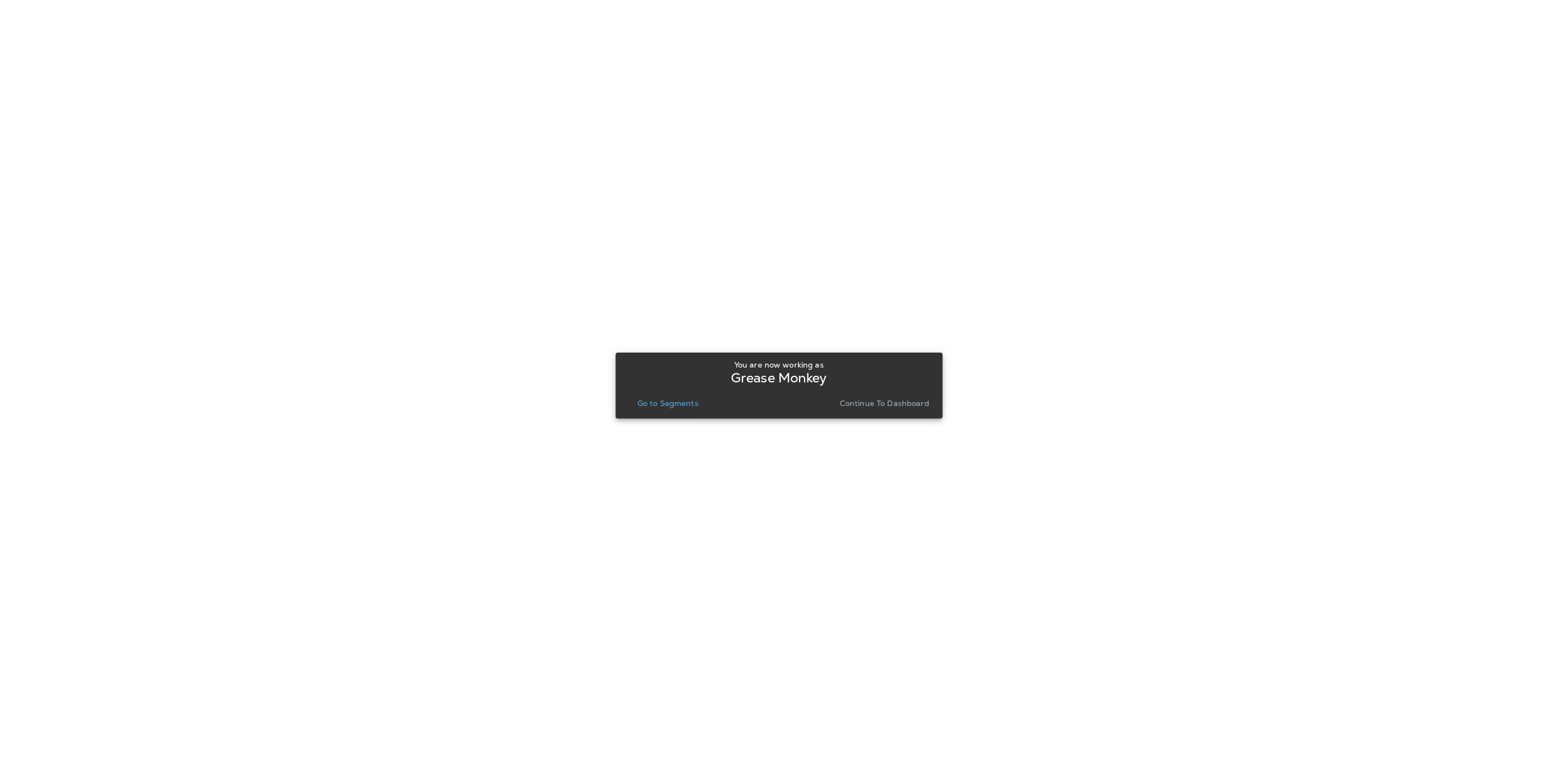
click at [885, 403] on p "Continue to Dashboard" at bounding box center [884, 403] width 89 height 9
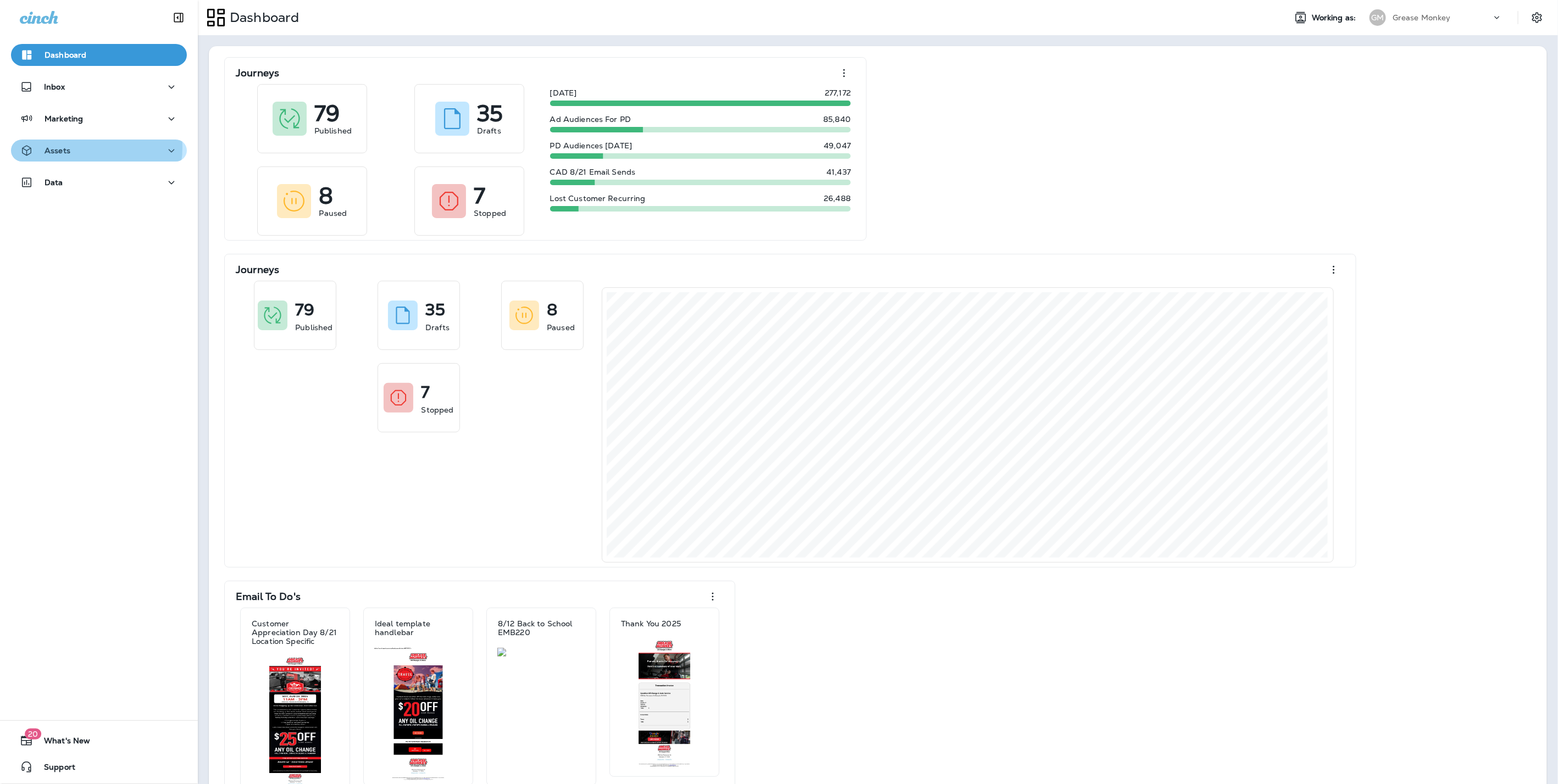
click at [91, 148] on div "Assets" at bounding box center [99, 151] width 158 height 14
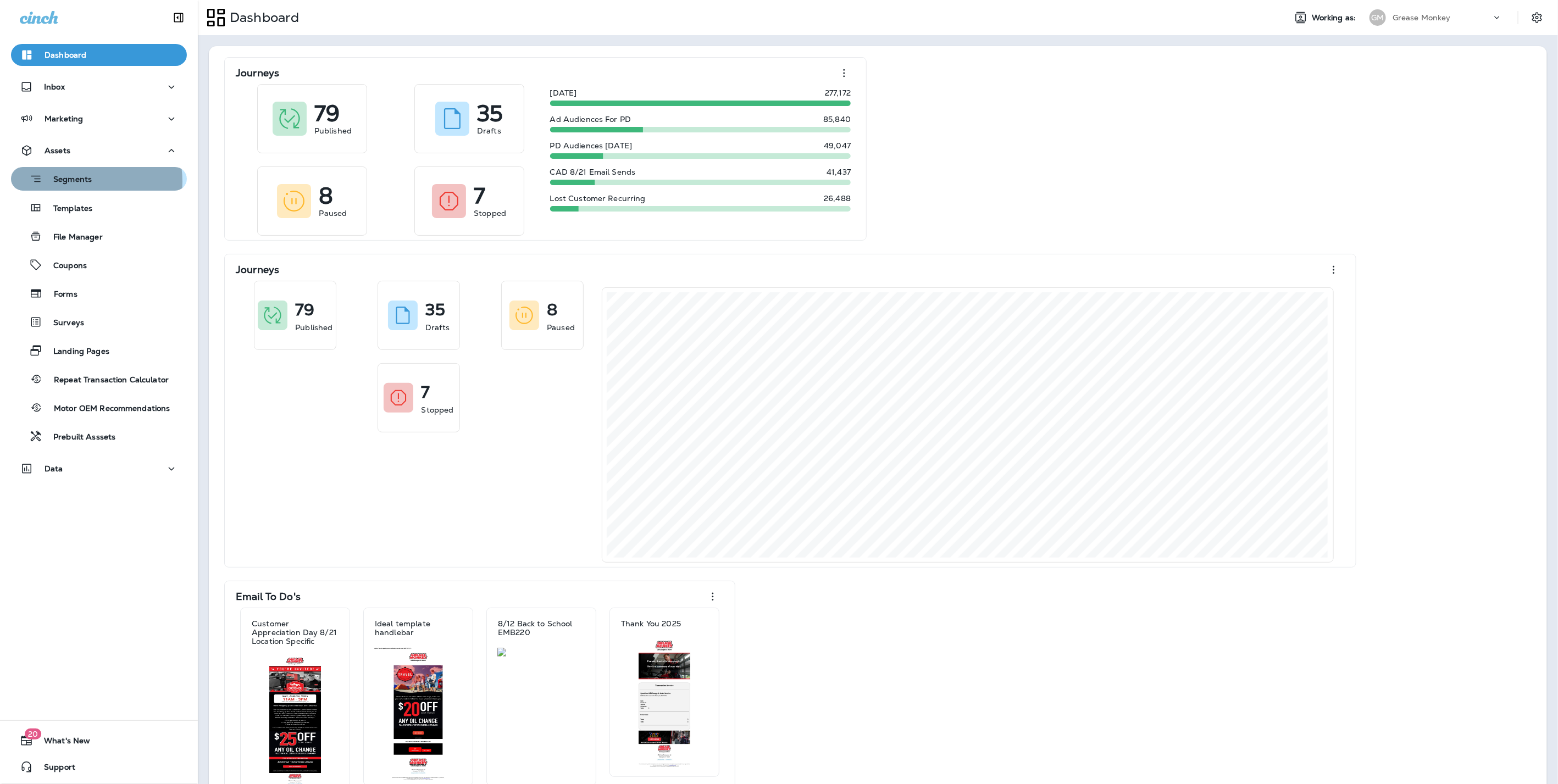
click at [80, 181] on p "Segments" at bounding box center [67, 180] width 50 height 11
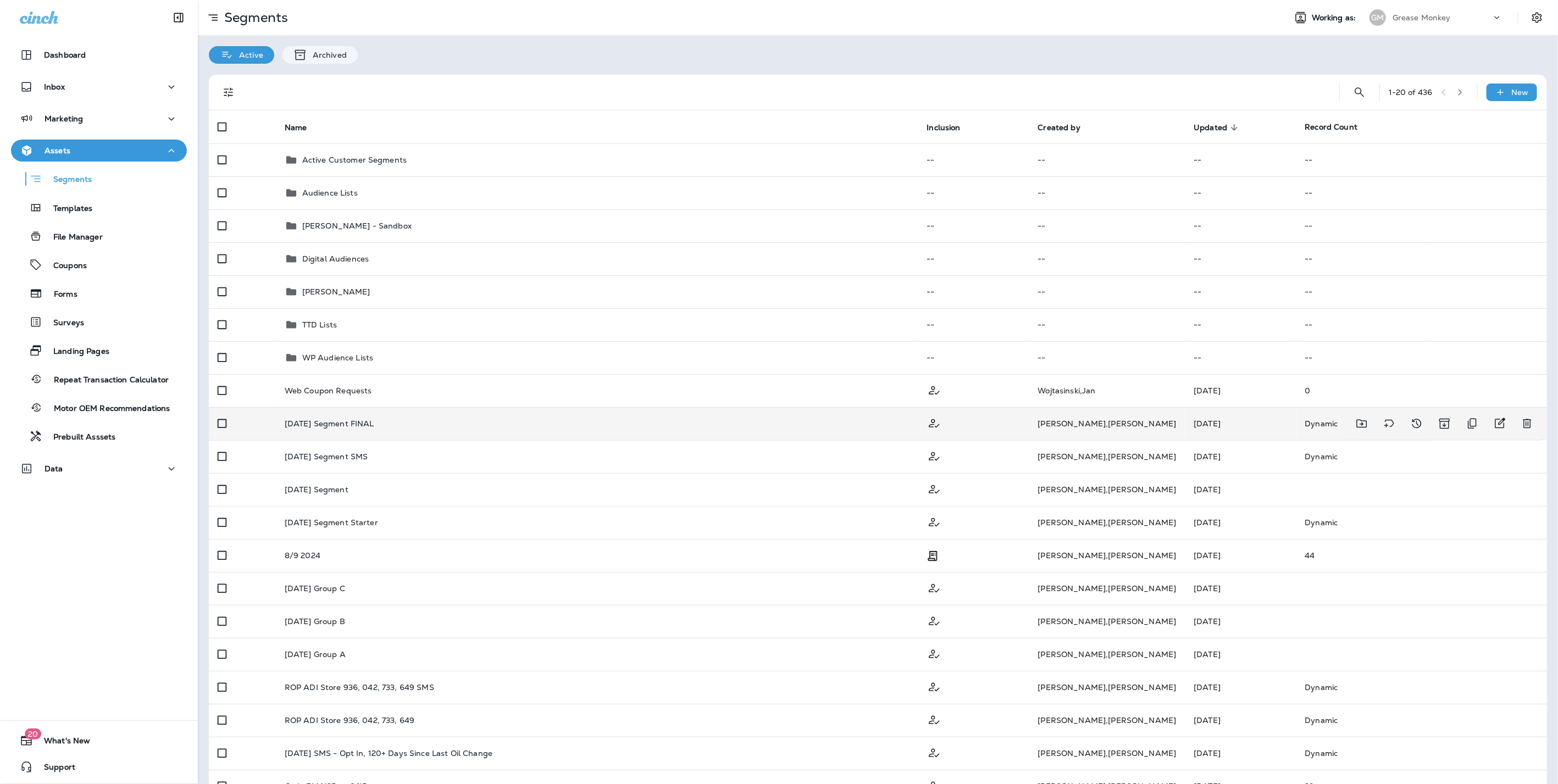
click at [374, 419] on p "Labor Day 2025 Segment FINAL" at bounding box center [329, 423] width 89 height 9
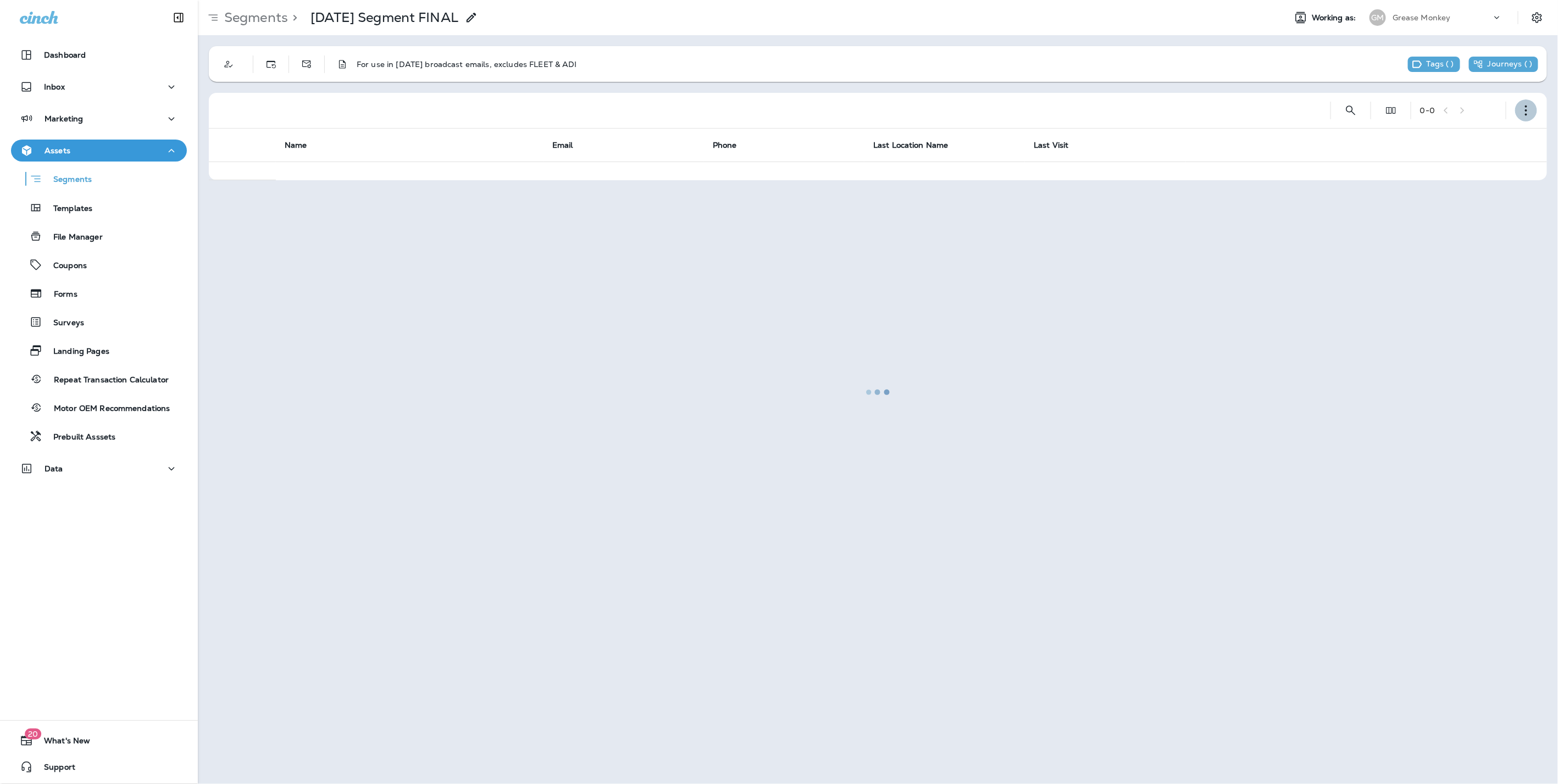
click at [1530, 108] on icon "button" at bounding box center [1526, 110] width 11 height 11
click at [1449, 136] on p "Edit Segment" at bounding box center [1453, 139] width 57 height 9
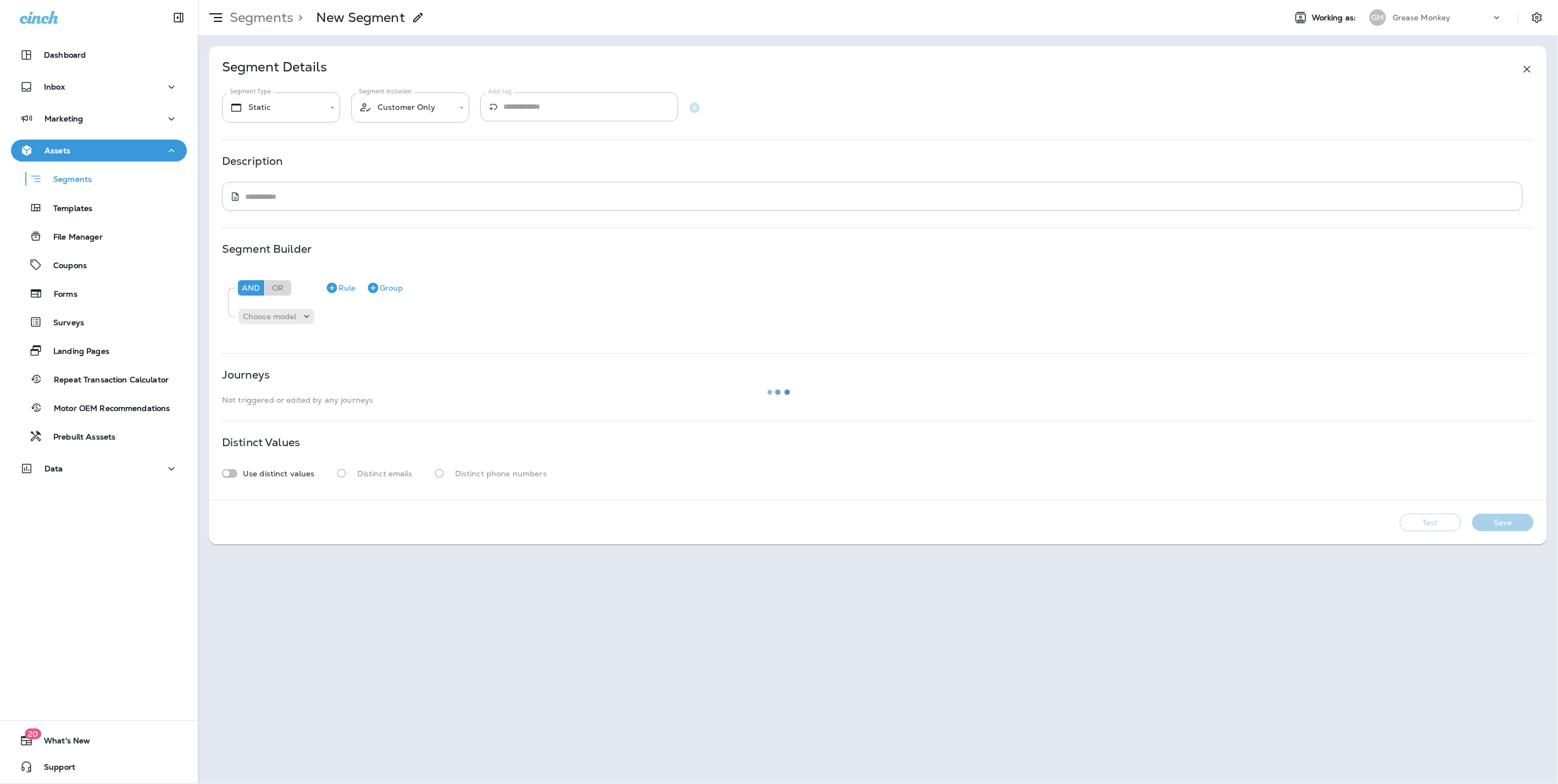
type input "*******"
type textarea "**********"
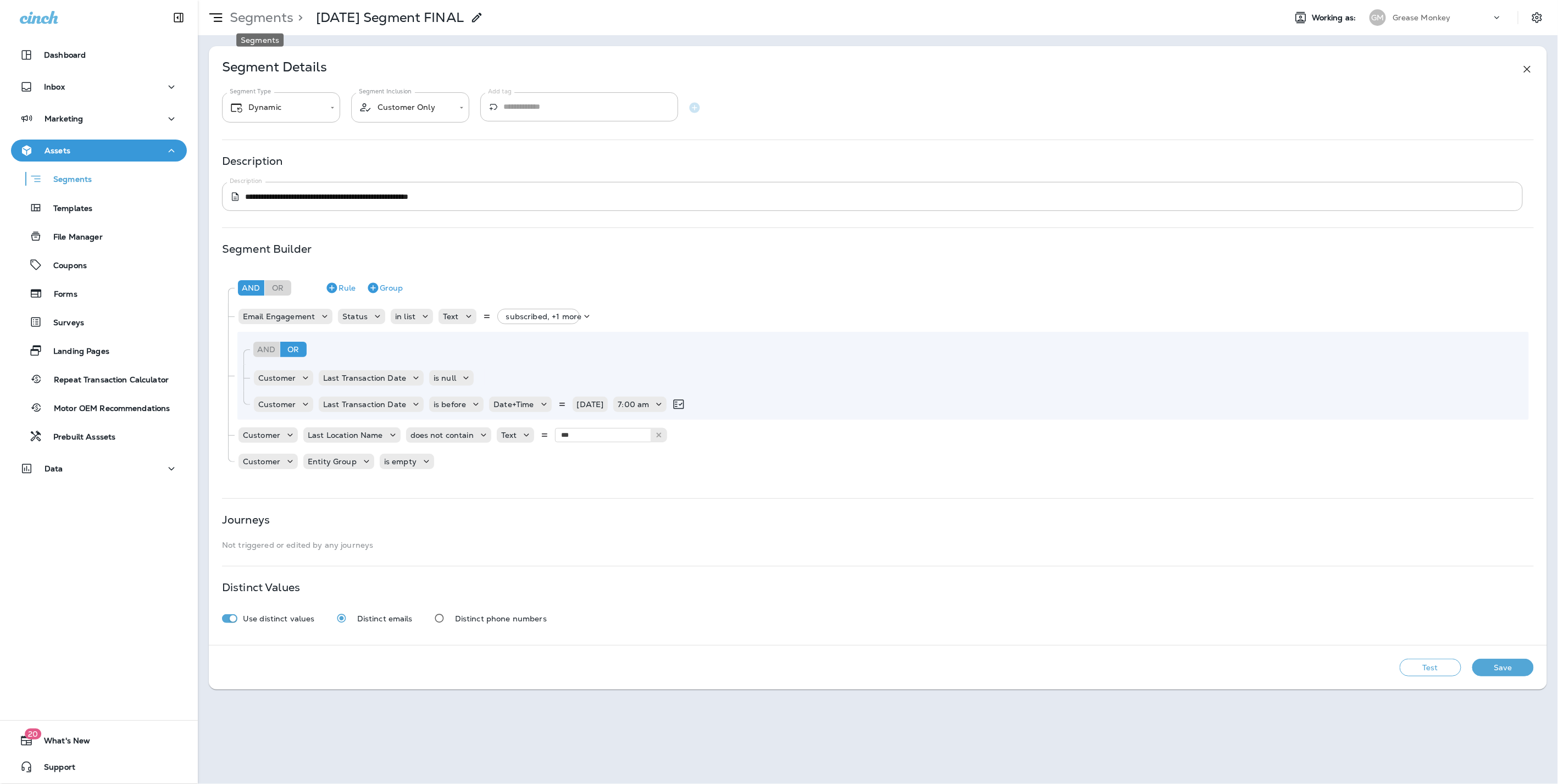
click at [269, 14] on p "Segments" at bounding box center [259, 17] width 68 height 17
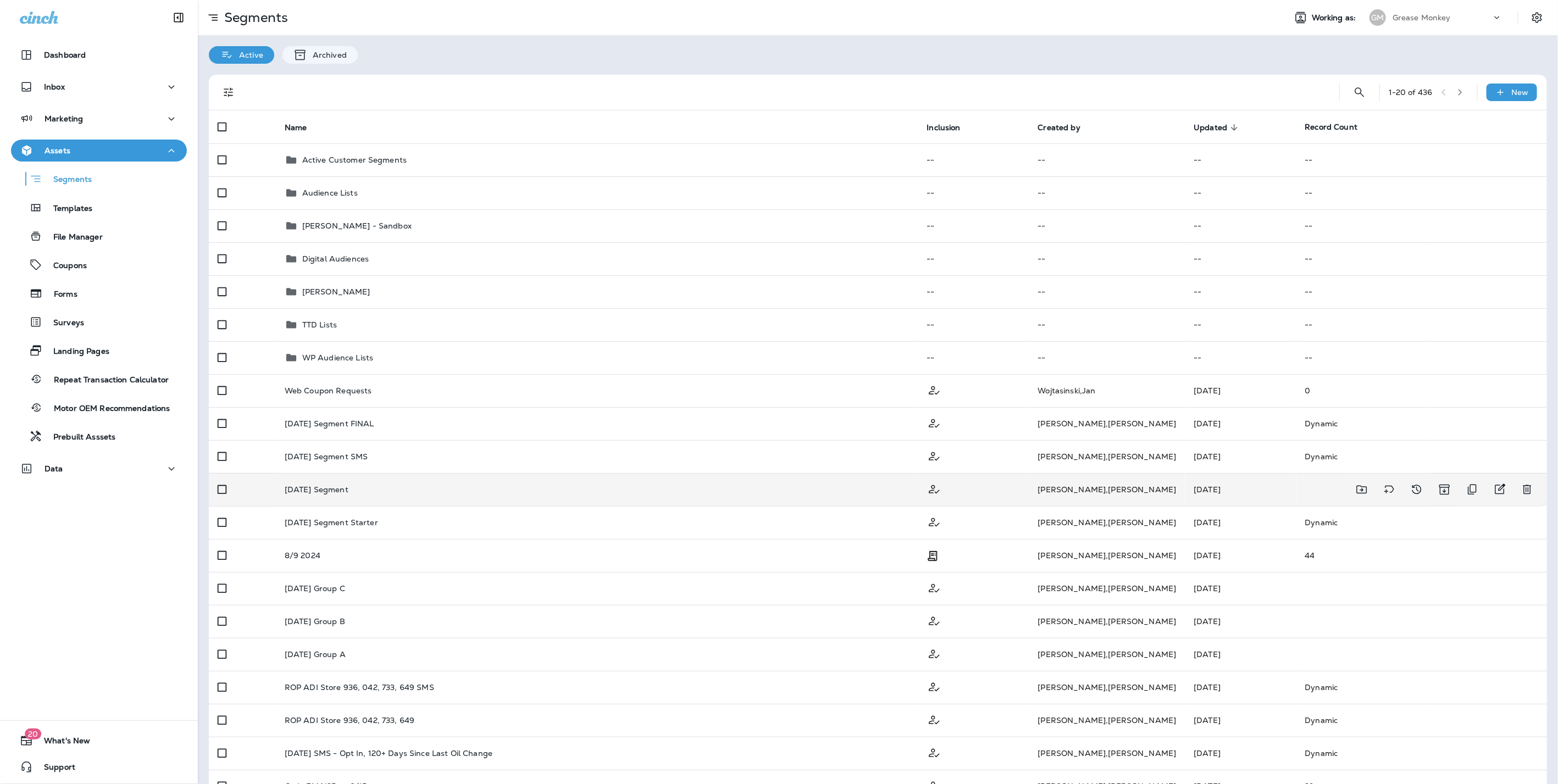
click at [398, 489] on div "Labor Day 2025 Segment" at bounding box center [596, 489] width 625 height 9
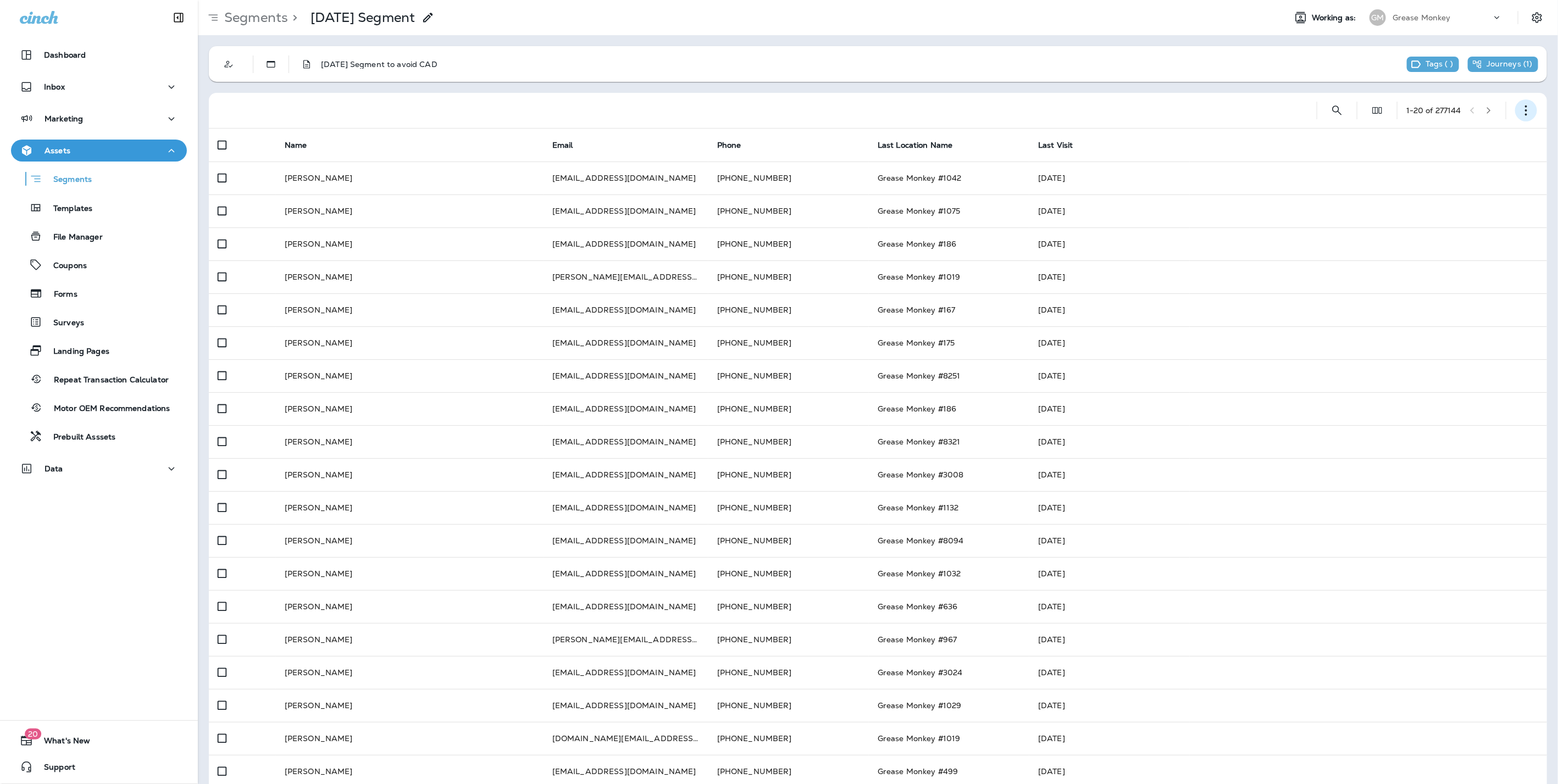
click at [1520, 105] on icon "button" at bounding box center [1526, 110] width 11 height 11
click at [1431, 142] on p "Edit Segment" at bounding box center [1444, 139] width 57 height 9
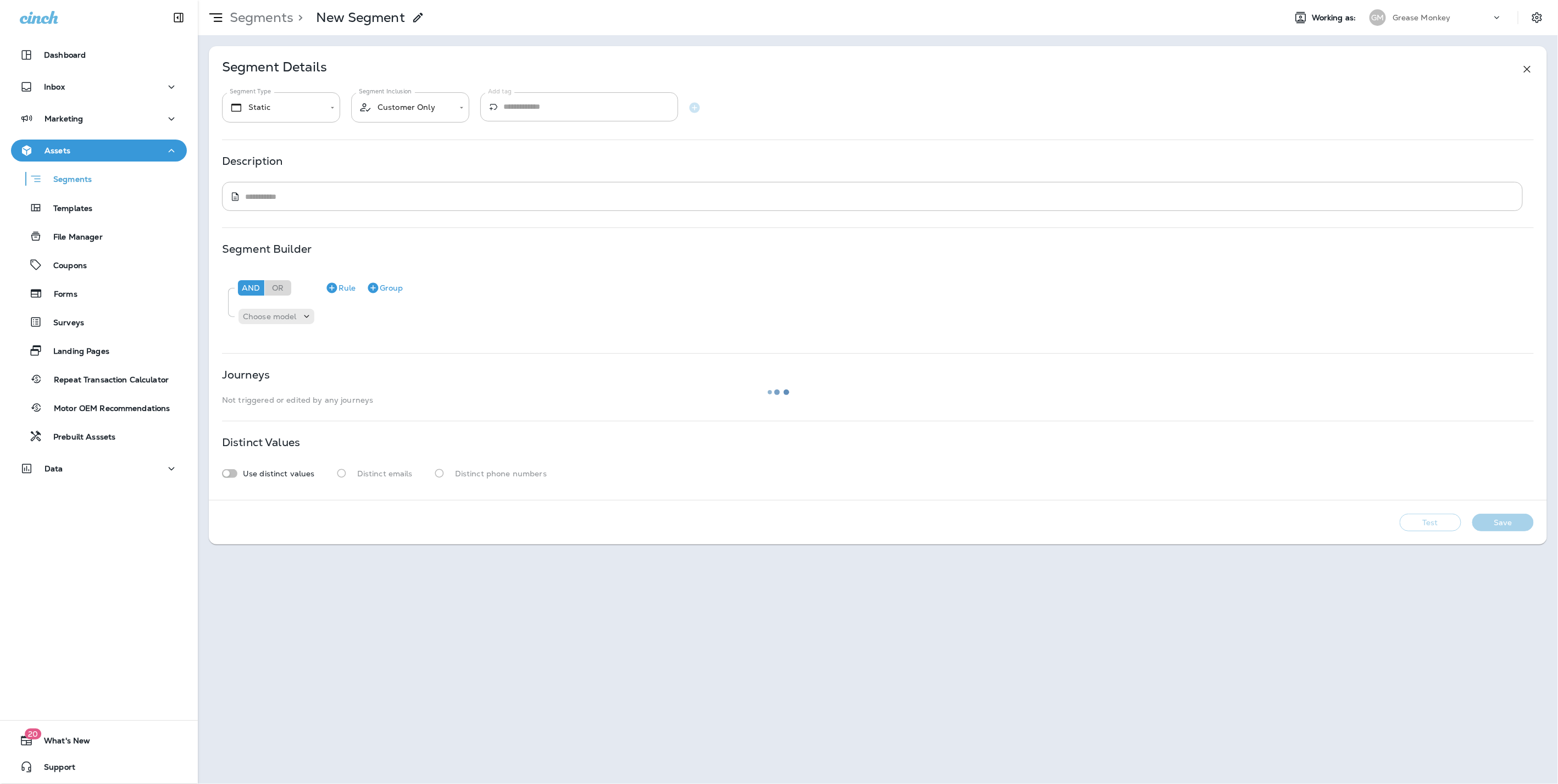
type textarea "**********"
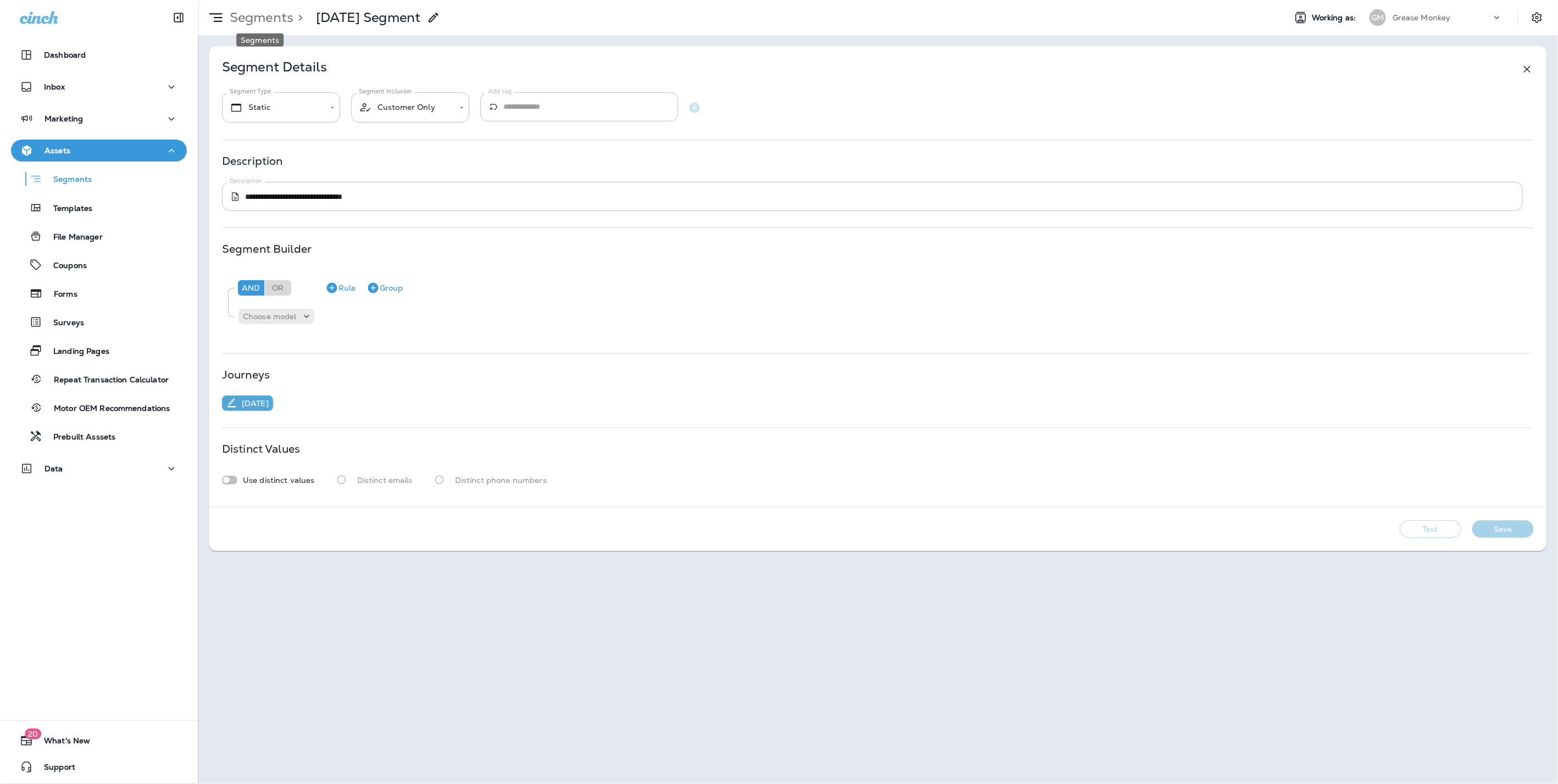
click at [231, 15] on p "Segments" at bounding box center [259, 17] width 68 height 17
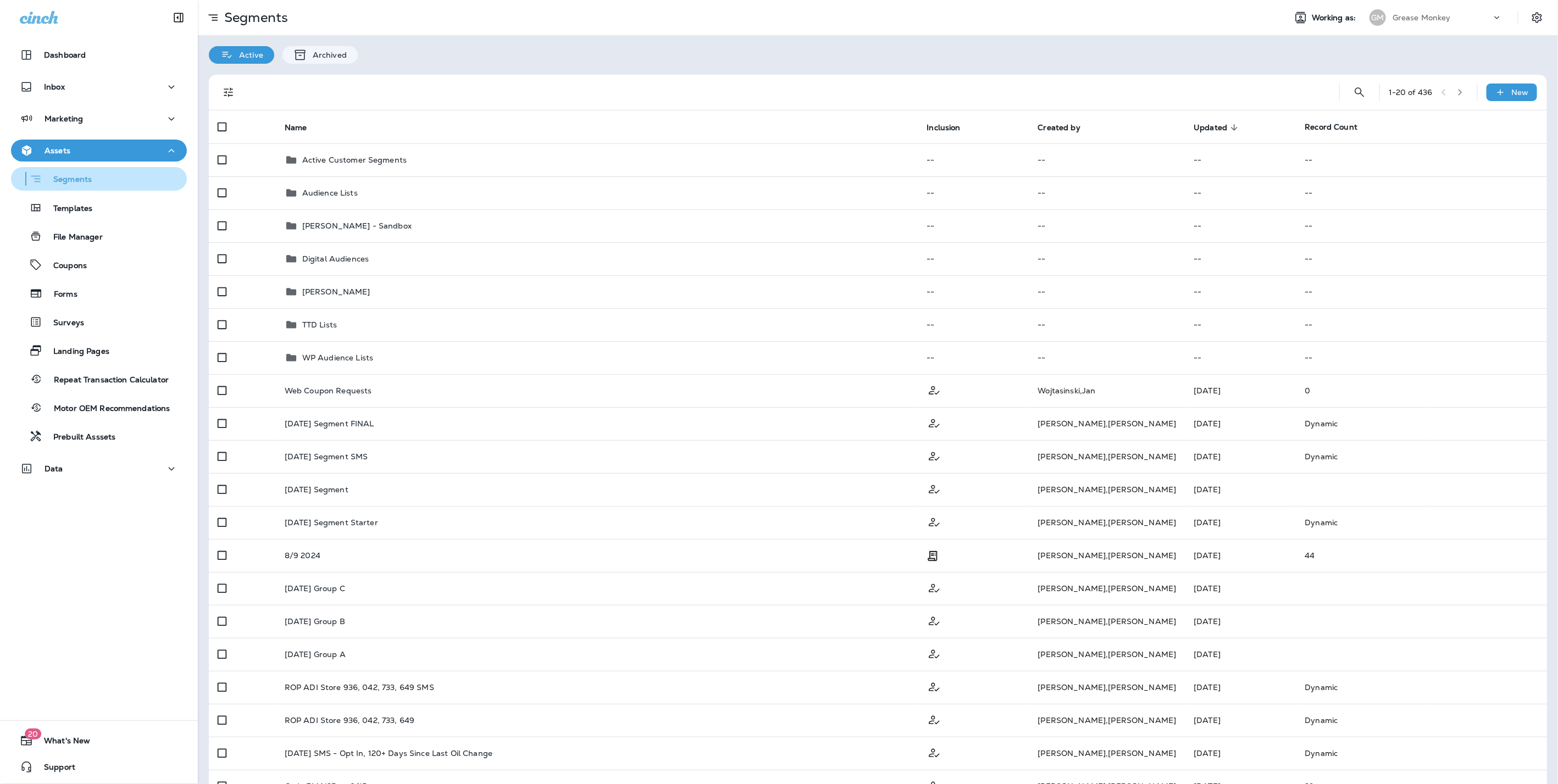
click at [99, 176] on div "Segments" at bounding box center [99, 179] width 167 height 17
click at [79, 119] on p "Marketing" at bounding box center [63, 118] width 38 height 9
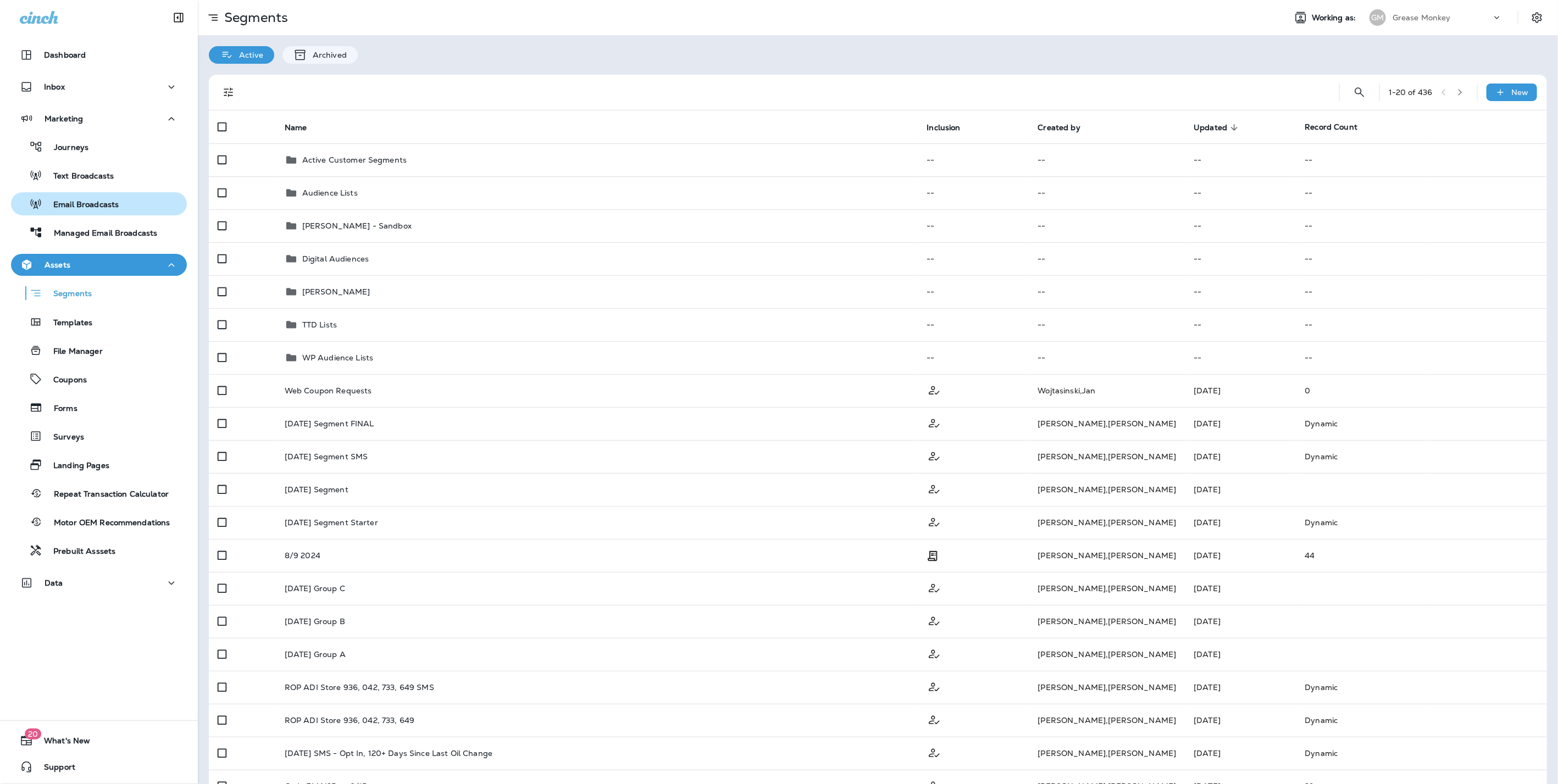
click at [93, 200] on p "Email Broadcasts" at bounding box center [80, 205] width 76 height 11
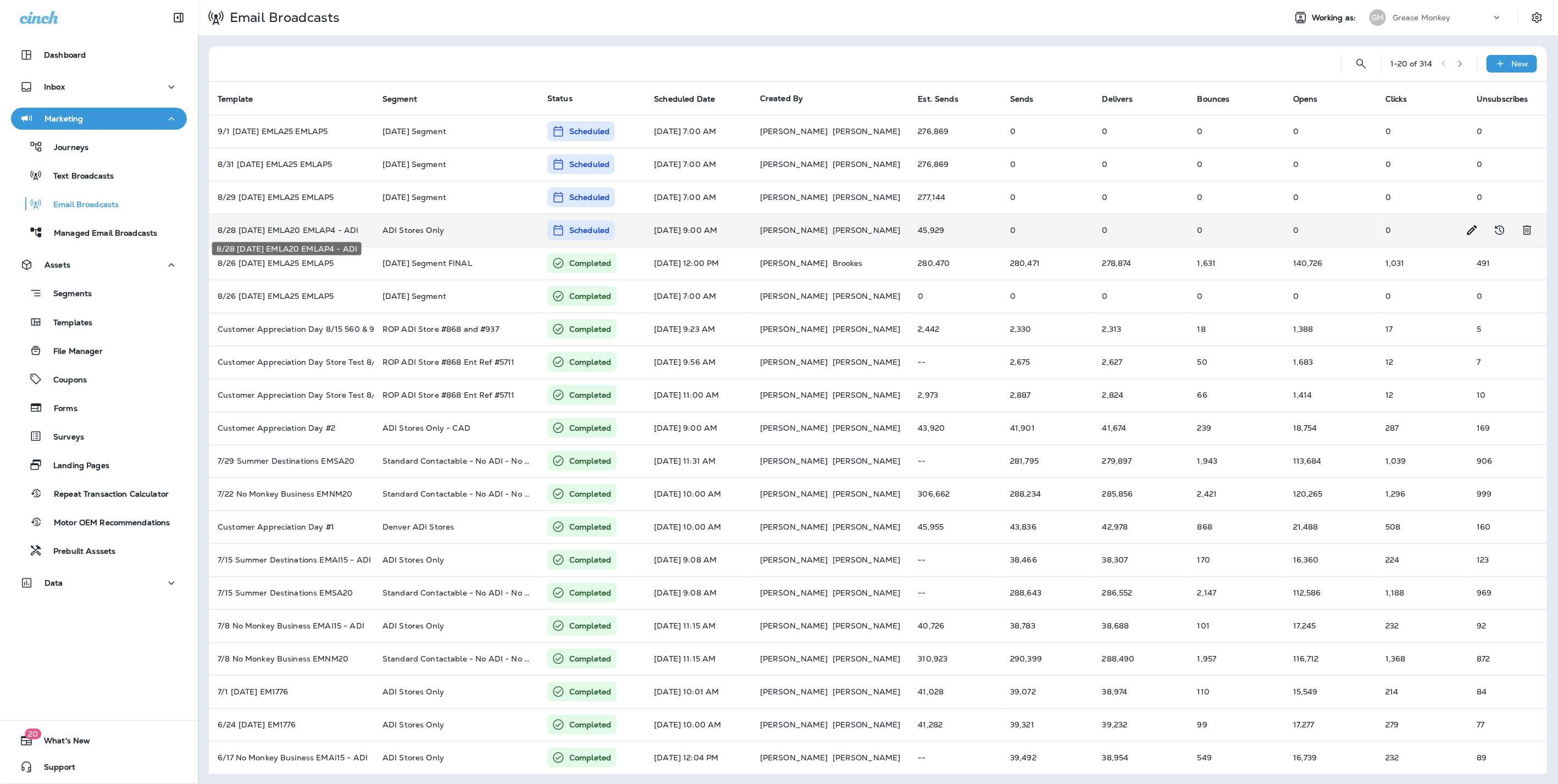
click at [309, 225] on p "8/28 Labor Day EMLA20 EMLAP4 - ADI" at bounding box center [291, 229] width 147 height 9
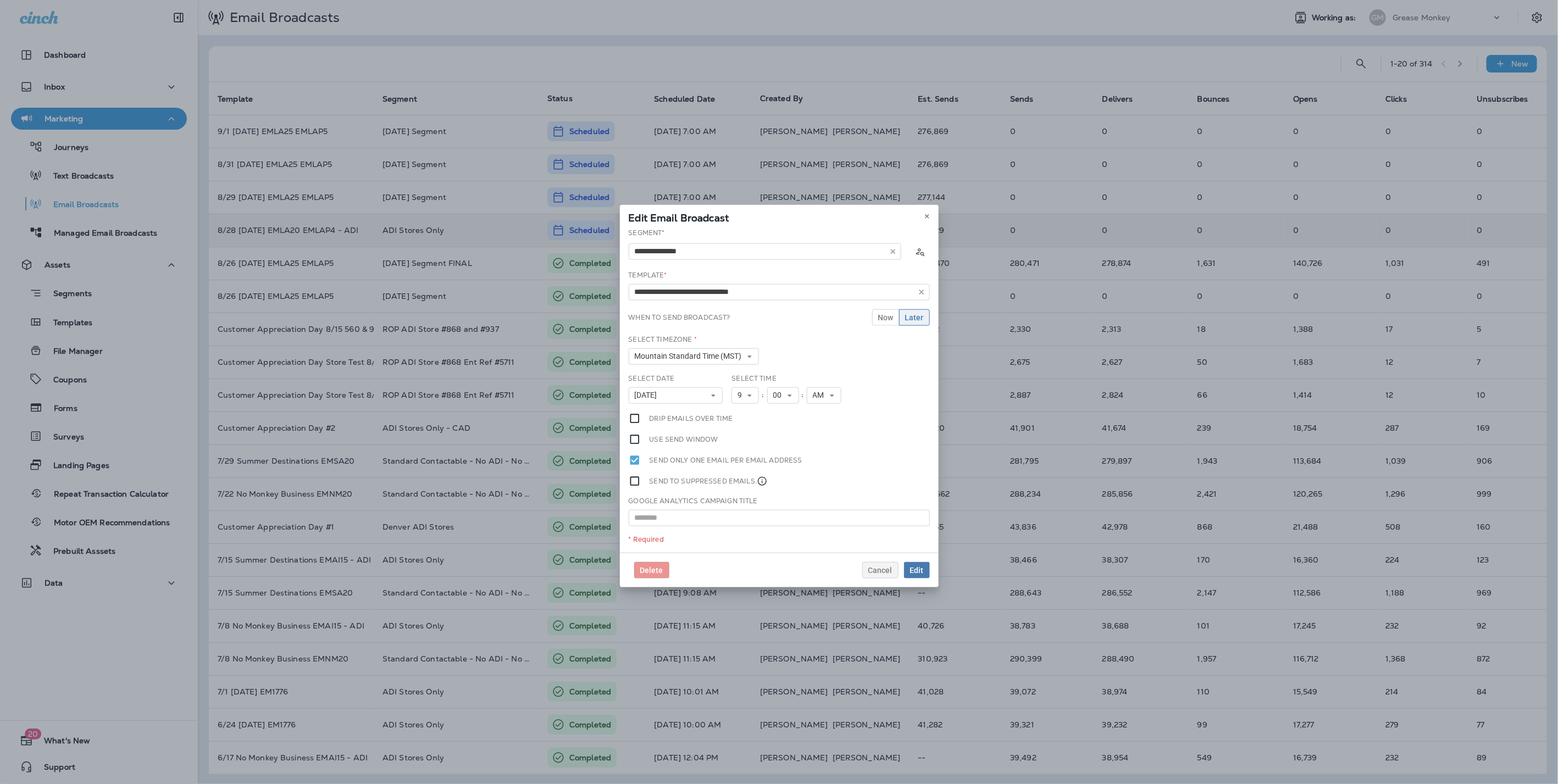
type input "**********"
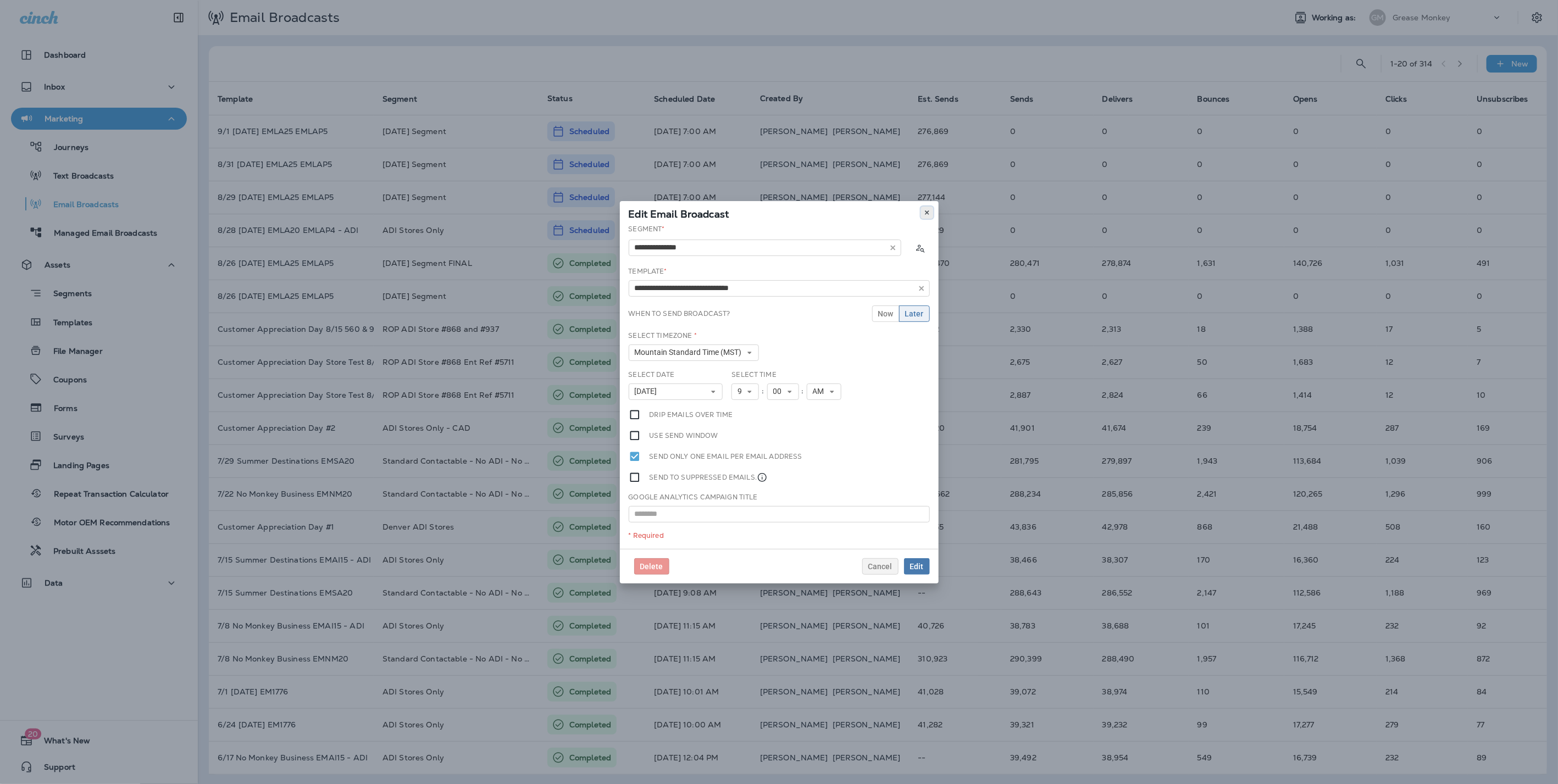
click at [931, 209] on button at bounding box center [927, 212] width 12 height 12
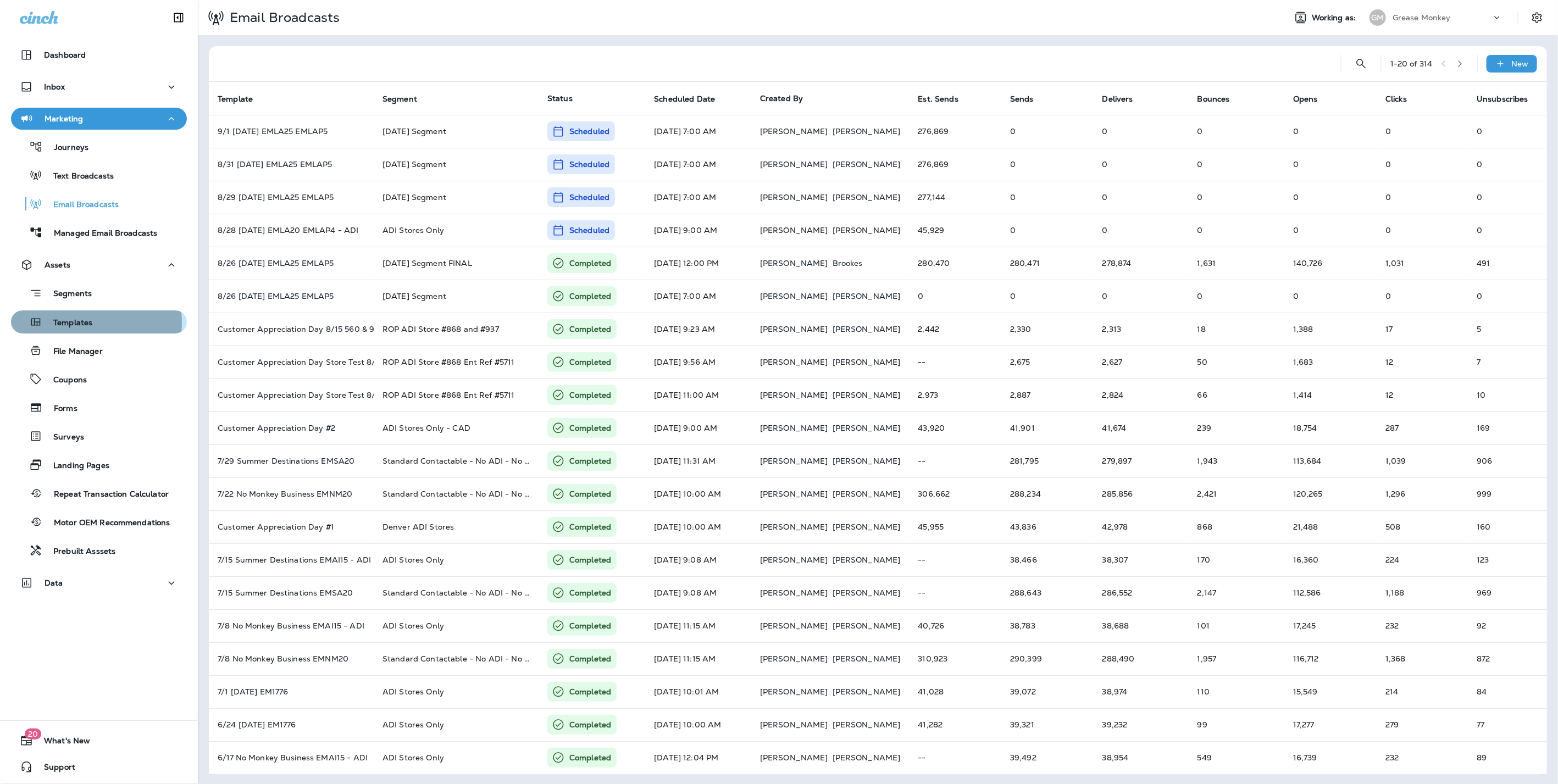
click at [68, 323] on p "Templates" at bounding box center [67, 323] width 50 height 11
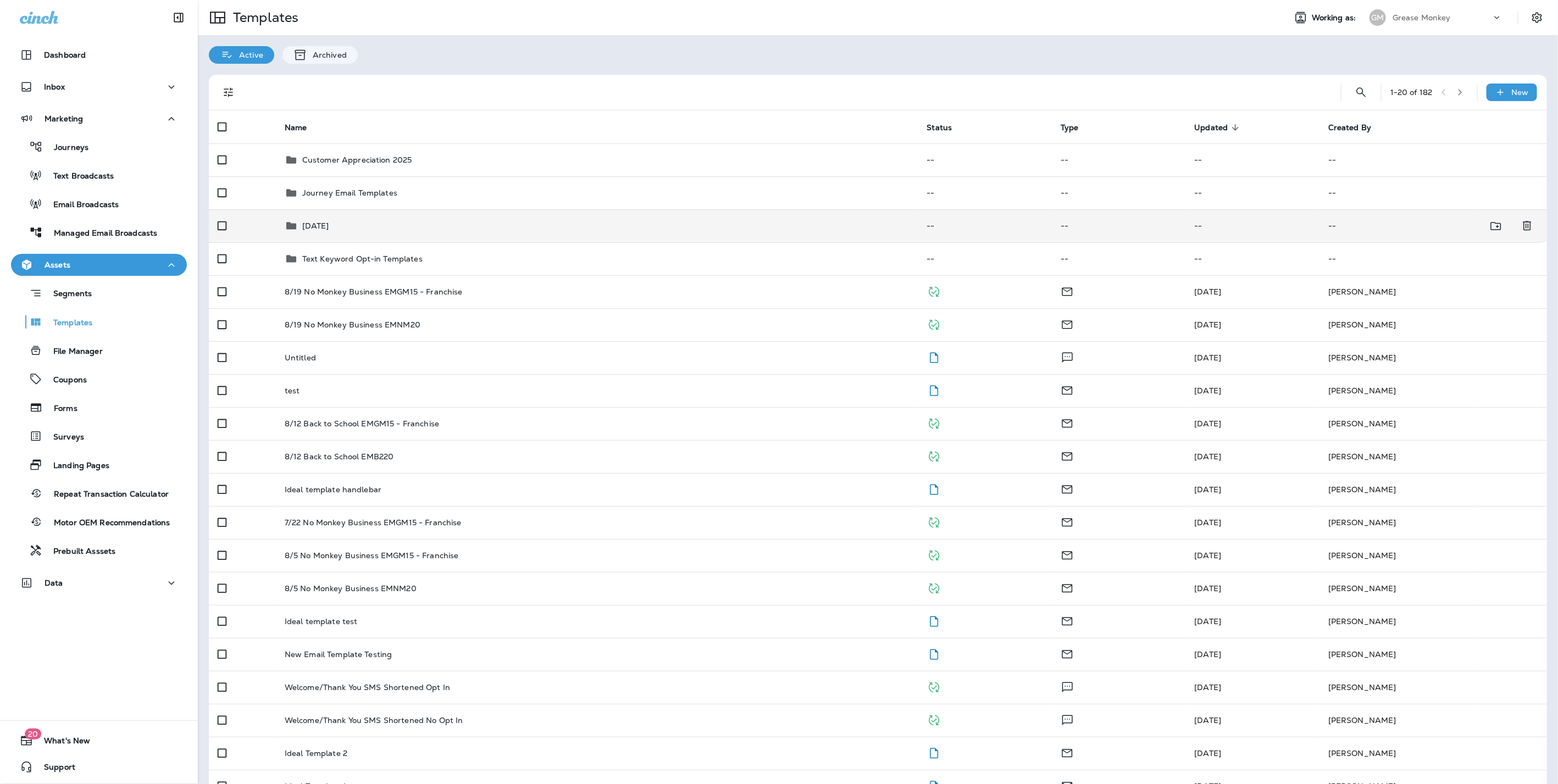
click at [329, 227] on p "Labor Day 2025" at bounding box center [315, 225] width 27 height 9
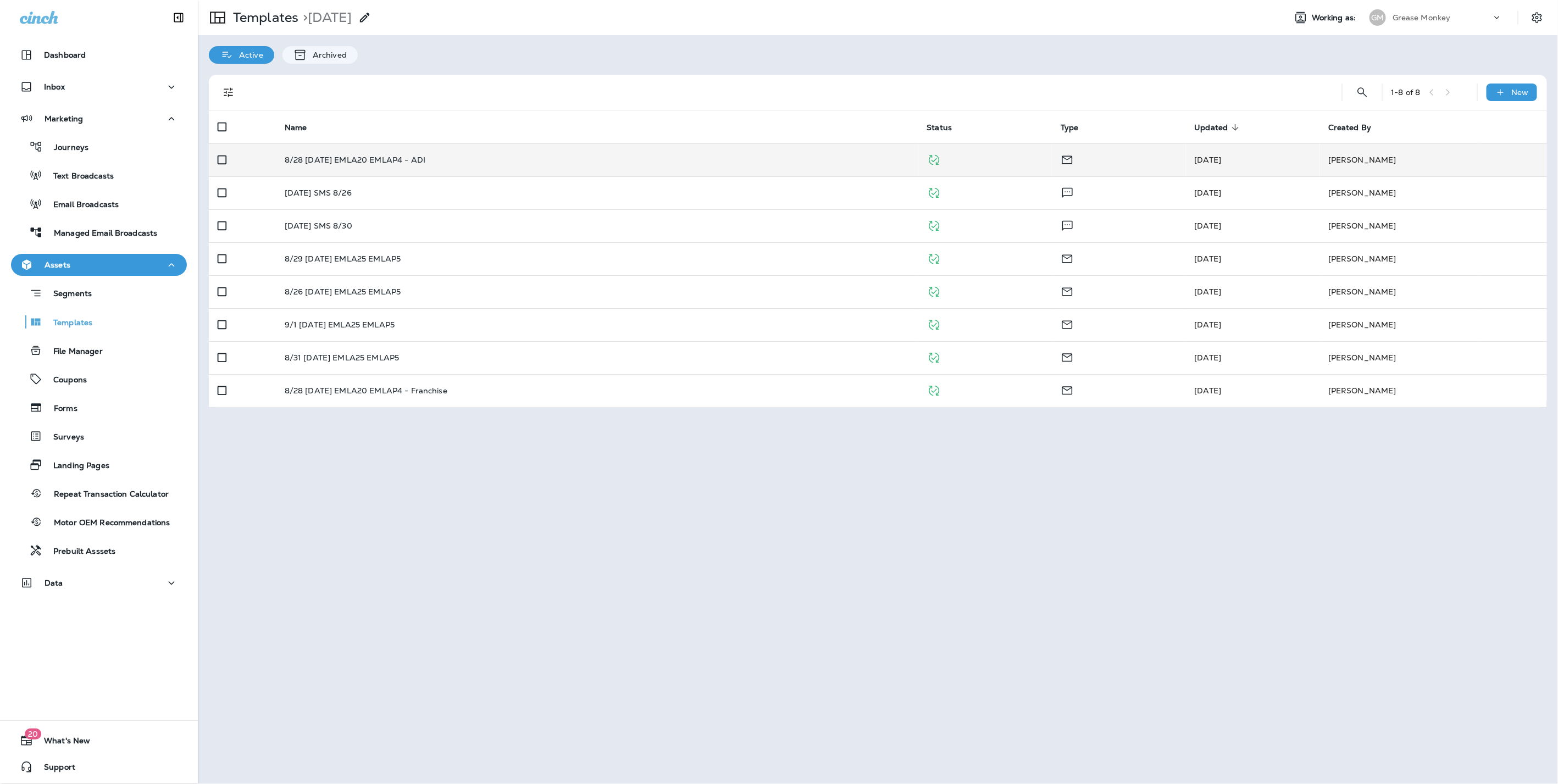
click at [567, 165] on td "8/28 Labor Day EMLA20 EMLAP4 - ADI" at bounding box center [596, 160] width 642 height 33
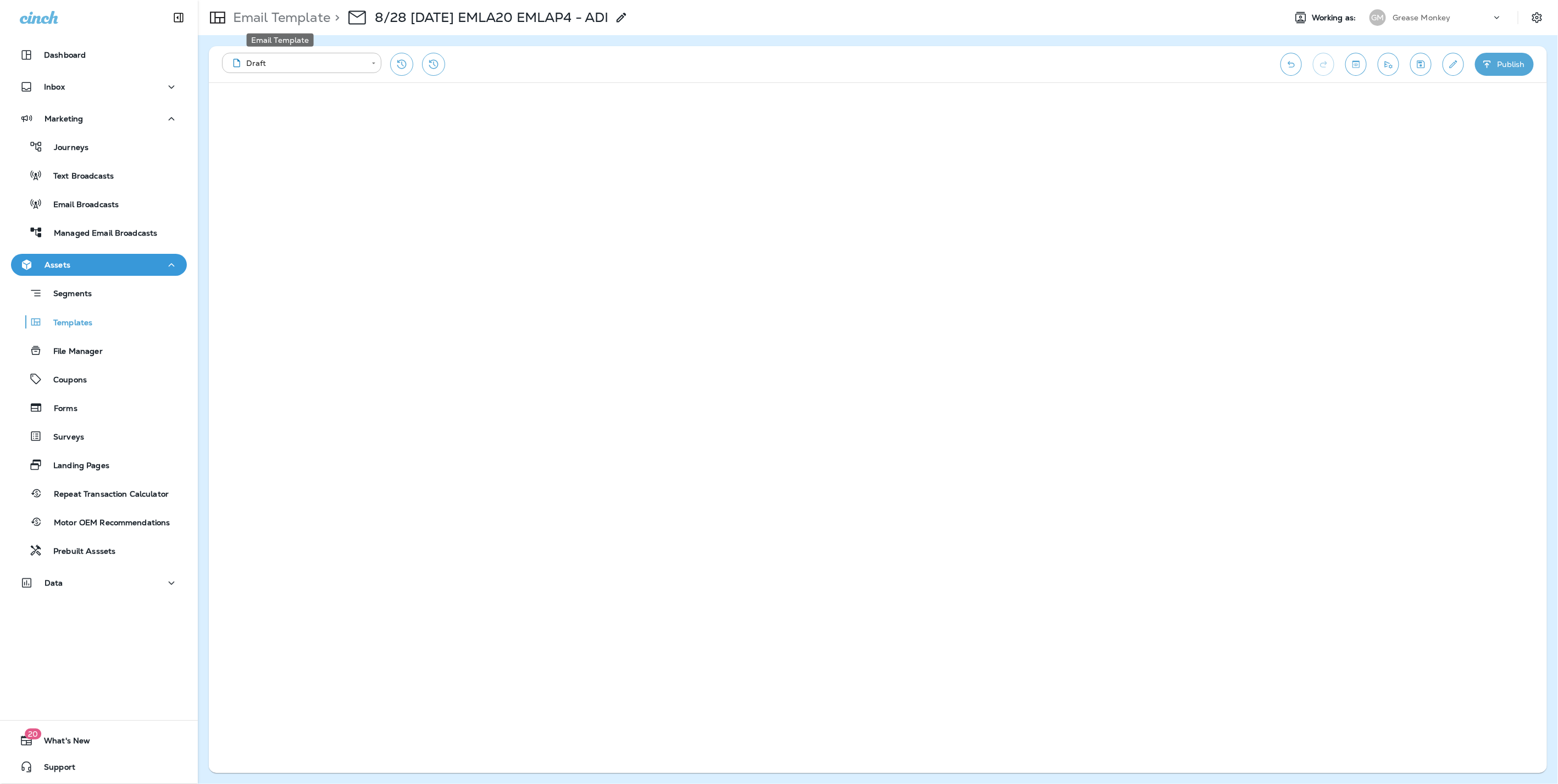
click at [276, 15] on p "Email Template" at bounding box center [280, 17] width 102 height 17
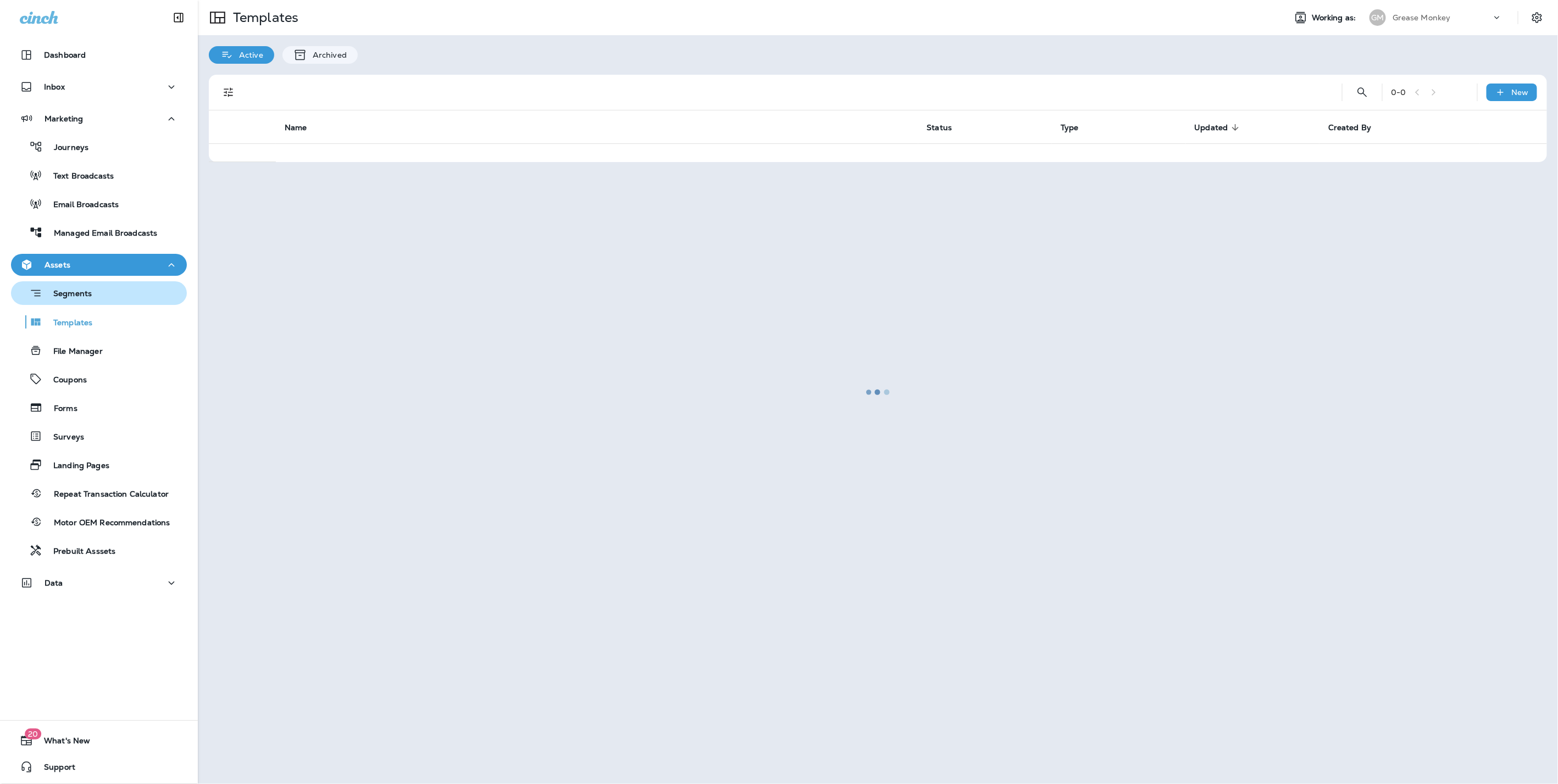
click at [69, 294] on p "Segments" at bounding box center [67, 294] width 50 height 11
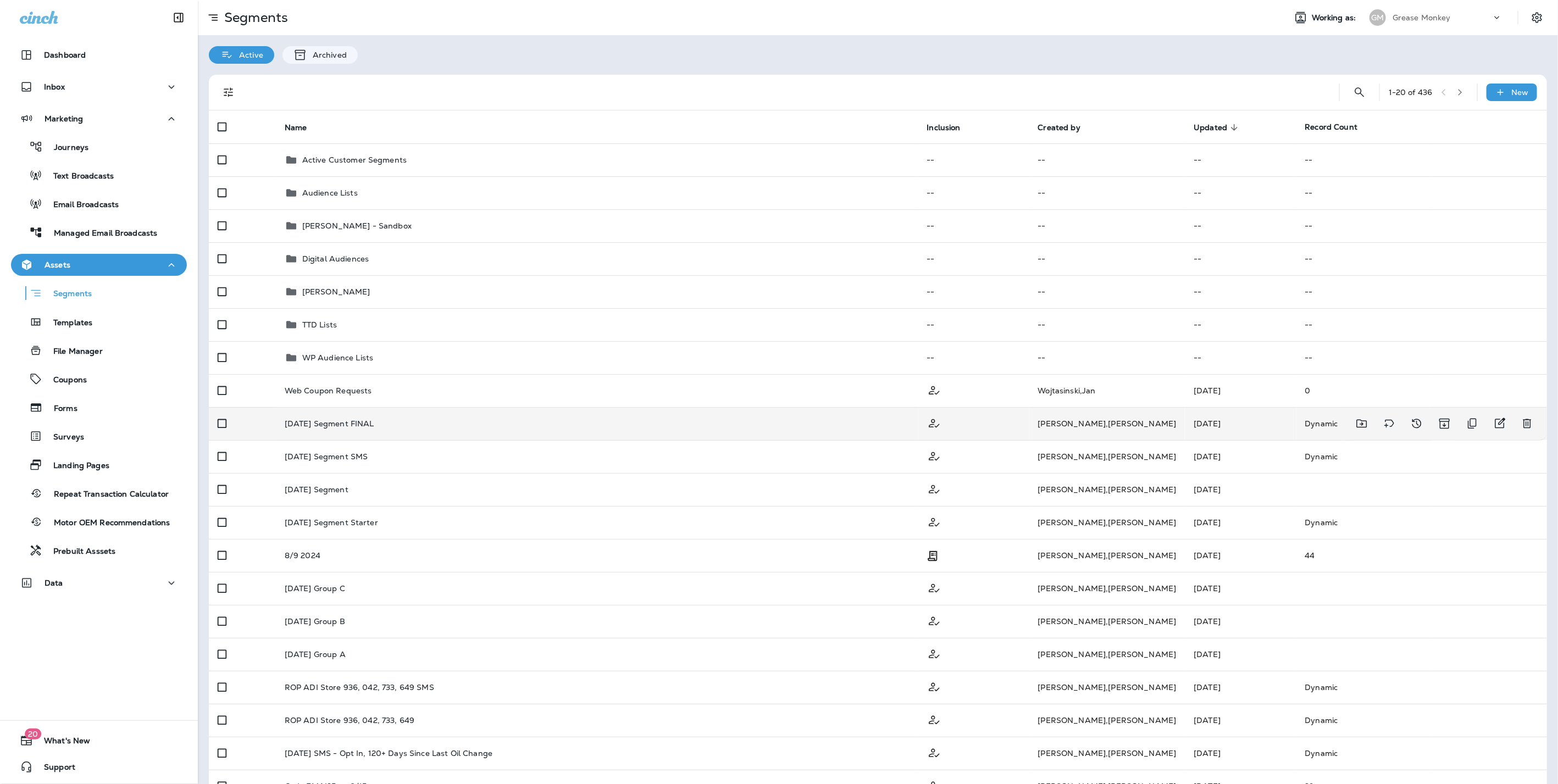
click at [708, 421] on div "Labor Day 2025 Segment FINAL" at bounding box center [596, 423] width 625 height 9
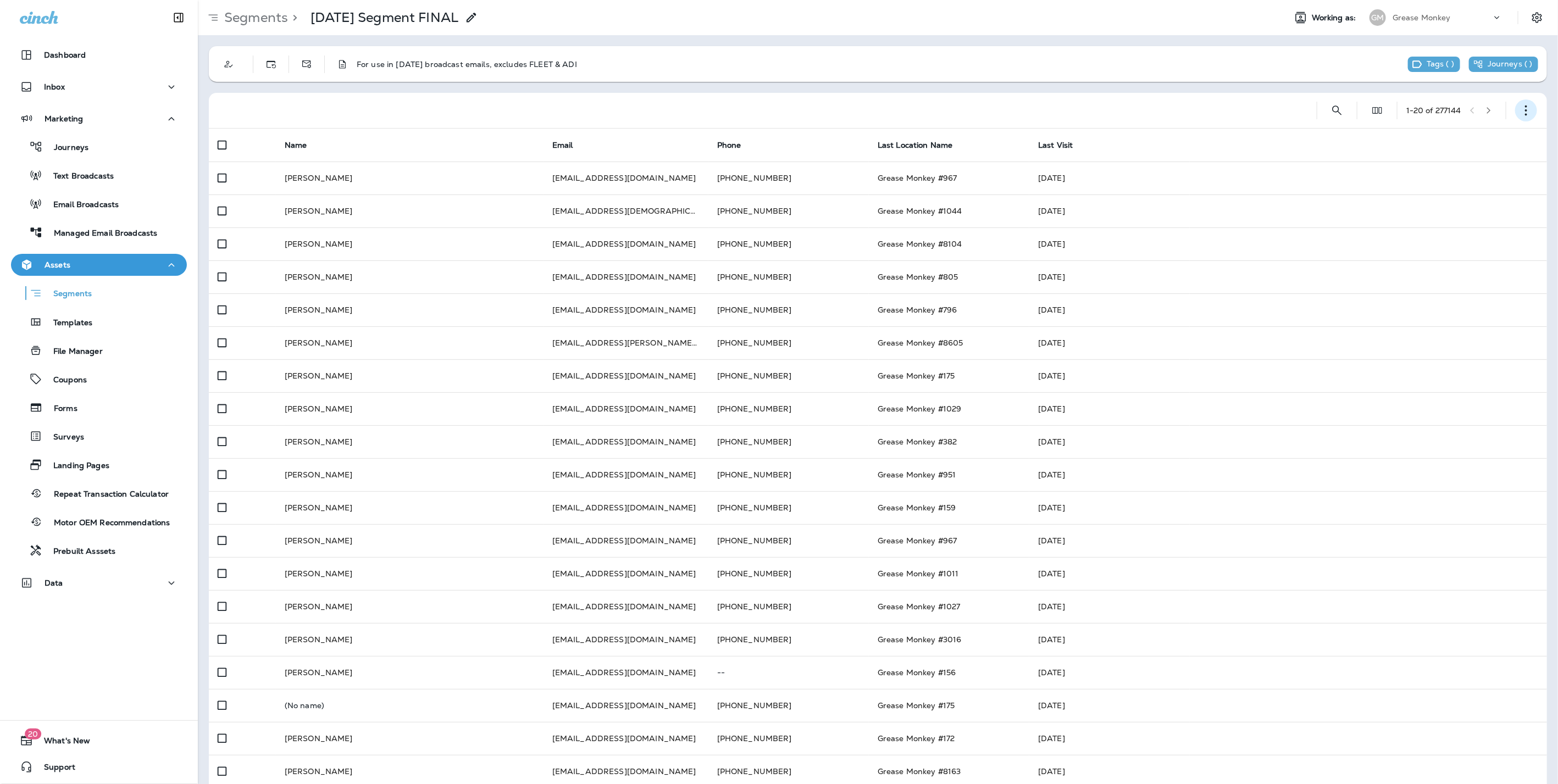
click at [1520, 111] on icon "button" at bounding box center [1526, 110] width 11 height 11
click at [1431, 139] on p "Edit Segment" at bounding box center [1444, 139] width 57 height 9
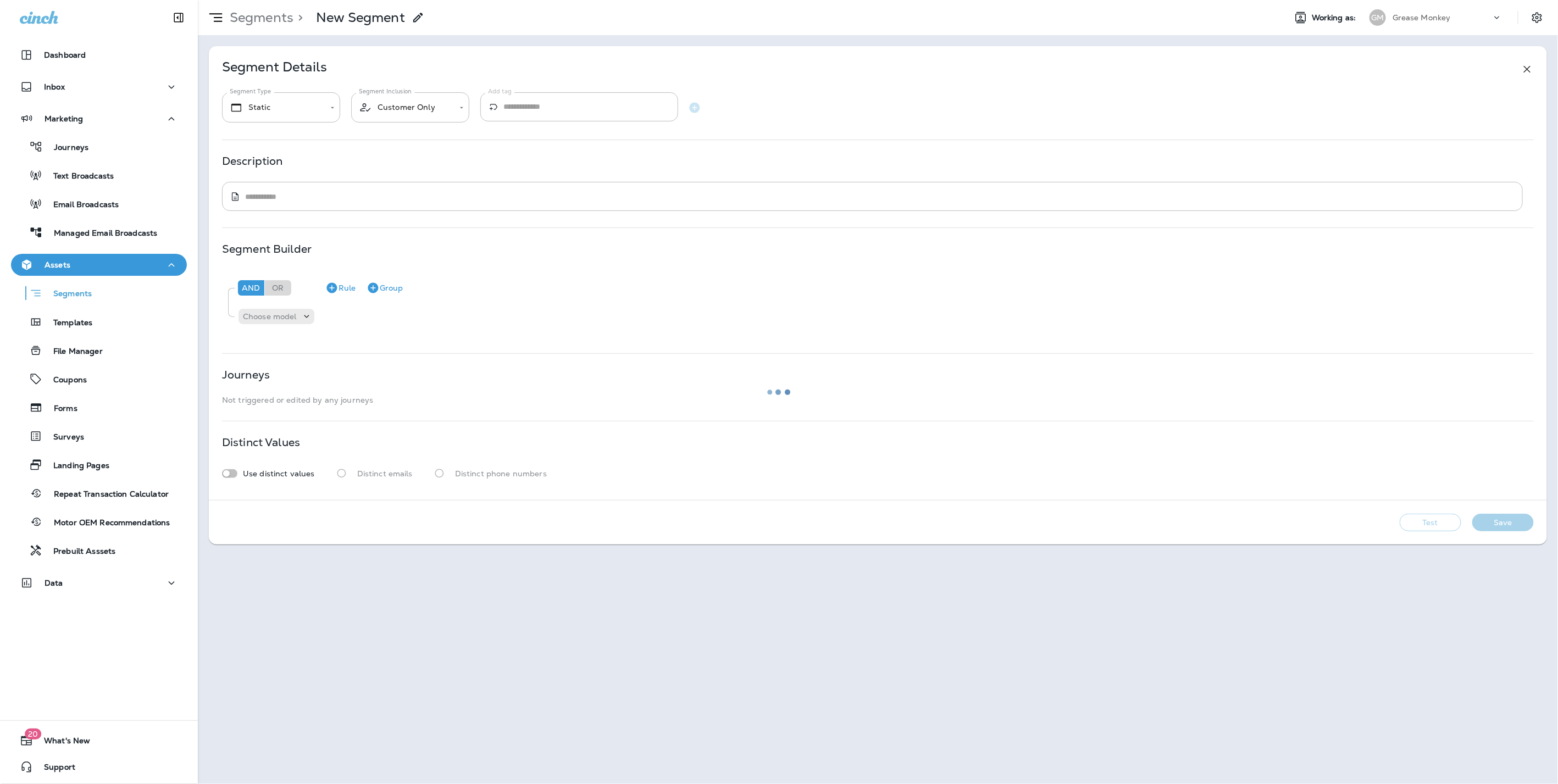
type input "*******"
type textarea "**********"
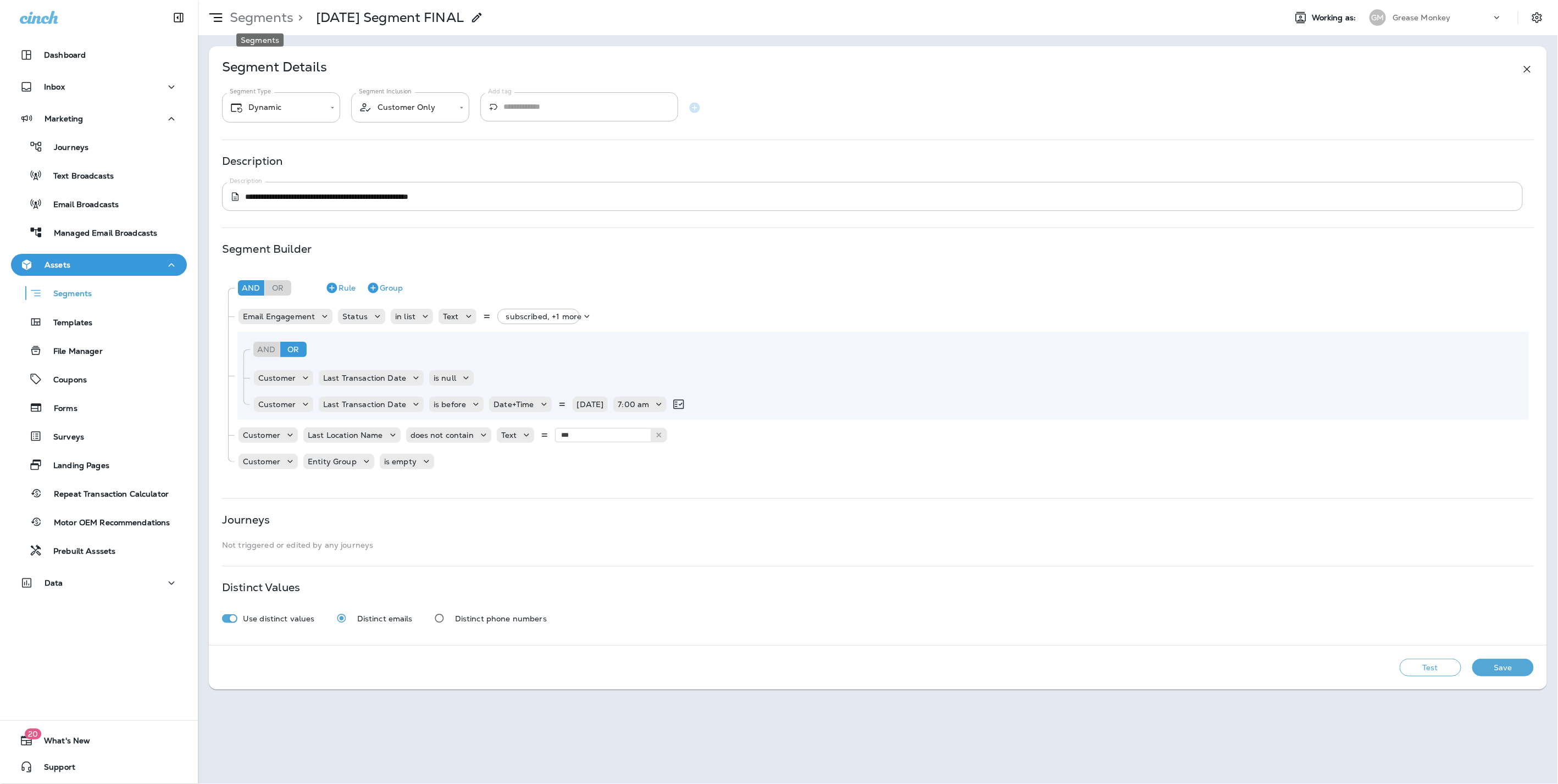
click at [263, 21] on p "Segments" at bounding box center [259, 17] width 68 height 17
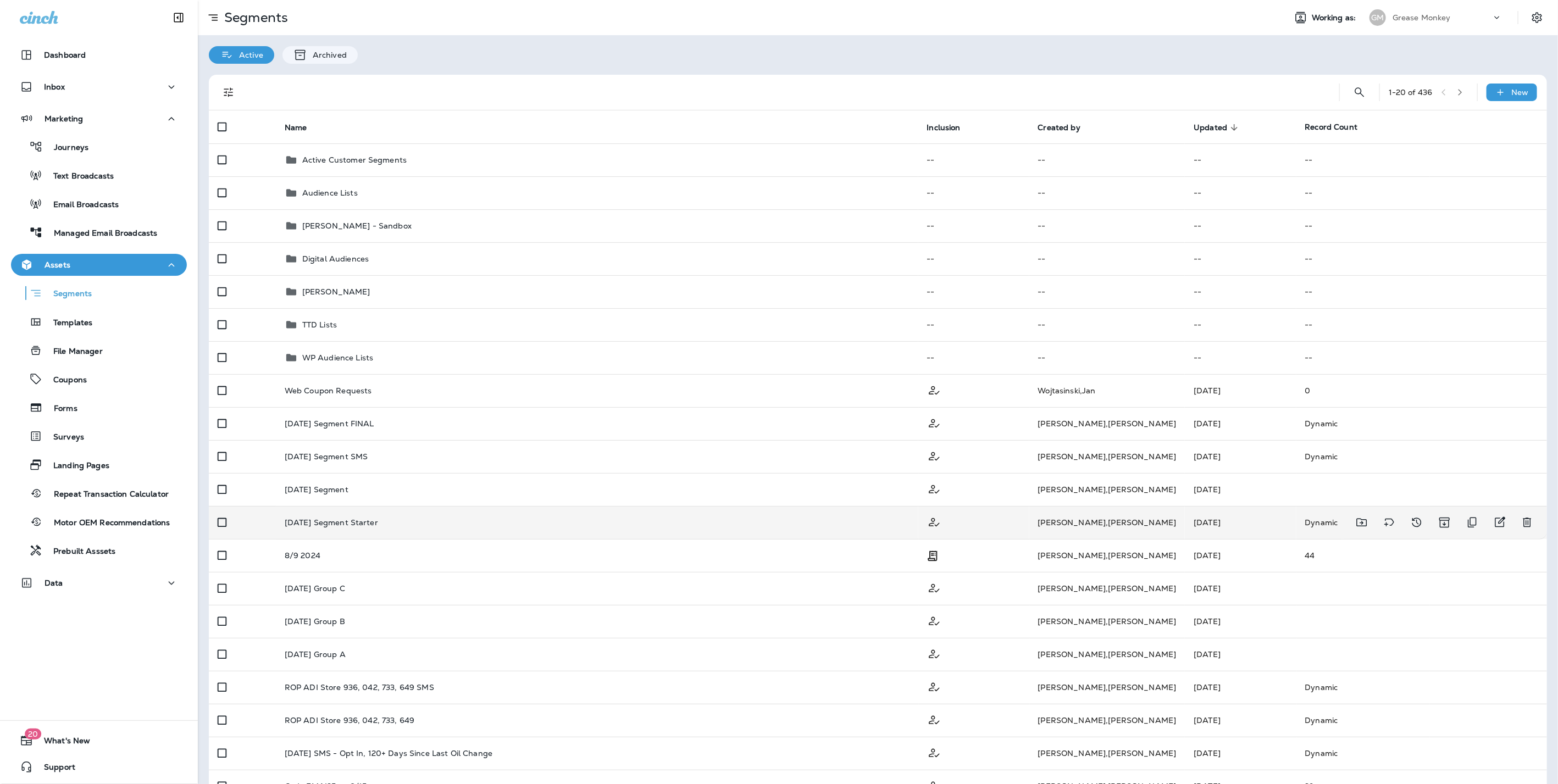
click at [339, 518] on p "Labor Day 2025 Segment Starter" at bounding box center [331, 522] width 93 height 9
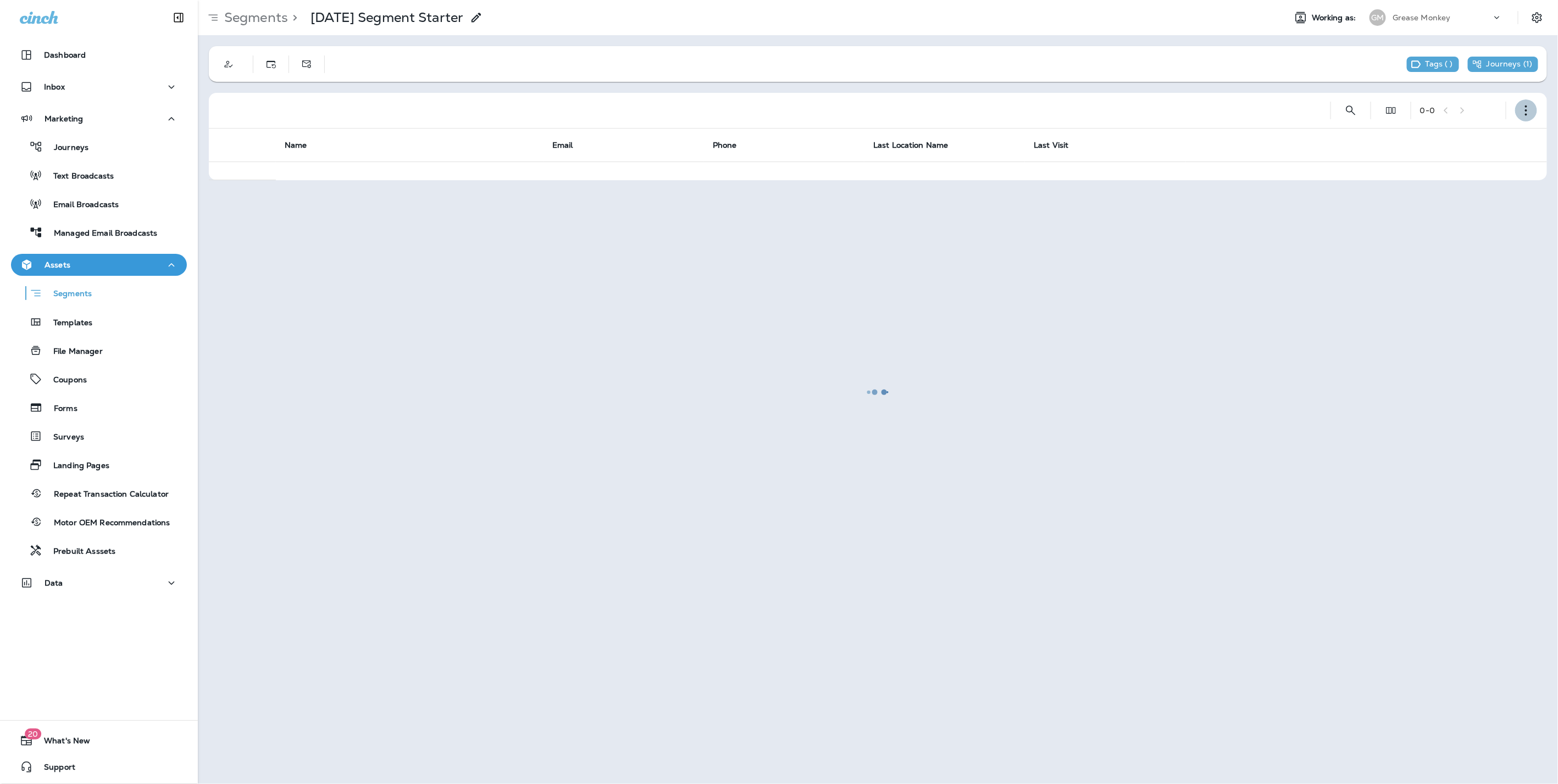
click at [1529, 112] on icon "button" at bounding box center [1526, 110] width 11 height 11
click at [1472, 140] on p "Edit Segment" at bounding box center [1453, 139] width 57 height 9
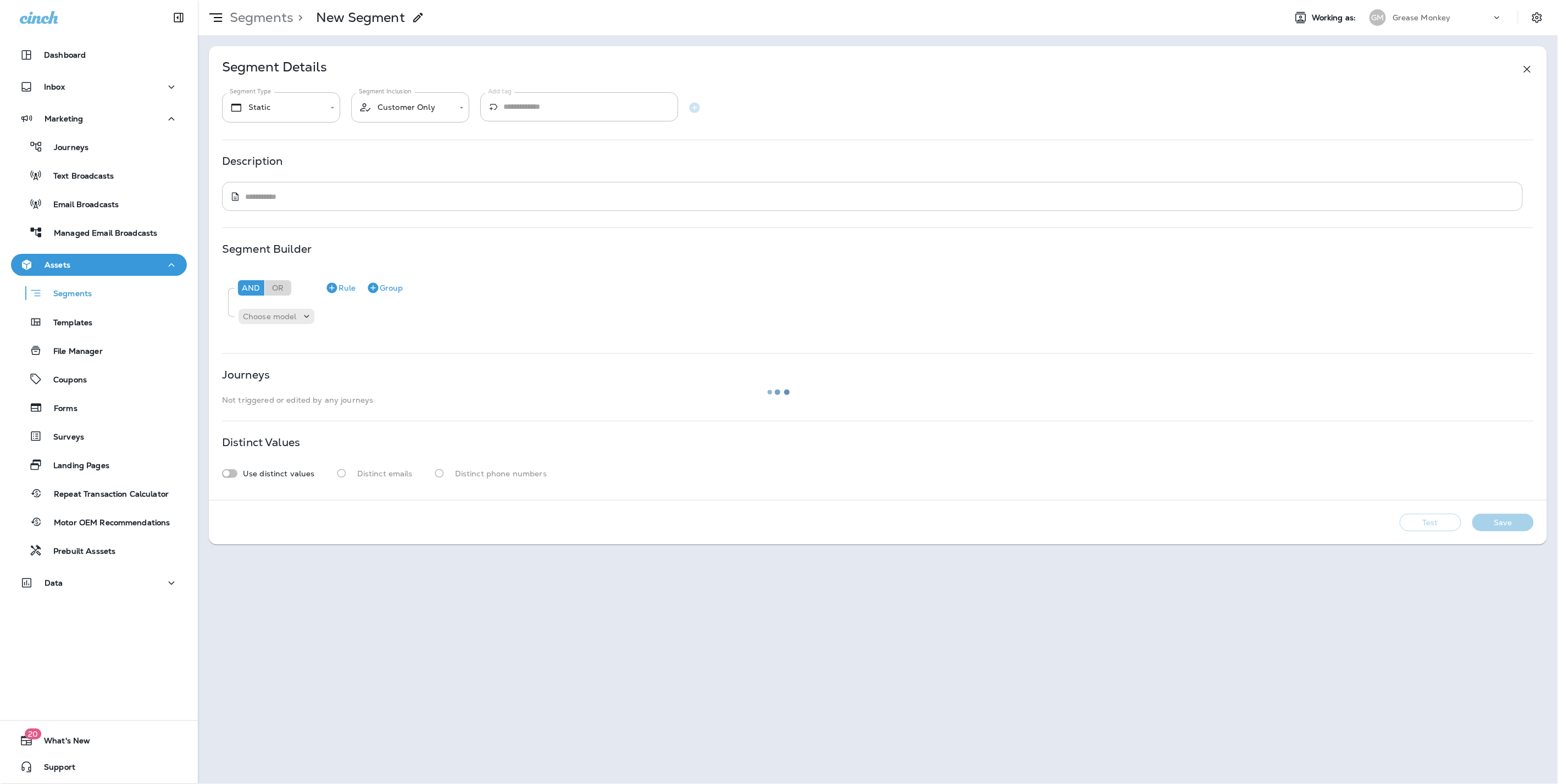
type input "*******"
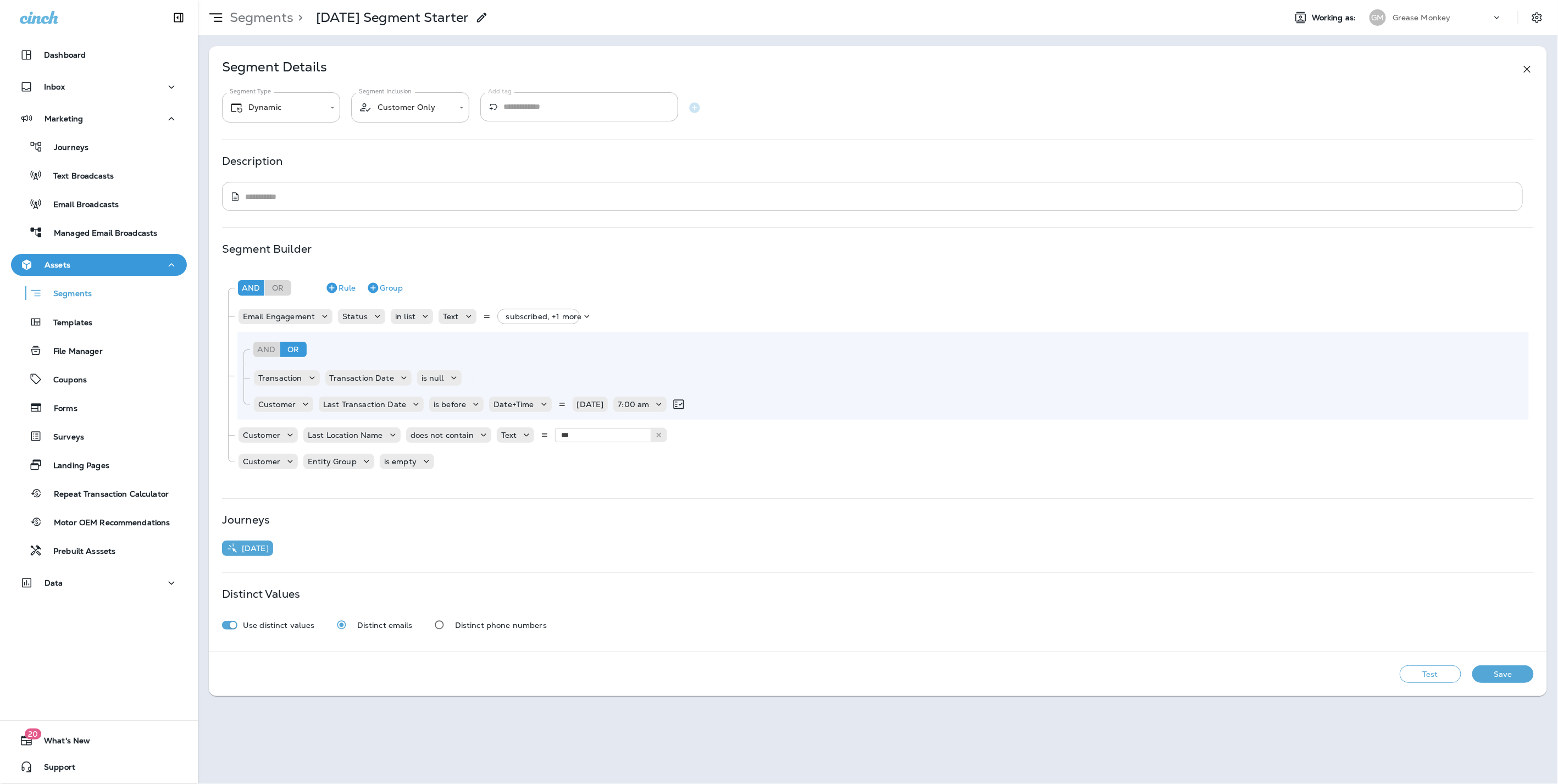
click at [274, 15] on p "Segments" at bounding box center [259, 17] width 68 height 17
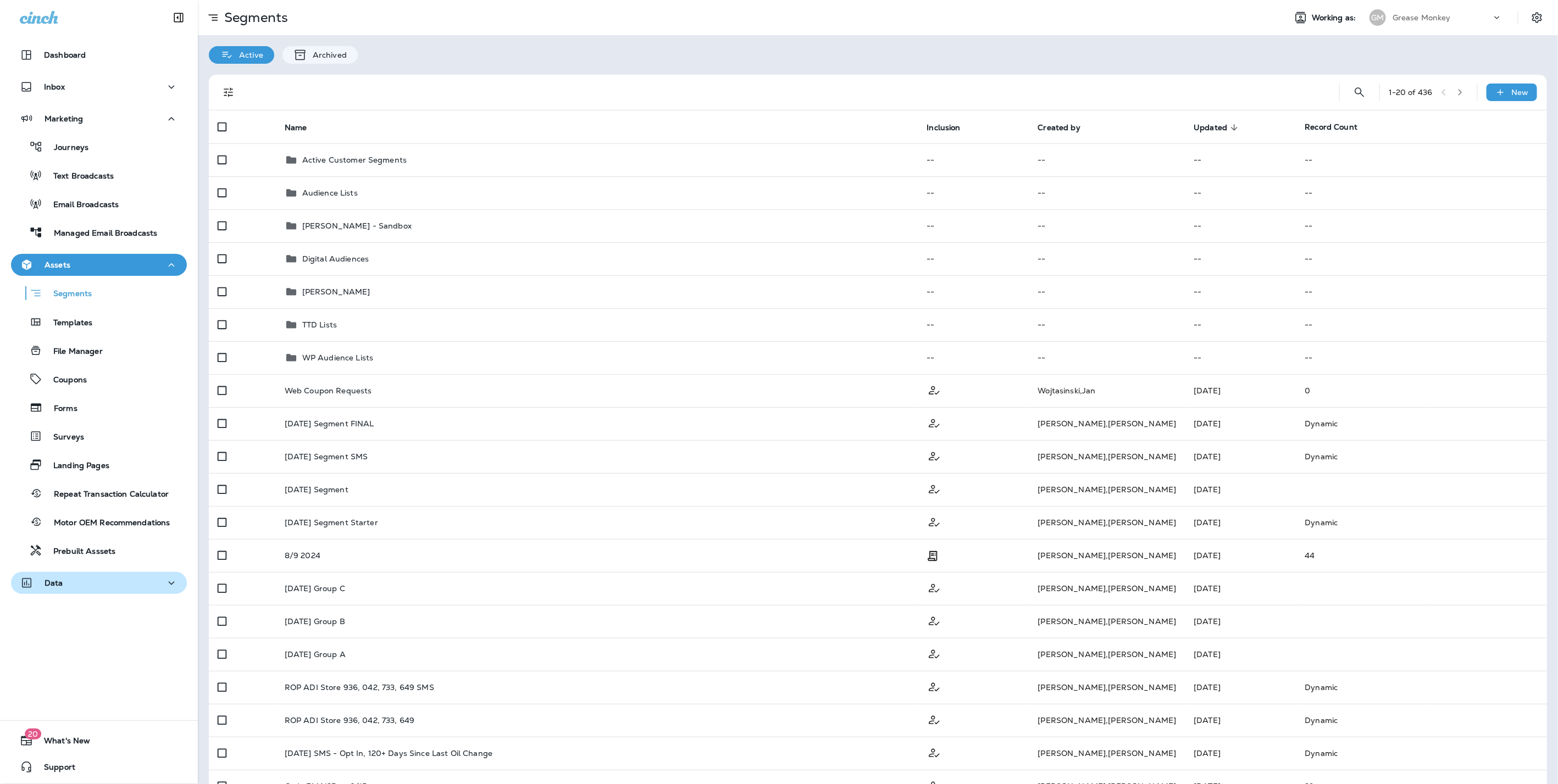
click at [76, 576] on div "Data" at bounding box center [99, 583] width 158 height 14
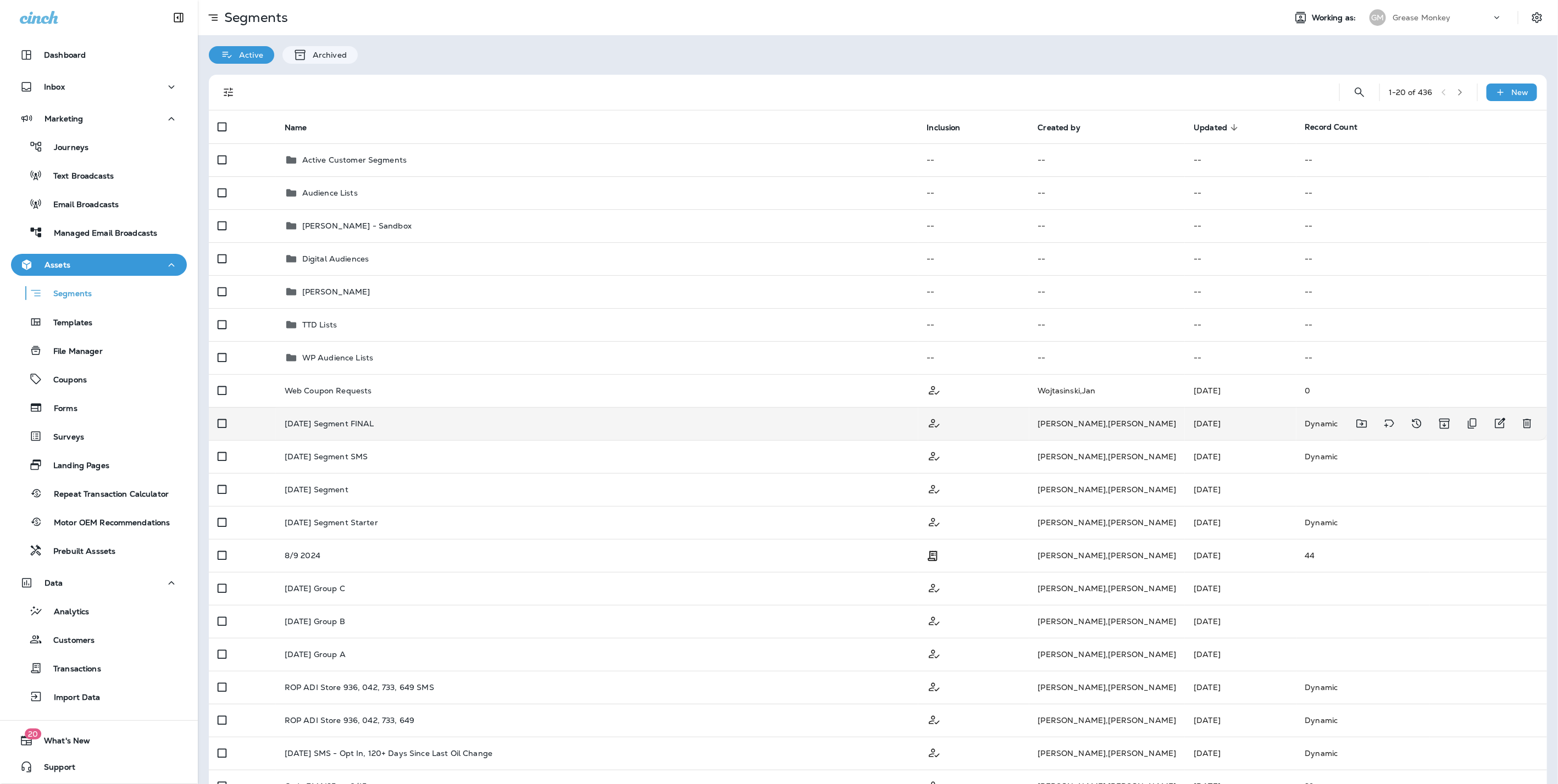
click at [433, 425] on div "Labor Day 2025 Segment FINAL" at bounding box center [596, 423] width 625 height 9
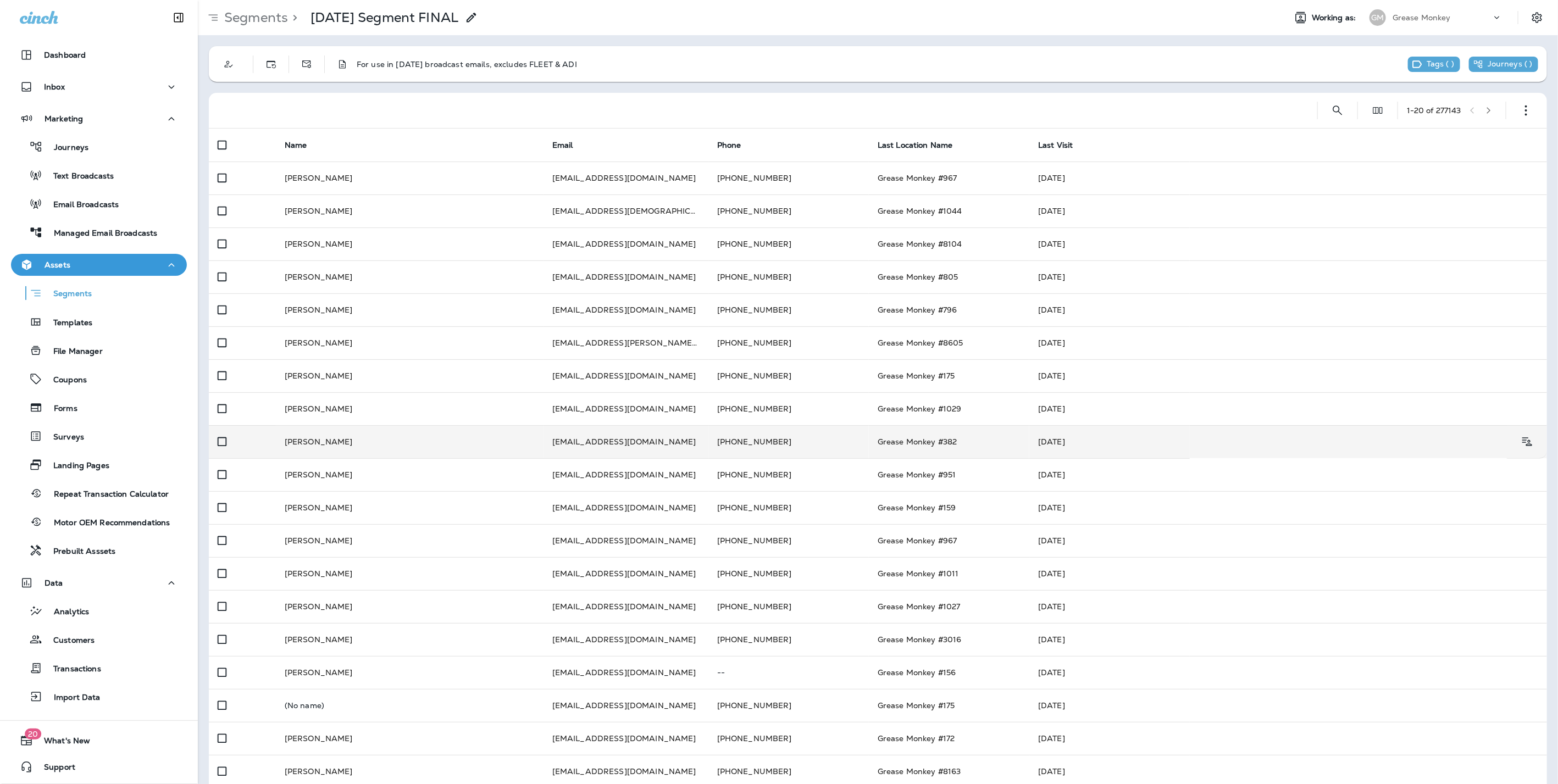
click at [378, 440] on td "Carlos Morales" at bounding box center [409, 442] width 268 height 33
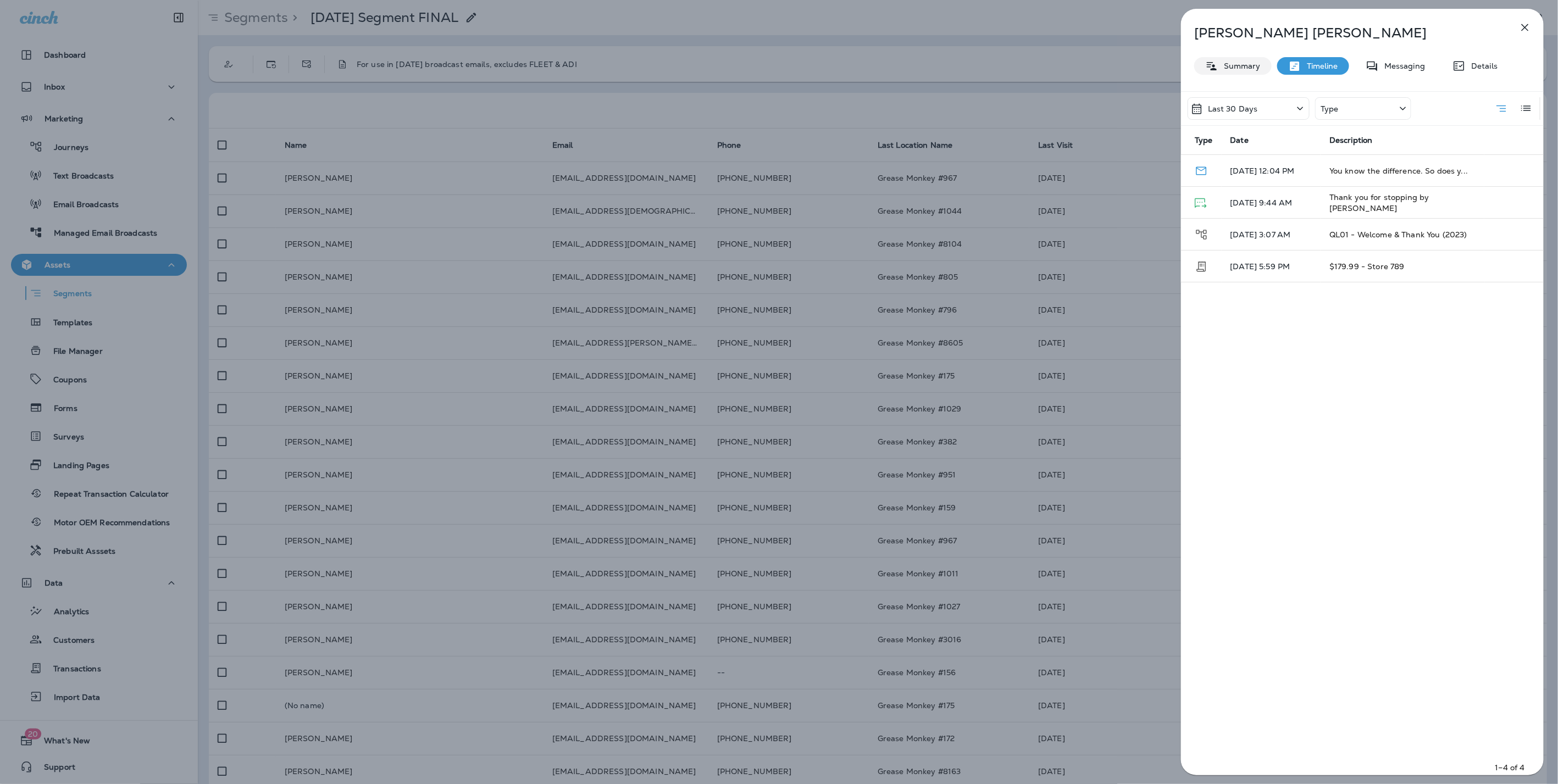
click at [1249, 73] on div "Summary" at bounding box center [1233, 65] width 77 height 18
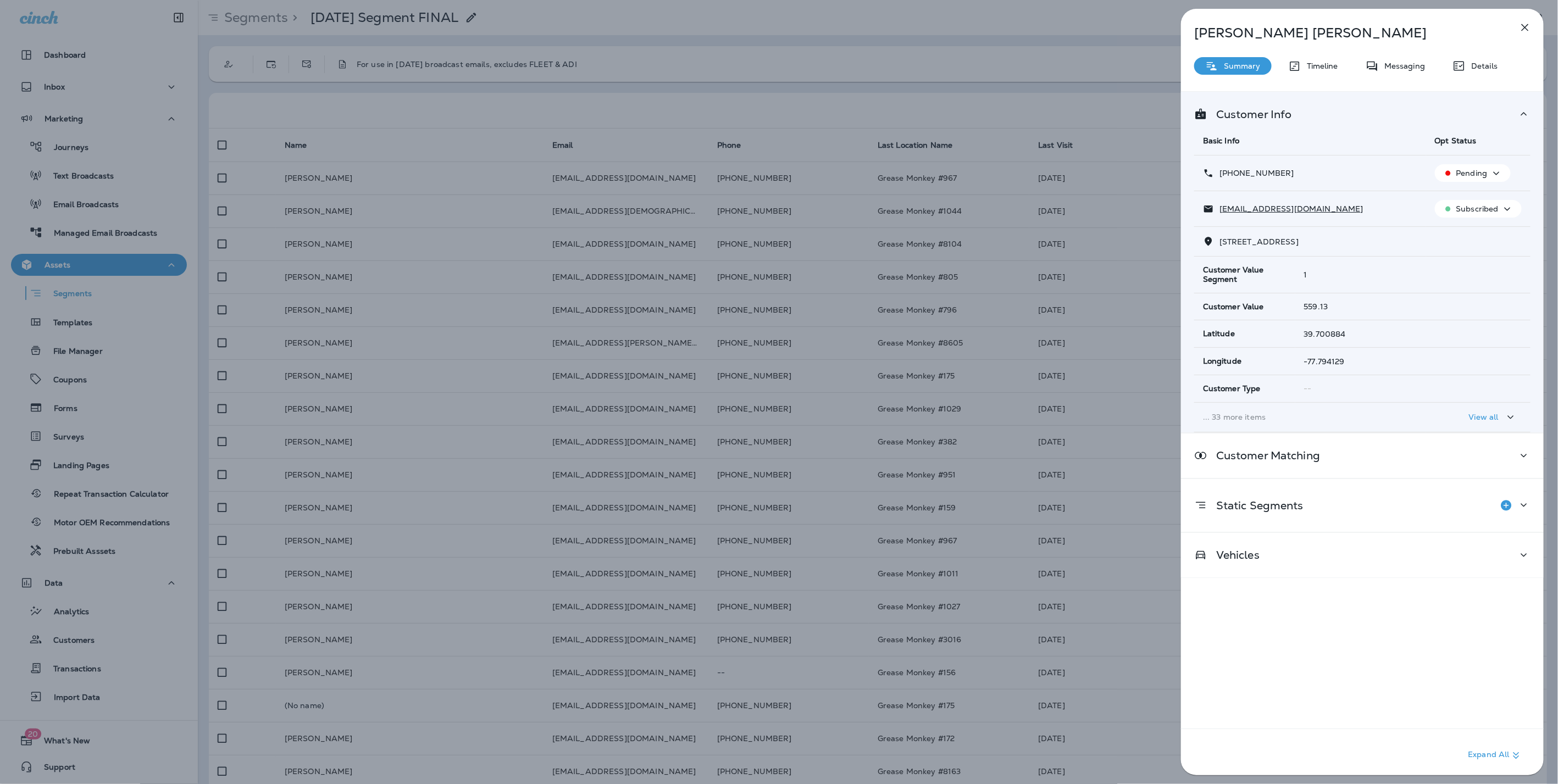
click at [1221, 412] on p "... 33 more items" at bounding box center [1310, 416] width 214 height 9
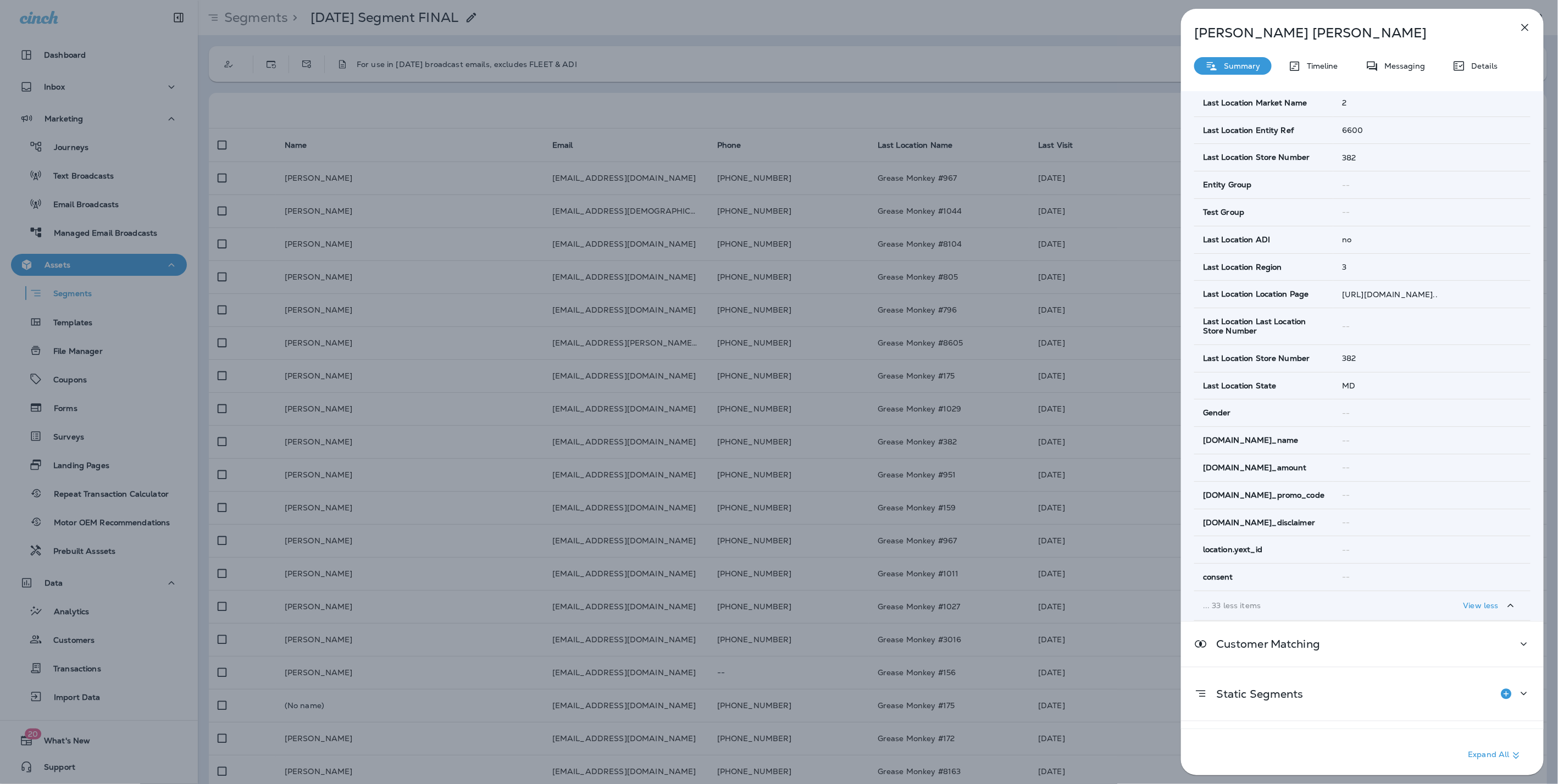
scroll to position [732, 0]
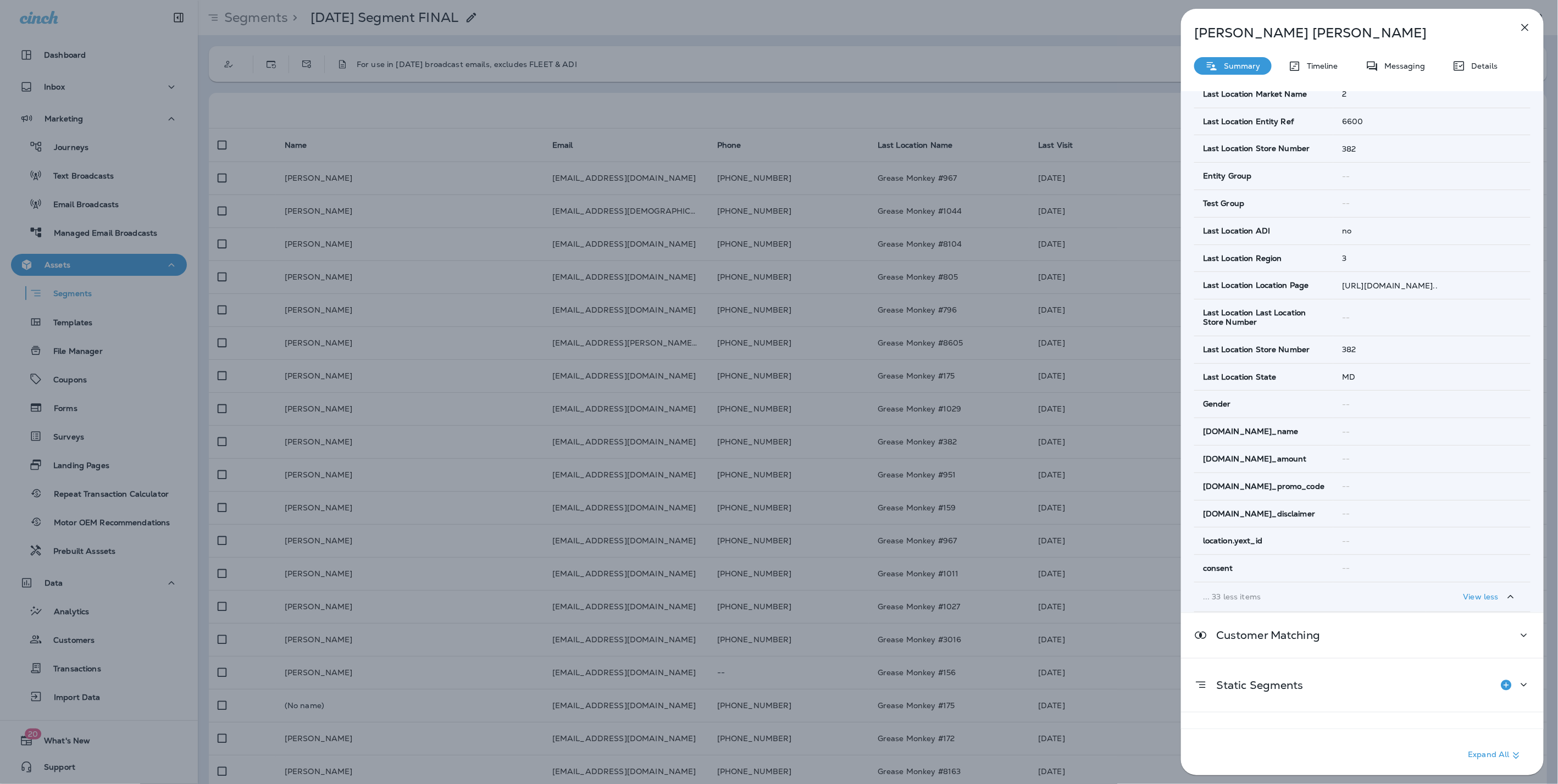
click at [1526, 26] on icon "button" at bounding box center [1525, 28] width 7 height 7
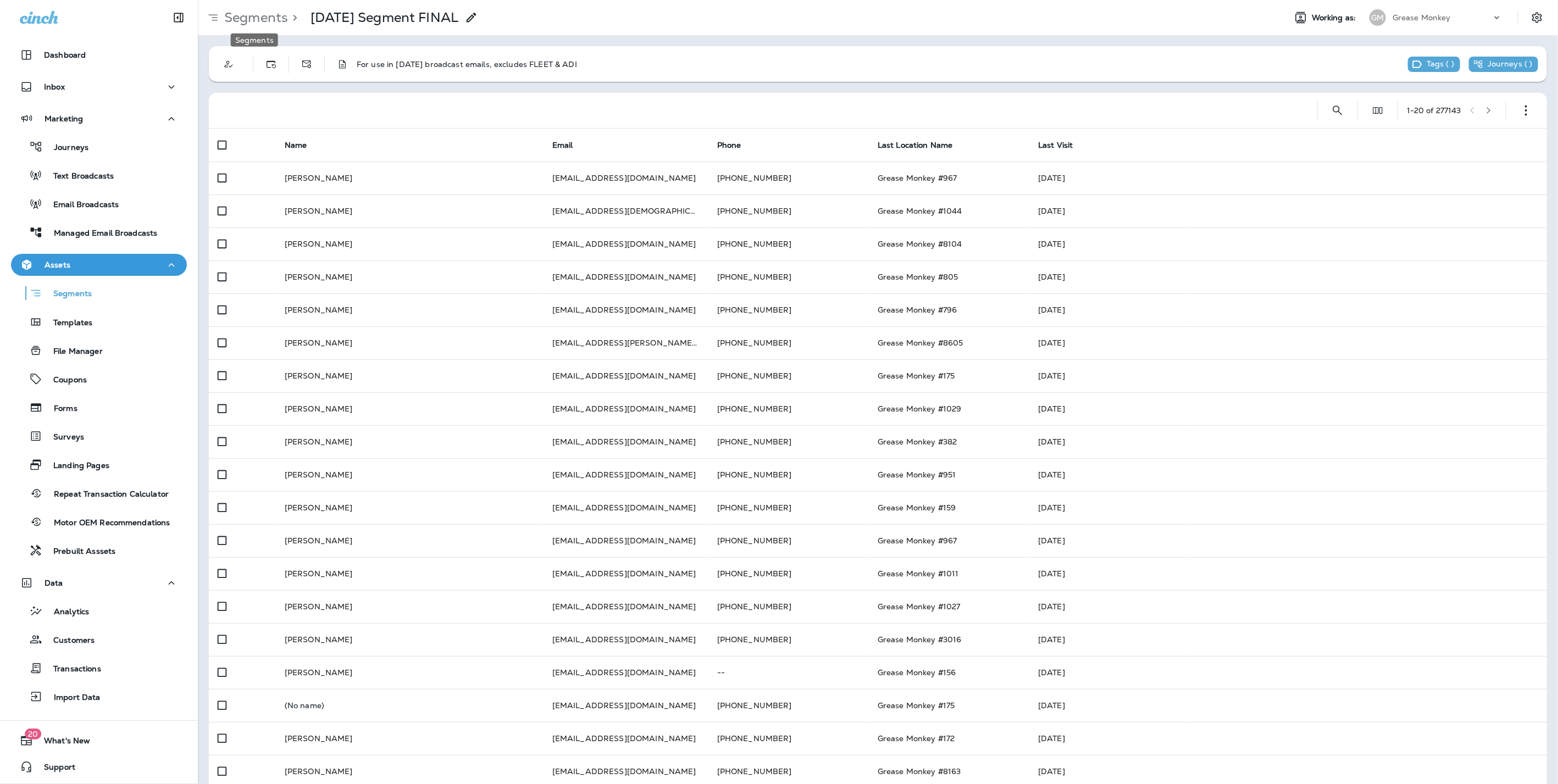
click at [253, 19] on p "Segments" at bounding box center [253, 17] width 68 height 17
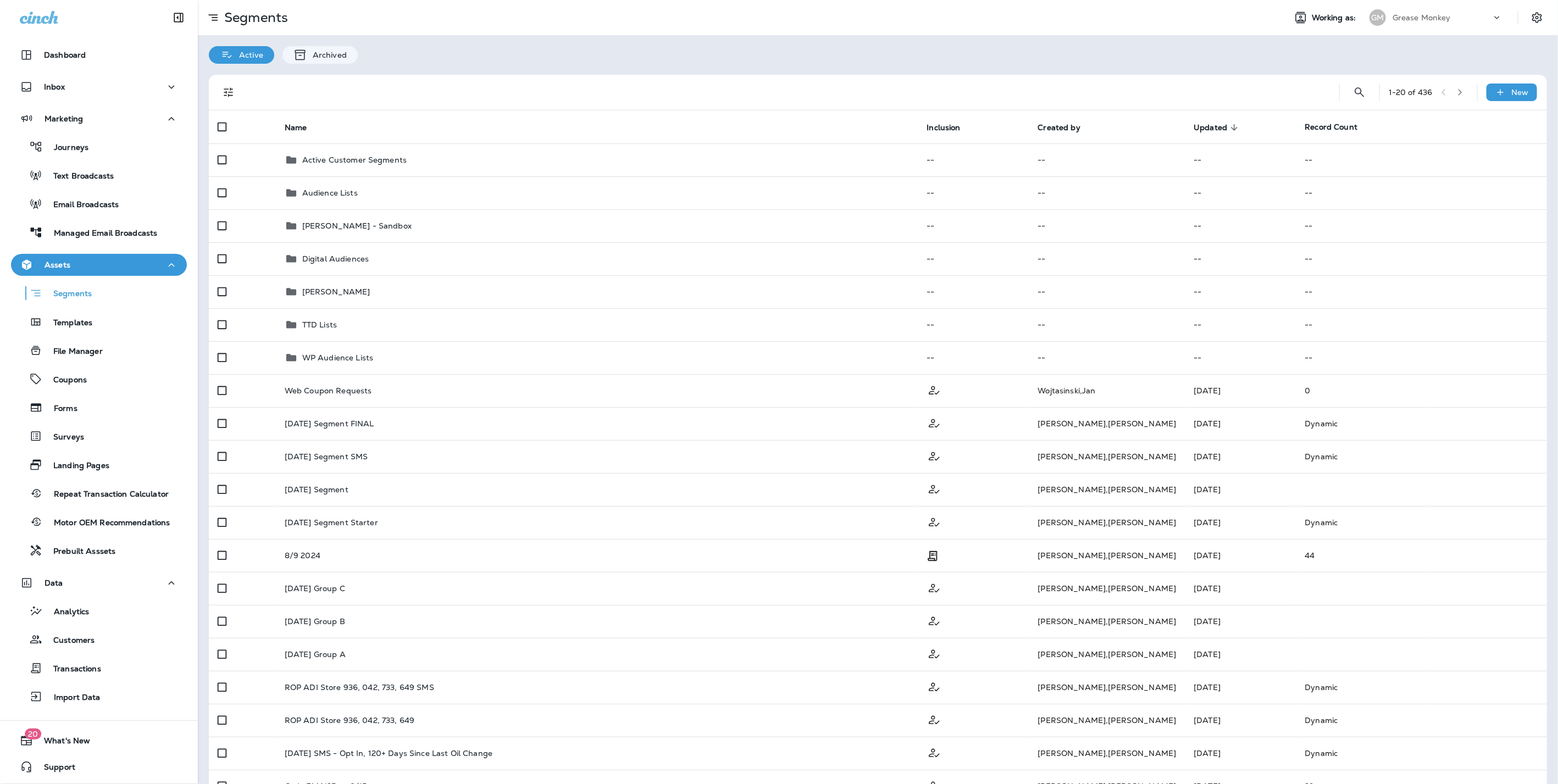
click at [1407, 11] on div "Grease Monkey" at bounding box center [1442, 17] width 99 height 17
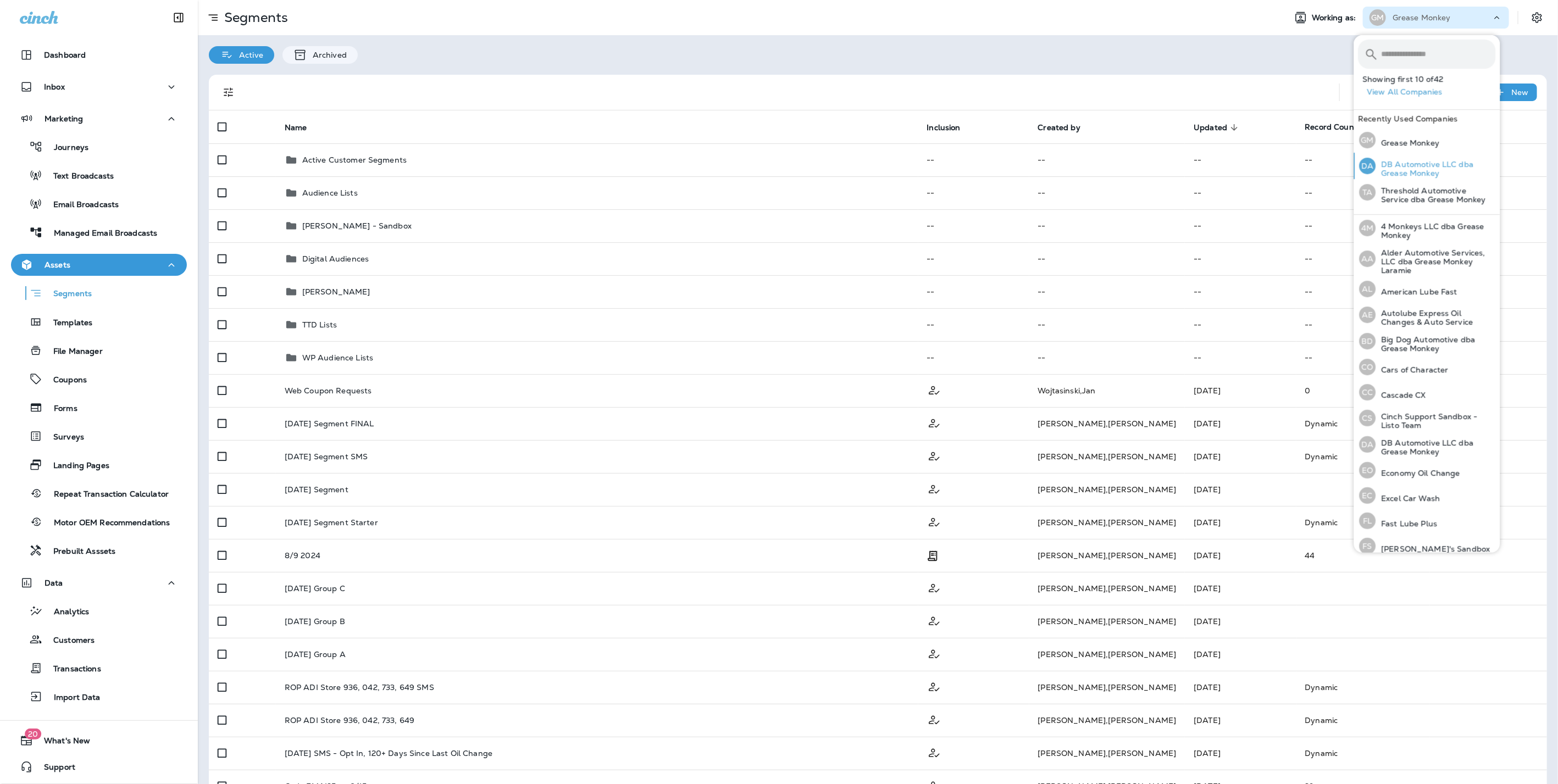
click at [1373, 163] on div "DA" at bounding box center [1368, 165] width 17 height 17
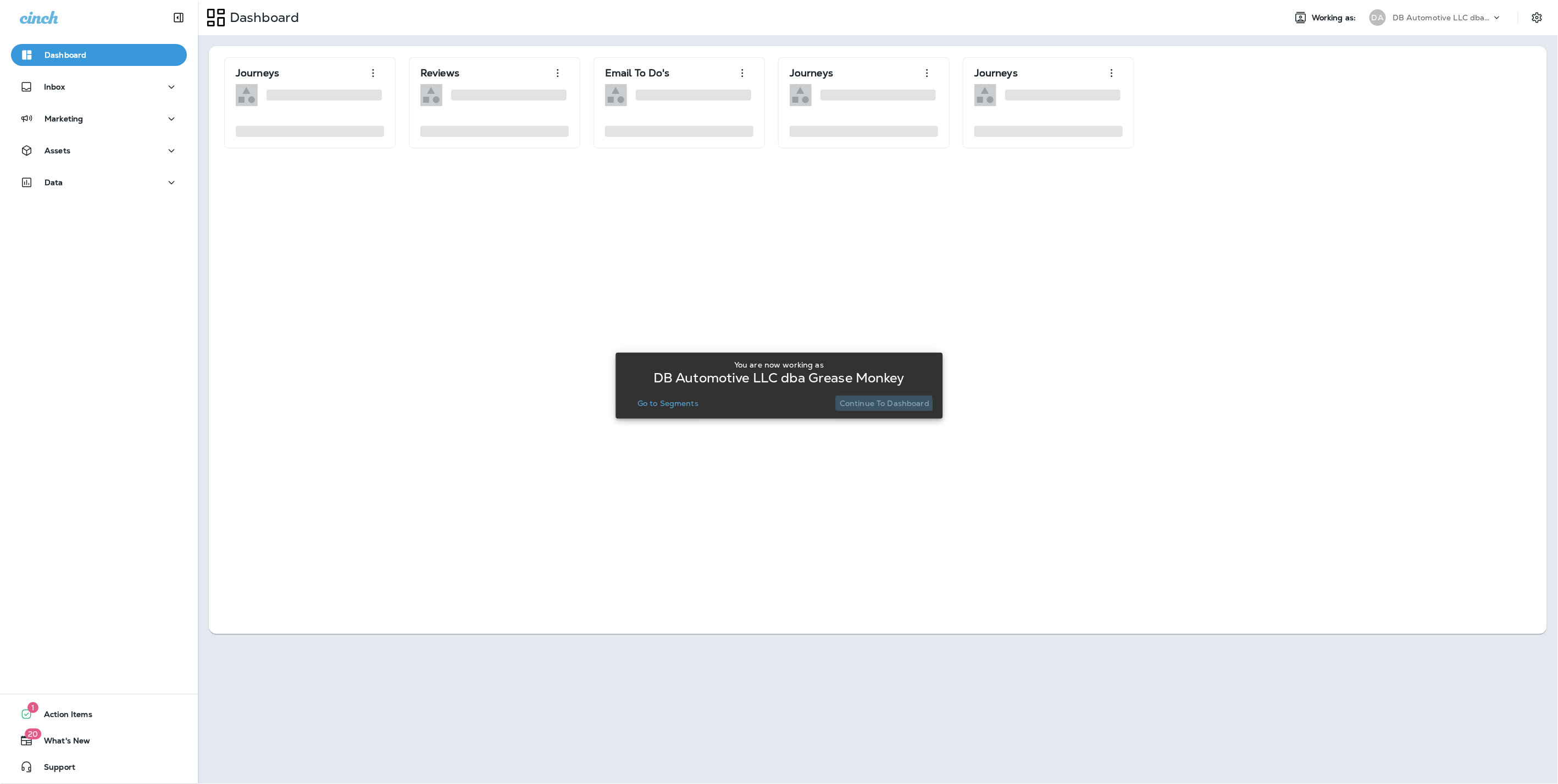
click at [871, 405] on p "Continue to Dashboard" at bounding box center [884, 403] width 89 height 9
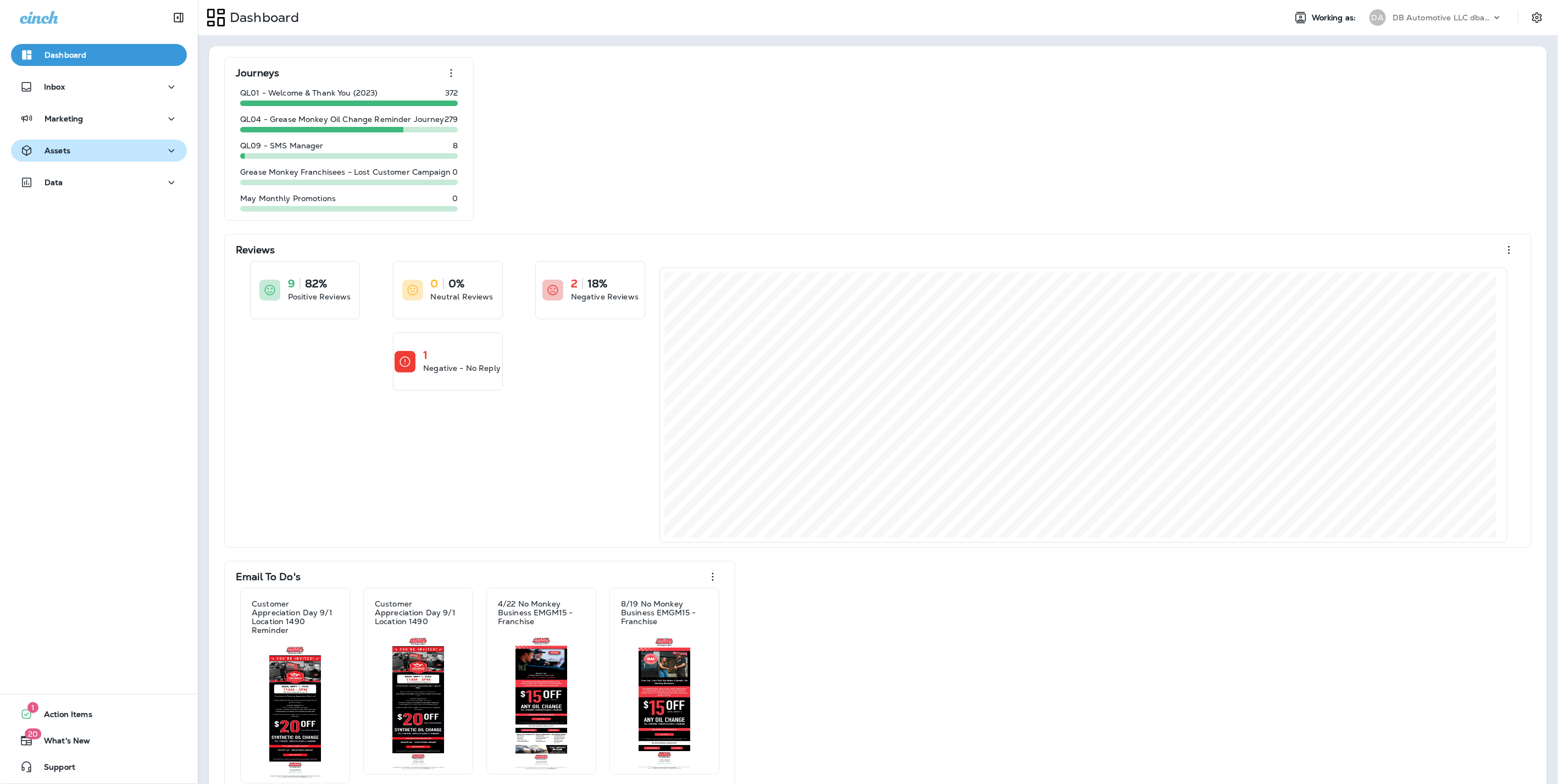
click at [102, 144] on div "Assets" at bounding box center [99, 151] width 158 height 14
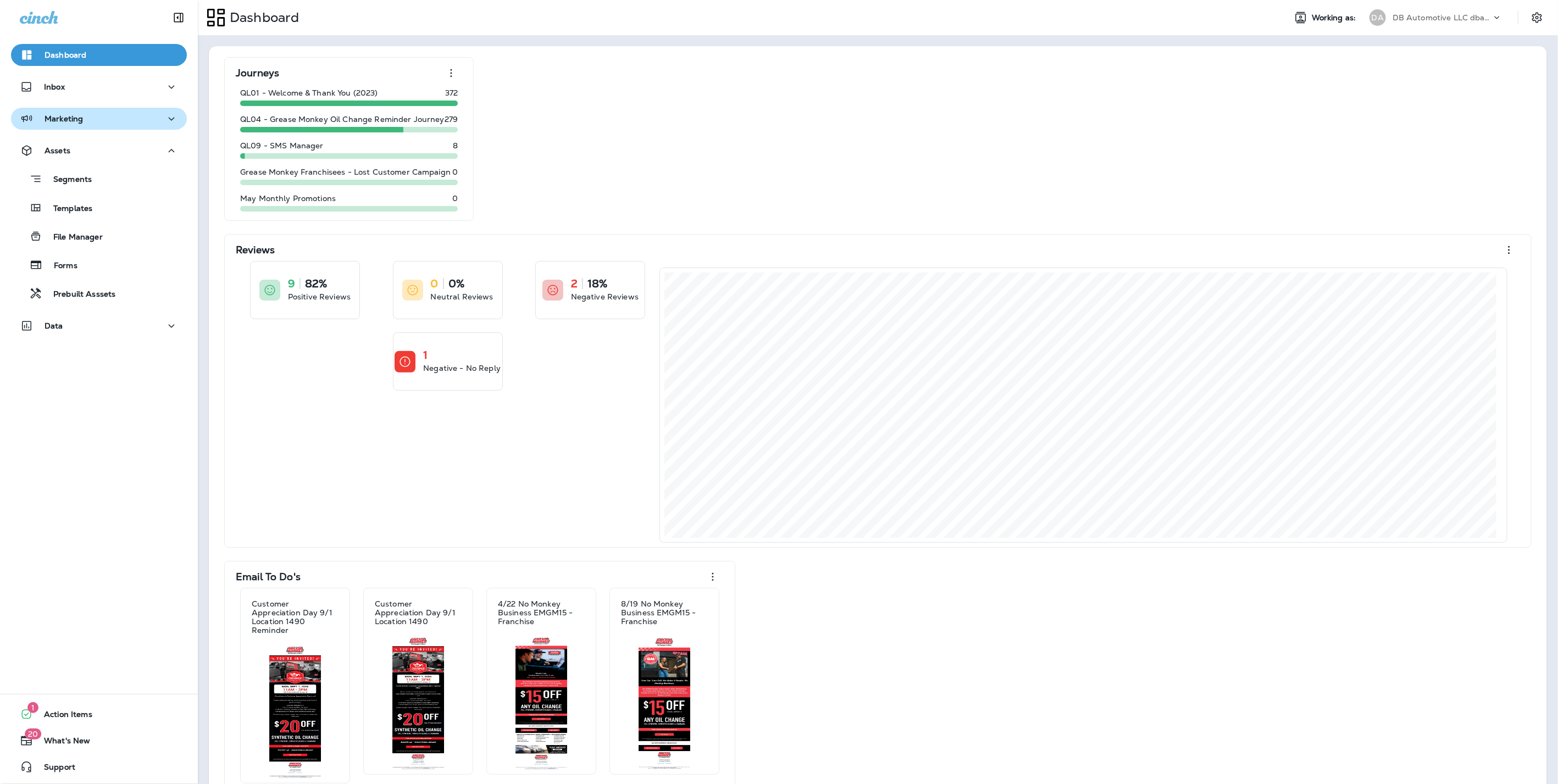
click at [102, 124] on div "Marketing" at bounding box center [99, 119] width 158 height 14
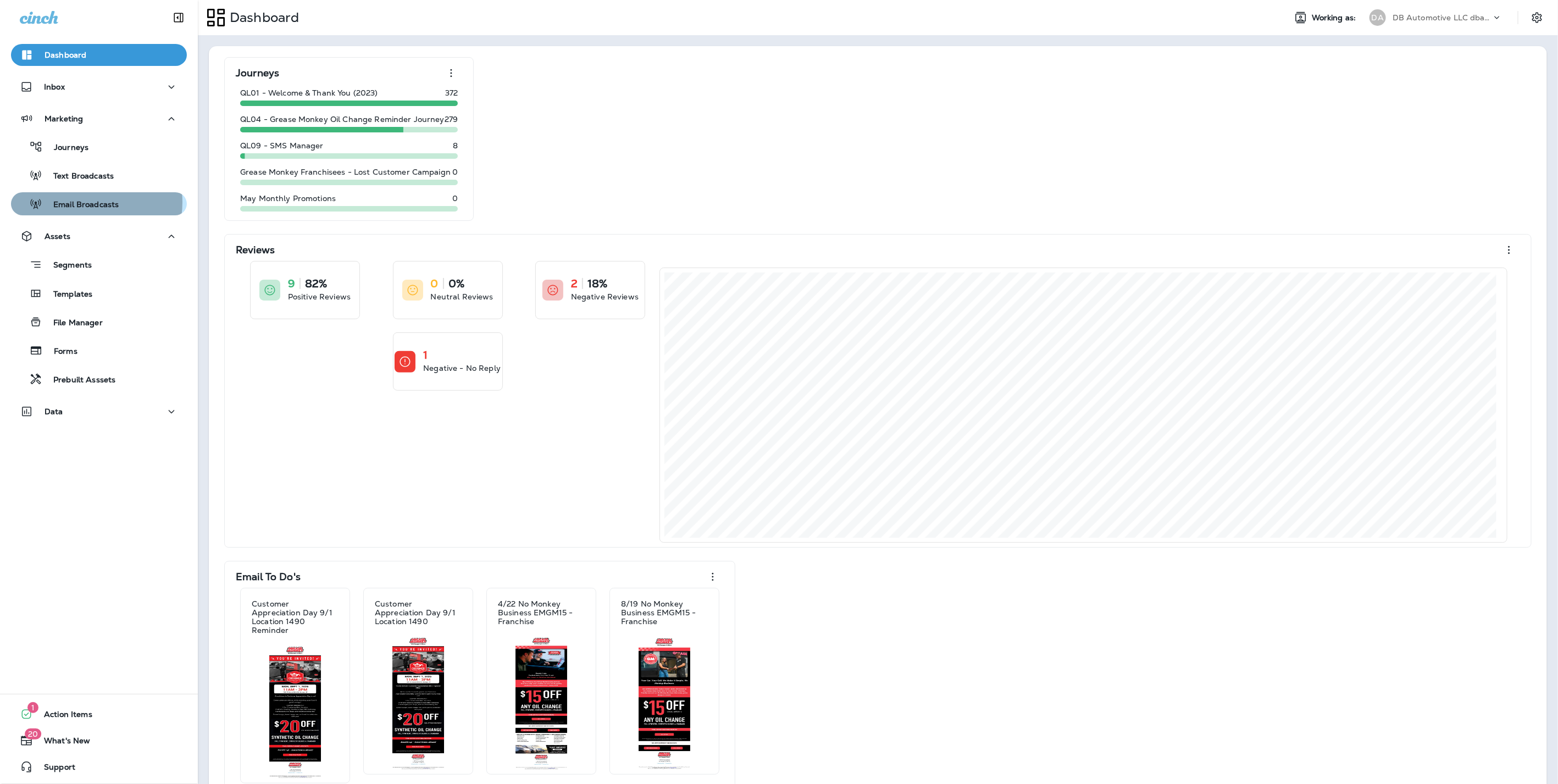
click at [85, 202] on p "Email Broadcasts" at bounding box center [80, 205] width 76 height 11
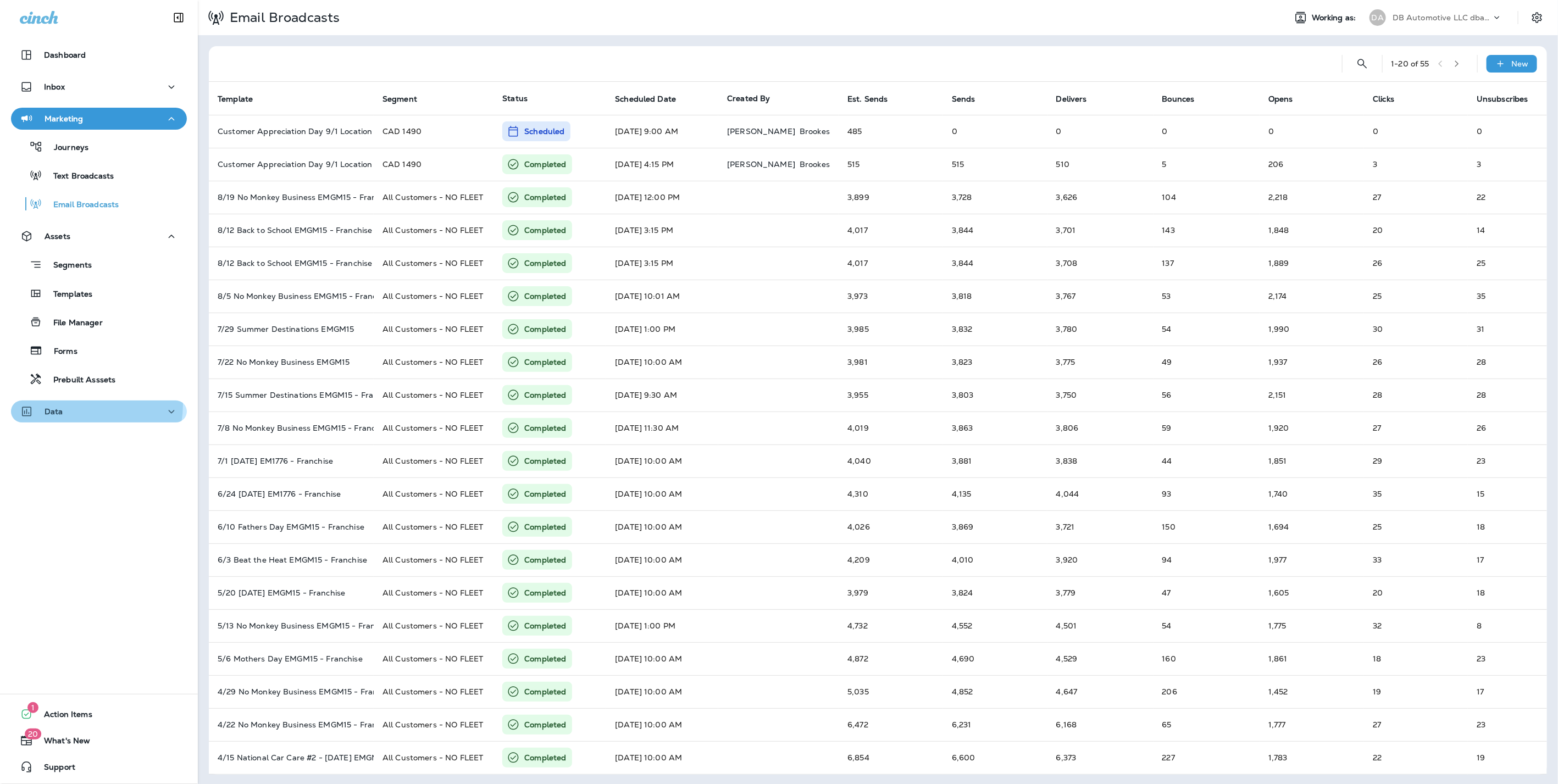
click at [76, 405] on div "Data" at bounding box center [99, 411] width 158 height 14
click at [91, 443] on div "Analytics" at bounding box center [99, 439] width 167 height 17
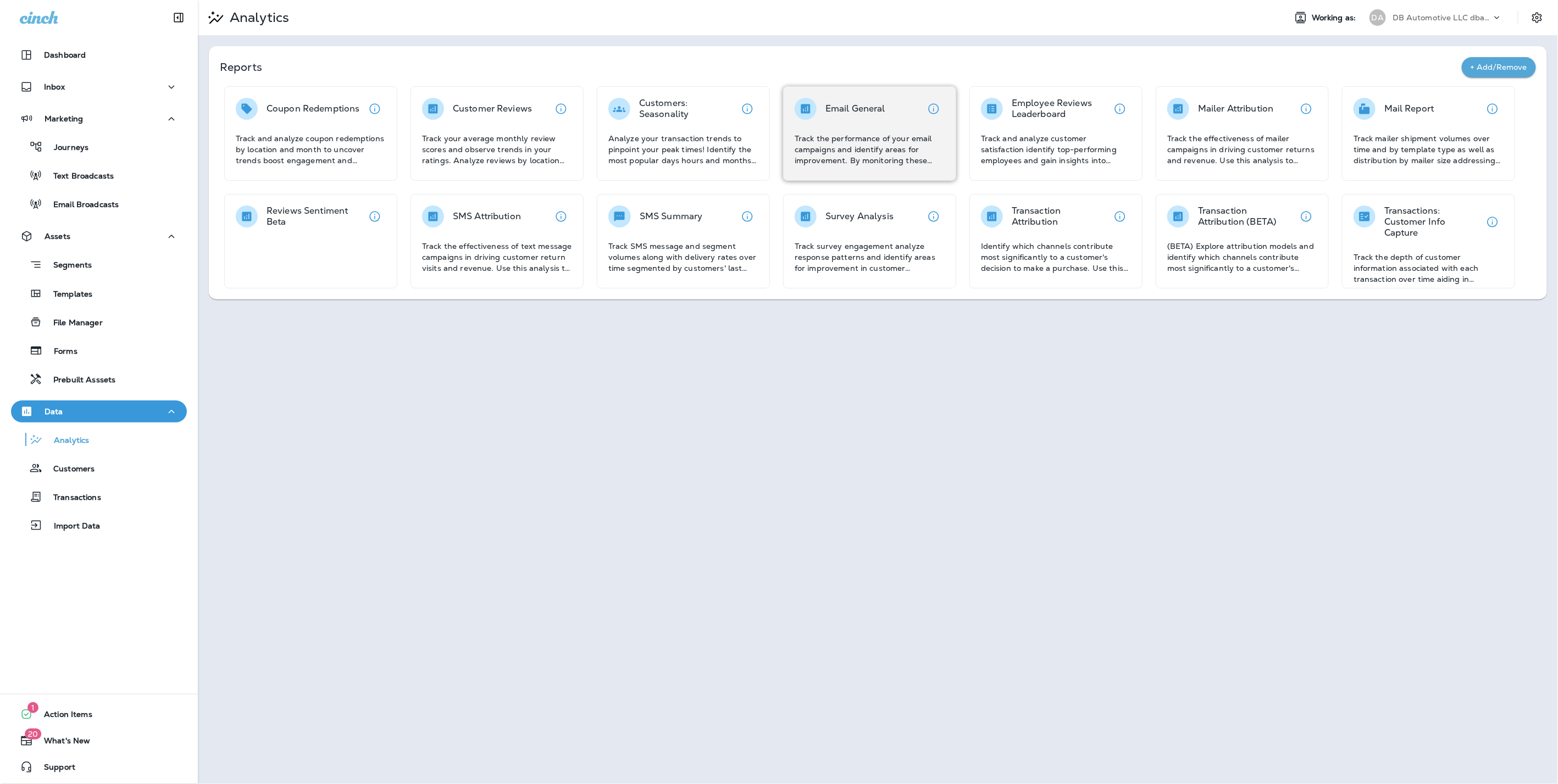
click at [872, 111] on p "Email General" at bounding box center [855, 108] width 60 height 11
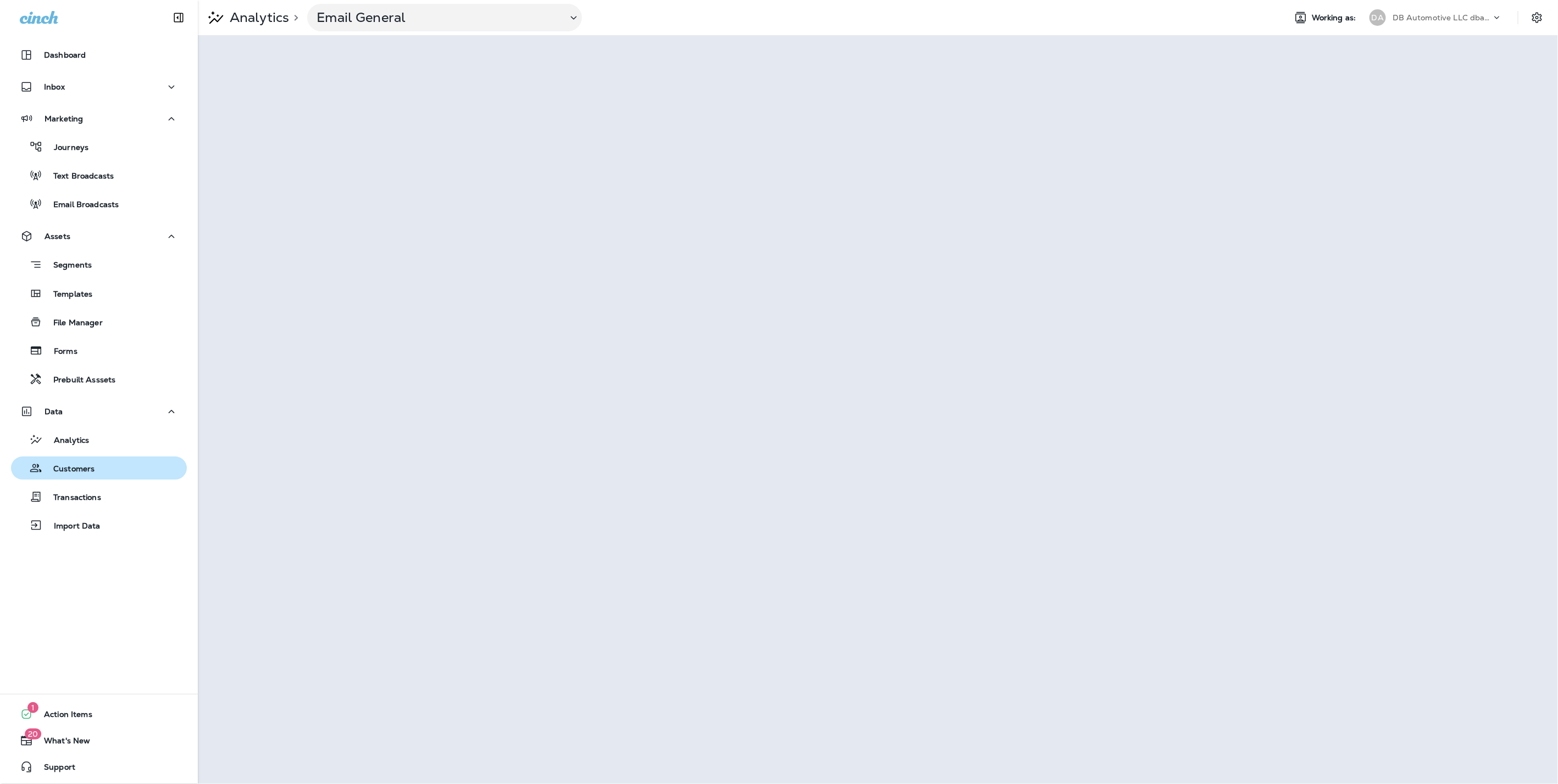
click at [81, 462] on div "Customers" at bounding box center [55, 467] width 79 height 17
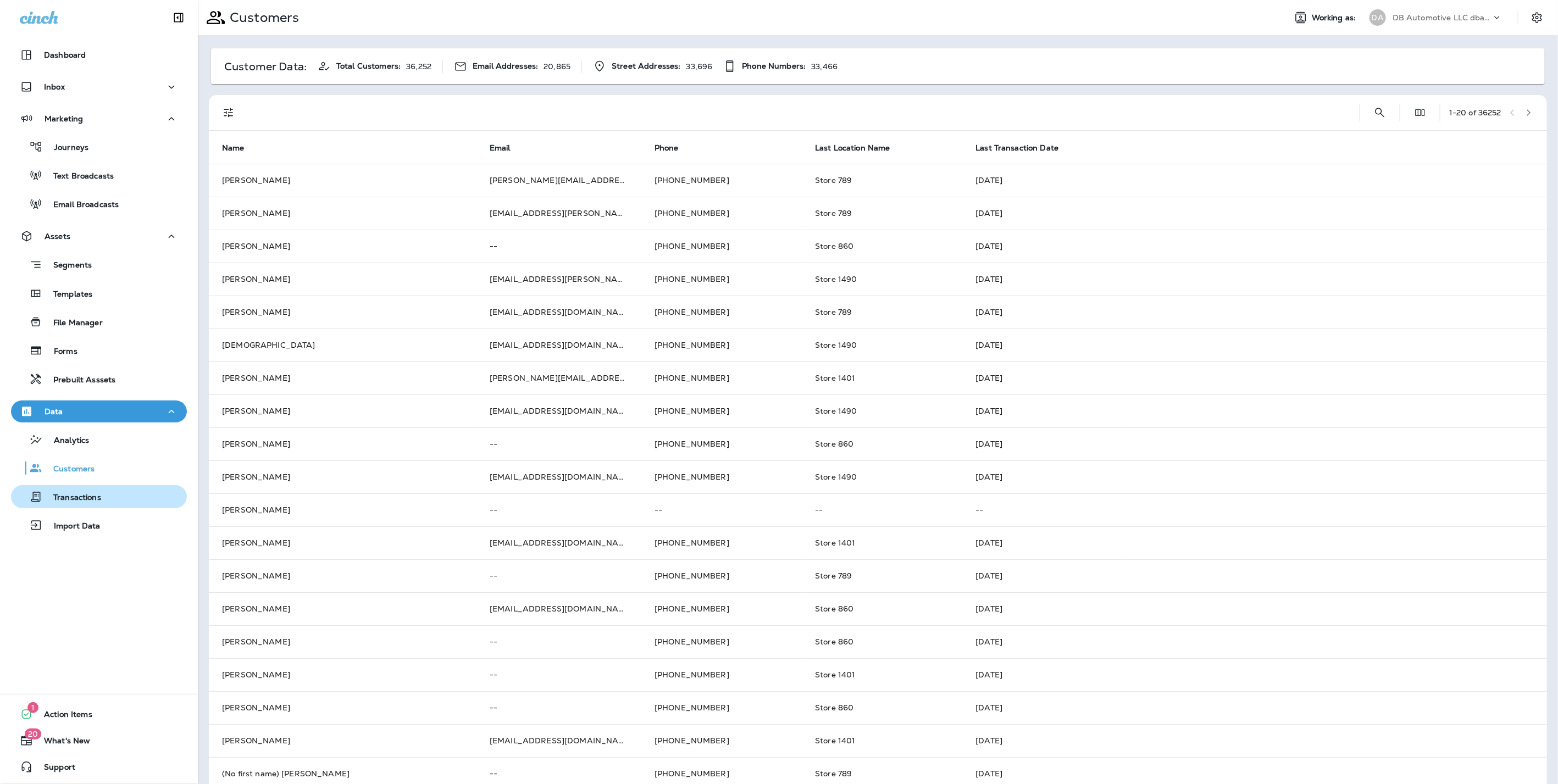
click at [101, 501] on div "Transactions" at bounding box center [99, 496] width 167 height 17
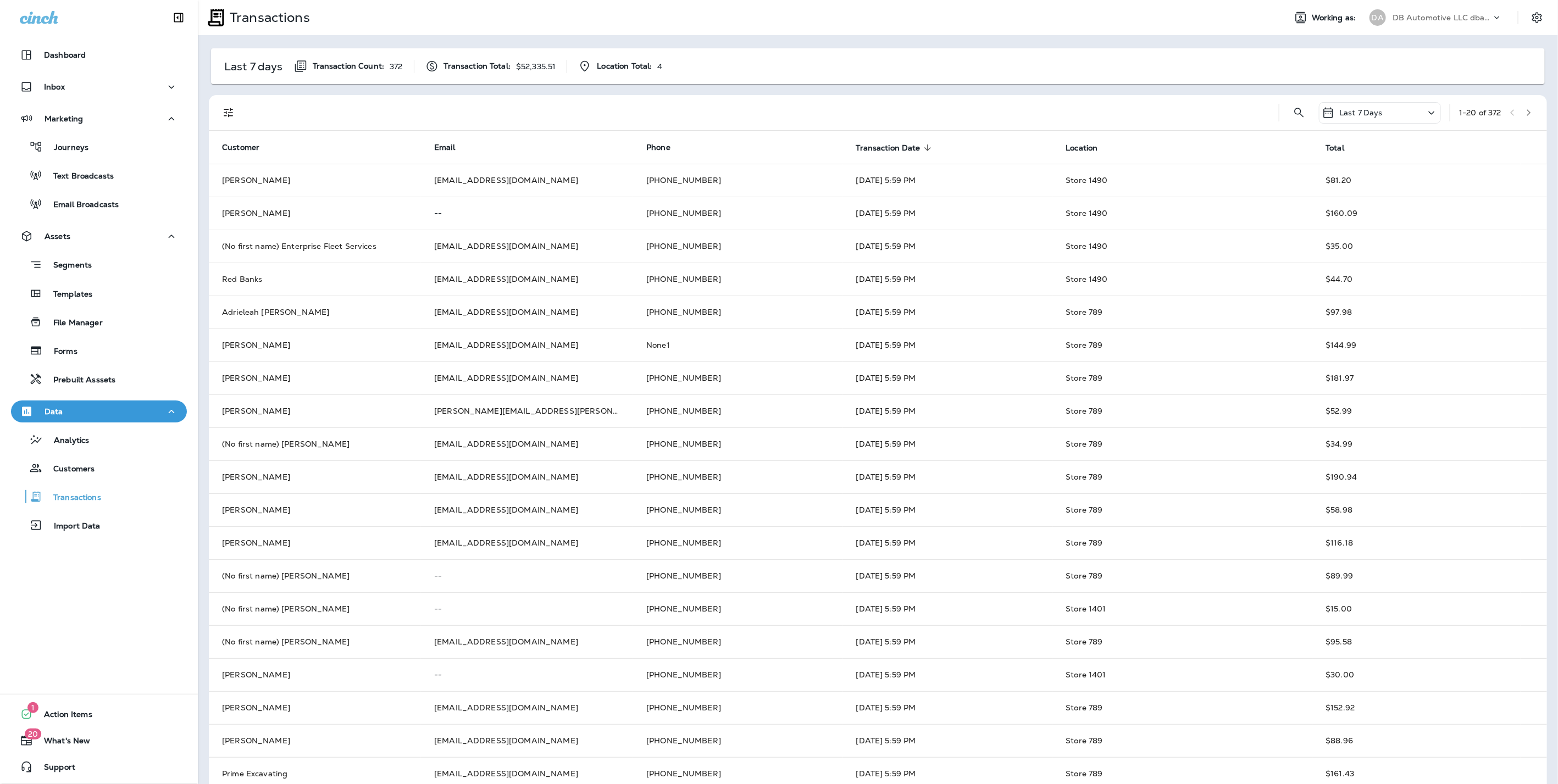
click at [1424, 114] on icon at bounding box center [1431, 112] width 13 height 14
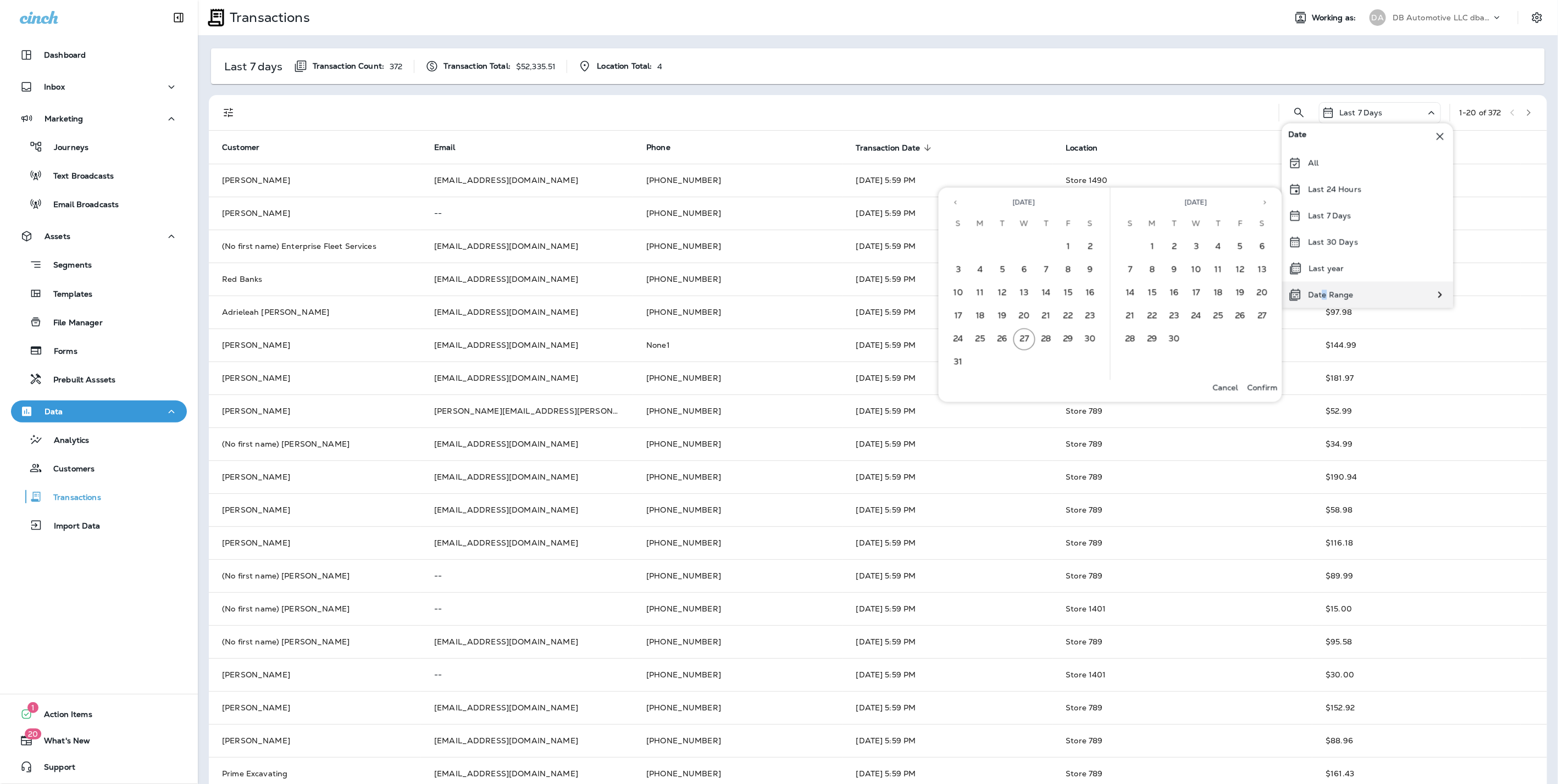
click at [1324, 295] on p "Date Range" at bounding box center [1331, 294] width 45 height 9
click at [1050, 292] on button "14" at bounding box center [1046, 293] width 22 height 22
click at [1264, 383] on p "Confirm" at bounding box center [1262, 387] width 30 height 9
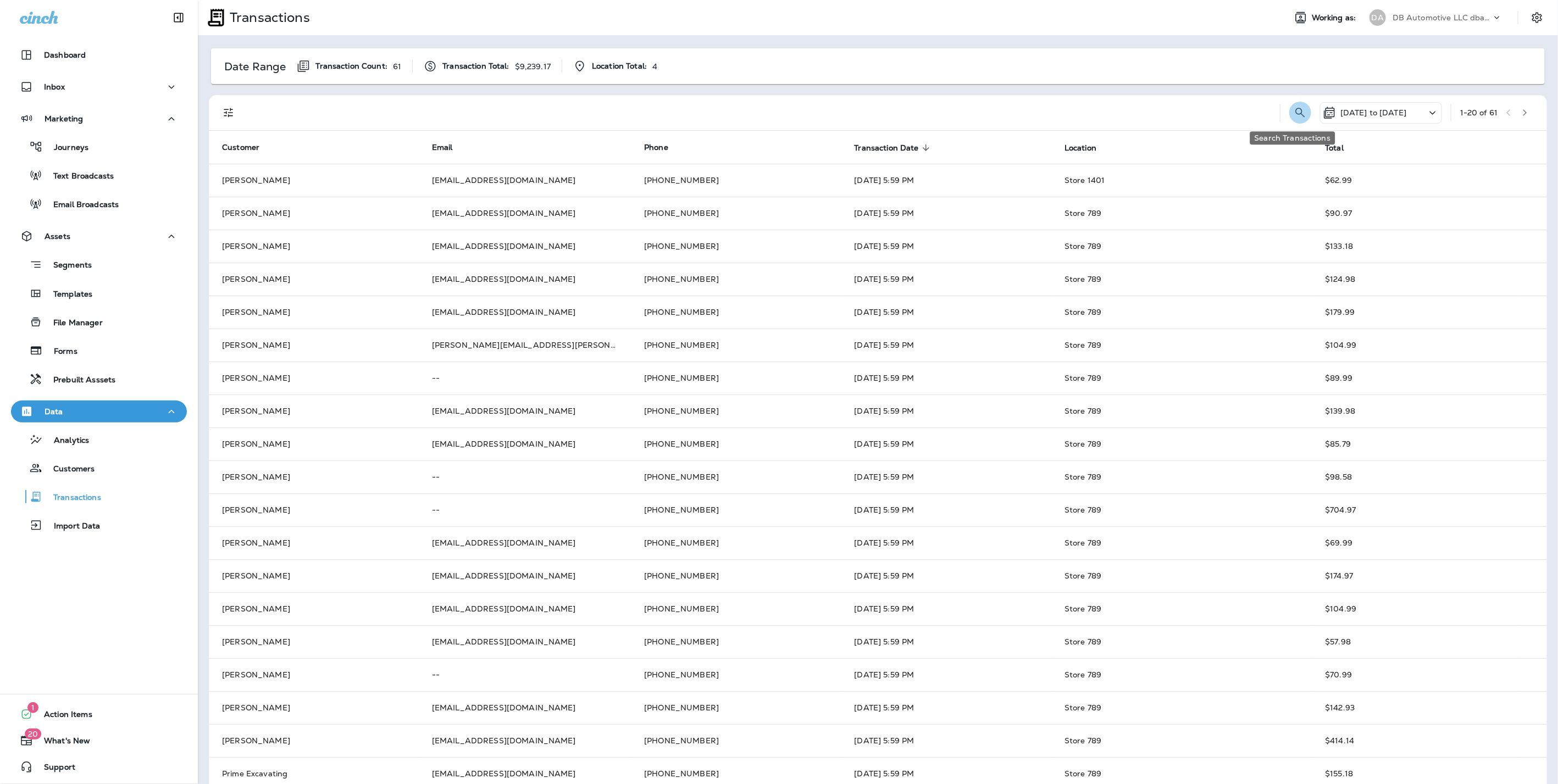
click at [1293, 111] on icon "Search Transactions" at bounding box center [1300, 112] width 13 height 13
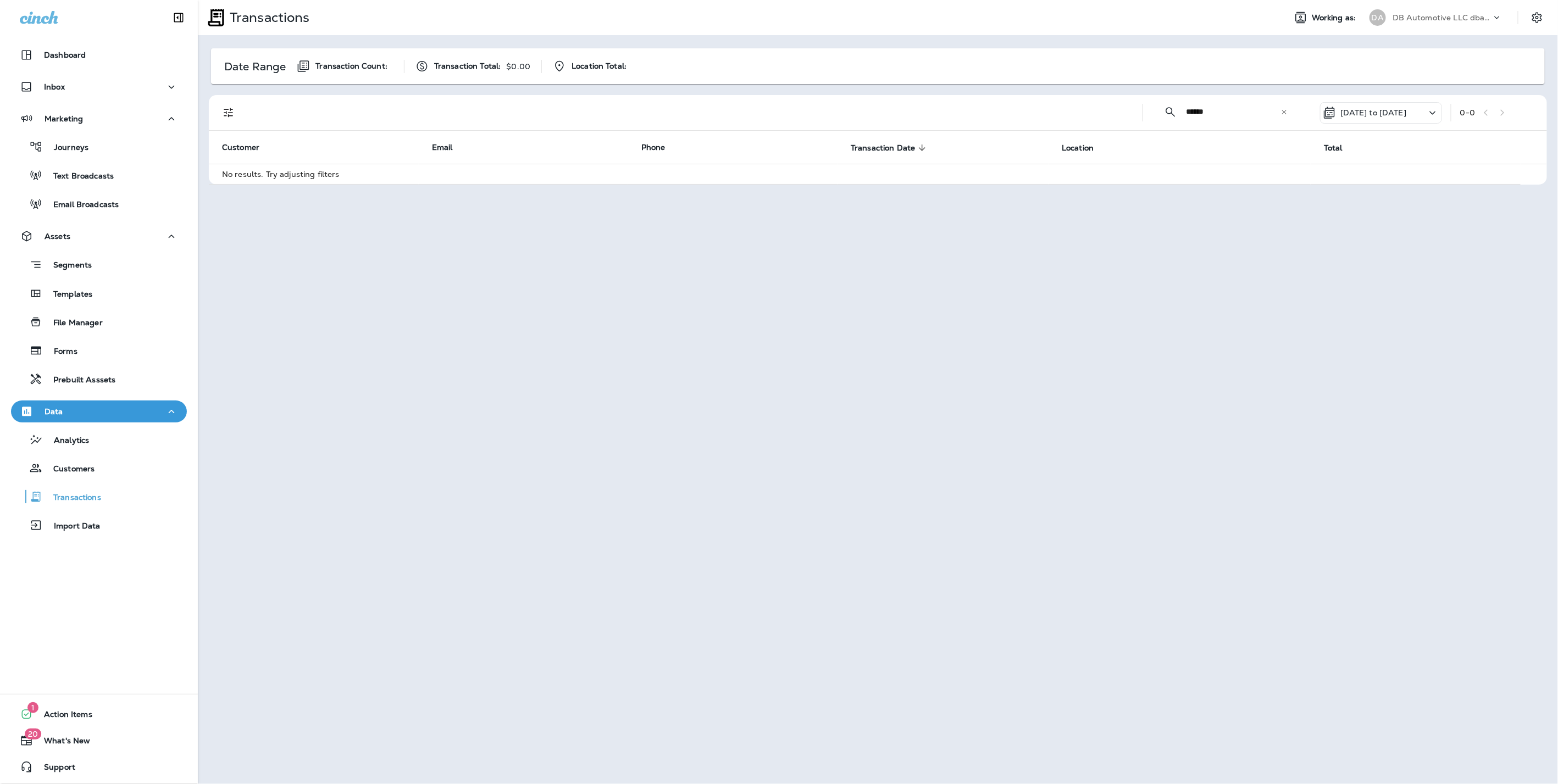
type input "*****"
click at [1399, 109] on p "08/14/25 to 08/14/25" at bounding box center [1374, 112] width 66 height 9
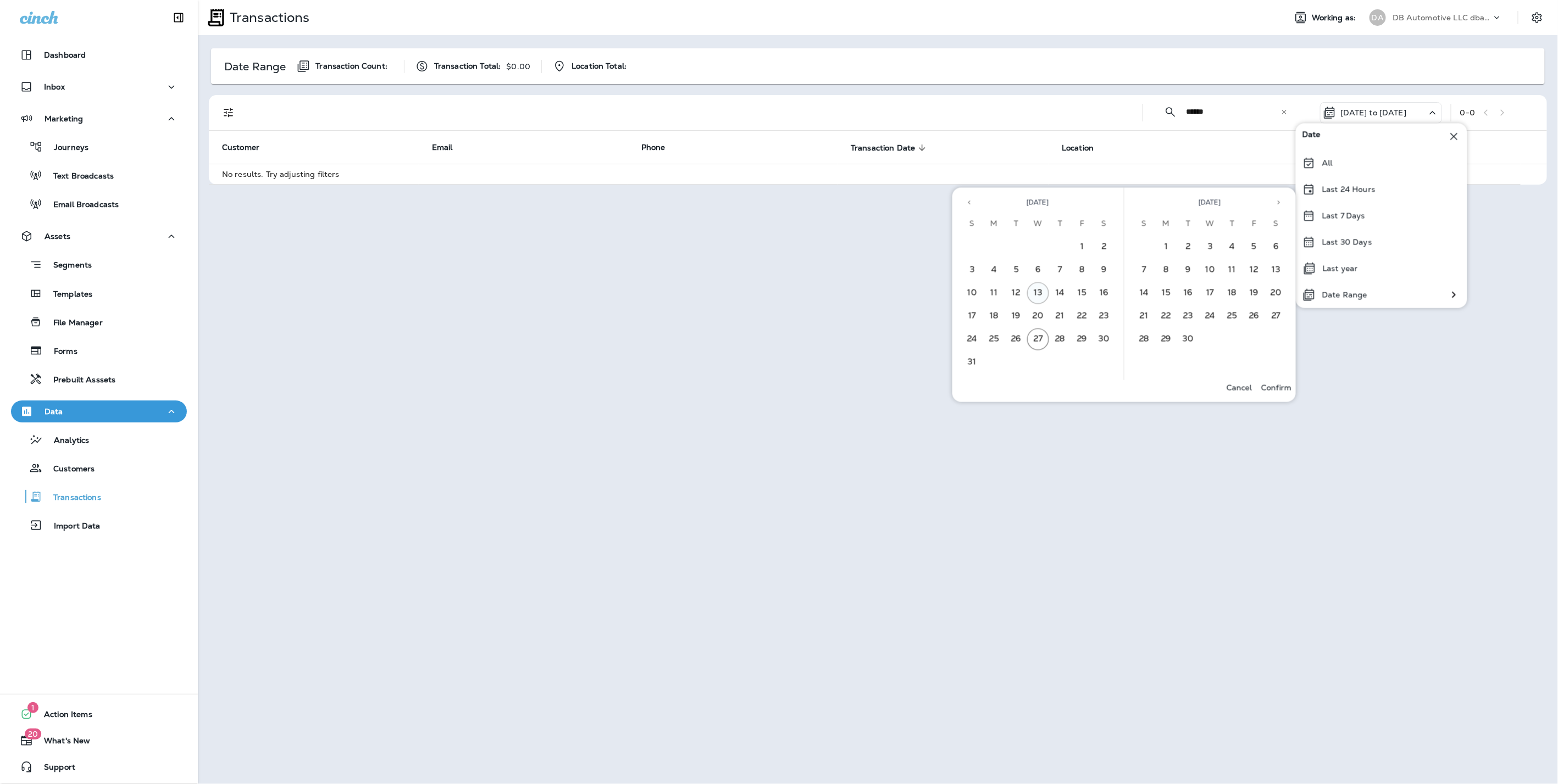
click at [1036, 289] on button "13" at bounding box center [1038, 293] width 22 height 22
click at [1044, 294] on button "13" at bounding box center [1038, 293] width 22 height 22
click at [1270, 385] on p "Confirm" at bounding box center [1276, 387] width 30 height 9
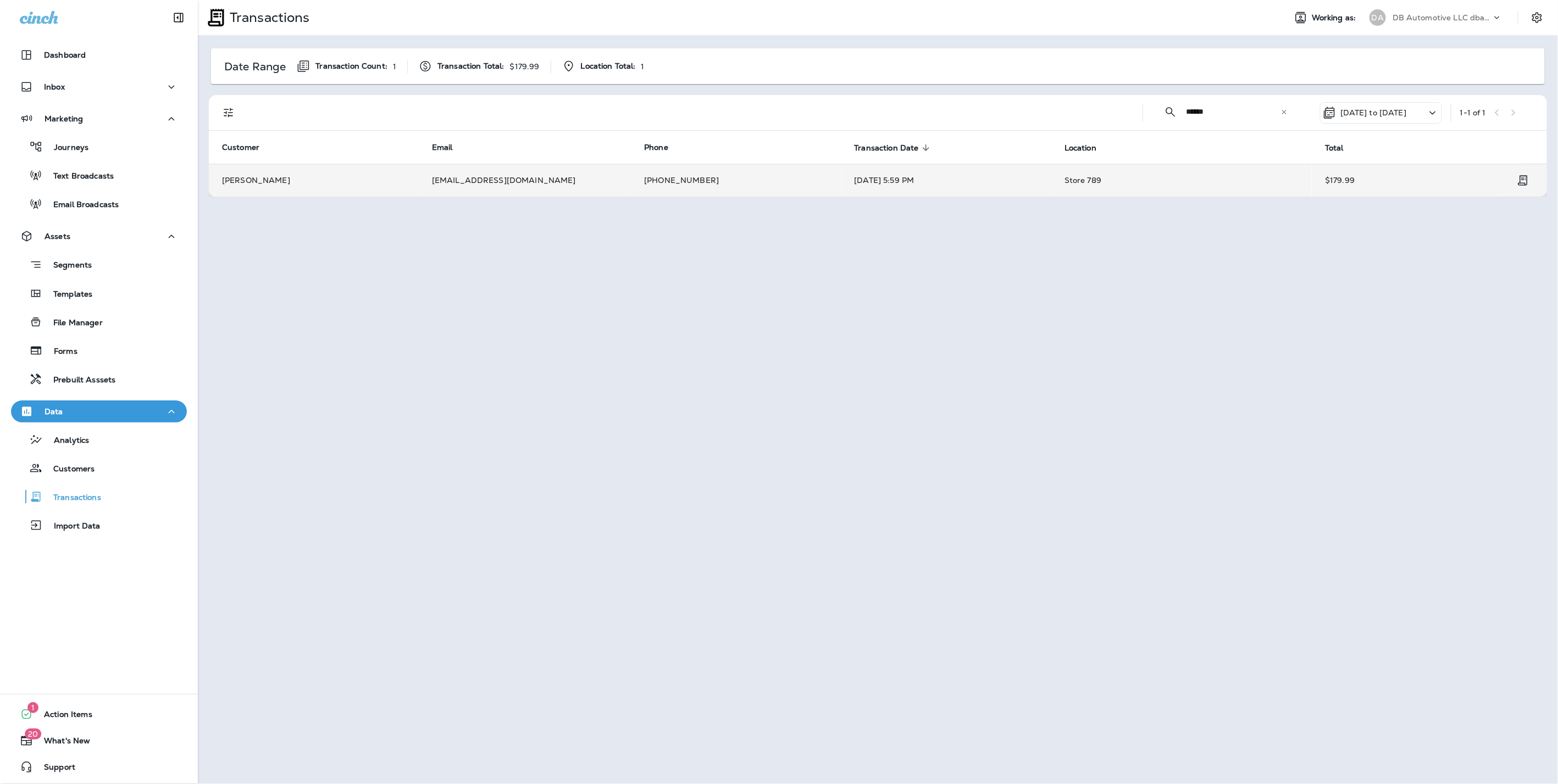
click at [327, 178] on td "Tyson Daniels" at bounding box center [313, 180] width 210 height 33
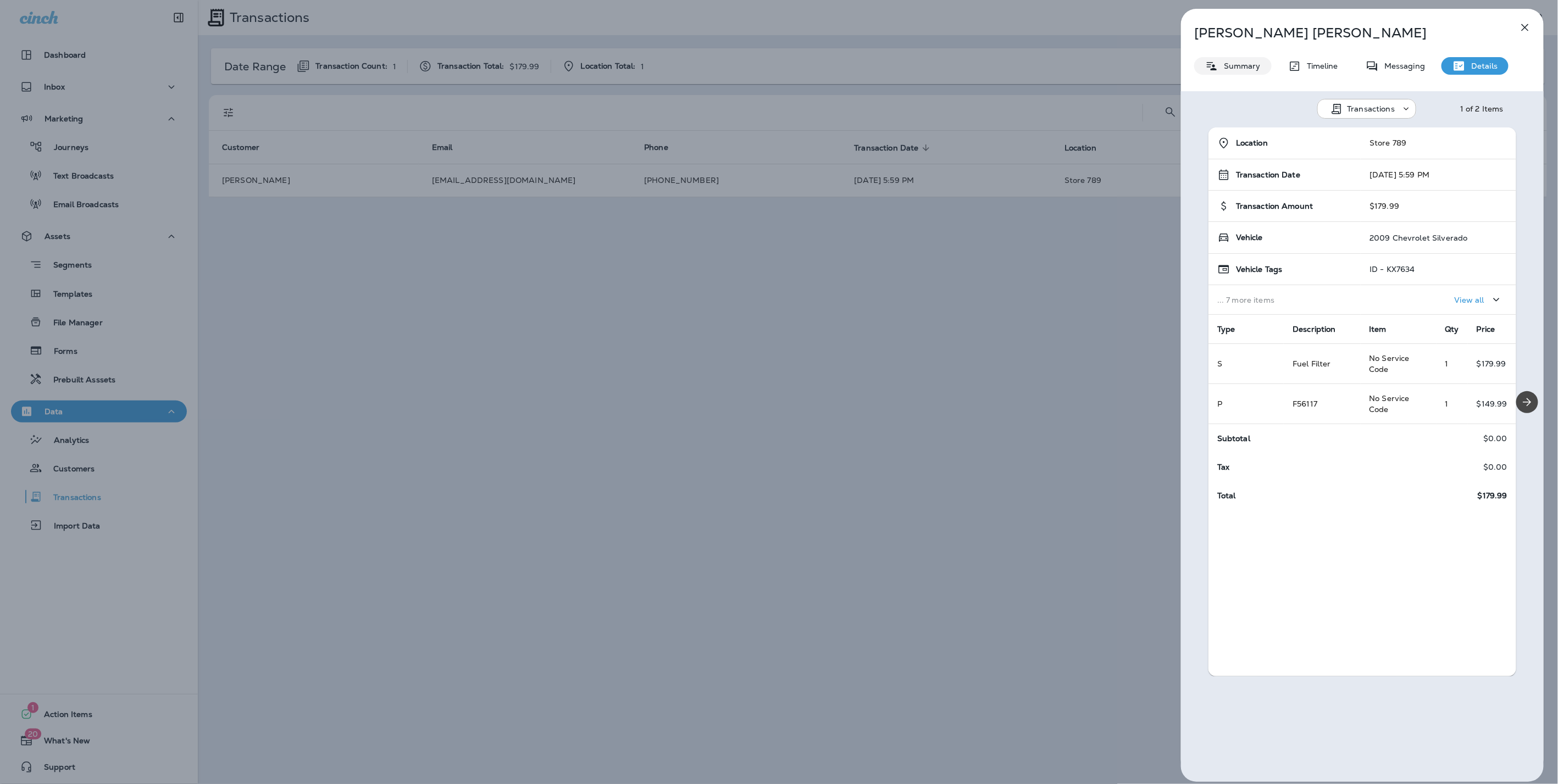
click at [1241, 61] on p "Summary" at bounding box center [1239, 65] width 42 height 9
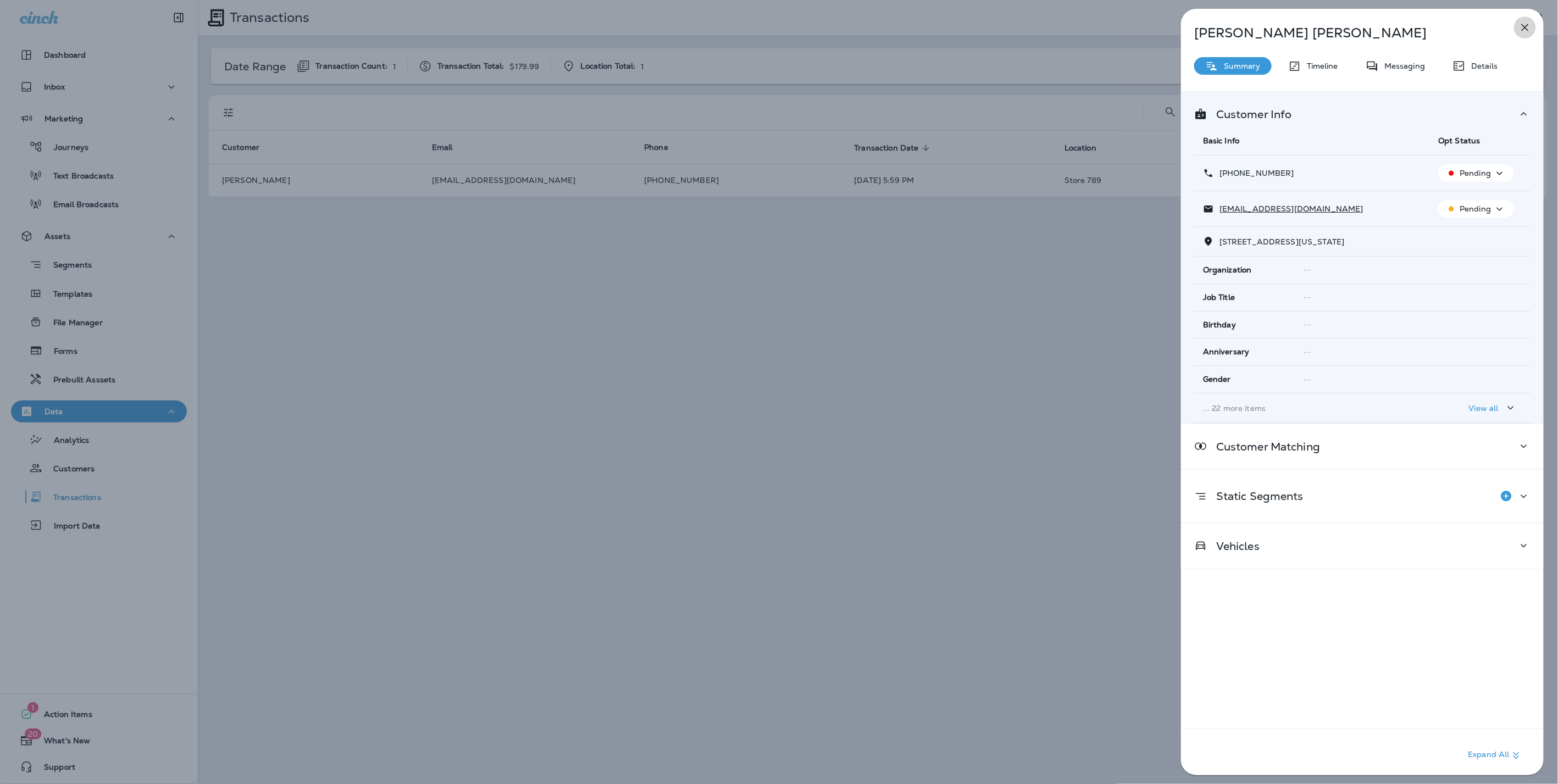
click at [1528, 28] on icon "button" at bounding box center [1525, 28] width 13 height 13
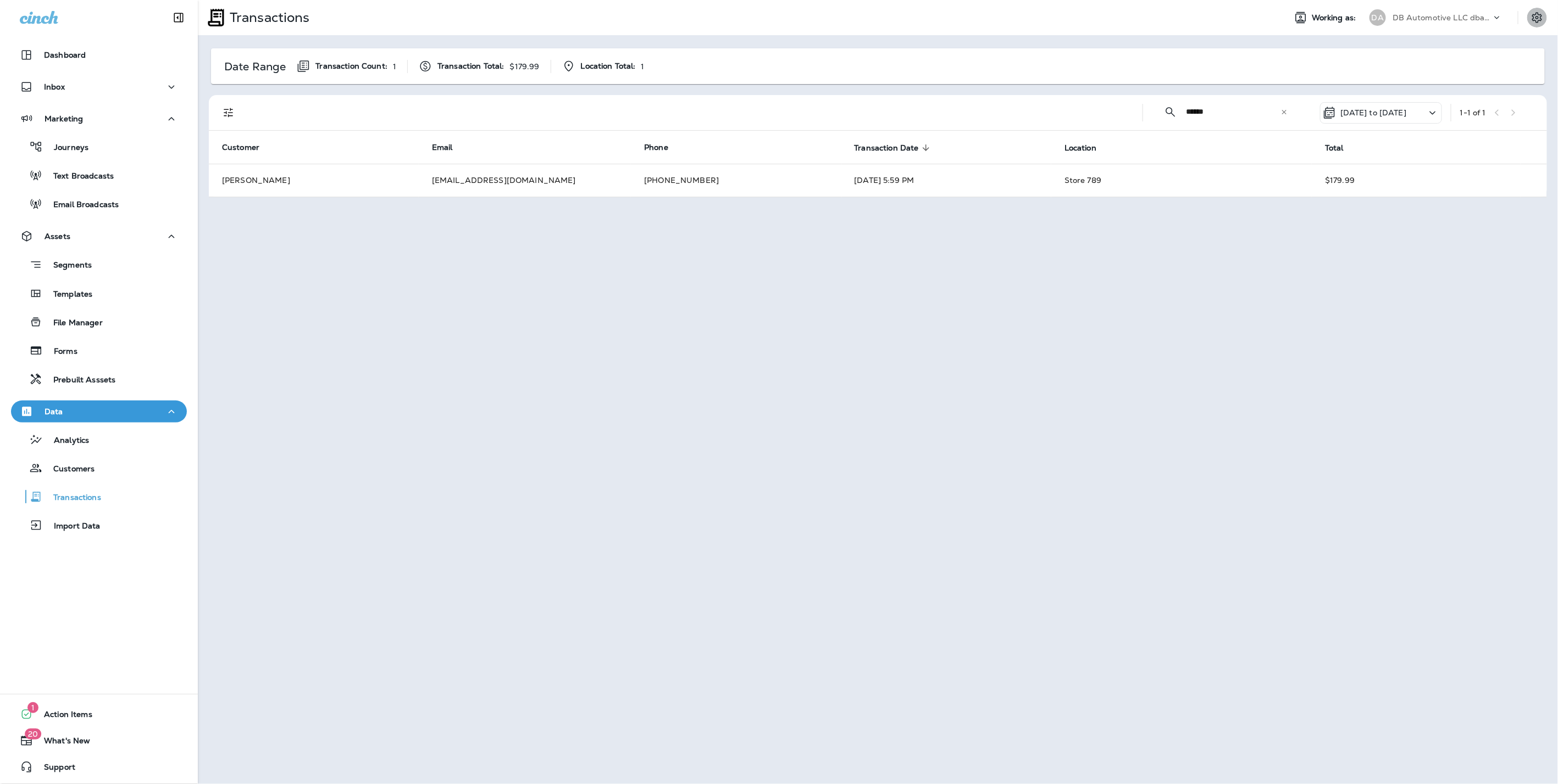
click at [1535, 17] on icon "Settings" at bounding box center [1537, 18] width 13 height 13
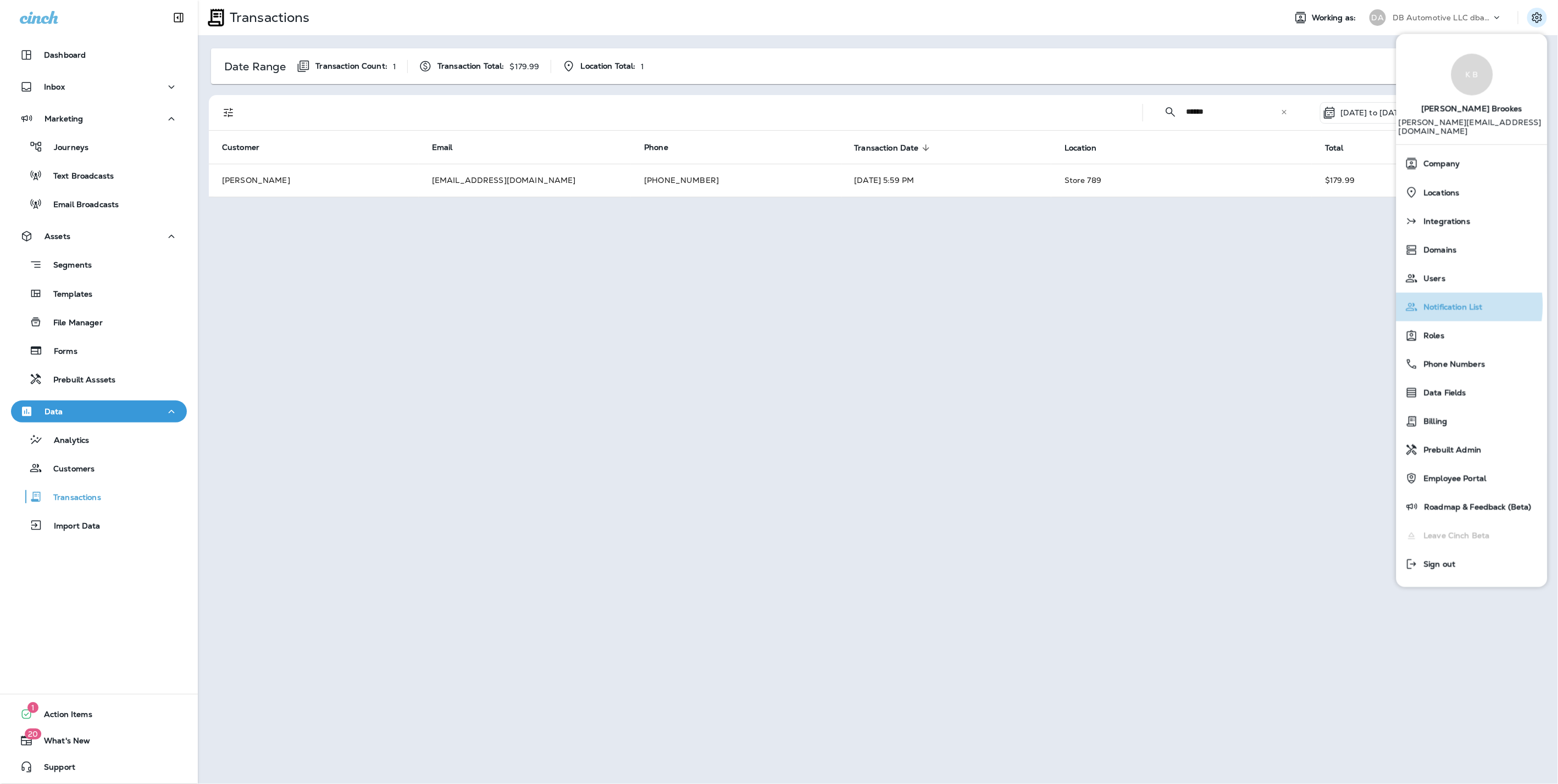
click at [1431, 303] on span "Notification List" at bounding box center [1450, 307] width 64 height 9
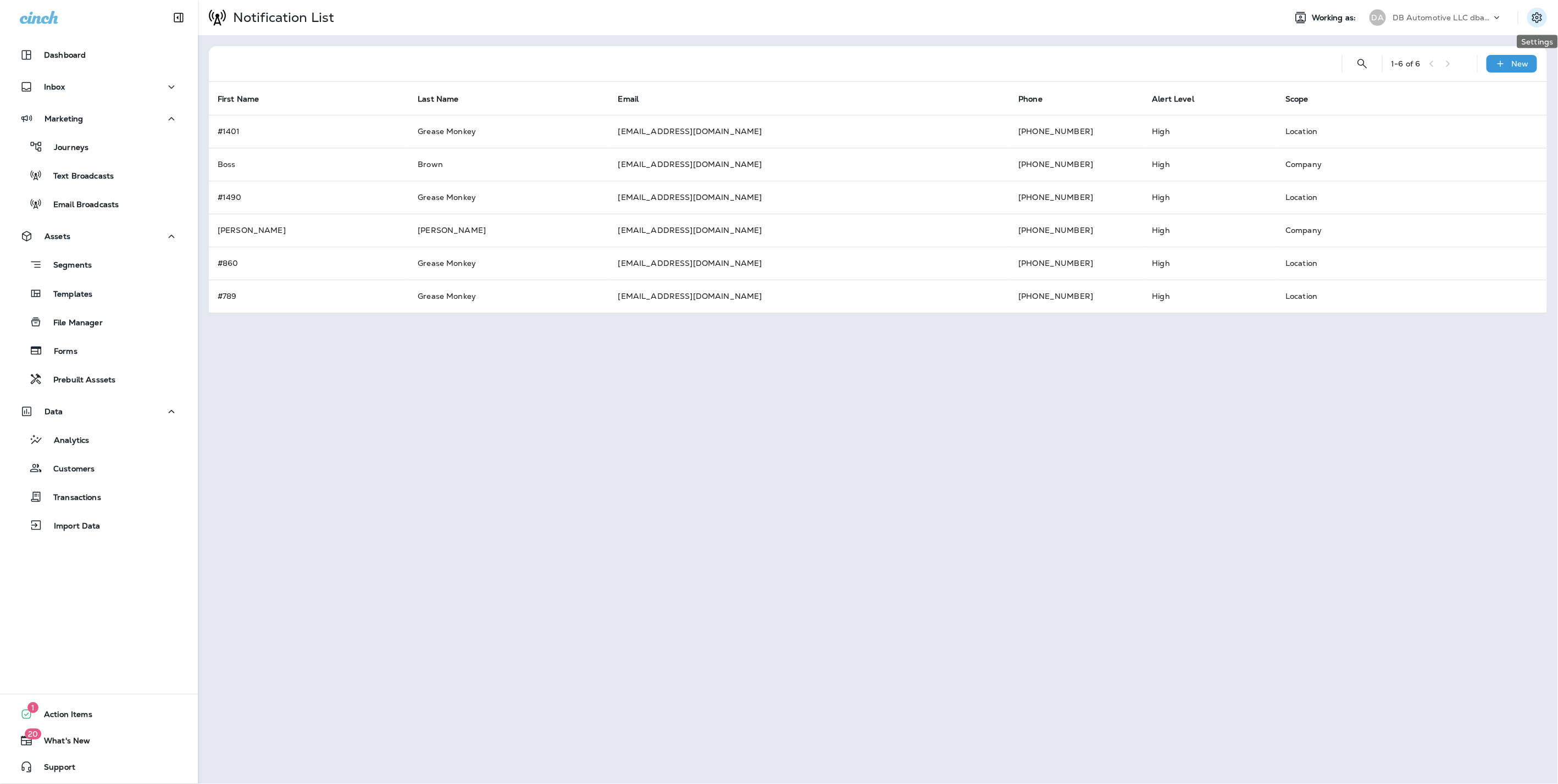
click at [1539, 19] on icon "Settings" at bounding box center [1537, 18] width 13 height 13
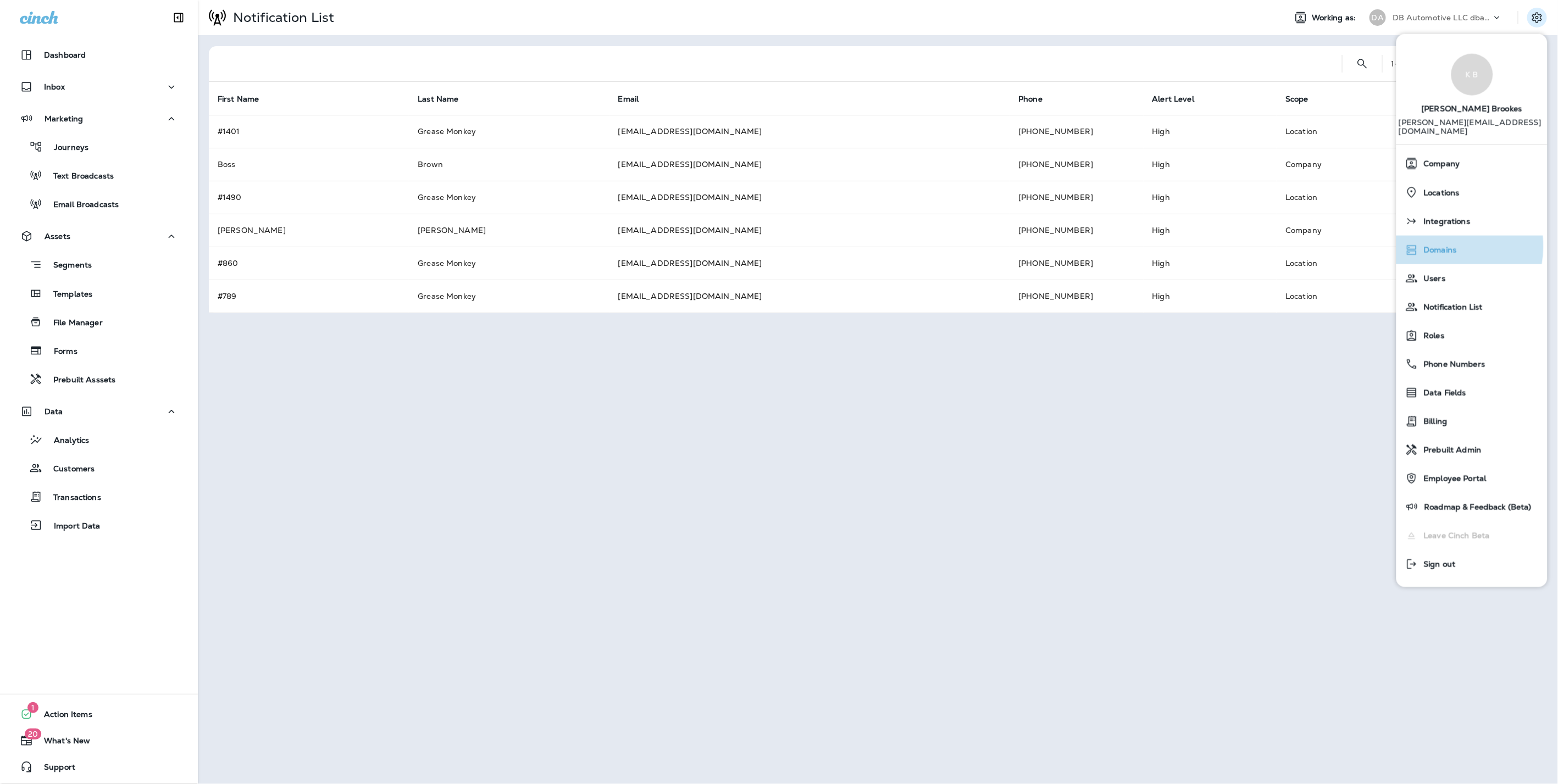
click at [1438, 245] on span "Domains" at bounding box center [1438, 250] width 38 height 9
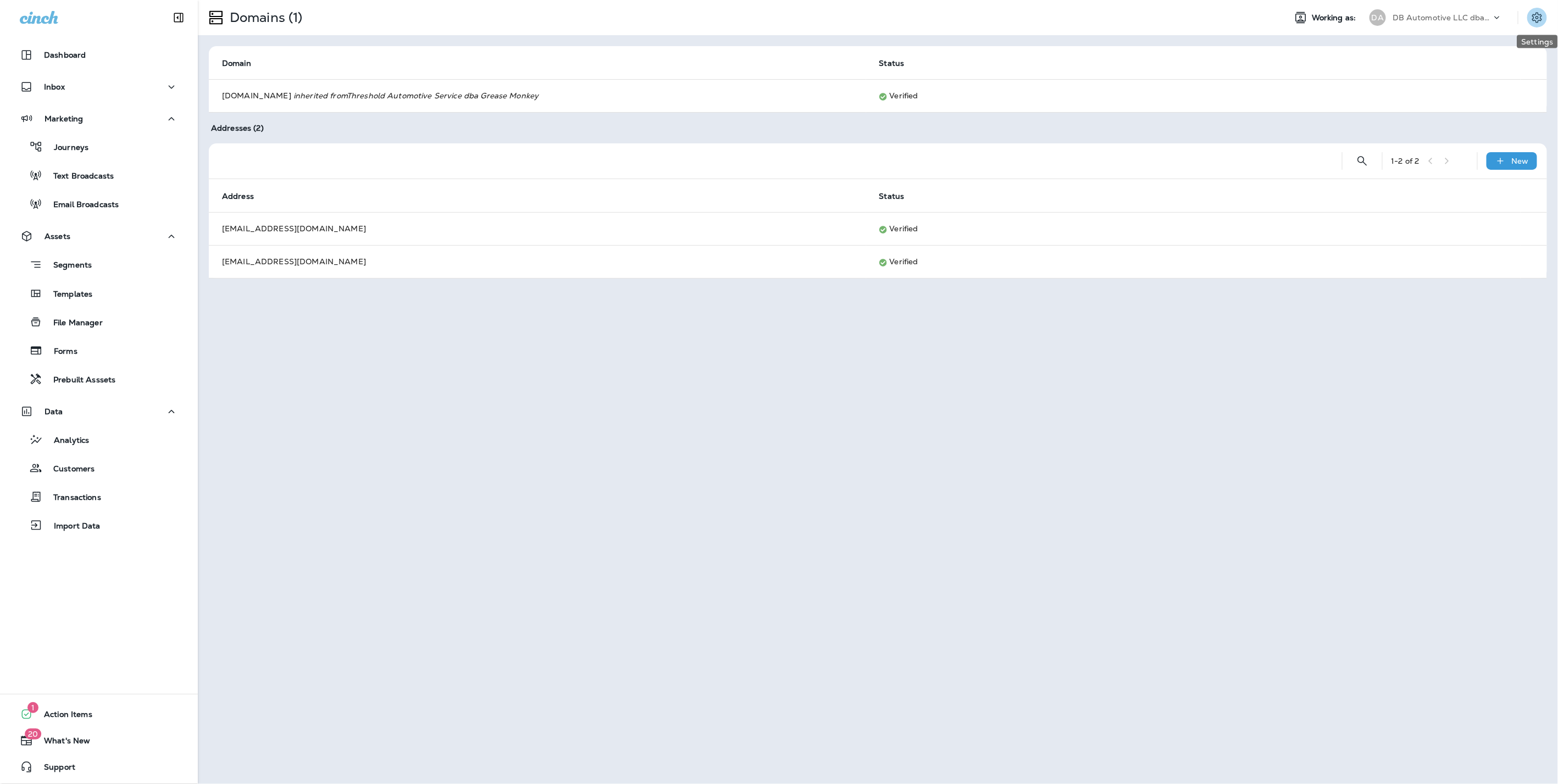
click at [1539, 15] on icon "Settings" at bounding box center [1537, 17] width 10 height 11
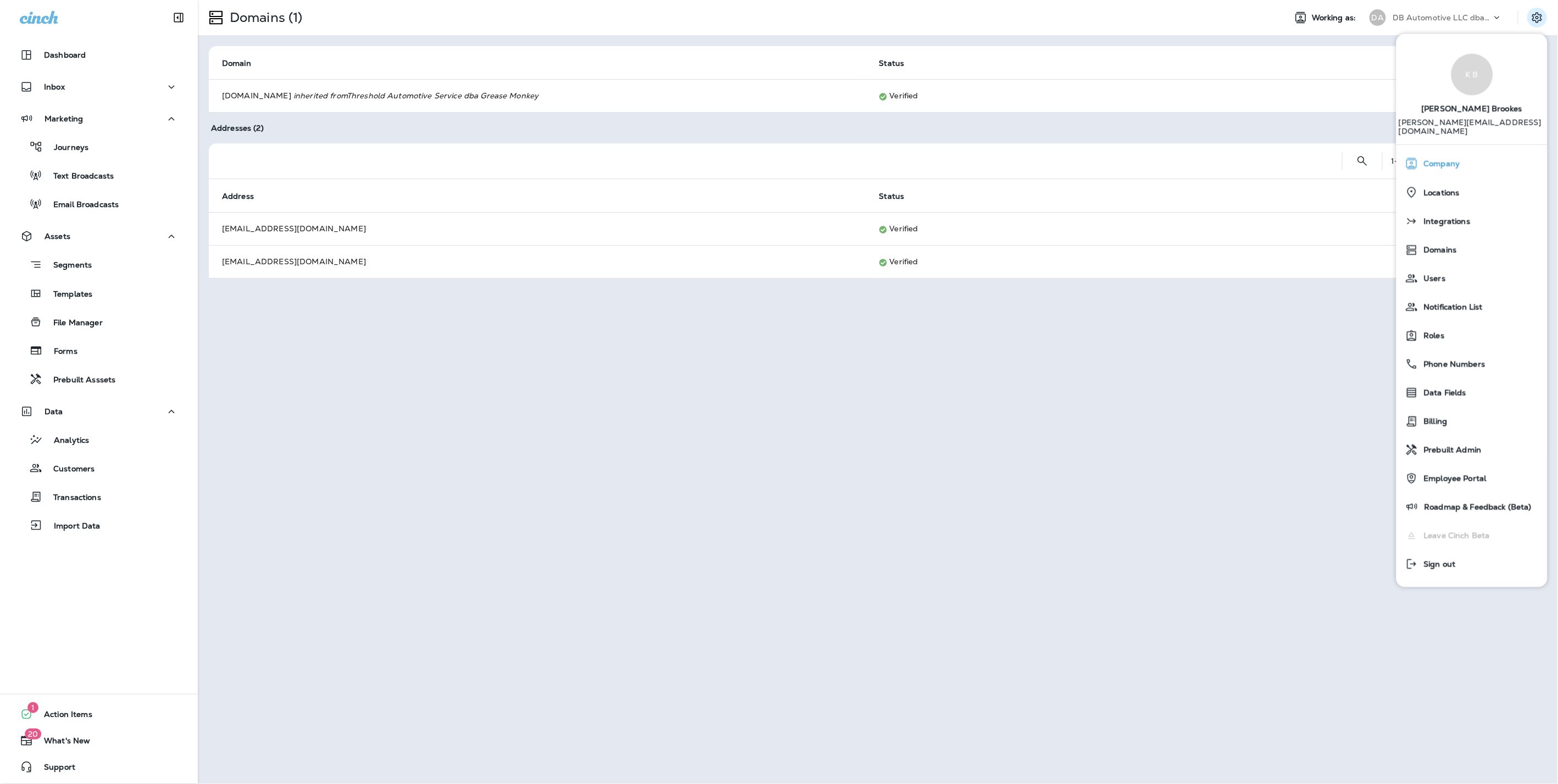
click at [1444, 159] on span "Company" at bounding box center [1439, 164] width 42 height 9
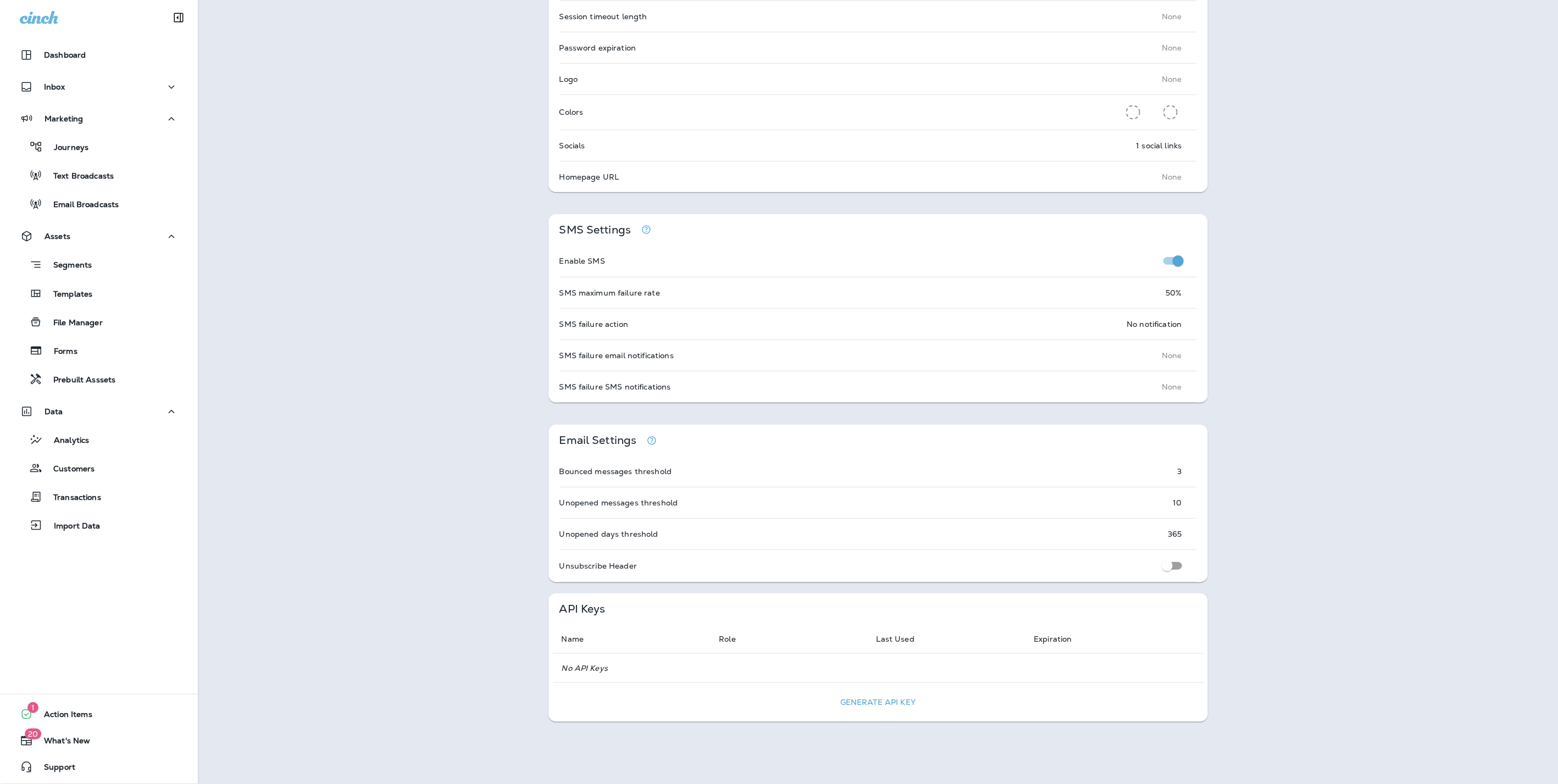
scroll to position [427, 0]
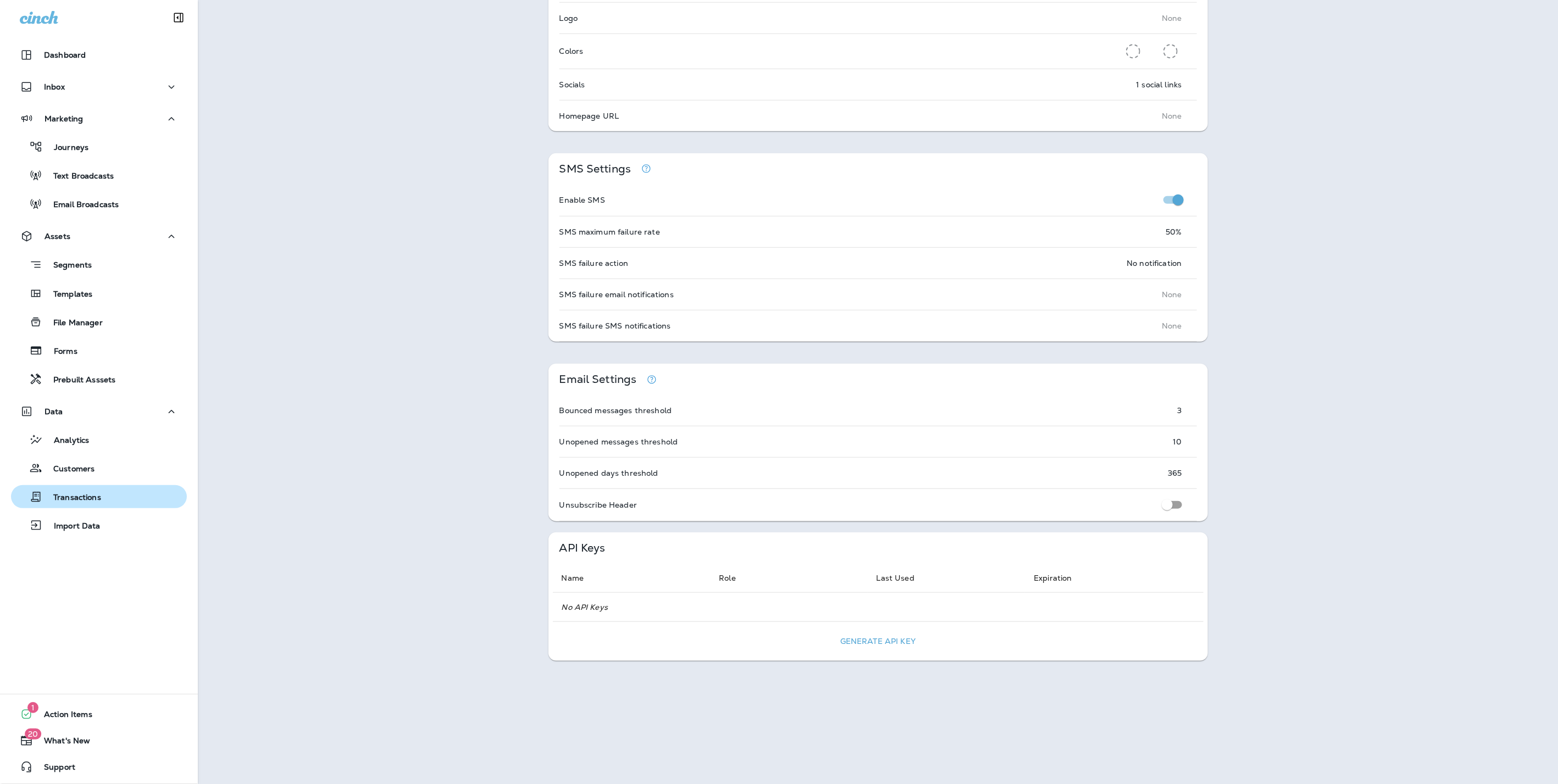
click at [67, 496] on p "Transactions" at bounding box center [71, 498] width 59 height 11
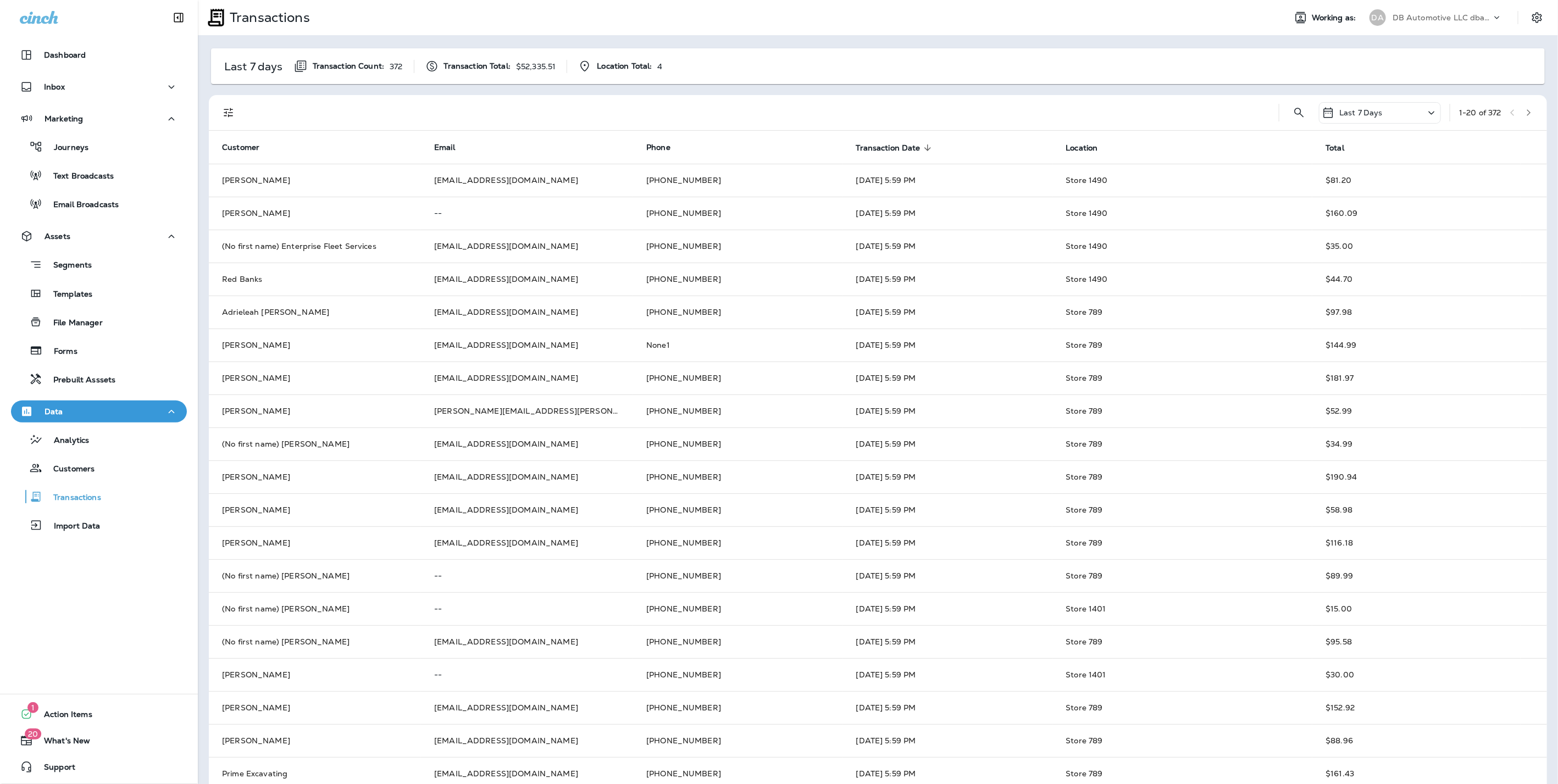
click at [1342, 116] on p "Last 7 Days" at bounding box center [1361, 112] width 44 height 9
drag, startPoint x: 1330, startPoint y: 295, endPoint x: 1269, endPoint y: 290, distance: 61.2
click at [1330, 295] on p "Date Range" at bounding box center [1331, 294] width 45 height 9
click at [1051, 290] on button "14" at bounding box center [1046, 293] width 22 height 22
click at [1045, 291] on button "14" at bounding box center [1046, 293] width 22 height 22
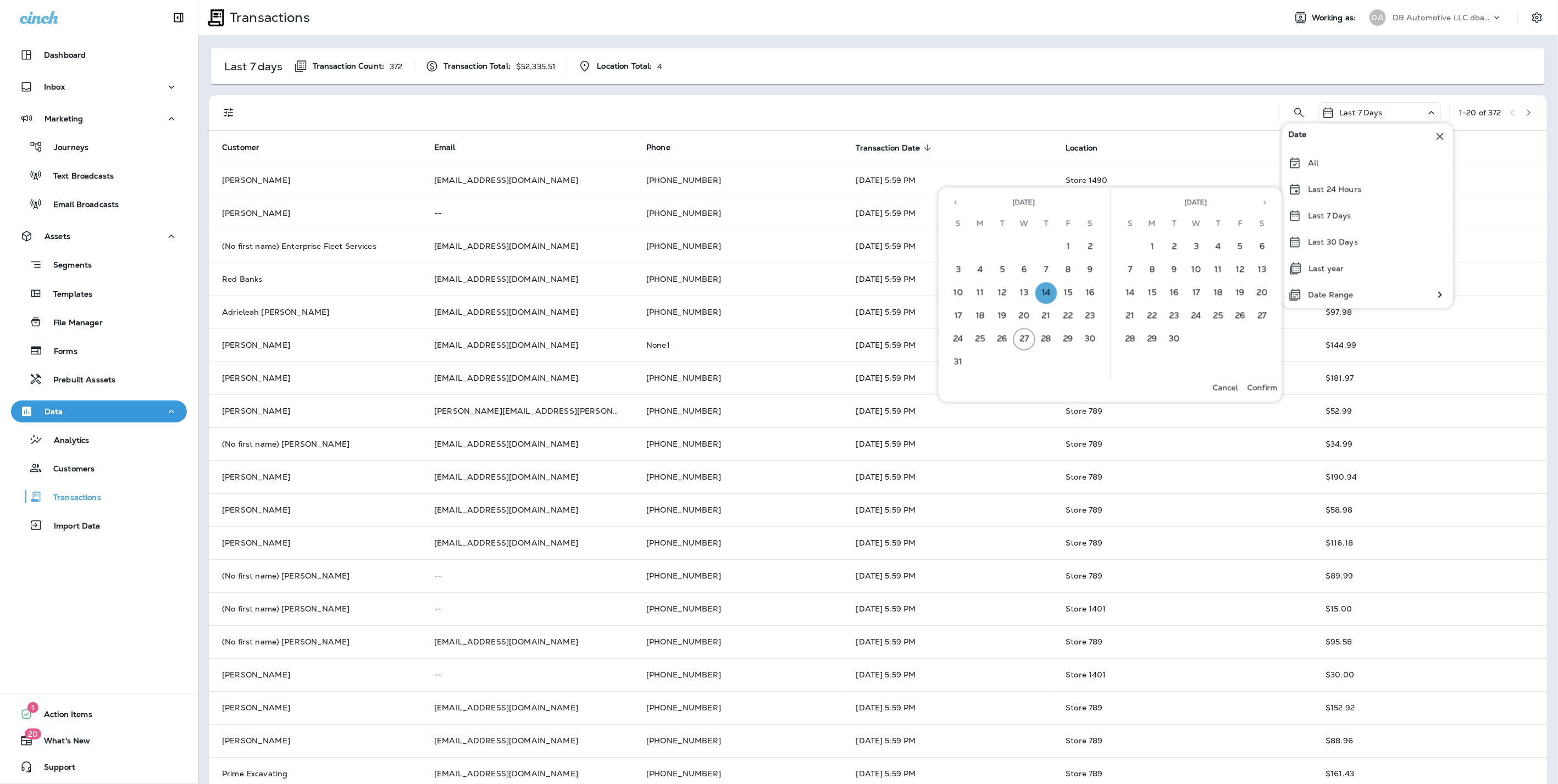
click at [1258, 384] on p "Confirm" at bounding box center [1262, 387] width 30 height 9
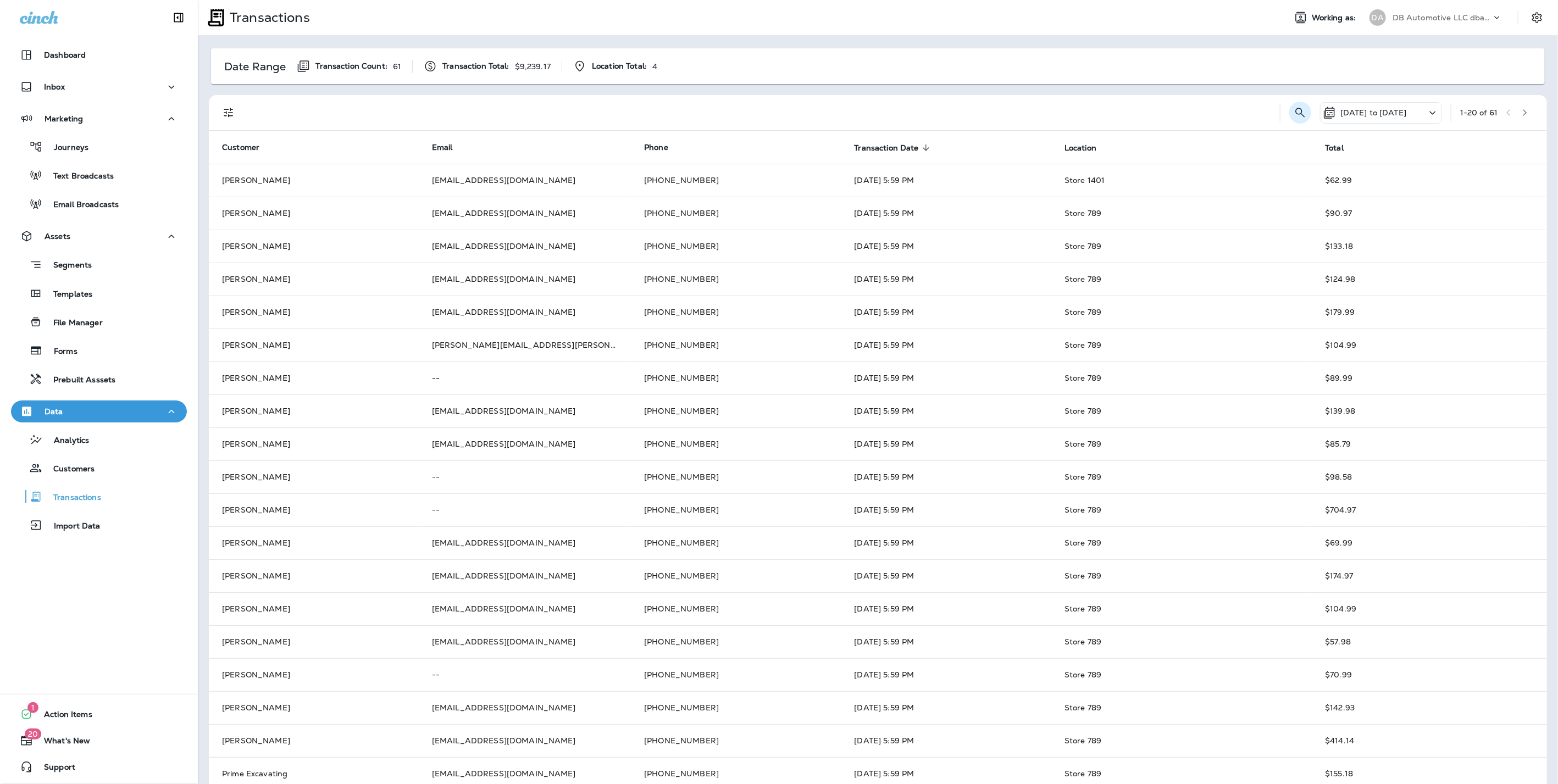
click at [1295, 114] on icon "Search Transactions" at bounding box center [1299, 112] width 9 height 9
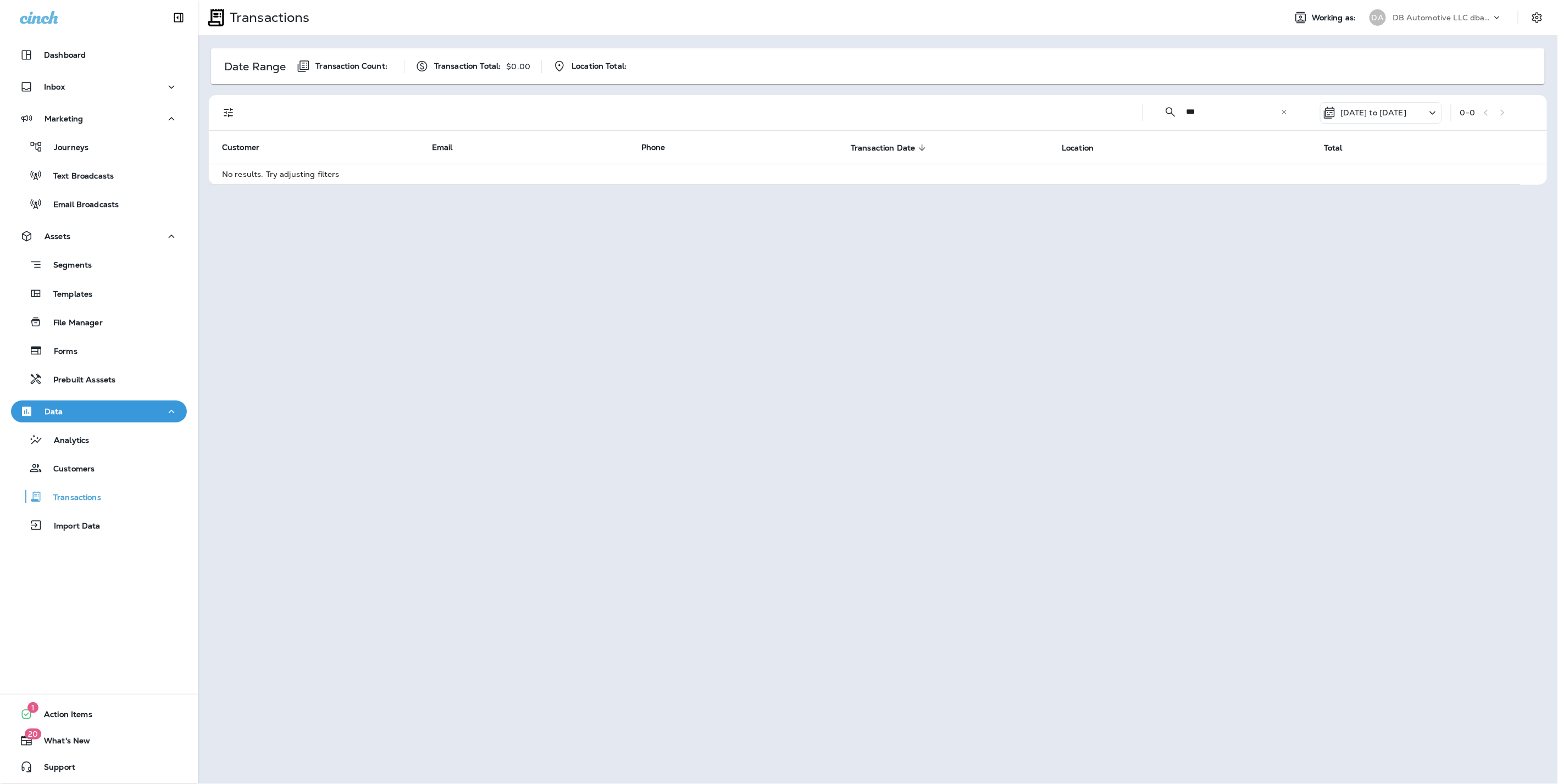
type input "*****"
click at [1426, 110] on icon at bounding box center [1432, 112] width 13 height 14
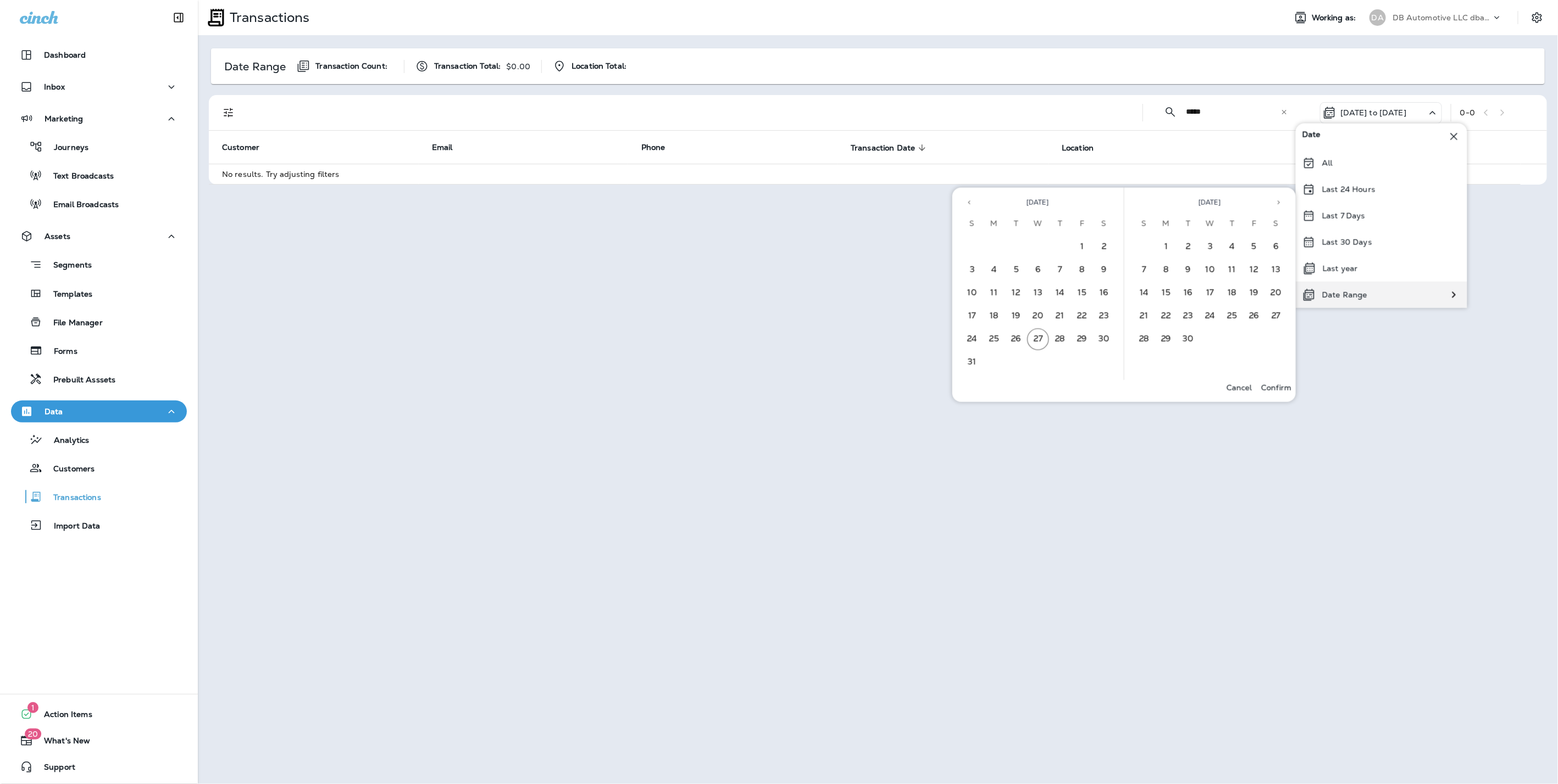
click at [1357, 293] on p "Date Range" at bounding box center [1344, 294] width 45 height 9
click at [1038, 294] on button "13" at bounding box center [1038, 293] width 22 height 22
click at [1038, 291] on button "13" at bounding box center [1038, 293] width 22 height 22
click at [1274, 385] on p "Confirm" at bounding box center [1276, 387] width 30 height 9
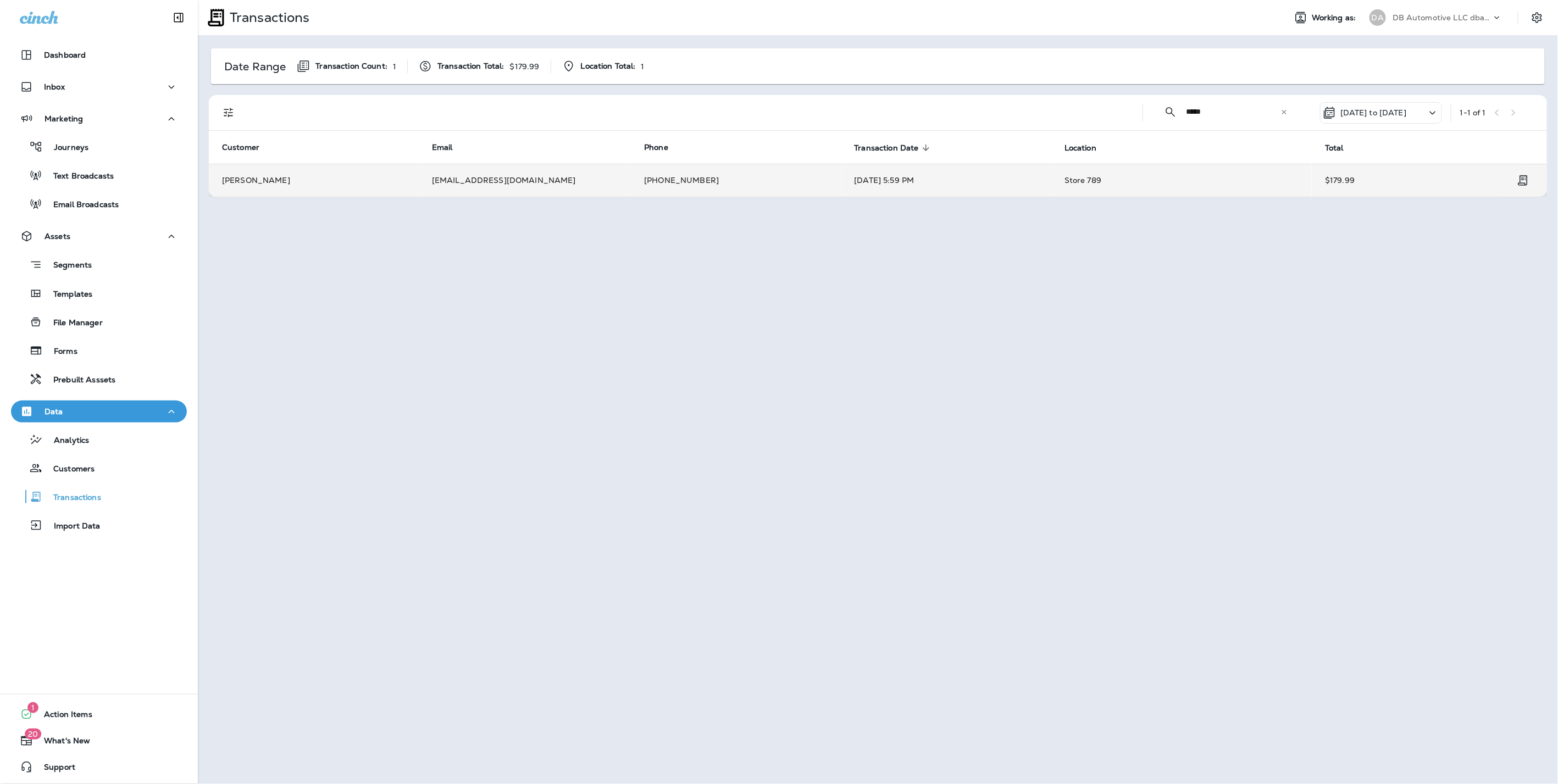
click at [385, 171] on td "Tyson Daniels" at bounding box center [313, 180] width 210 height 33
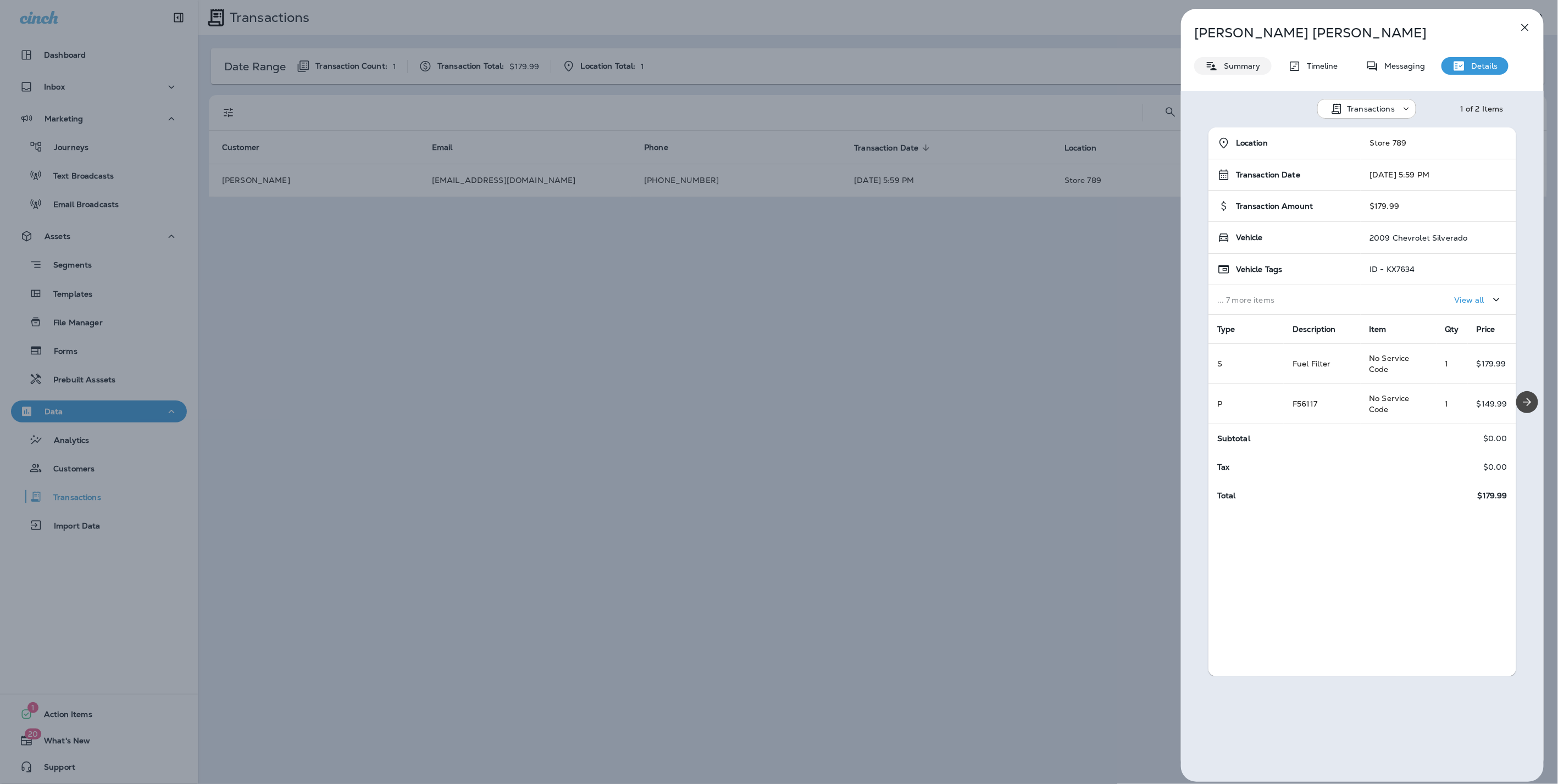
click at [1231, 65] on p "Summary" at bounding box center [1239, 65] width 42 height 9
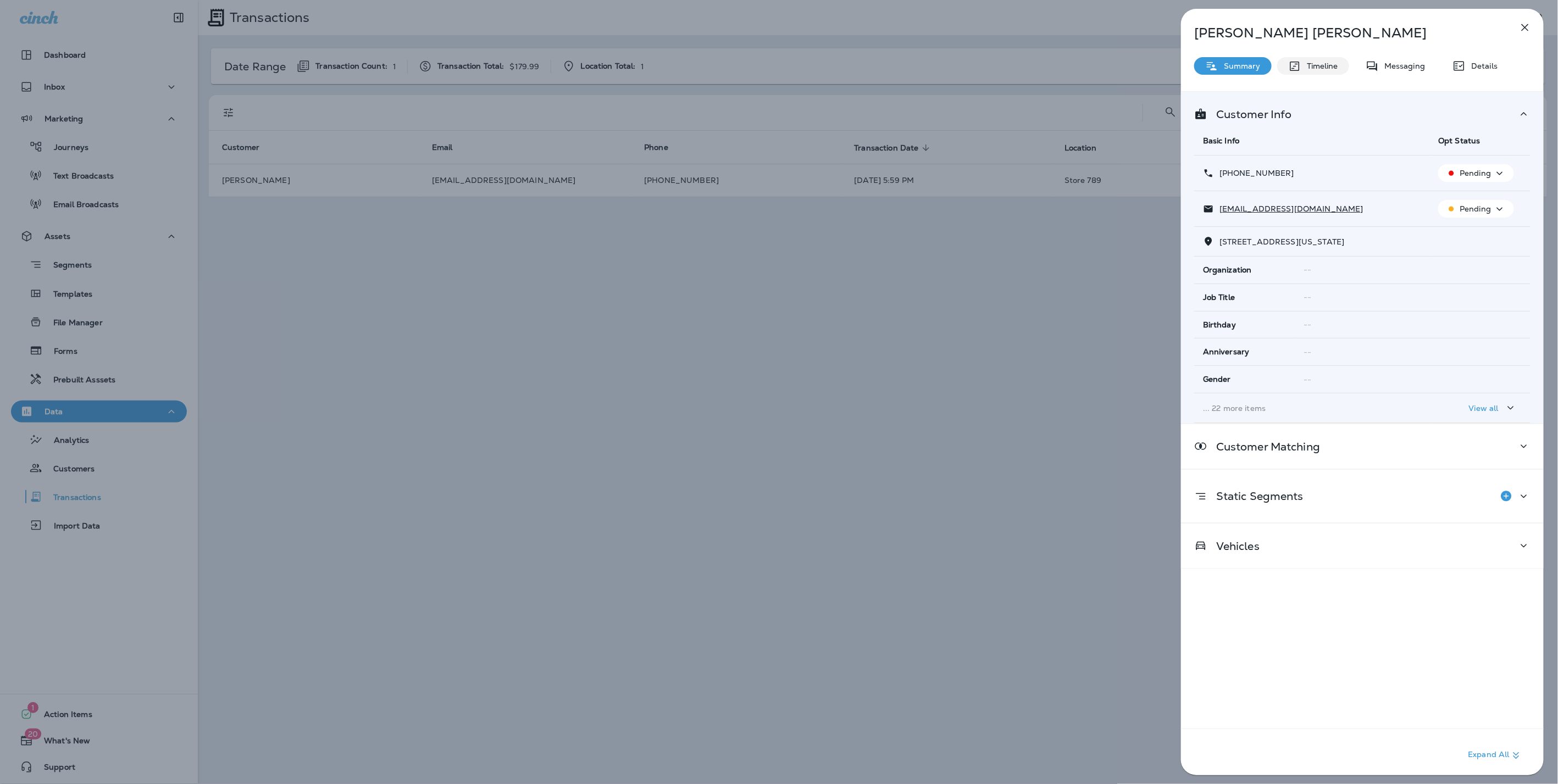
click at [1346, 69] on div "Timeline" at bounding box center [1313, 65] width 72 height 18
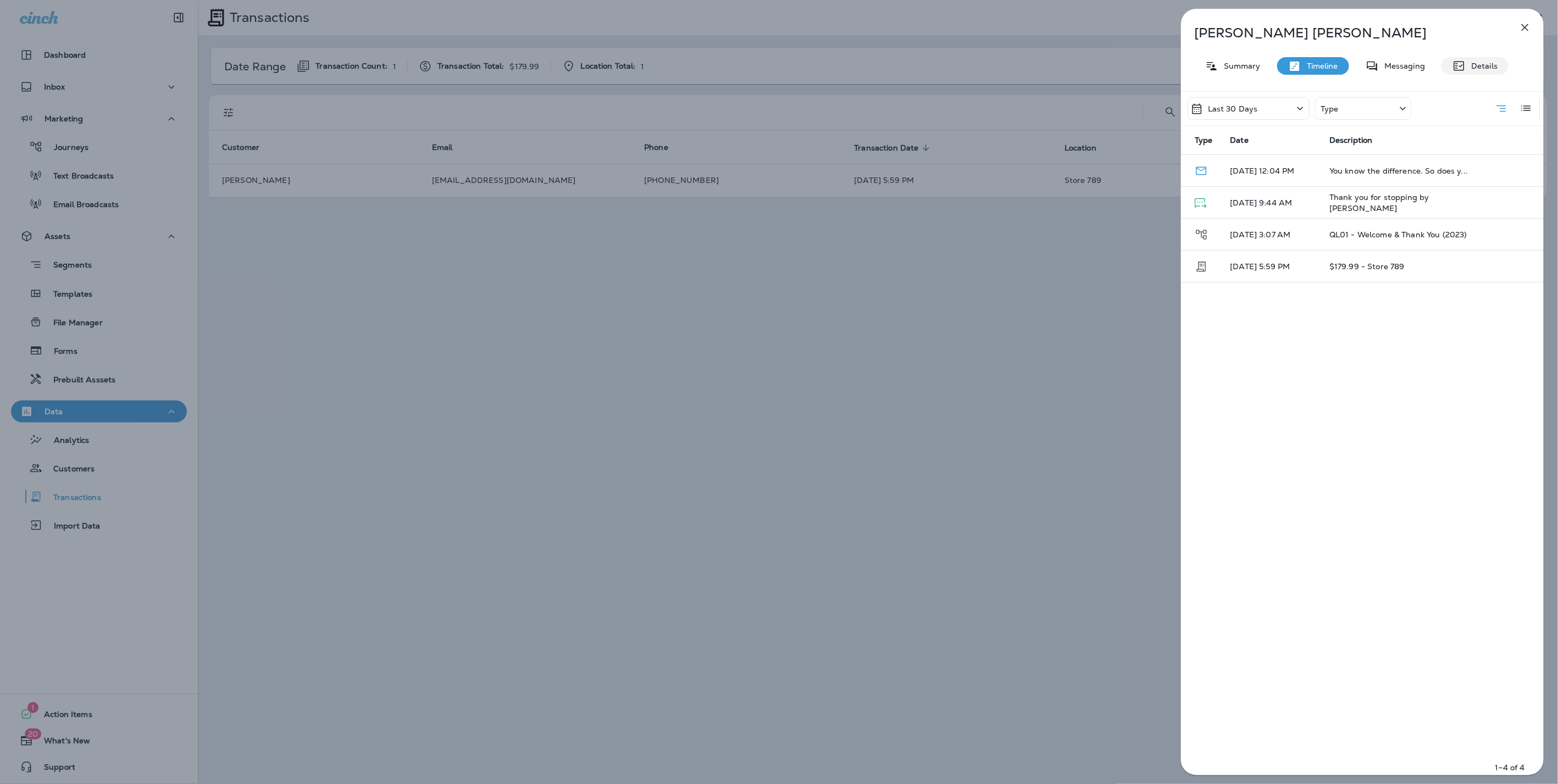
click at [1468, 59] on div "Details" at bounding box center [1474, 65] width 67 height 18
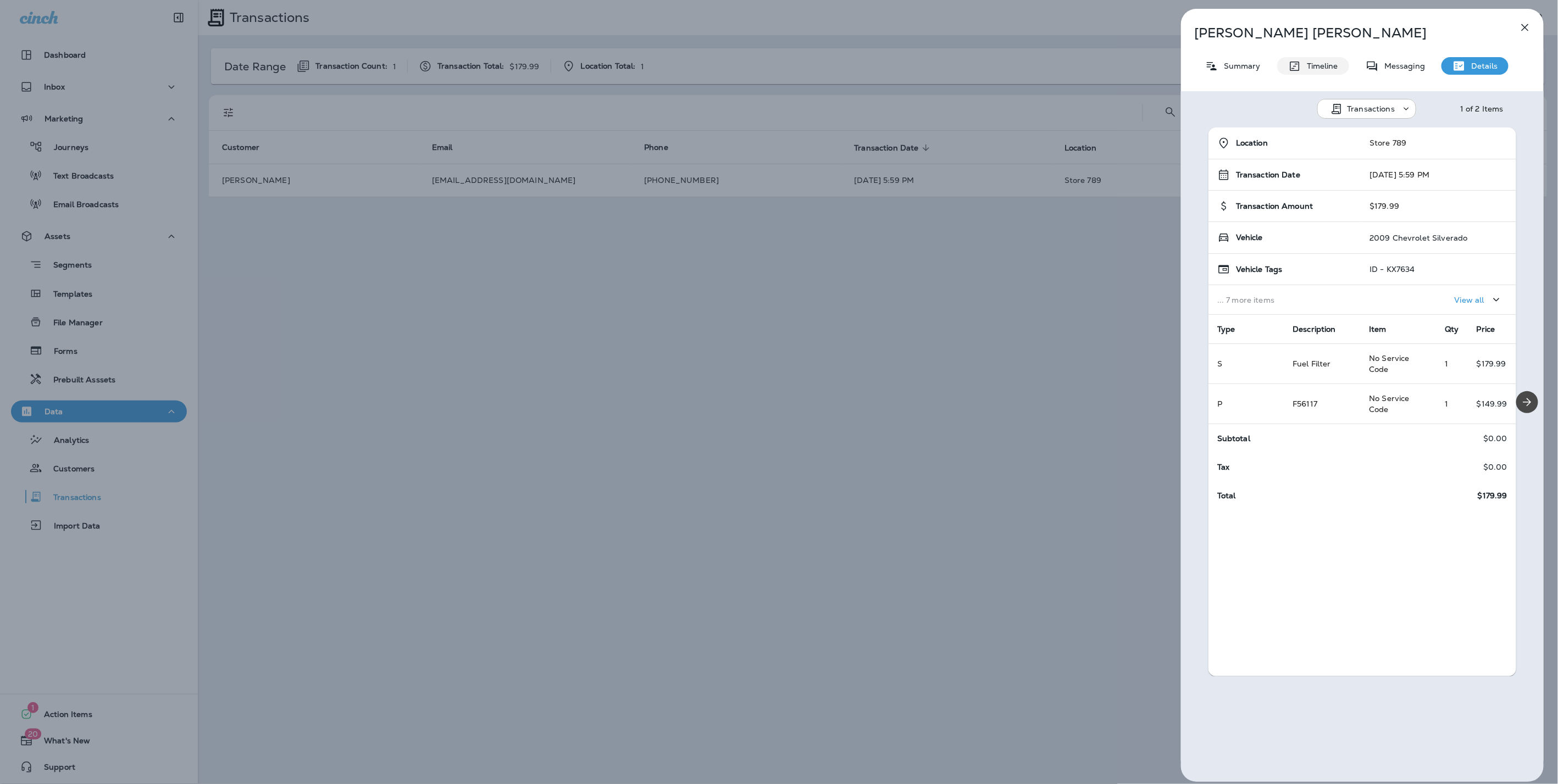
click at [1308, 69] on p "Timeline" at bounding box center [1320, 65] width 37 height 9
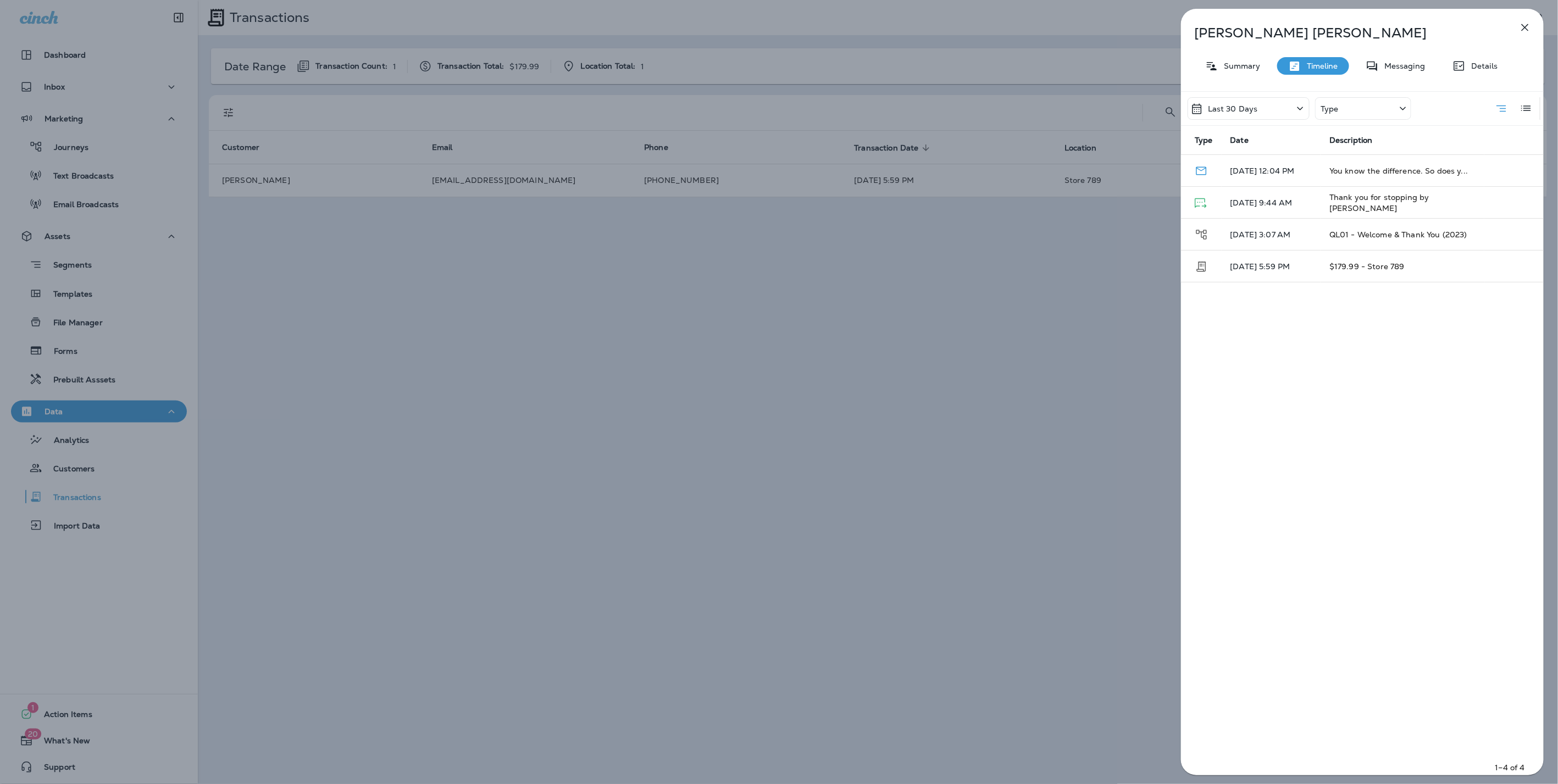
click at [1296, 106] on icon at bounding box center [1300, 108] width 13 height 14
click at [1191, 152] on div "All" at bounding box center [1248, 159] width 171 height 26
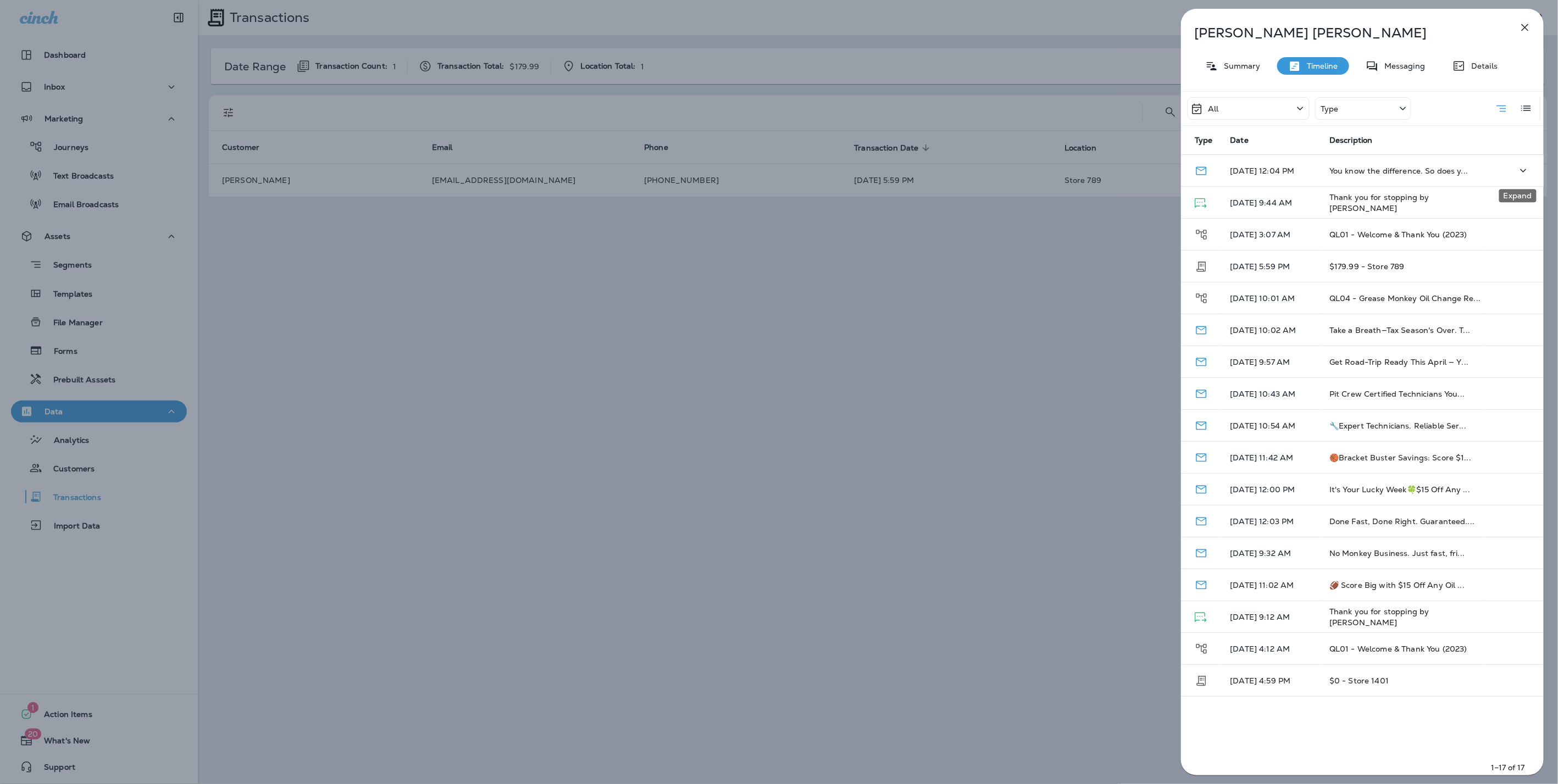
click at [1519, 167] on icon "Expand" at bounding box center [1523, 171] width 13 height 14
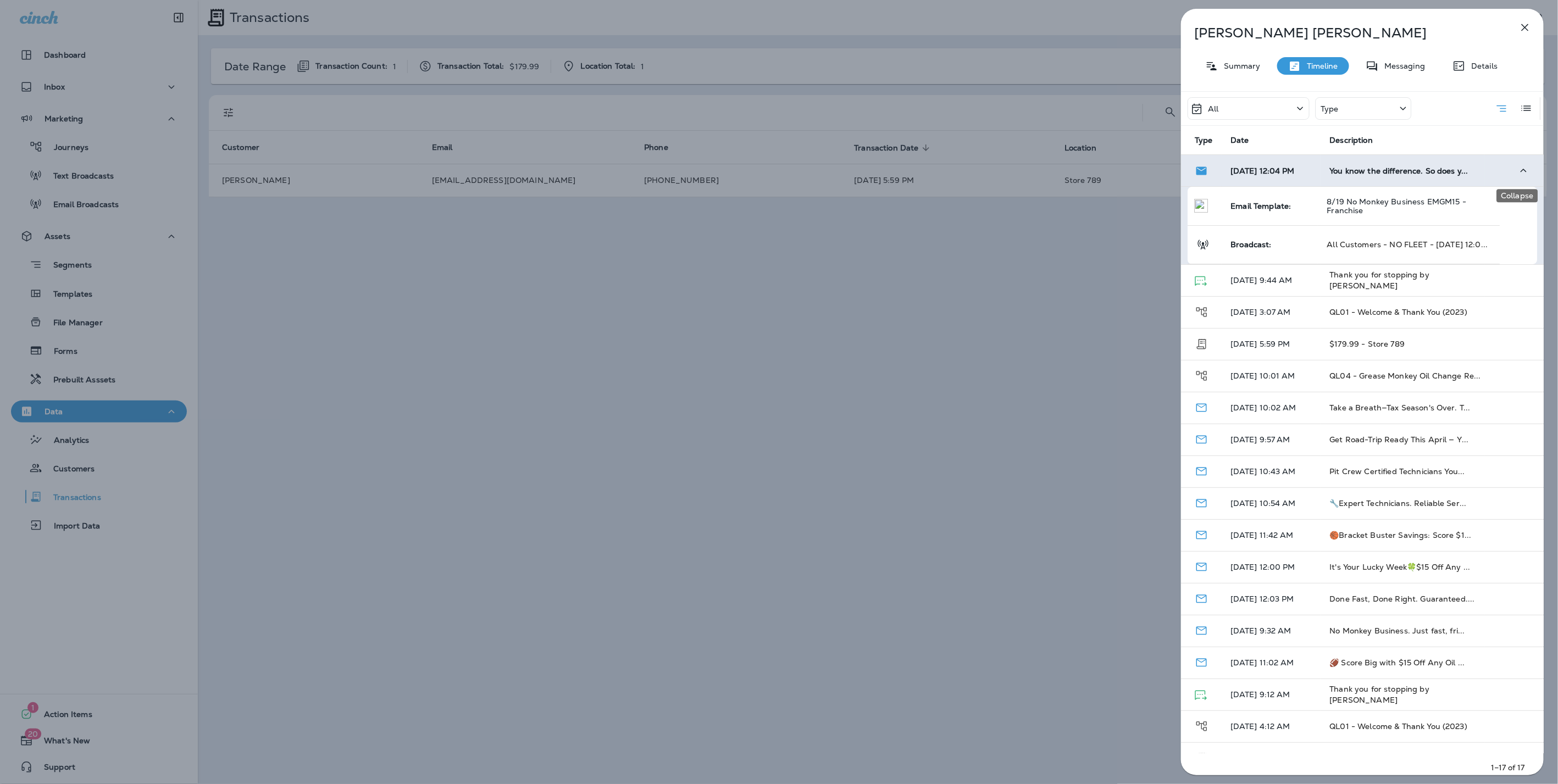
click at [1519, 167] on icon "Collapse" at bounding box center [1523, 171] width 13 height 14
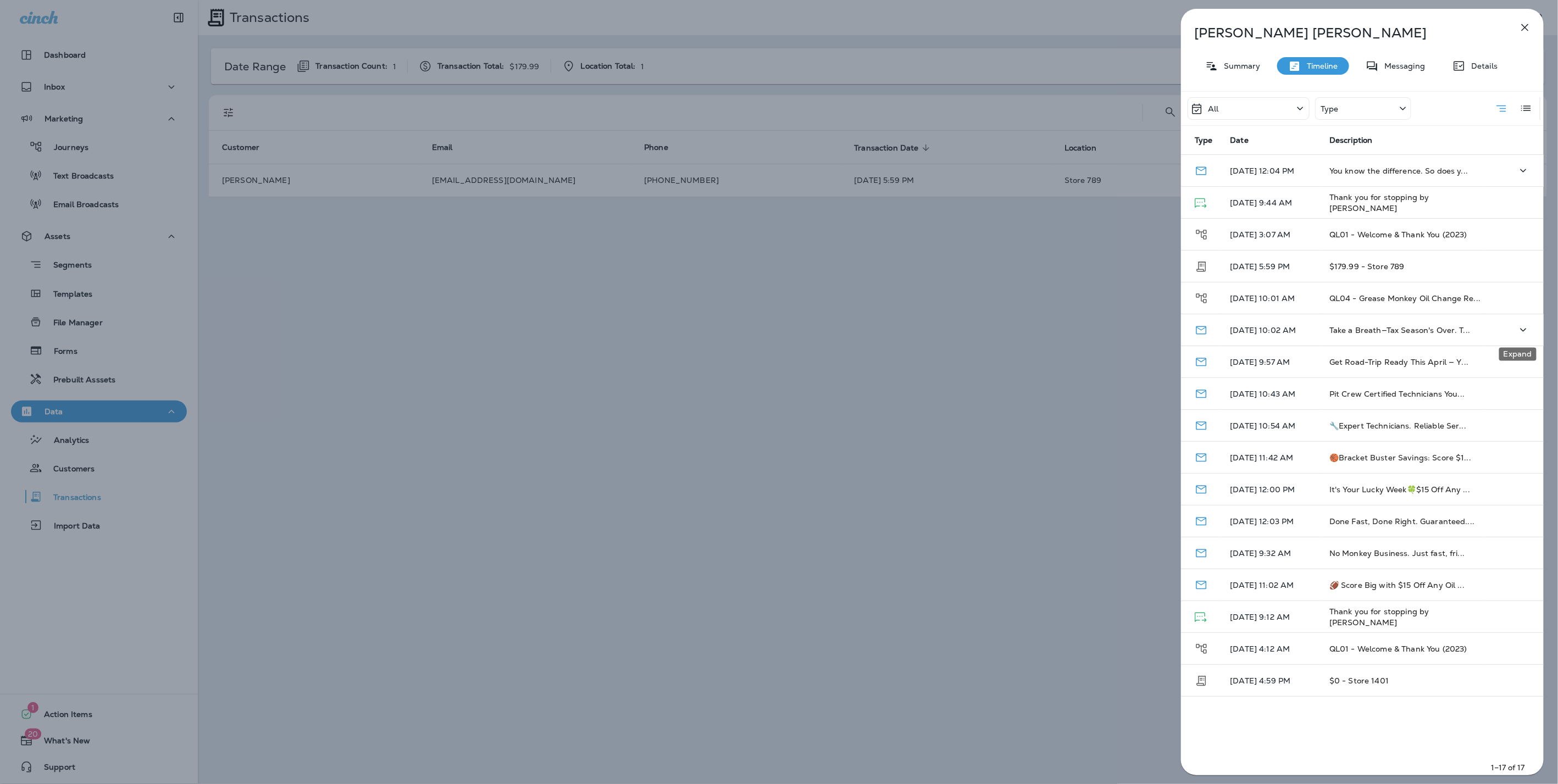
click at [1516, 325] on icon "Expand" at bounding box center [1523, 330] width 13 height 14
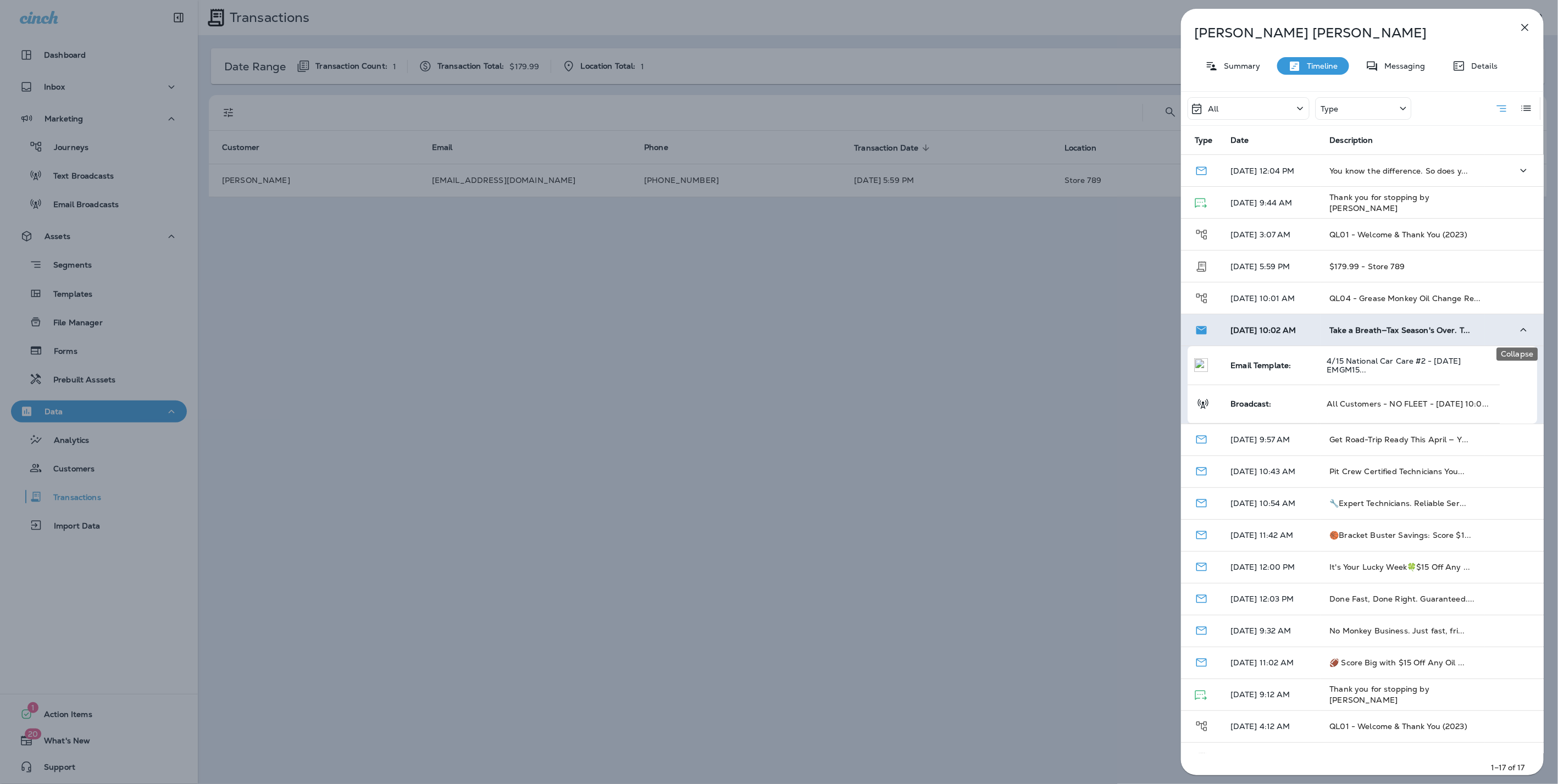
click at [1520, 325] on icon "Collapse" at bounding box center [1523, 330] width 13 height 14
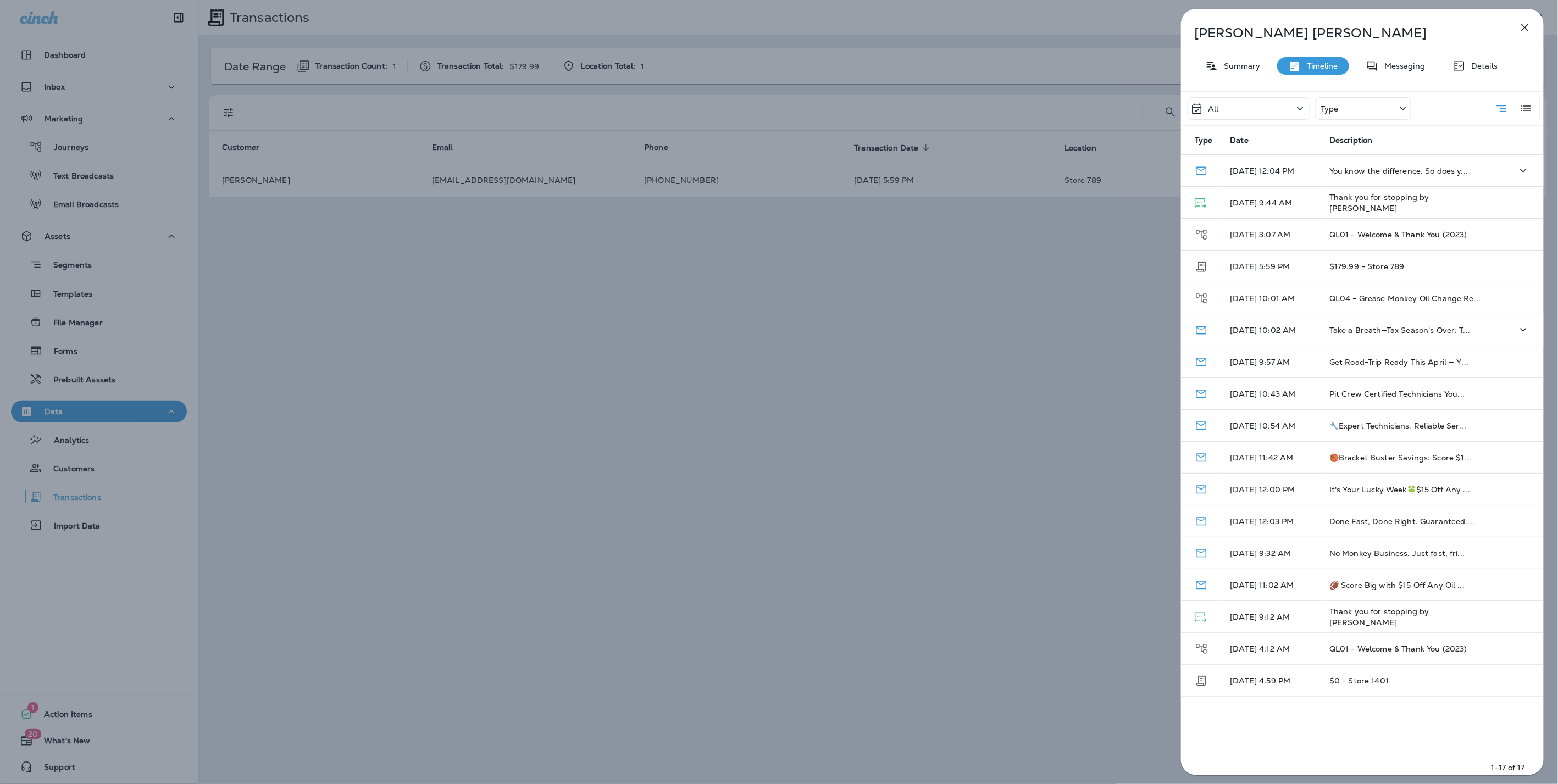
click at [1528, 22] on icon "button" at bounding box center [1525, 28] width 13 height 13
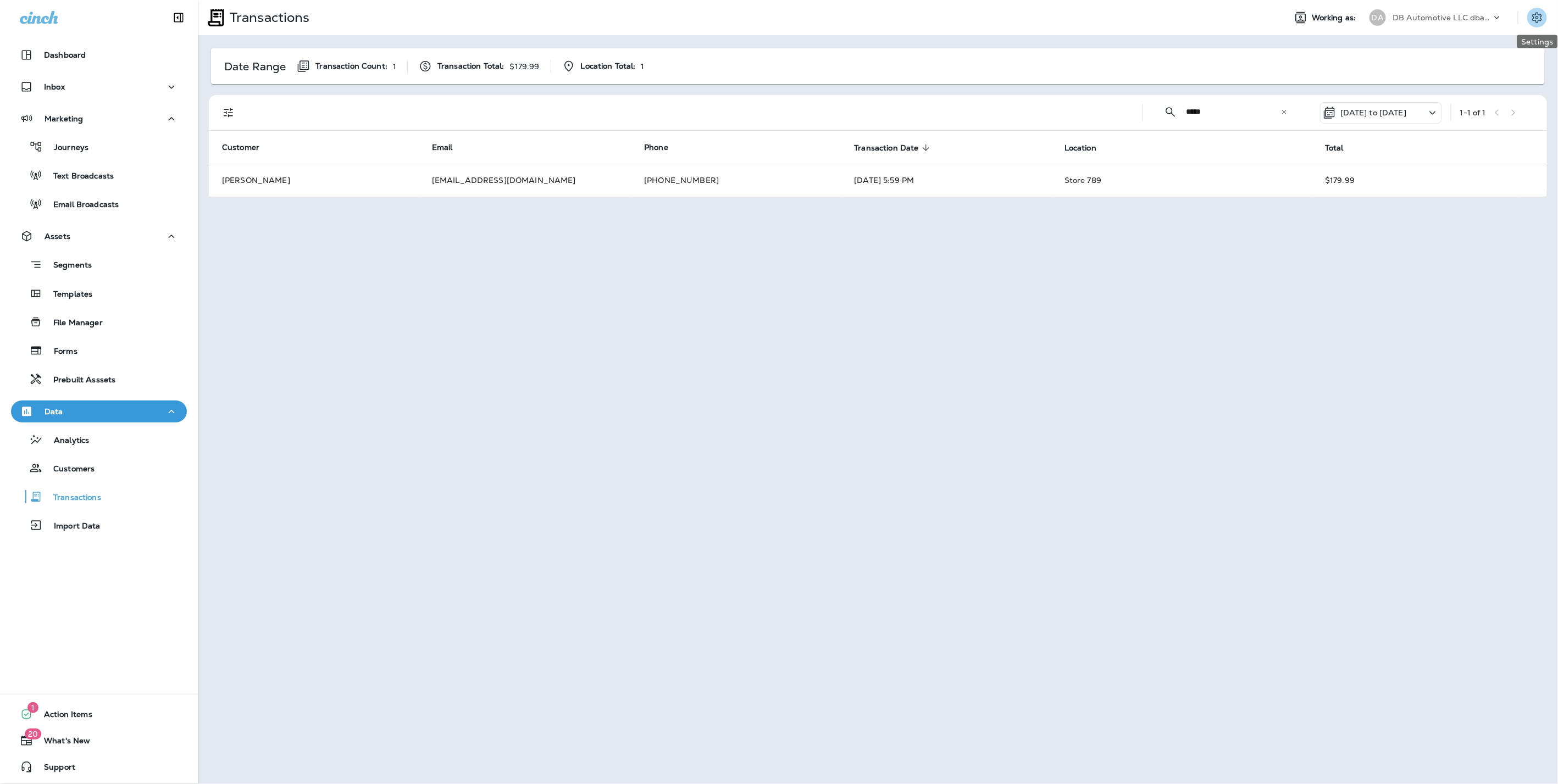
click at [1537, 11] on icon "Settings" at bounding box center [1537, 18] width 13 height 13
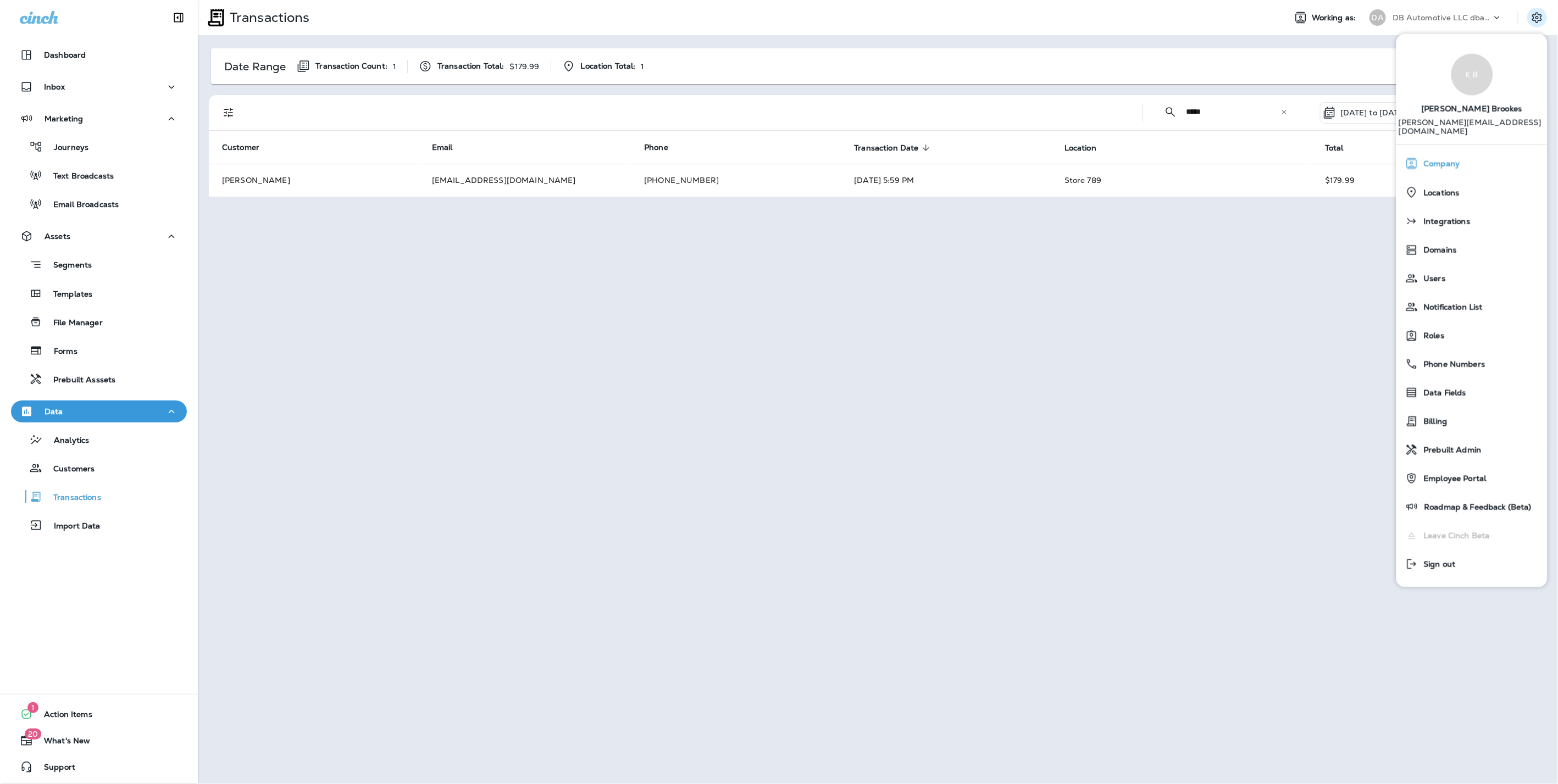
click at [1461, 152] on div "Company" at bounding box center [1471, 163] width 142 height 22
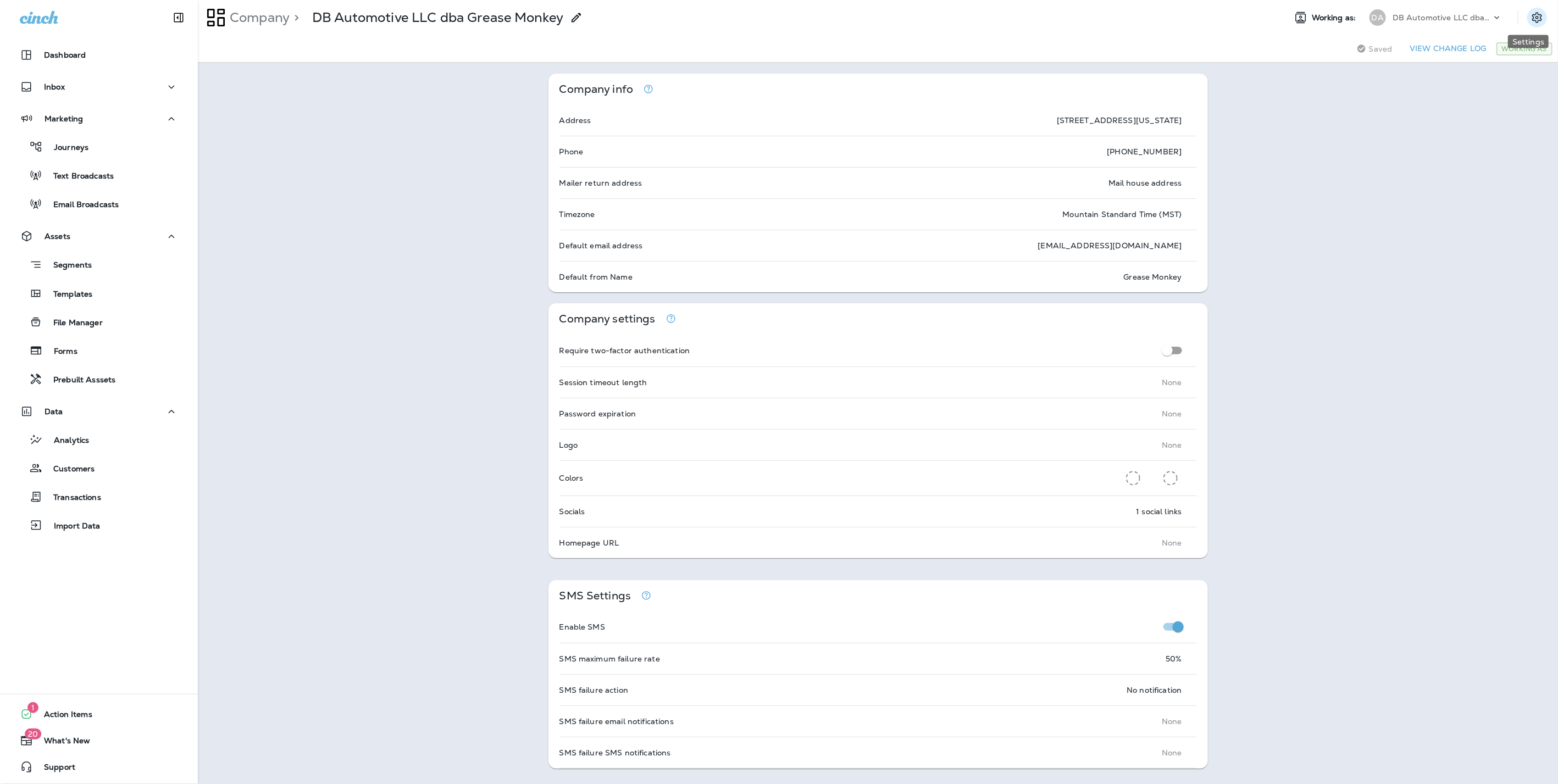
click at [1532, 15] on icon "Settings" at bounding box center [1537, 17] width 10 height 11
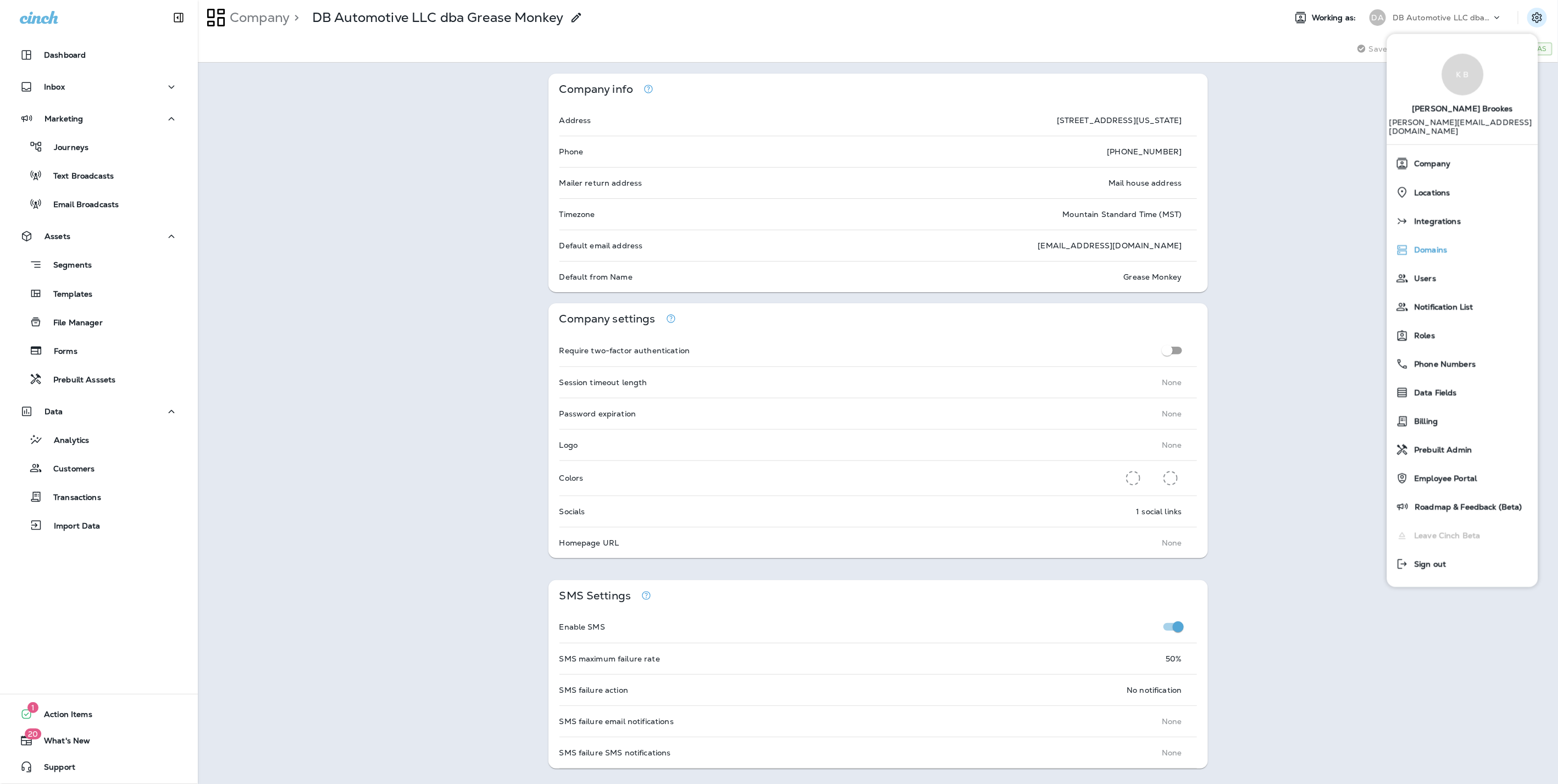
click at [1431, 239] on div "Domains" at bounding box center [1462, 249] width 142 height 22
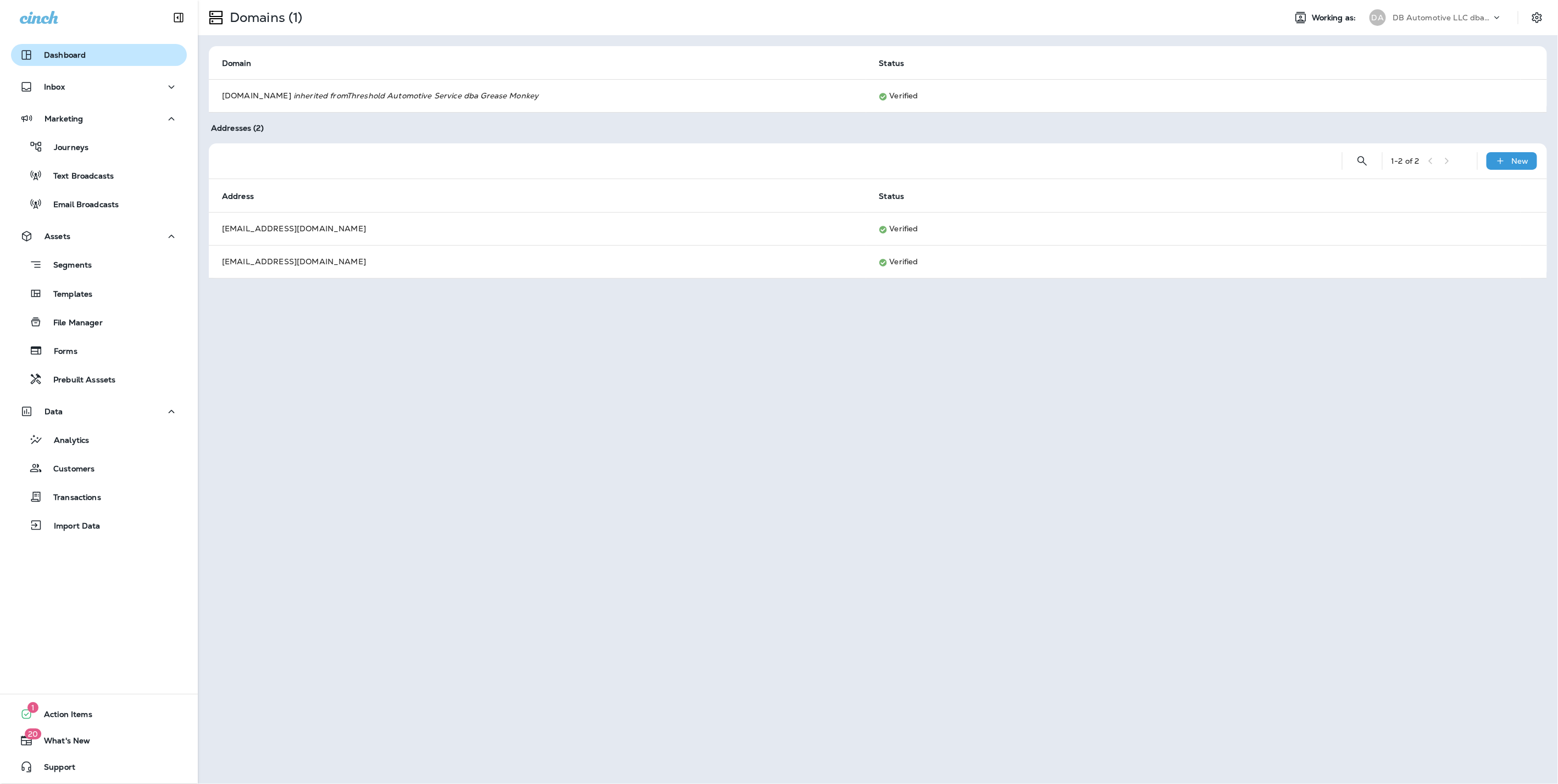
click at [65, 59] on p "Dashboard" at bounding box center [64, 54] width 42 height 9
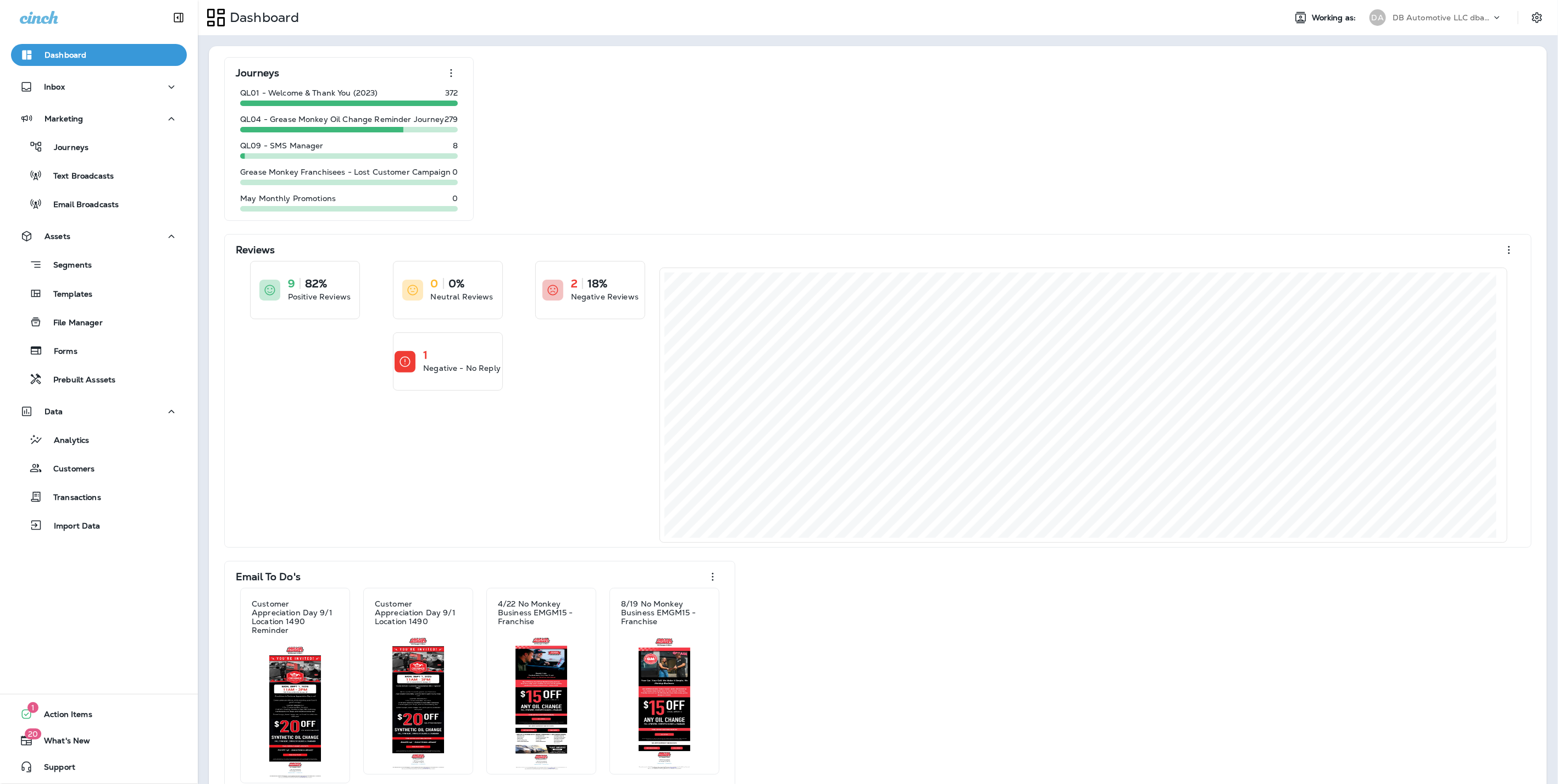
click at [1431, 15] on p "DB Automotive LLC dba Grease Monkey" at bounding box center [1442, 17] width 99 height 9
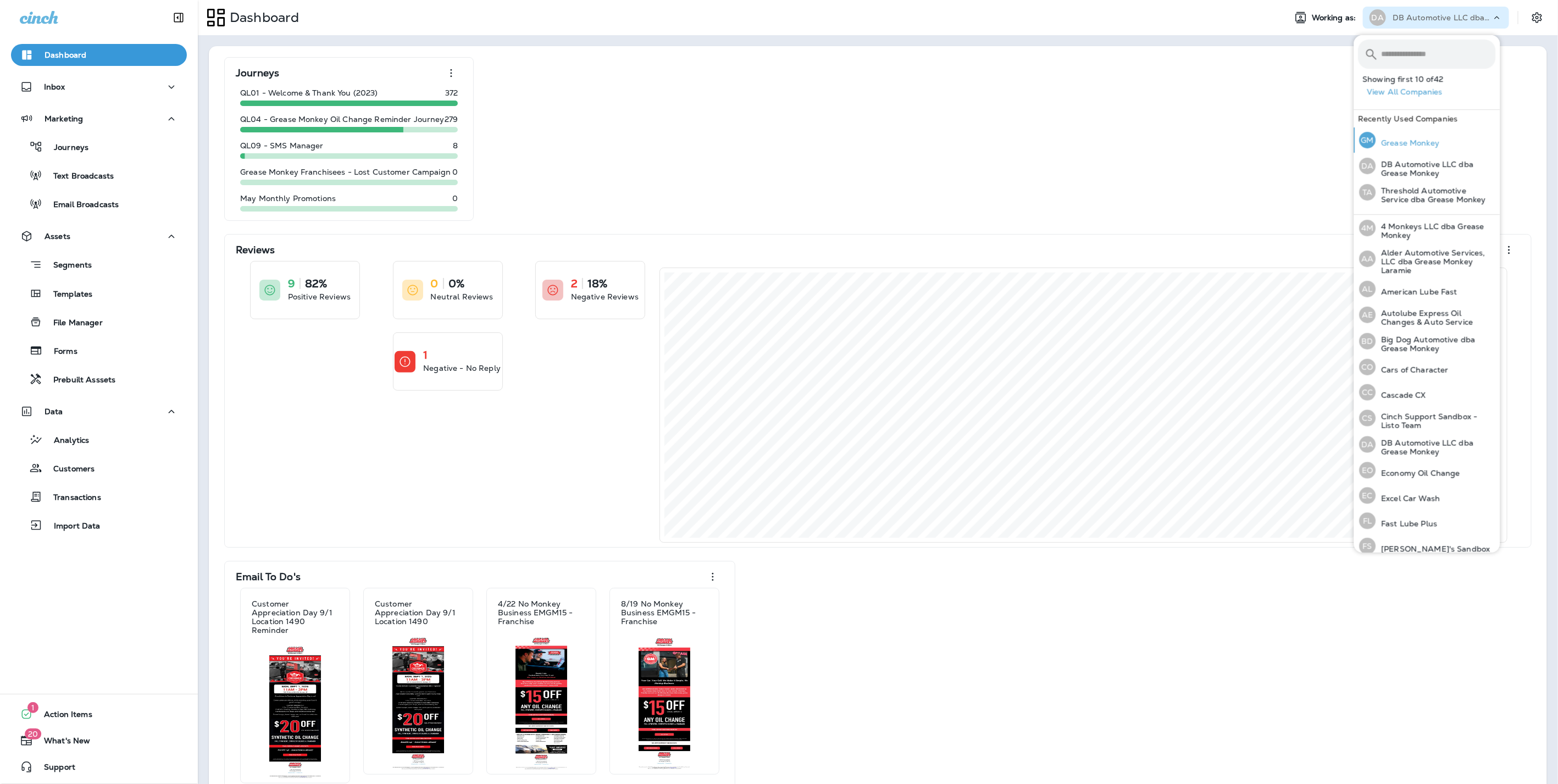
click at [1395, 137] on div "GM Grease Monkey" at bounding box center [1399, 140] width 89 height 25
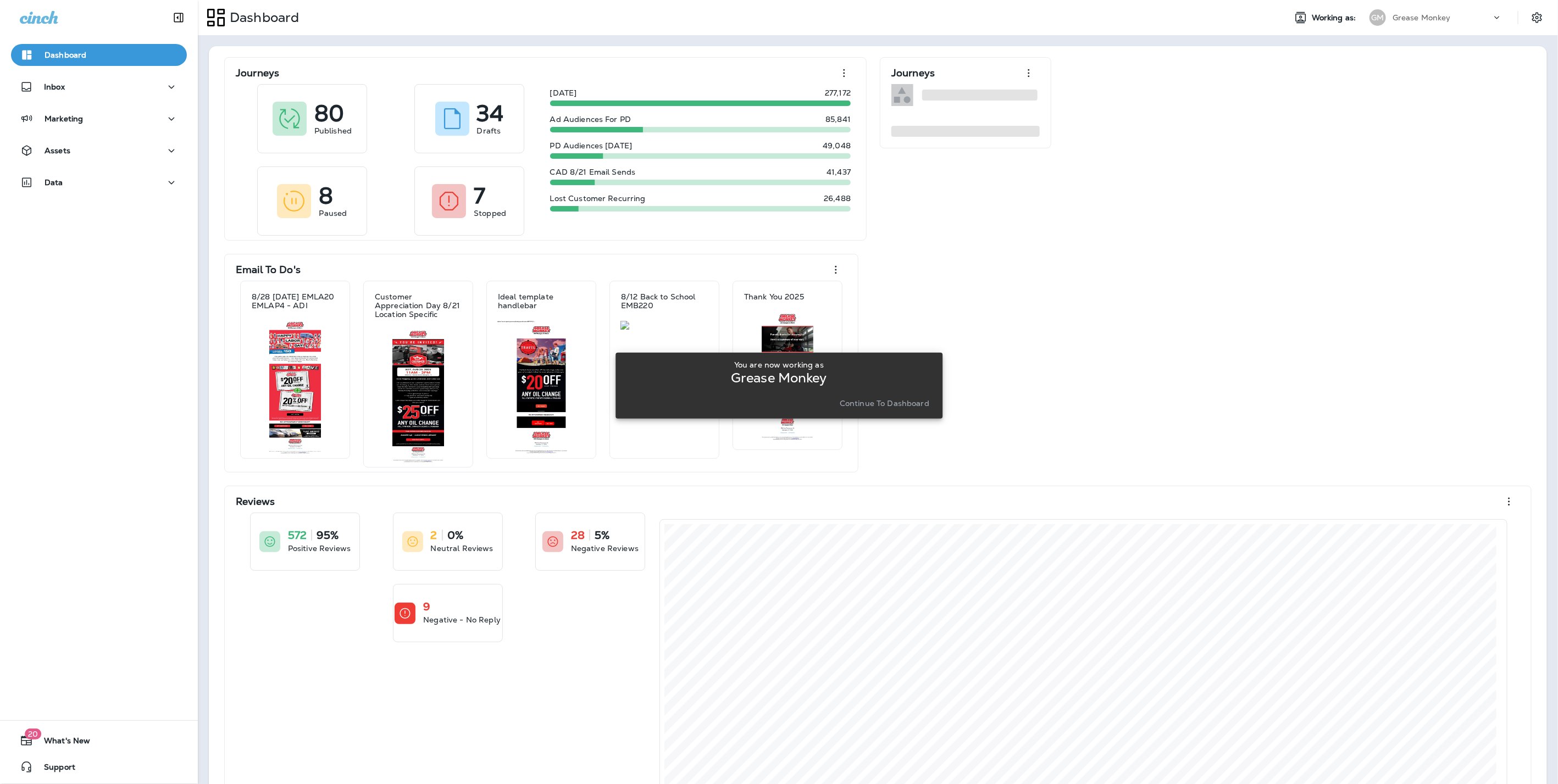
click at [899, 401] on p "Continue to Dashboard" at bounding box center [884, 403] width 89 height 9
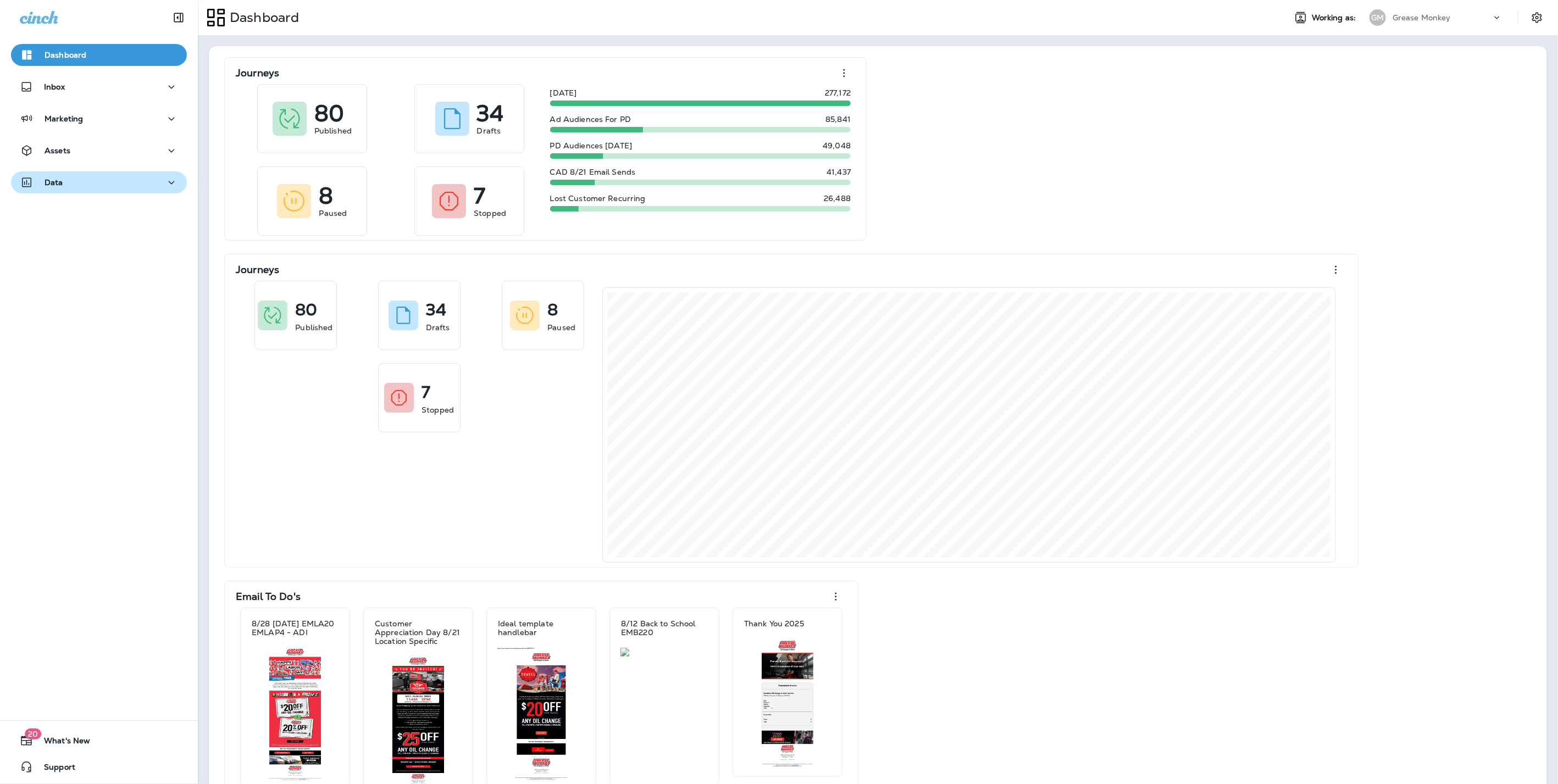
click at [93, 188] on div "Data" at bounding box center [99, 182] width 158 height 14
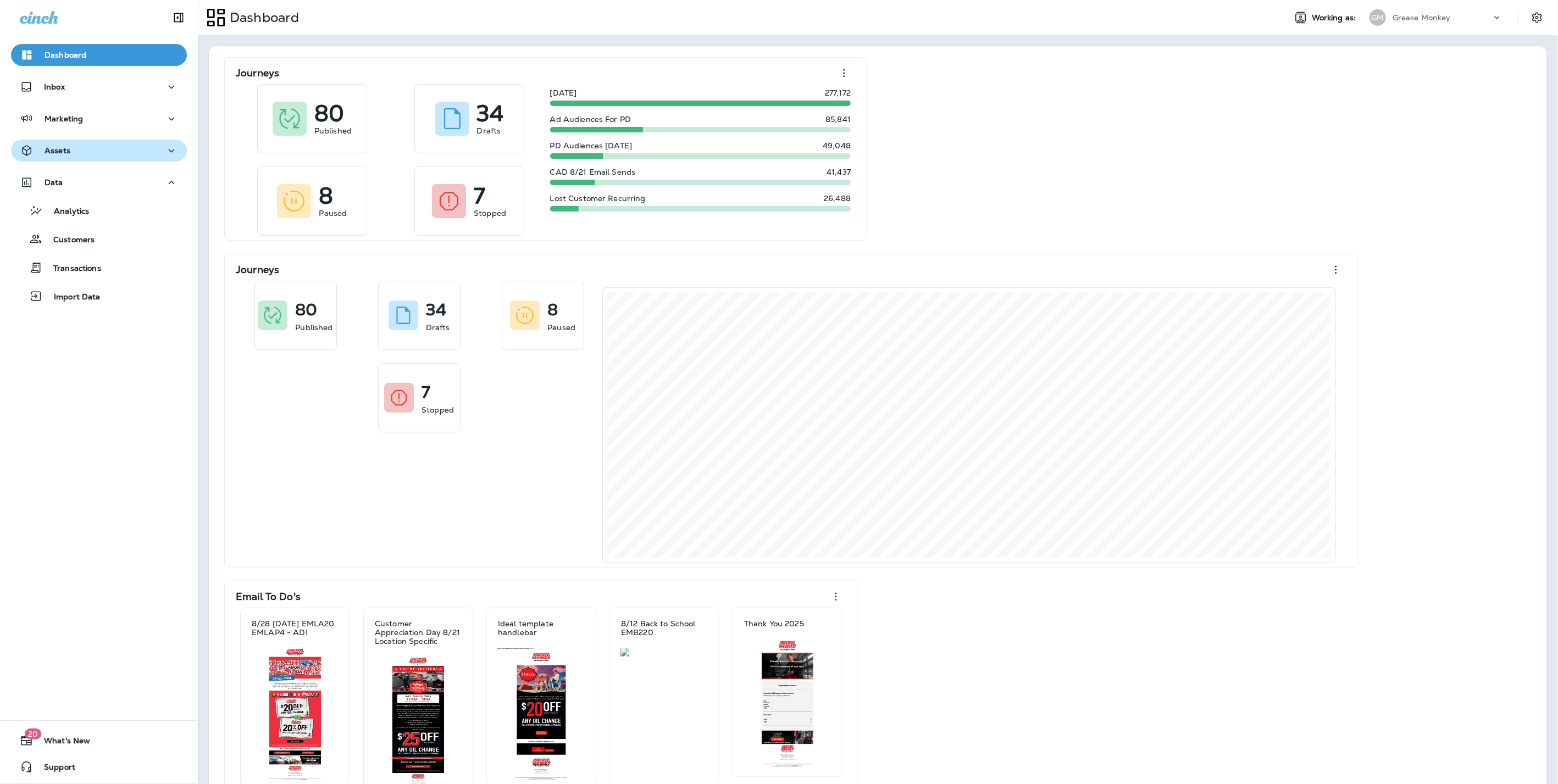
click at [80, 151] on div "Assets" at bounding box center [99, 151] width 158 height 14
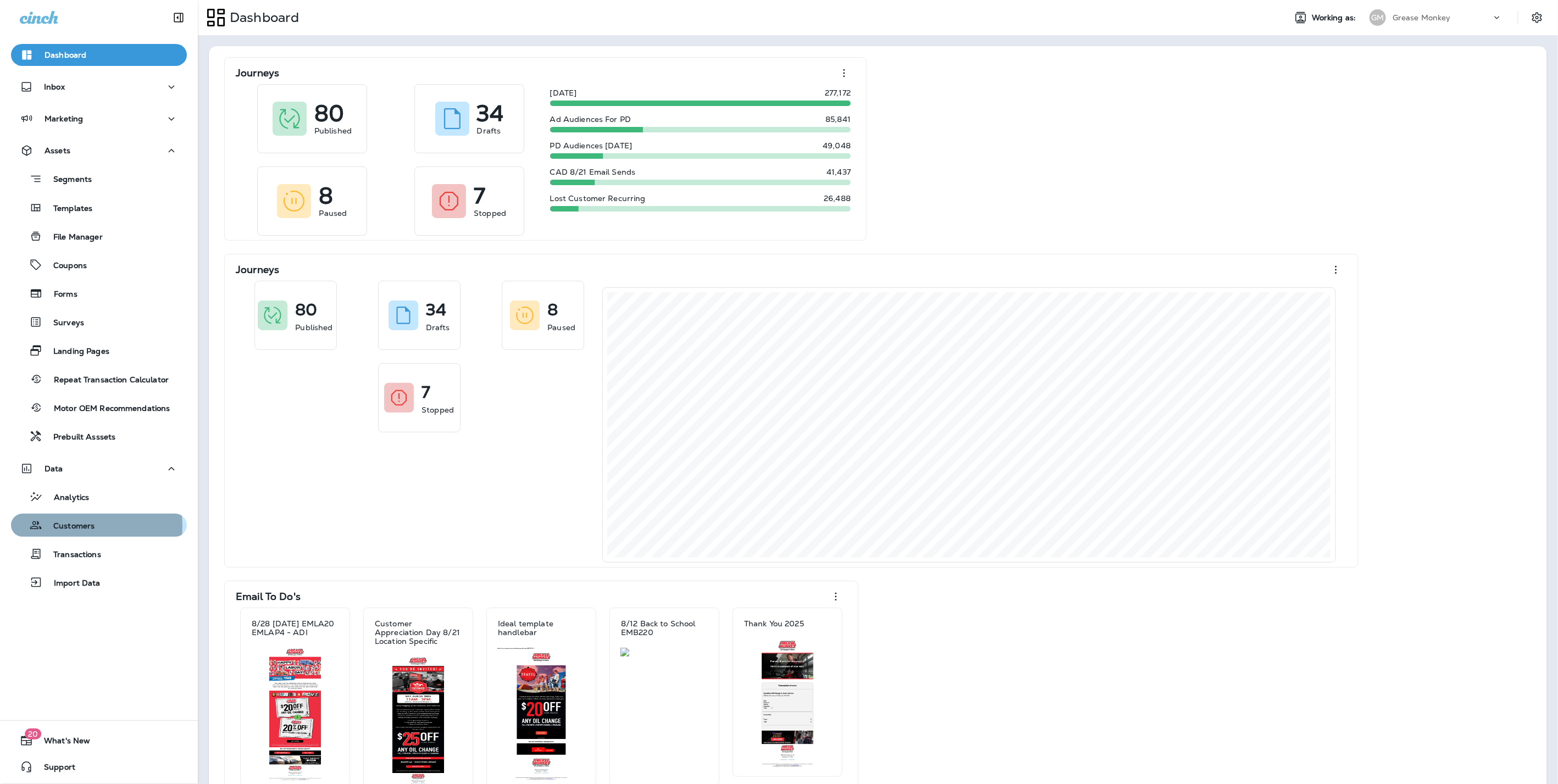
click at [86, 526] on p "Customers" at bounding box center [68, 527] width 52 height 11
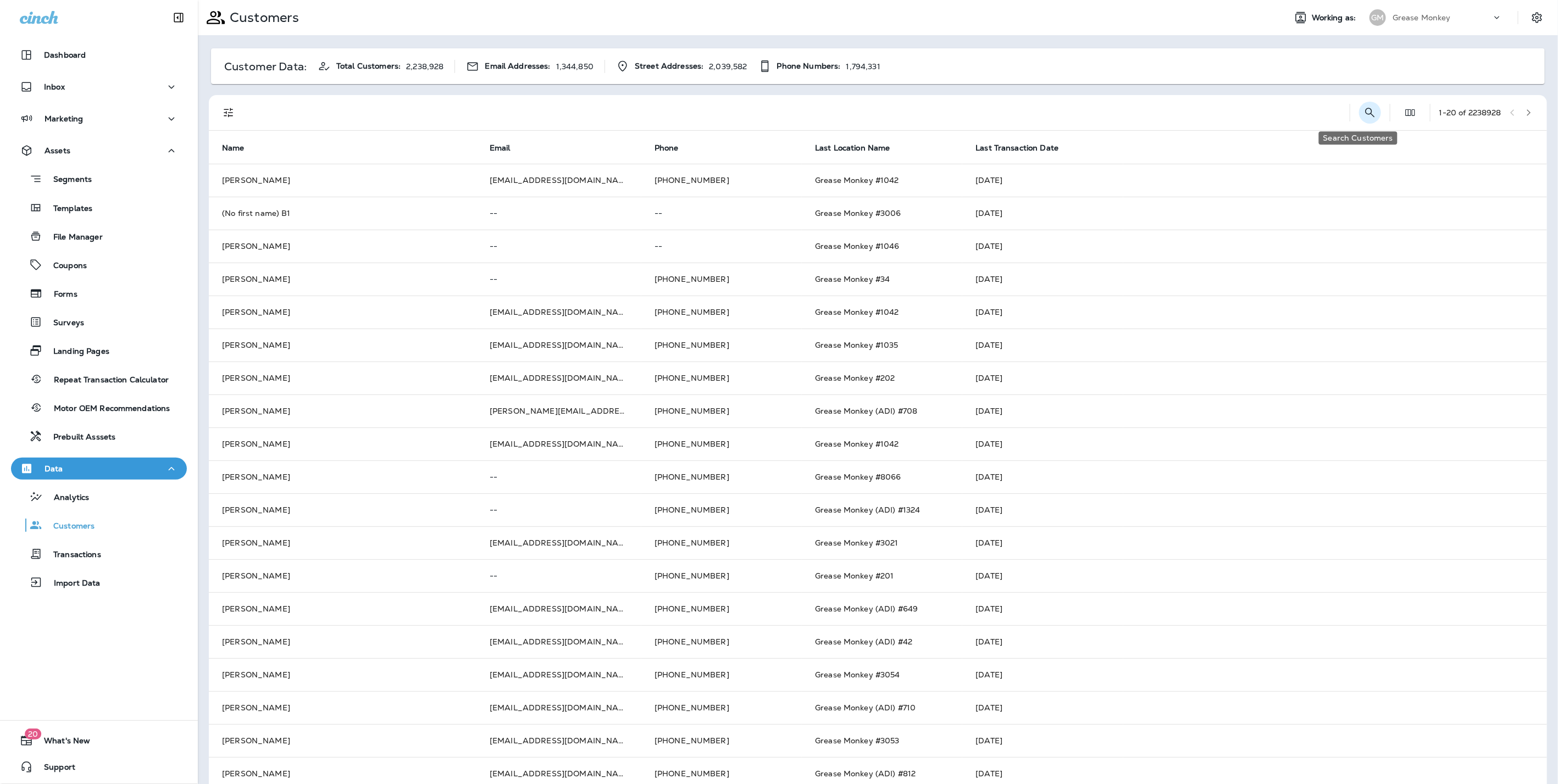
click at [1363, 110] on icon "Search Customers" at bounding box center [1370, 112] width 13 height 13
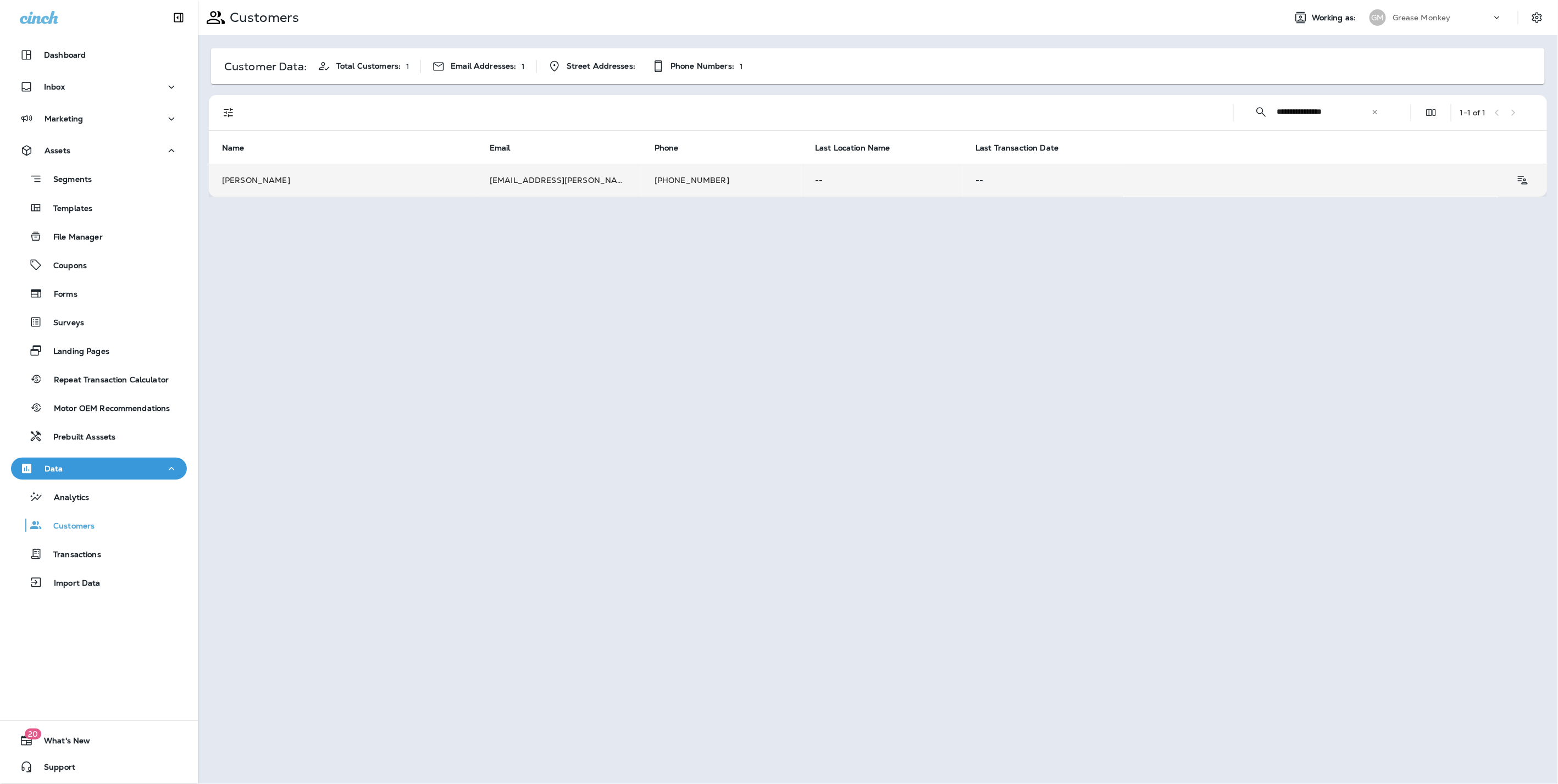
type input "**********"
click at [395, 178] on td "Becky Norman" at bounding box center [343, 180] width 268 height 33
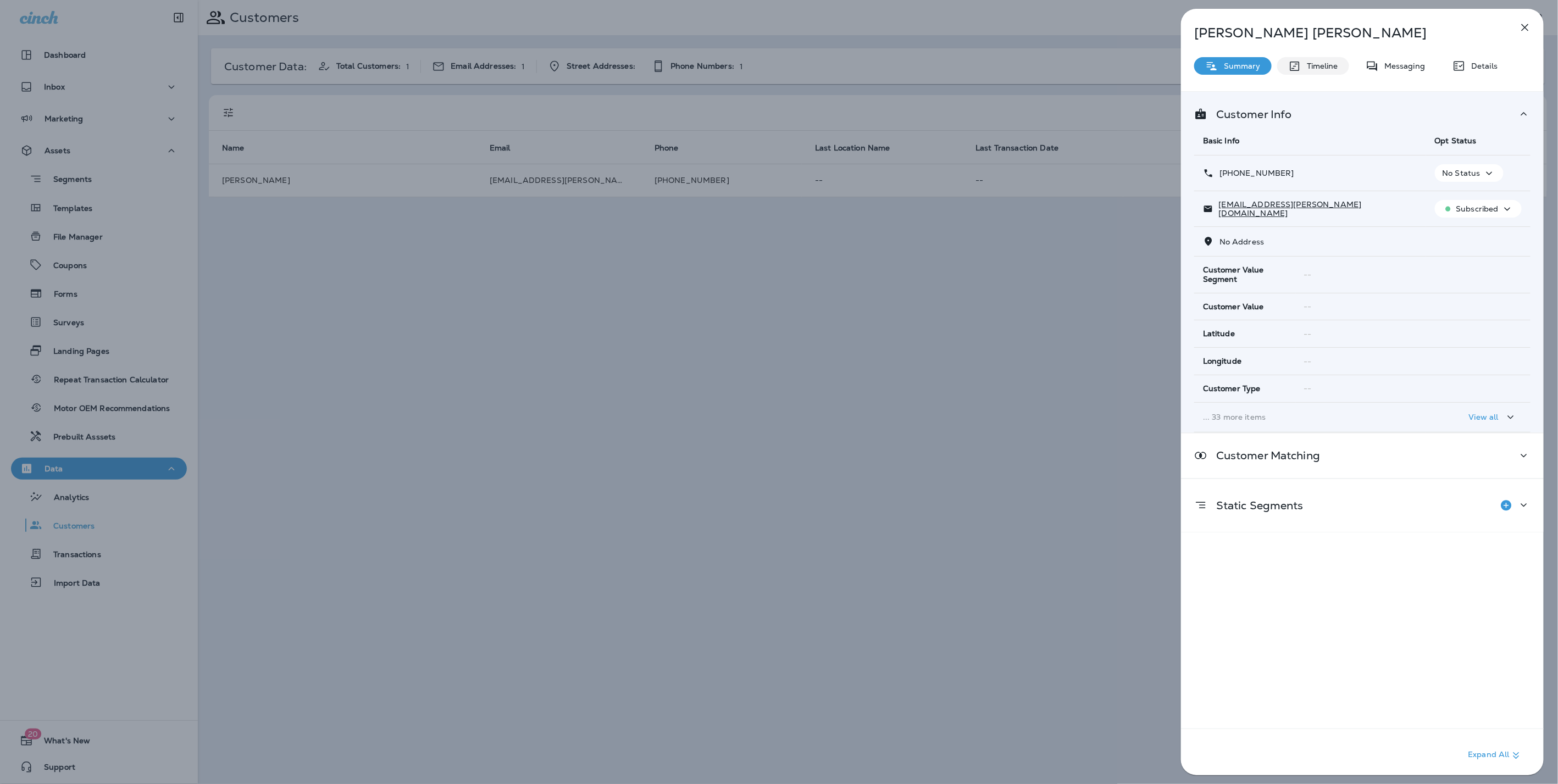
click at [1324, 63] on p "Timeline" at bounding box center [1320, 65] width 37 height 9
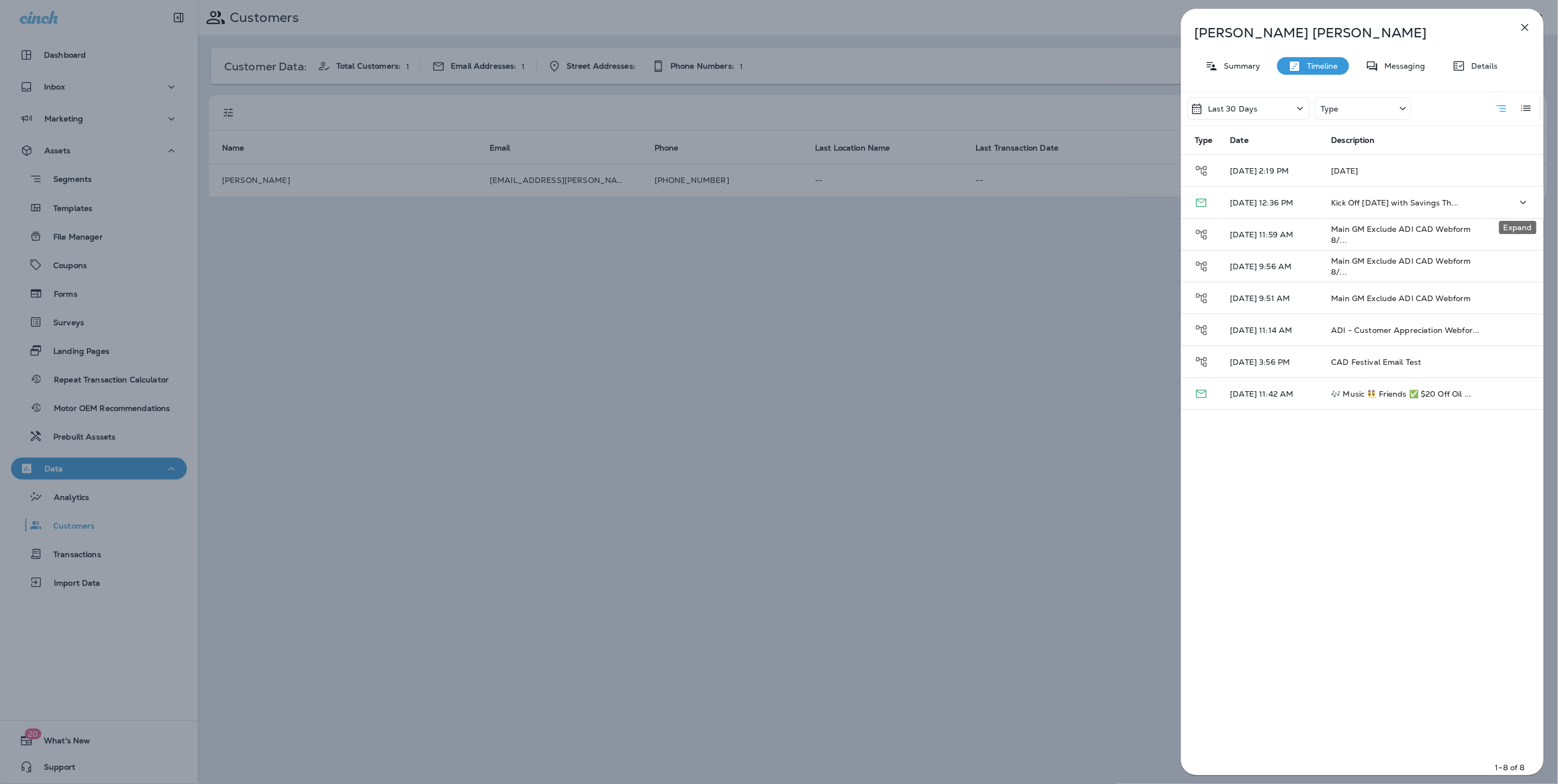
click at [1518, 200] on icon "Expand" at bounding box center [1523, 202] width 13 height 14
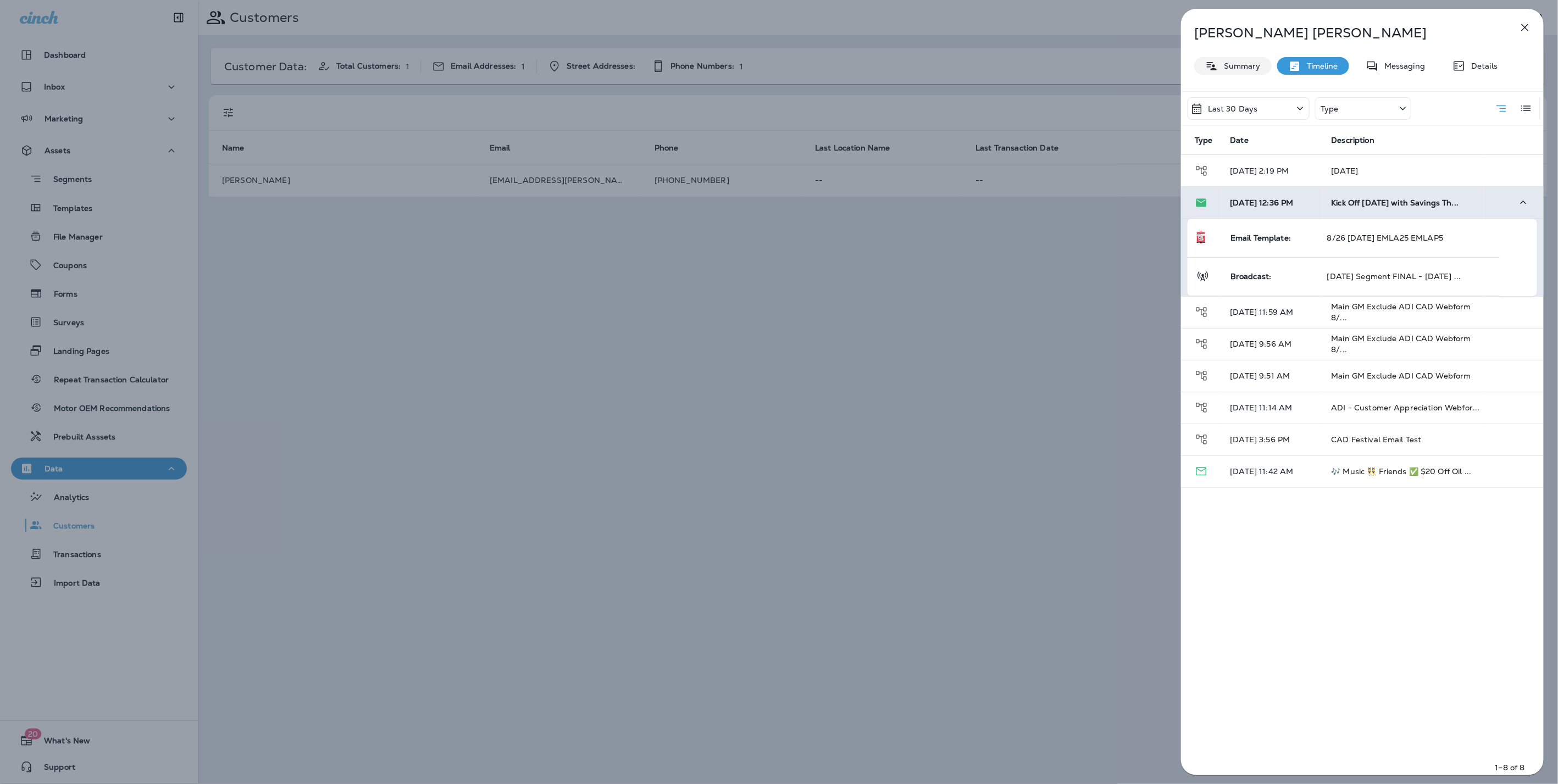
click at [1237, 68] on p "Summary" at bounding box center [1239, 65] width 42 height 9
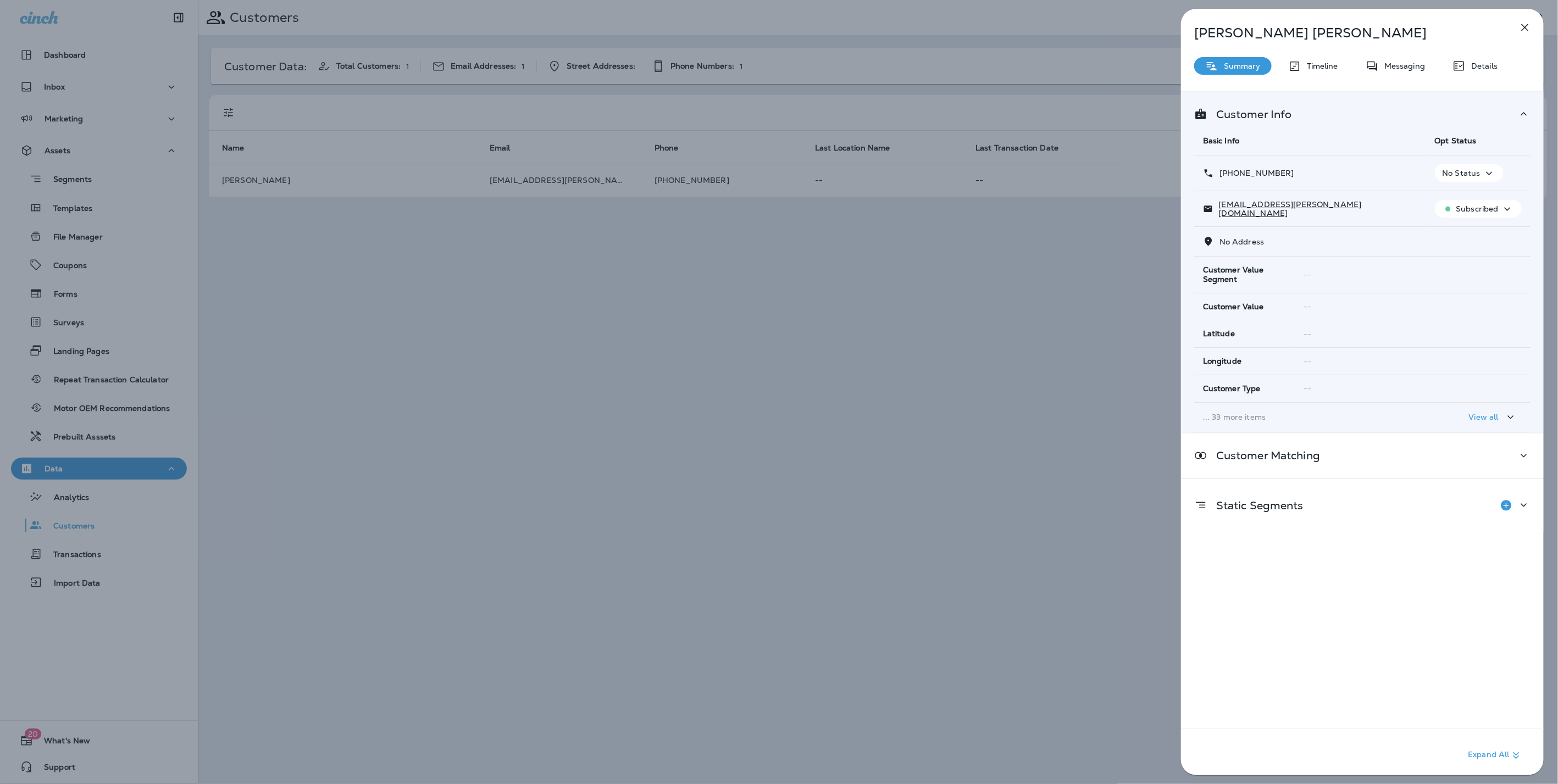
click at [1283, 424] on td "... 33 more items" at bounding box center [1310, 417] width 232 height 30
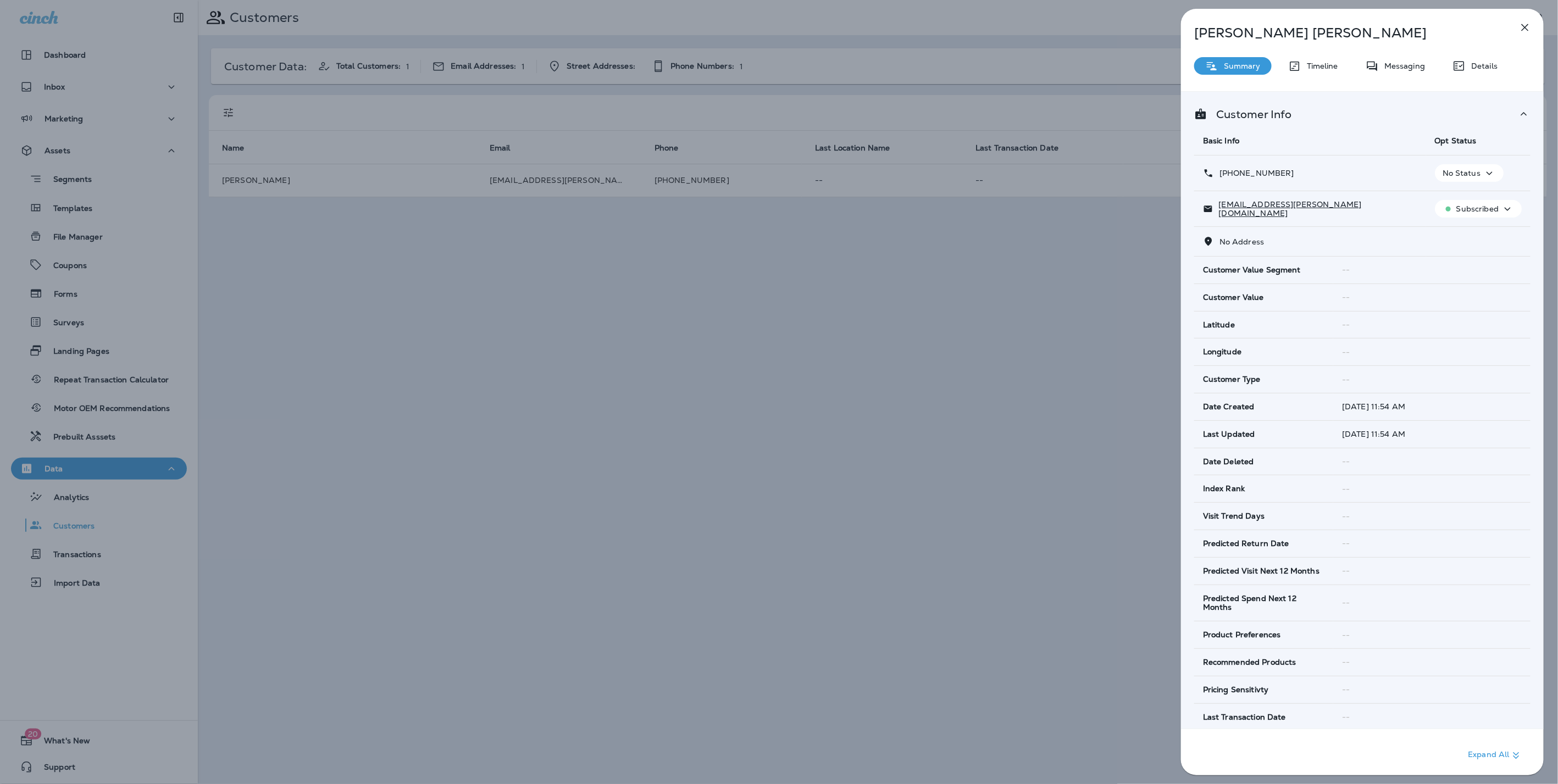
click at [1045, 268] on div "Becky Norman Summary Timeline Messaging Details Customer Info Basic Info Opt St…" at bounding box center [779, 392] width 1558 height 784
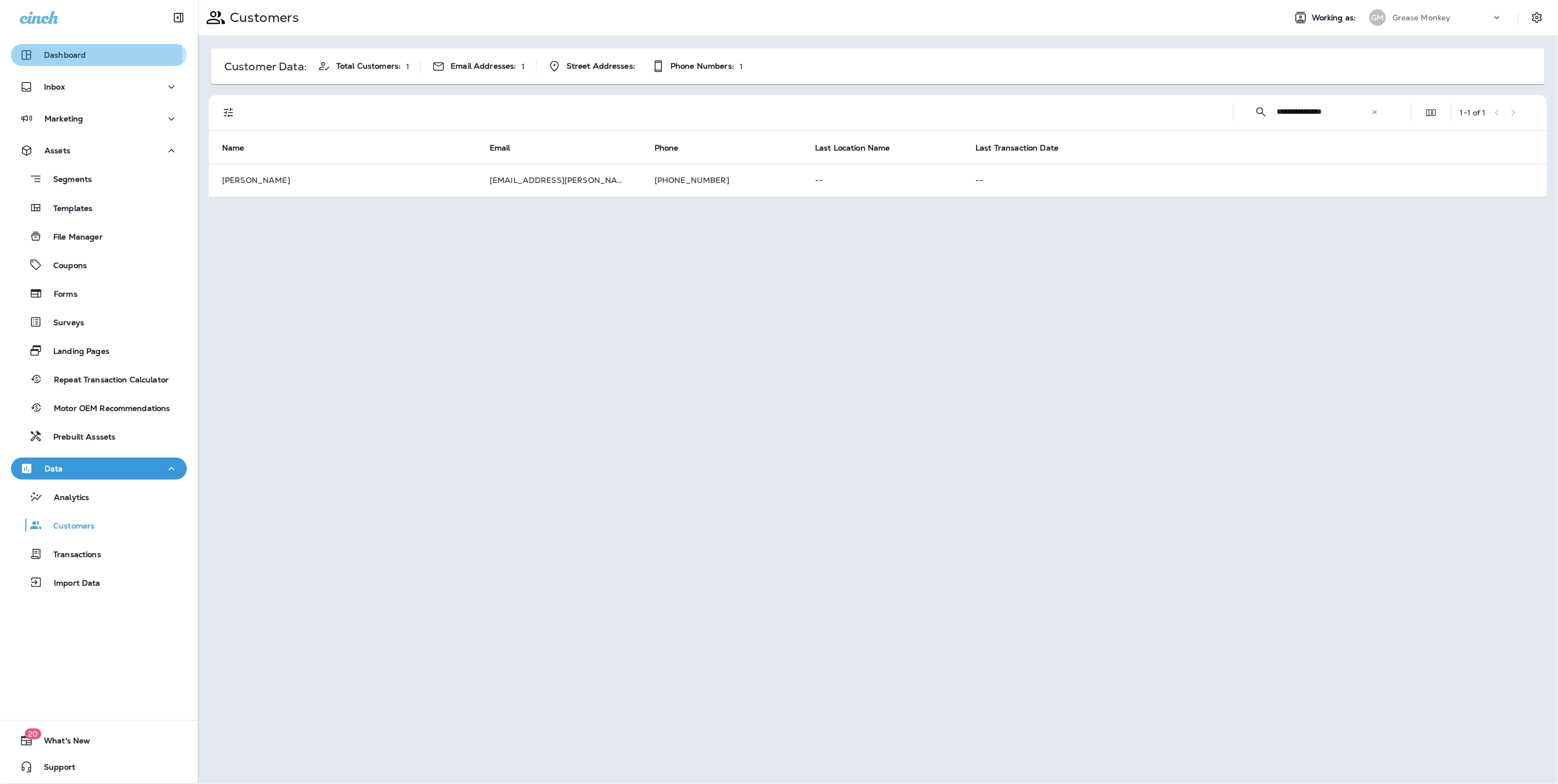
click at [93, 56] on div "Dashboard" at bounding box center [99, 55] width 158 height 13
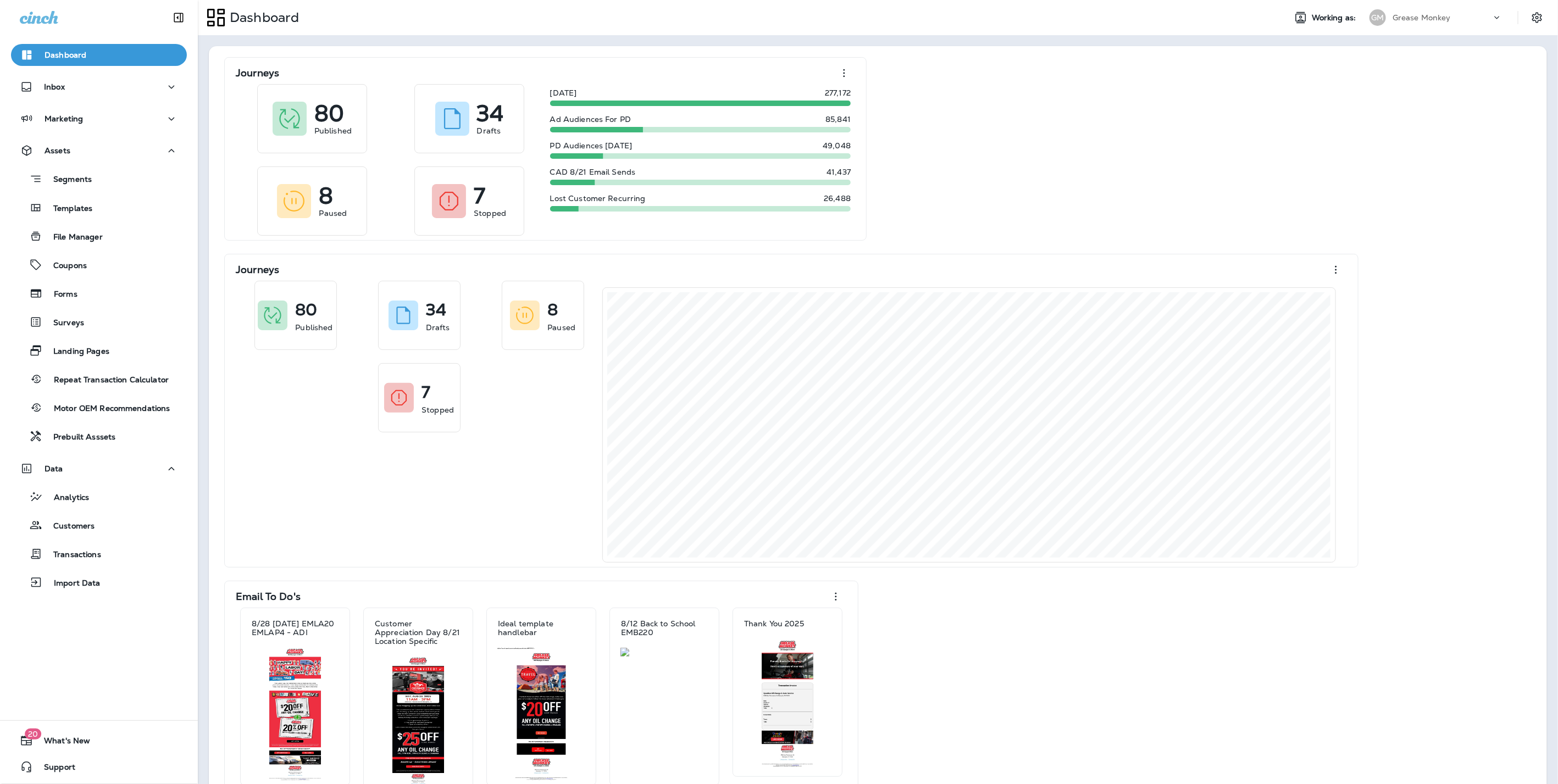
click at [1447, 18] on div "Grease Monkey" at bounding box center [1442, 17] width 99 height 17
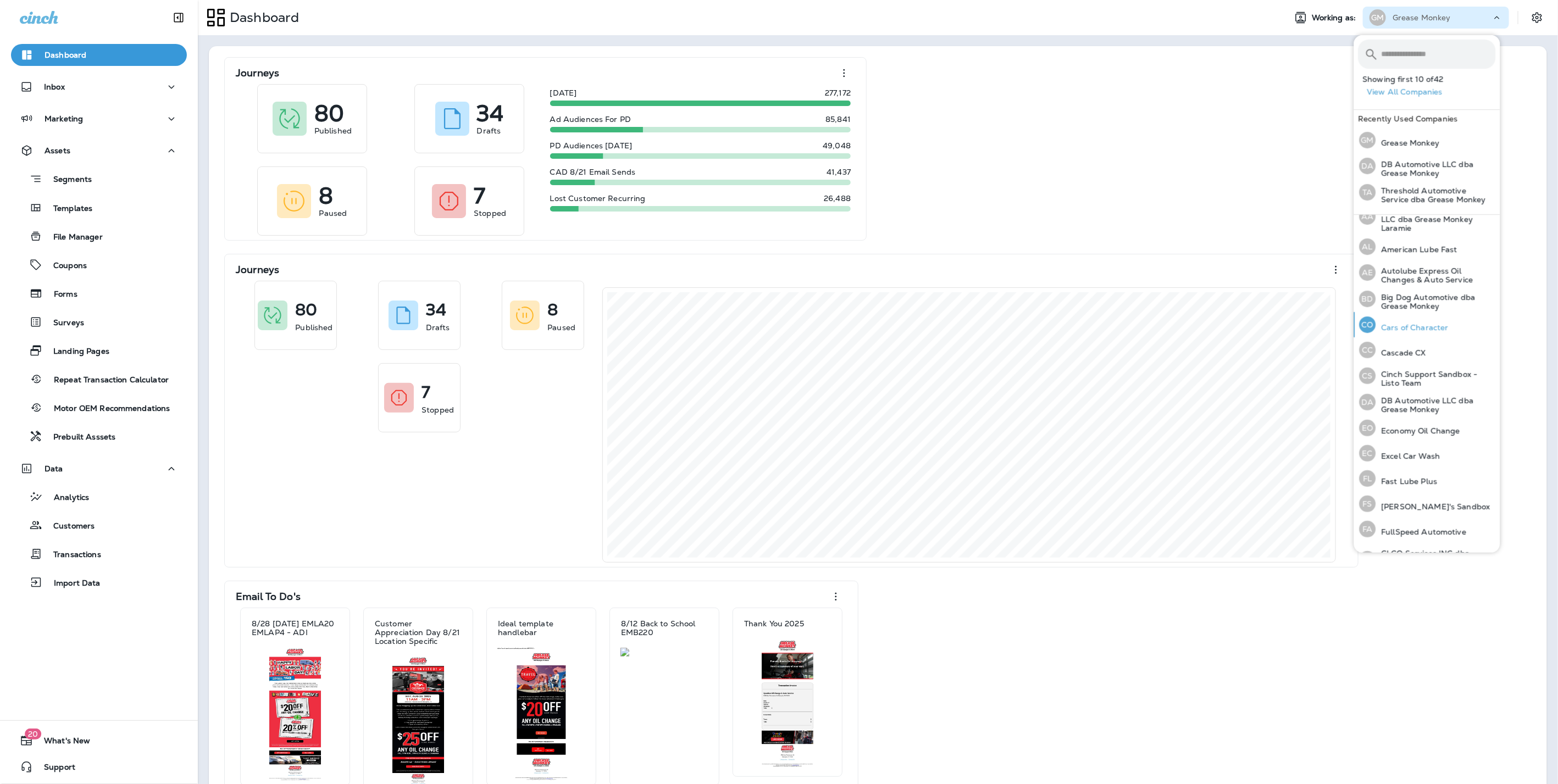
scroll to position [192, 0]
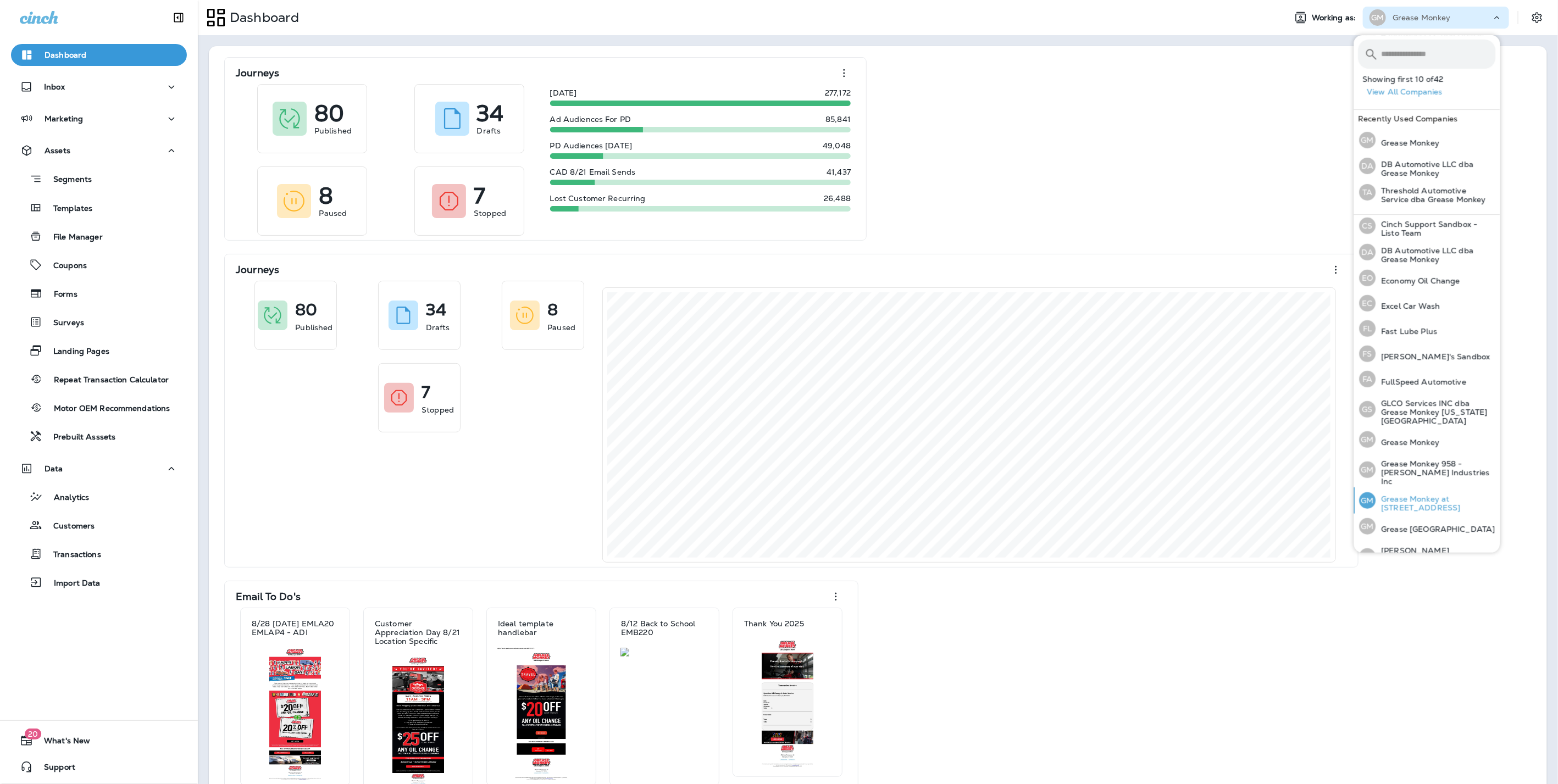
click at [1405, 494] on p "Grease Monkey at [STREET_ADDRESS]" at bounding box center [1436, 503] width 120 height 18
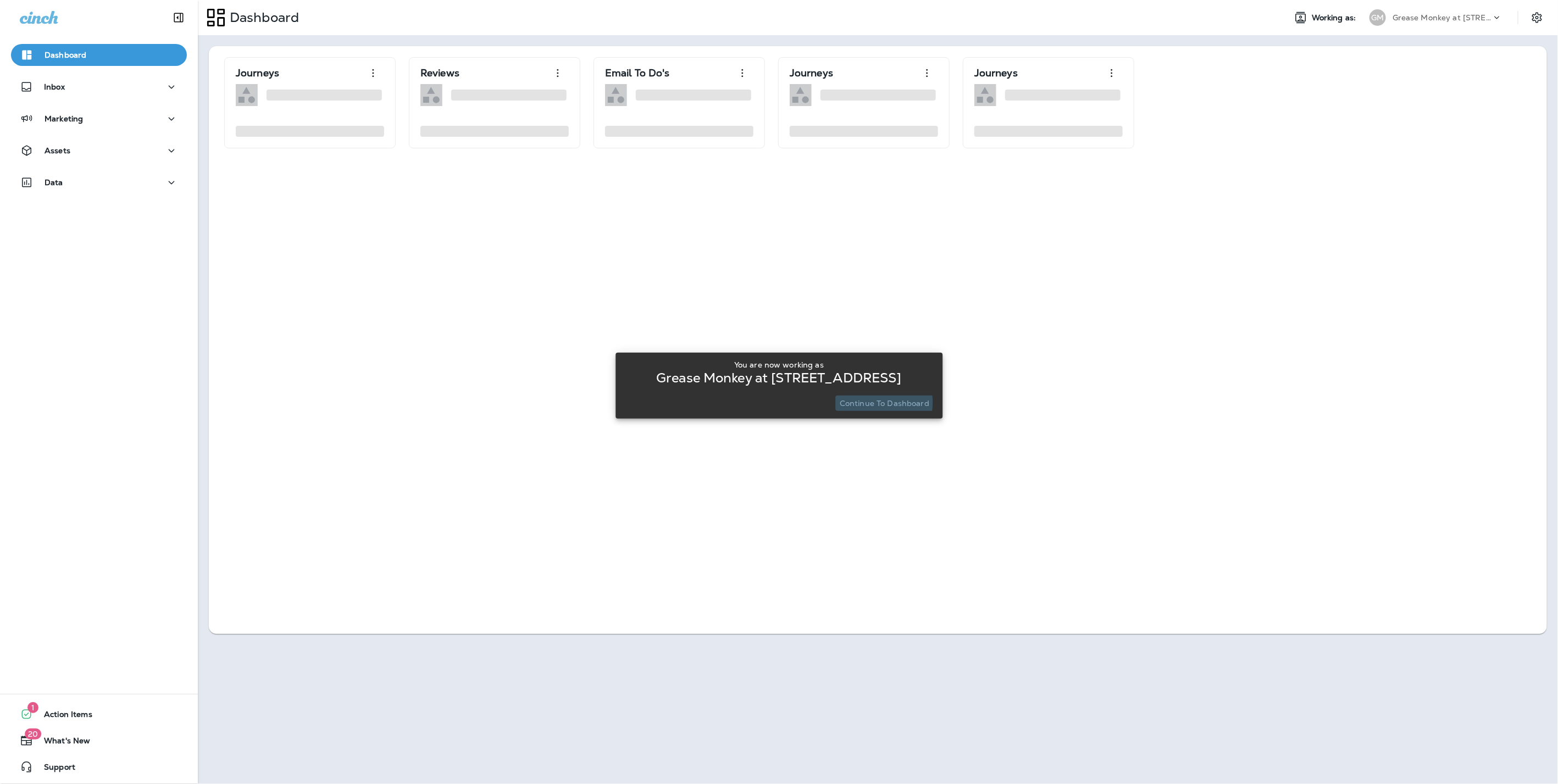
click at [876, 402] on p "Continue to Dashboard" at bounding box center [884, 403] width 89 height 9
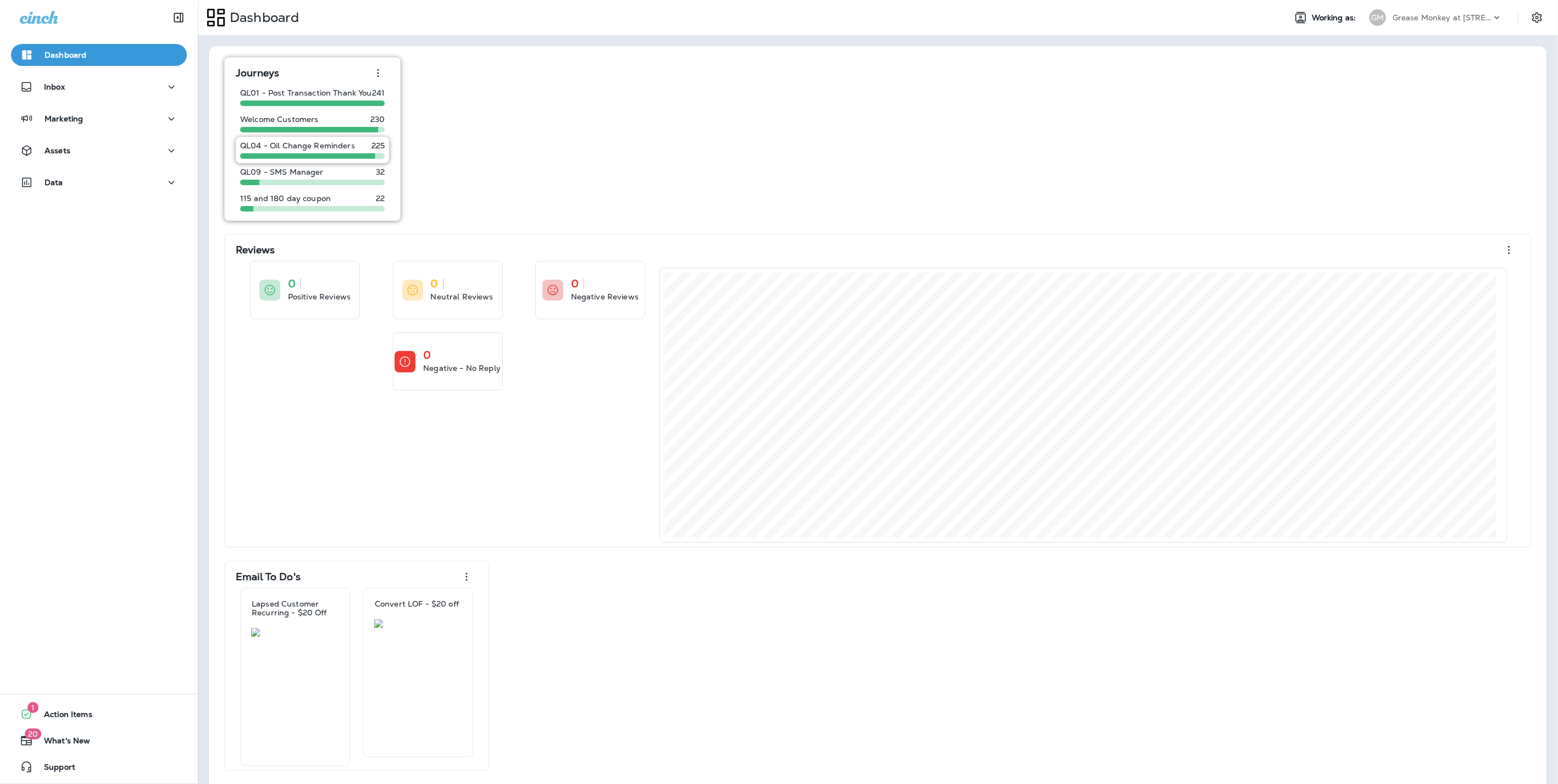
click at [319, 144] on p "QL04 - Oil Change Reminders" at bounding box center [298, 145] width 115 height 9
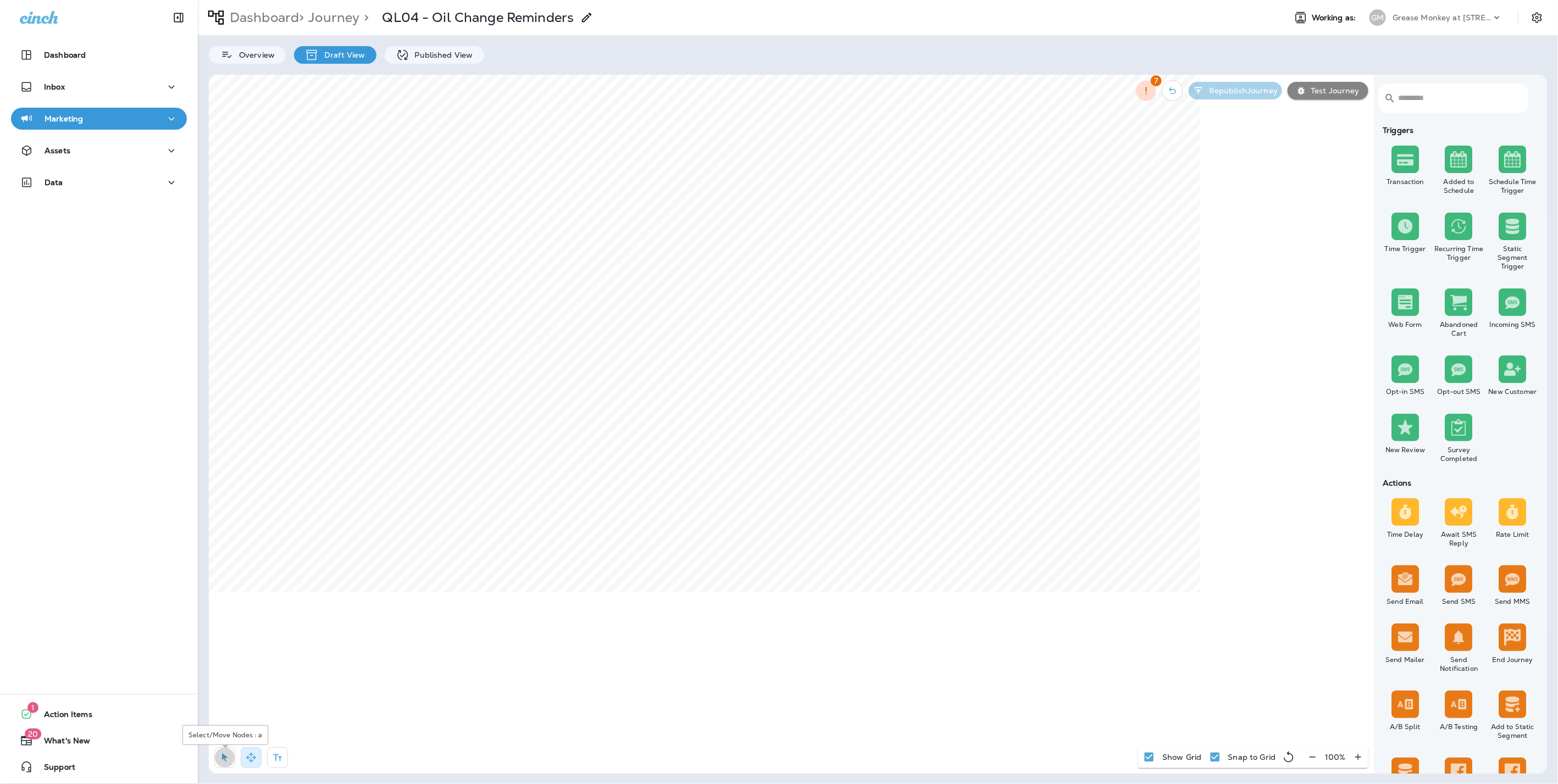
click at [222, 756] on icon "button" at bounding box center [225, 758] width 5 height 8
click at [1168, 307] on icon at bounding box center [1170, 308] width 7 height 7
click at [74, 83] on div "Inbox" at bounding box center [99, 87] width 158 height 14
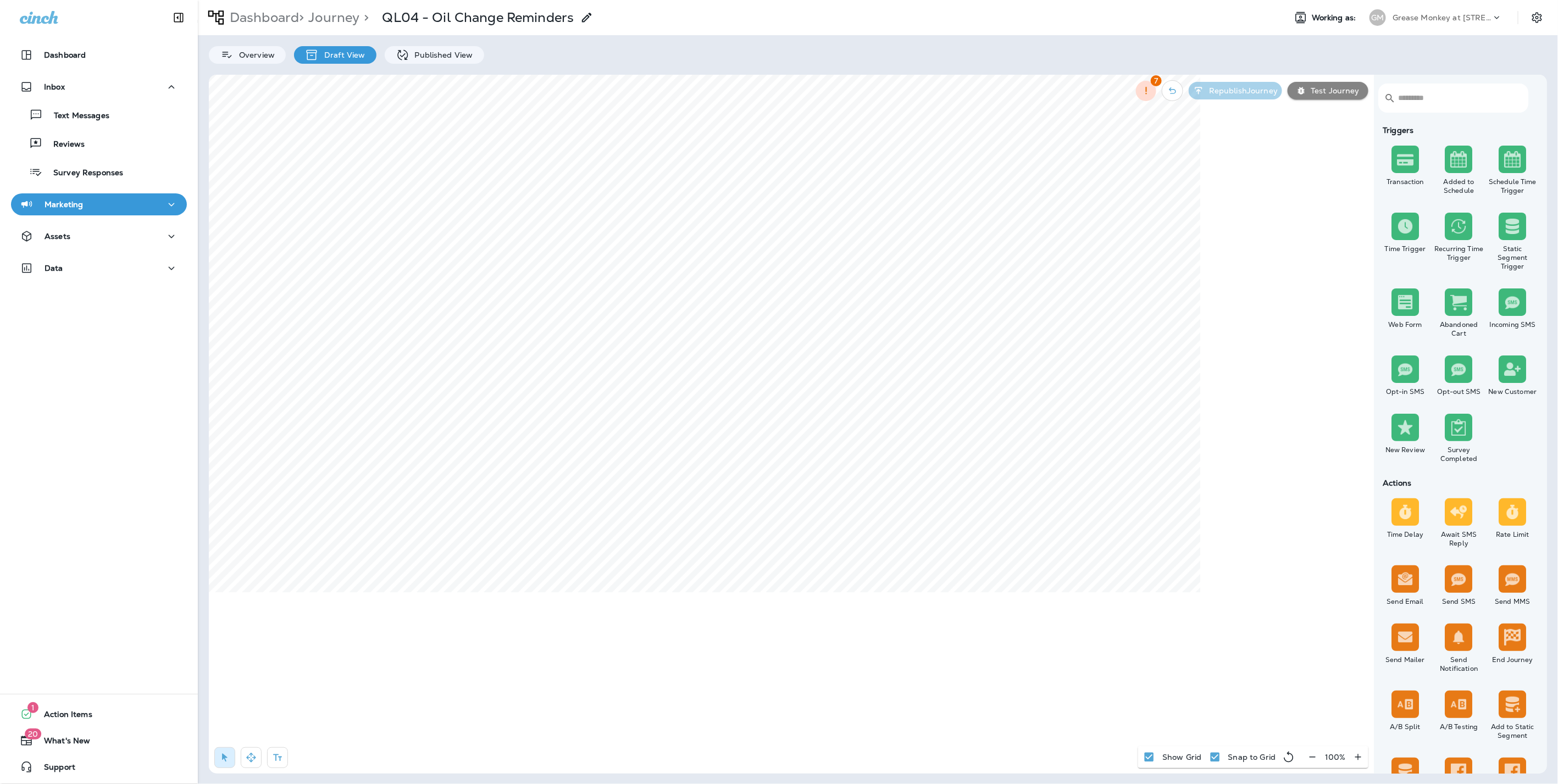
click at [67, 196] on button "Marketing" at bounding box center [99, 204] width 176 height 22
click at [67, 257] on p "Text Broadcasts" at bounding box center [78, 262] width 71 height 11
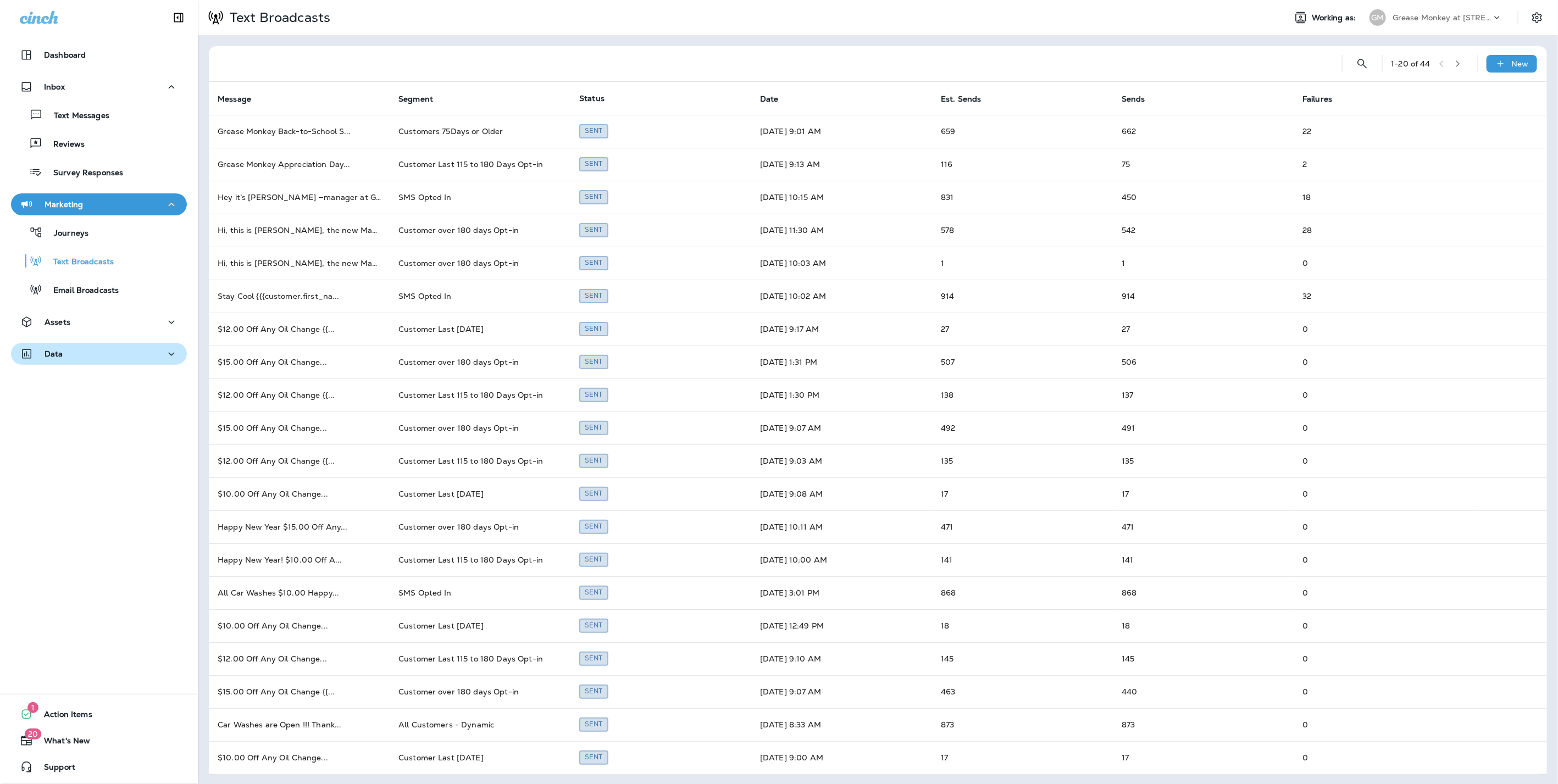
click at [72, 350] on div "Data" at bounding box center [99, 354] width 158 height 14
click at [93, 378] on div "Analytics" at bounding box center [99, 381] width 167 height 17
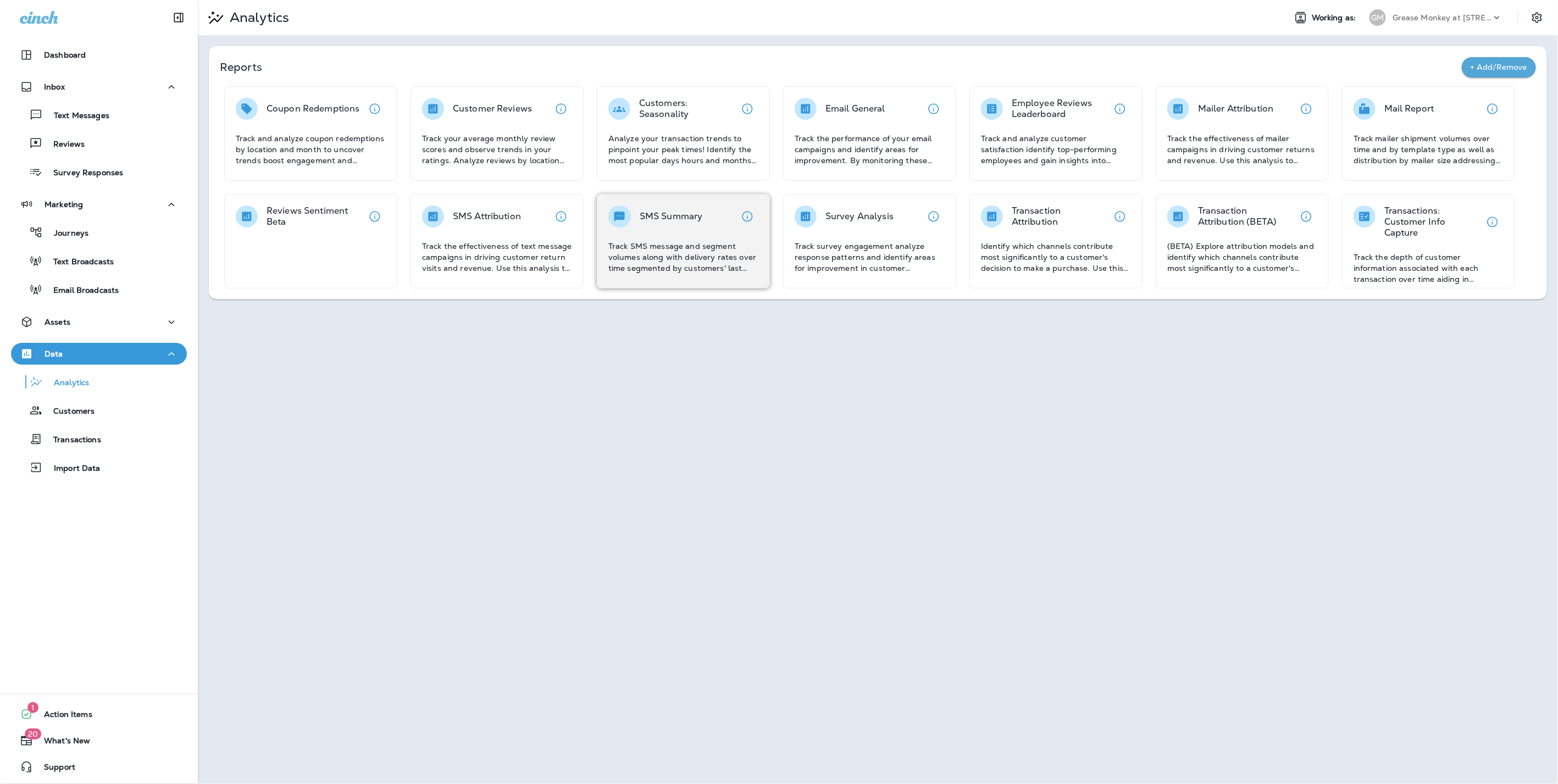
click at [669, 241] on p "Track SMS message and segment volumes along with delivery rates over time segme…" at bounding box center [683, 257] width 150 height 33
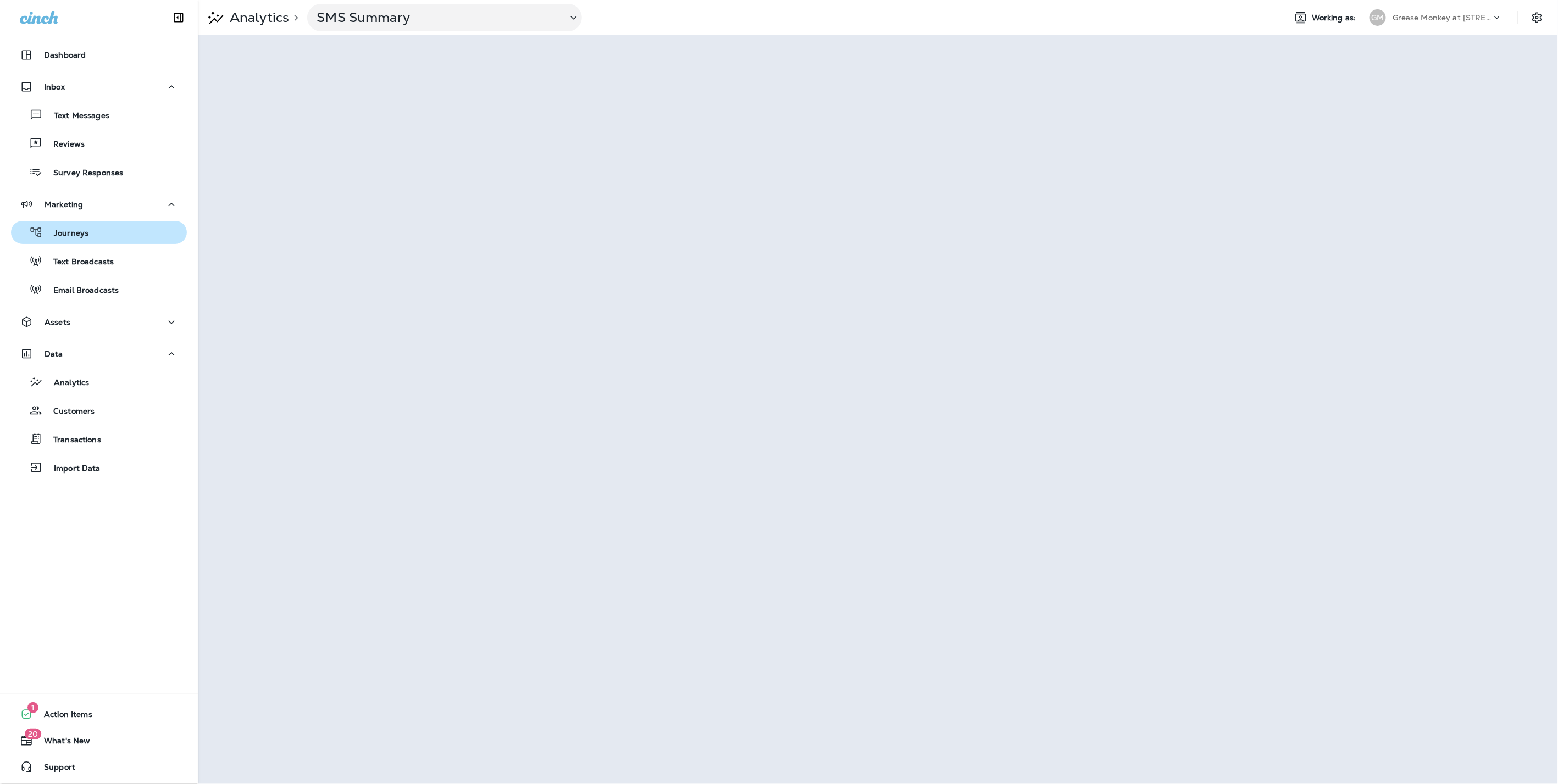
click at [76, 242] on button "Journeys" at bounding box center [99, 232] width 176 height 23
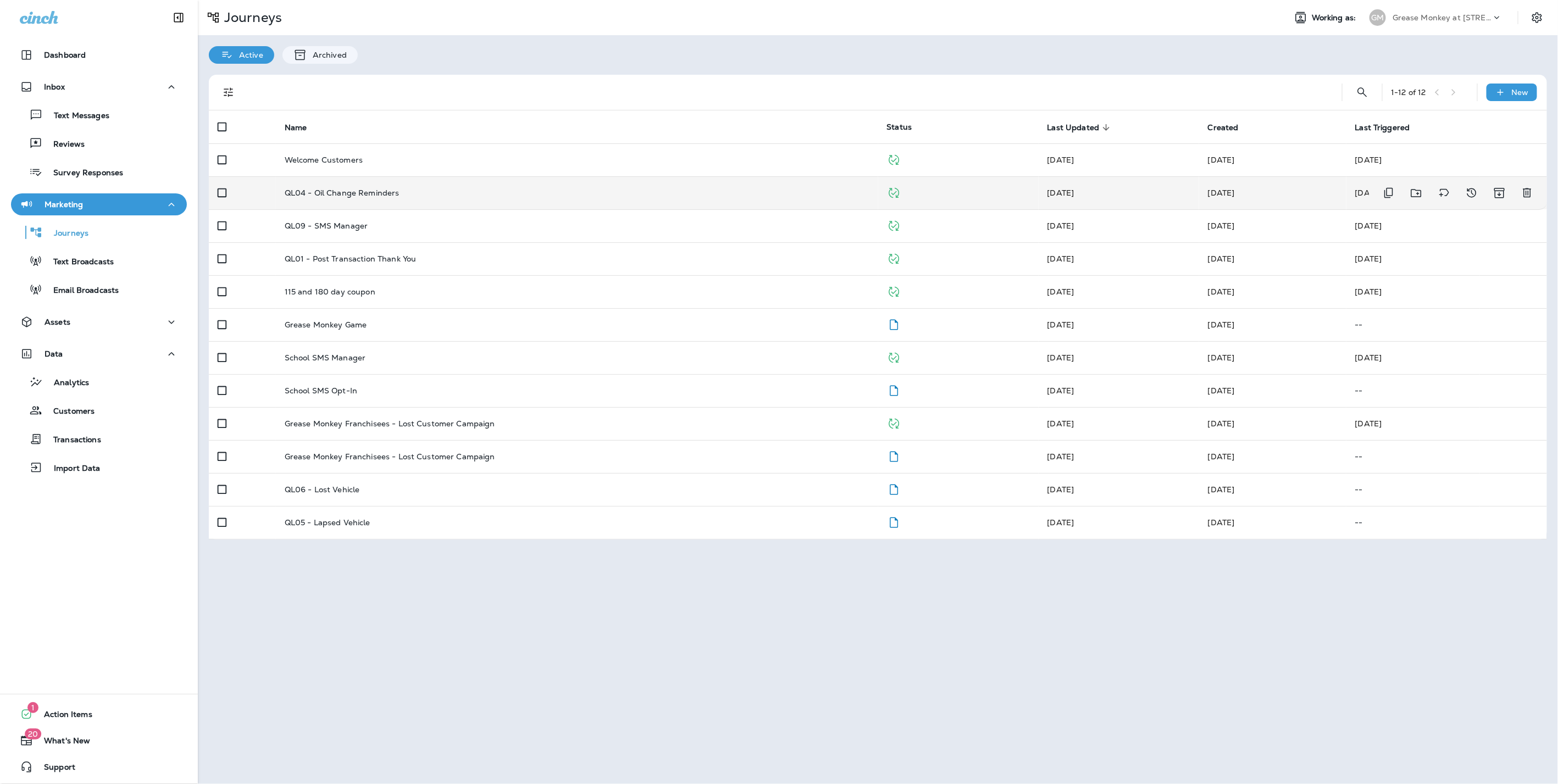
click at [331, 188] on p "QL04 - Oil Change Reminders" at bounding box center [342, 192] width 115 height 9
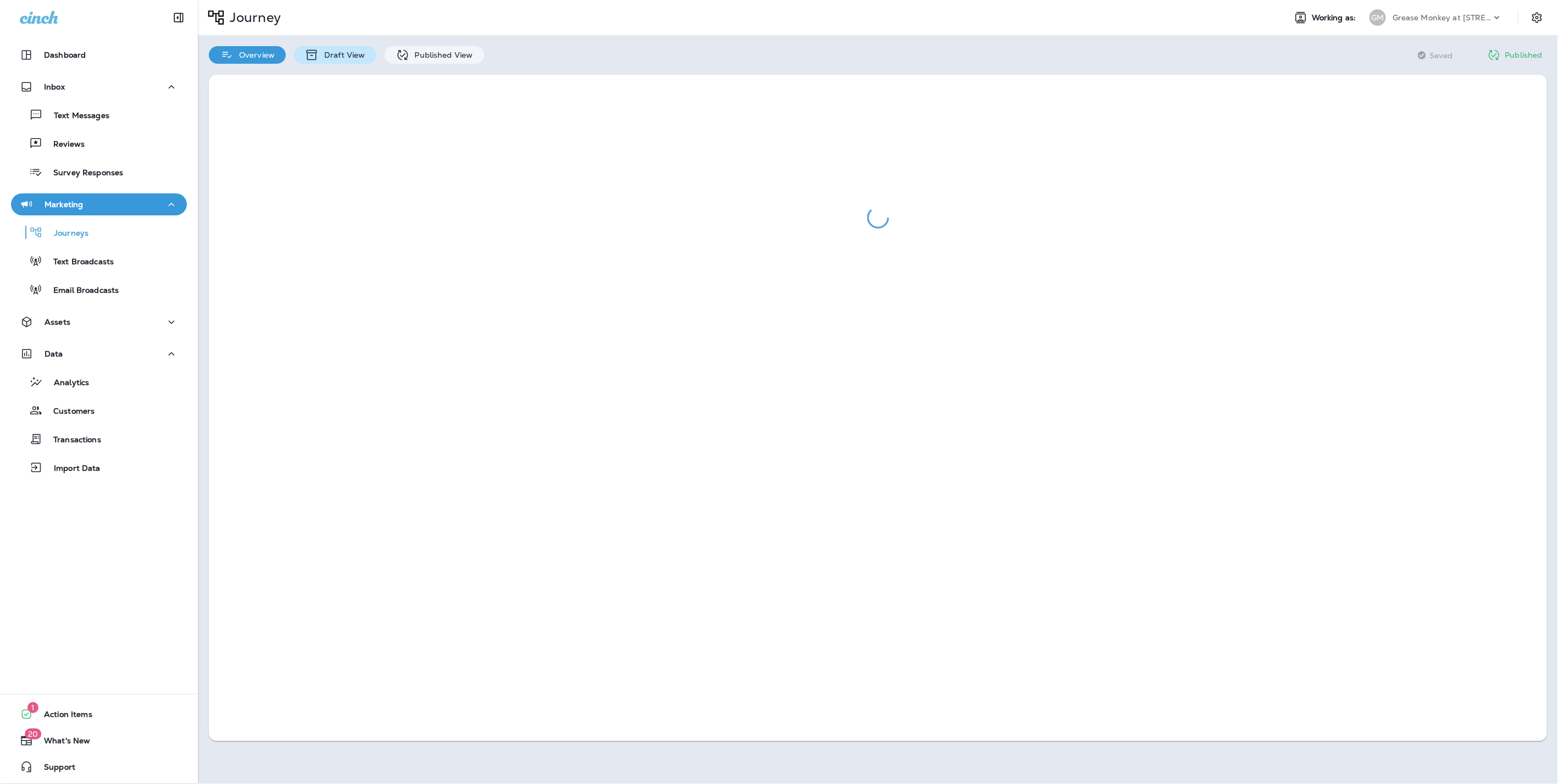
click at [336, 53] on p "Draft View" at bounding box center [342, 54] width 46 height 9
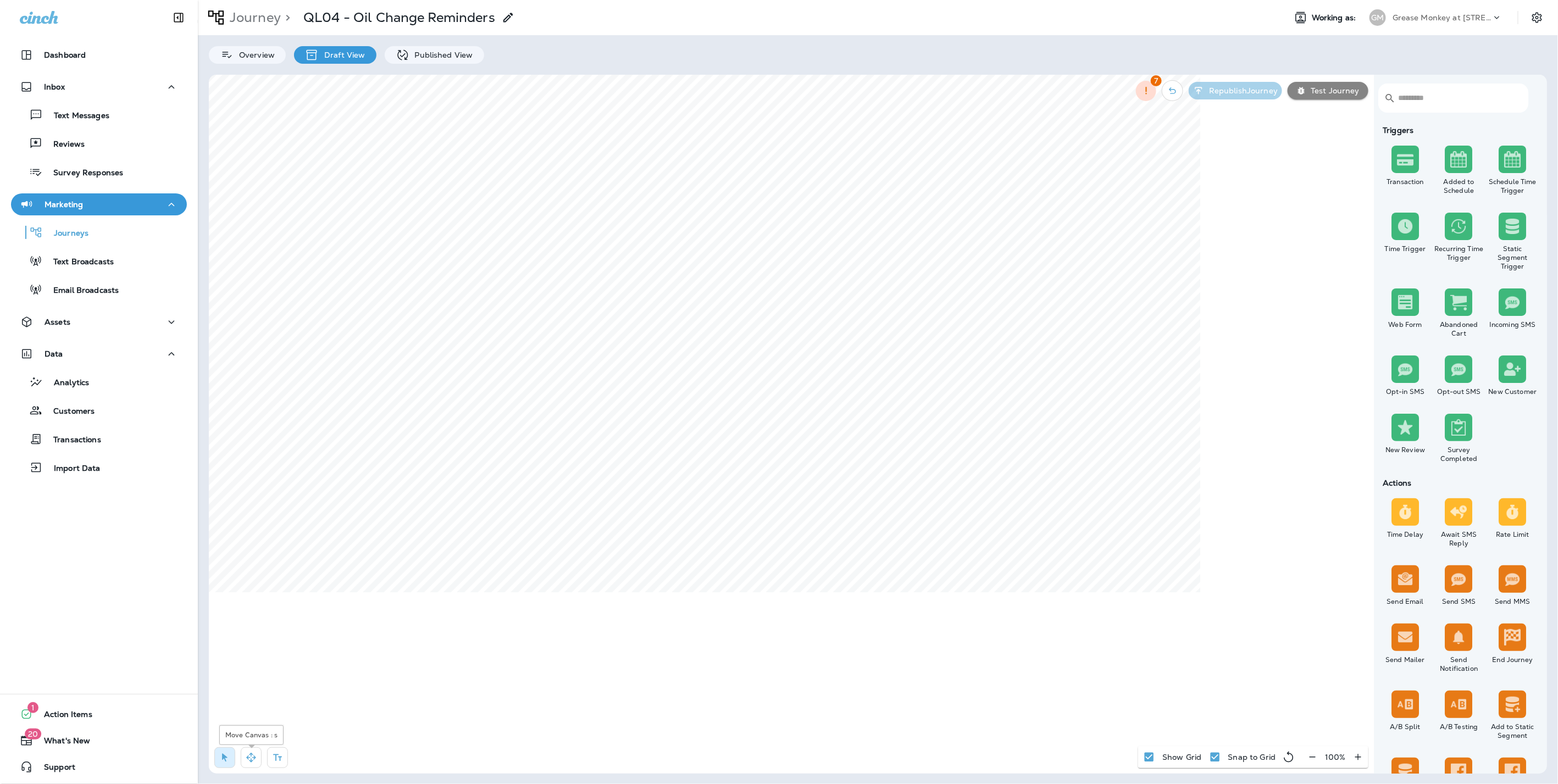
click at [246, 759] on icon "button" at bounding box center [251, 757] width 11 height 11
click at [222, 759] on icon "button" at bounding box center [225, 758] width 5 height 8
select select "*******"
click at [717, 424] on span "Cancel" at bounding box center [711, 426] width 24 height 8
click at [591, 448] on span "Apply" at bounding box center [585, 448] width 20 height 8
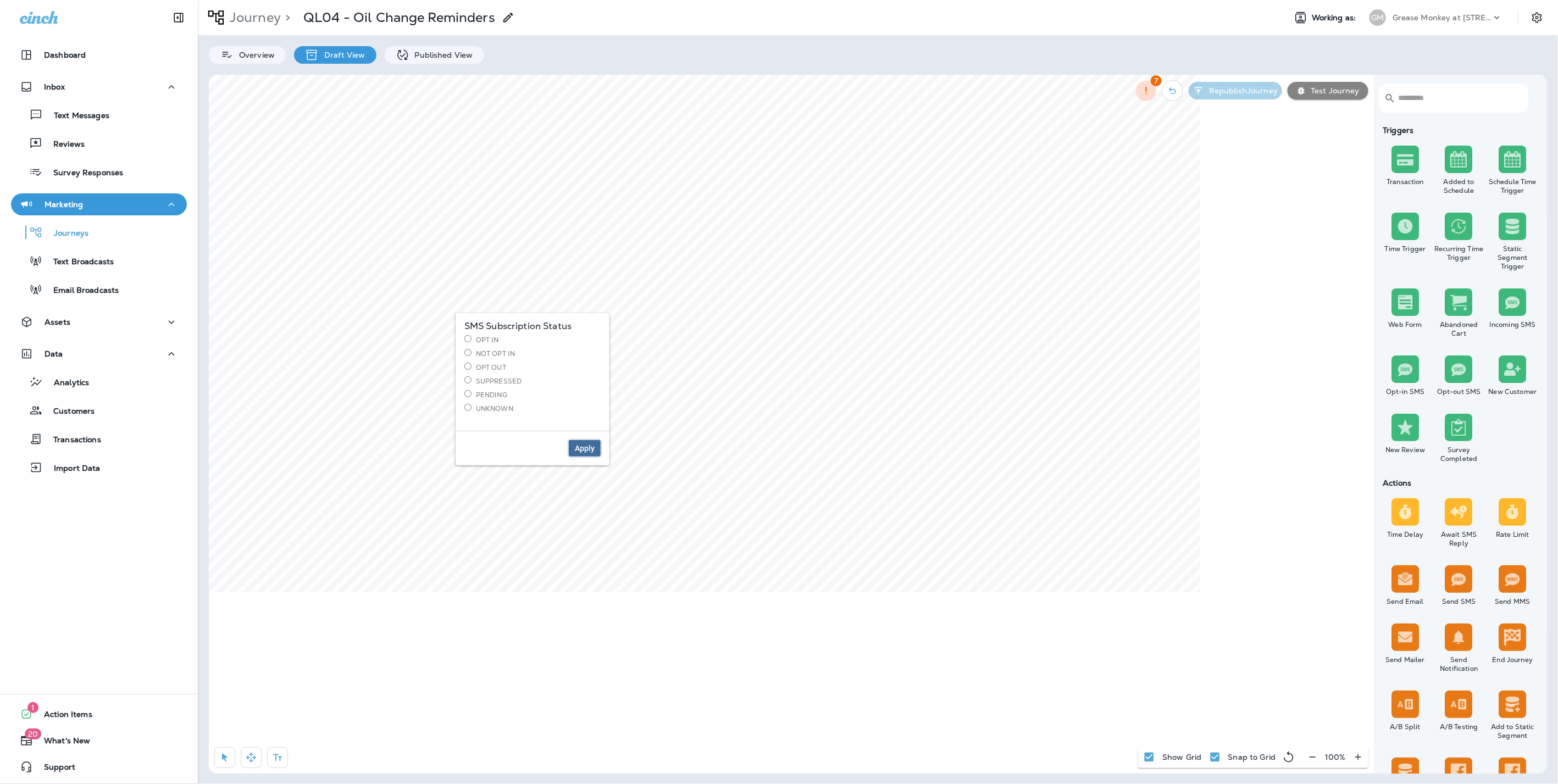
click at [593, 448] on span "Apply" at bounding box center [585, 448] width 20 height 8
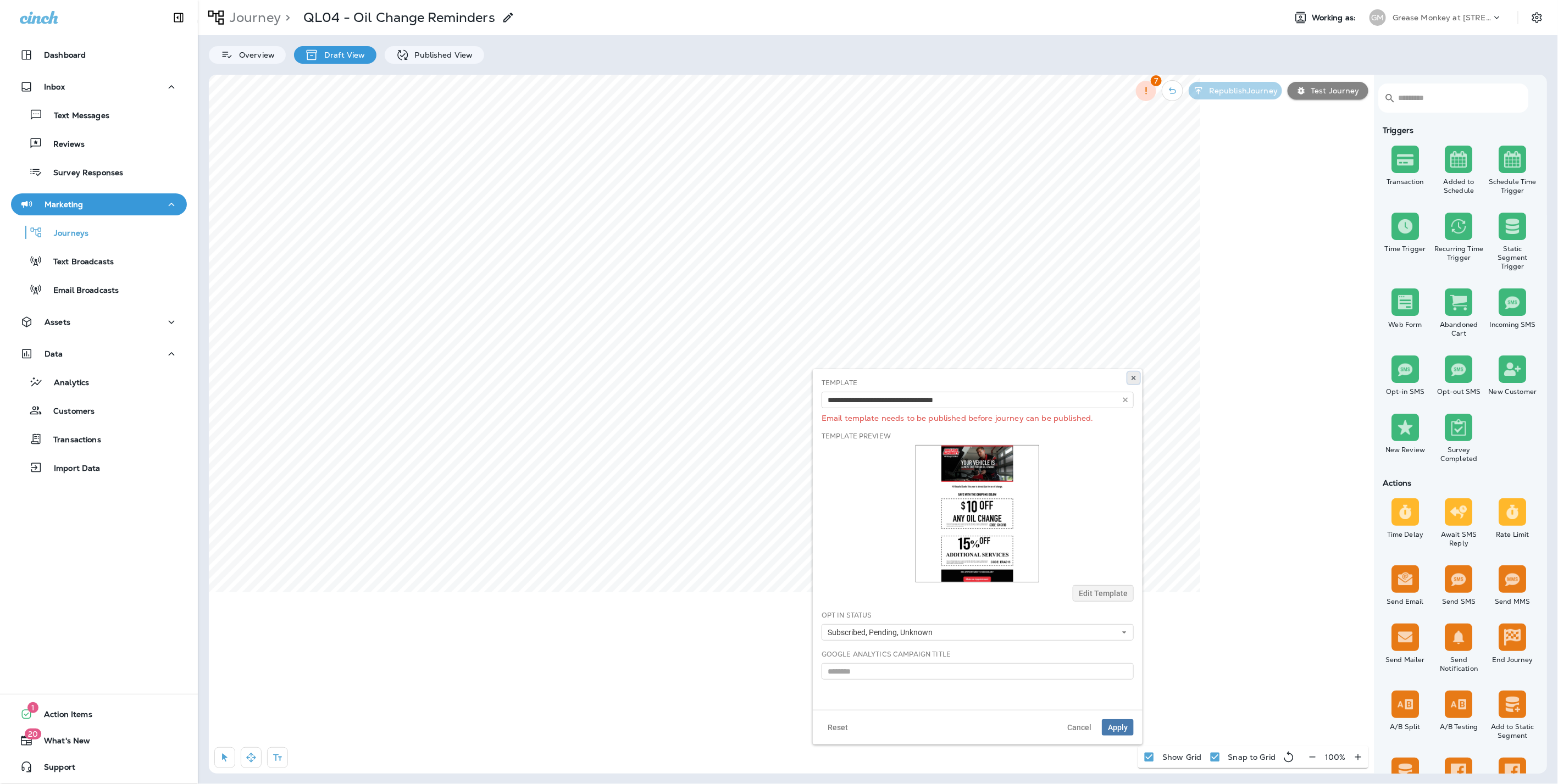
click at [1135, 376] on icon at bounding box center [1133, 378] width 7 height 7
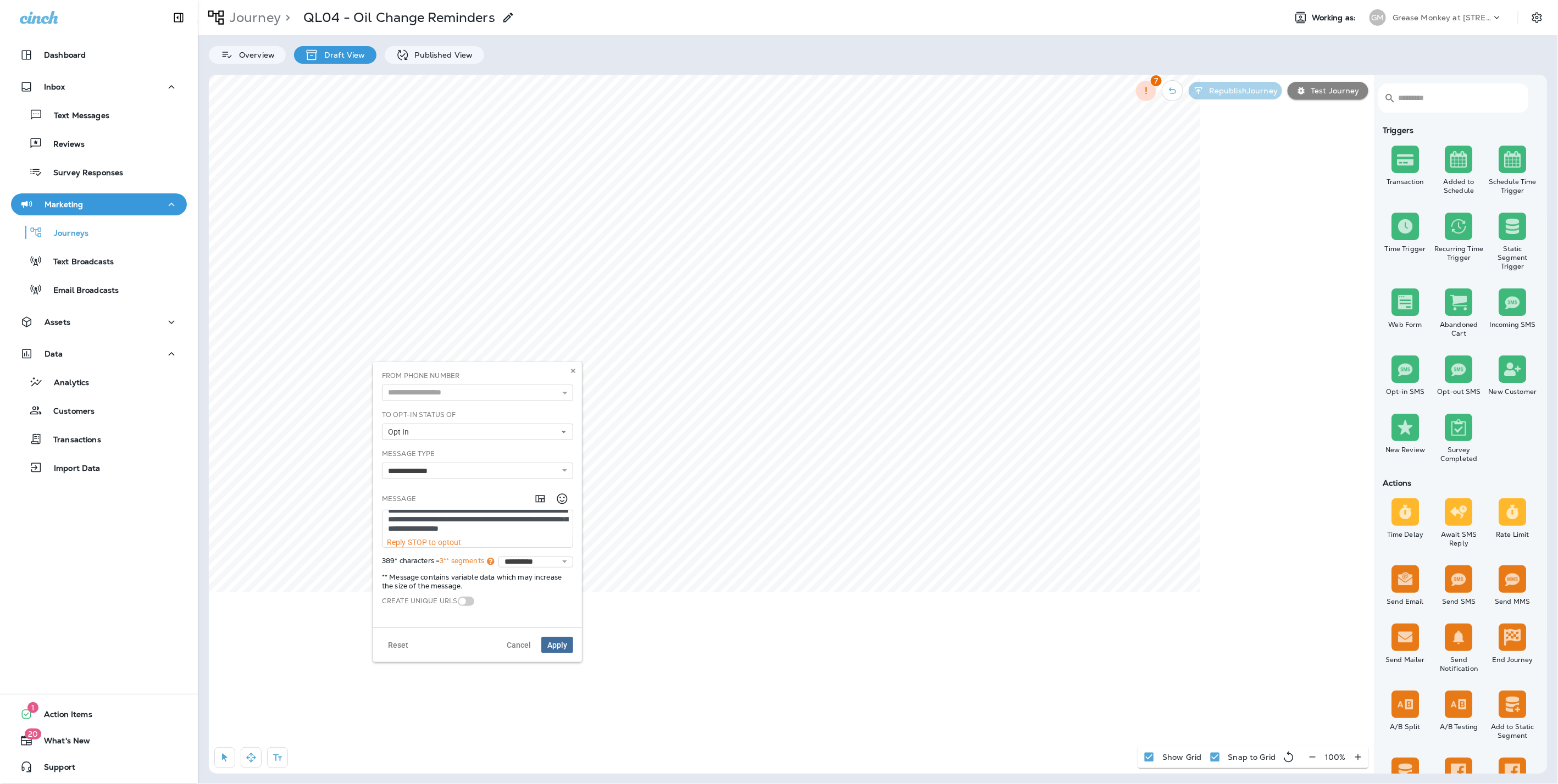
scroll to position [92, 0]
click at [579, 369] on button at bounding box center [573, 371] width 12 height 12
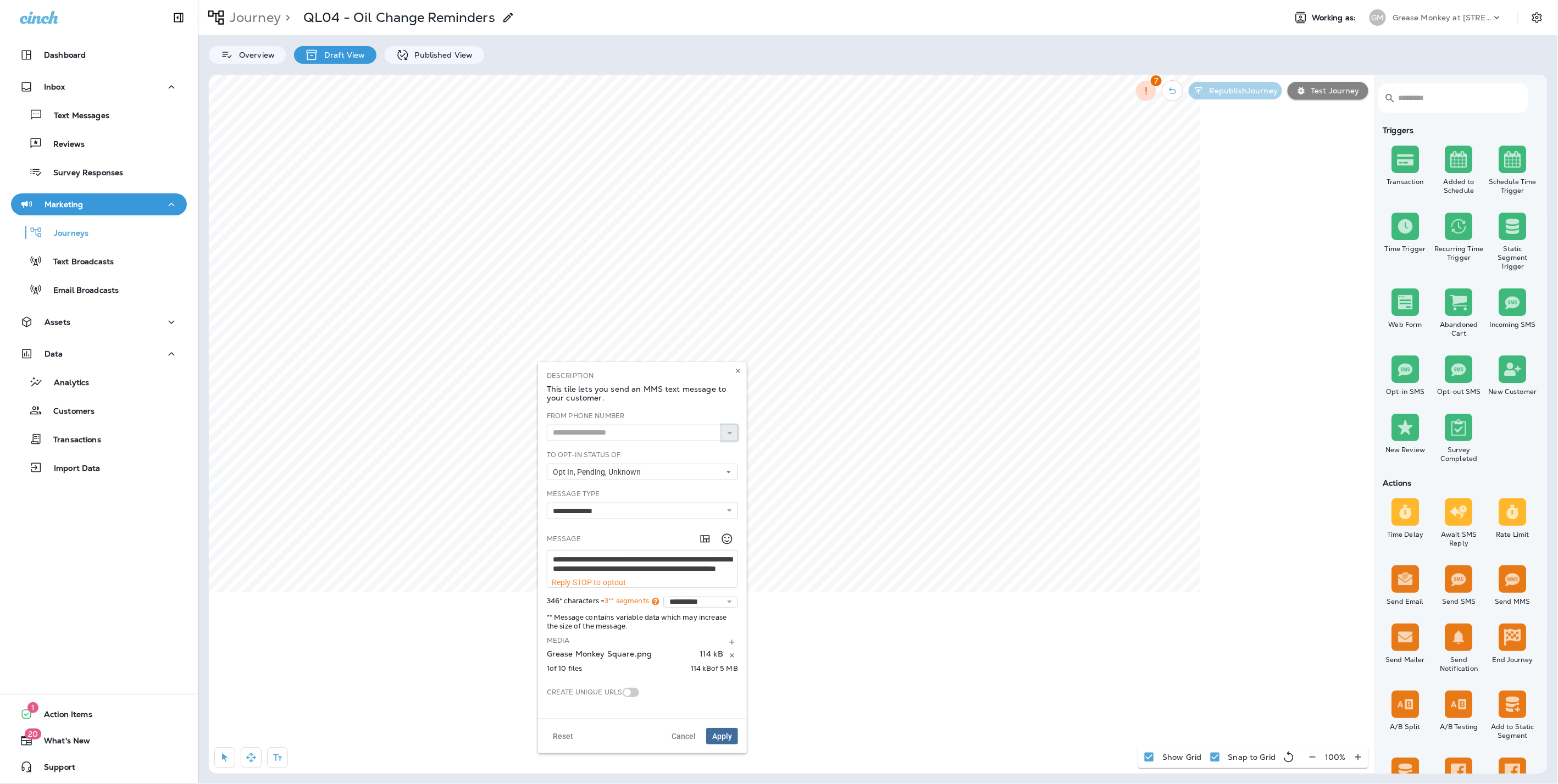
click at [731, 436] on icon at bounding box center [730, 433] width 8 height 8
click at [741, 368] on button at bounding box center [738, 371] width 12 height 12
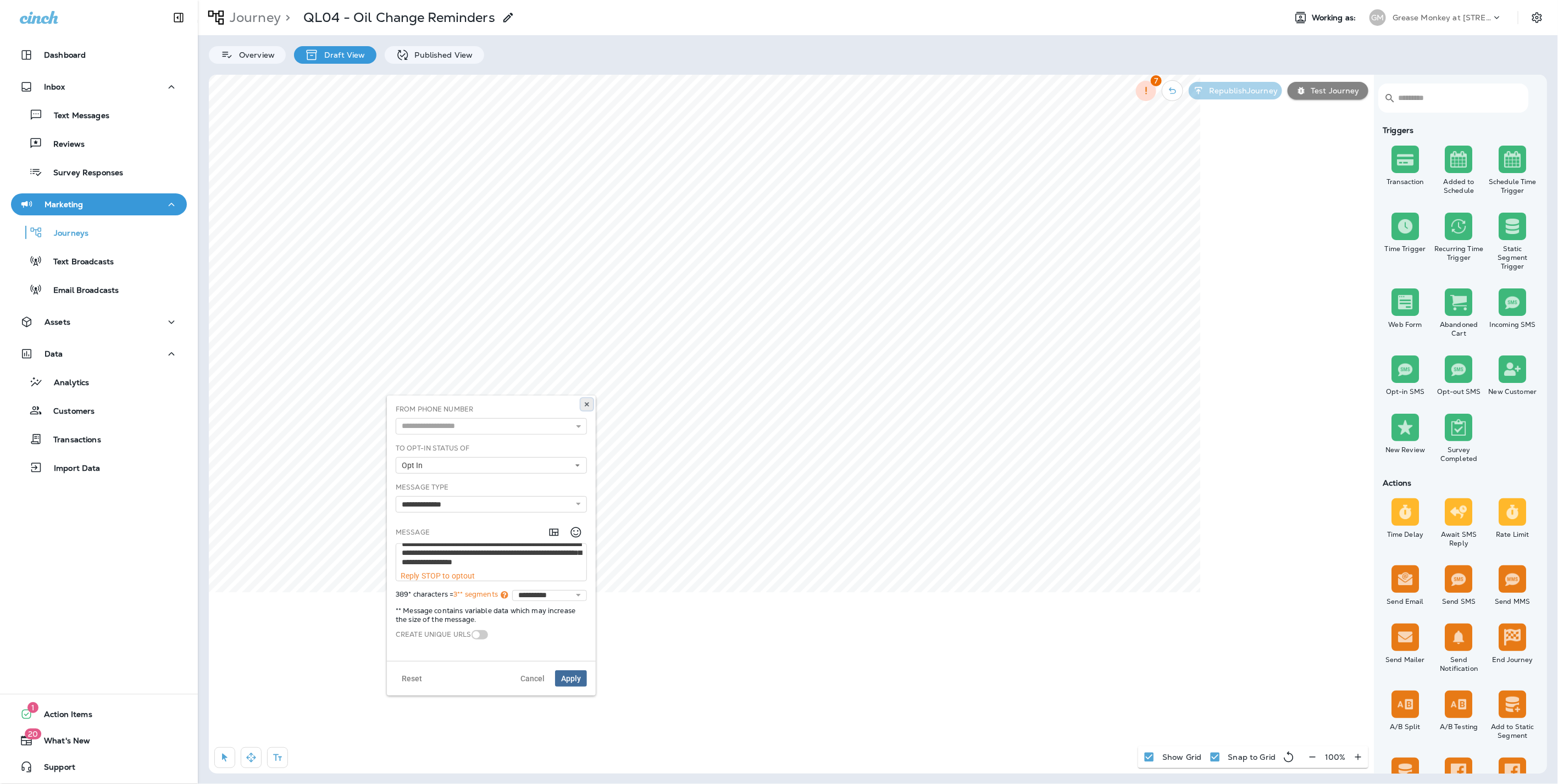
click at [586, 404] on use at bounding box center [587, 404] width 4 height 5
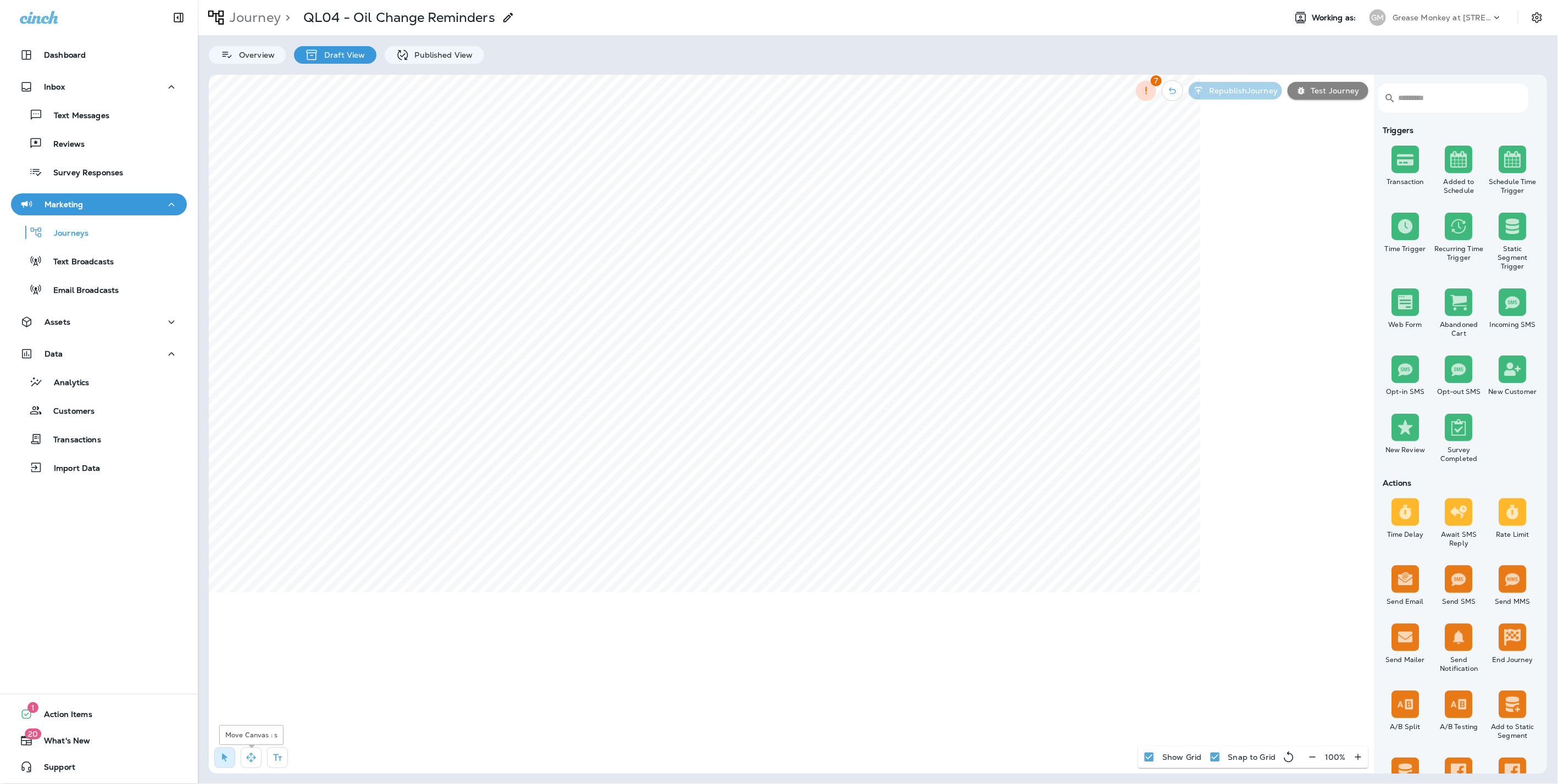
click at [245, 755] on button "button" at bounding box center [251, 758] width 21 height 21
click at [276, 752] on icon "button" at bounding box center [277, 757] width 11 height 11
click at [602, 294] on div "rdw-editor" at bounding box center [569, 297] width 179 height 8
click at [651, 340] on span "Apply" at bounding box center [649, 344] width 20 height 8
click at [544, 647] on div "rdw-editor" at bounding box center [565, 647] width 179 height 8
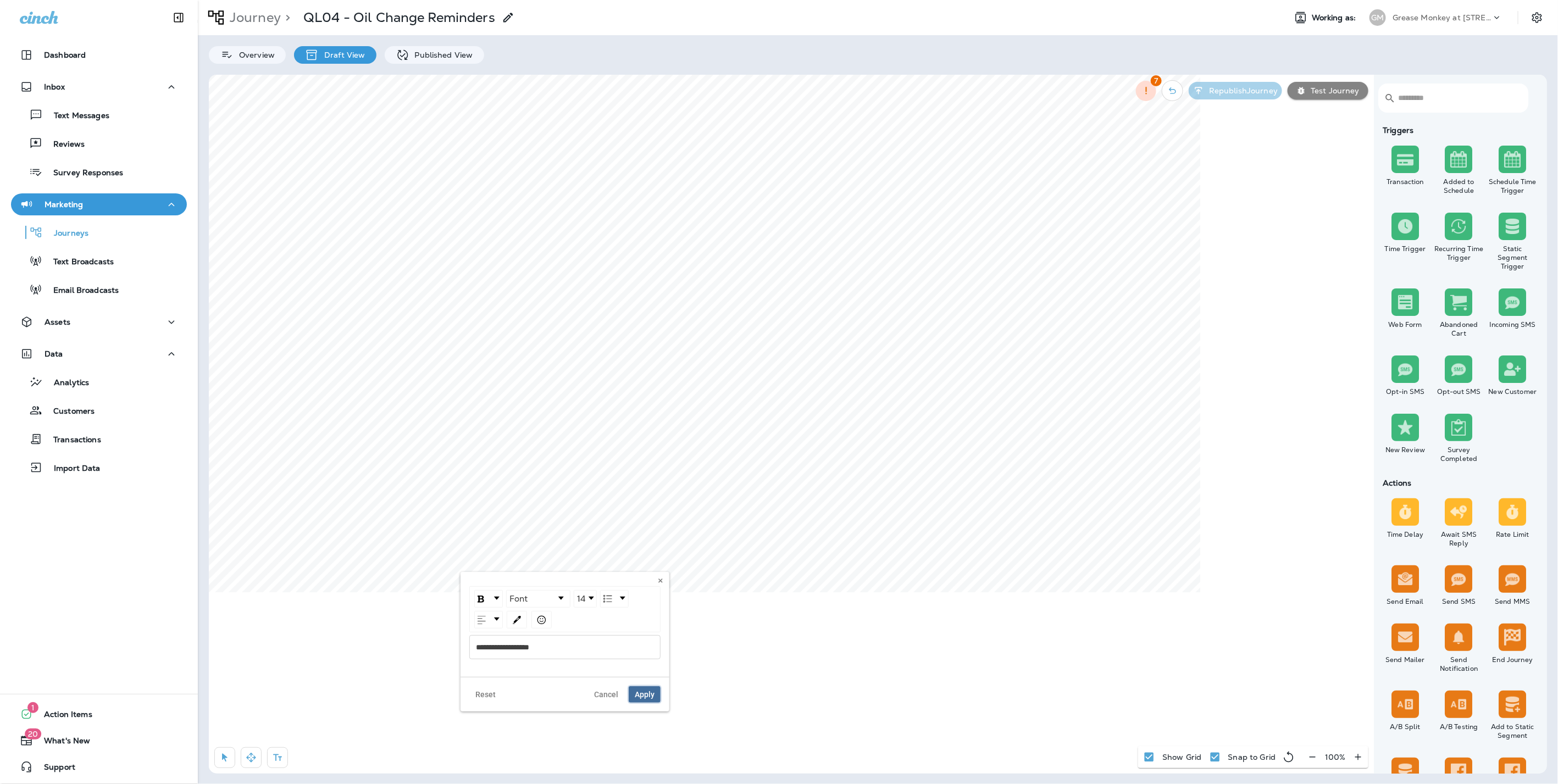
click at [644, 697] on span "Apply" at bounding box center [645, 694] width 20 height 8
click at [221, 758] on icon "button" at bounding box center [225, 757] width 11 height 11
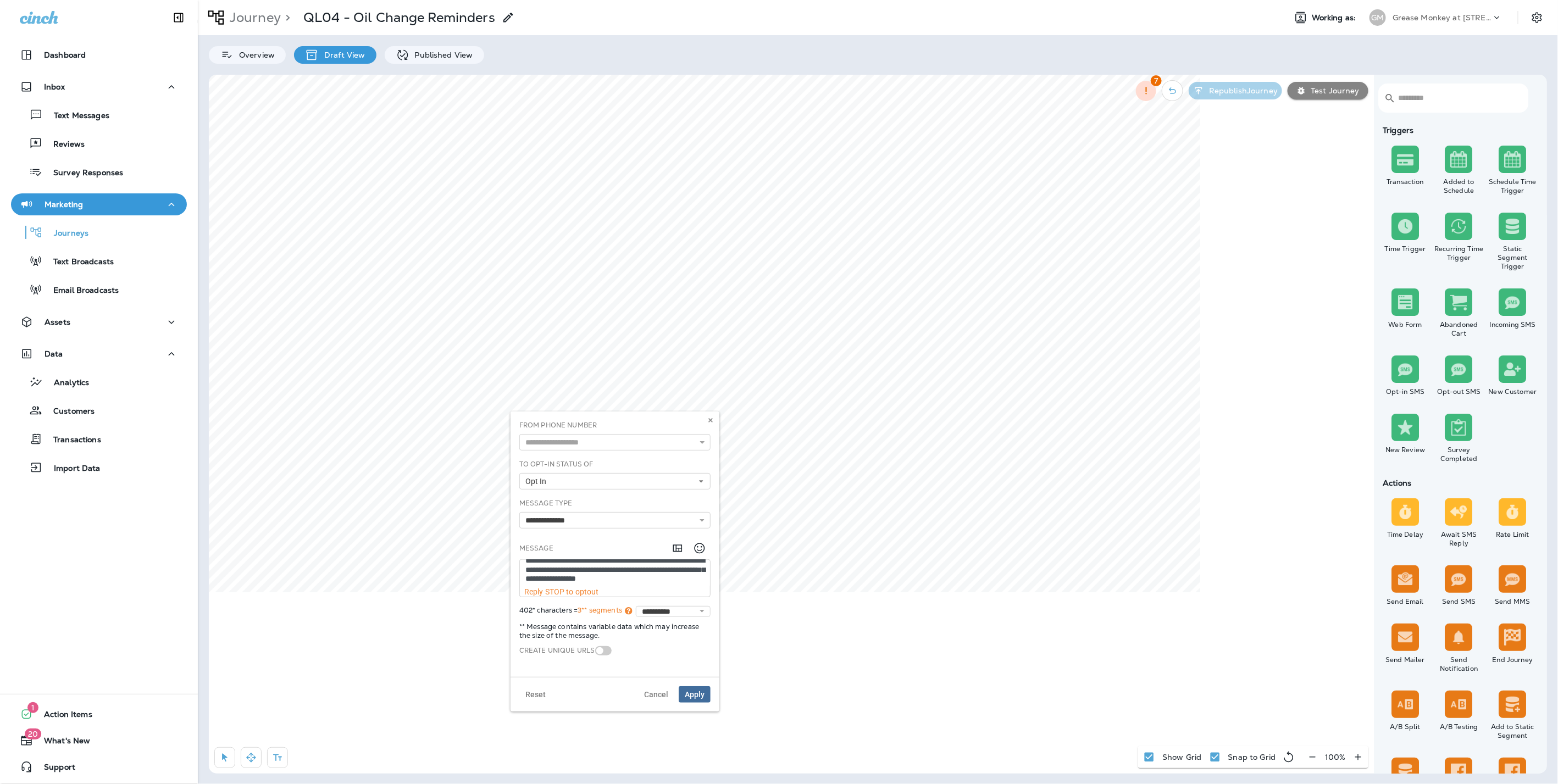
scroll to position [92, 0]
click at [714, 418] on button at bounding box center [710, 420] width 12 height 12
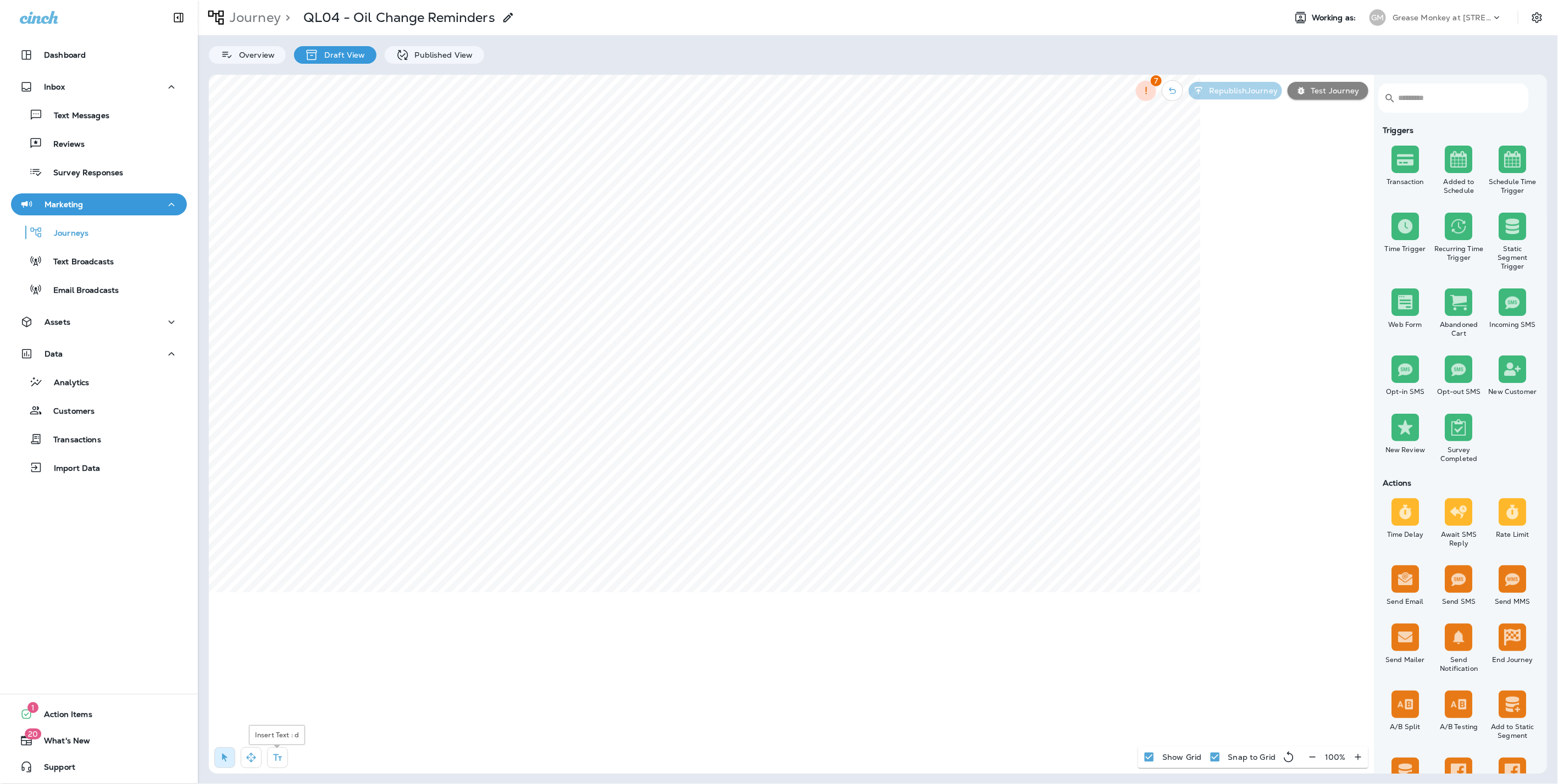
drag, startPoint x: 280, startPoint y: 759, endPoint x: 300, endPoint y: 736, distance: 30.5
click at [282, 755] on icon "button" at bounding box center [277, 757] width 11 height 11
click at [518, 652] on div "rdw-wrapper" at bounding box center [549, 647] width 191 height 24
click at [526, 643] on div "rdw-editor" at bounding box center [550, 647] width 179 height 8
click at [630, 691] on span "Apply" at bounding box center [629, 694] width 20 height 8
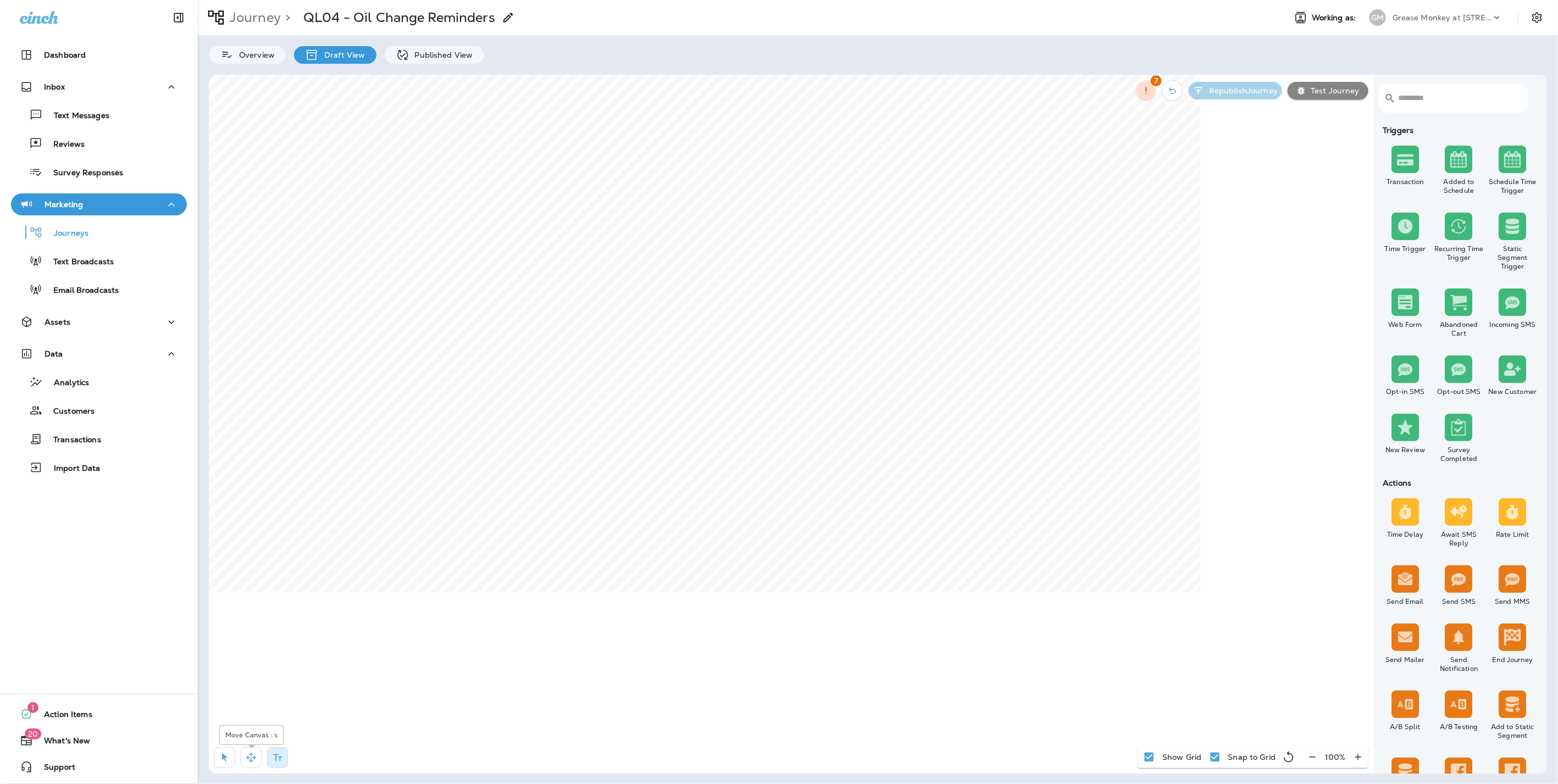
click at [247, 761] on icon "button" at bounding box center [251, 757] width 11 height 11
click at [947, 39] on html "Dashboard Inbox Text Messages Reviews Survey Responses Marketing Journeys Text …" at bounding box center [779, 19] width 1558 height 39
click at [276, 753] on icon "button" at bounding box center [277, 757] width 11 height 11
click at [647, 344] on div "rdw-editor" at bounding box center [649, 346] width 179 height 8
click at [732, 399] on span "Apply" at bounding box center [728, 401] width 20 height 8
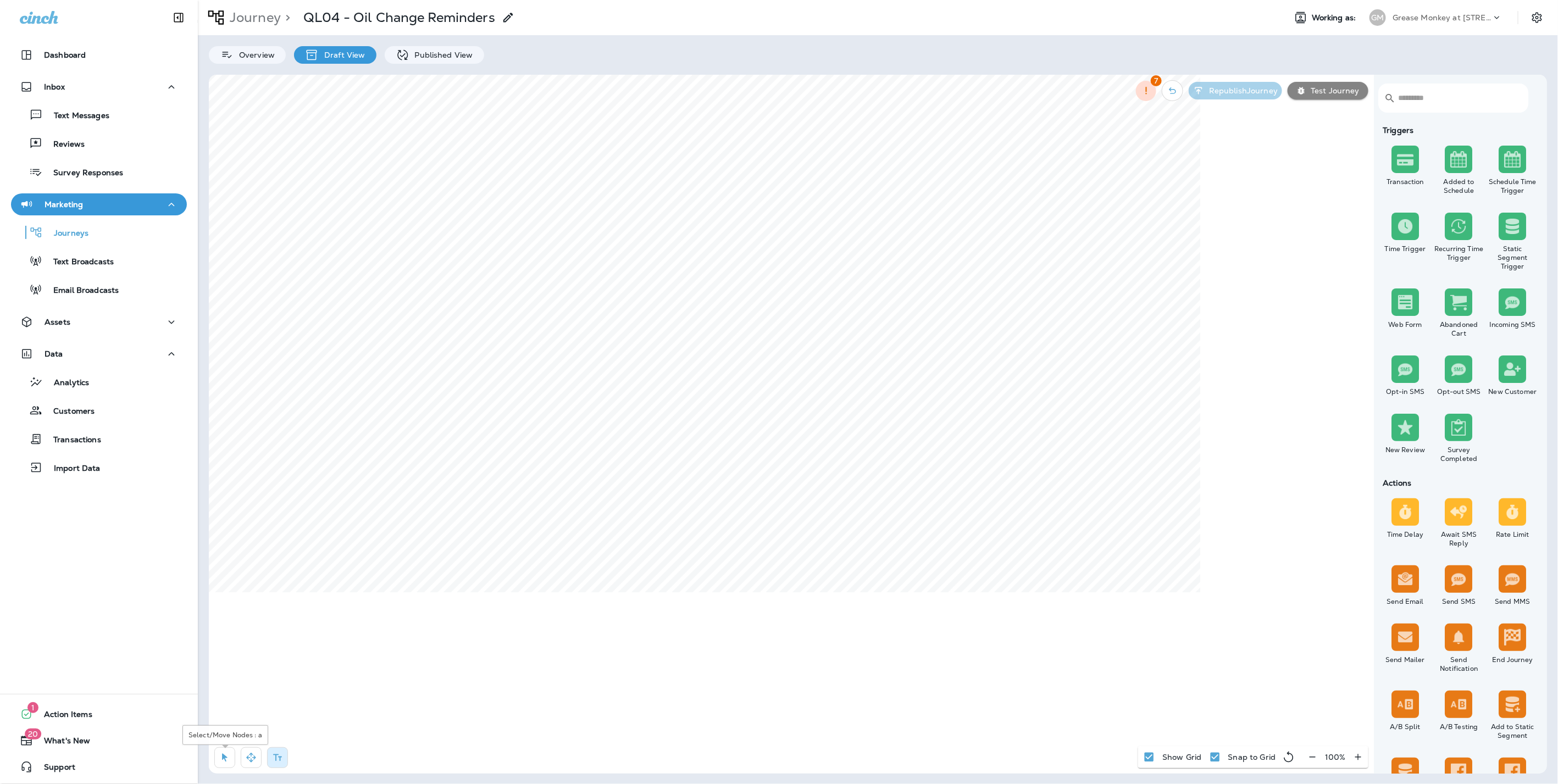
click at [221, 762] on icon "button" at bounding box center [225, 757] width 11 height 11
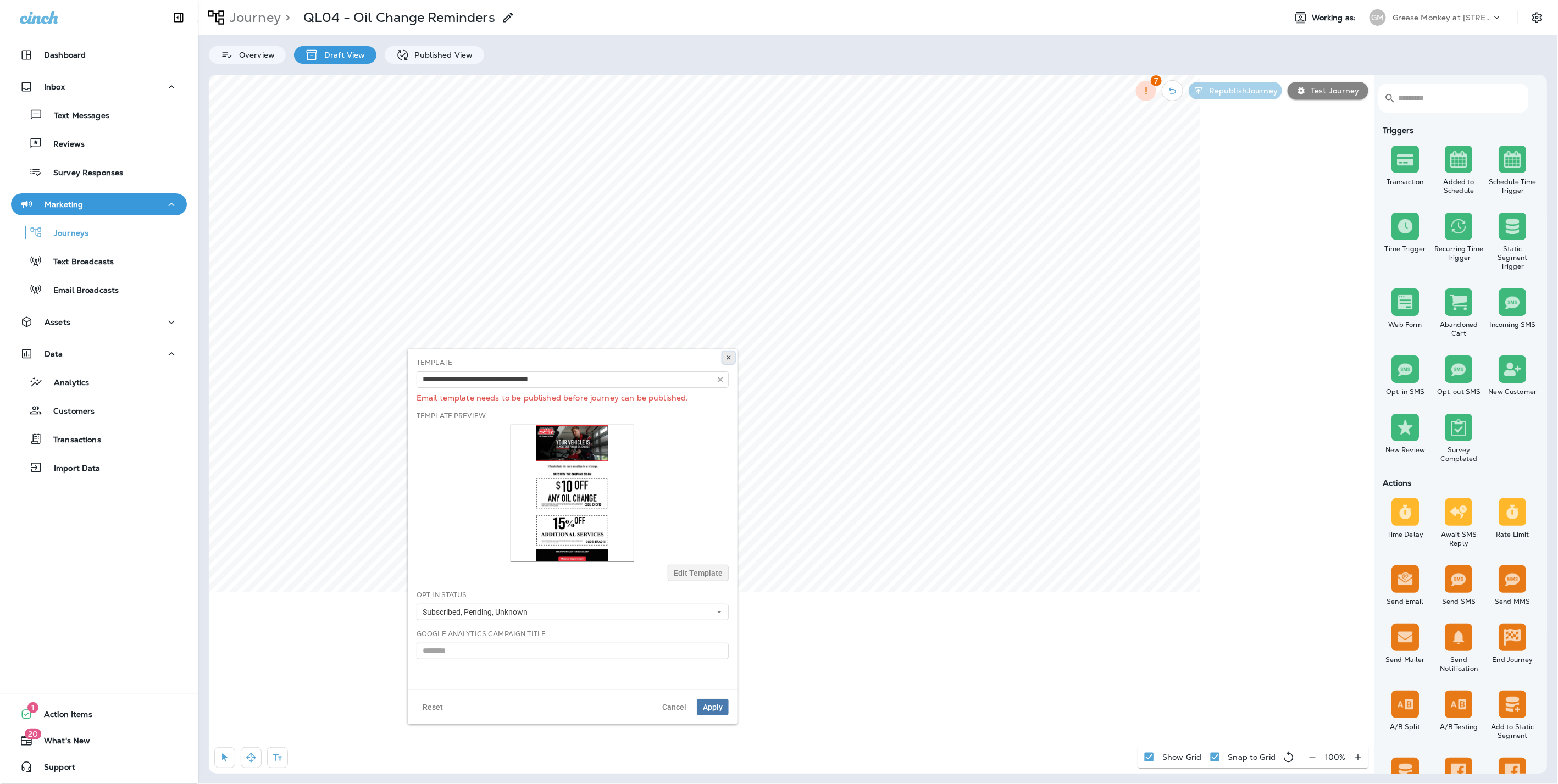
click at [730, 357] on icon at bounding box center [729, 358] width 7 height 7
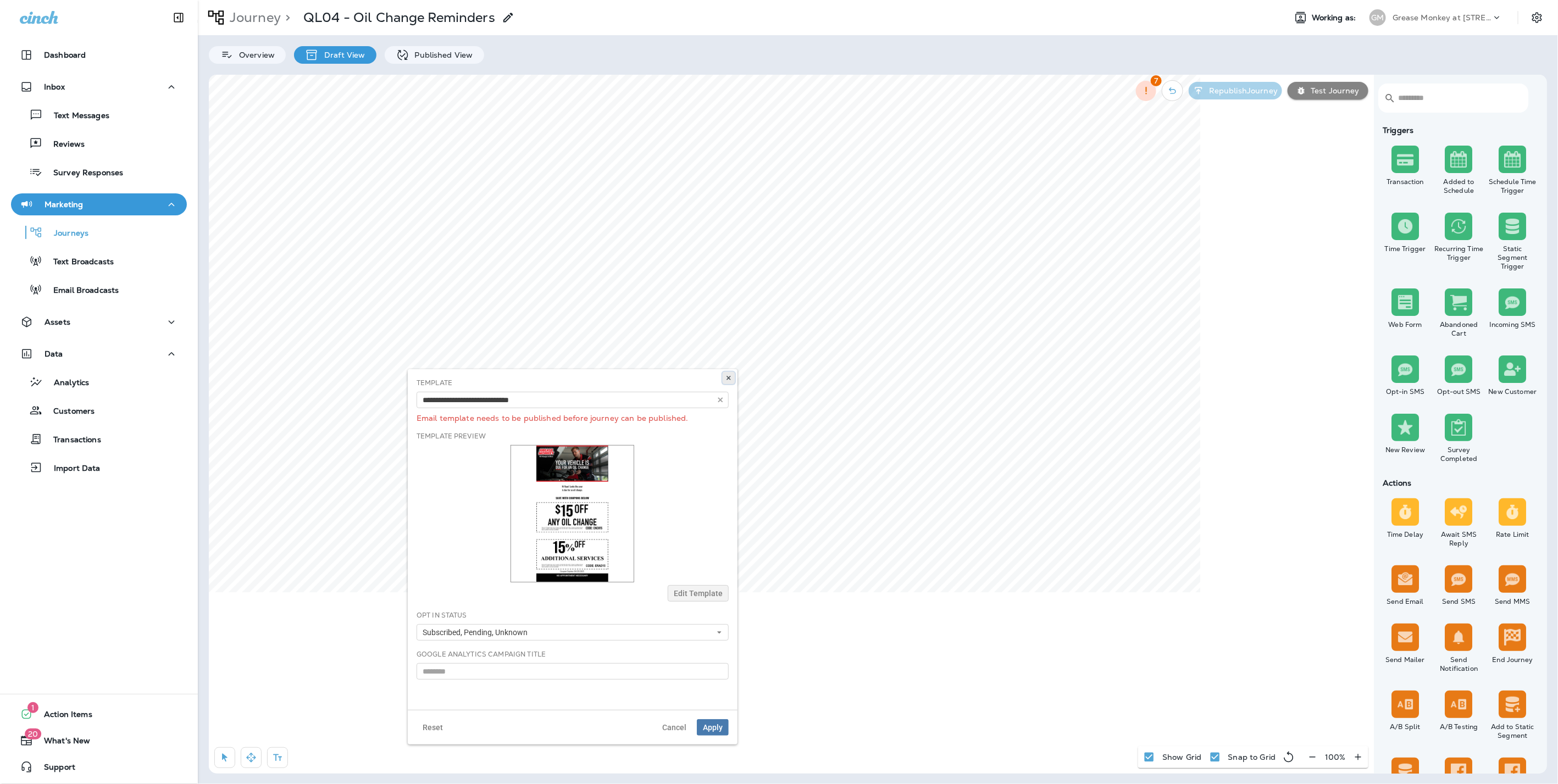
click at [731, 378] on icon at bounding box center [729, 378] width 7 height 7
click at [729, 381] on icon at bounding box center [729, 378] width 7 height 7
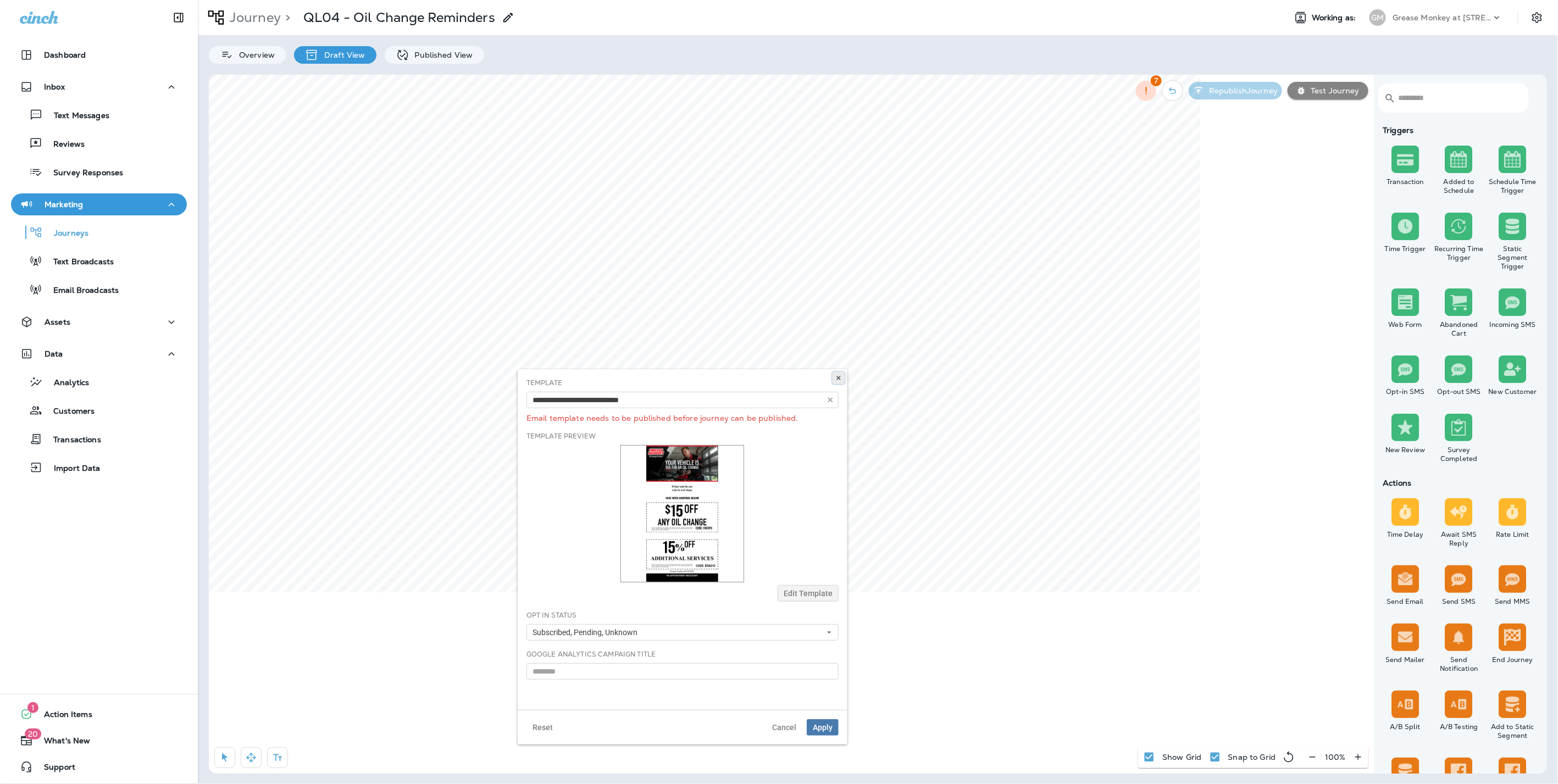
click at [839, 375] on icon at bounding box center [839, 378] width 7 height 7
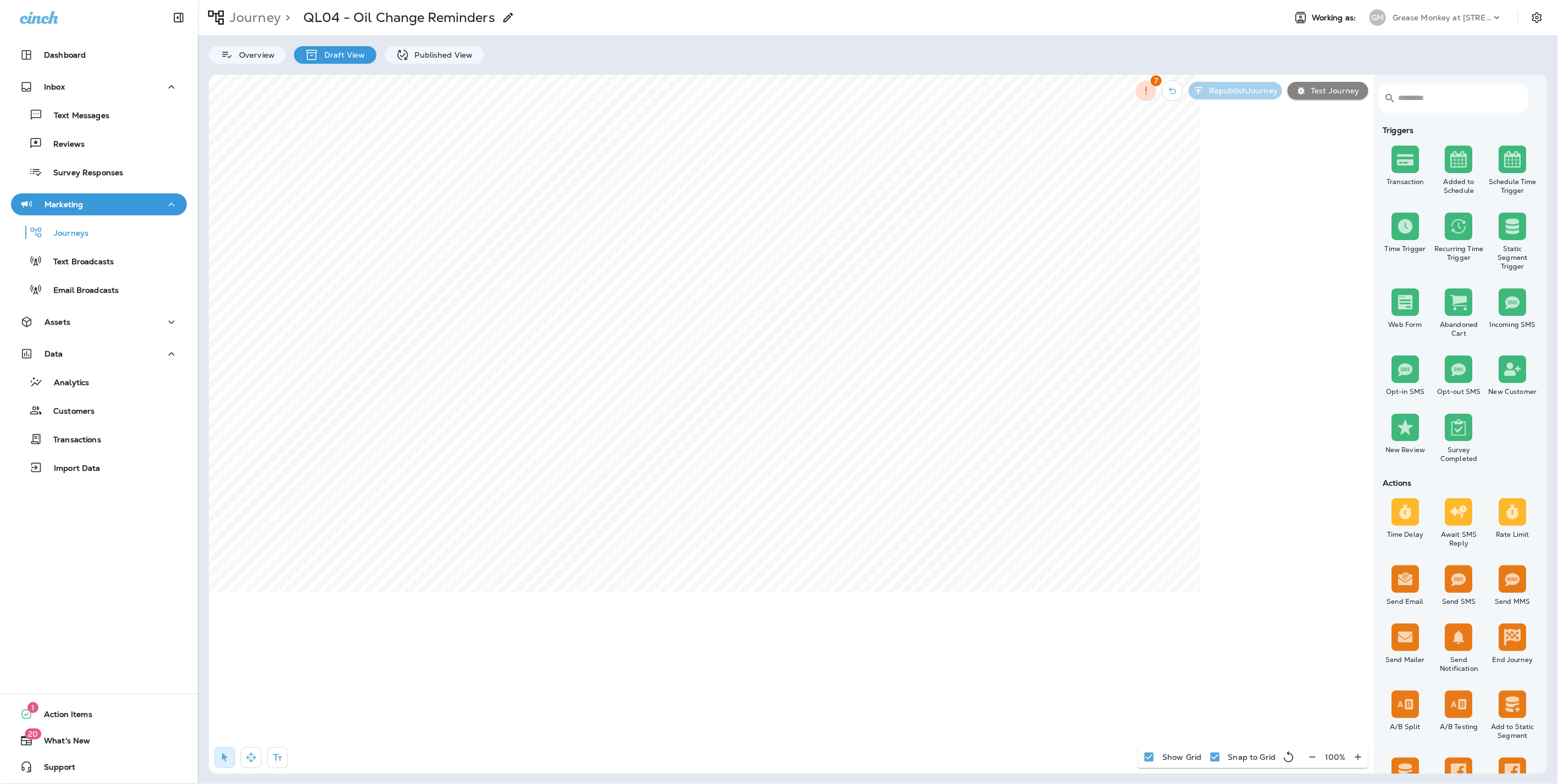
select select "****"
click at [555, 659] on input "**" at bounding box center [558, 659] width 41 height 17
type input "*"
type input "**"
click at [718, 723] on span "Apply" at bounding box center [713, 721] width 20 height 8
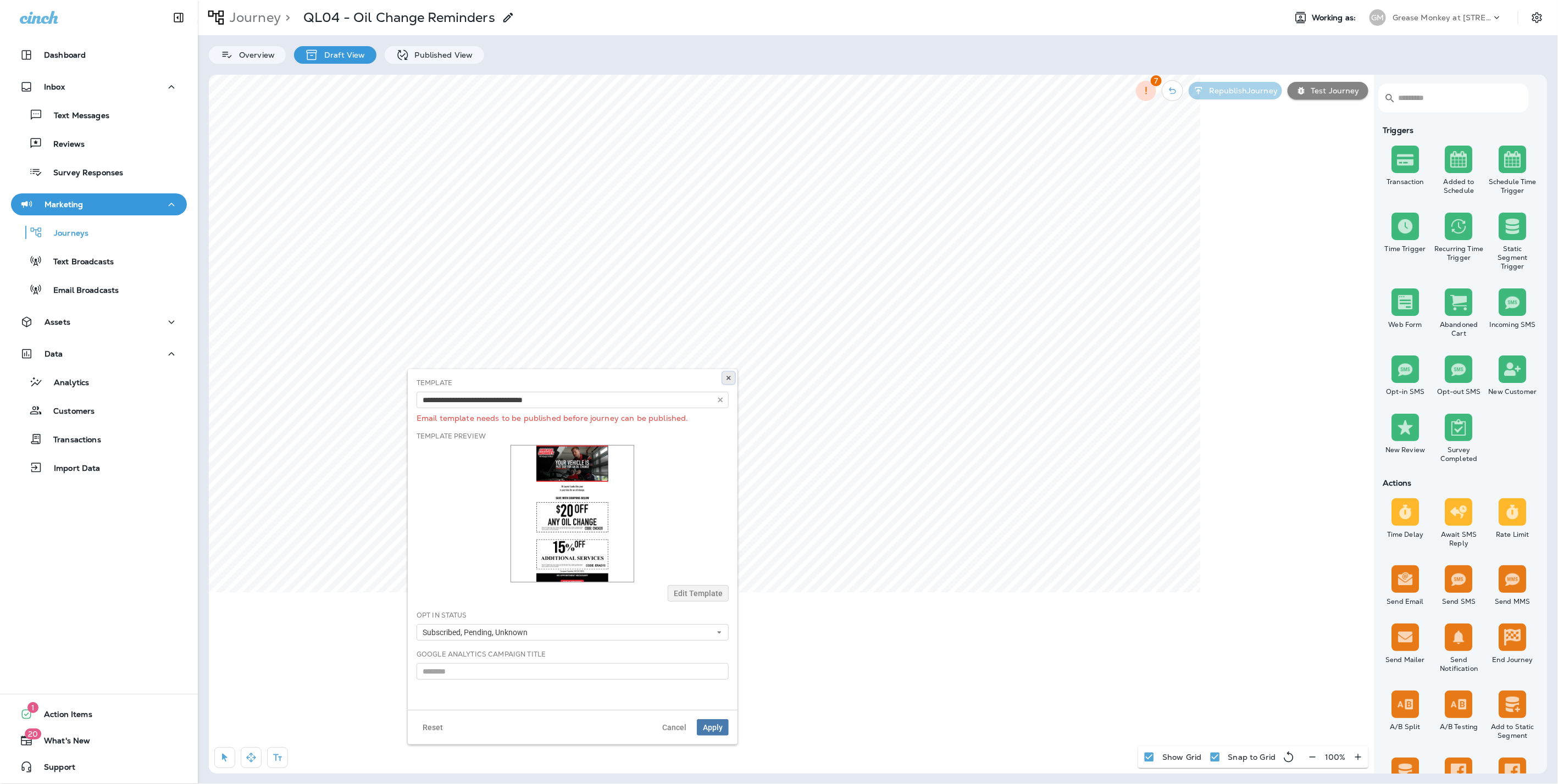
click at [733, 375] on button at bounding box center [729, 378] width 12 height 12
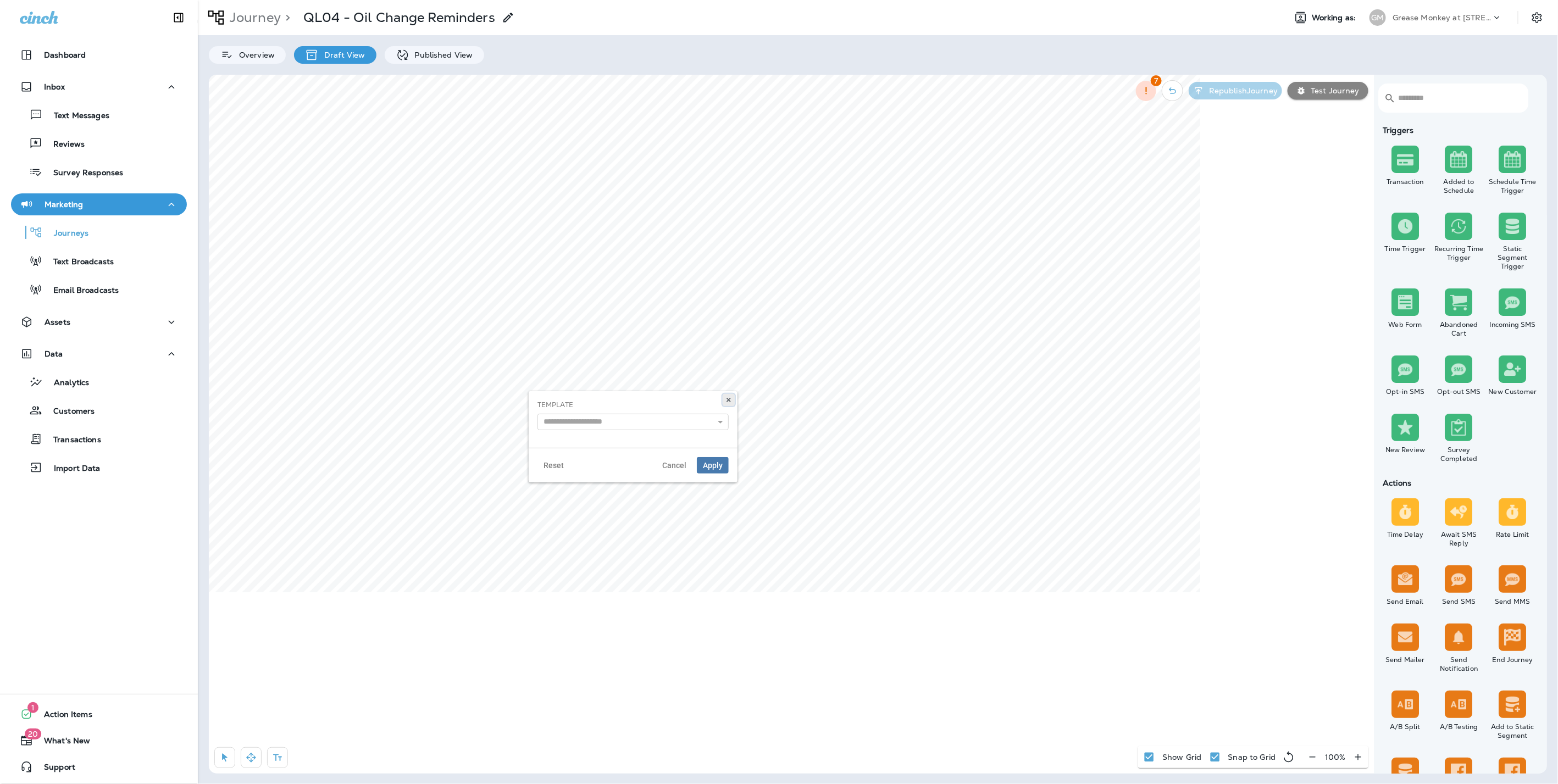
click at [731, 398] on icon at bounding box center [729, 400] width 7 height 7
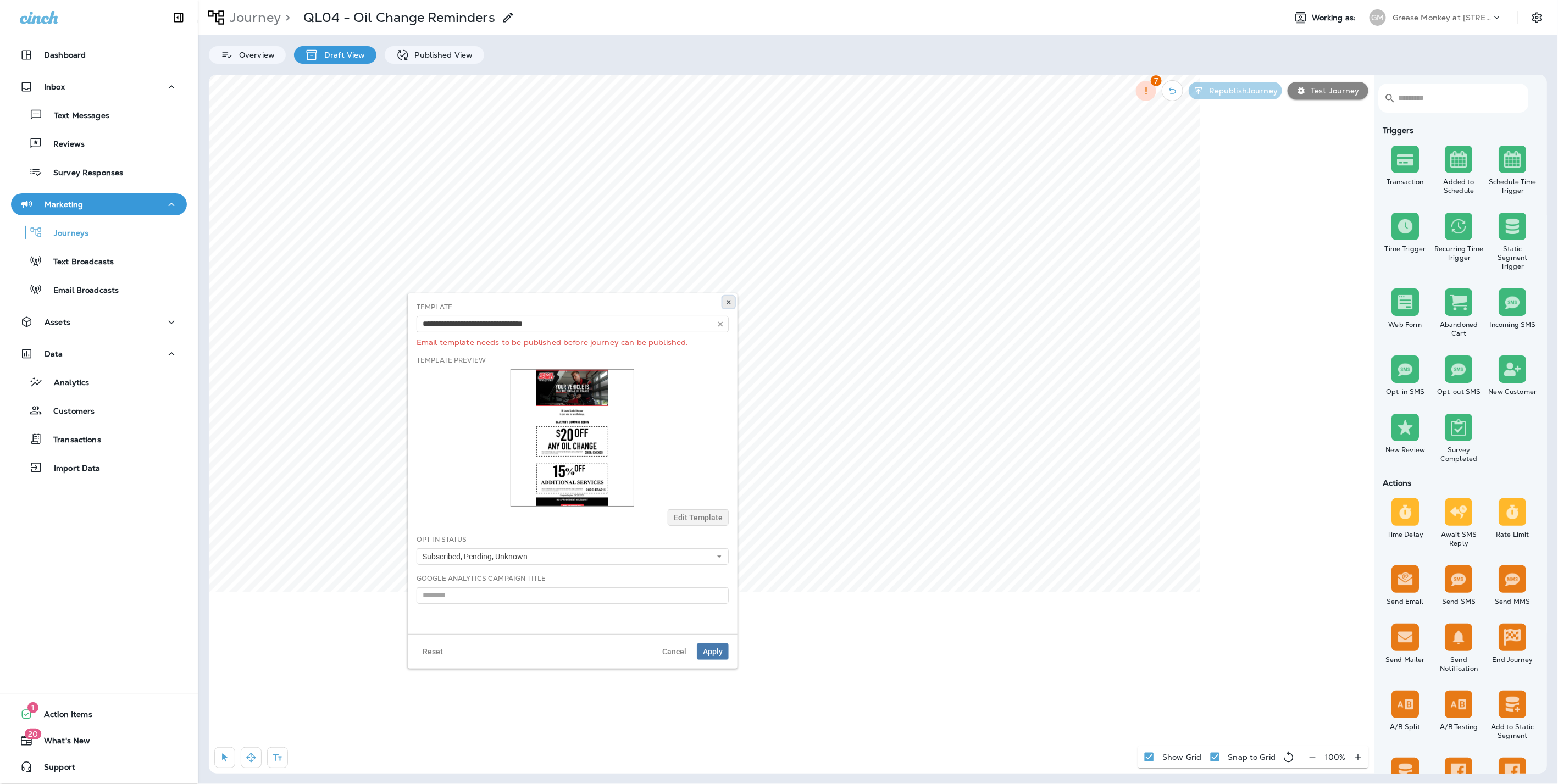
click at [733, 298] on button at bounding box center [729, 302] width 12 height 12
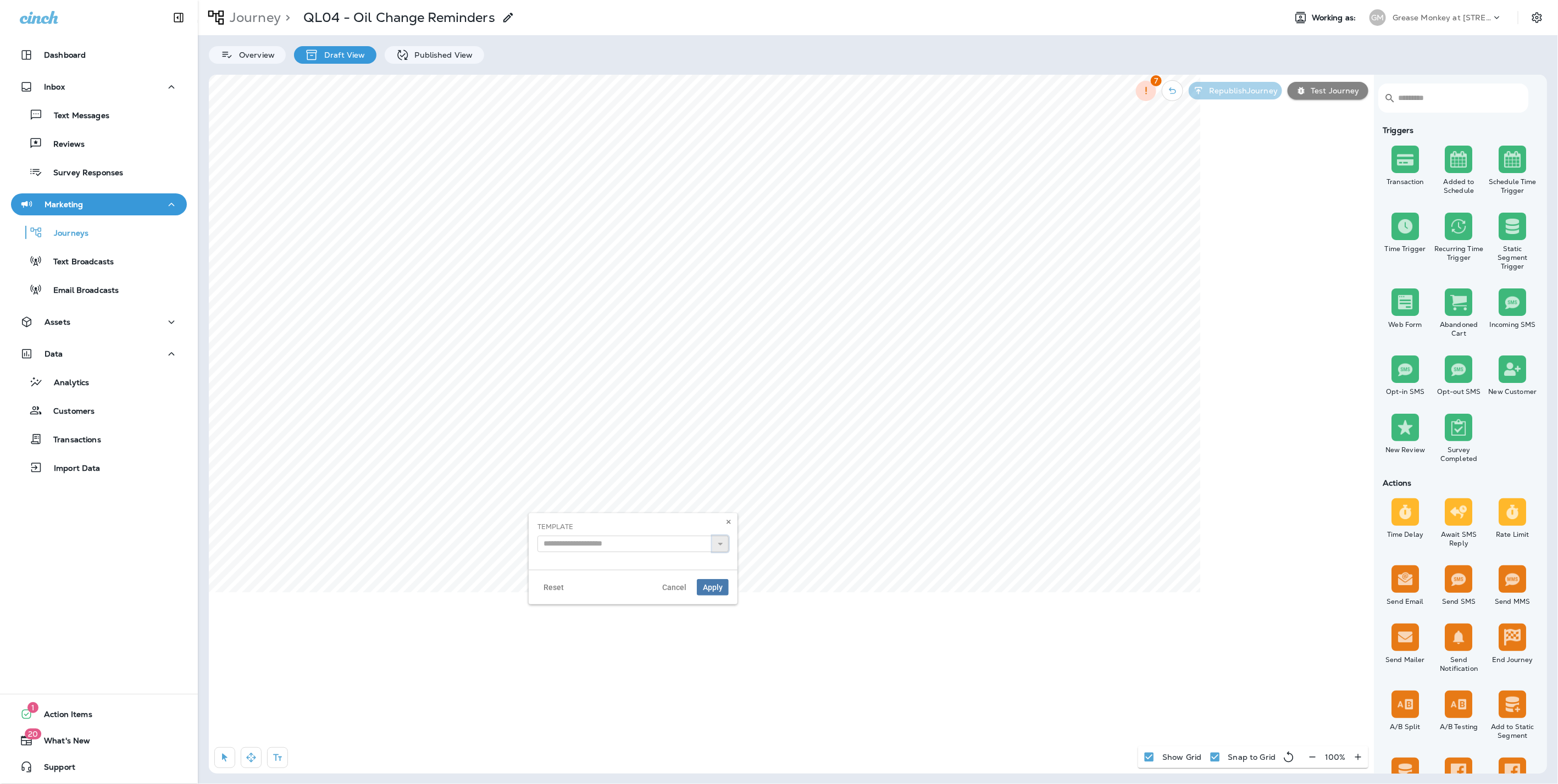
click at [720, 541] on icon "button" at bounding box center [720, 544] width 8 height 8
click at [661, 544] on input "text" at bounding box center [633, 543] width 191 height 17
type input "*"
click at [733, 521] on button at bounding box center [729, 522] width 12 height 12
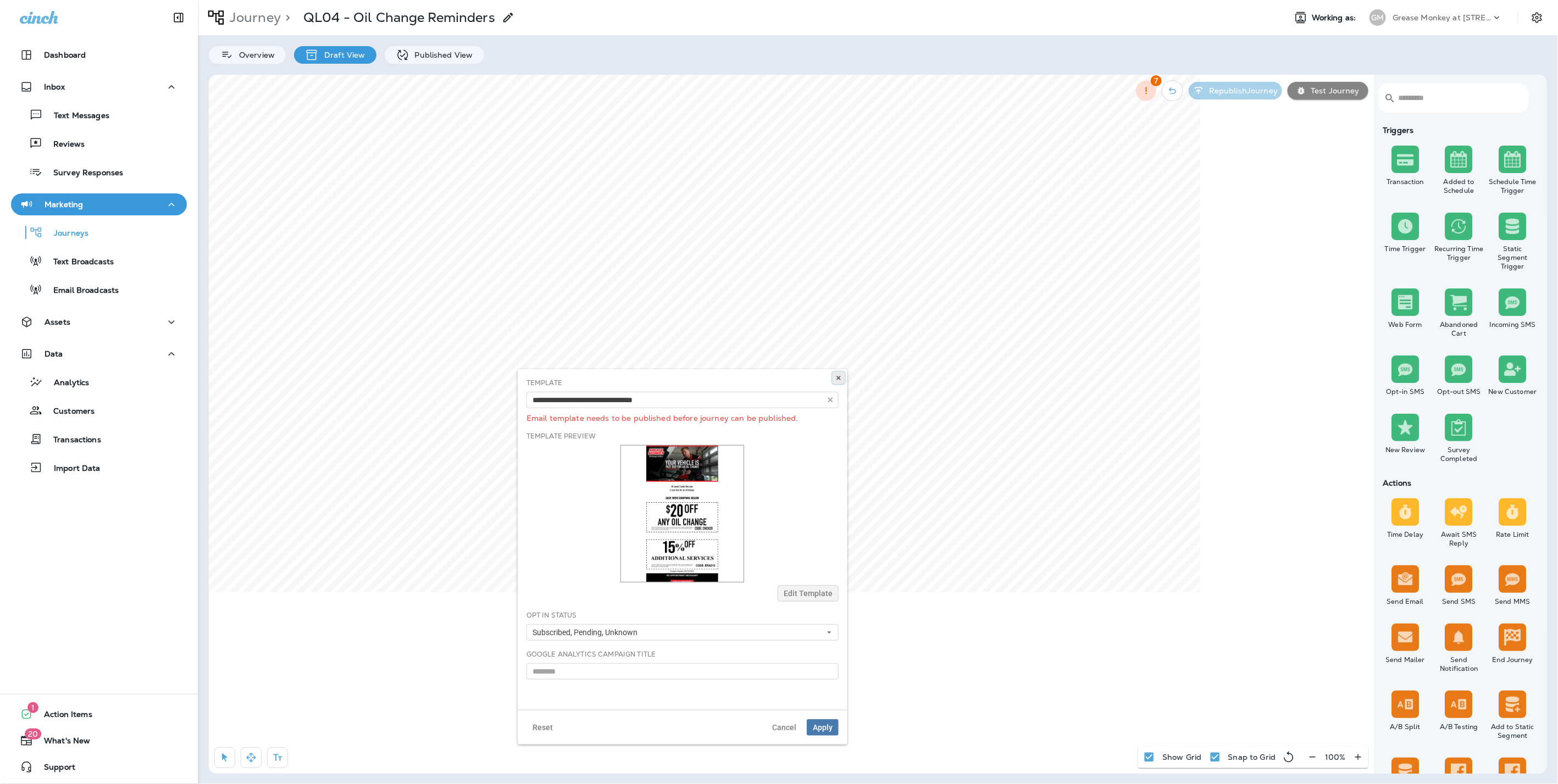
click at [835, 373] on button at bounding box center [839, 378] width 12 height 12
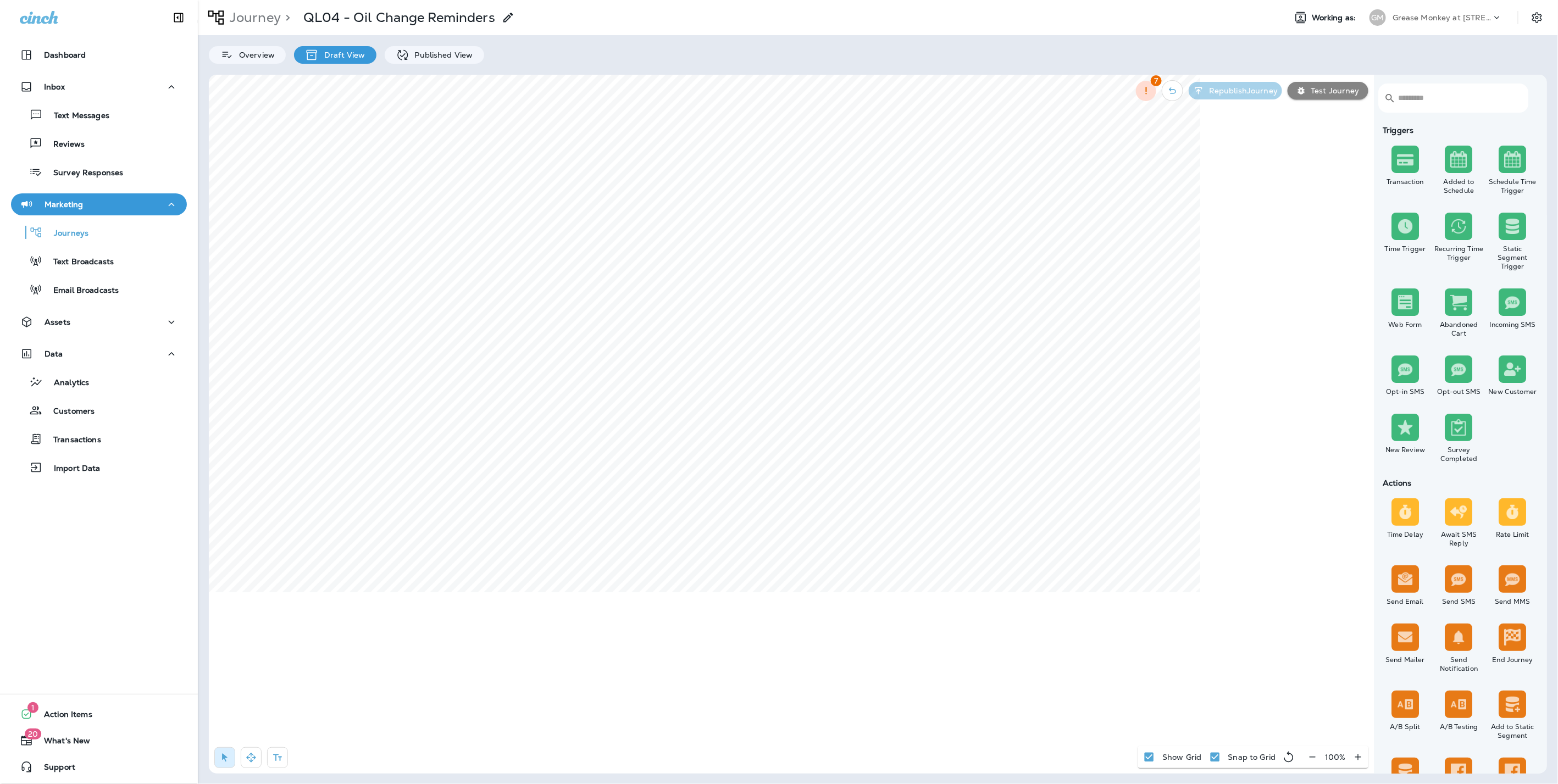
select select "******"
click at [557, 524] on input "*" at bounding box center [558, 531] width 41 height 17
type input "**"
click at [643, 533] on select "**********" at bounding box center [658, 531] width 142 height 17
select select "****"
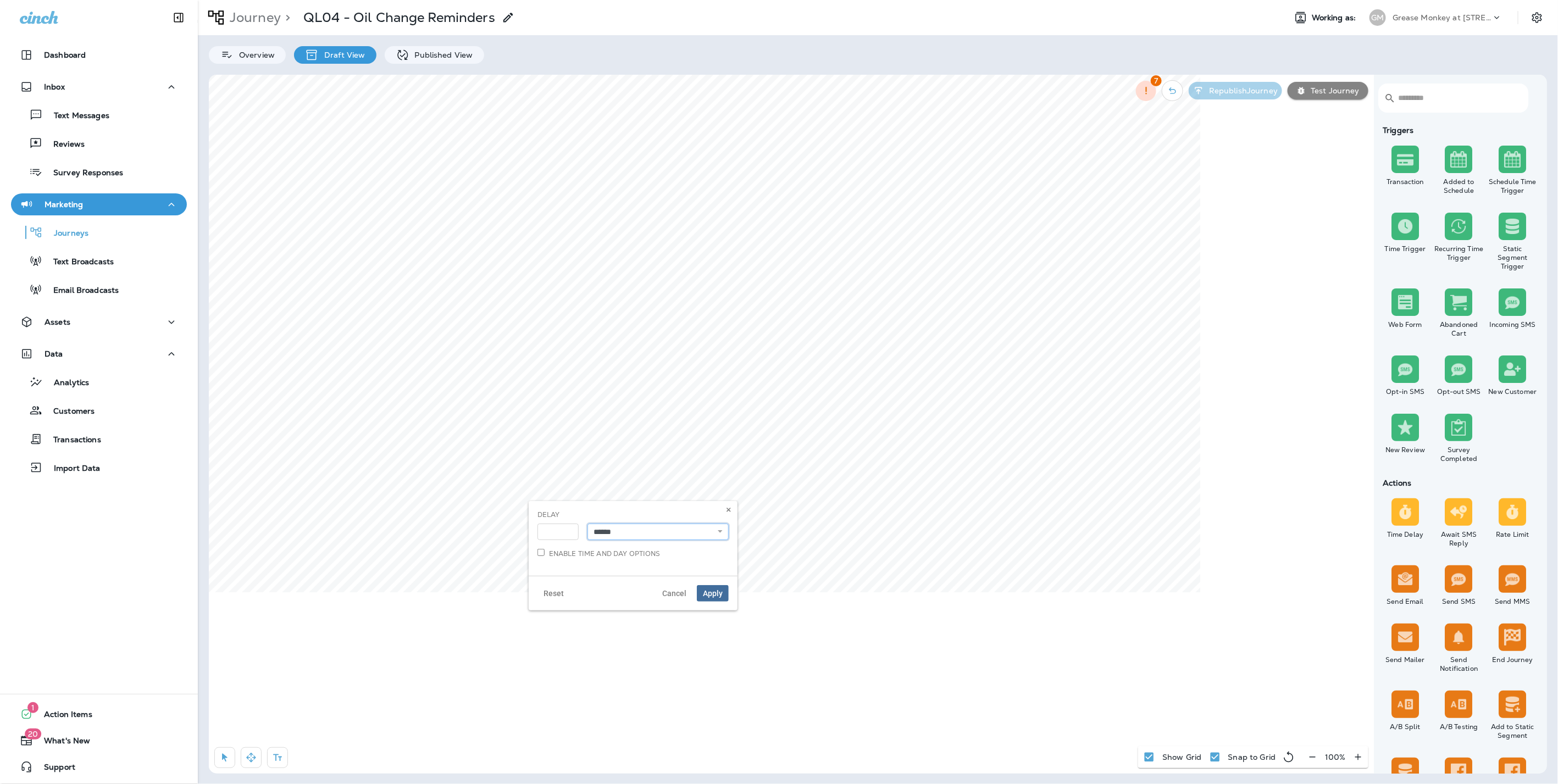
click at [587, 524] on select "**********" at bounding box center [658, 531] width 142 height 17
click at [707, 592] on span "Apply" at bounding box center [713, 594] width 20 height 8
select select "*******"
click at [727, 654] on input "text" at bounding box center [743, 650] width 191 height 17
click at [835, 586] on icon at bounding box center [839, 590] width 7 height 7
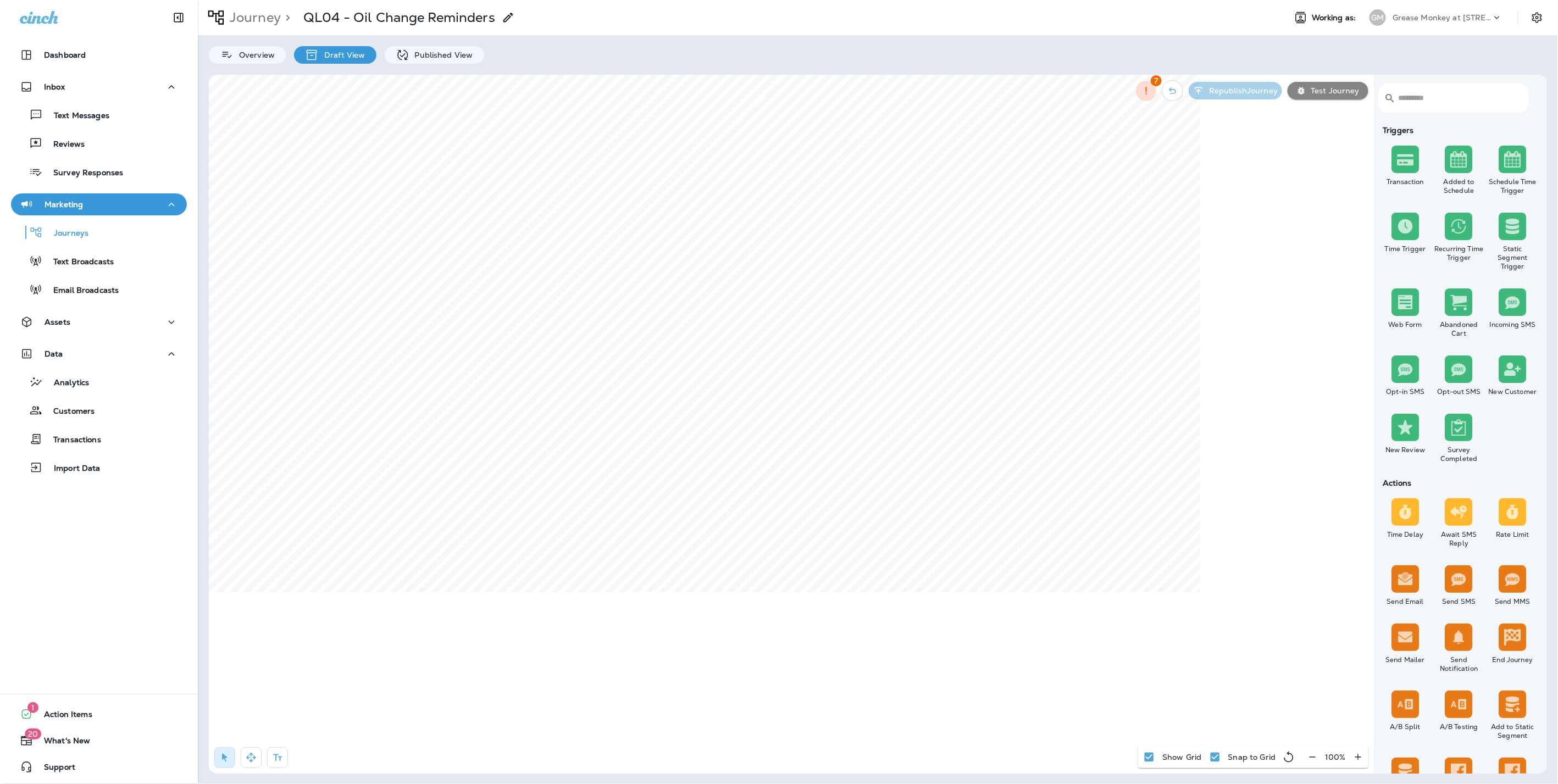
select select "*******"
click at [655, 362] on input "**********" at bounding box center [743, 362] width 191 height 17
click at [844, 298] on div "**********" at bounding box center [743, 340] width 209 height 96
click at [842, 299] on button at bounding box center [839, 301] width 12 height 12
select select "*******"
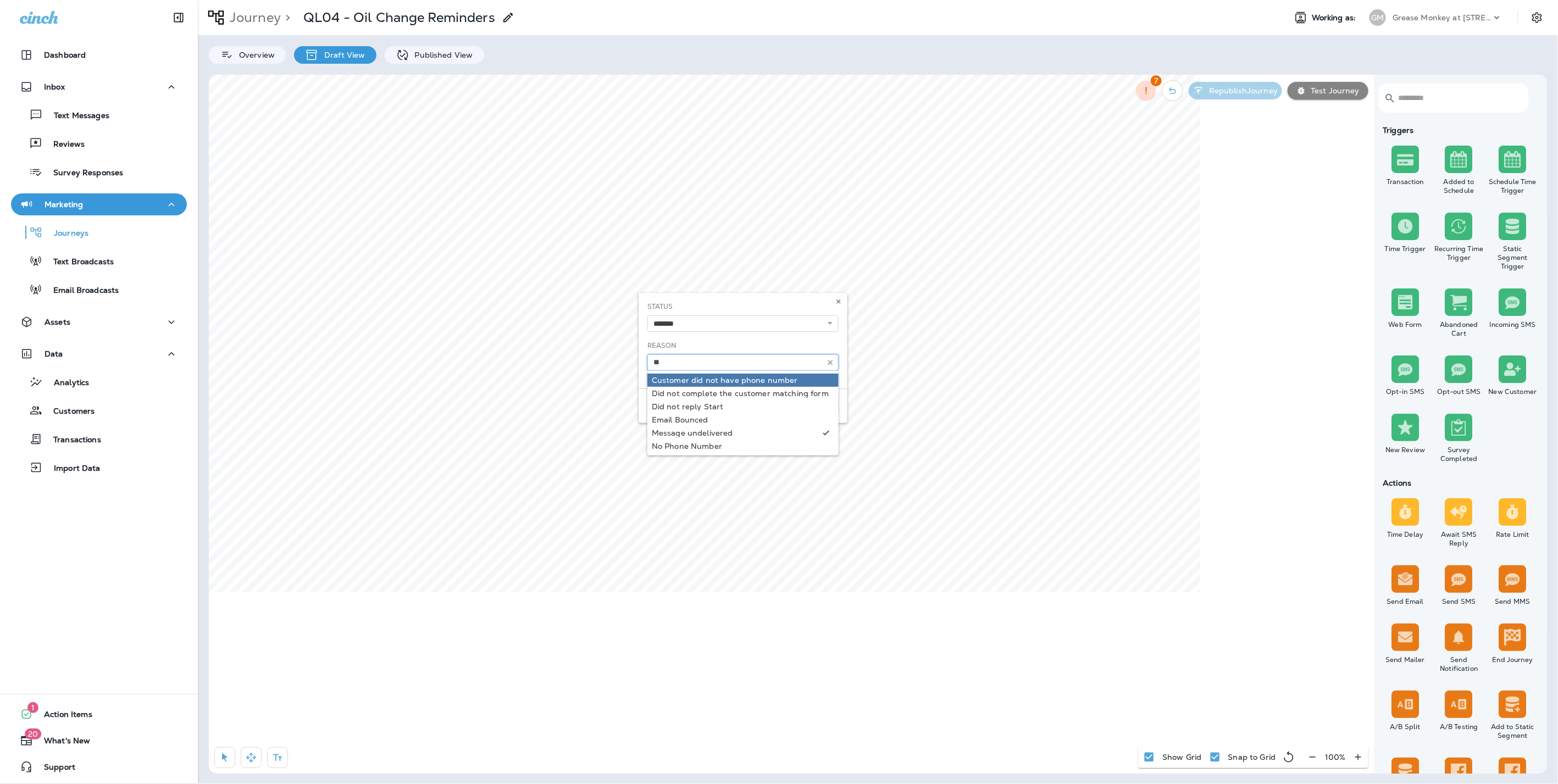
type input "*"
type input "**********"
click at [675, 398] on div "**********" at bounding box center [743, 358] width 209 height 130
click at [747, 366] on input "**********" at bounding box center [743, 362] width 191 height 17
click at [829, 360] on use at bounding box center [830, 362] width 5 height 5
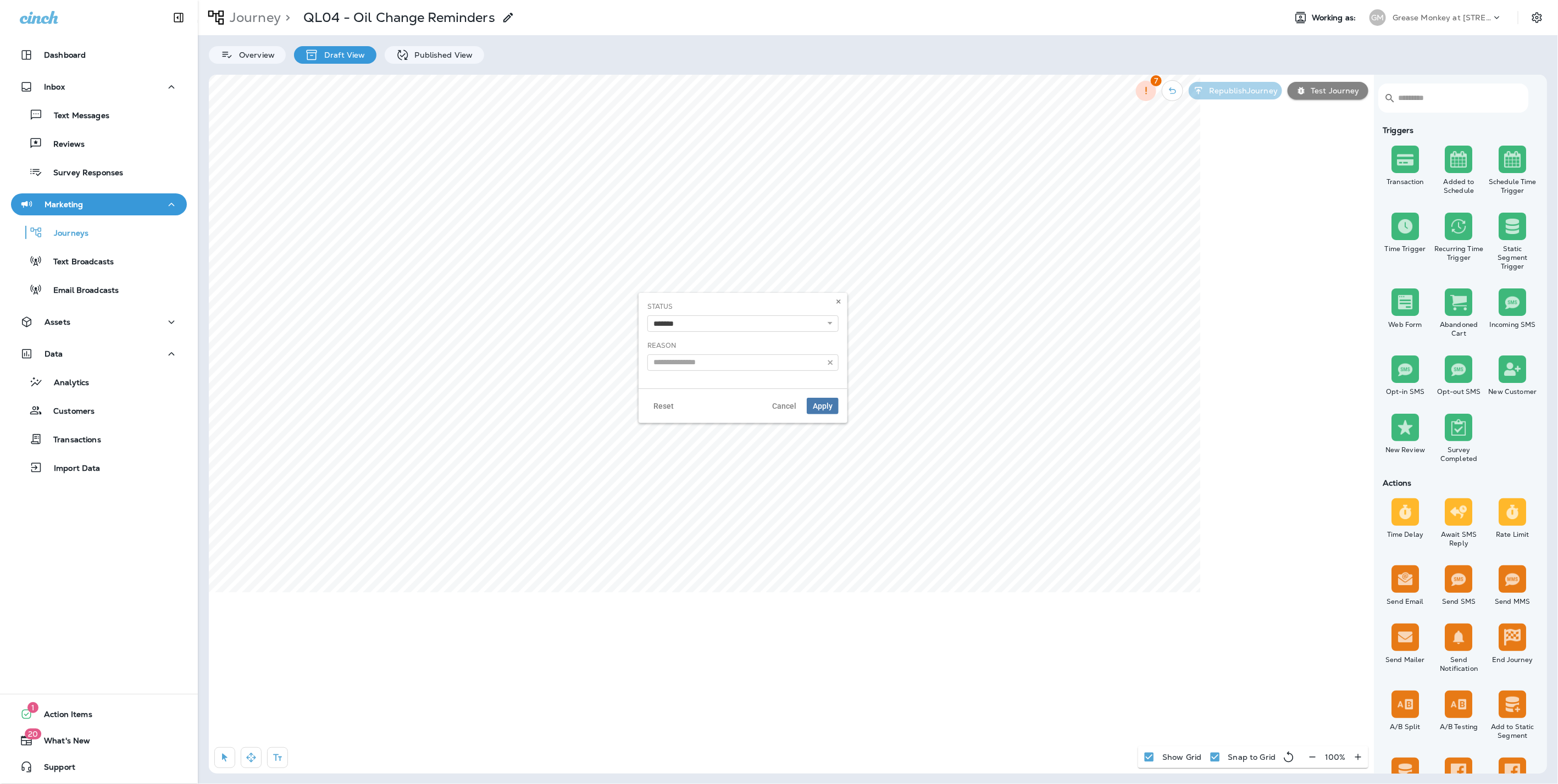
type input "**********"
click at [716, 39] on body "Dashboard Inbox Text Messages Reviews Survey Responses Marketing Journeys Text …" at bounding box center [779, 19] width 1558 height 39
click at [825, 408] on span "Apply" at bounding box center [823, 406] width 20 height 8
select select "*******"
click at [641, 506] on input "text" at bounding box center [692, 502] width 191 height 17
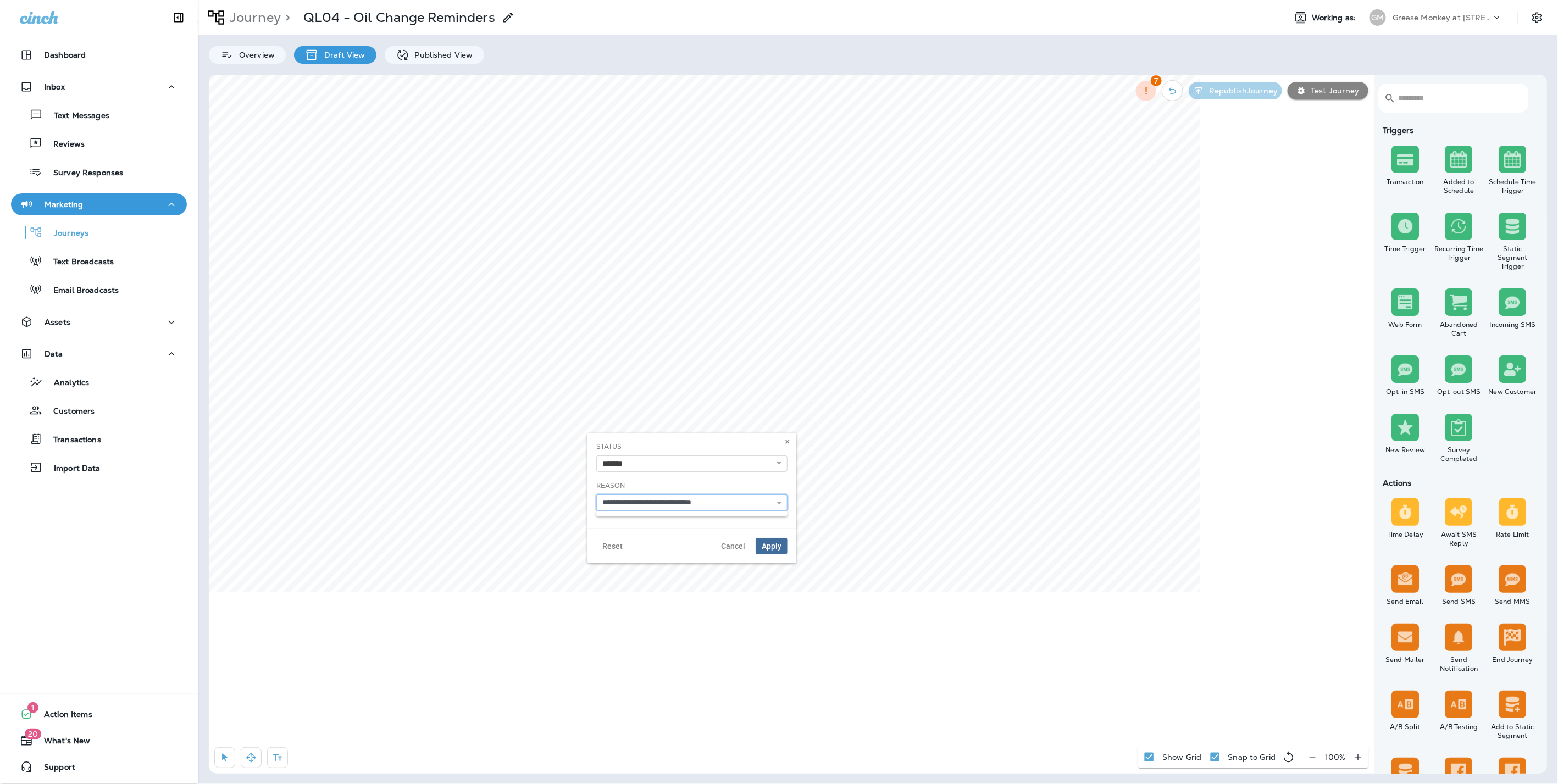
type input "**********"
click at [766, 543] on span "Apply" at bounding box center [772, 546] width 20 height 8
select select "*******"
click at [739, 637] on input "**********" at bounding box center [692, 640] width 191 height 17
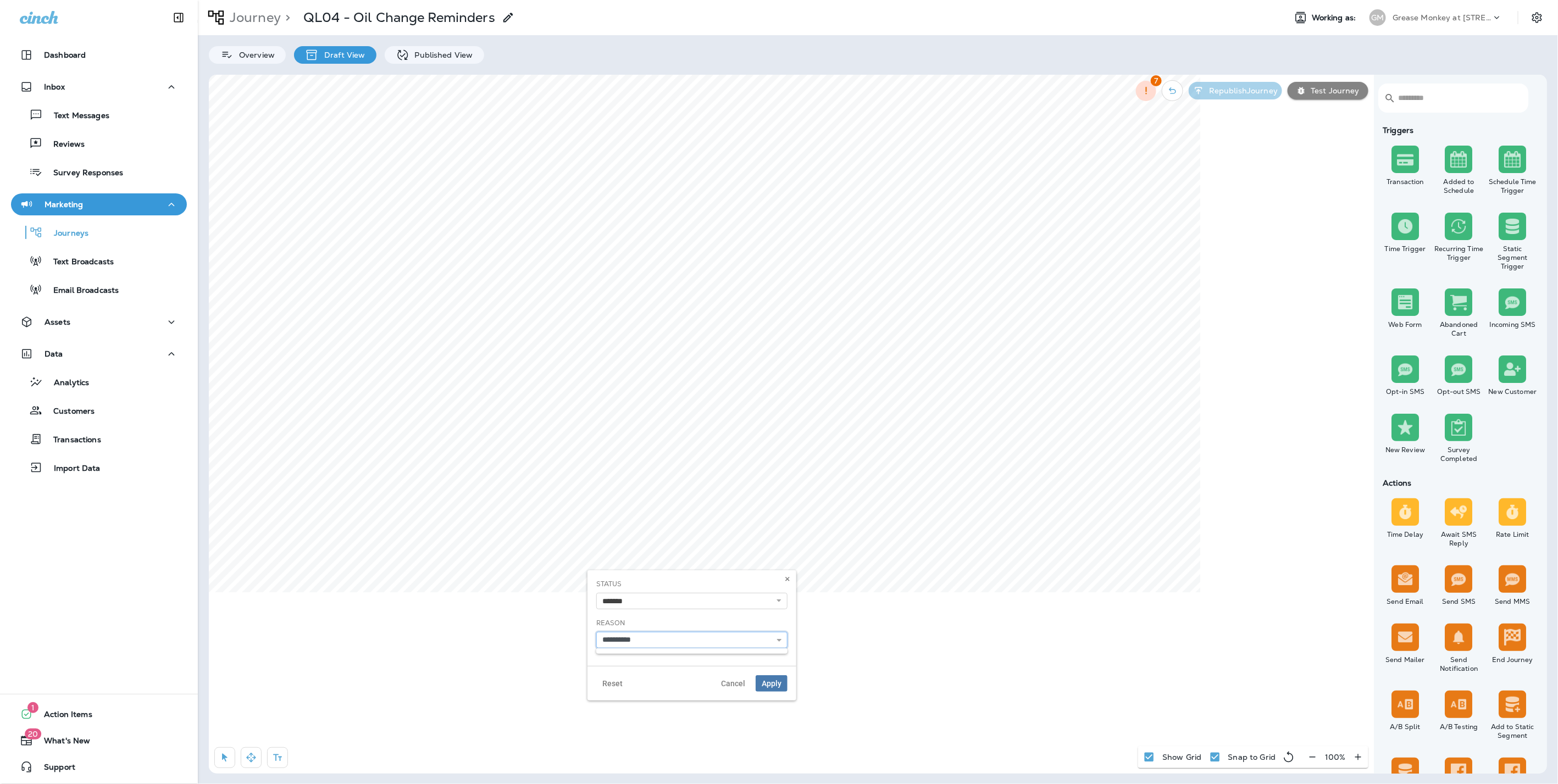
type input "**********"
click at [780, 681] on span "Apply" at bounding box center [772, 684] width 20 height 8
select select "*******"
click at [776, 505] on input "text" at bounding box center [743, 502] width 191 height 17
click at [788, 518] on div "**********" at bounding box center [743, 481] width 209 height 96
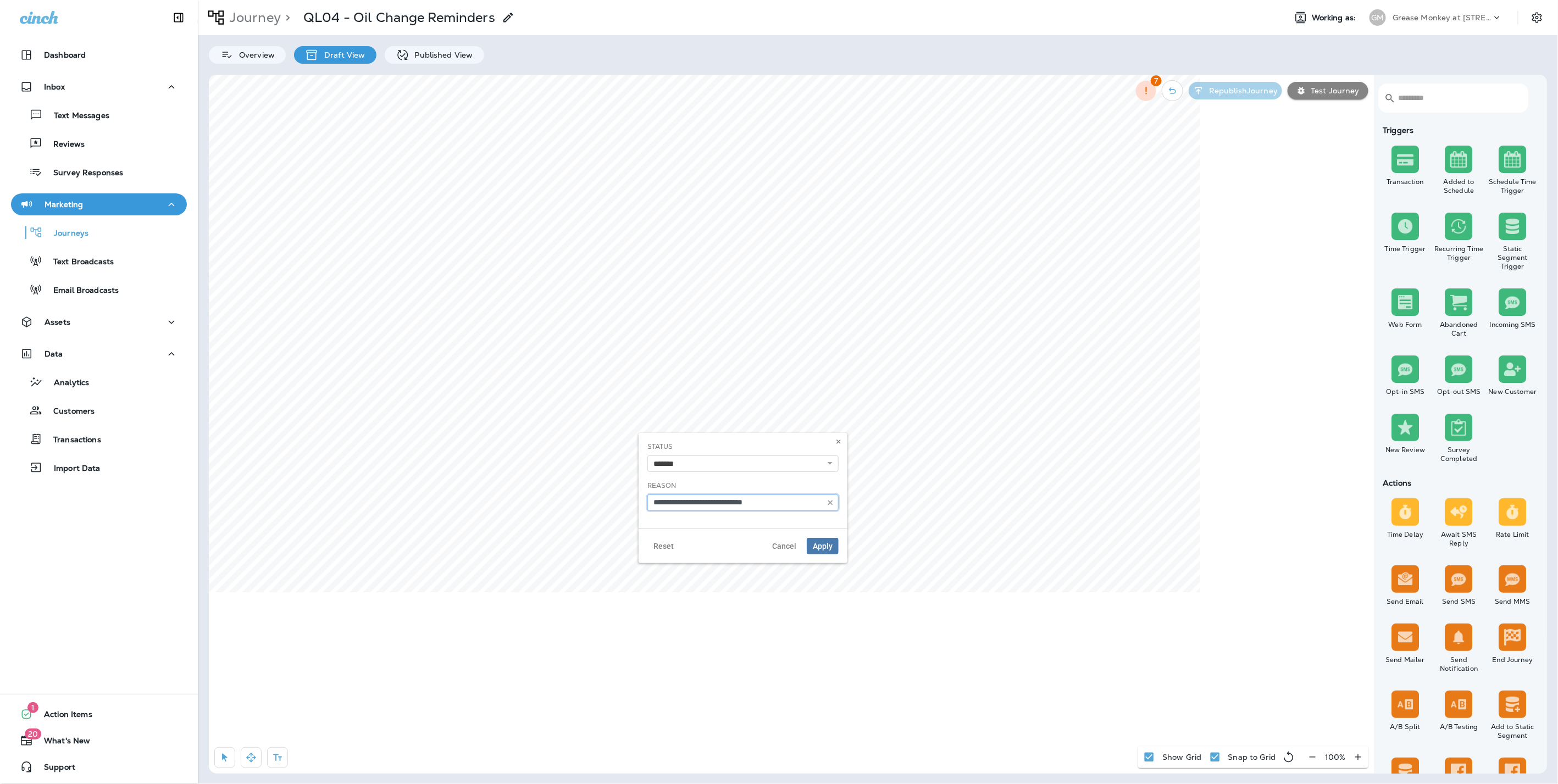
click at [792, 504] on input "**********" at bounding box center [743, 502] width 191 height 17
type input "**********"
click at [821, 544] on span "Apply" at bounding box center [823, 546] width 20 height 8
select select "*******"
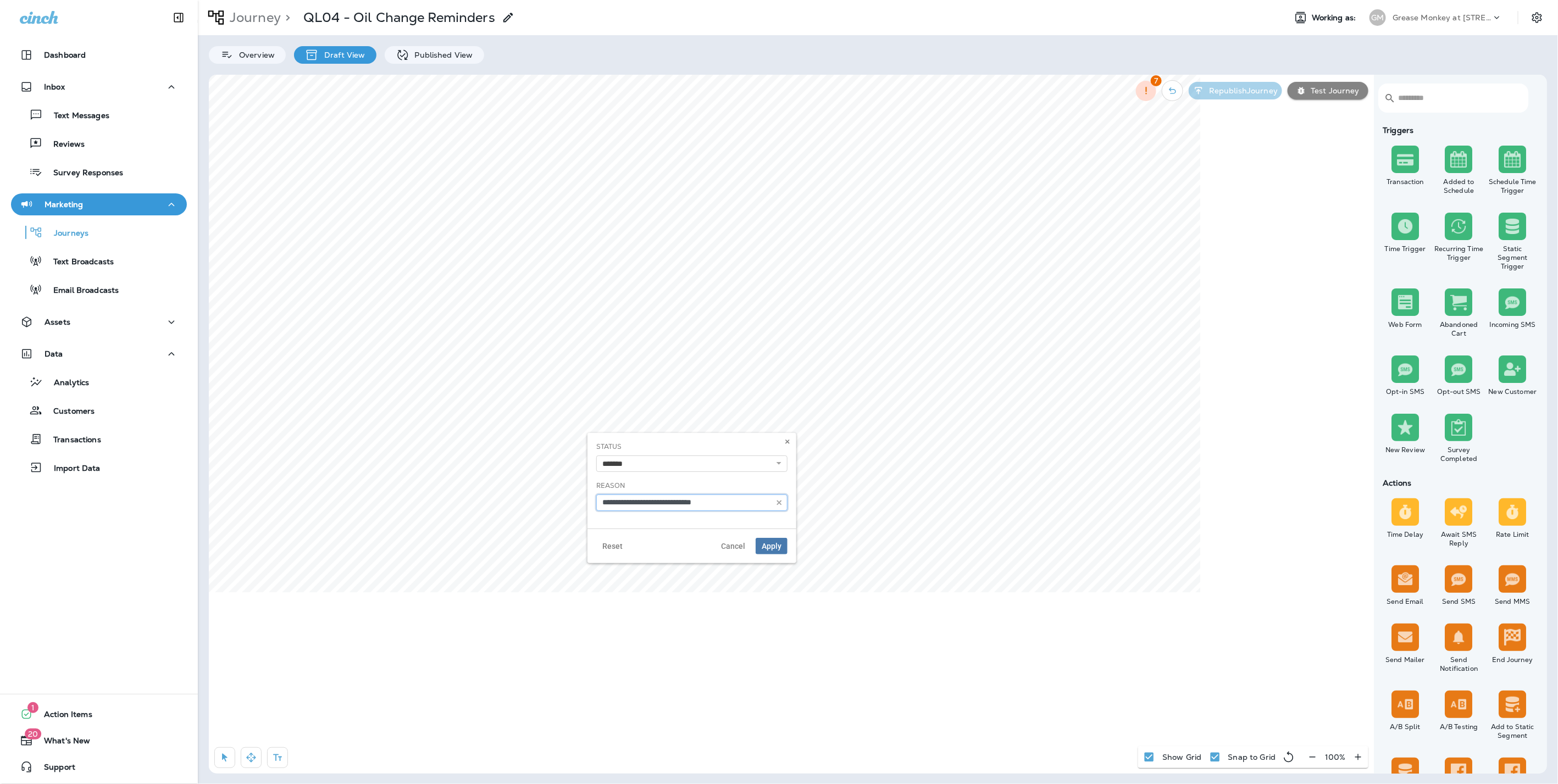
click at [737, 502] on input "**********" at bounding box center [692, 502] width 191 height 17
click at [735, 502] on input "**********" at bounding box center [692, 502] width 191 height 17
type input "**********"
click at [780, 547] on span "Apply" at bounding box center [772, 546] width 20 height 8
select select "*******"
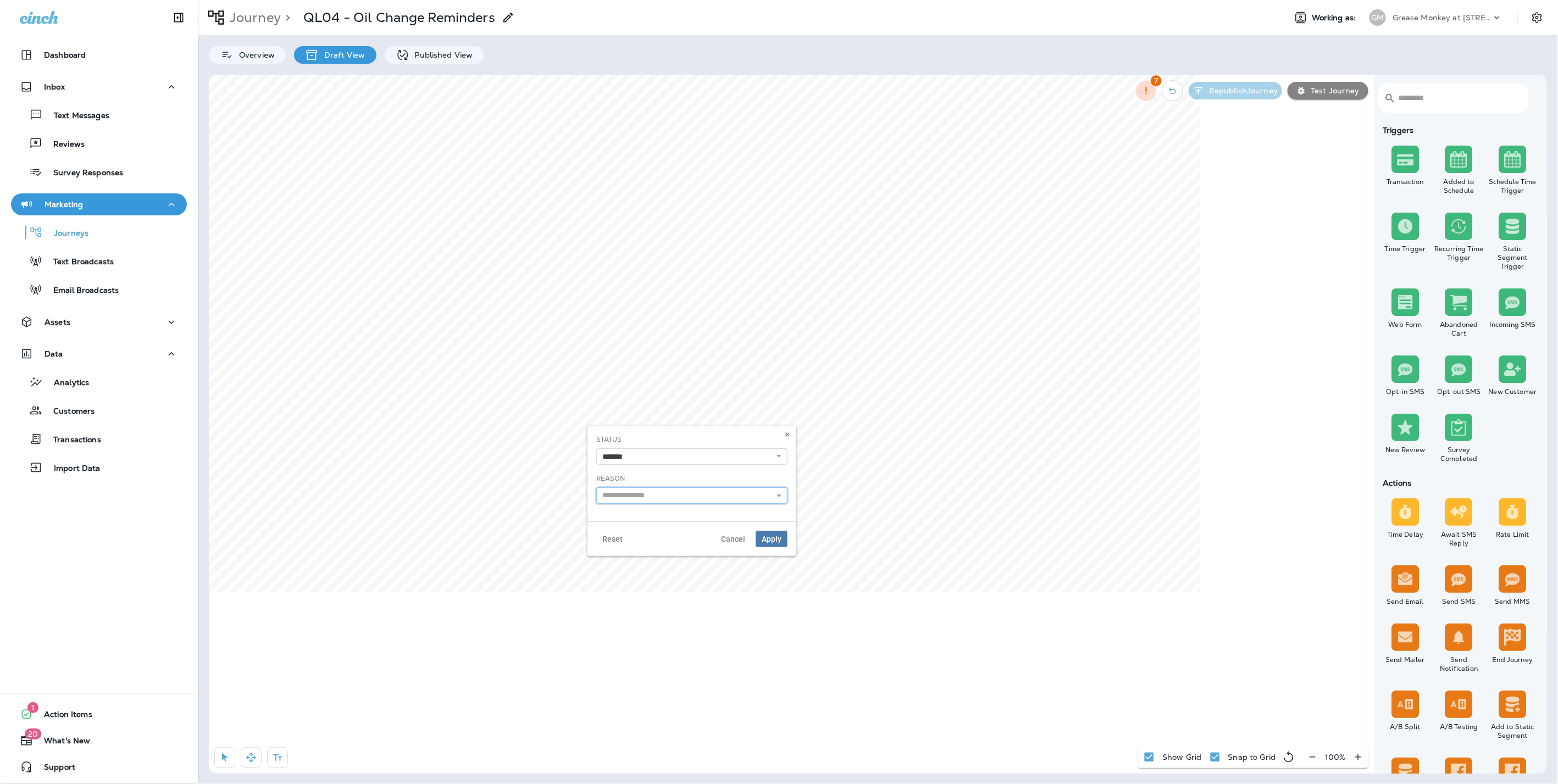
click at [655, 502] on input "text" at bounding box center [692, 495] width 191 height 17
click at [721, 526] on div "**********" at bounding box center [692, 490] width 209 height 130
click at [711, 497] on input "**********" at bounding box center [692, 495] width 191 height 17
type input "**********"
click at [778, 540] on span "Apply" at bounding box center [772, 539] width 20 height 8
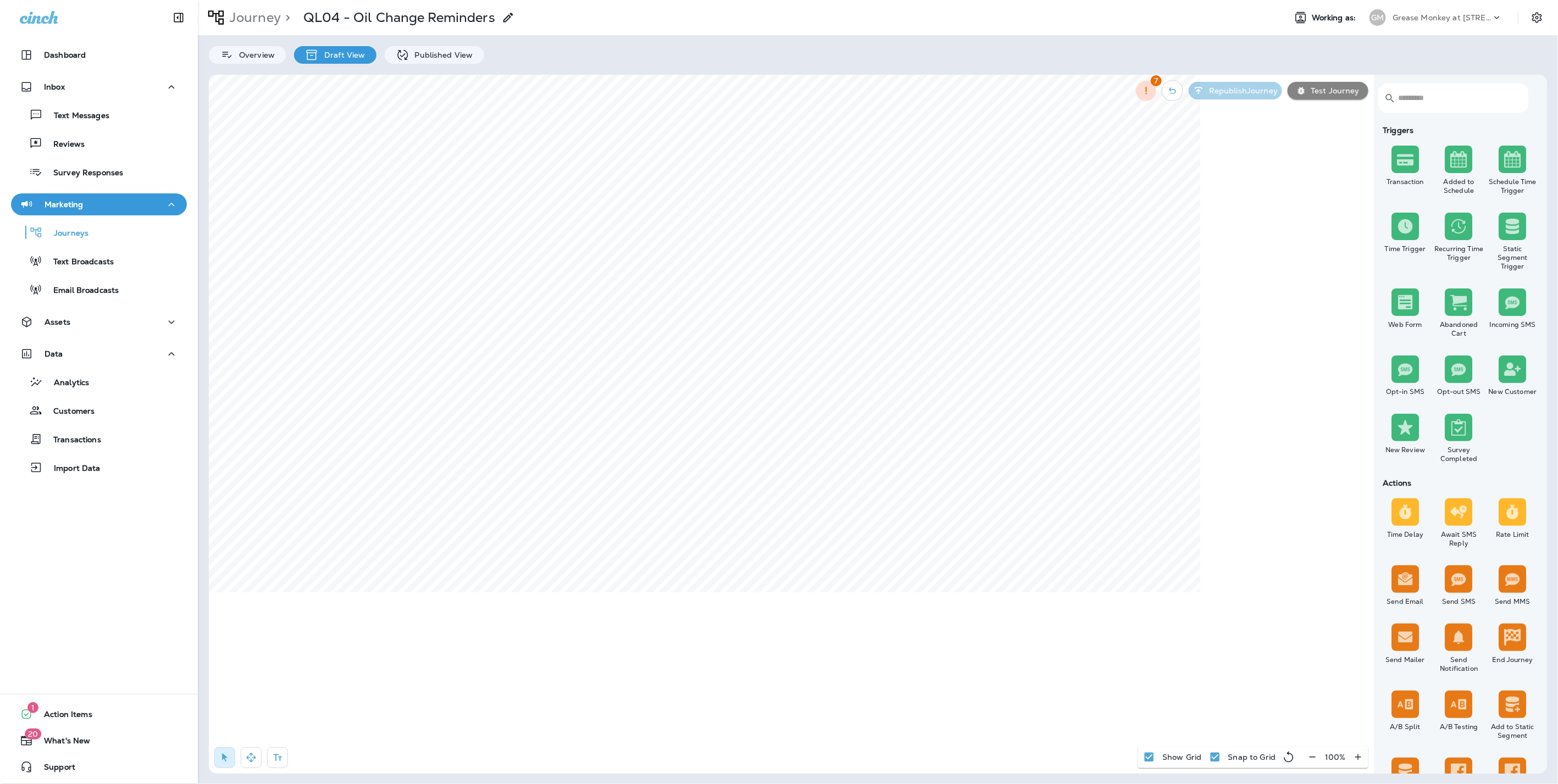
select select "*******"
click at [710, 621] on input "**********" at bounding box center [692, 619] width 191 height 17
type input "**********"
click at [781, 662] on span "Apply" at bounding box center [772, 662] width 20 height 8
select select "*******"
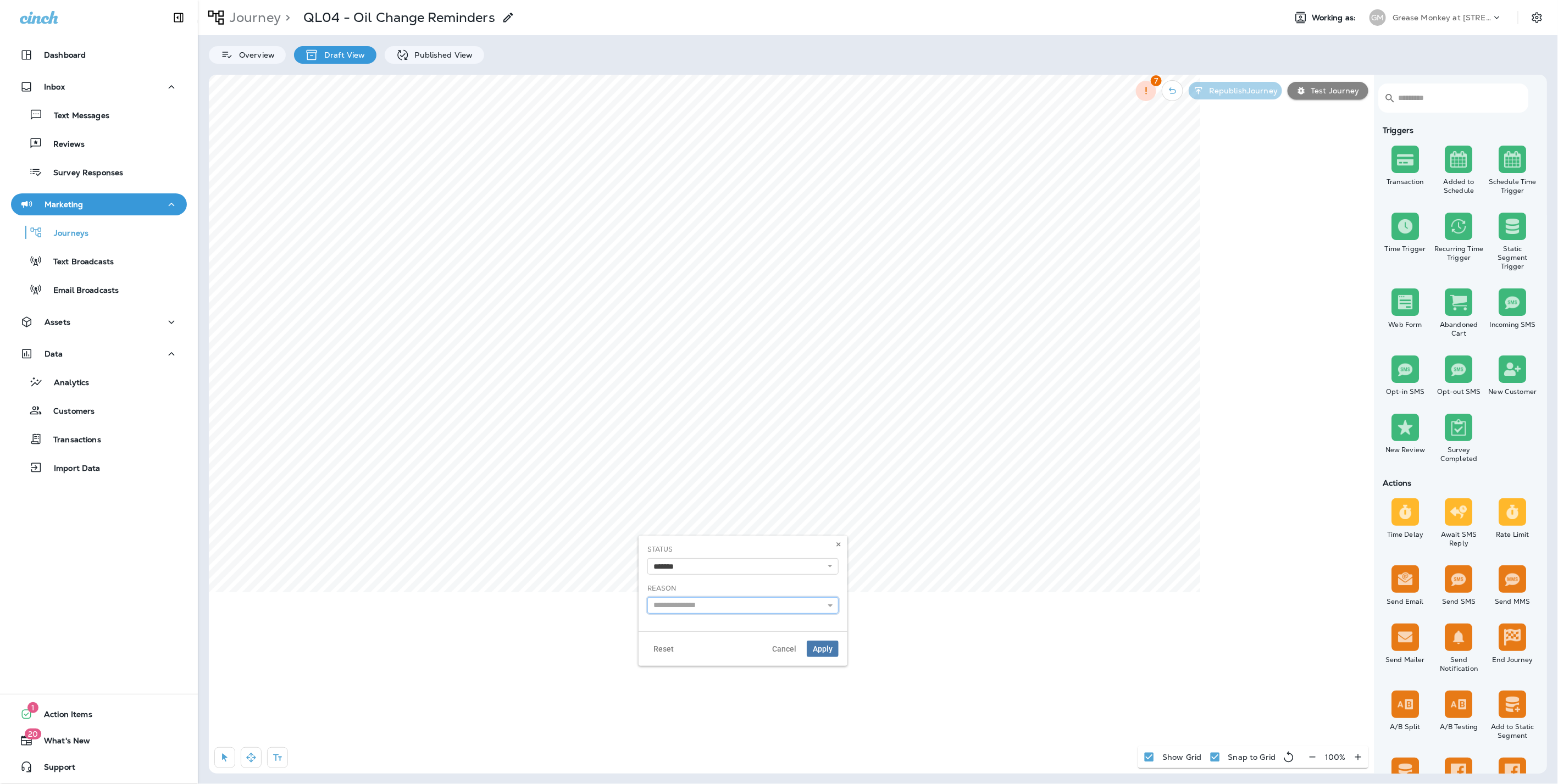
click at [722, 604] on input "text" at bounding box center [743, 605] width 191 height 17
click at [752, 642] on div "**********" at bounding box center [743, 600] width 209 height 130
click at [784, 606] on input "**********" at bounding box center [743, 605] width 191 height 17
click at [785, 604] on input "**********" at bounding box center [743, 605] width 191 height 17
click at [805, 604] on input "**********" at bounding box center [743, 605] width 191 height 17
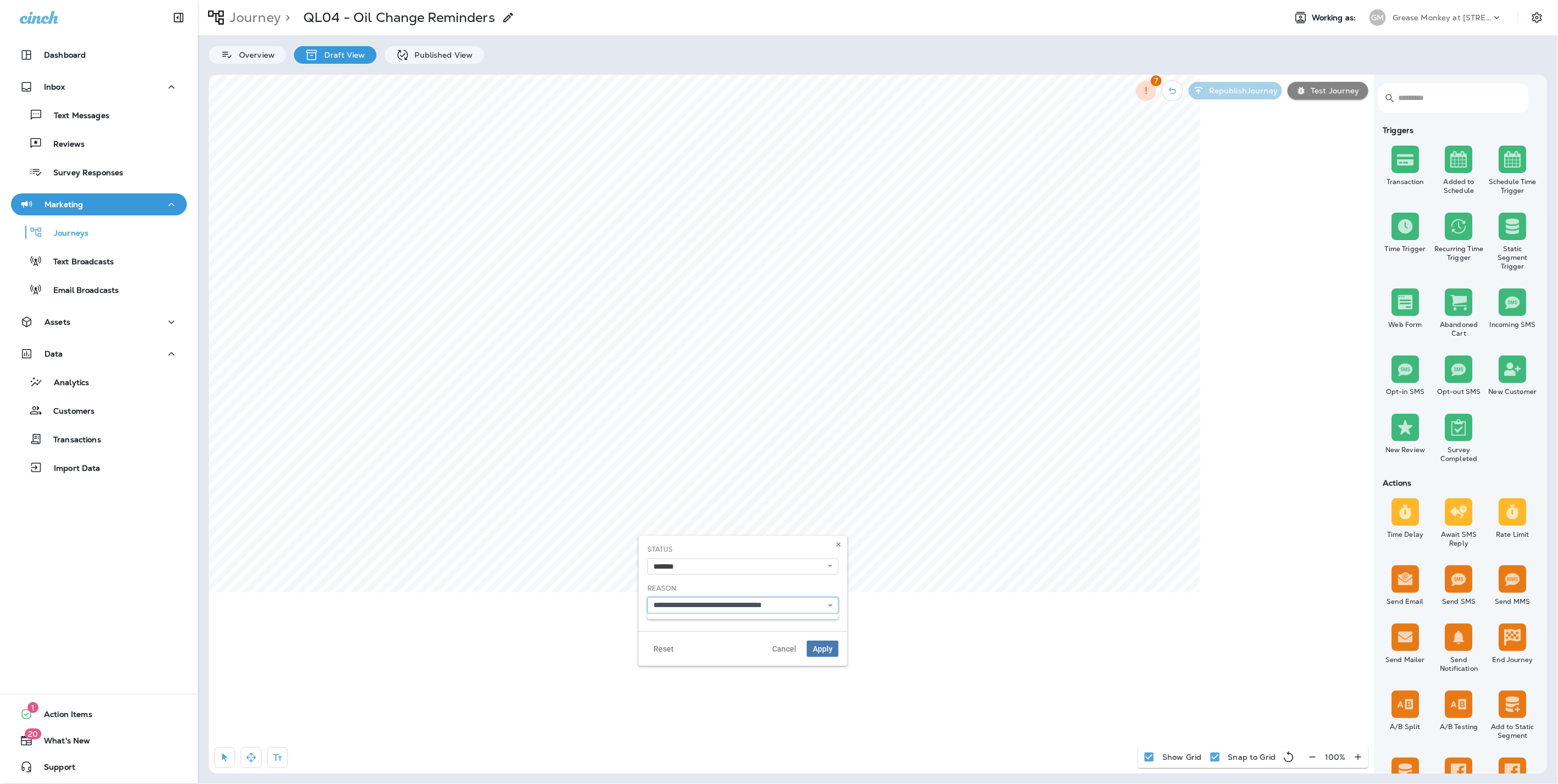
type input "**********"
click at [830, 650] on span "Apply" at bounding box center [823, 648] width 20 height 8
select select "*******"
click at [434, 654] on input "text" at bounding box center [499, 650] width 191 height 17
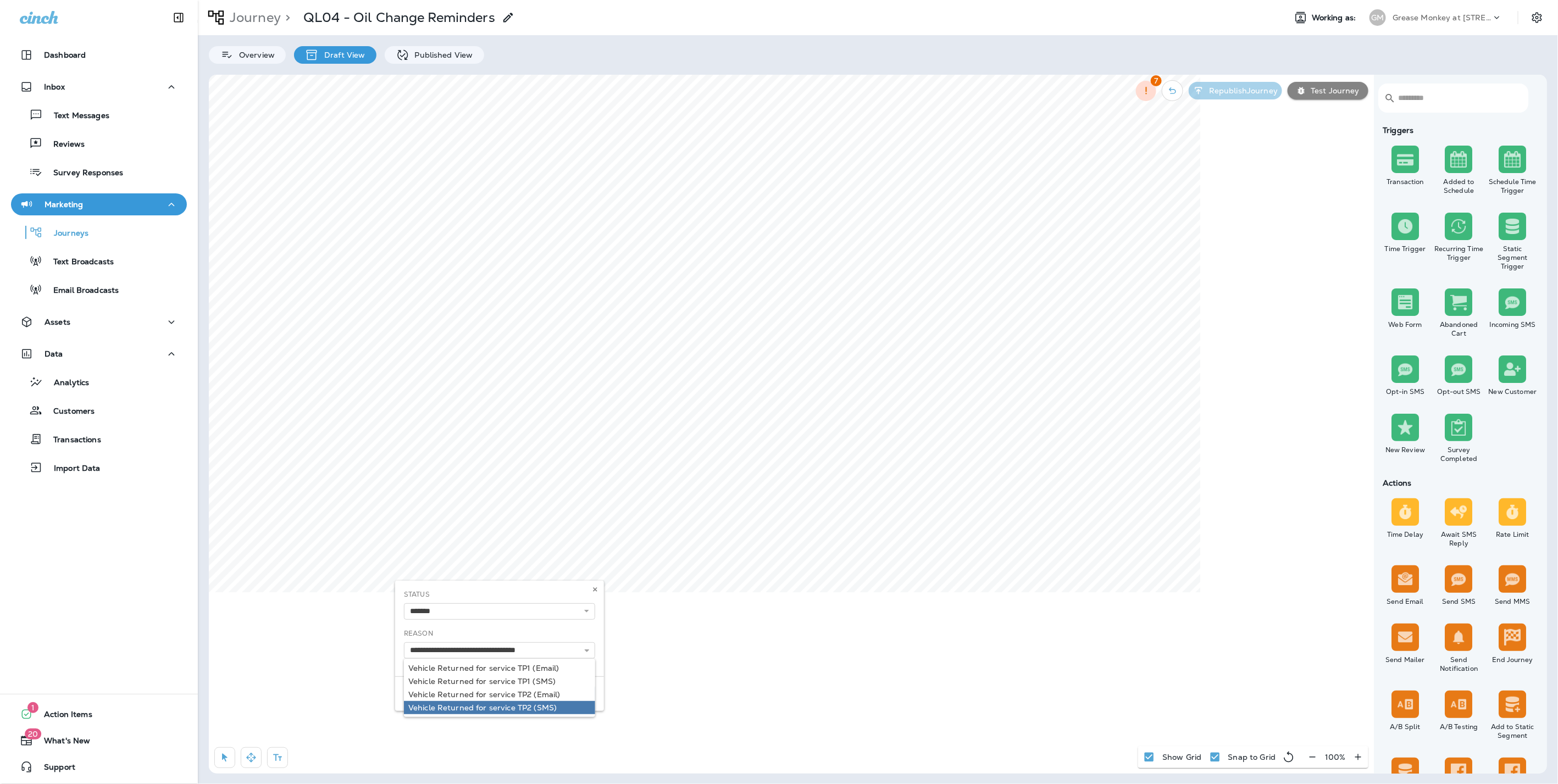
click at [526, 703] on div "**********" at bounding box center [499, 645] width 209 height 130
click at [522, 647] on input "**********" at bounding box center [499, 650] width 191 height 17
drag, startPoint x: 518, startPoint y: 650, endPoint x: 525, endPoint y: 647, distance: 7.6
click at [518, 651] on input "**********" at bounding box center [499, 650] width 191 height 17
click at [524, 648] on input "**********" at bounding box center [499, 650] width 191 height 17
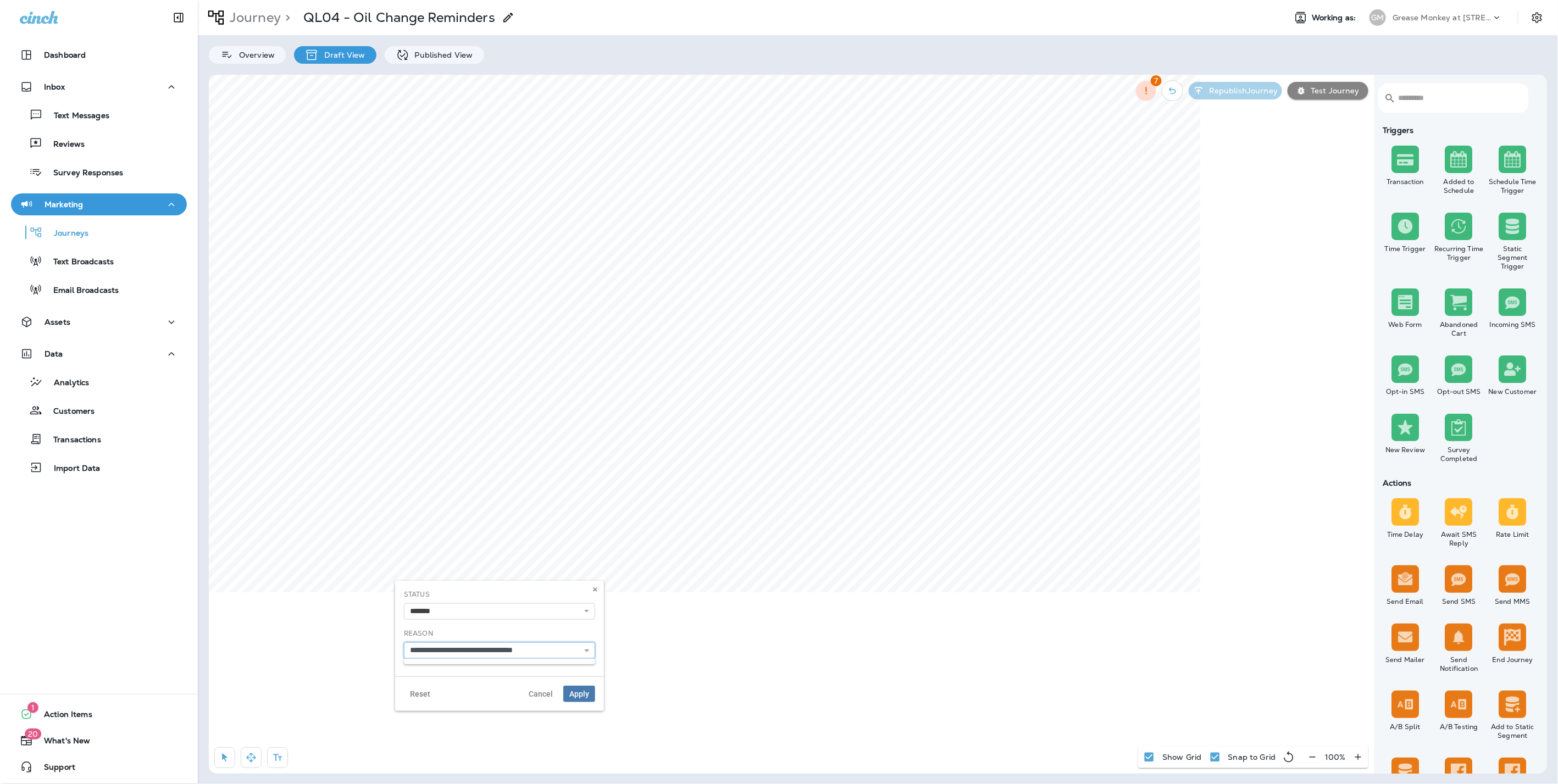
type input "**********"
click at [586, 690] on span "Apply" at bounding box center [579, 694] width 20 height 8
select select "*******"
click at [651, 654] on input "text" at bounding box center [692, 650] width 191 height 17
type input "**********"
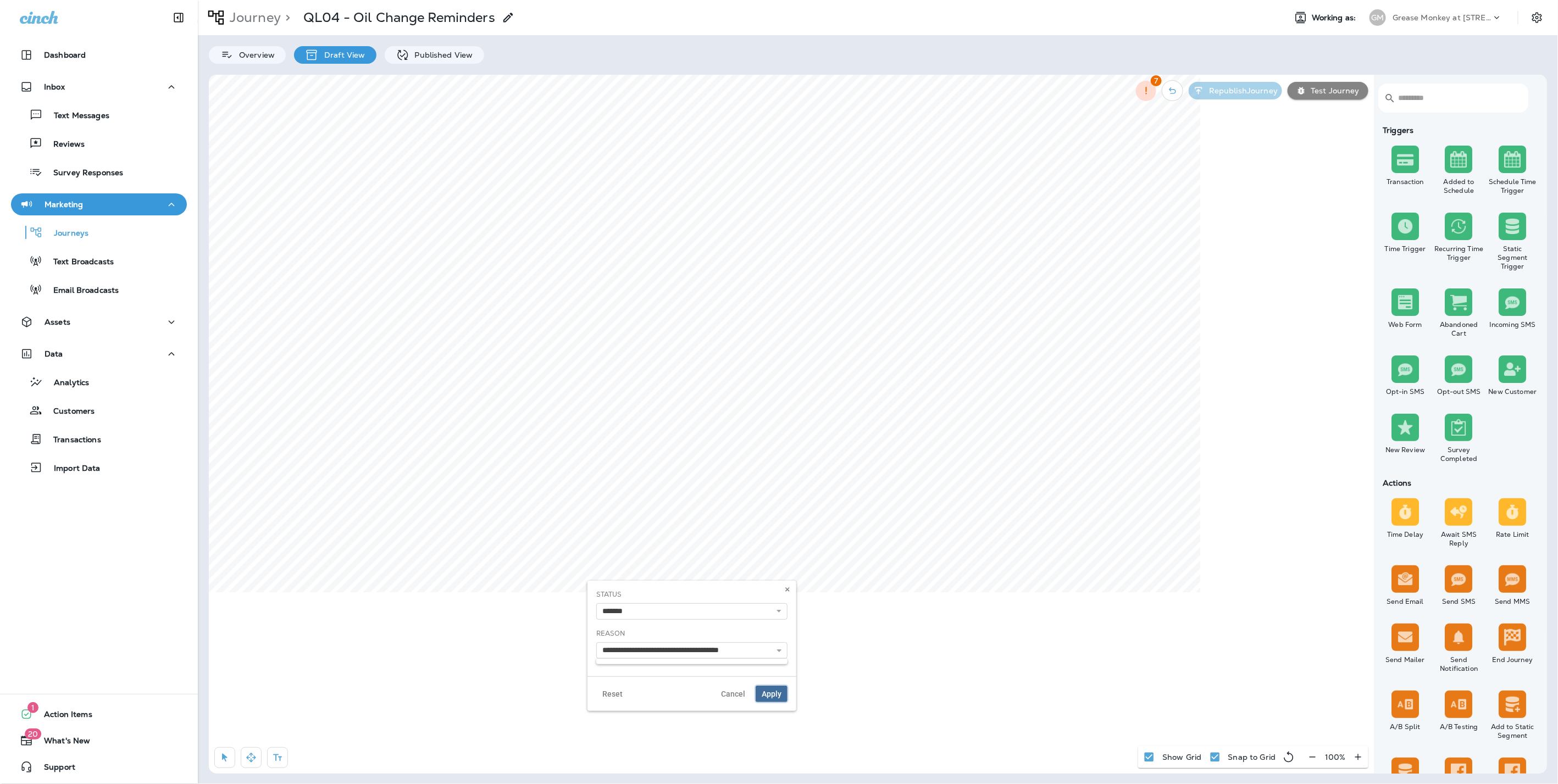
click at [766, 687] on button "Apply" at bounding box center [771, 693] width 32 height 17
select select "*******"
click at [840, 155] on icon at bounding box center [839, 158] width 7 height 7
select select "*******"
click at [774, 652] on input "text" at bounding box center [842, 650] width 191 height 17
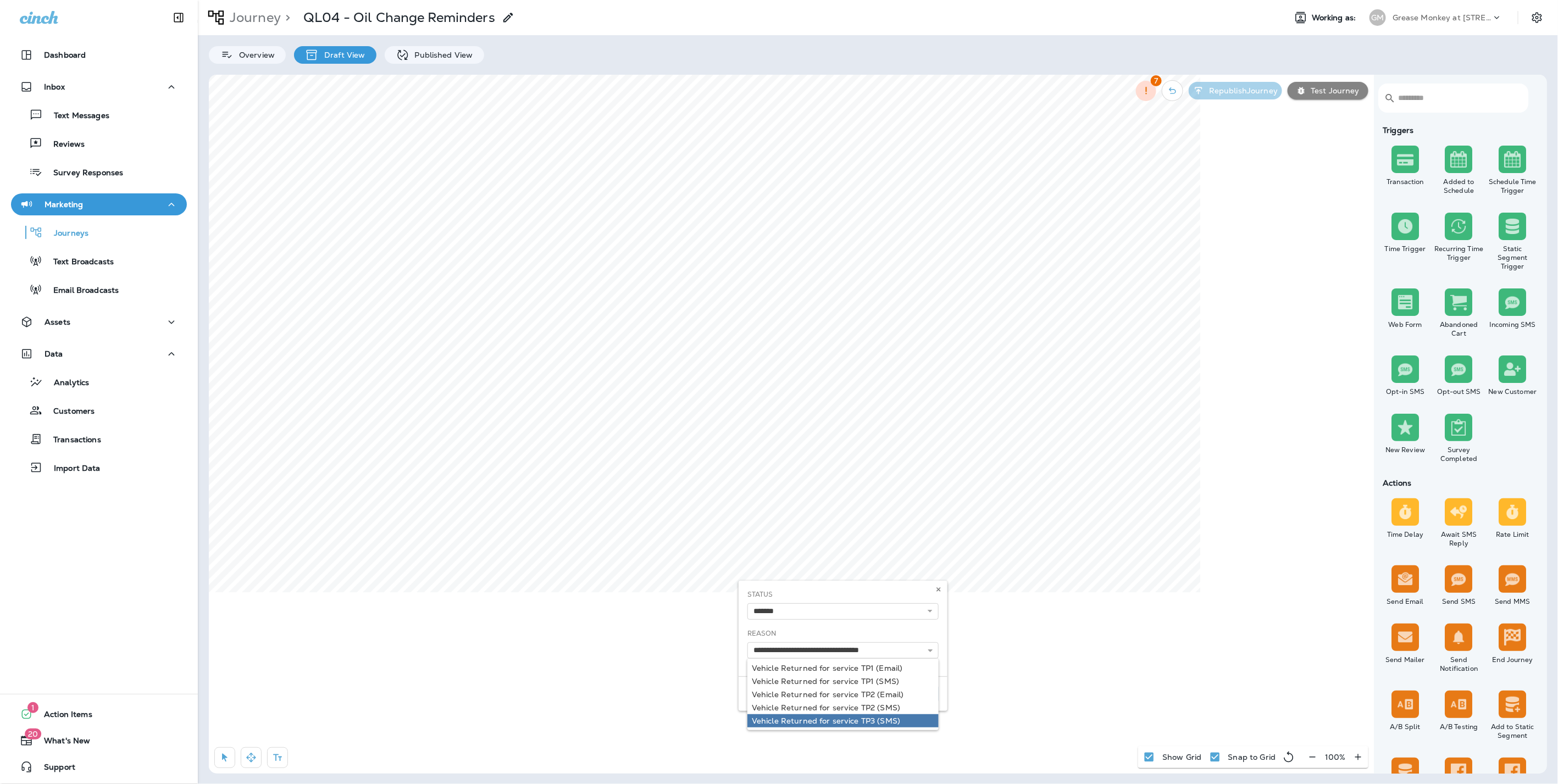
click at [882, 39] on body "Dashboard Inbox Text Messages Reviews Survey Responses Marketing Journeys Text …" at bounding box center [779, 19] width 1558 height 39
click at [893, 654] on input "**********" at bounding box center [842, 650] width 191 height 17
click at [897, 650] on input "**********" at bounding box center [842, 650] width 191 height 17
type input "**********"
click at [916, 692] on span "Apply" at bounding box center [922, 694] width 20 height 8
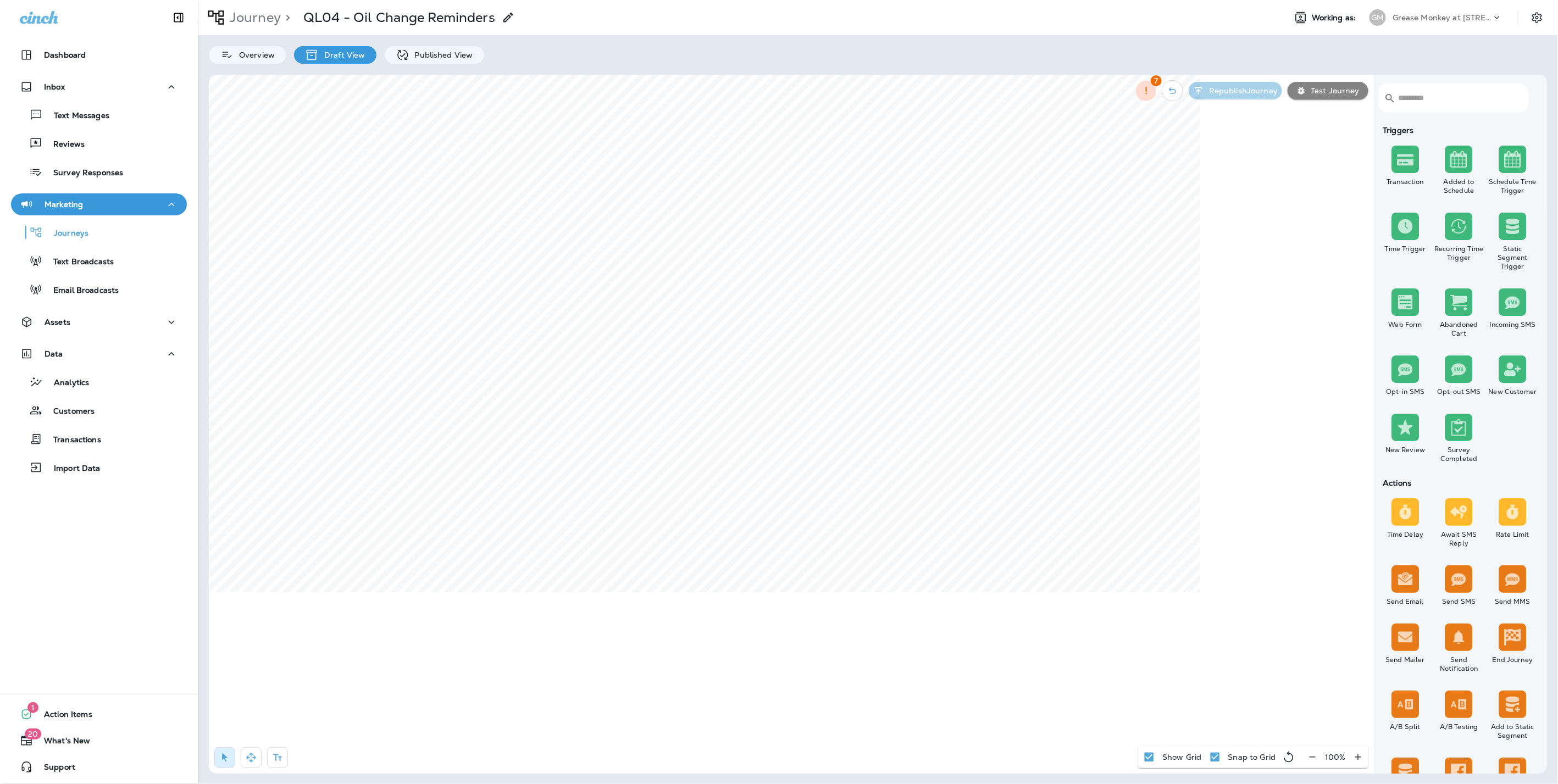
select select "*******"
click at [765, 654] on input "text" at bounding box center [743, 650] width 191 height 17
drag, startPoint x: 784, startPoint y: 664, endPoint x: 796, endPoint y: 664, distance: 12.0
click at [785, 664] on div "**********" at bounding box center [743, 628] width 209 height 96
click at [804, 648] on input "**********" at bounding box center [743, 650] width 191 height 17
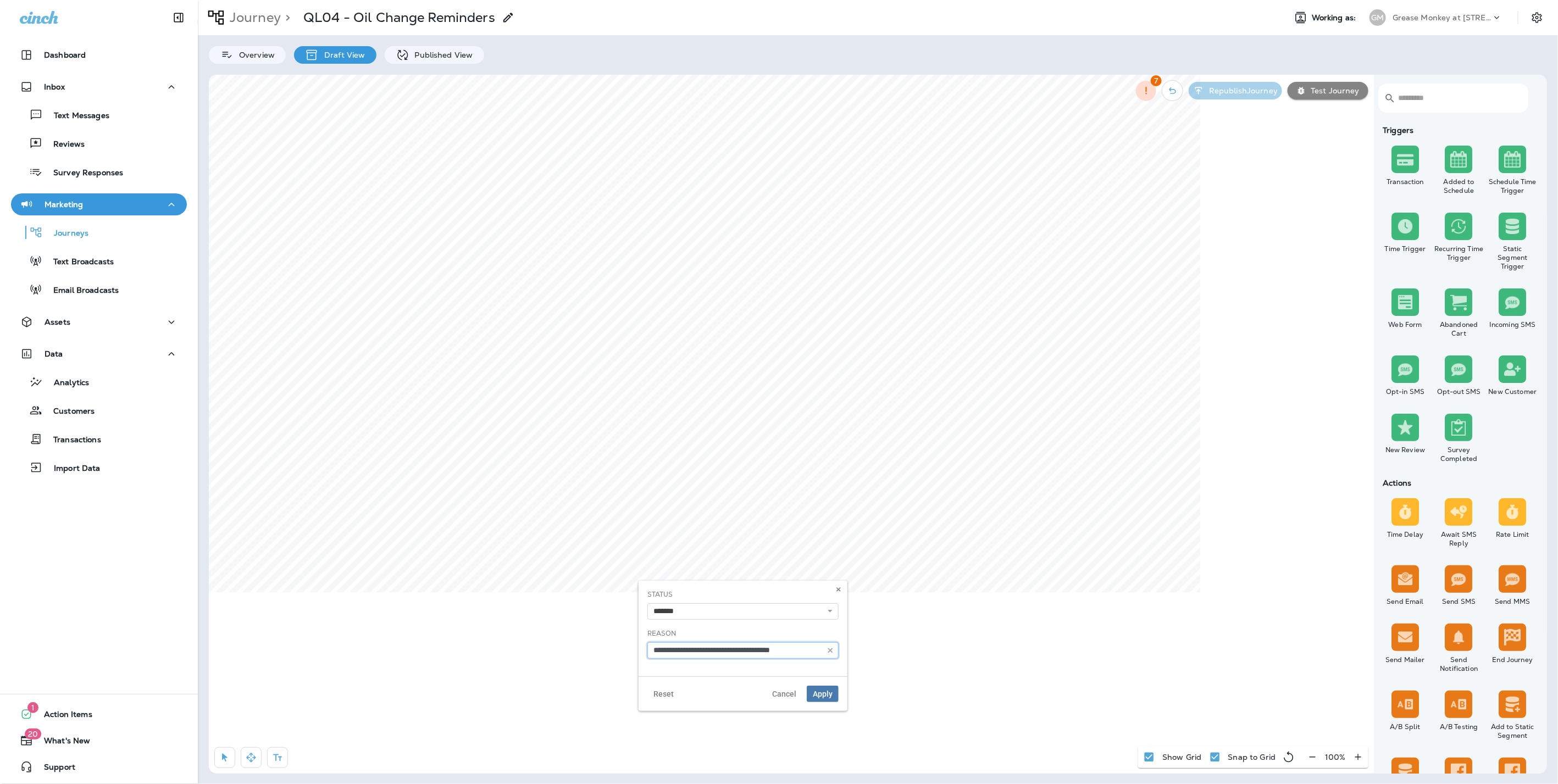
click at [805, 648] on input "**********" at bounding box center [743, 650] width 191 height 17
click at [802, 652] on input "**********" at bounding box center [743, 650] width 191 height 17
type input "**********"
click at [819, 692] on span "Apply" at bounding box center [823, 694] width 20 height 8
select select "*******"
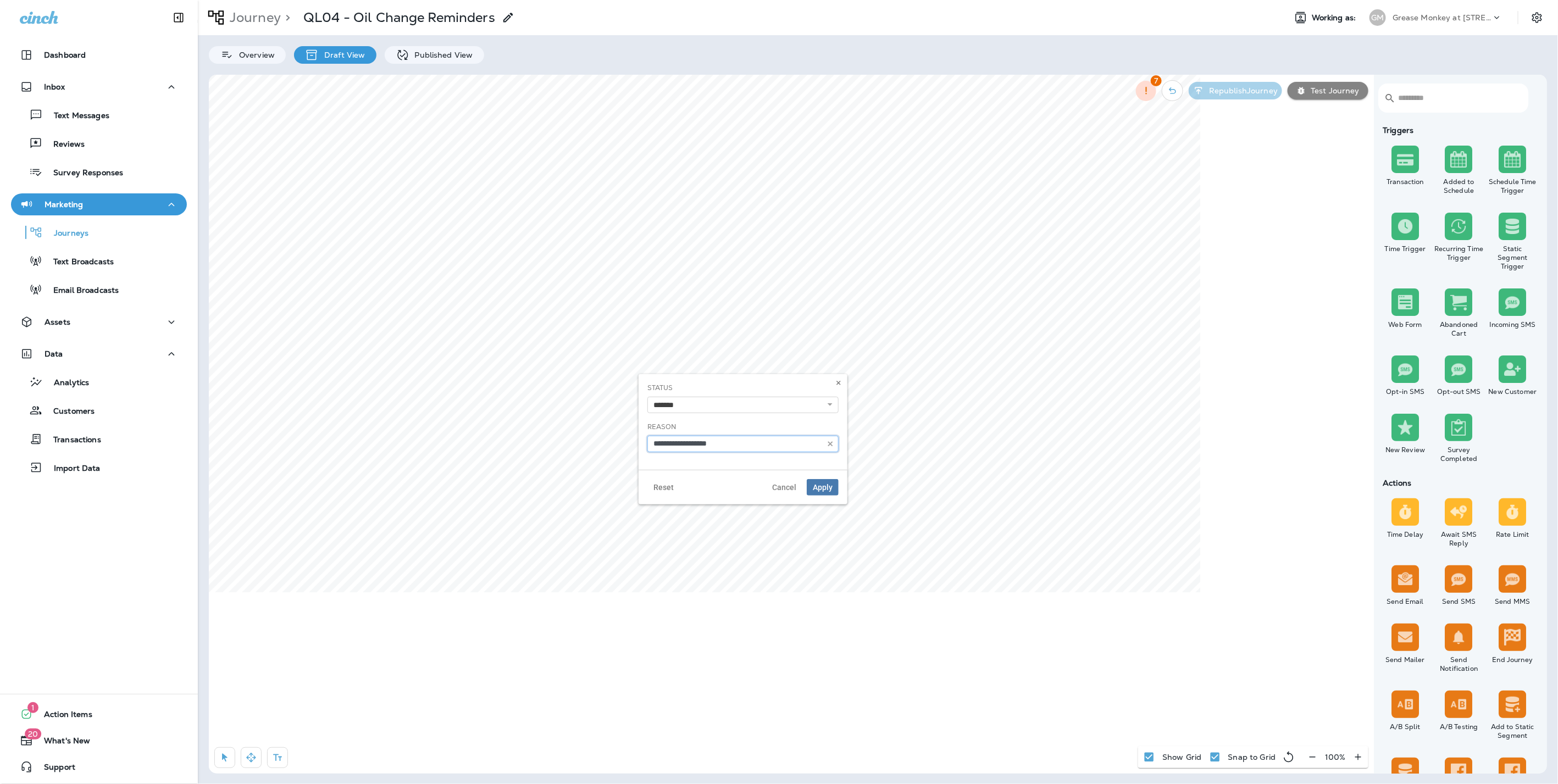
click at [747, 444] on input "**********" at bounding box center [743, 444] width 191 height 17
type input "**********"
click at [827, 490] on span "Apply" at bounding box center [823, 487] width 20 height 8
select select "**********"
click at [811, 253] on input "text" at bounding box center [856, 251] width 191 height 17
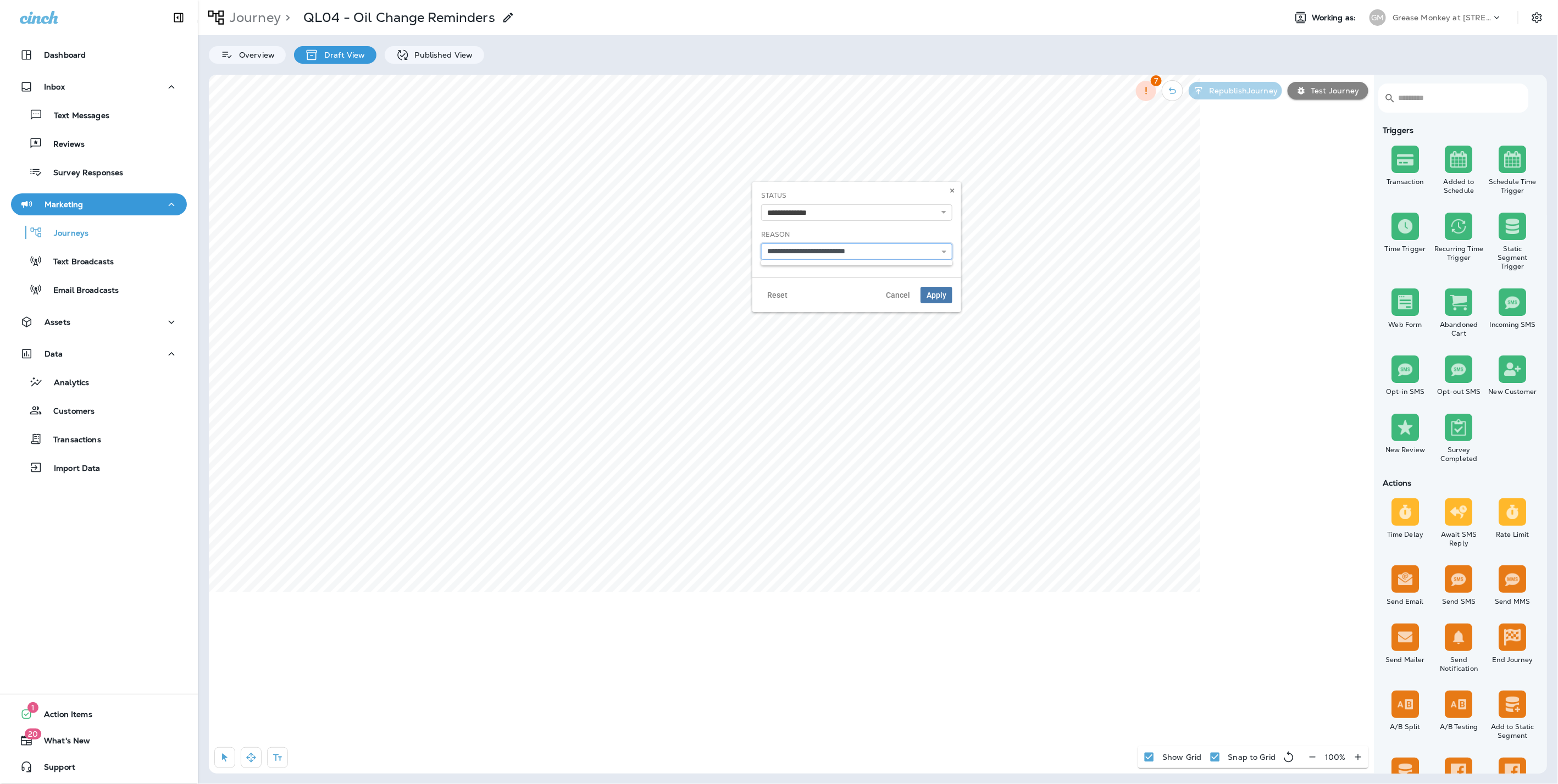
type input "**********"
click at [934, 292] on span "Apply" at bounding box center [936, 295] width 20 height 8
click at [71, 325] on div "Assets" at bounding box center [99, 322] width 158 height 14
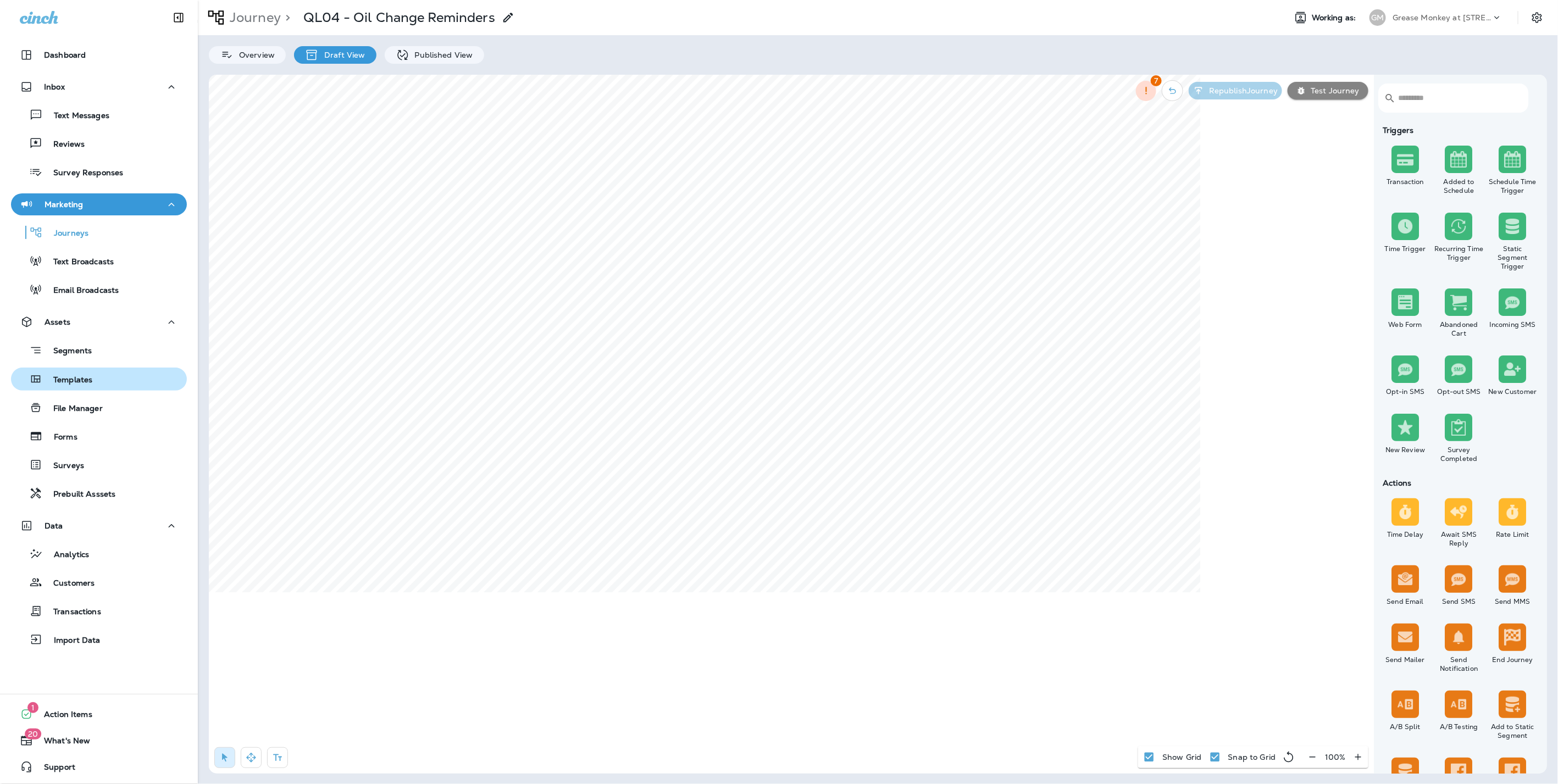
click at [78, 390] on button "Templates" at bounding box center [99, 379] width 176 height 23
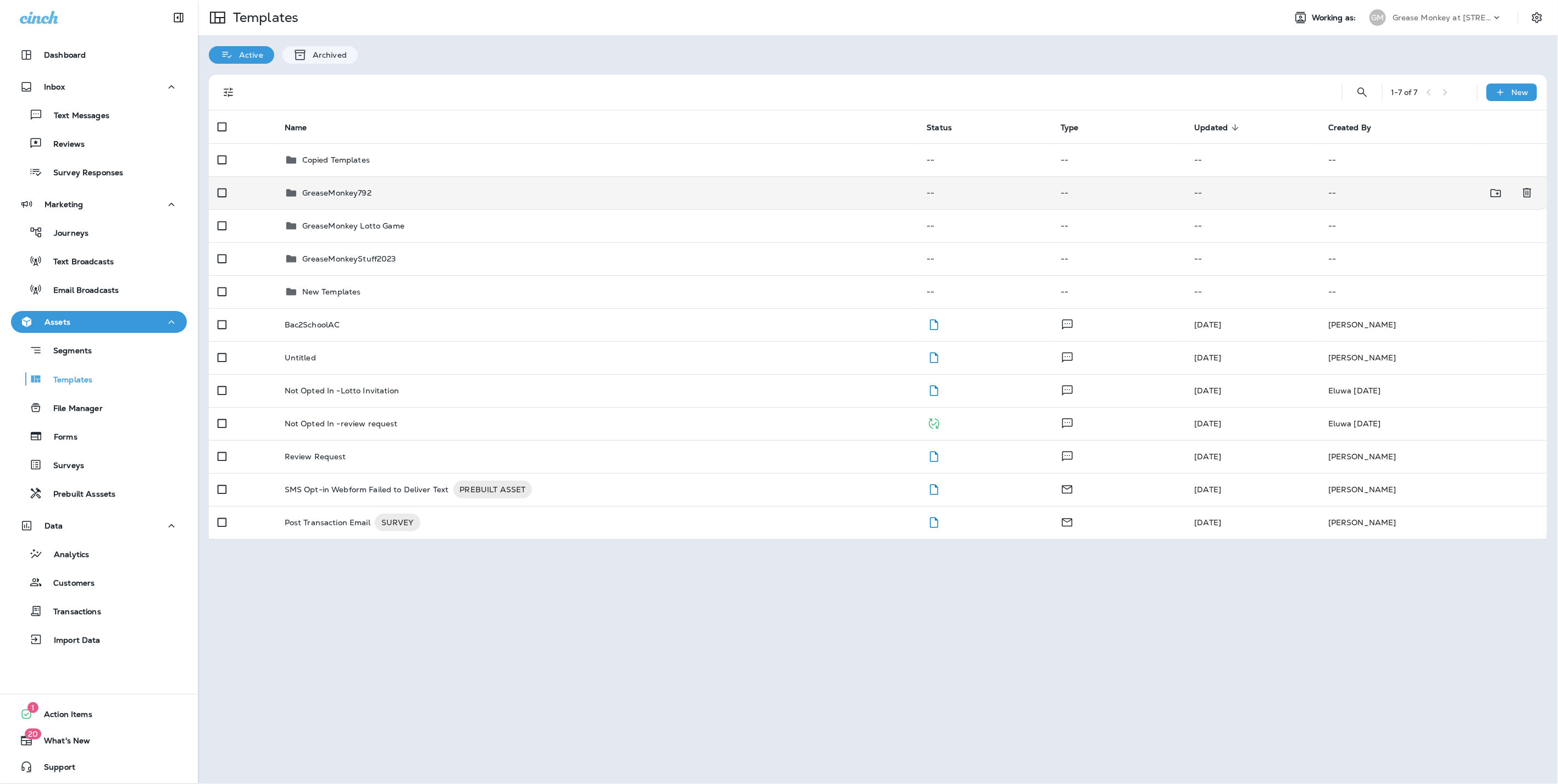
click at [329, 194] on p "GreaseMonkey792" at bounding box center [337, 192] width 69 height 9
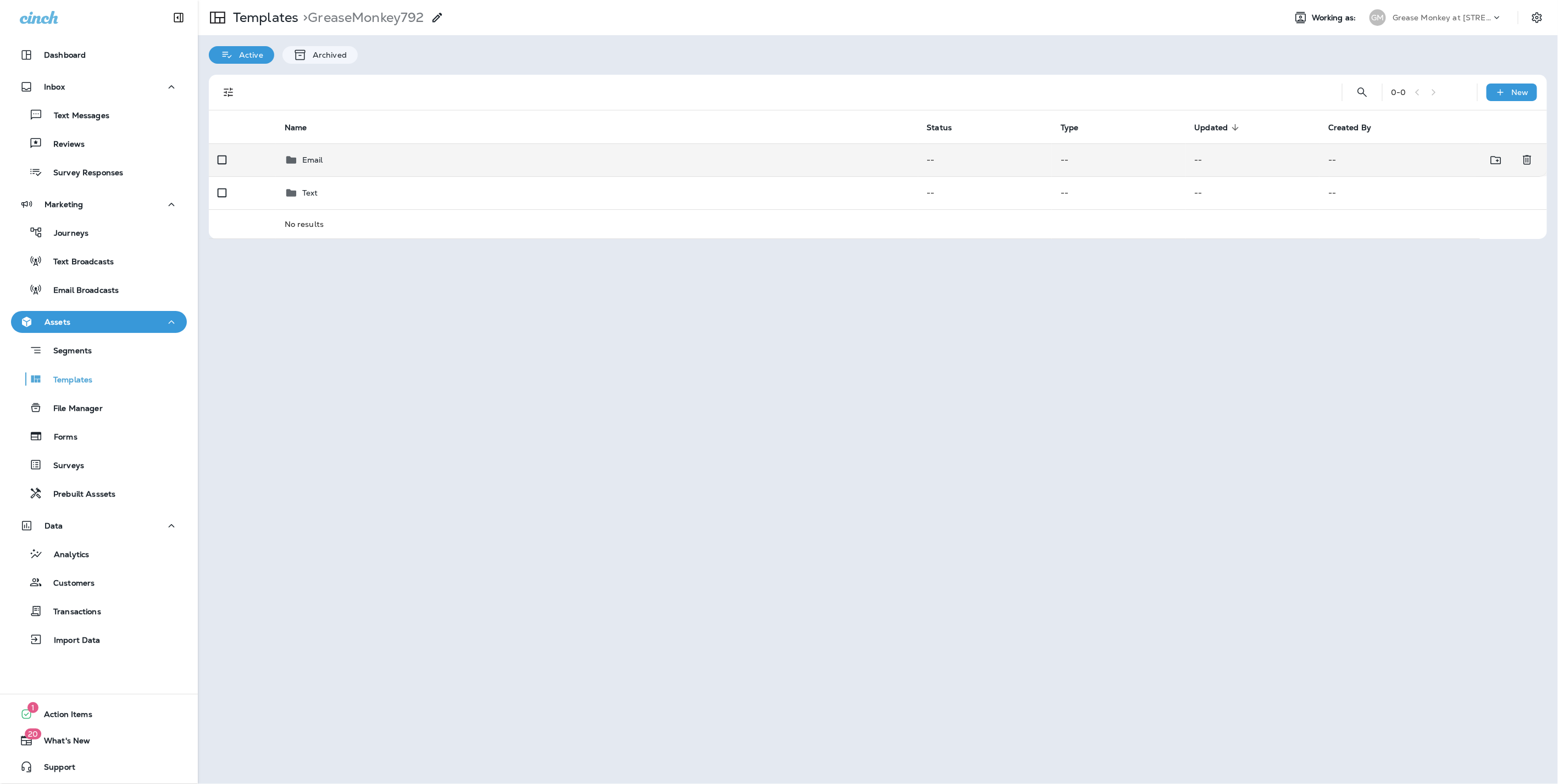
click at [327, 155] on div "Email" at bounding box center [596, 160] width 625 height 13
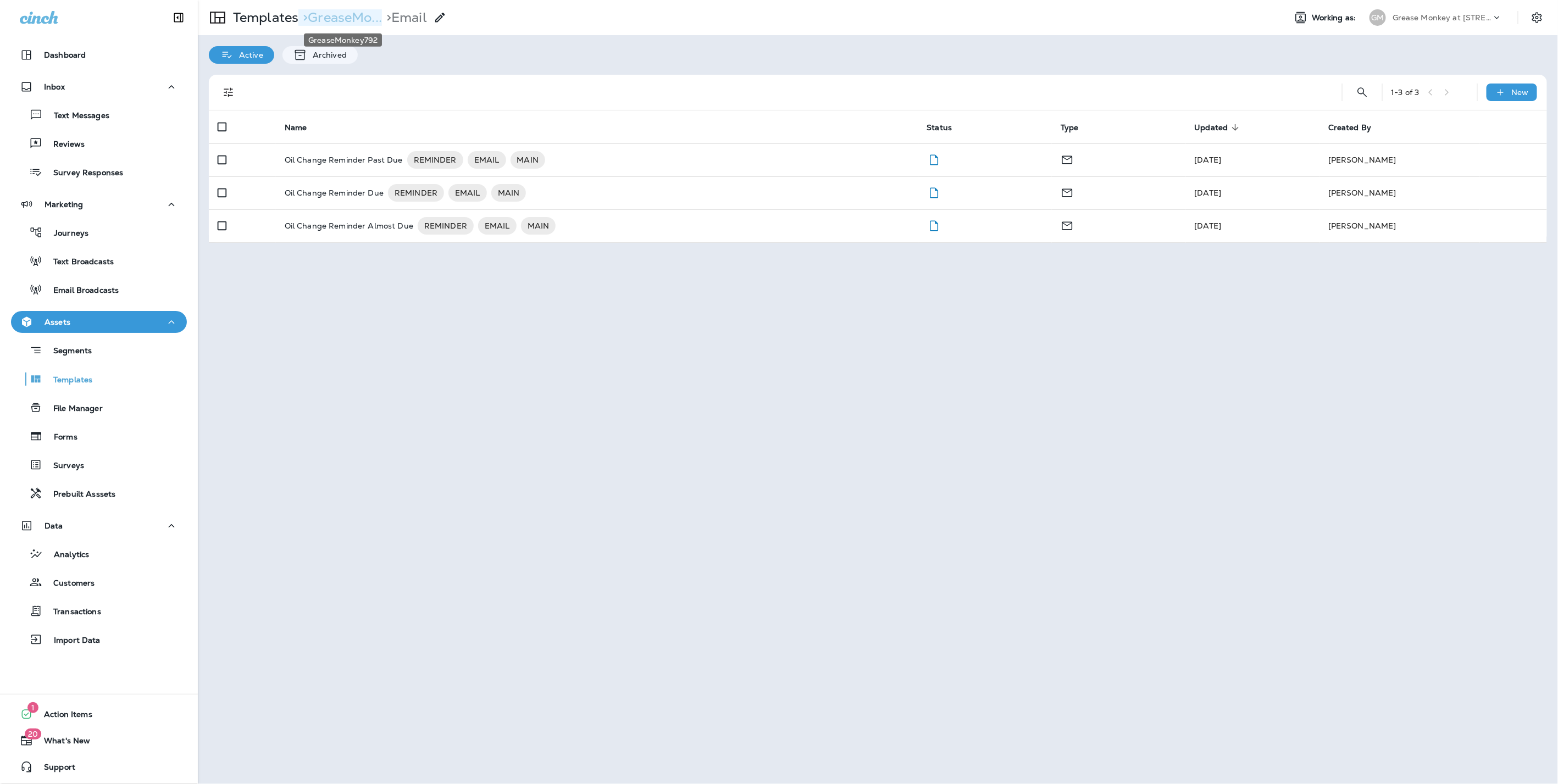
click at [352, 14] on p "> GreaseMo..." at bounding box center [340, 17] width 83 height 17
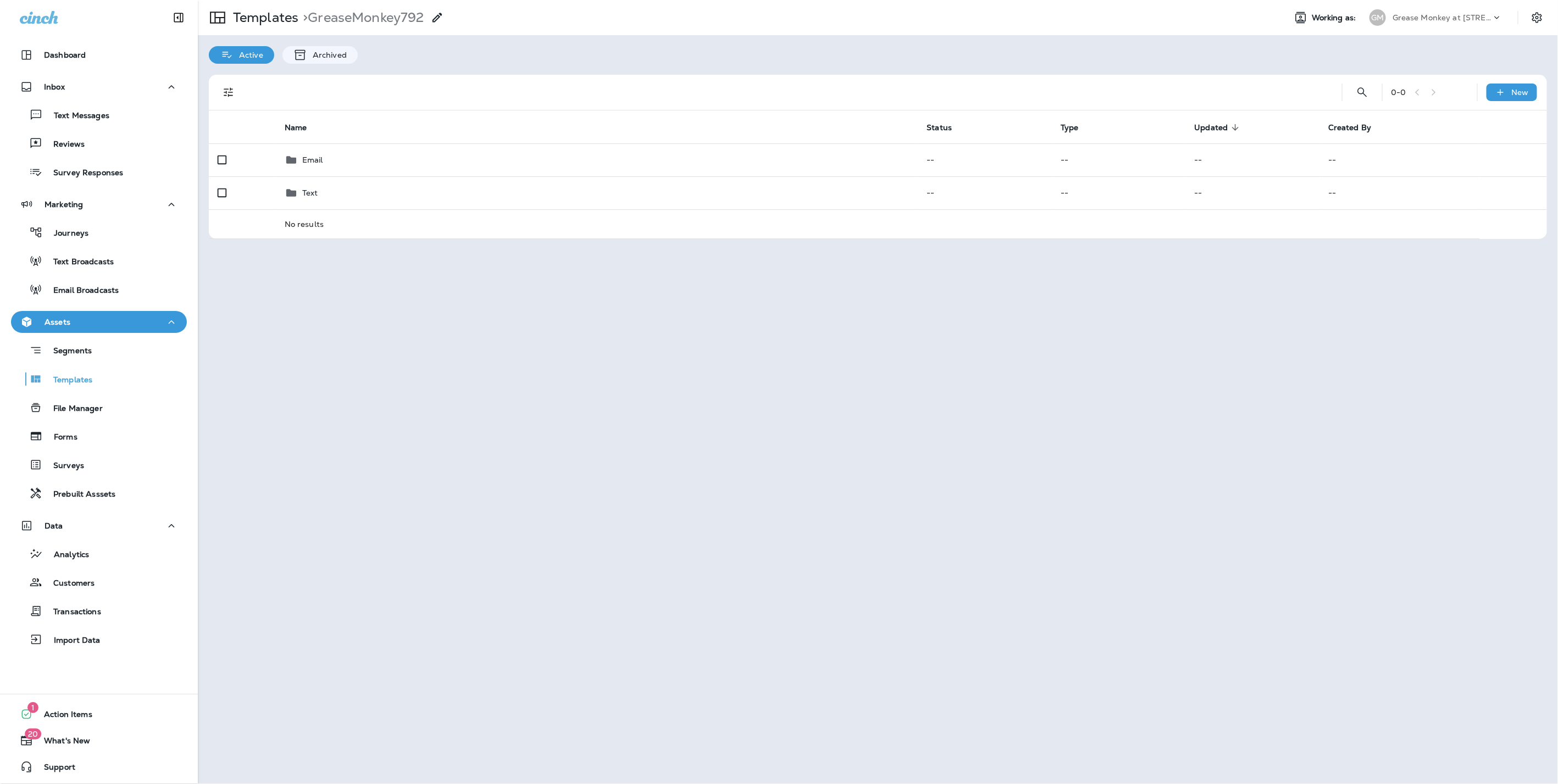
drag, startPoint x: 315, startPoint y: 157, endPoint x: 1496, endPoint y: 286, distance: 1188.0
click at [1506, 290] on div "Templates > GreaseMonkey792 Working as: GM Grease Monkey at 18609 Green Valley …" at bounding box center [878, 392] width 1360 height 784
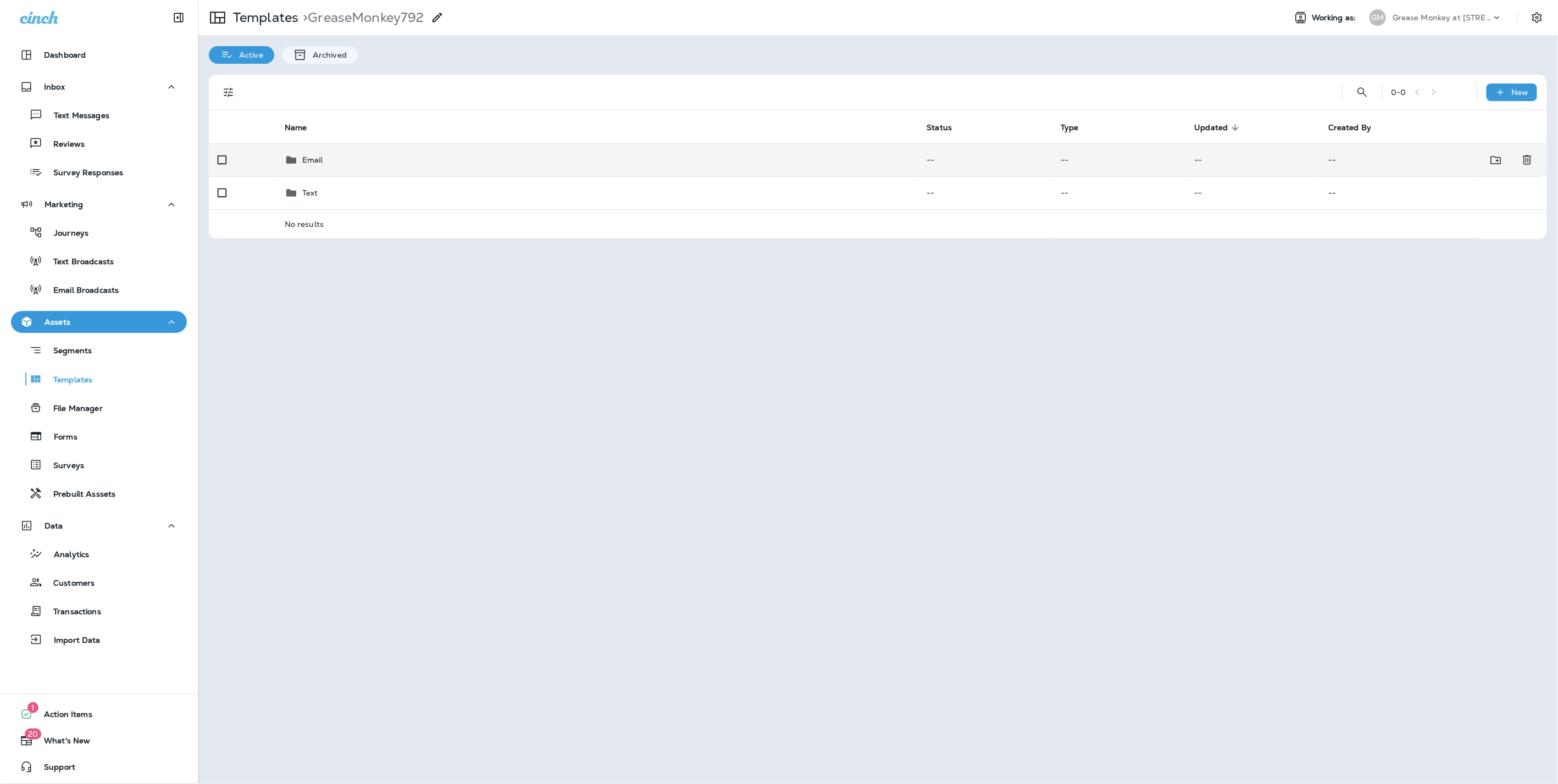
click at [345, 155] on div "Email" at bounding box center [596, 160] width 625 height 13
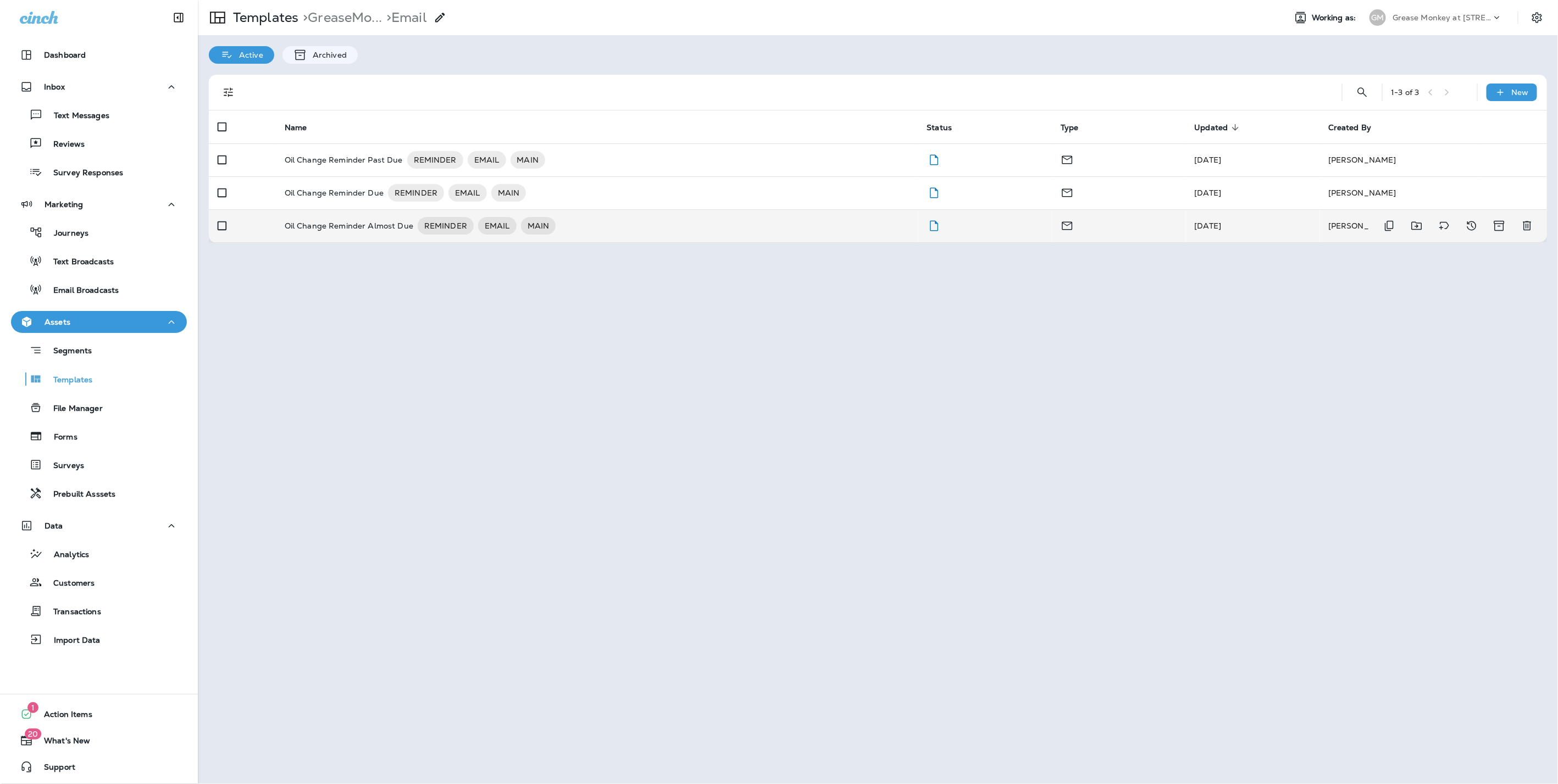
click at [371, 223] on p "Oil Change Reminder Almost Due" at bounding box center [348, 225] width 128 height 18
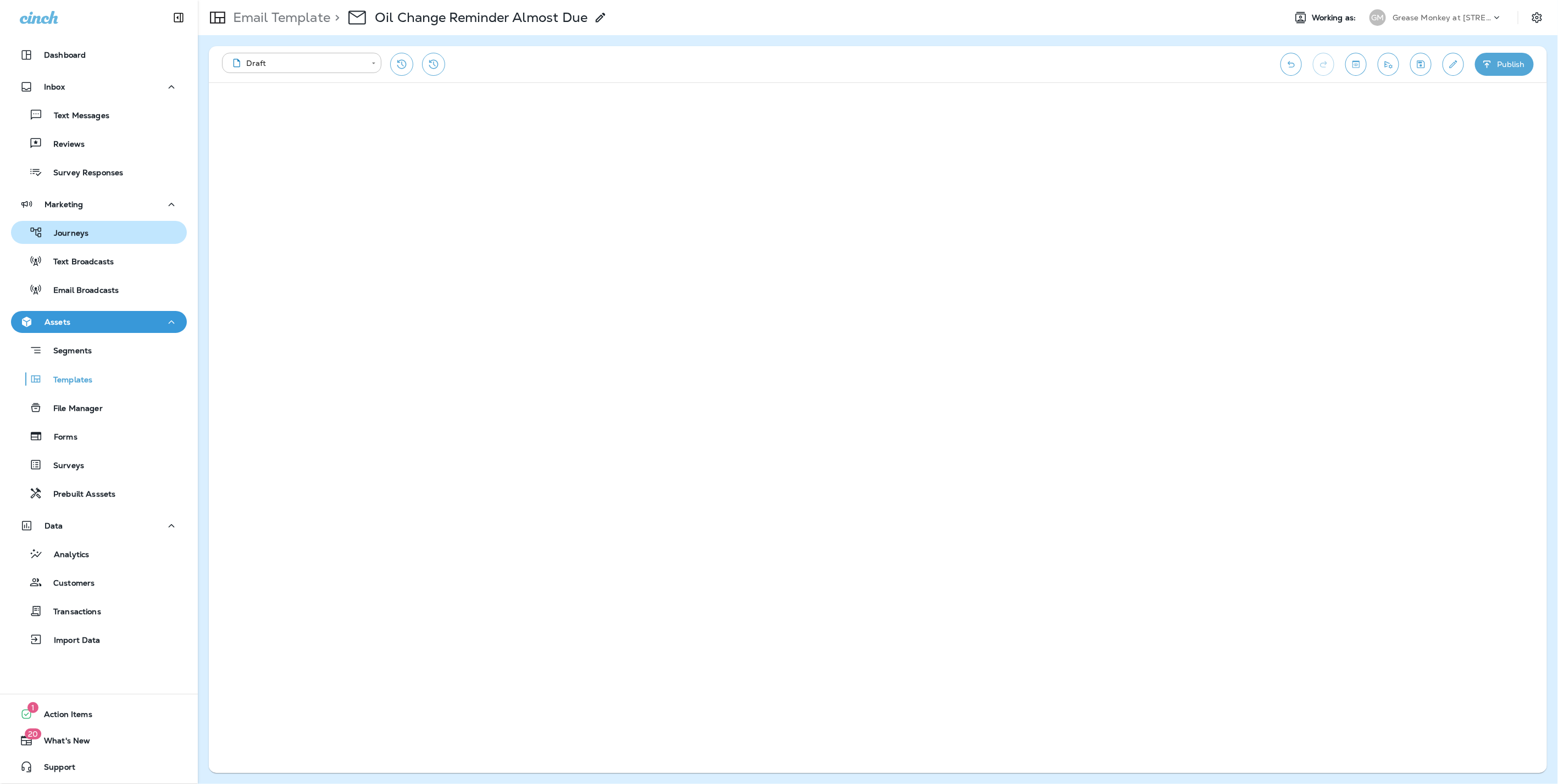
click at [83, 225] on div "Journeys" at bounding box center [52, 232] width 73 height 17
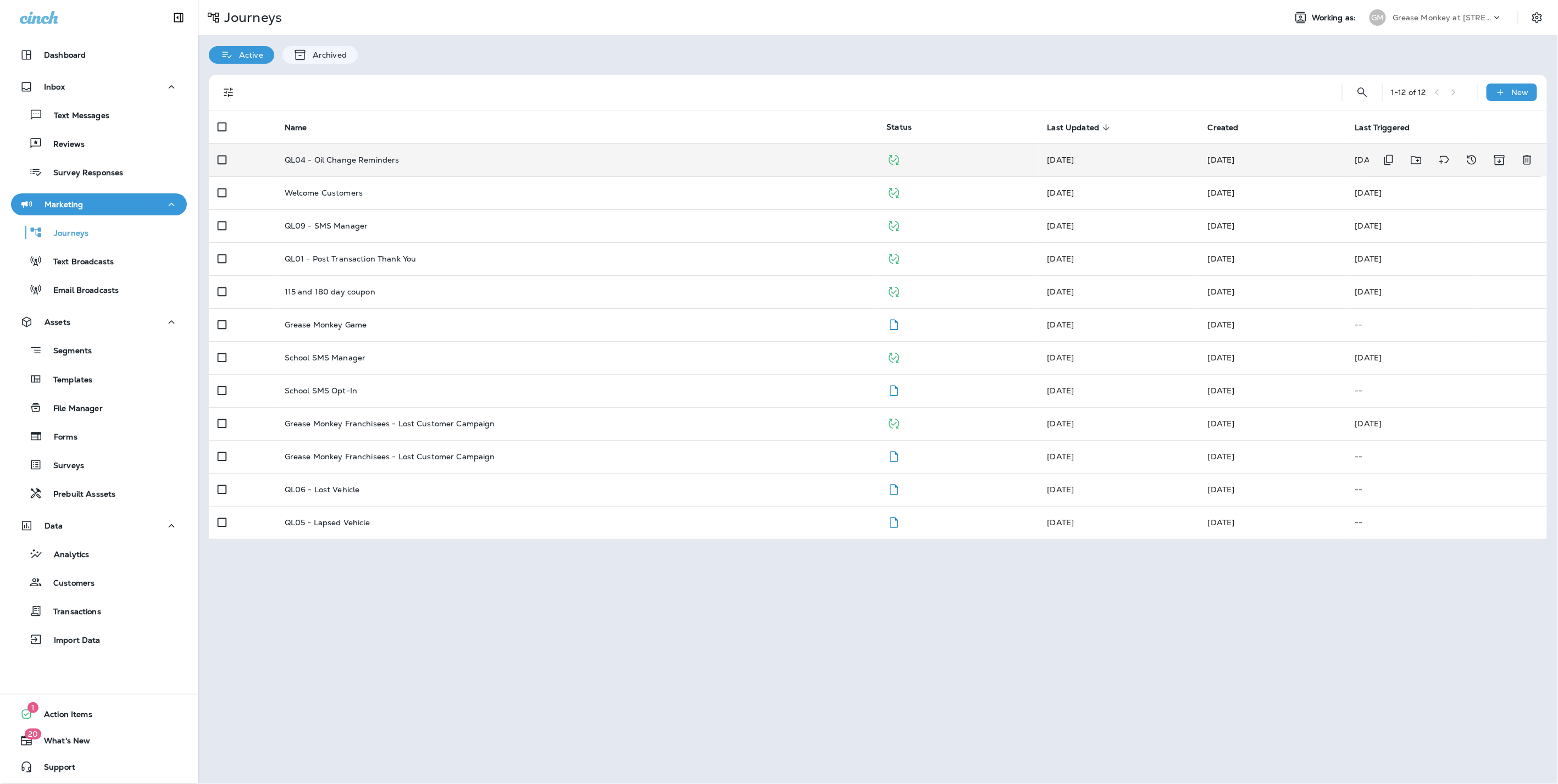
click at [376, 155] on p "QL04 - Oil Change Reminders" at bounding box center [342, 159] width 115 height 9
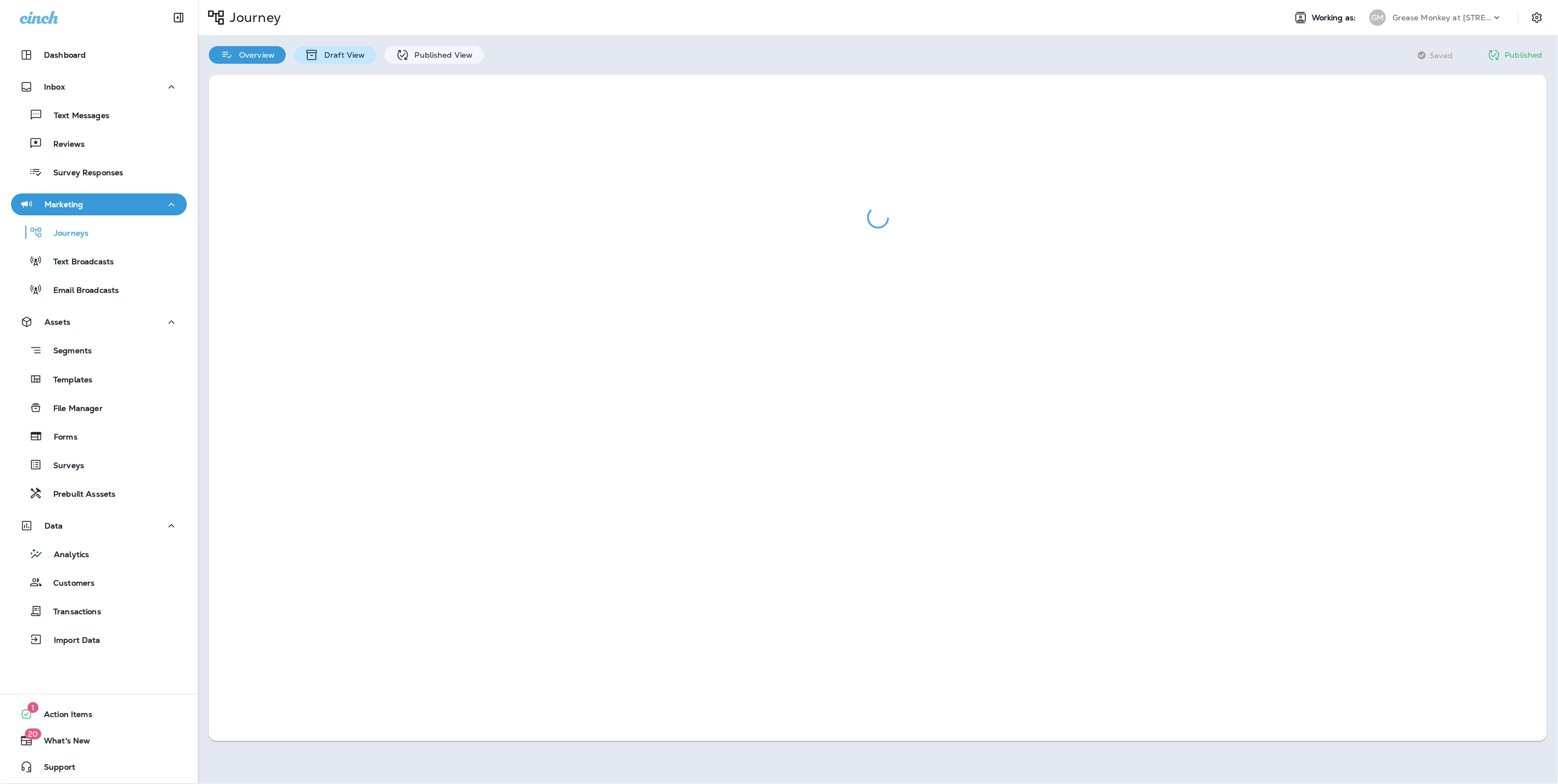
click at [343, 55] on p "Draft View" at bounding box center [342, 54] width 46 height 9
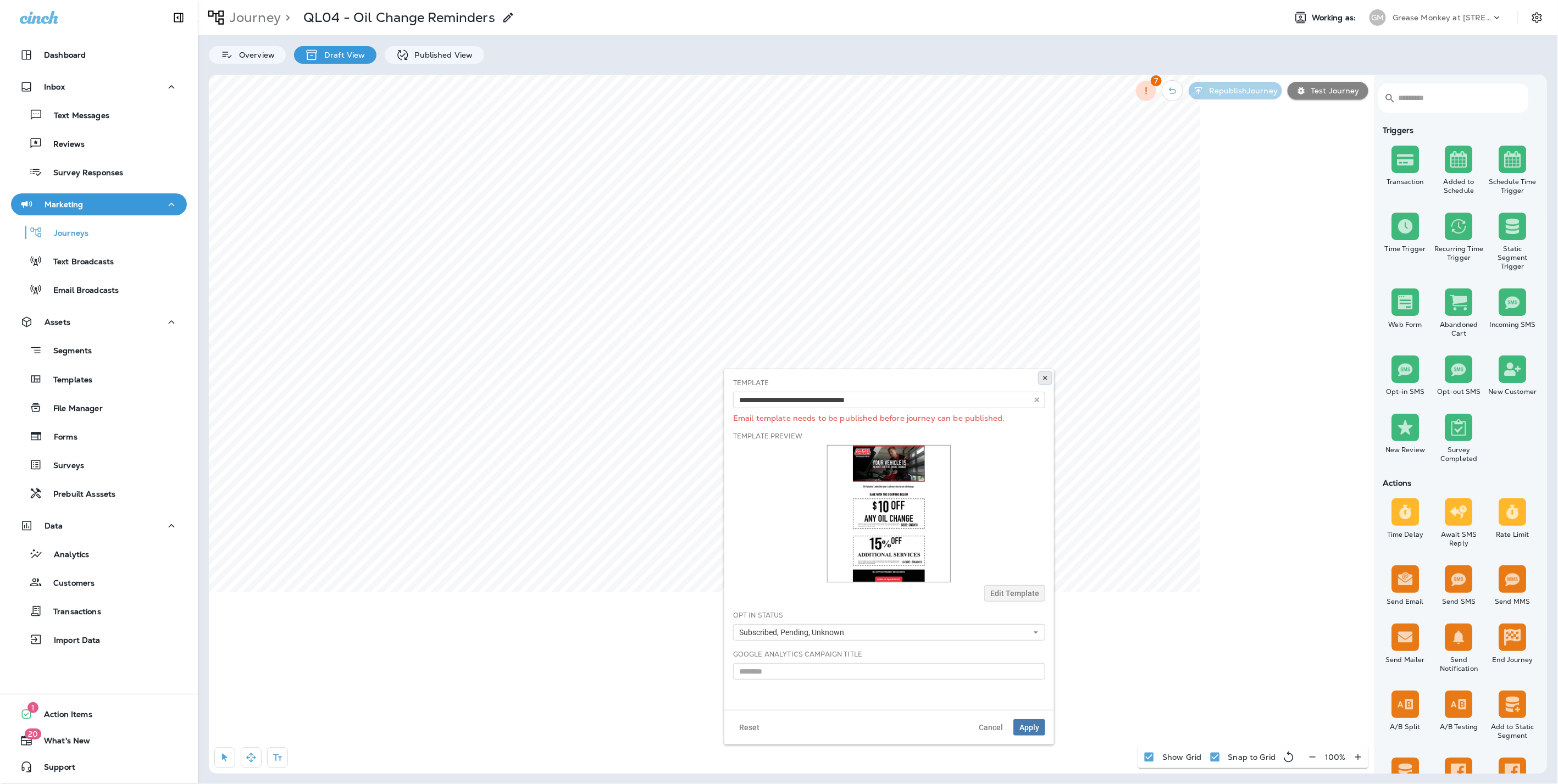
click at [1049, 376] on button at bounding box center [1045, 378] width 12 height 12
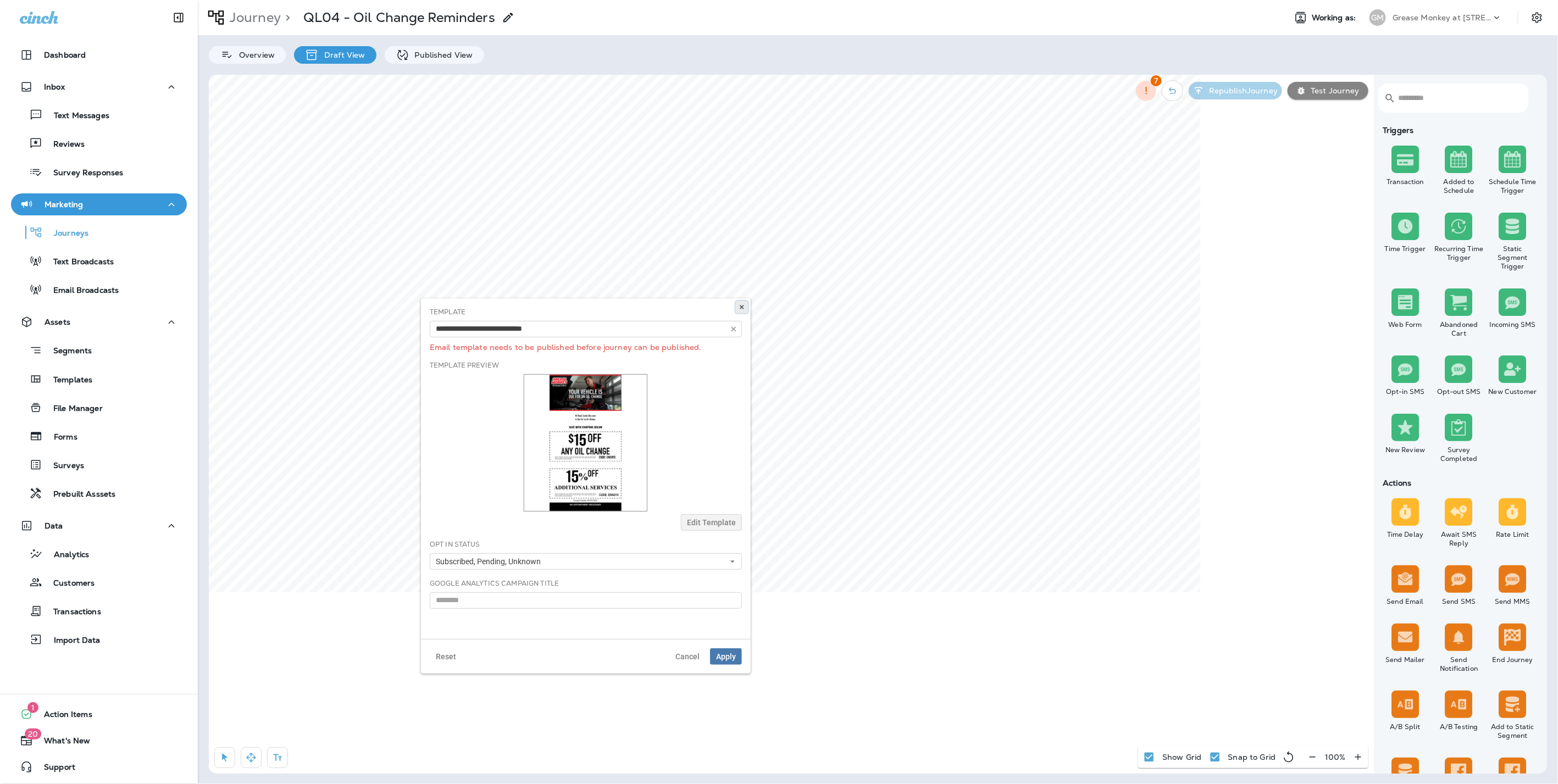
click at [739, 304] on icon at bounding box center [742, 307] width 7 height 7
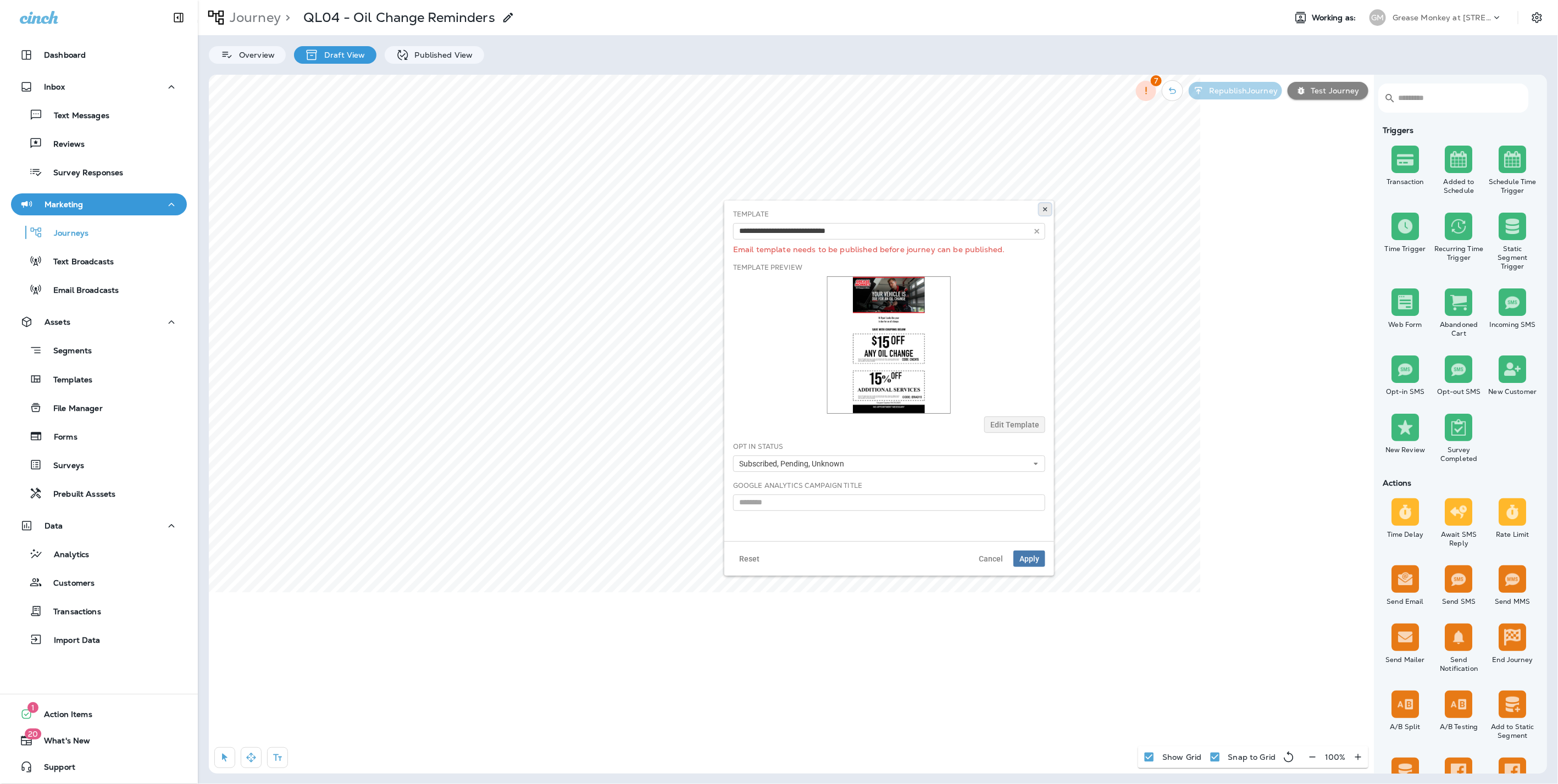
click at [1048, 207] on icon at bounding box center [1045, 210] width 7 height 7
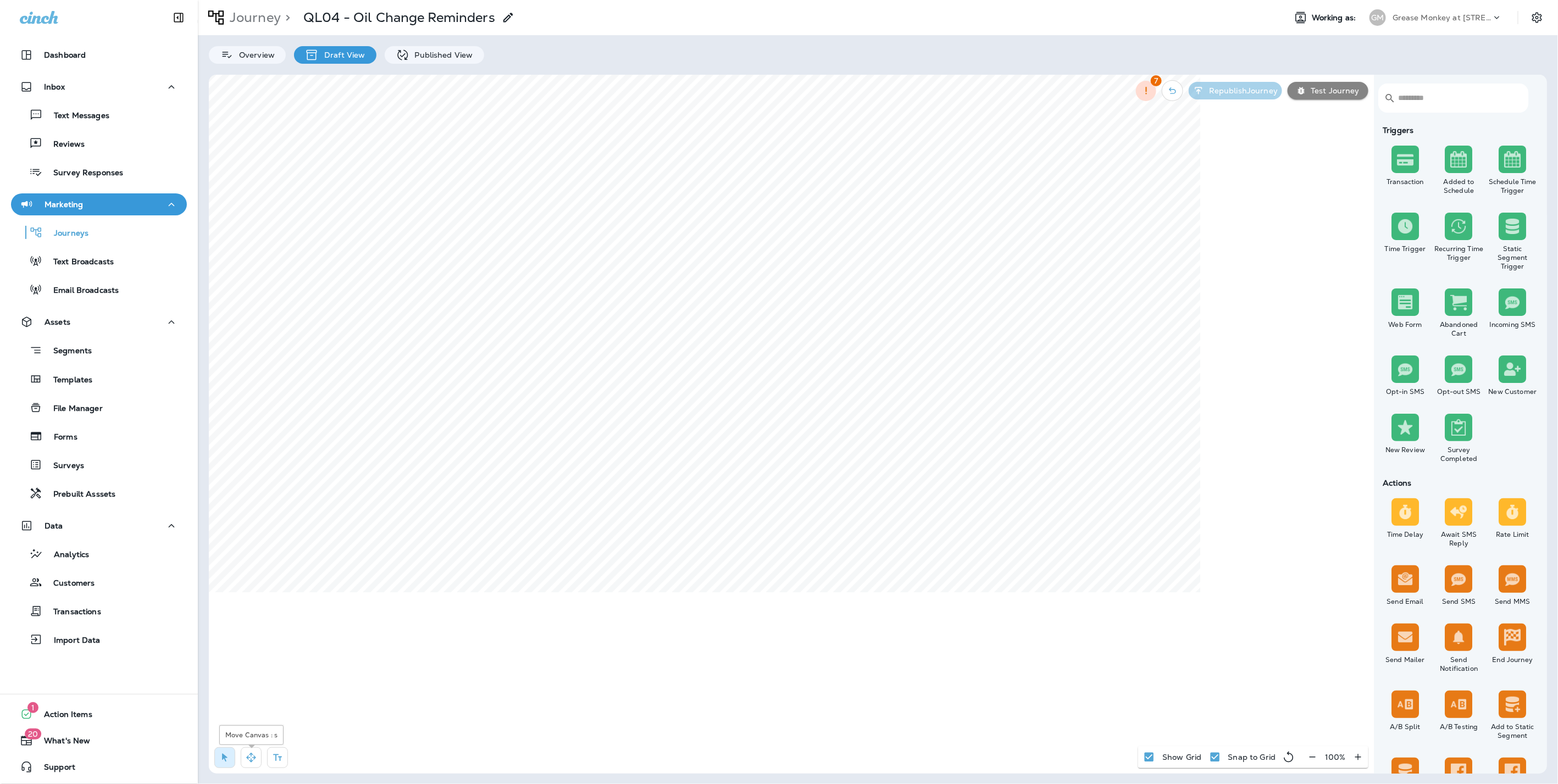
click at [249, 755] on icon "button" at bounding box center [251, 757] width 11 height 11
click at [696, 39] on html "Dashboard Inbox Text Messages Reviews Survey Responses Marketing Journeys Text …" at bounding box center [779, 19] width 1558 height 39
drag, startPoint x: 222, startPoint y: 755, endPoint x: 230, endPoint y: 728, distance: 28.2
click at [223, 755] on icon "button" at bounding box center [225, 758] width 5 height 8
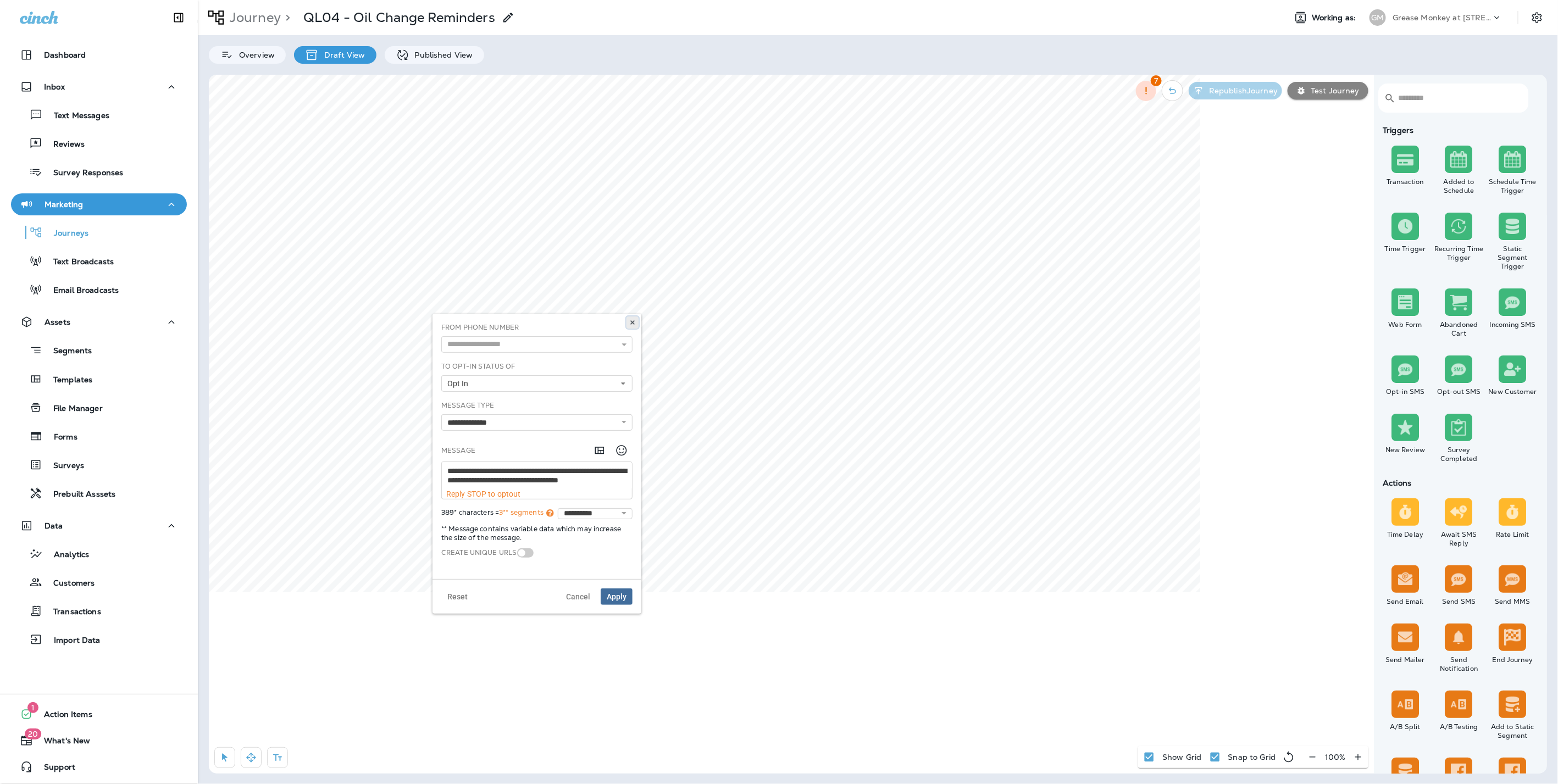
click at [631, 318] on button at bounding box center [632, 323] width 12 height 12
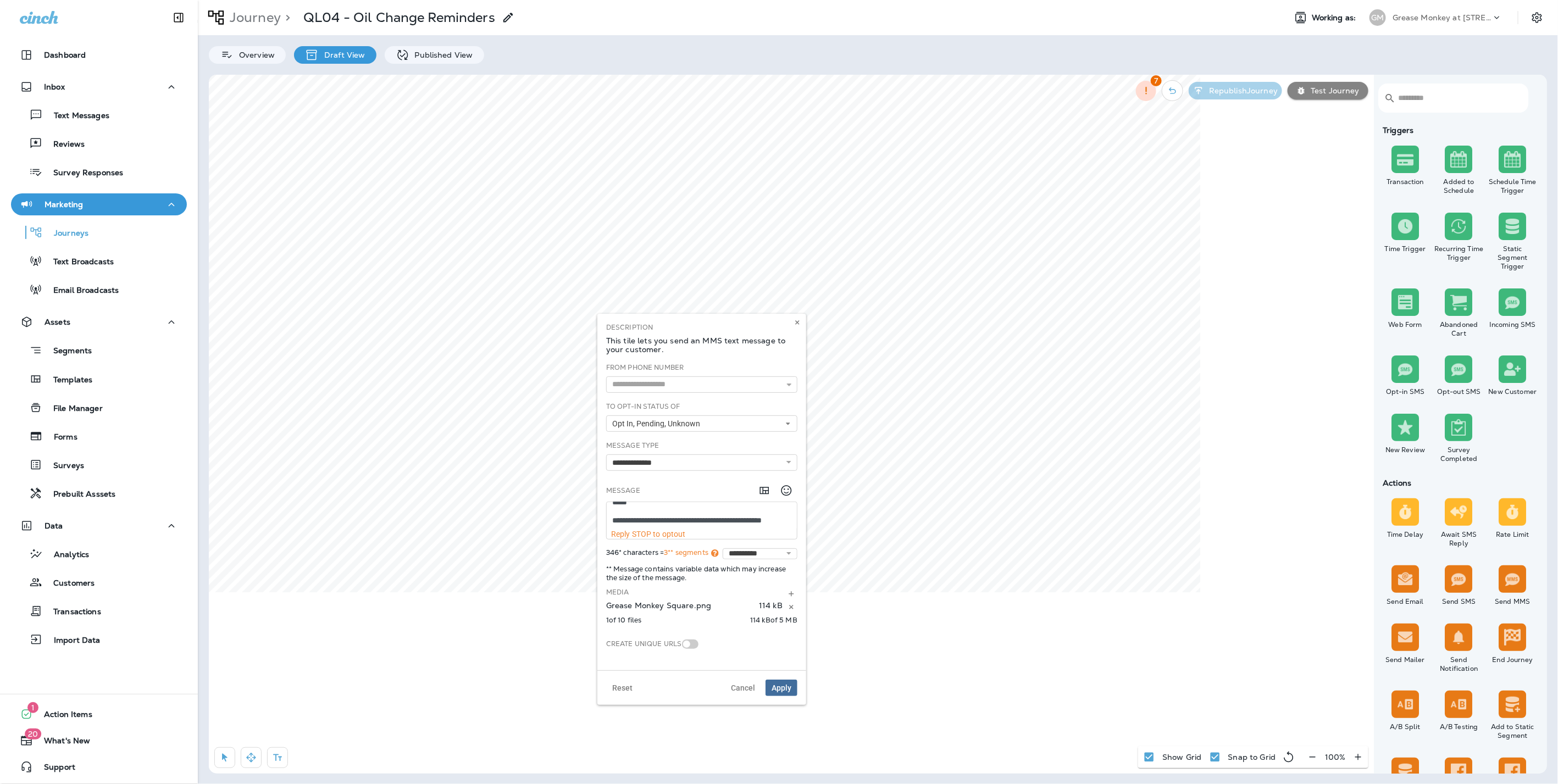
scroll to position [93, 0]
click at [799, 322] on icon at bounding box center [798, 323] width 7 height 7
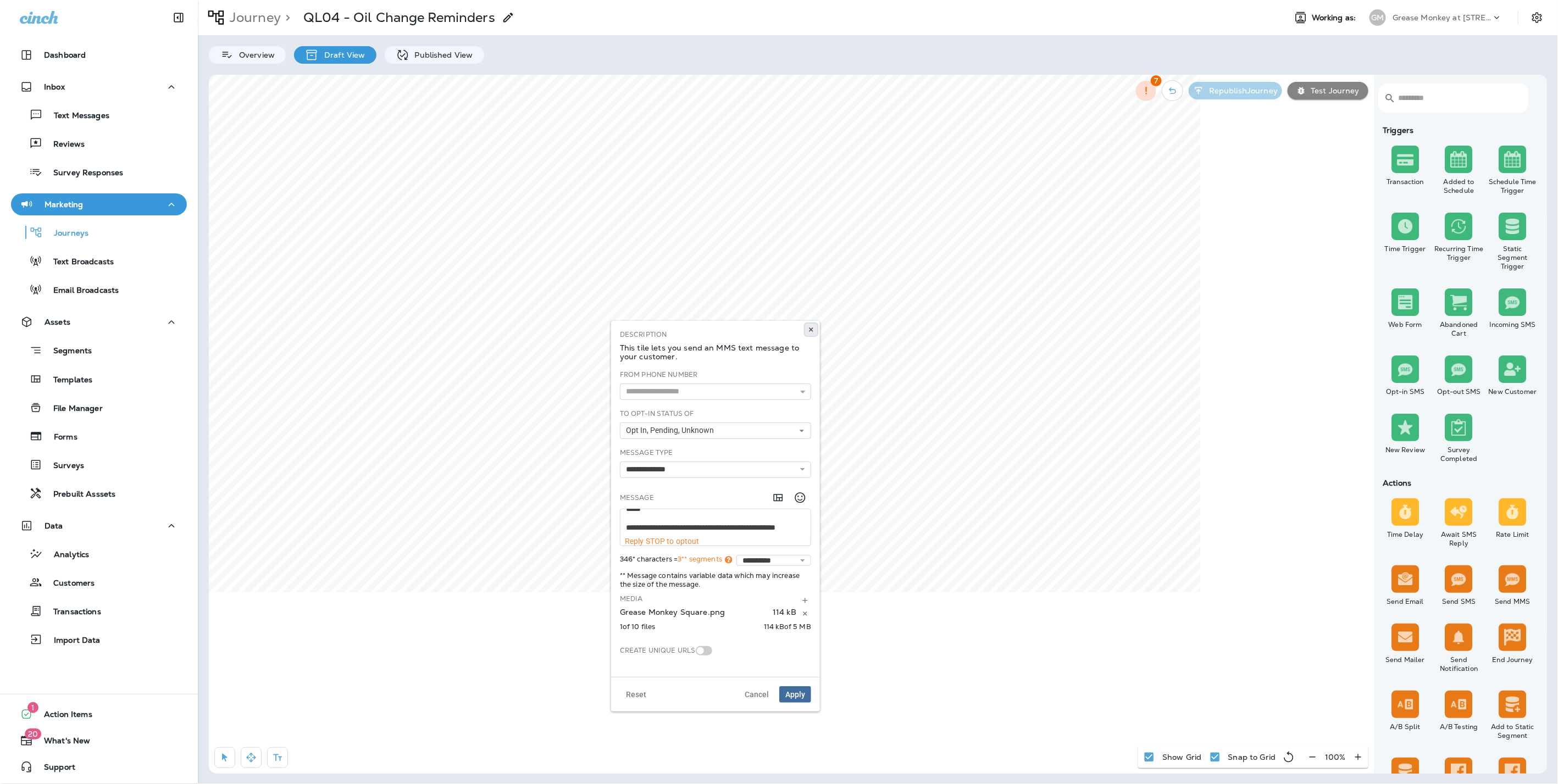
click at [810, 328] on use at bounding box center [811, 329] width 4 height 5
click at [809, 328] on use at bounding box center [811, 329] width 4 height 5
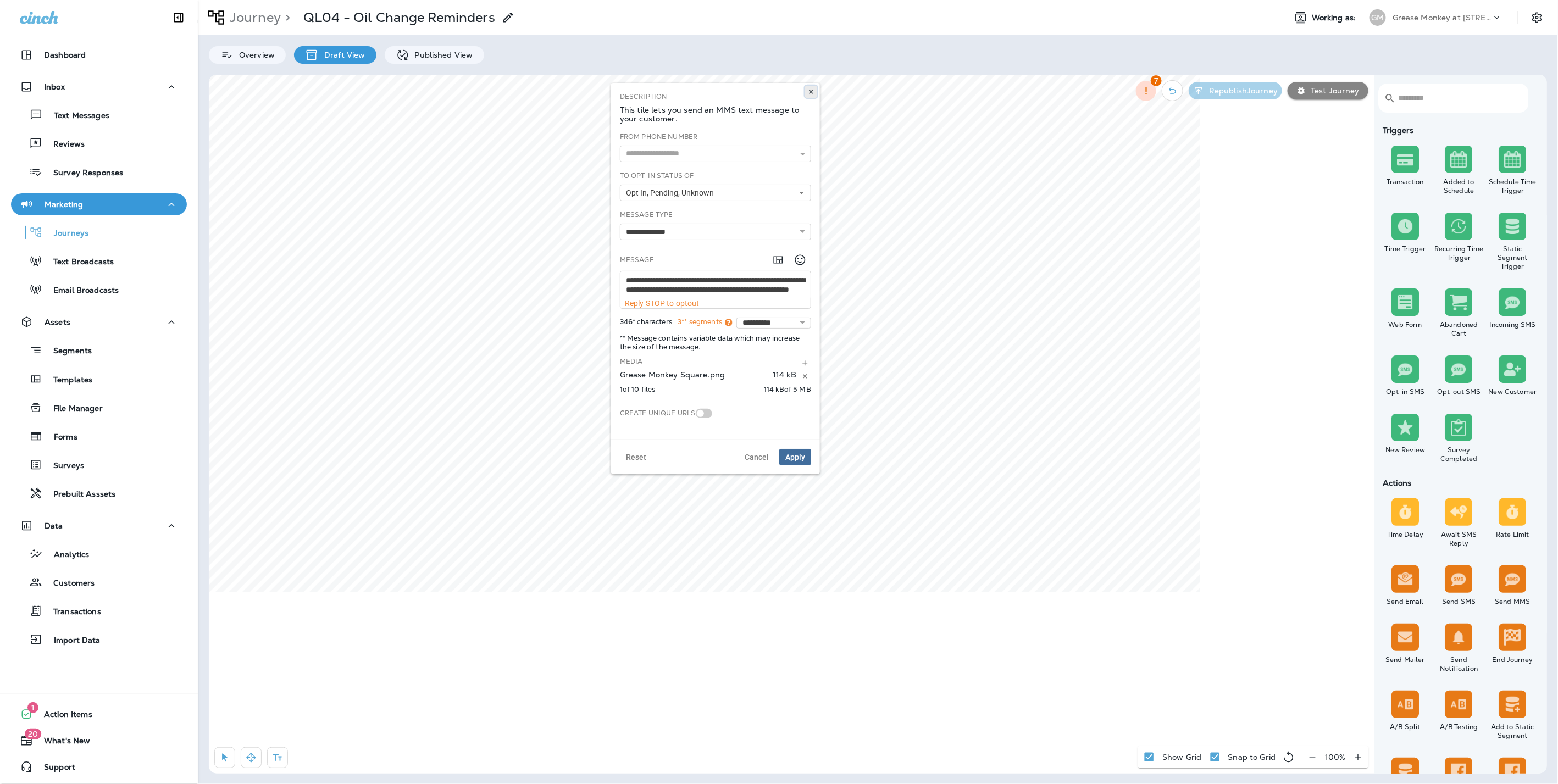
click at [814, 90] on icon at bounding box center [811, 92] width 7 height 7
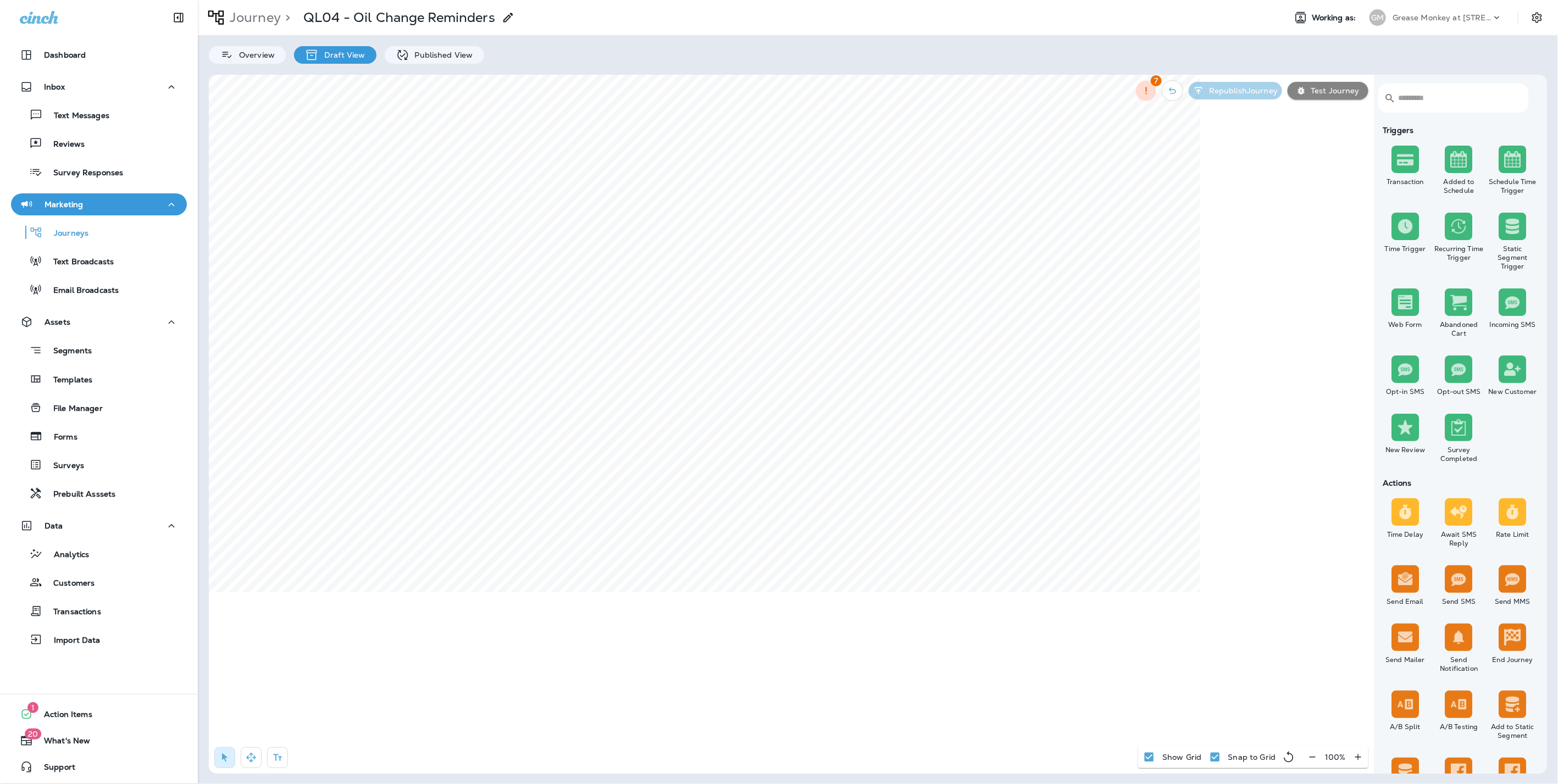
click at [78, 391] on div "Segments Templates File Manager Forms Surveys Prebuilt Asssets" at bounding box center [99, 419] width 176 height 172
click at [81, 383] on p "Templates" at bounding box center [67, 380] width 50 height 11
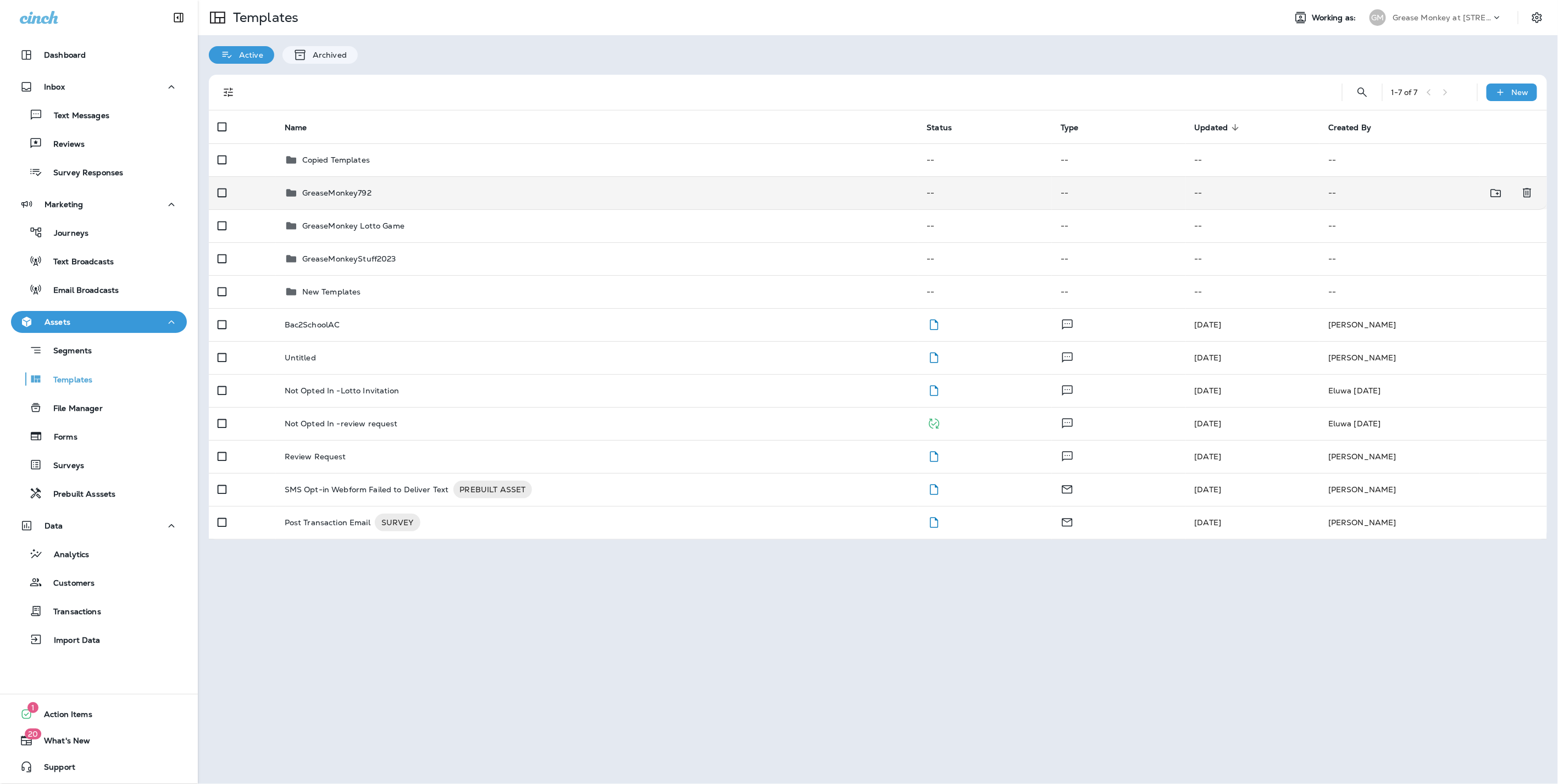
click at [336, 194] on p "GreaseMonkey792" at bounding box center [337, 192] width 69 height 9
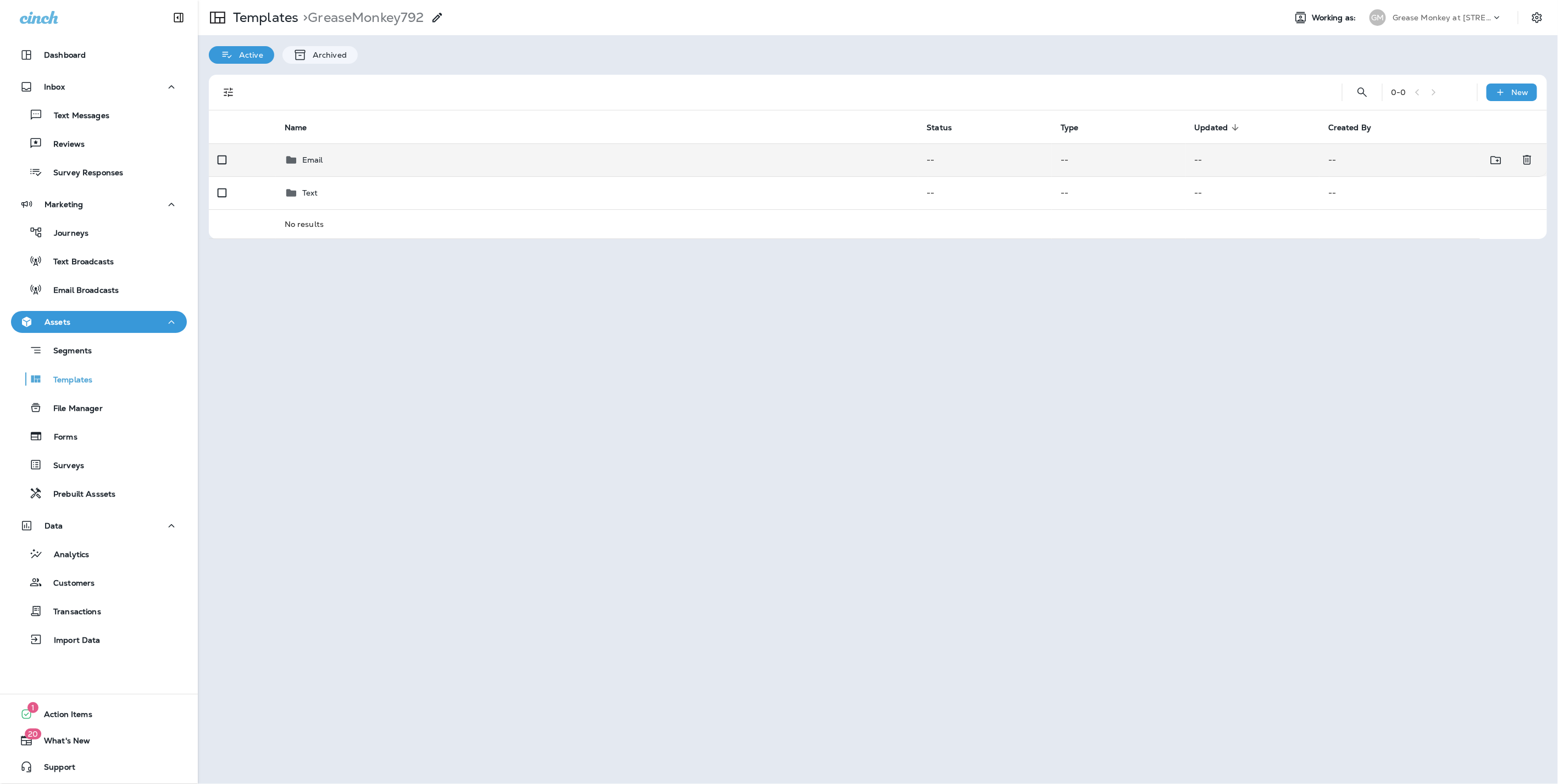
click at [320, 158] on p "Email" at bounding box center [313, 159] width 21 height 9
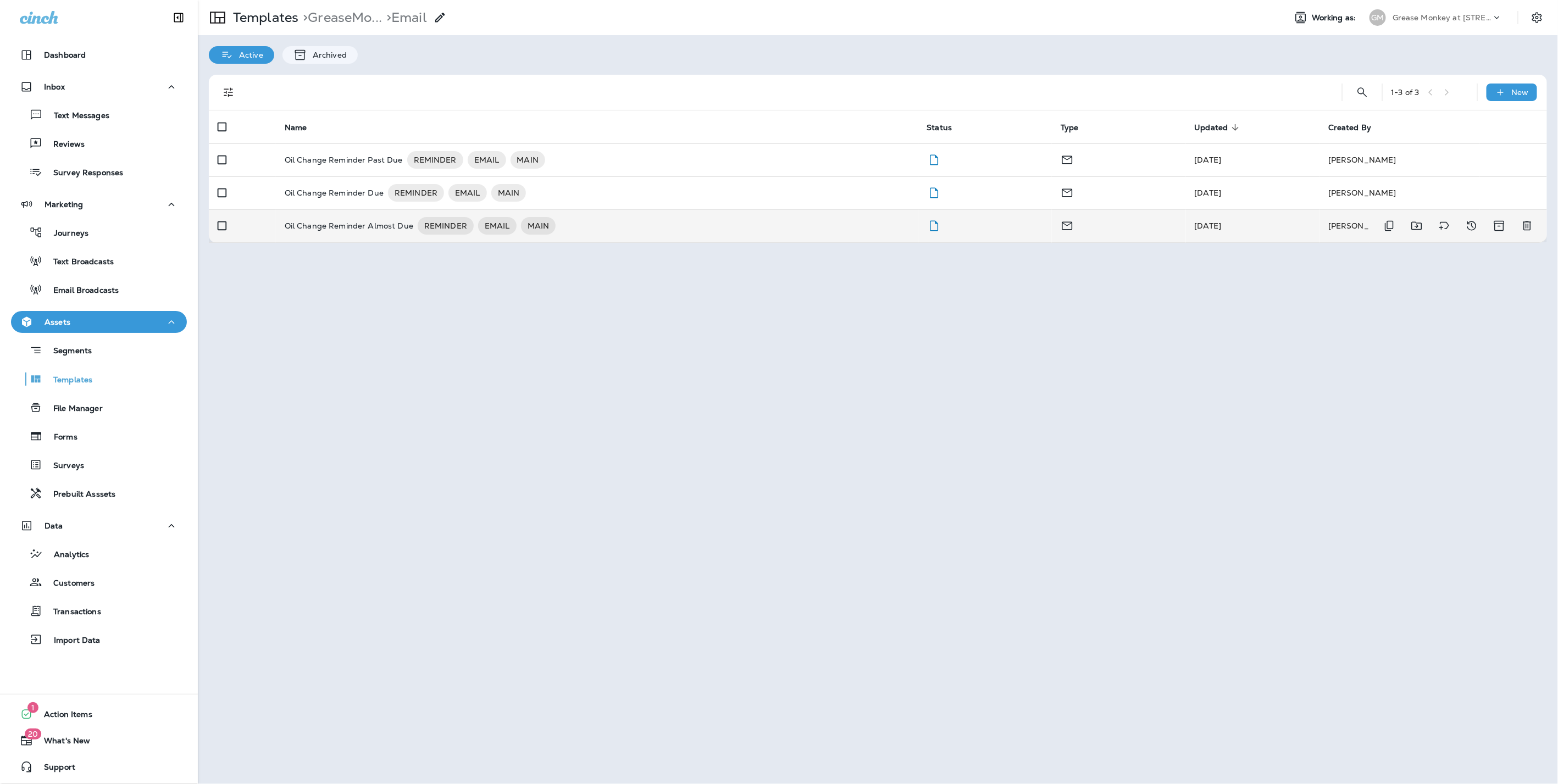
click at [309, 229] on p "Oil Change Reminder Almost Due" at bounding box center [348, 225] width 128 height 18
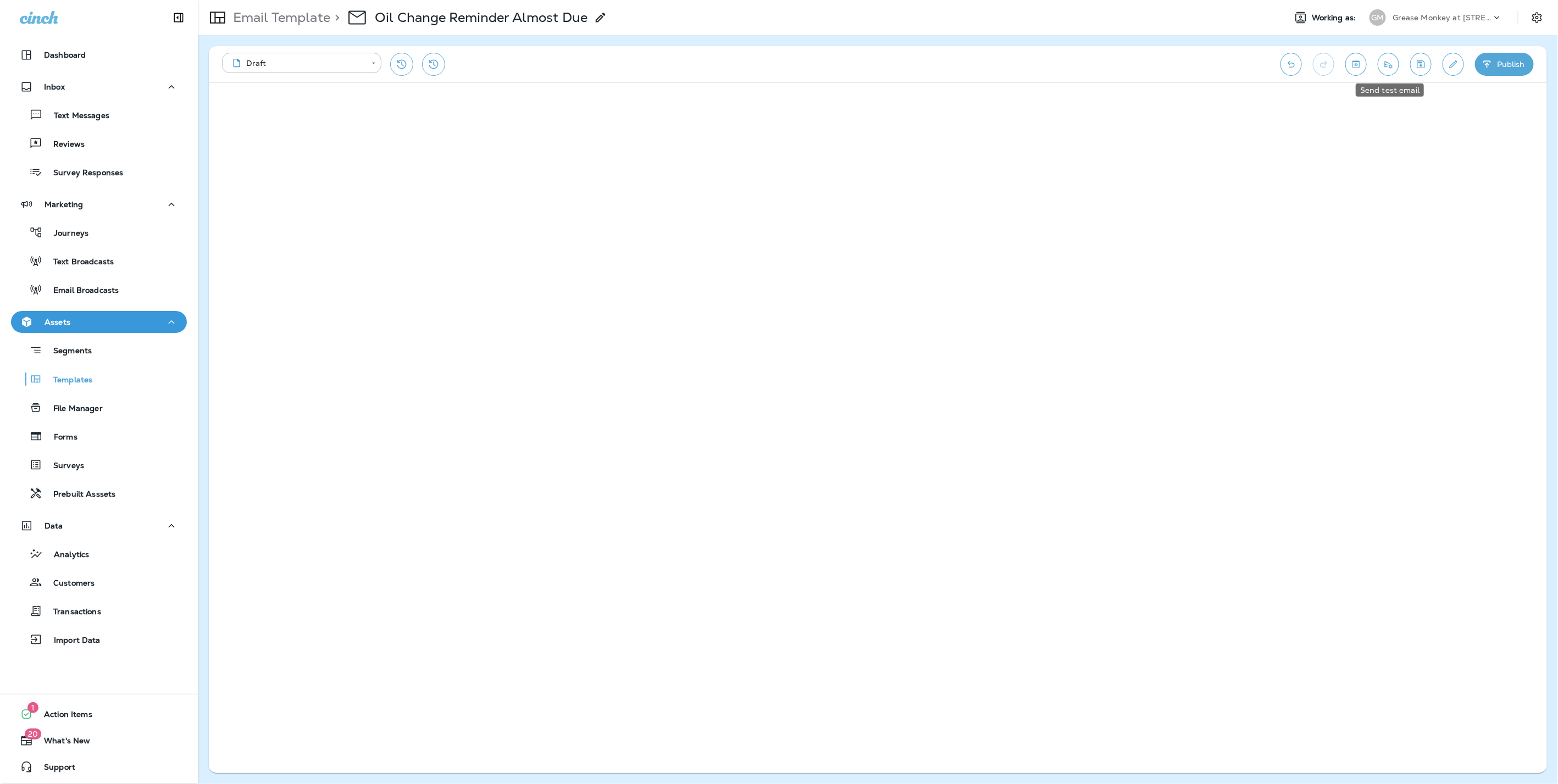
click at [1391, 62] on icon "Send test email" at bounding box center [1388, 64] width 11 height 11
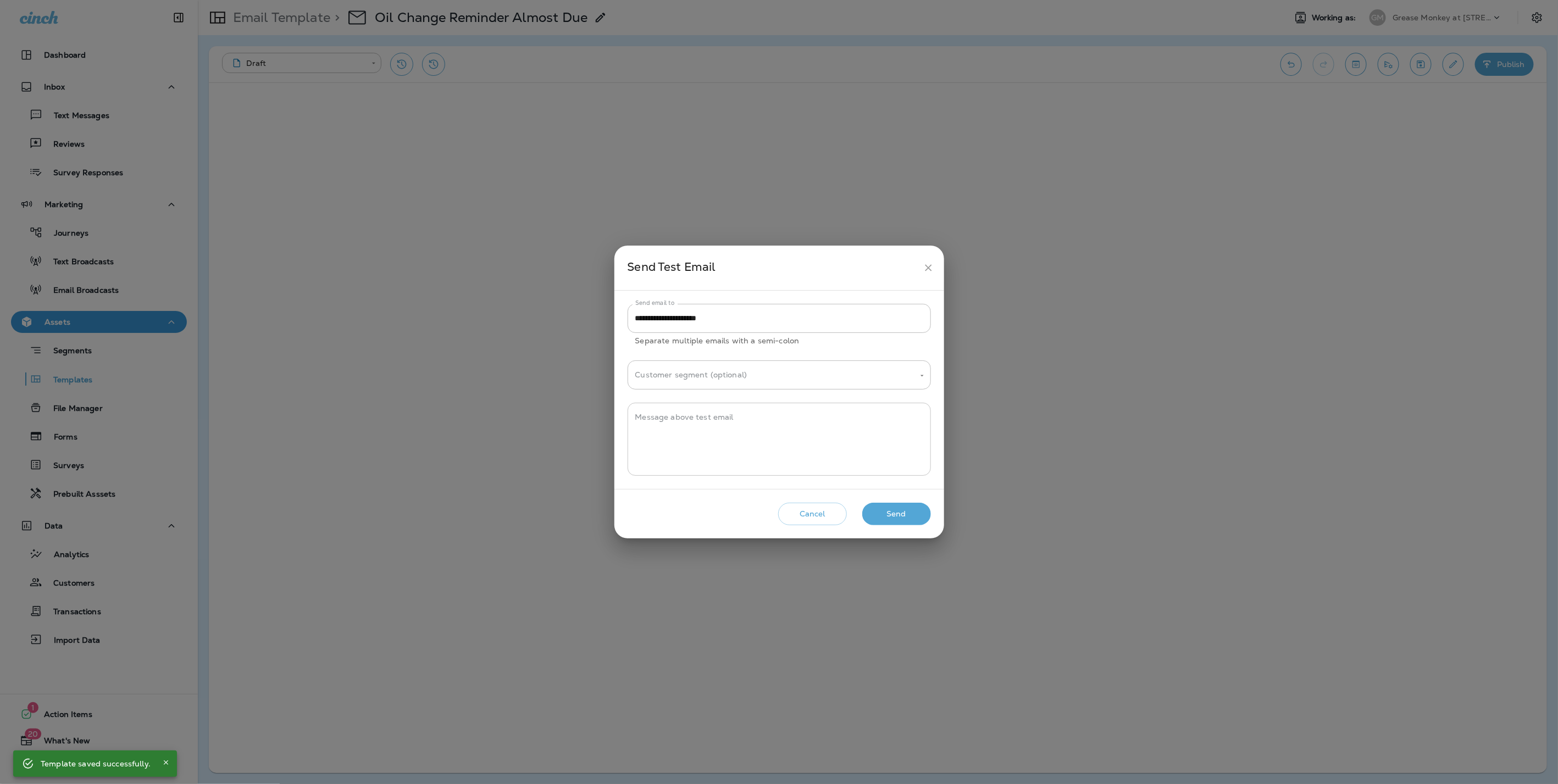
click at [713, 429] on textarea "Message above test email" at bounding box center [779, 439] width 288 height 55
type textarea "****"
click at [891, 512] on button "Send" at bounding box center [897, 514] width 69 height 22
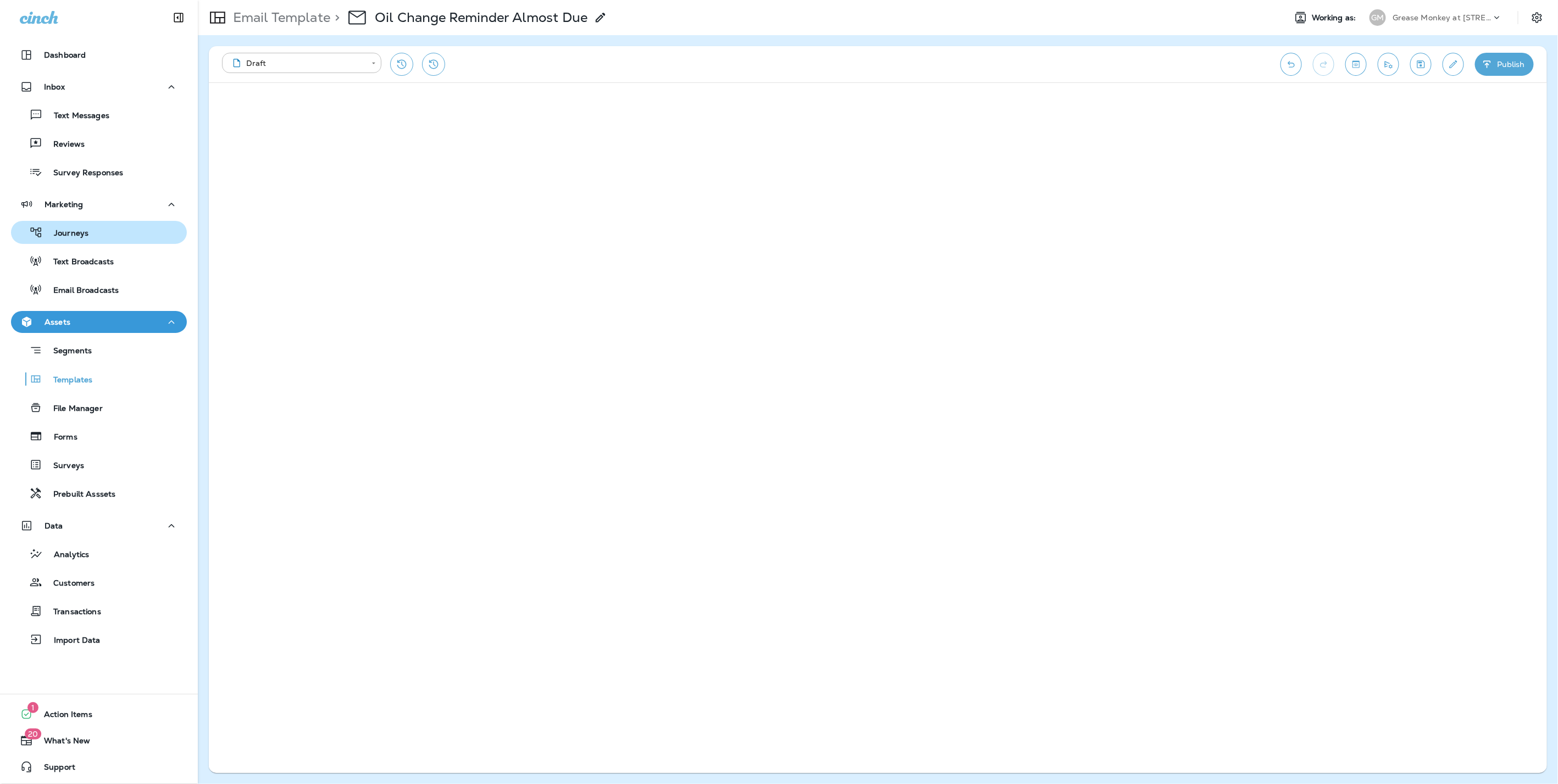
click at [93, 235] on div "Journeys" at bounding box center [99, 232] width 167 height 17
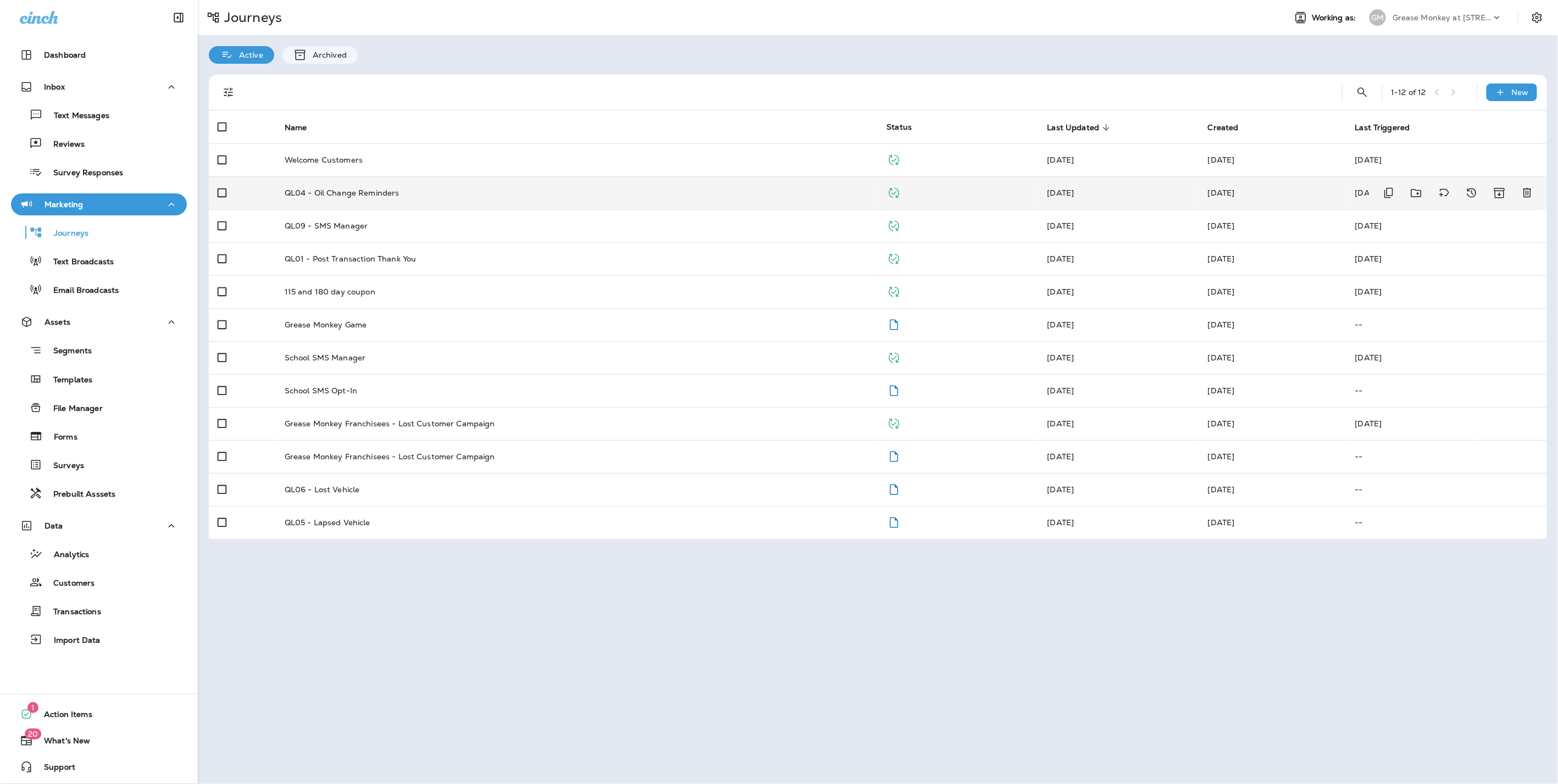
click at [382, 188] on p "QL04 - Oil Change Reminders" at bounding box center [342, 192] width 115 height 9
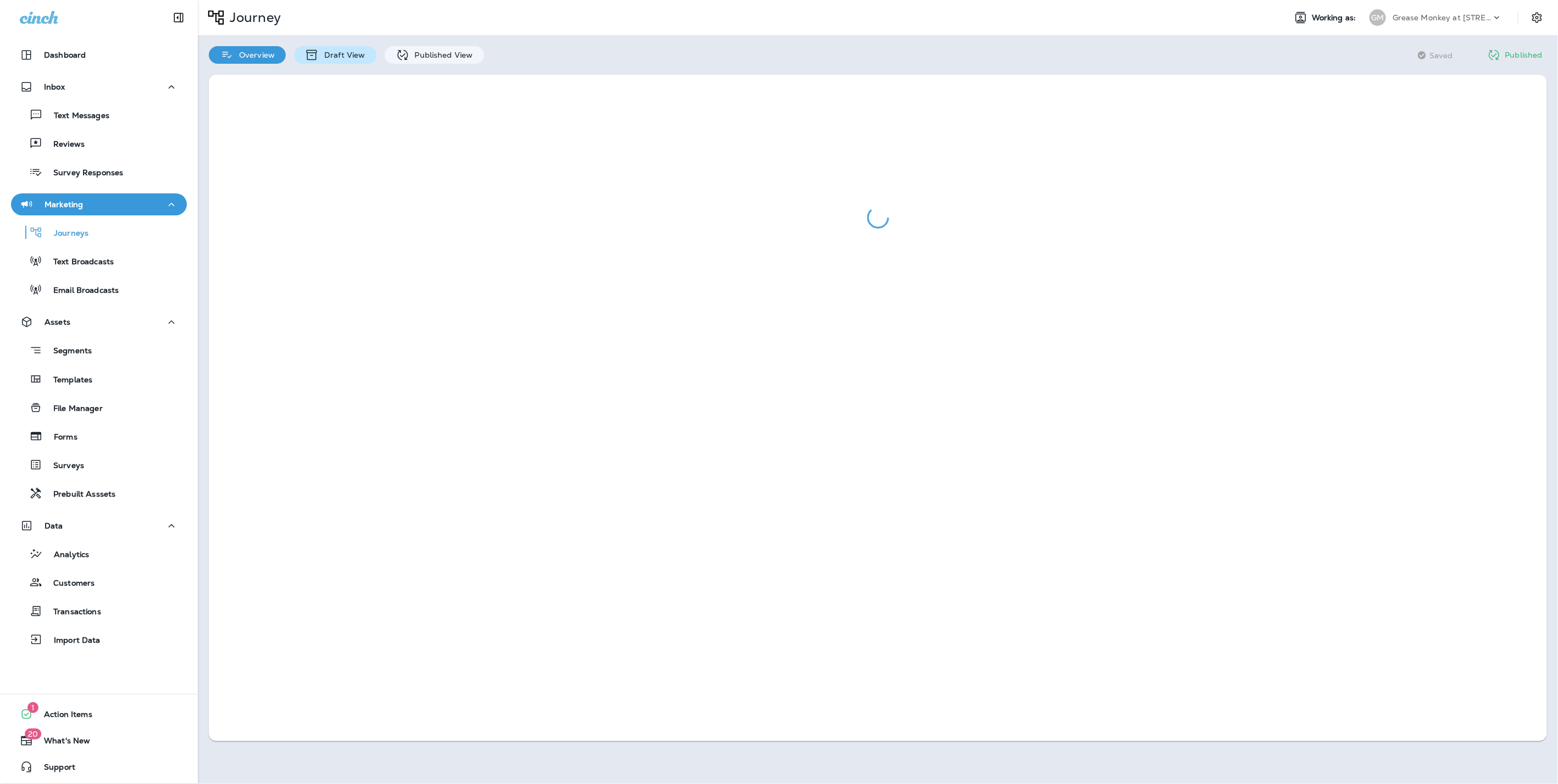
click at [343, 54] on p "Draft View" at bounding box center [342, 54] width 46 height 9
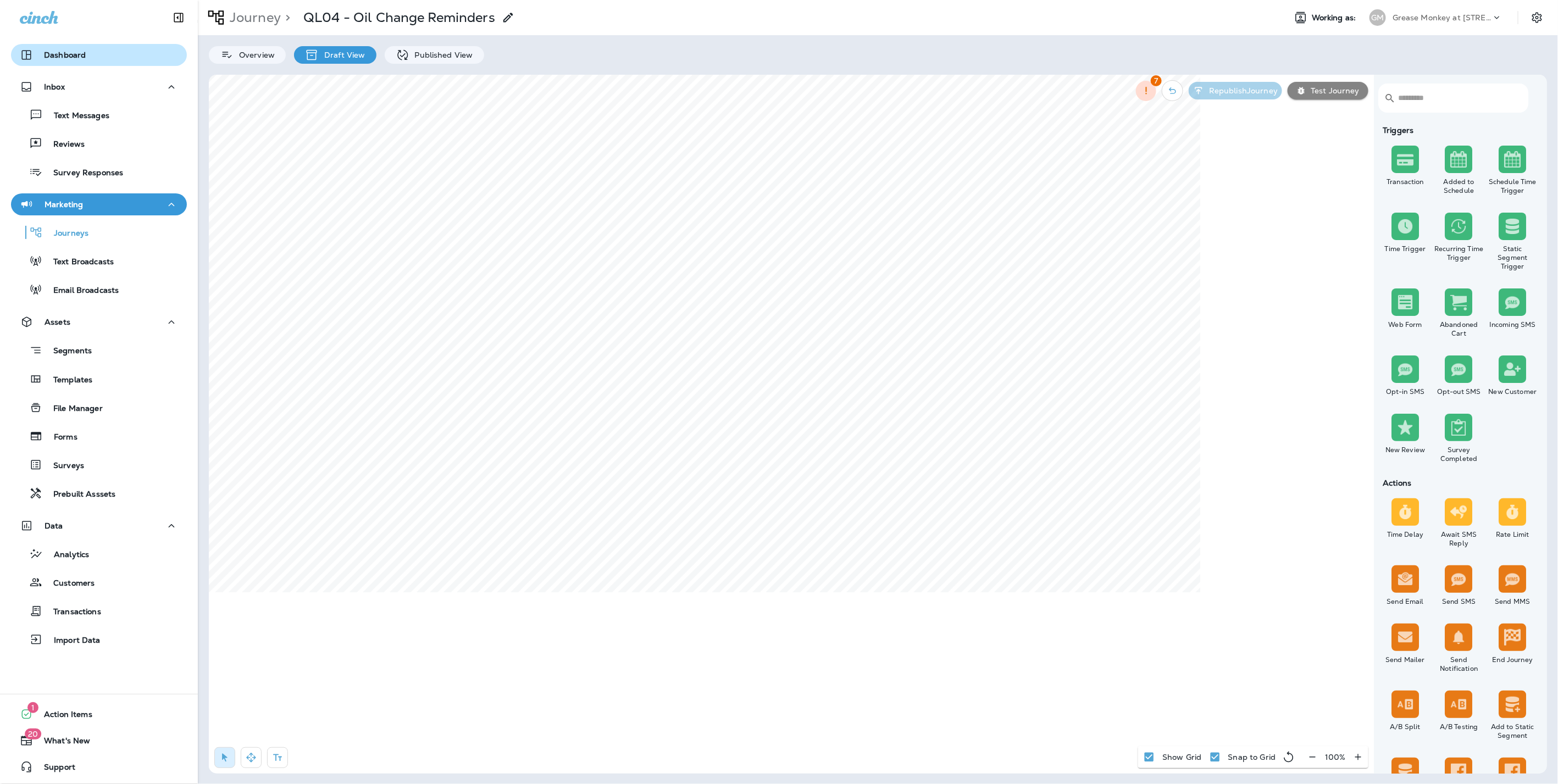
click at [86, 54] on div "Dashboard" at bounding box center [99, 55] width 158 height 13
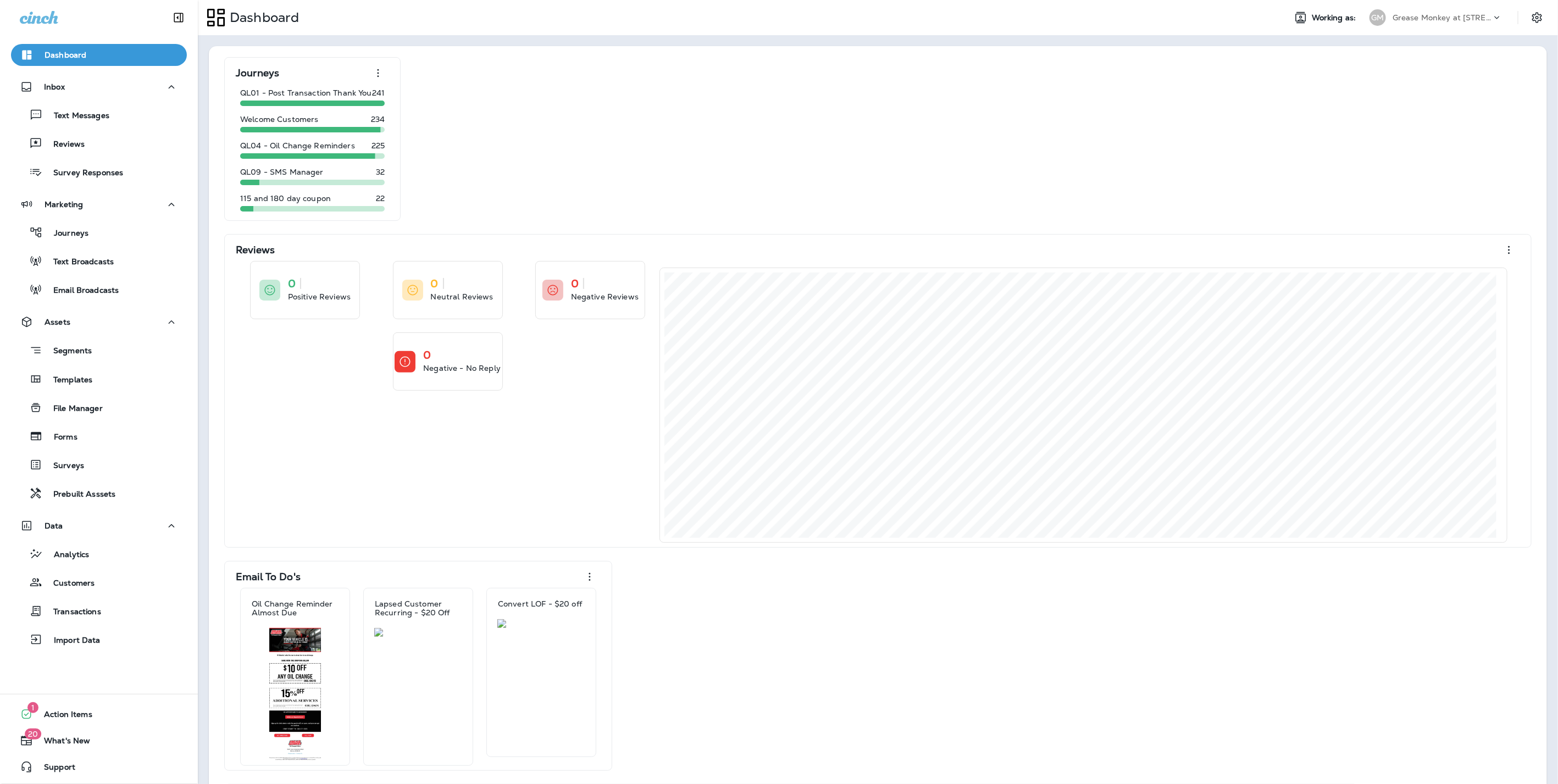
click at [1424, 15] on p "Grease Monkey at [STREET_ADDRESS]" at bounding box center [1442, 17] width 99 height 9
type input "*****"
click at [1427, 96] on p "Power Monkey Motors dba Grease Monkey 1120" at bounding box center [1436, 91] width 120 height 18
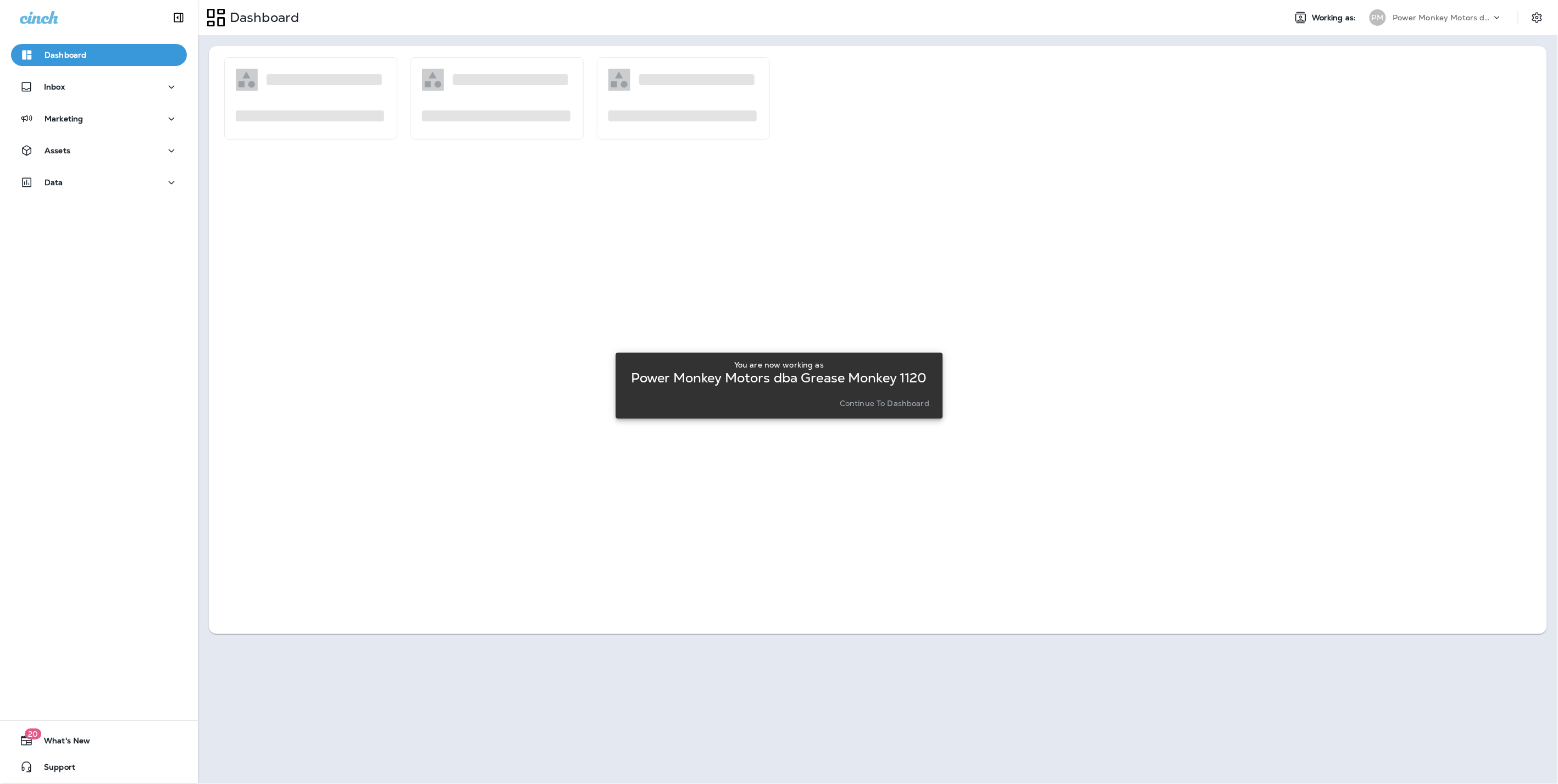
click at [910, 397] on button "Continue to Dashboard" at bounding box center [884, 403] width 99 height 15
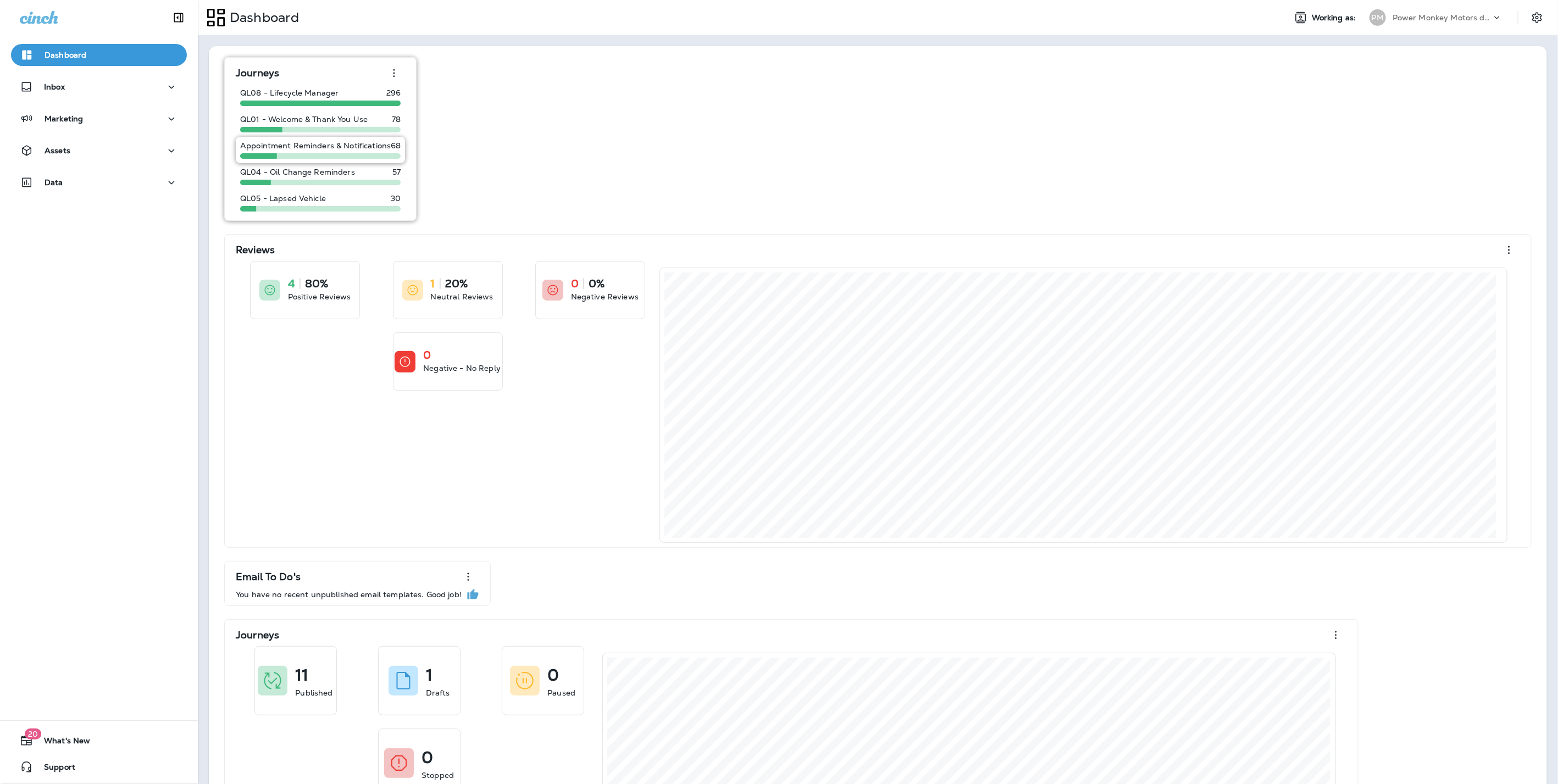
click at [257, 145] on p "Appointment Reminders & Notifications" at bounding box center [315, 145] width 151 height 9
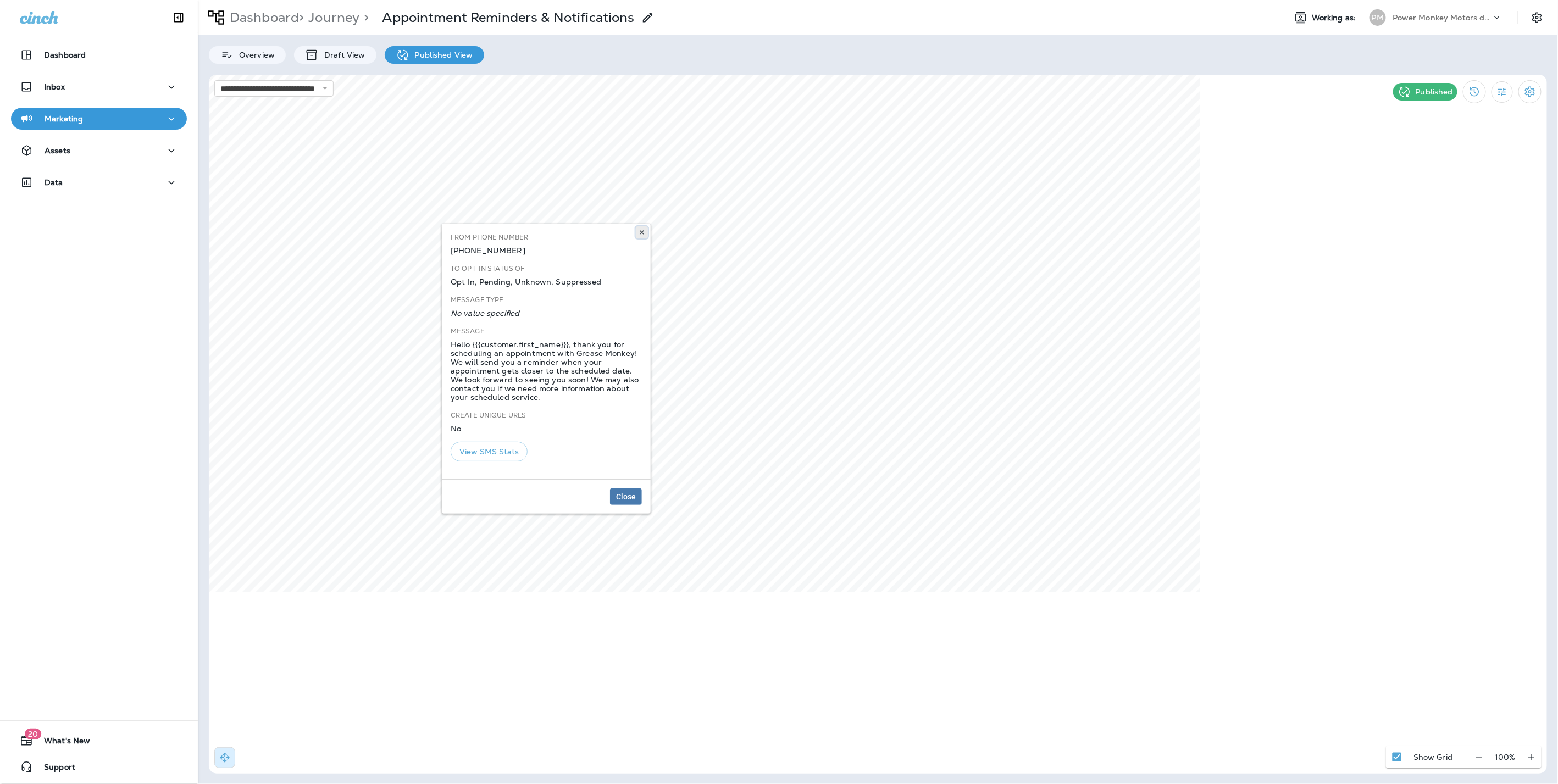
click at [643, 231] on icon at bounding box center [641, 232] width 7 height 7
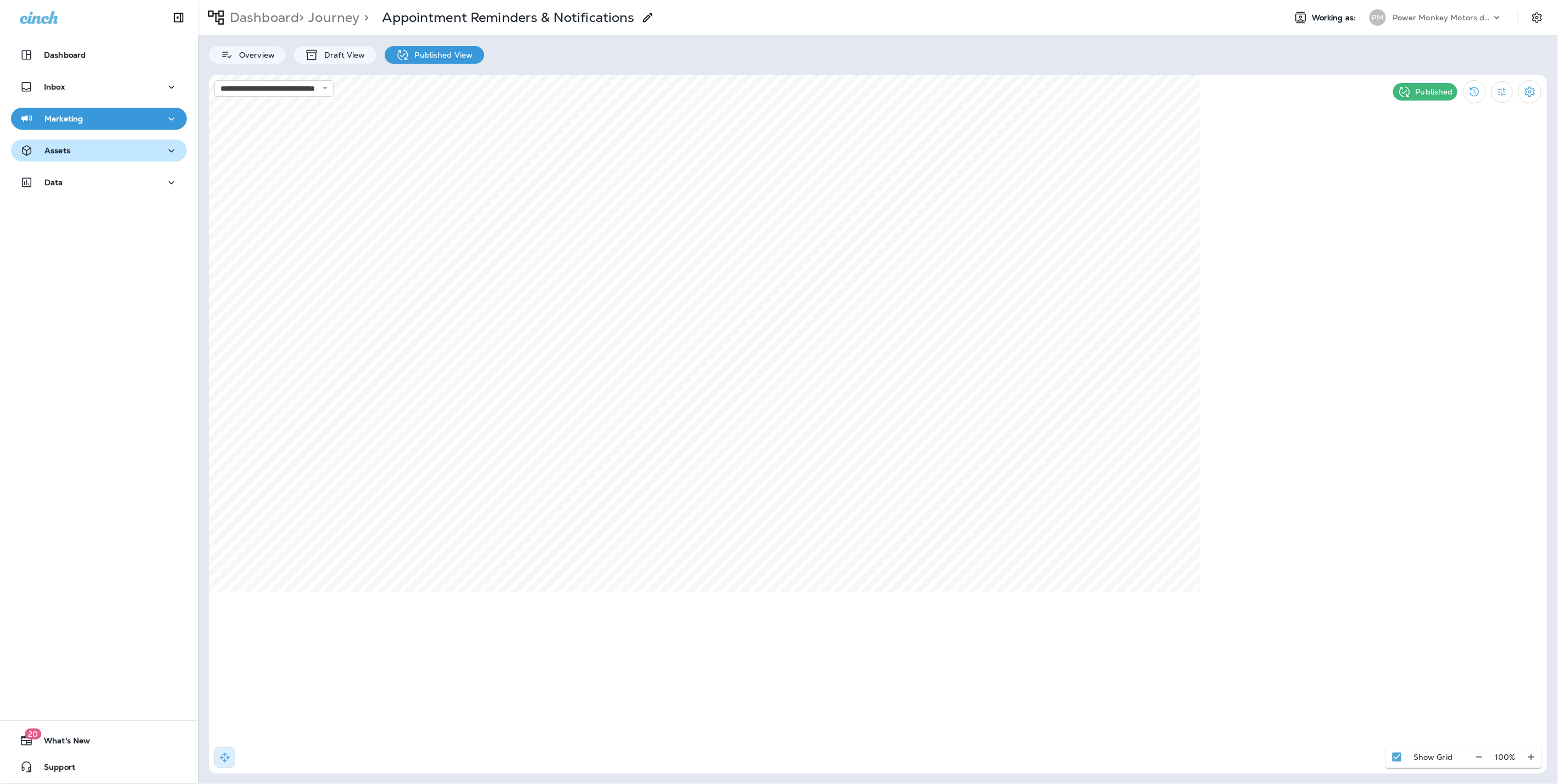
click at [102, 151] on div "Assets" at bounding box center [99, 151] width 158 height 14
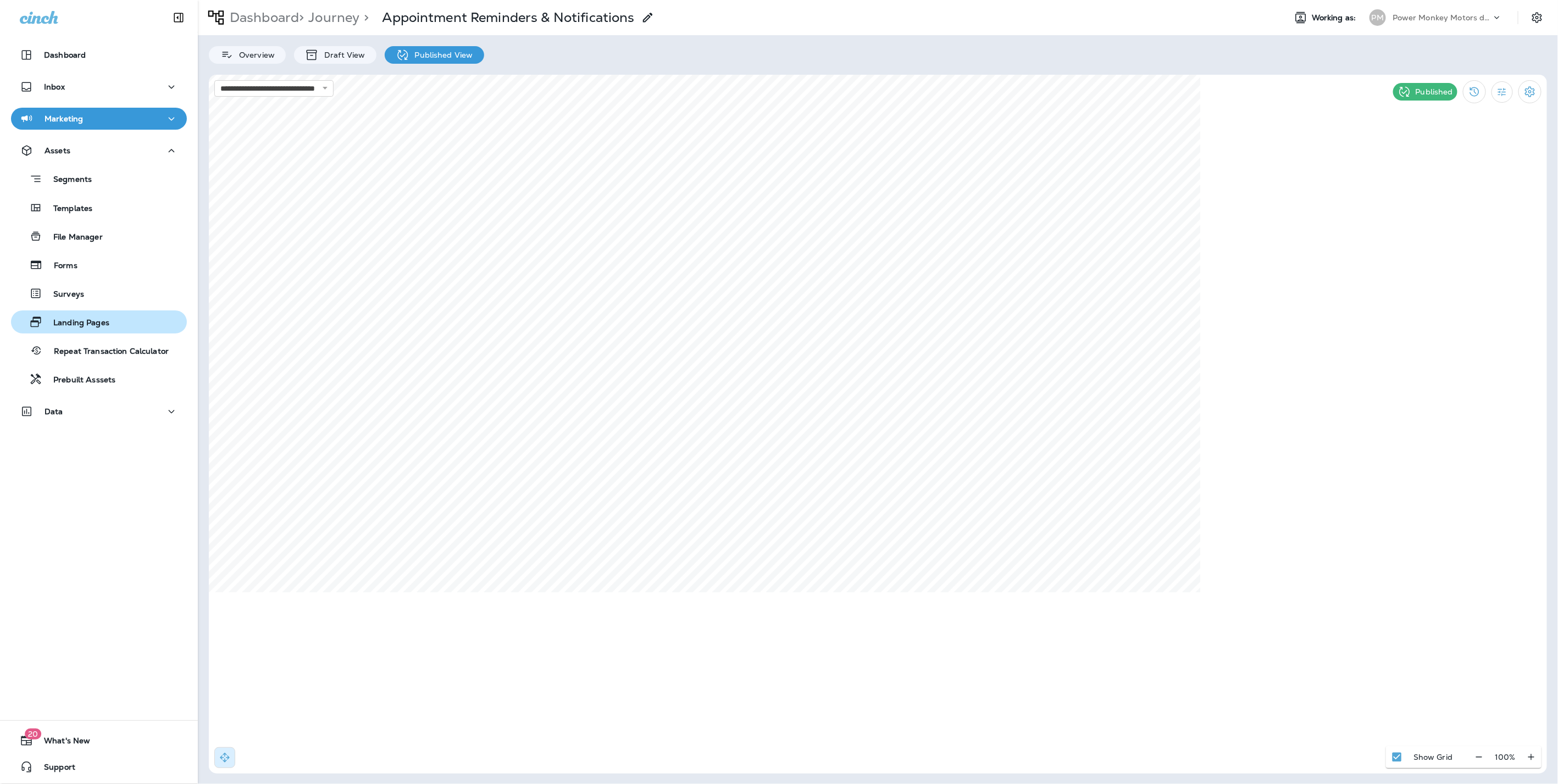
click at [76, 322] on p "Landing Pages" at bounding box center [75, 323] width 67 height 11
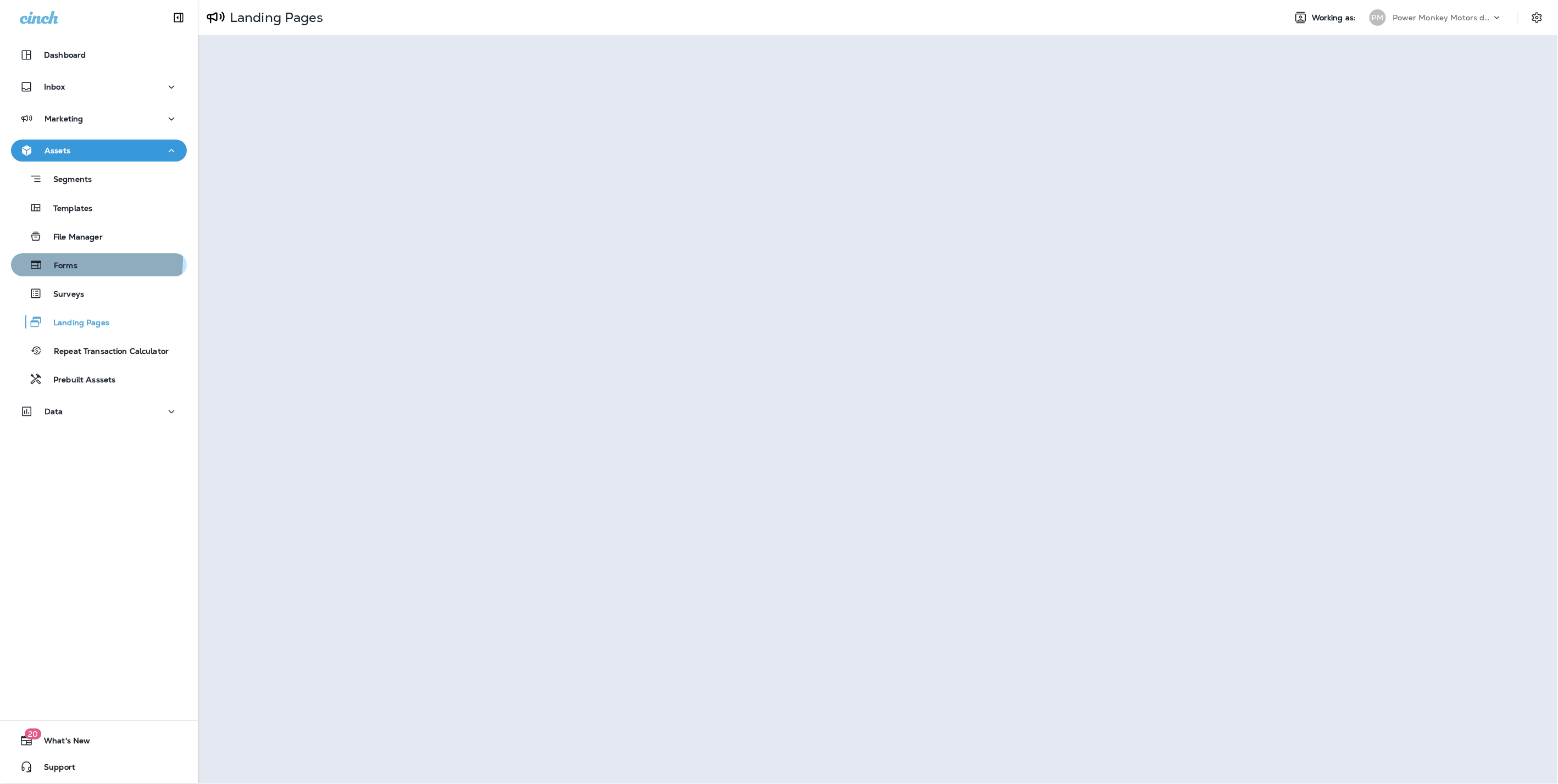
click at [79, 259] on div "Forms" at bounding box center [99, 264] width 167 height 17
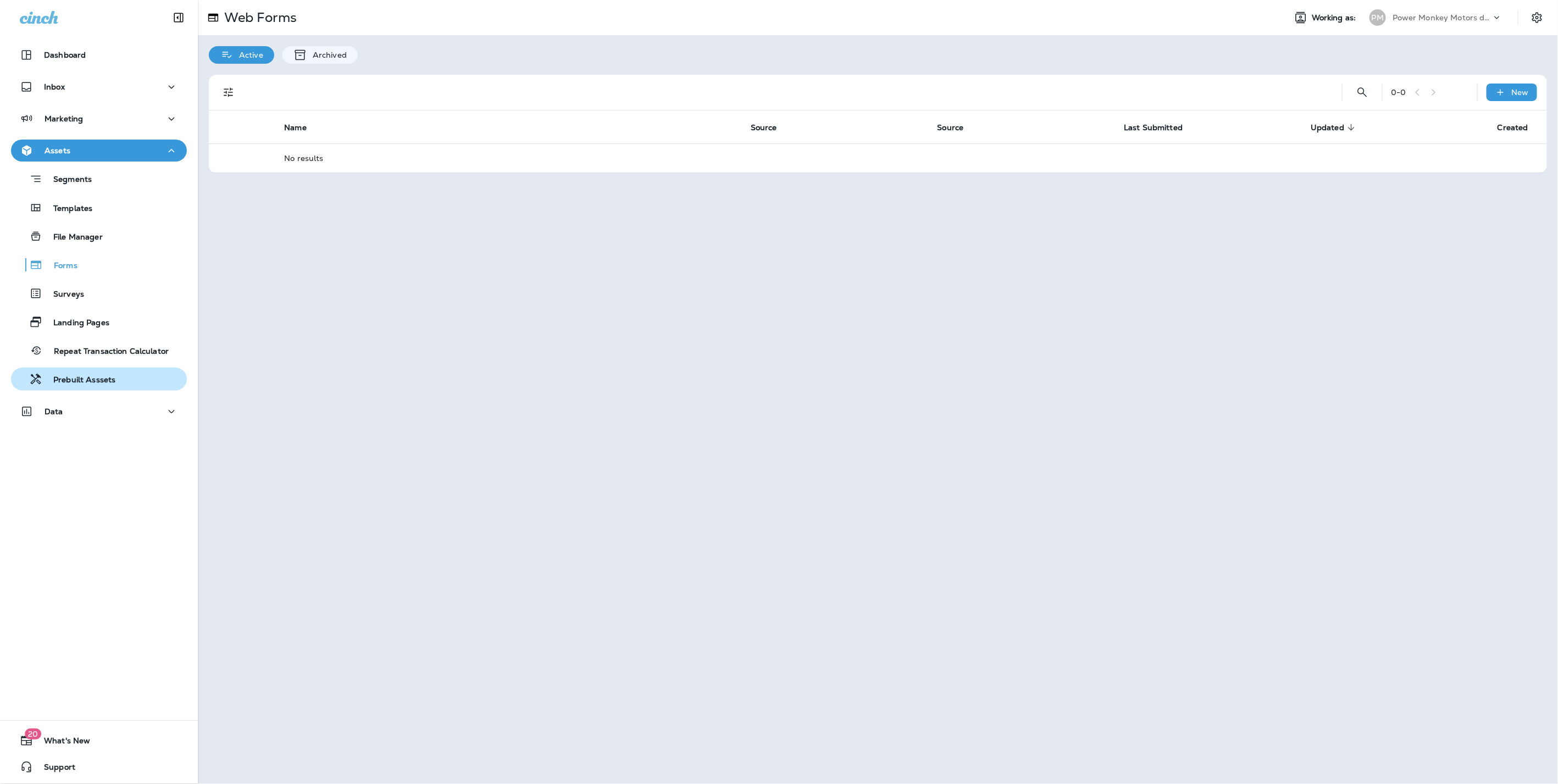
click at [71, 376] on p "Prebuilt Asssets" at bounding box center [79, 380] width 73 height 11
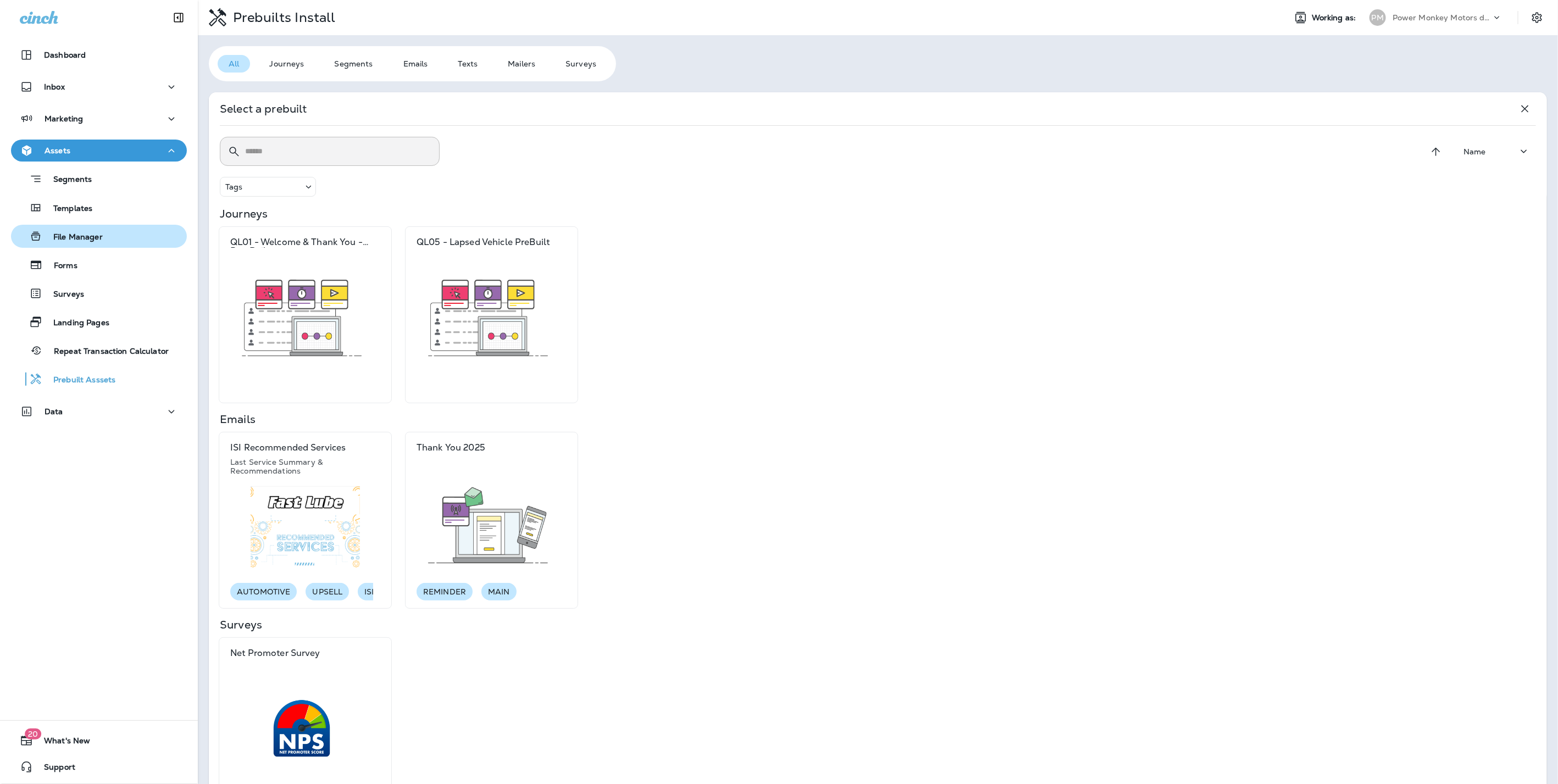
click at [80, 239] on p "File Manager" at bounding box center [72, 237] width 60 height 11
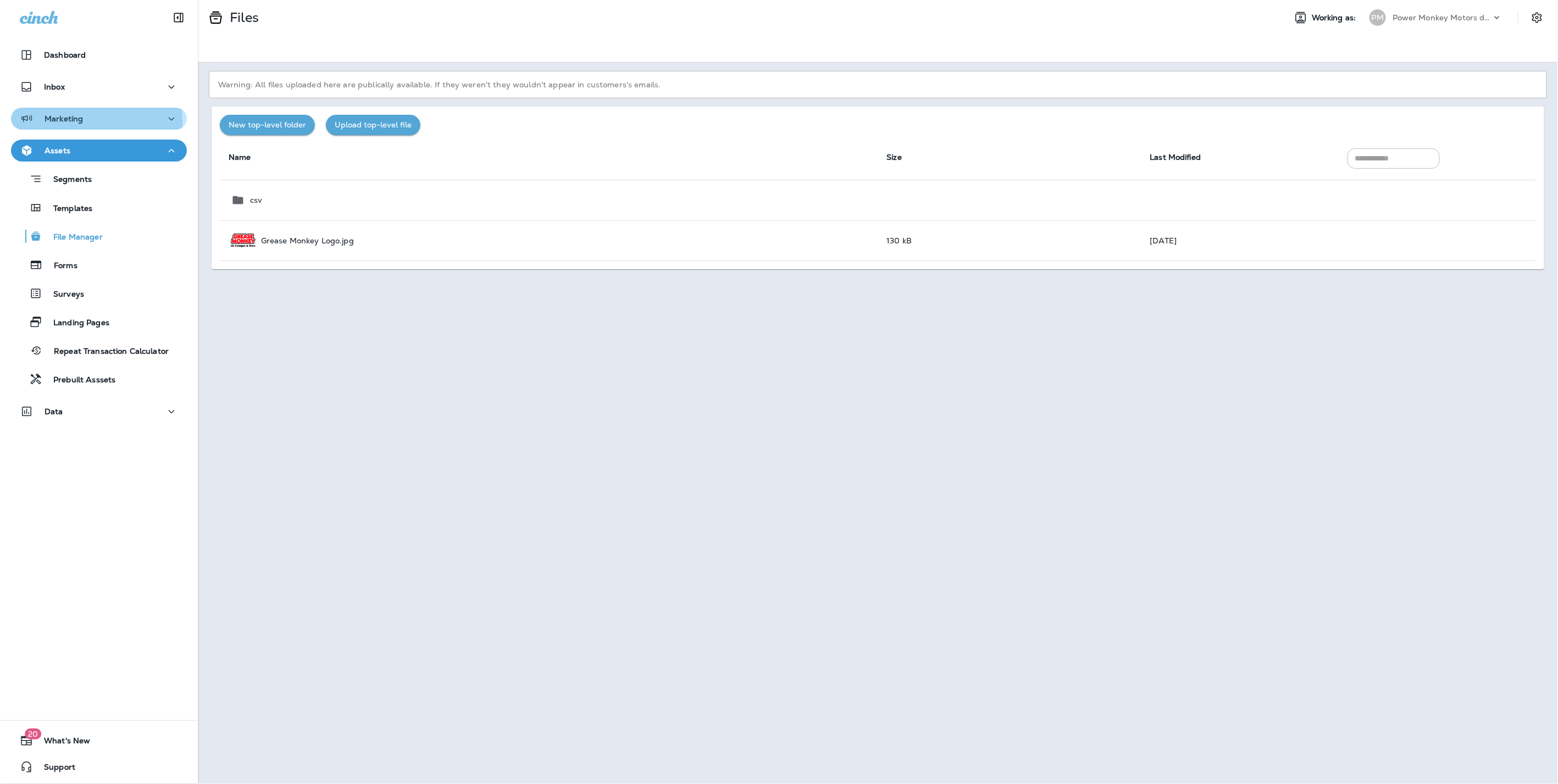
click at [67, 121] on p "Marketing" at bounding box center [63, 118] width 38 height 9
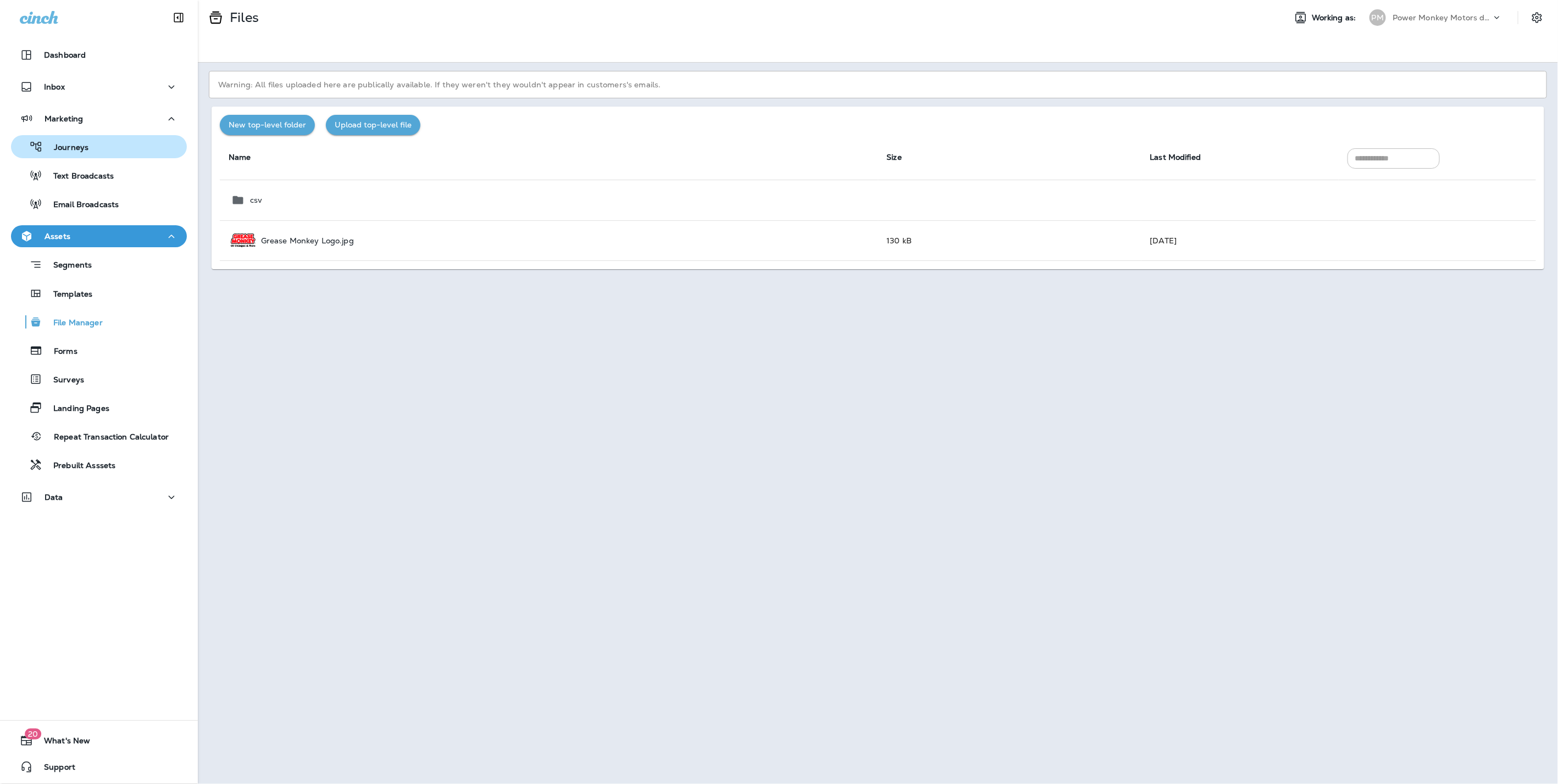
click at [66, 145] on p "Journeys" at bounding box center [65, 148] width 46 height 11
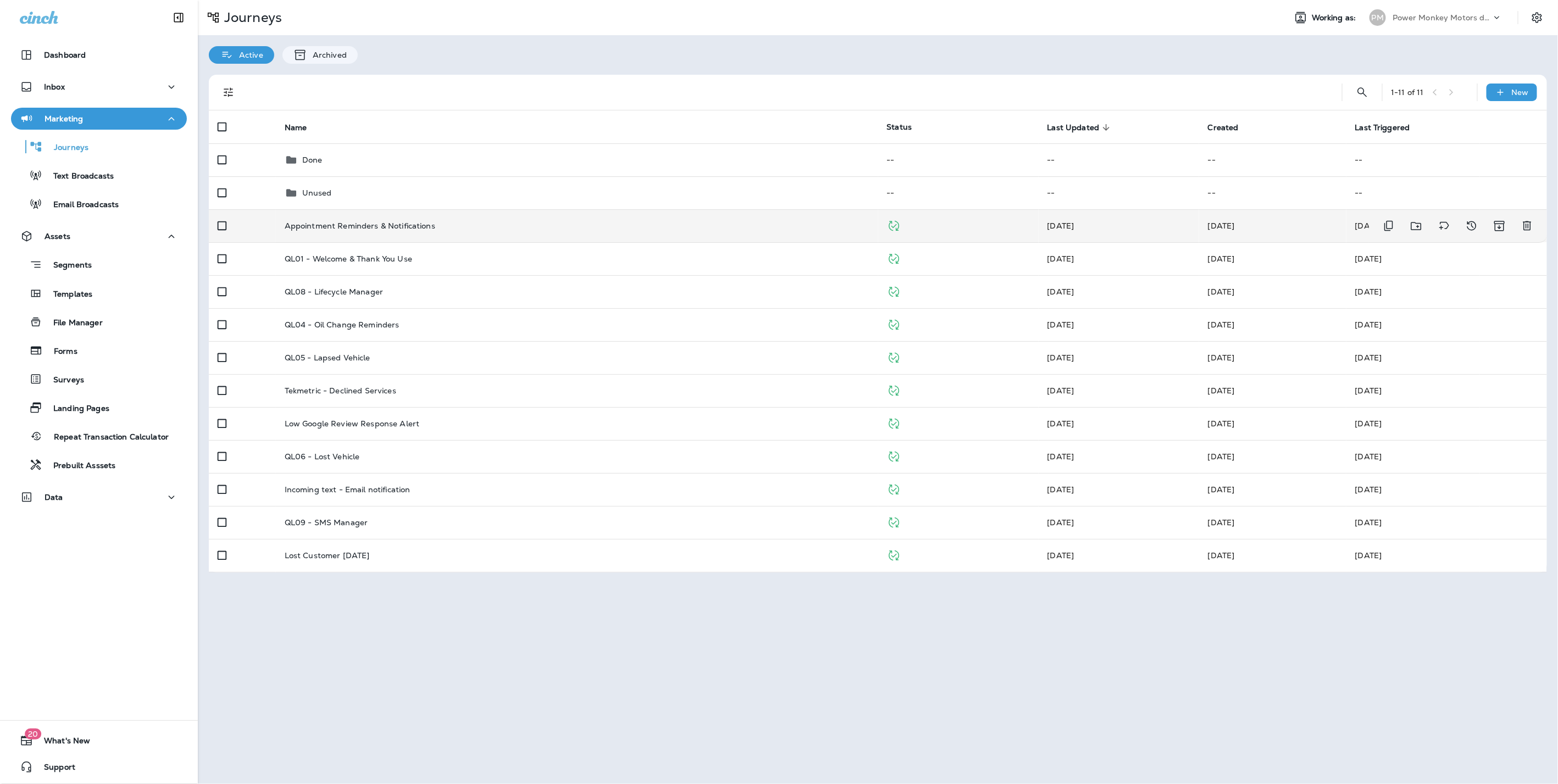
click at [347, 223] on p "Appointment Reminders & Notifications" at bounding box center [360, 225] width 151 height 9
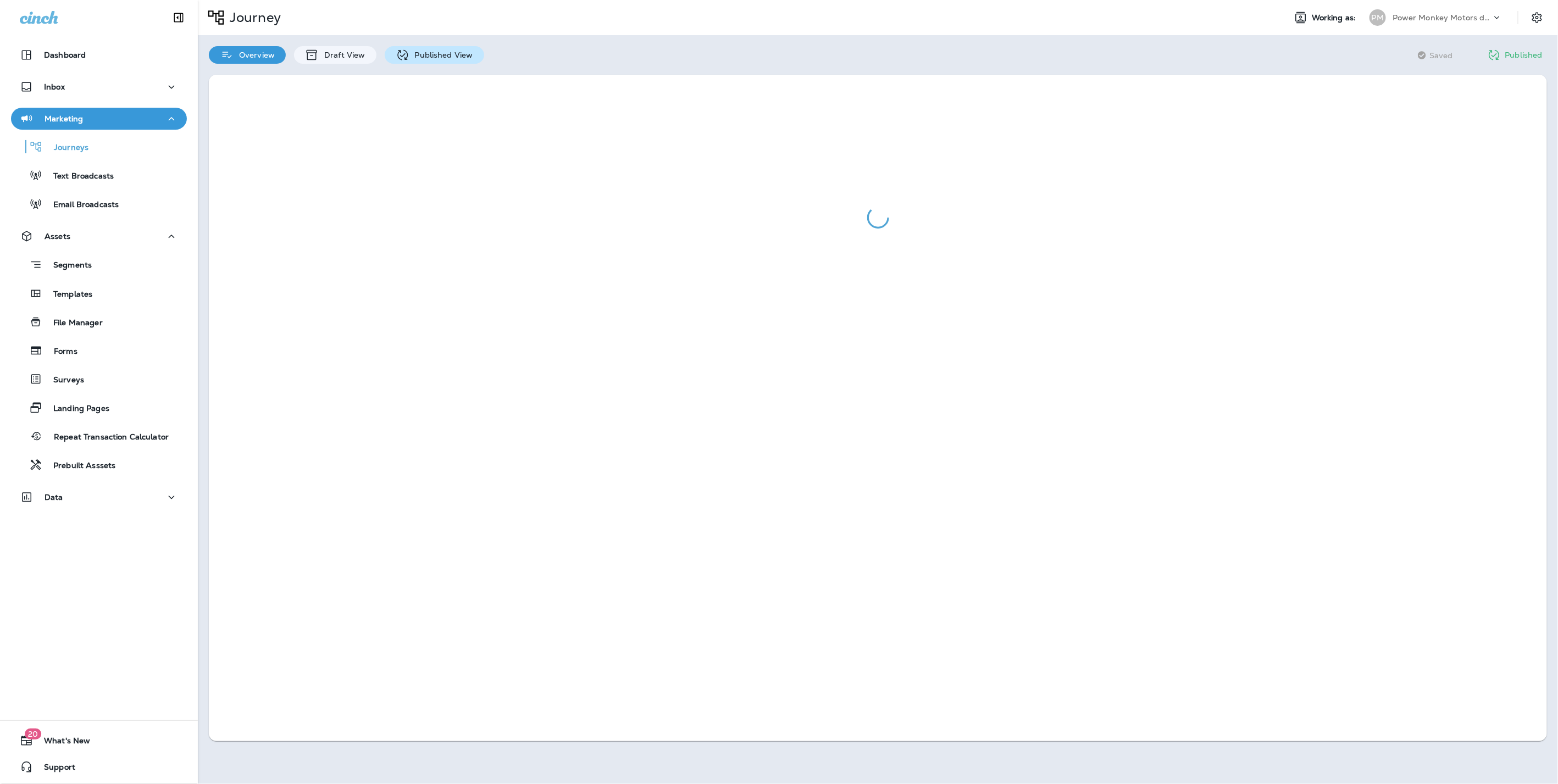
click at [442, 57] on p "Published View" at bounding box center [441, 54] width 63 height 9
